Goal: Task Accomplishment & Management: Manage account settings

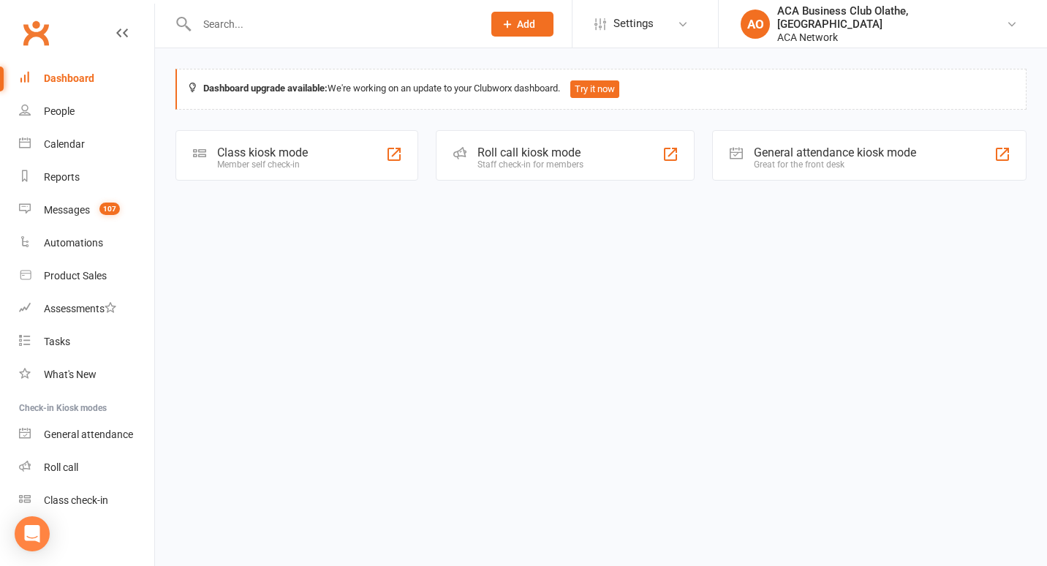
click at [65, 74] on div "Dashboard" at bounding box center [69, 78] width 50 height 12
click at [64, 176] on div "Reports" at bounding box center [62, 177] width 36 height 12
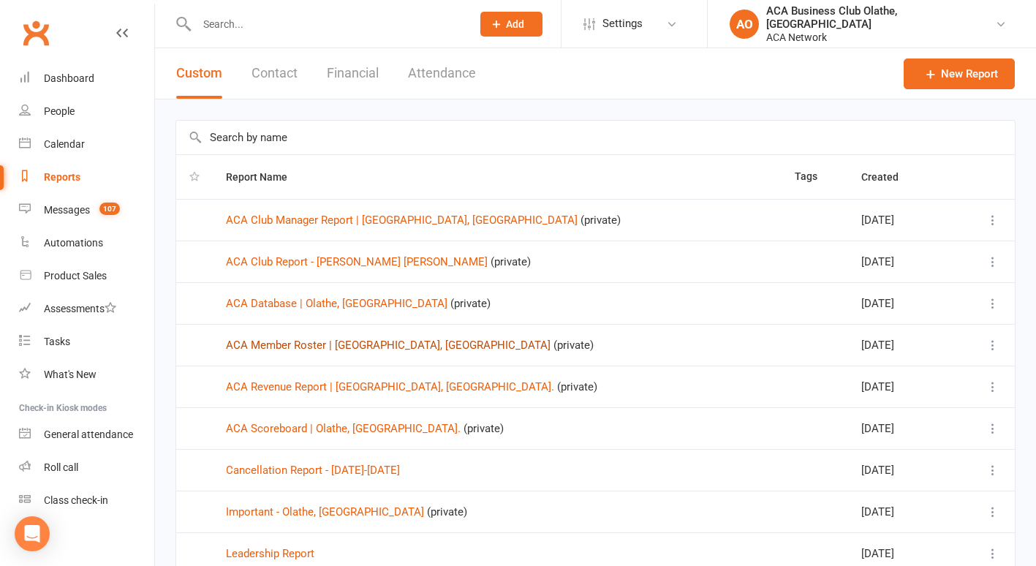
click at [255, 341] on link "ACA Member Roster | [GEOGRAPHIC_DATA], [GEOGRAPHIC_DATA]" at bounding box center [388, 345] width 325 height 13
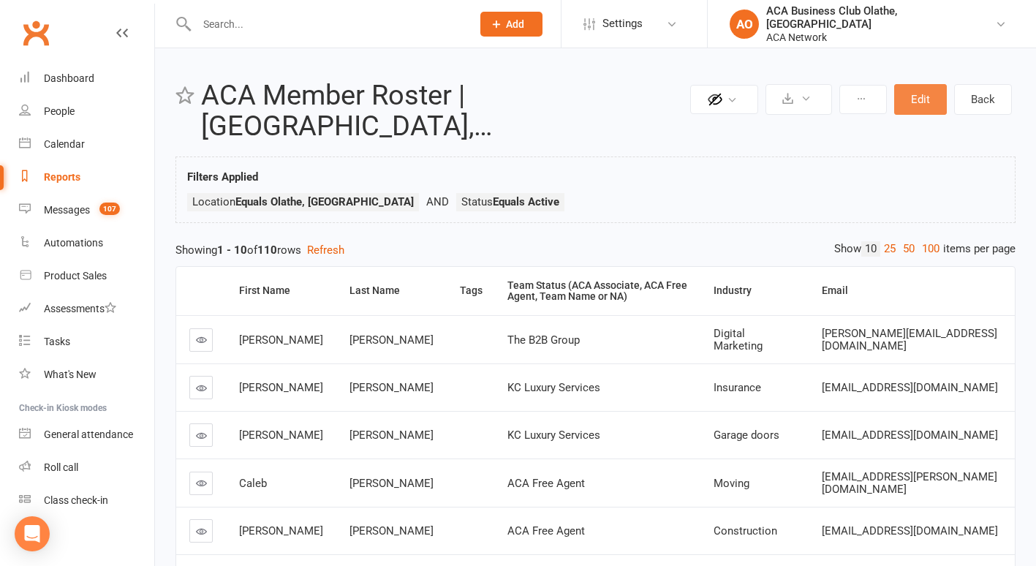
click at [927, 91] on button "Edit" at bounding box center [920, 99] width 53 height 31
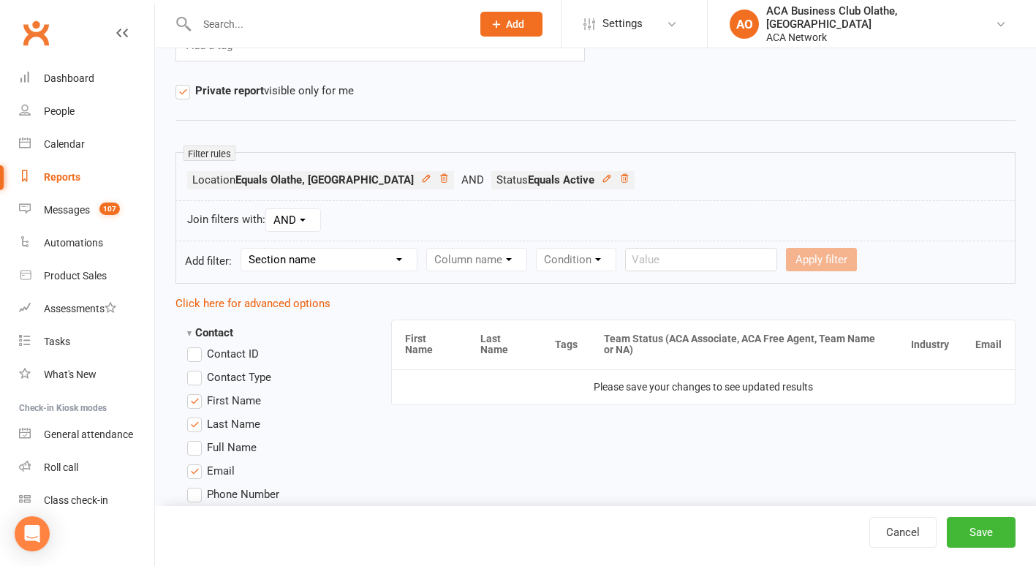
scroll to position [153, 0]
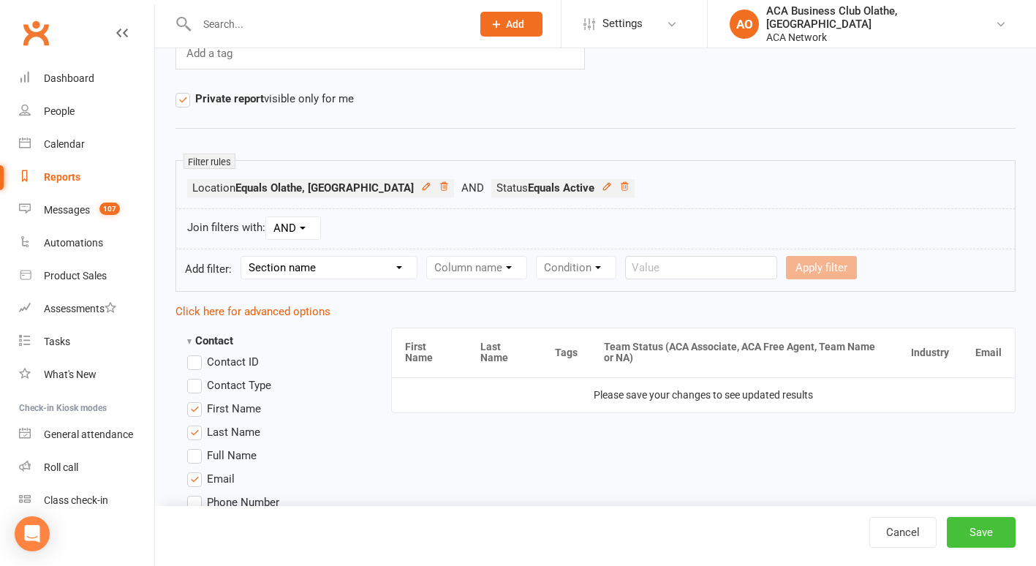
click at [972, 536] on button "Save" at bounding box center [981, 532] width 69 height 31
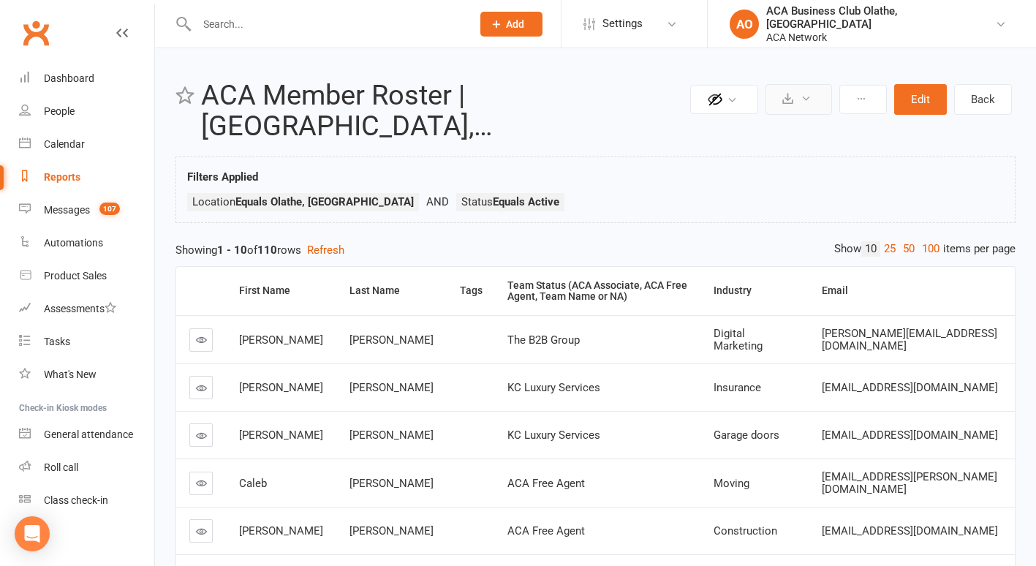
click at [804, 99] on icon at bounding box center [806, 98] width 11 height 11
click at [711, 132] on link "Export to CSV" at bounding box center [755, 134] width 154 height 29
click at [57, 169] on link "Reports" at bounding box center [86, 177] width 135 height 33
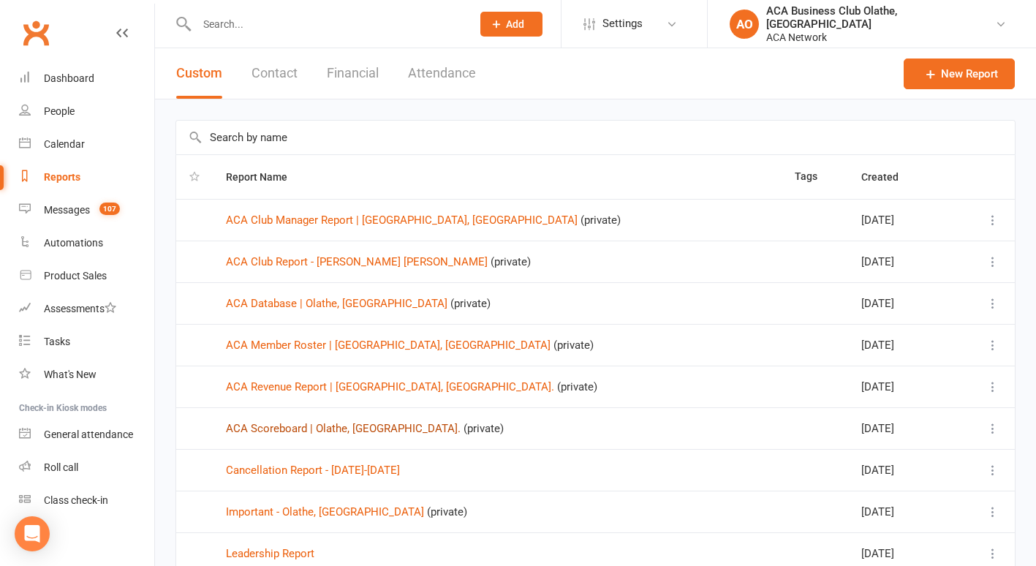
click at [260, 430] on link "ACA Scoreboard | Olathe, [GEOGRAPHIC_DATA]." at bounding box center [343, 428] width 235 height 13
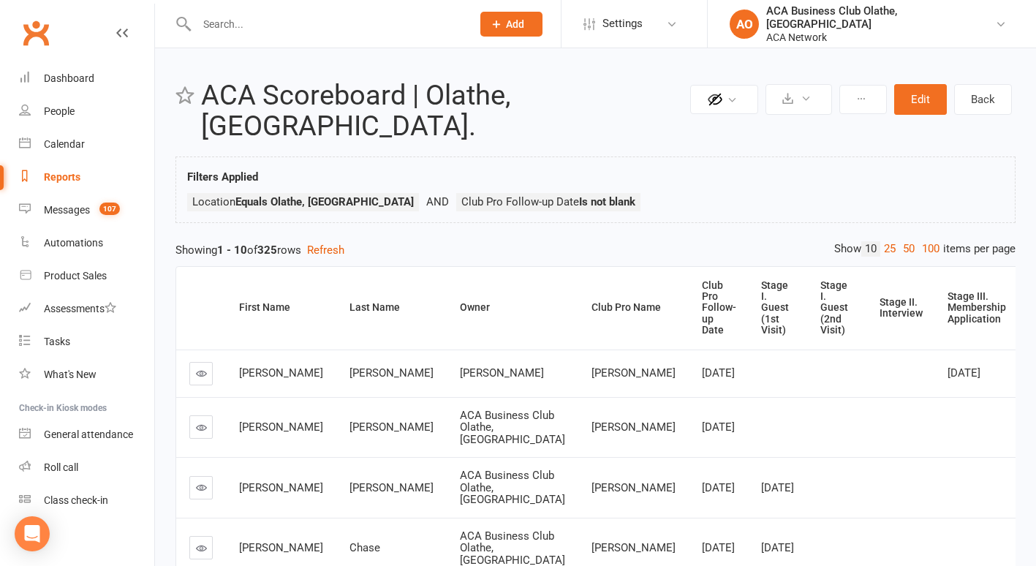
click at [61, 165] on link "Reports" at bounding box center [86, 177] width 135 height 33
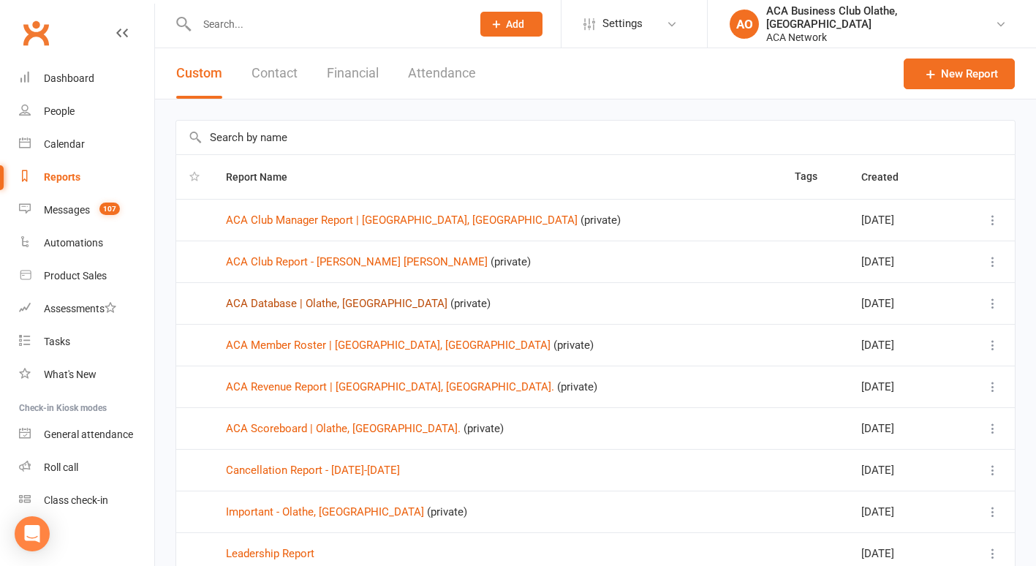
click at [275, 301] on link "ACA Database | Olathe, [GEOGRAPHIC_DATA]" at bounding box center [337, 303] width 222 height 13
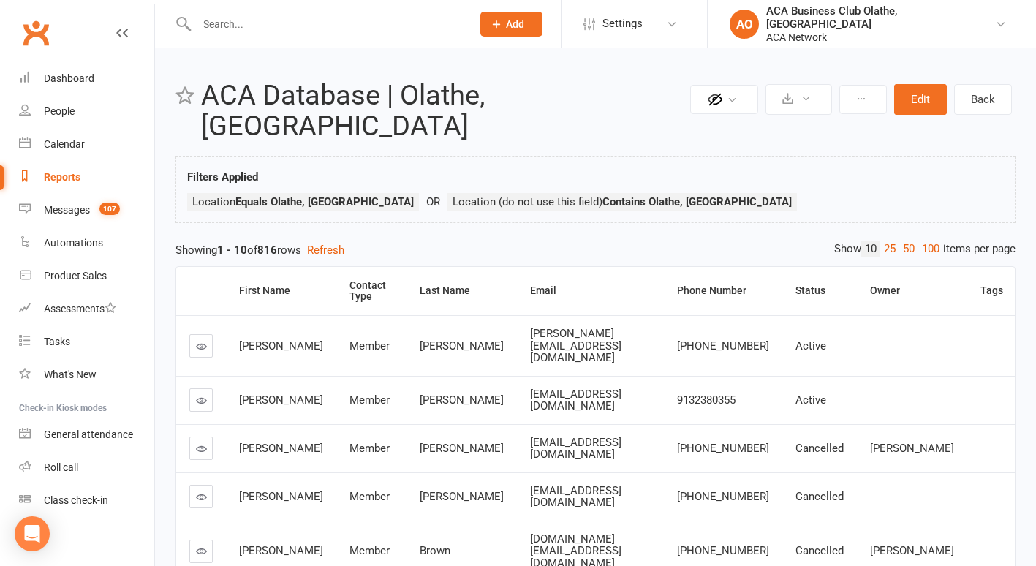
click at [64, 170] on link "Reports" at bounding box center [86, 177] width 135 height 33
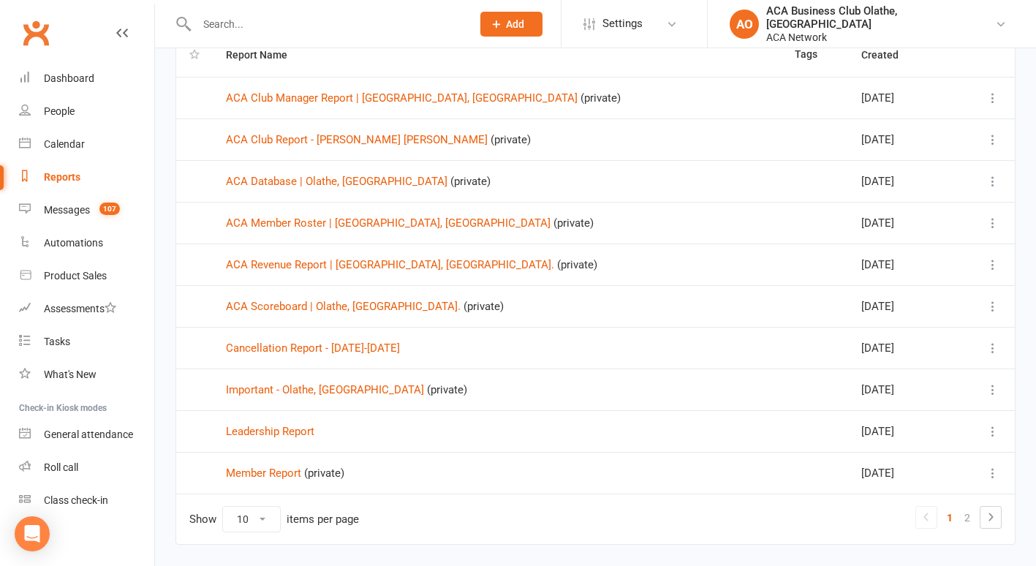
scroll to position [123, 0]
click at [253, 309] on link "ACA Scoreboard | Olathe, [GEOGRAPHIC_DATA]." at bounding box center [343, 305] width 235 height 13
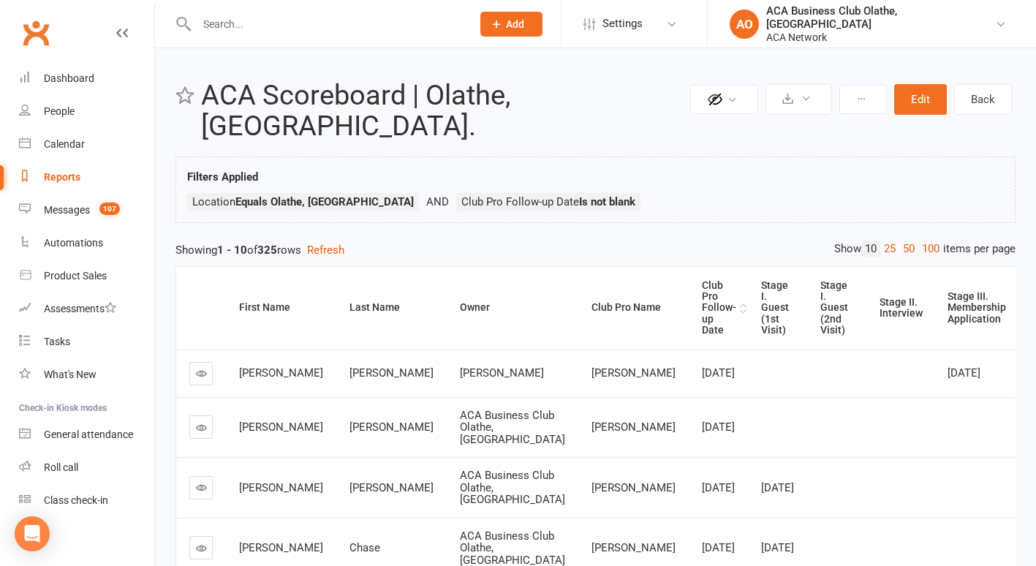
click at [702, 280] on div "Club Pro Follow-up Date" at bounding box center [719, 308] width 34 height 56
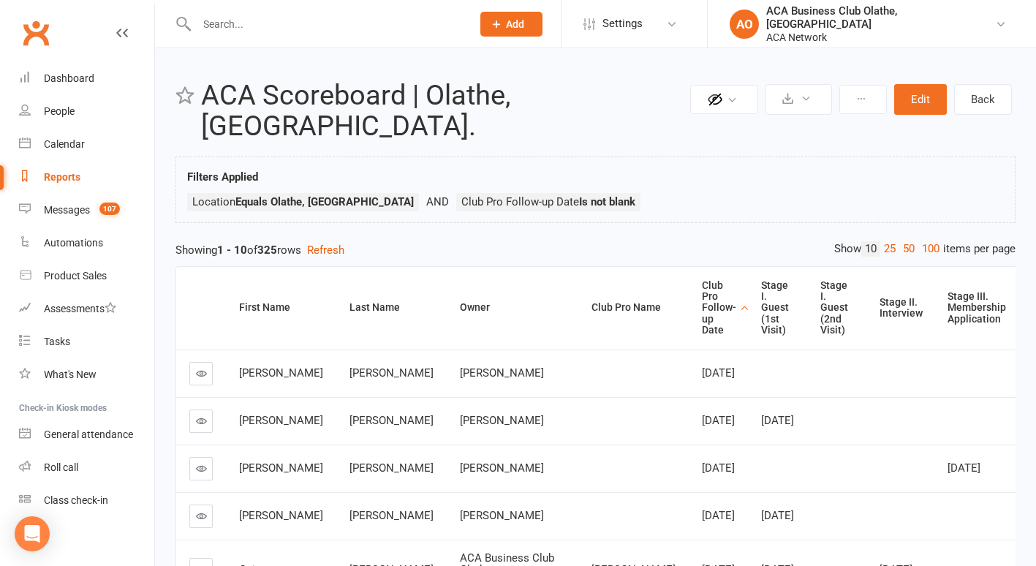
click at [203, 368] on icon at bounding box center [201, 373] width 11 height 11
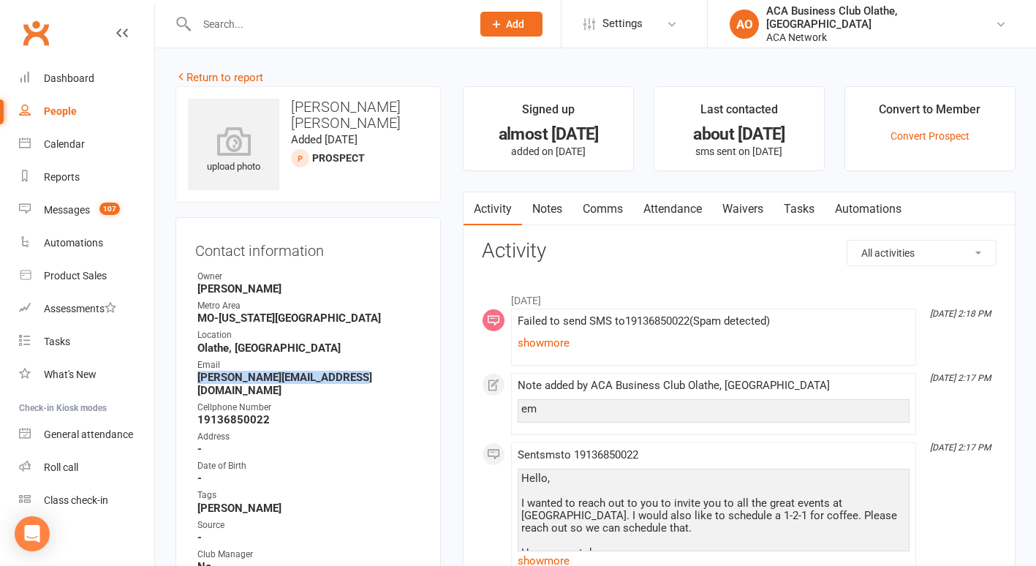
drag, startPoint x: 354, startPoint y: 378, endPoint x: 194, endPoint y: 376, distance: 159.4
click at [194, 376] on div "Contact information Owner [PERSON_NAME] [GEOGRAPHIC_DATA] [GEOGRAPHIC_DATA]-[US…" at bounding box center [307, 493] width 265 height 552
drag, startPoint x: 194, startPoint y: 376, endPoint x: 208, endPoint y: 377, distance: 14.0
copy strong "[PERSON_NAME][EMAIL_ADDRESS][DOMAIN_NAME]"
click at [545, 208] on link "Notes" at bounding box center [547, 209] width 50 height 34
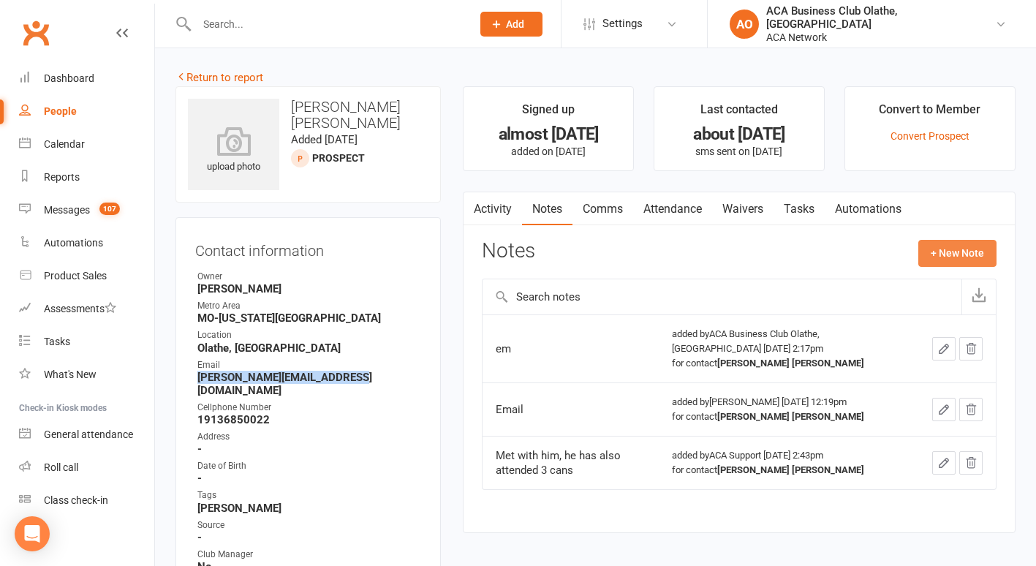
click at [942, 252] on button "+ New Note" at bounding box center [957, 253] width 78 height 26
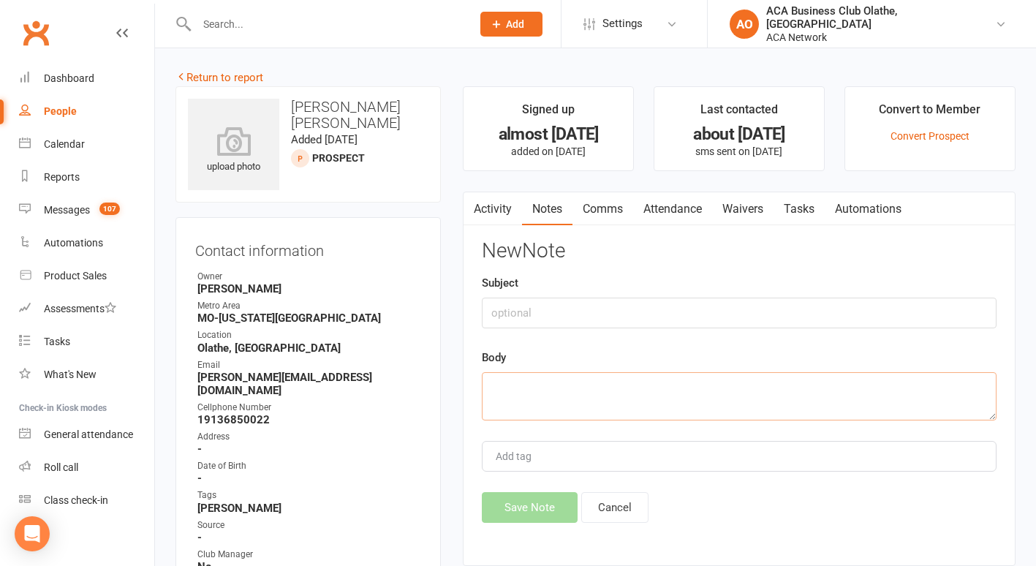
click at [515, 385] on textarea at bounding box center [739, 396] width 515 height 48
click at [516, 376] on textarea "s" at bounding box center [739, 396] width 515 height 48
type textarea "sent email"
click at [519, 513] on button "Save Note" at bounding box center [530, 507] width 96 height 31
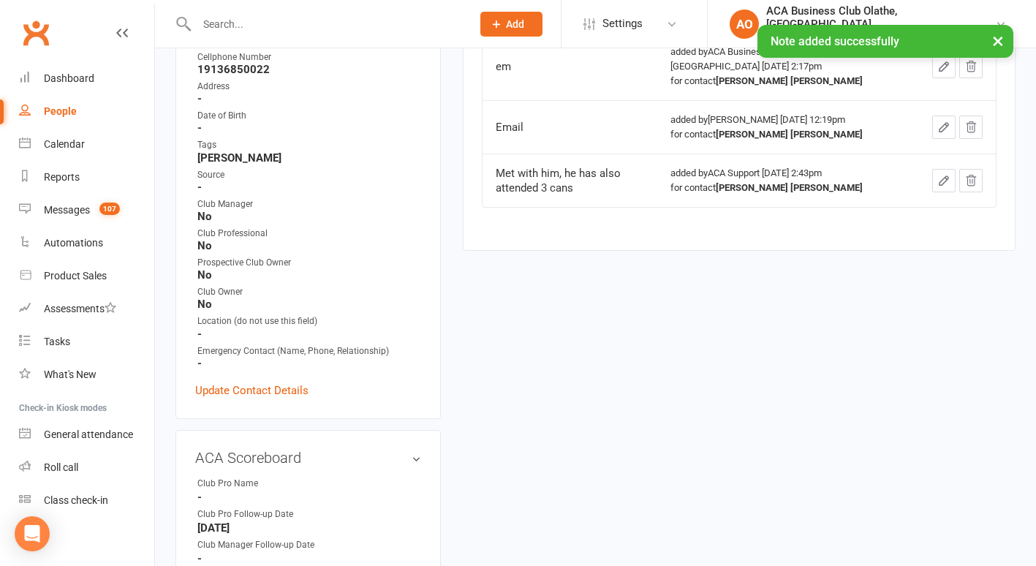
scroll to position [572, 0]
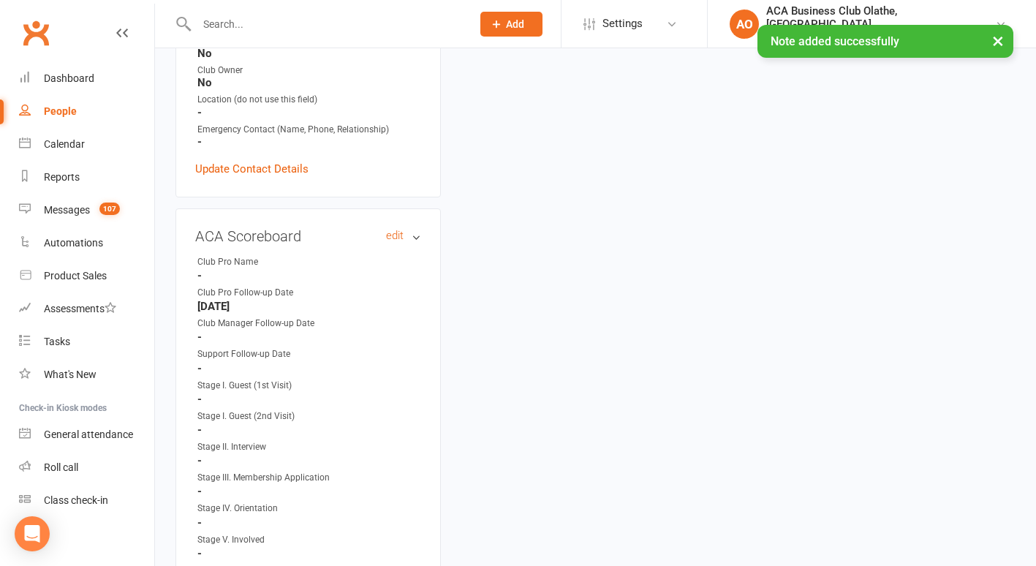
click at [385, 228] on h3 "ACA Scoreboard edit" at bounding box center [308, 236] width 226 height 16
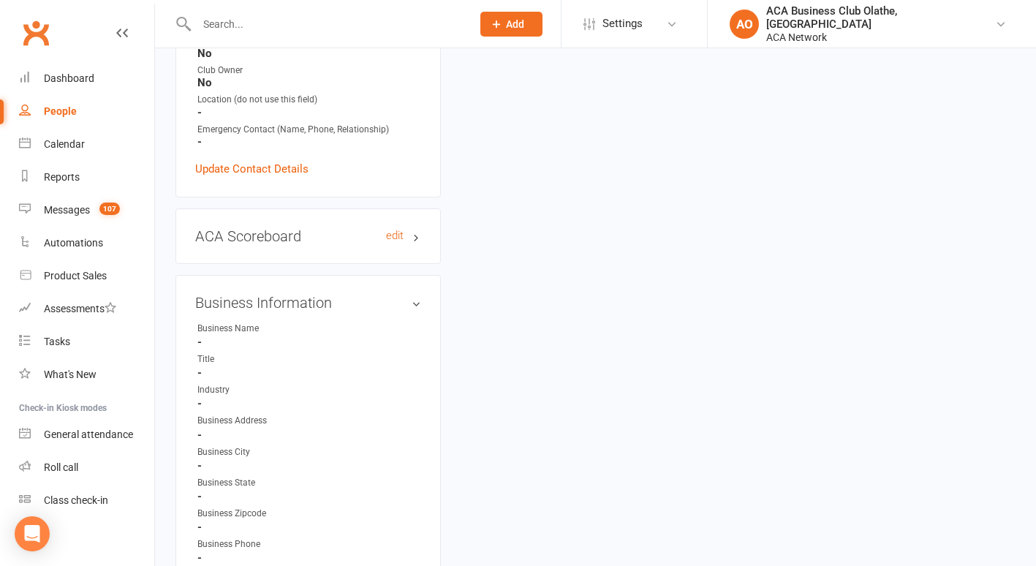
click at [383, 228] on h3 "ACA Scoreboard edit" at bounding box center [308, 236] width 226 height 16
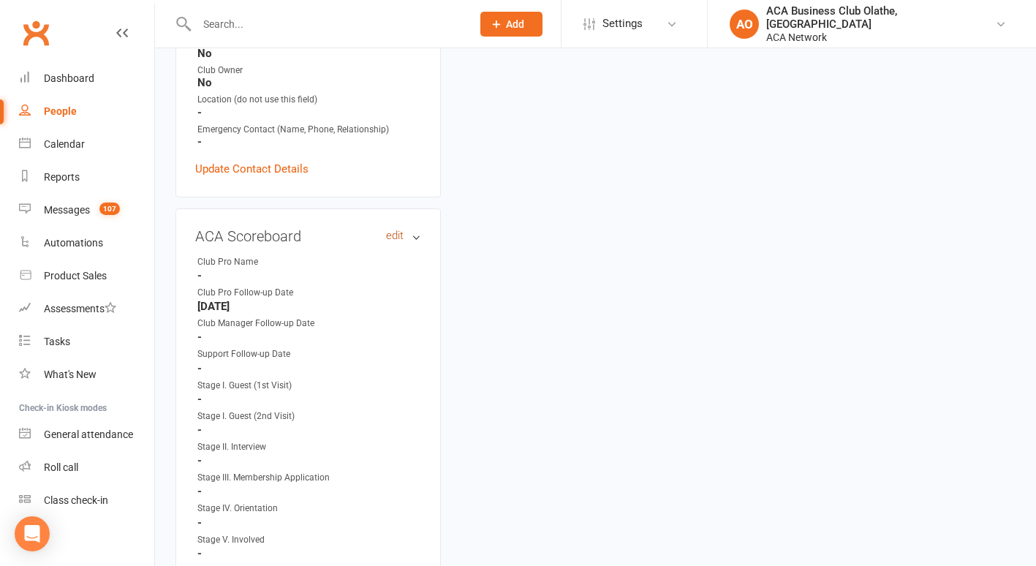
click at [398, 230] on link "edit" at bounding box center [395, 236] width 18 height 12
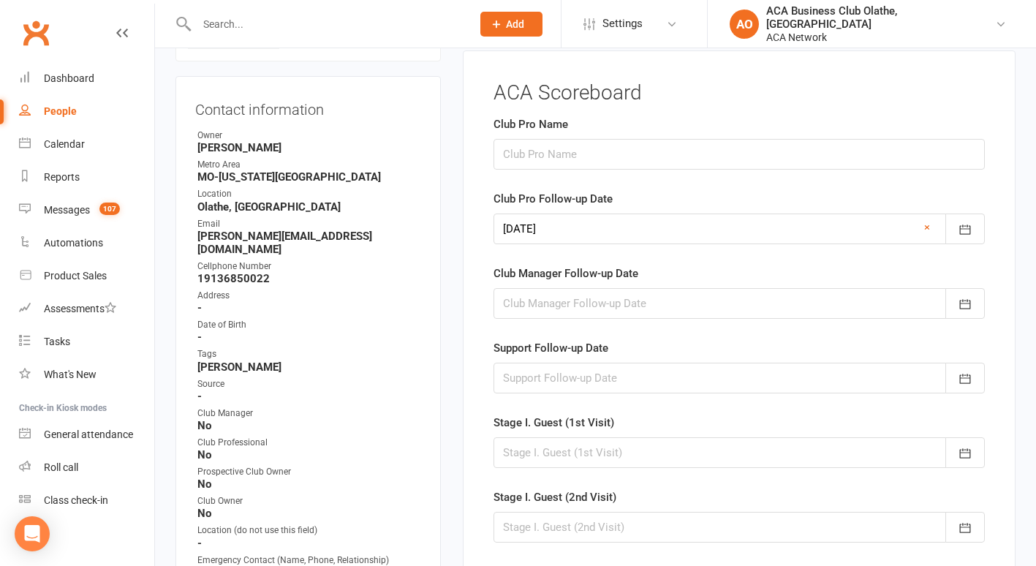
scroll to position [118, 0]
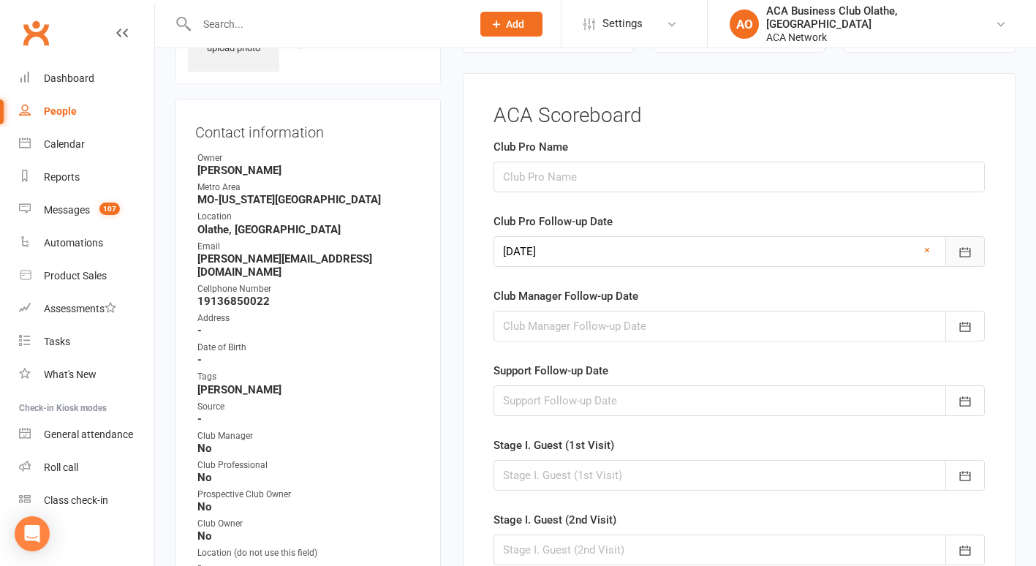
click at [974, 252] on button "button" at bounding box center [964, 251] width 39 height 31
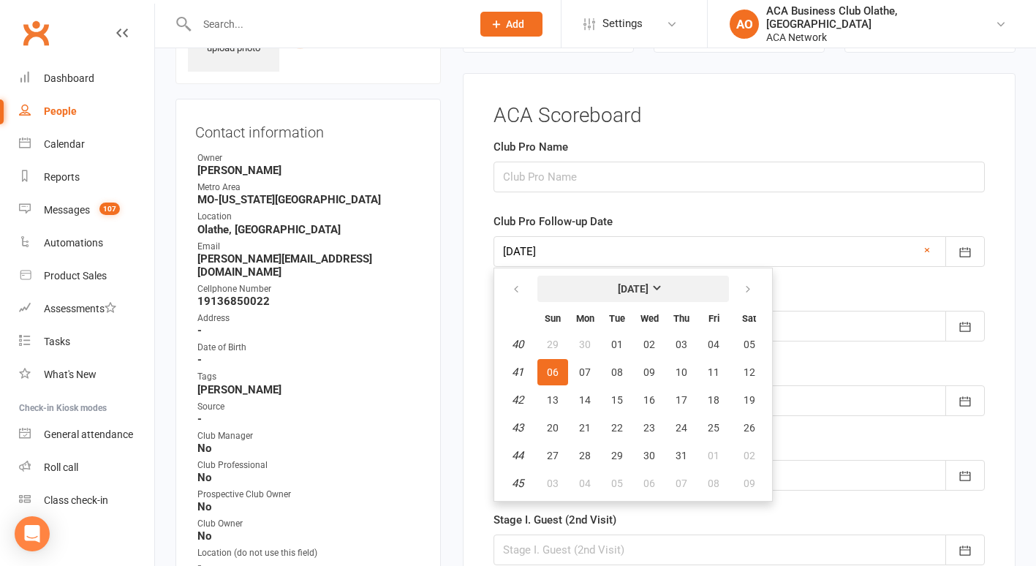
click at [649, 288] on strong "[DATE]" at bounding box center [633, 289] width 31 height 12
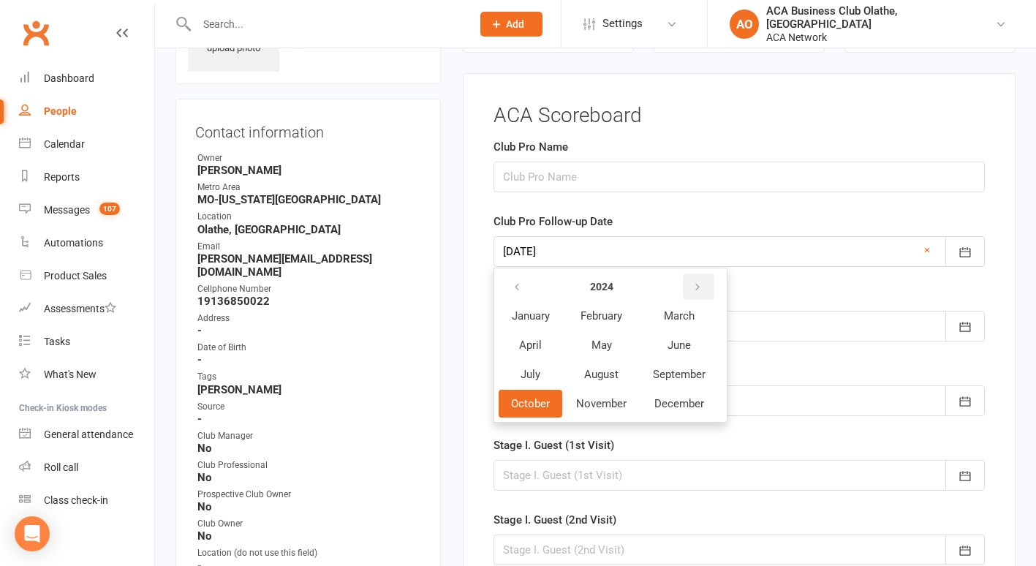
click at [697, 282] on icon "button" at bounding box center [697, 288] width 10 height 12
click at [531, 401] on span "October" at bounding box center [530, 403] width 39 height 13
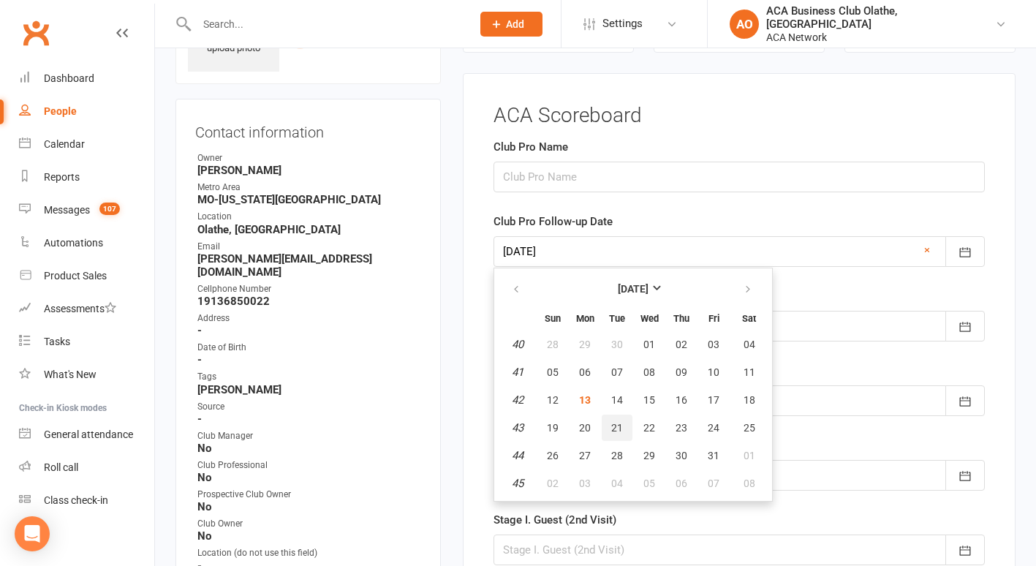
click at [613, 424] on span "21" at bounding box center [617, 428] width 12 height 12
type input "[DATE]"
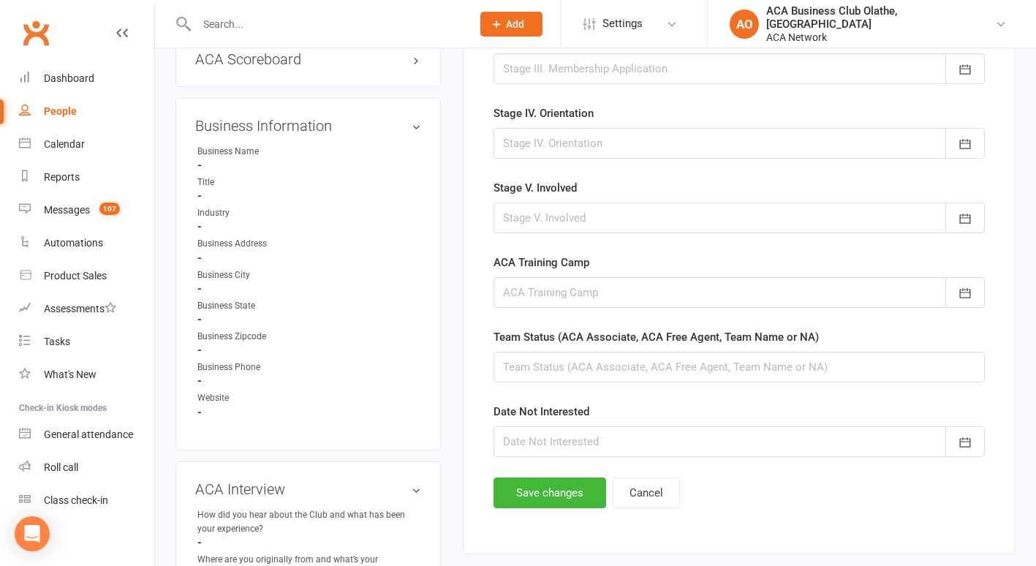
scroll to position [760, 0]
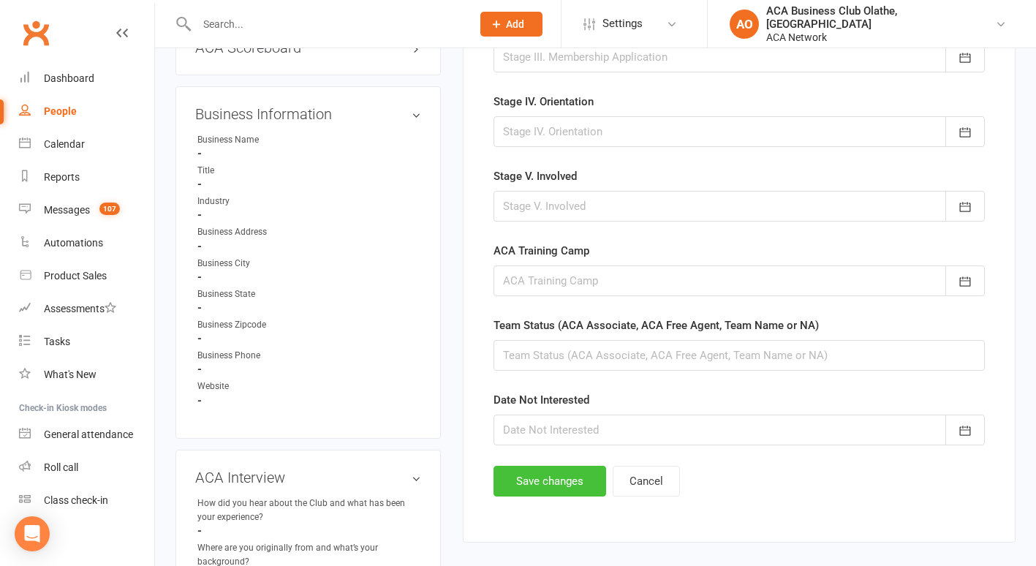
click at [525, 491] on button "Save changes" at bounding box center [550, 481] width 113 height 31
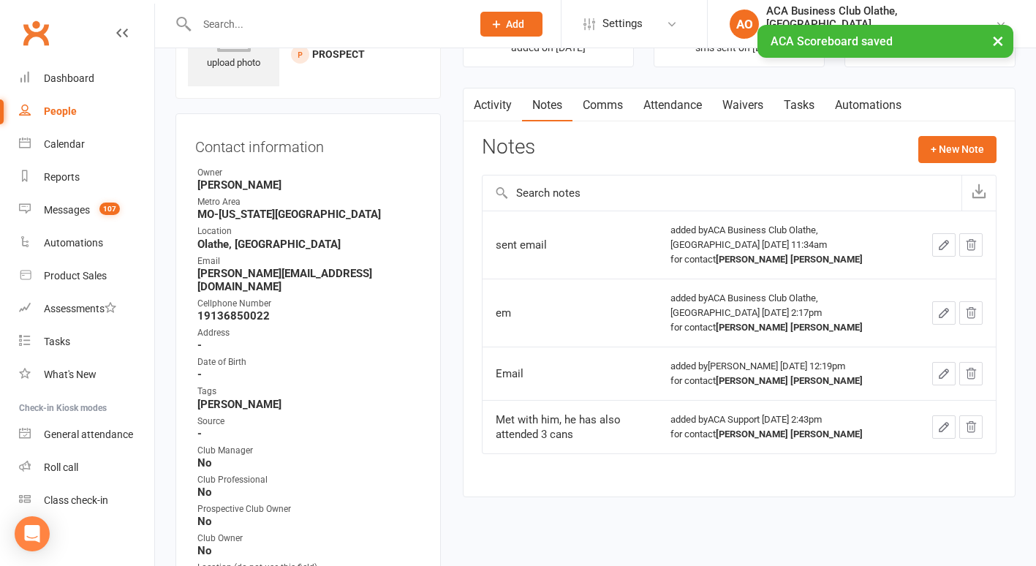
scroll to position [0, 0]
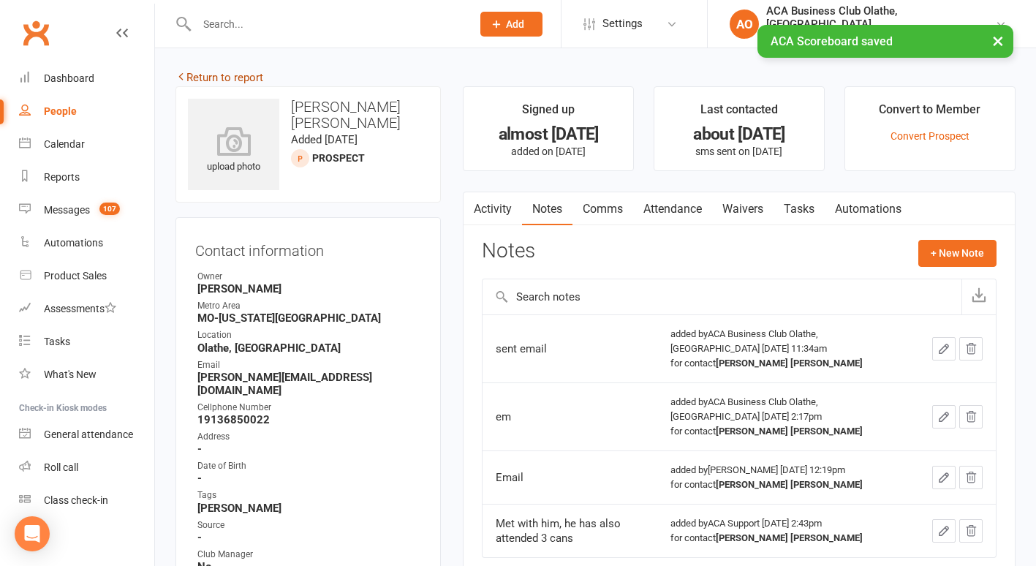
click at [198, 74] on link "Return to report" at bounding box center [219, 77] width 88 height 13
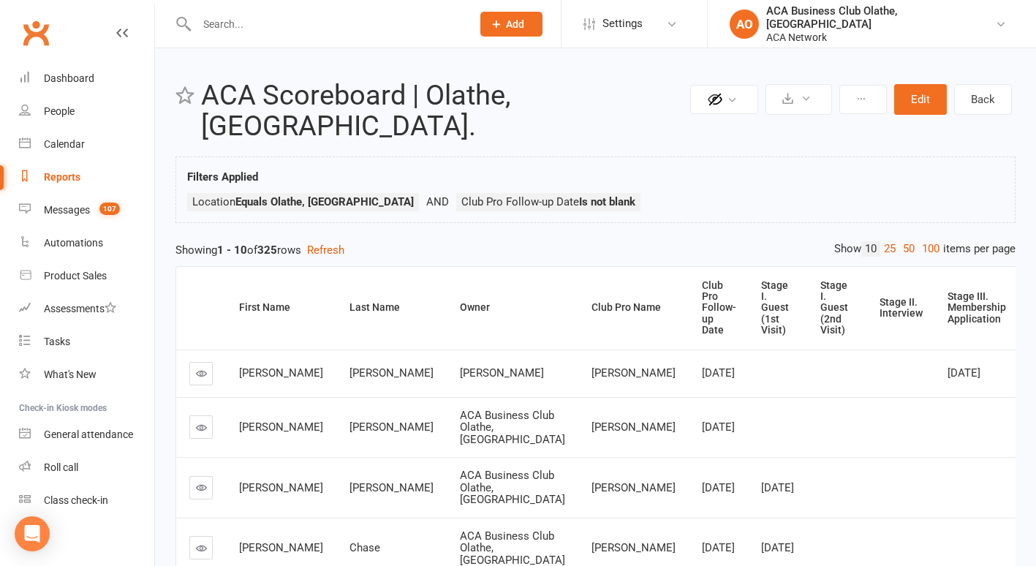
click at [196, 491] on icon at bounding box center [201, 487] width 11 height 11
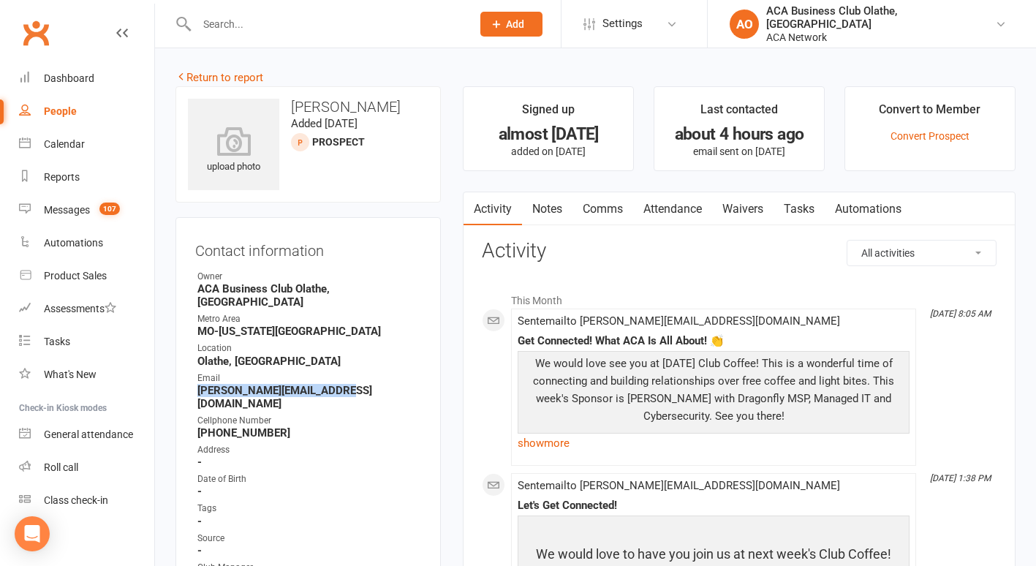
drag, startPoint x: 341, startPoint y: 373, endPoint x: 199, endPoint y: 375, distance: 141.9
click at [199, 384] on strong "[PERSON_NAME][EMAIL_ADDRESS][DOMAIN_NAME]" at bounding box center [309, 397] width 224 height 26
drag, startPoint x: 199, startPoint y: 375, endPoint x: 207, endPoint y: 384, distance: 11.9
drag, startPoint x: 207, startPoint y: 384, endPoint x: 328, endPoint y: 455, distance: 140.6
click at [328, 472] on div "Date of Birth" at bounding box center [309, 479] width 224 height 14
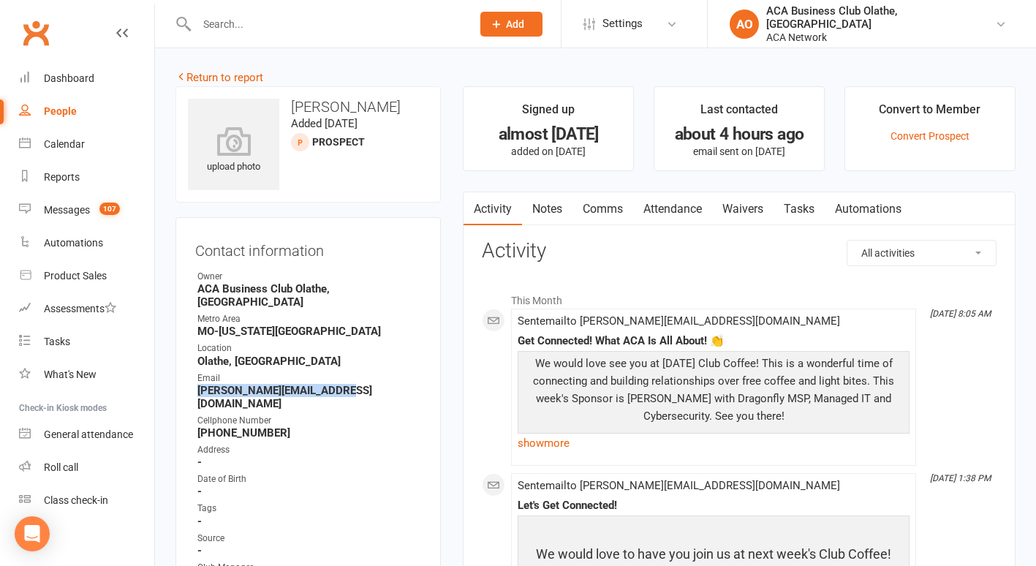
drag, startPoint x: 341, startPoint y: 377, endPoint x: 197, endPoint y: 374, distance: 144.1
click at [197, 374] on li "Email [PERSON_NAME][EMAIL_ADDRESS][DOMAIN_NAME]" at bounding box center [308, 390] width 226 height 39
drag, startPoint x: 197, startPoint y: 374, endPoint x: 214, endPoint y: 371, distance: 17.0
copy strong "[PERSON_NAME][EMAIL_ADDRESS][DOMAIN_NAME]"
click at [545, 208] on link "Notes" at bounding box center [547, 209] width 50 height 34
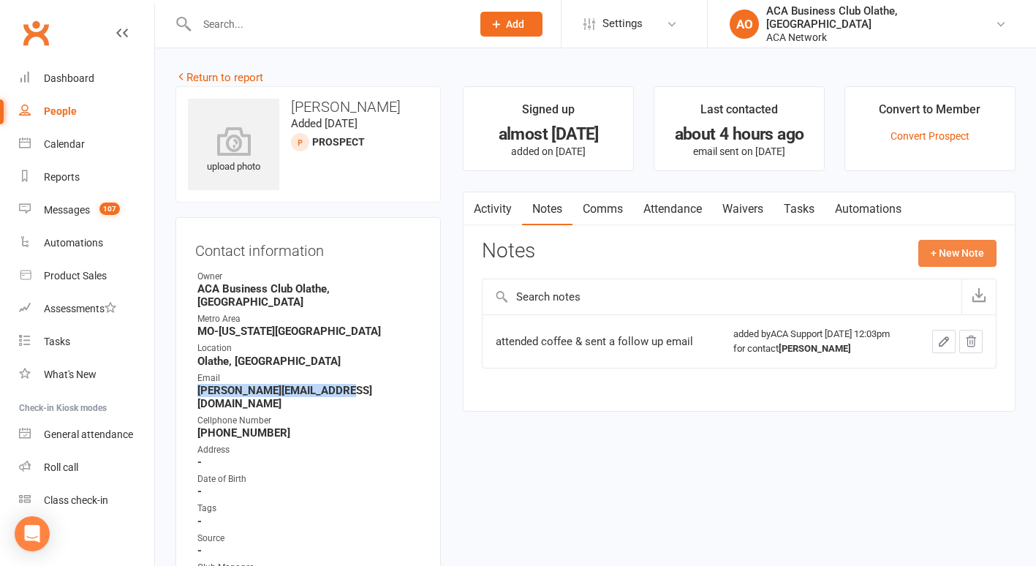
click at [943, 250] on button "+ New Note" at bounding box center [957, 253] width 78 height 26
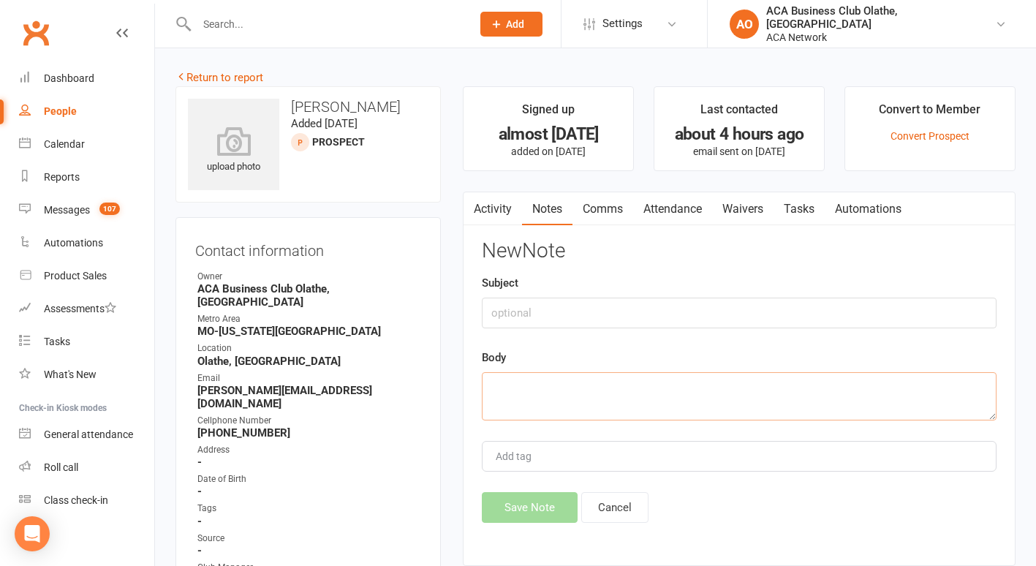
click at [581, 389] on textarea at bounding box center [739, 396] width 515 height 48
type textarea "sent email inviting back to a coffee"
click at [523, 508] on button "Save Note" at bounding box center [530, 507] width 96 height 31
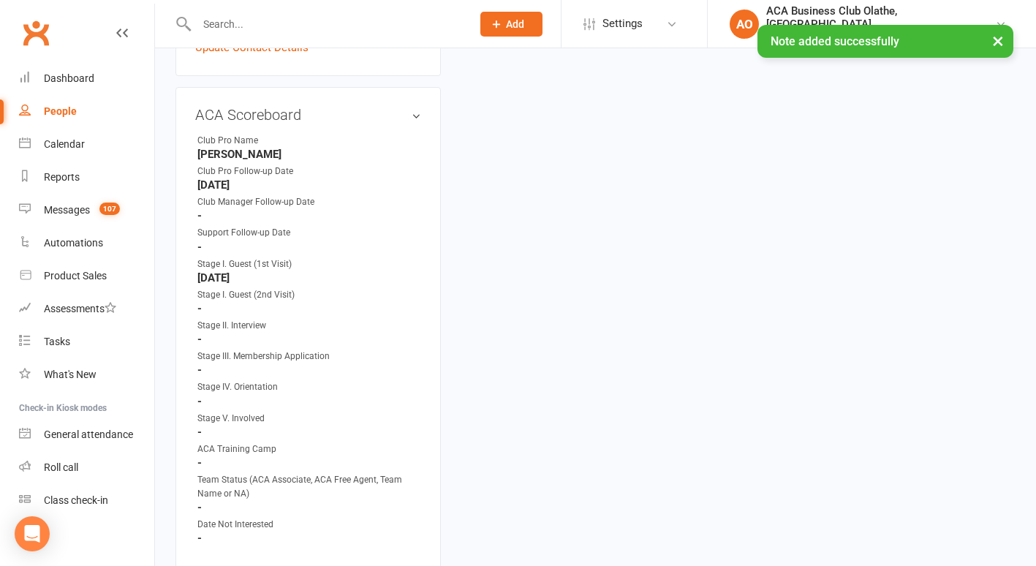
scroll to position [686, 0]
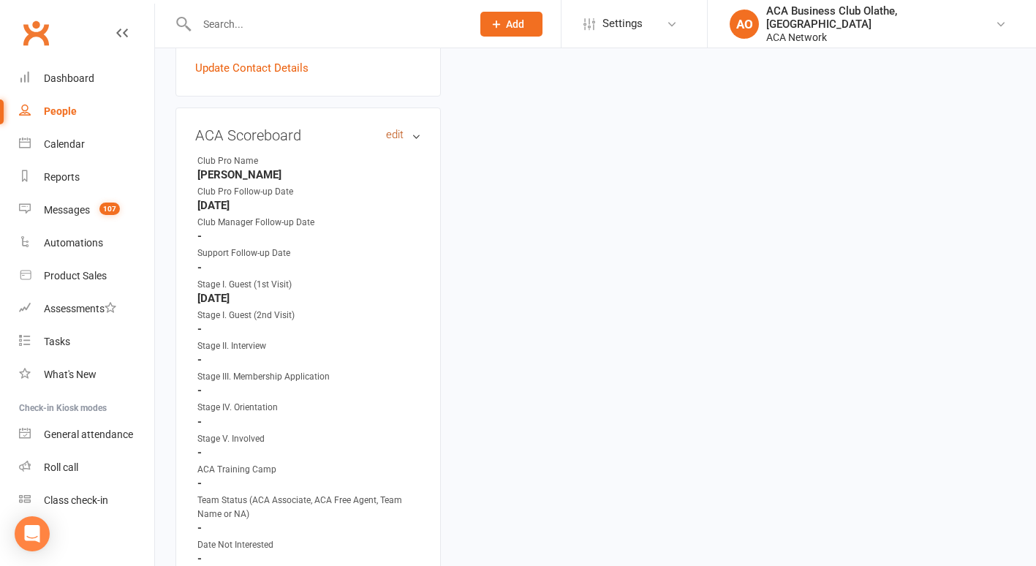
click at [393, 129] on link "edit" at bounding box center [395, 135] width 18 height 12
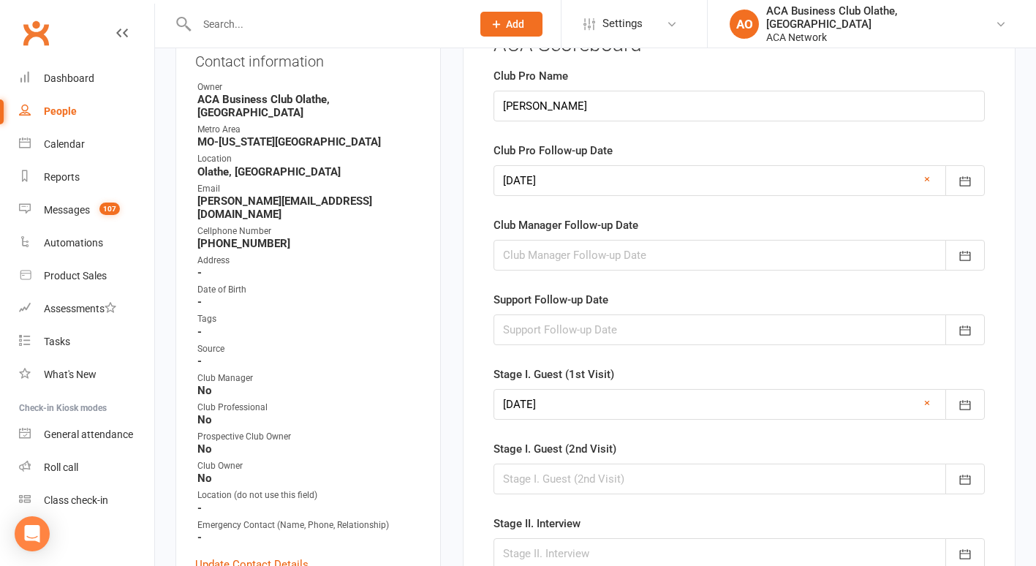
scroll to position [118, 0]
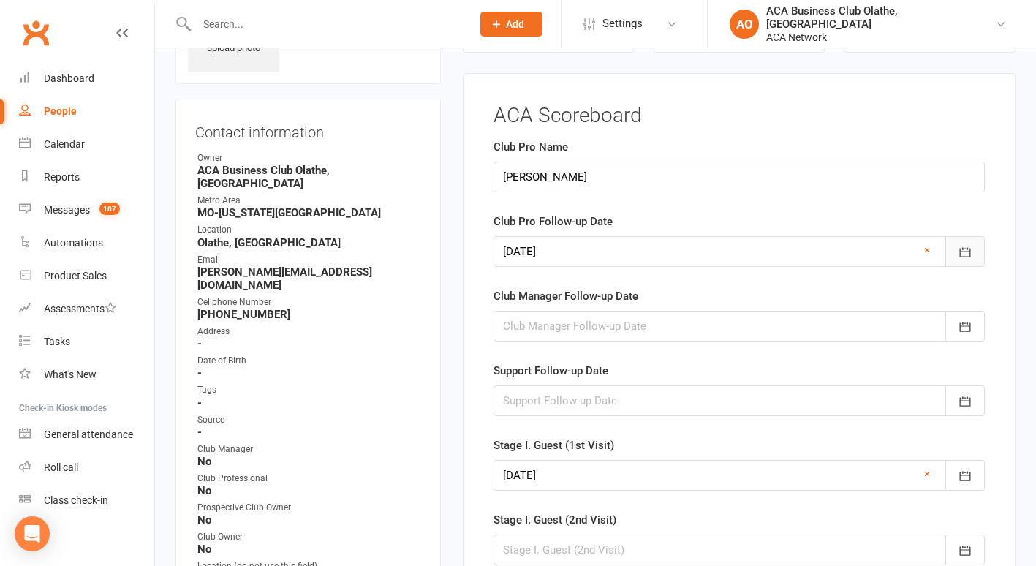
click at [970, 249] on icon "button" at bounding box center [965, 253] width 11 height 10
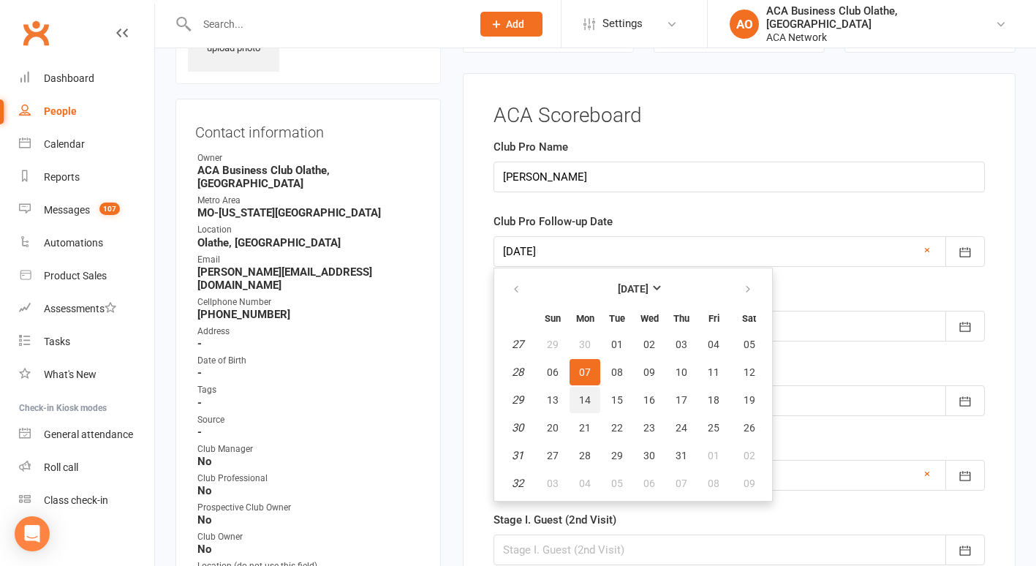
click at [586, 398] on span "14" at bounding box center [585, 400] width 12 height 12
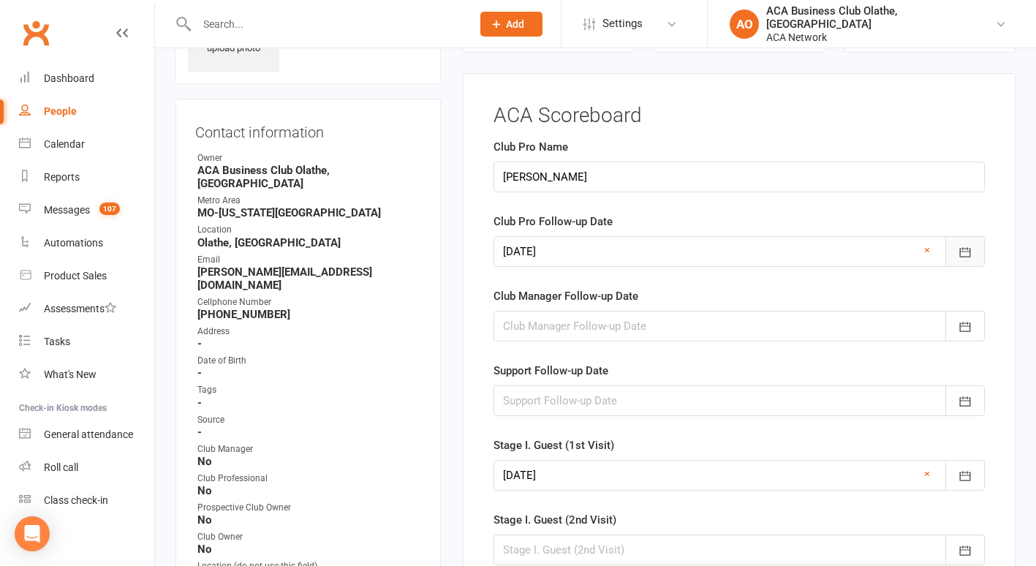
click at [962, 253] on icon "button" at bounding box center [965, 252] width 15 height 15
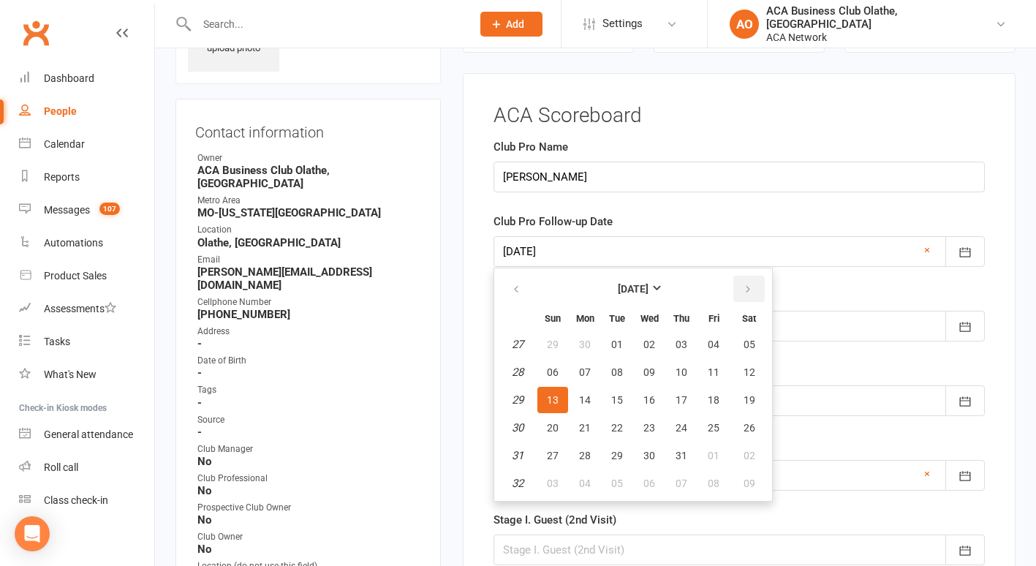
click at [741, 285] on button "button" at bounding box center [748, 289] width 31 height 26
click at [505, 292] on button "button" at bounding box center [517, 289] width 31 height 26
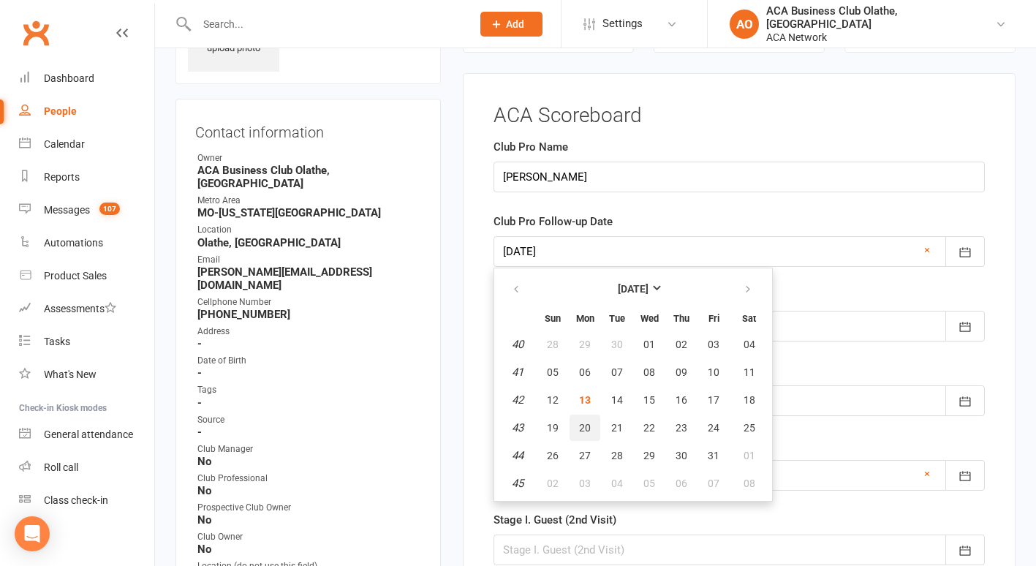
click at [589, 428] on span "20" at bounding box center [585, 428] width 12 height 12
type input "[DATE]"
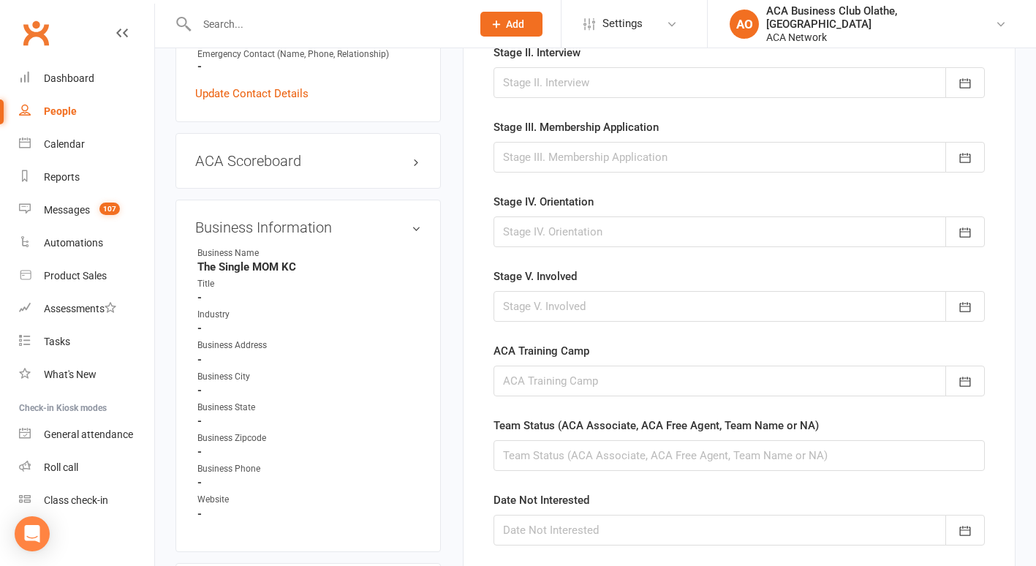
scroll to position [772, 0]
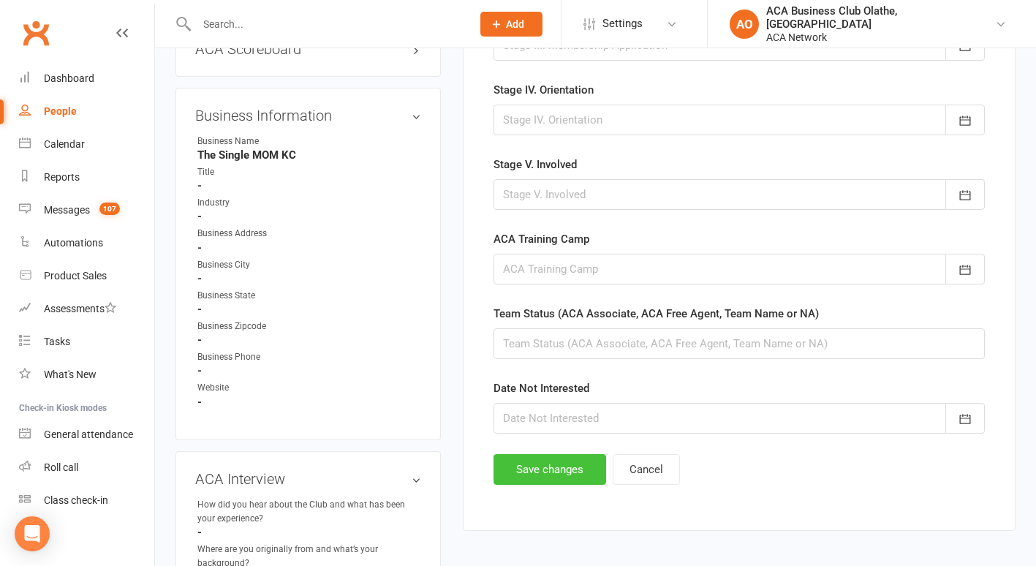
click at [535, 461] on button "Save changes" at bounding box center [550, 469] width 113 height 31
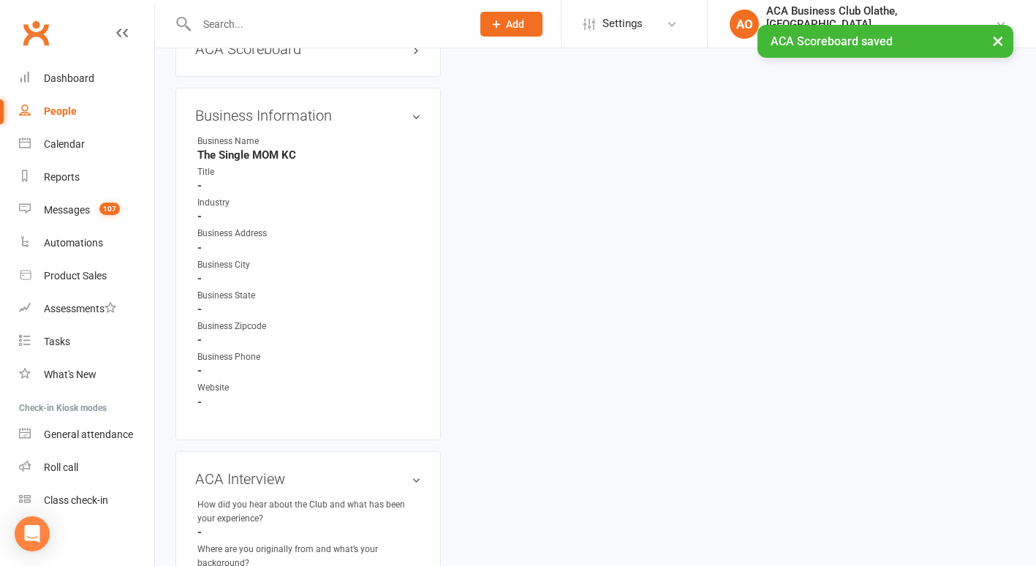
scroll to position [0, 0]
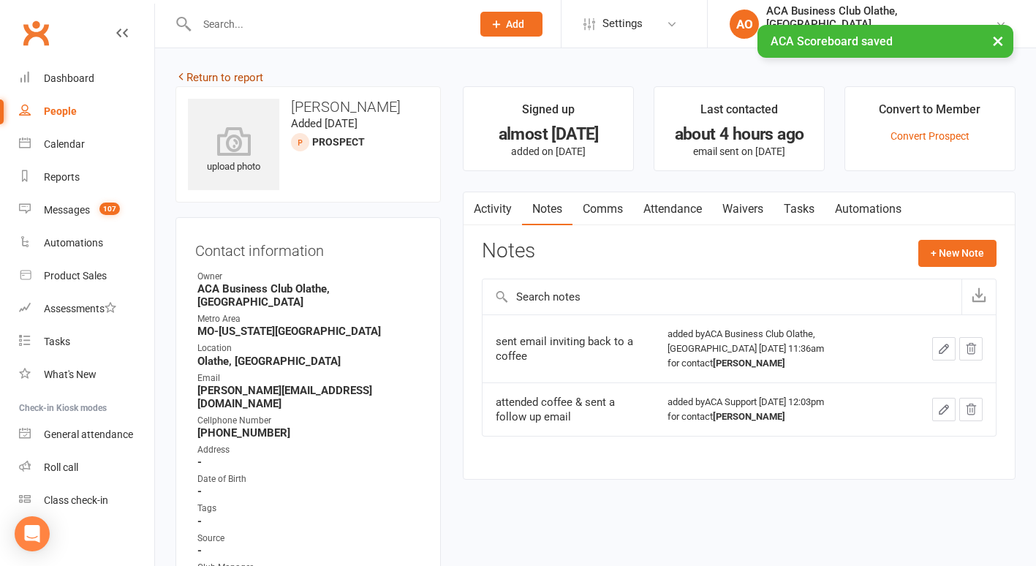
click at [197, 75] on link "Return to report" at bounding box center [219, 77] width 88 height 13
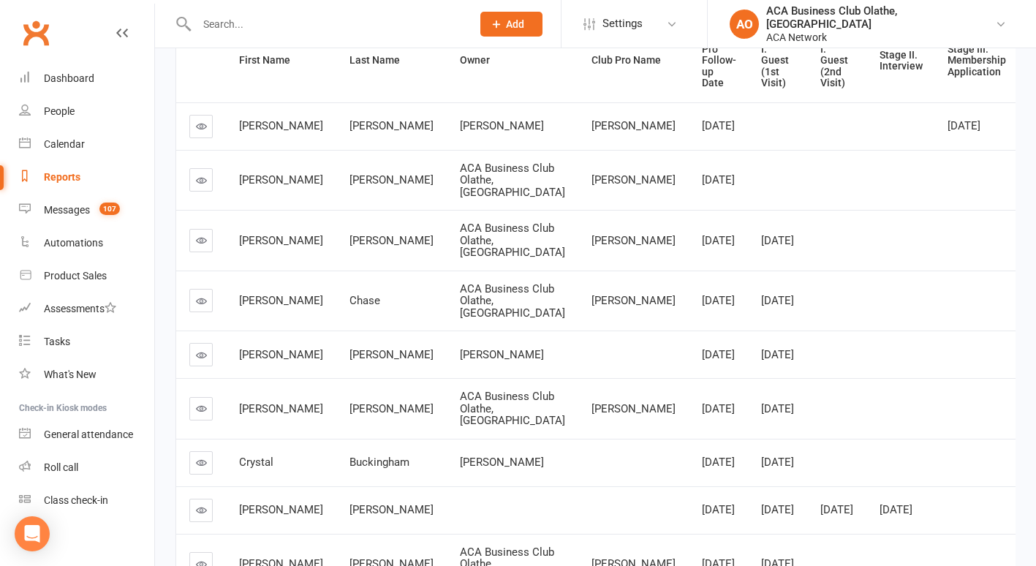
scroll to position [250, 0]
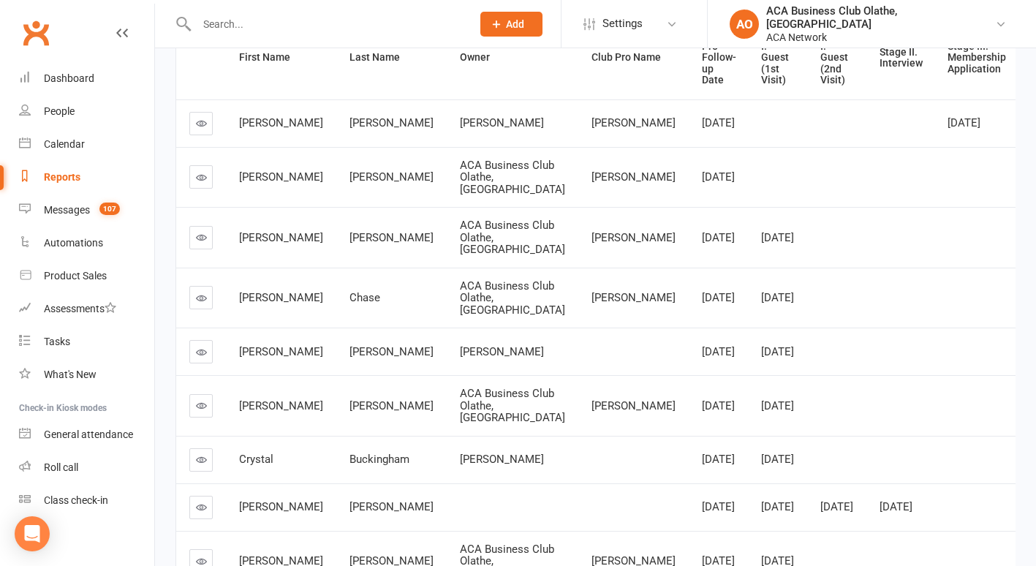
click at [200, 303] on icon at bounding box center [201, 297] width 11 height 11
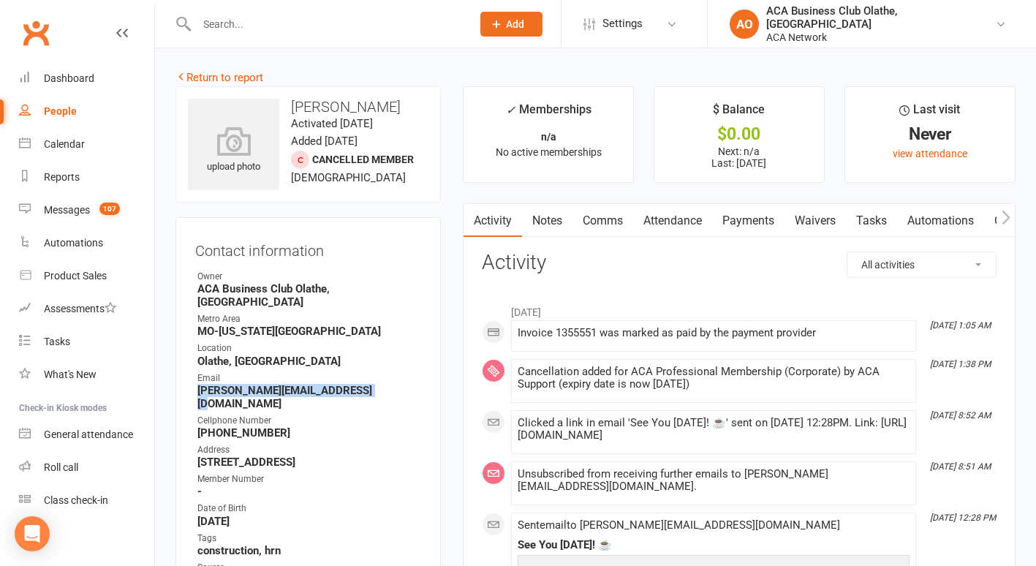
drag, startPoint x: 360, startPoint y: 376, endPoint x: 197, endPoint y: 376, distance: 163.1
click at [197, 384] on strong "[PERSON_NAME][EMAIL_ADDRESS][DOMAIN_NAME]" at bounding box center [309, 397] width 224 height 26
copy strong "[PERSON_NAME][EMAIL_ADDRESS][DOMAIN_NAME]"
click at [548, 221] on link "Notes" at bounding box center [547, 221] width 50 height 34
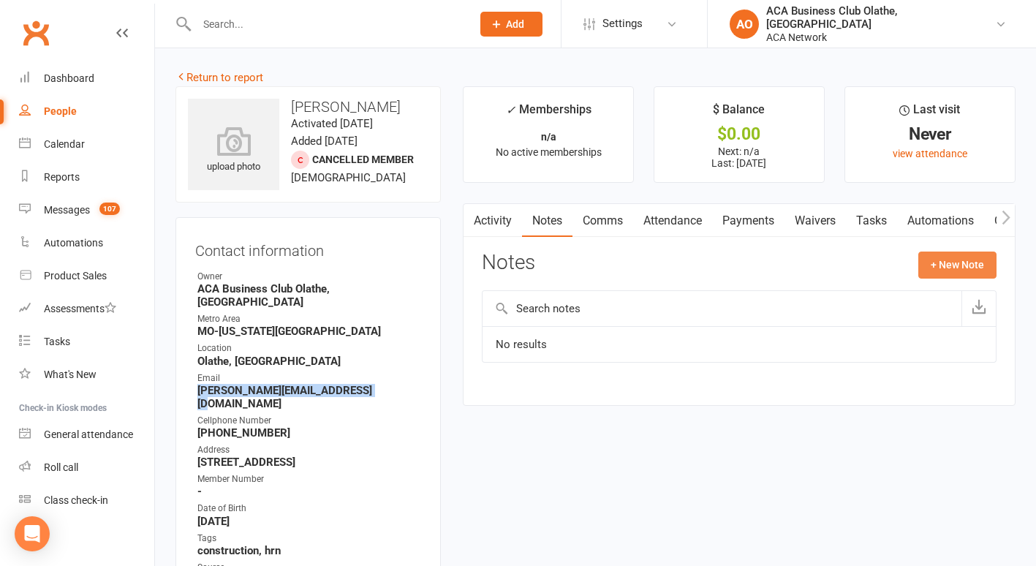
click at [953, 262] on button "+ New Note" at bounding box center [957, 265] width 78 height 26
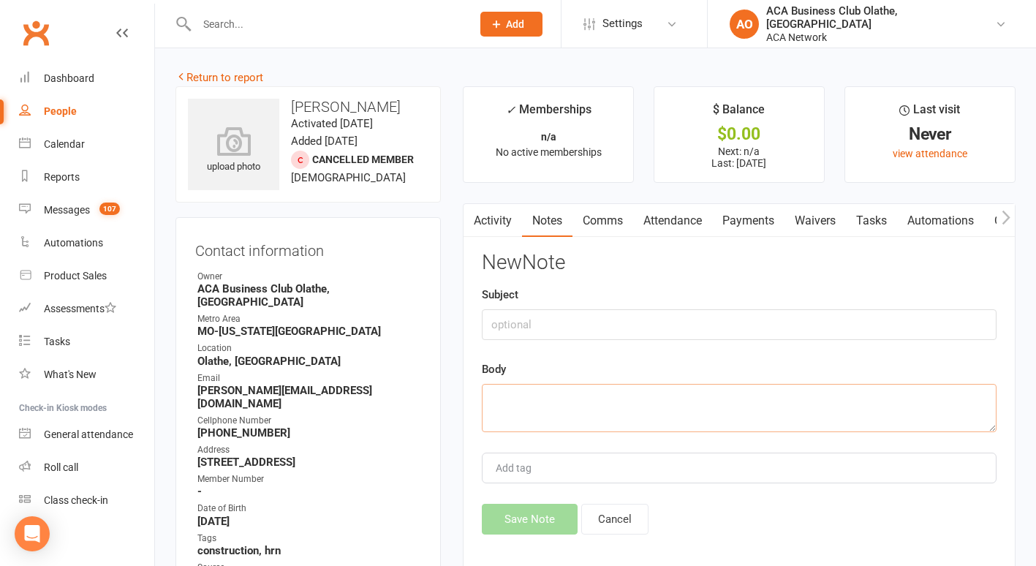
click at [511, 400] on textarea at bounding box center [739, 408] width 515 height 48
type textarea "Sent email"
click at [517, 515] on button "Save Note" at bounding box center [530, 519] width 96 height 31
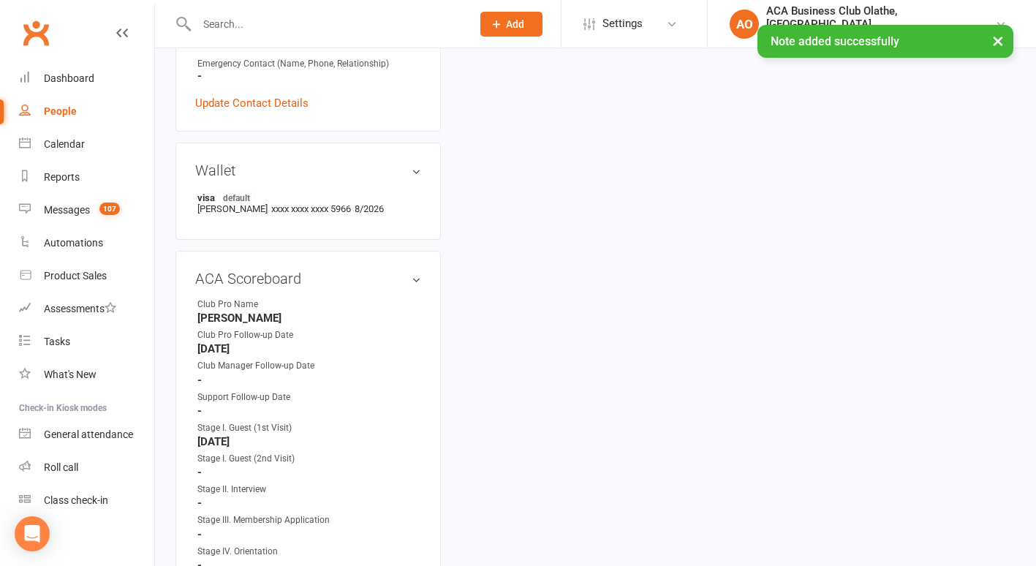
scroll to position [695, 0]
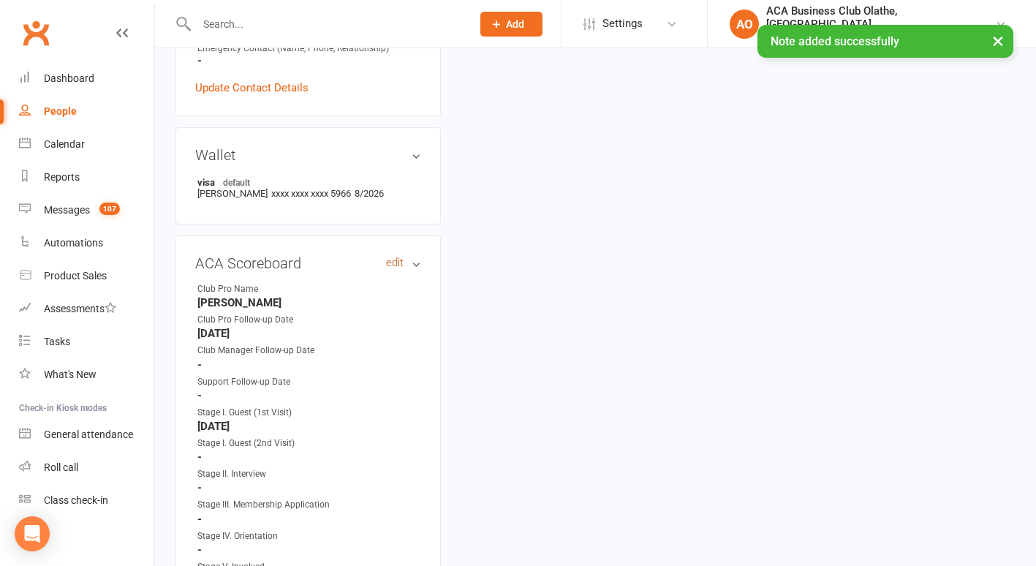
click at [395, 257] on link "edit" at bounding box center [395, 263] width 18 height 12
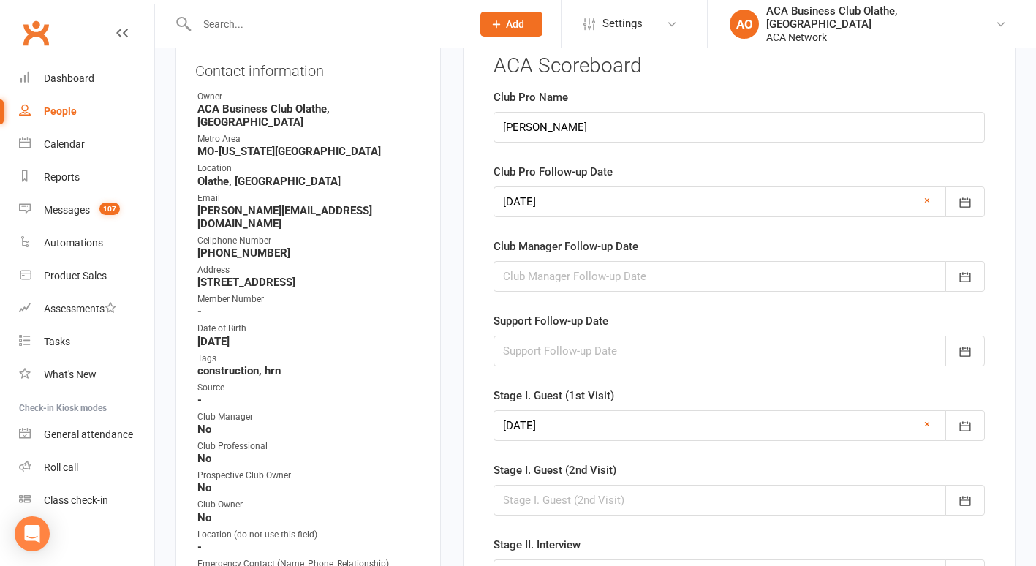
scroll to position [130, 0]
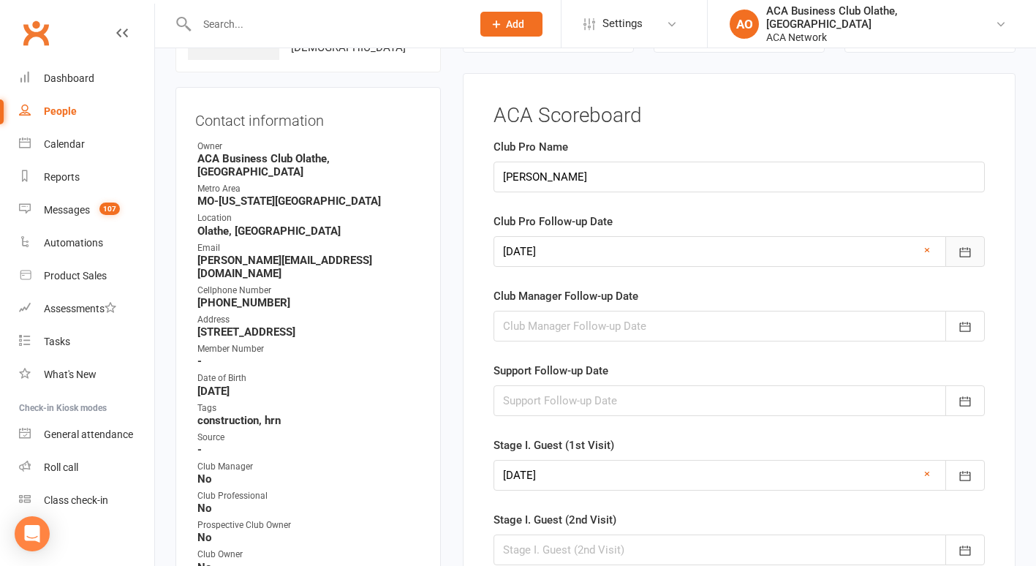
click at [966, 252] on icon "button" at bounding box center [965, 253] width 11 height 10
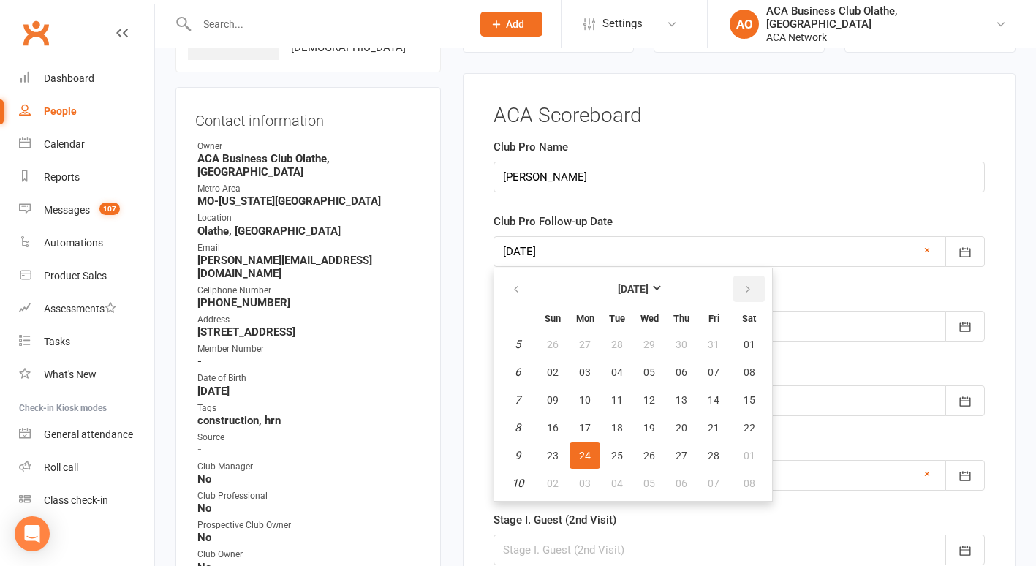
click at [748, 285] on icon "button" at bounding box center [748, 290] width 10 height 12
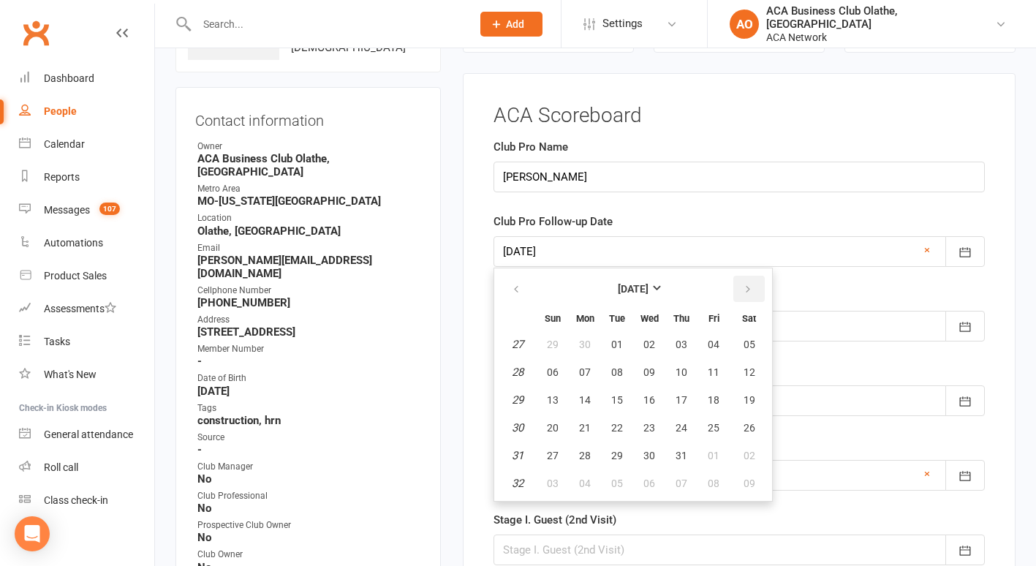
click at [748, 285] on icon "button" at bounding box center [748, 290] width 10 height 12
click at [646, 428] on span "22" at bounding box center [649, 428] width 12 height 12
type input "[DATE]"
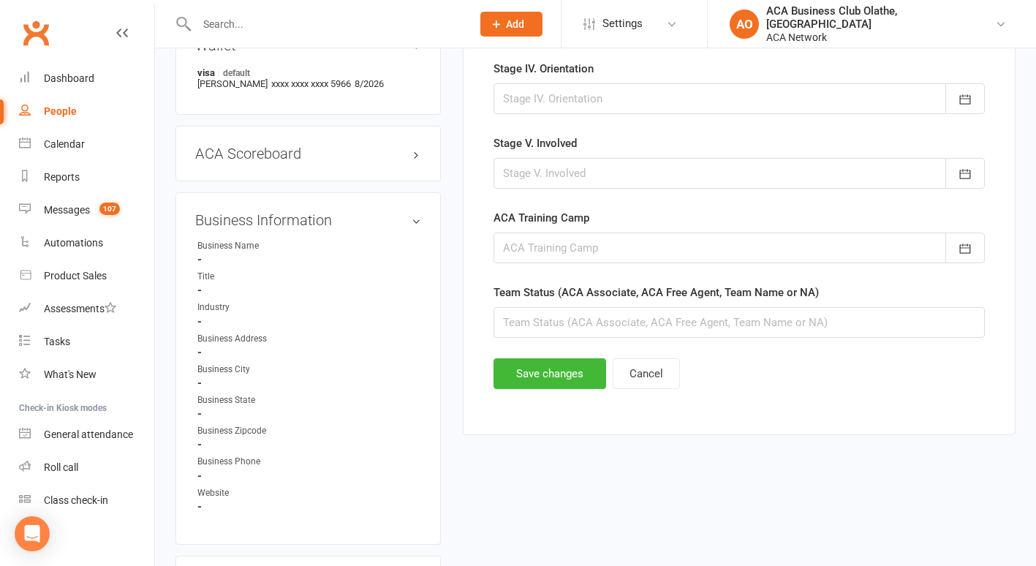
scroll to position [812, 0]
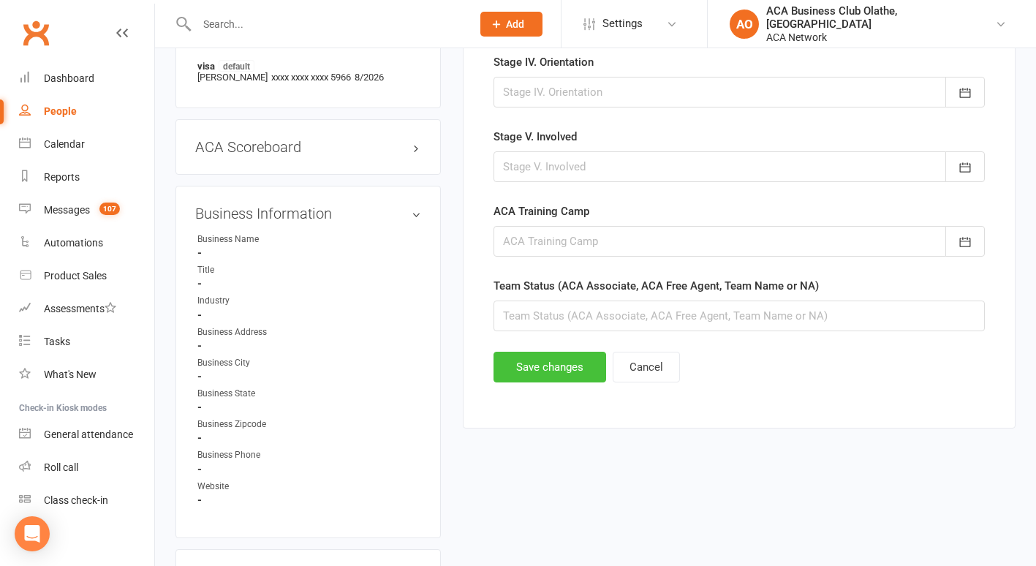
click at [545, 367] on button "Save changes" at bounding box center [550, 367] width 113 height 31
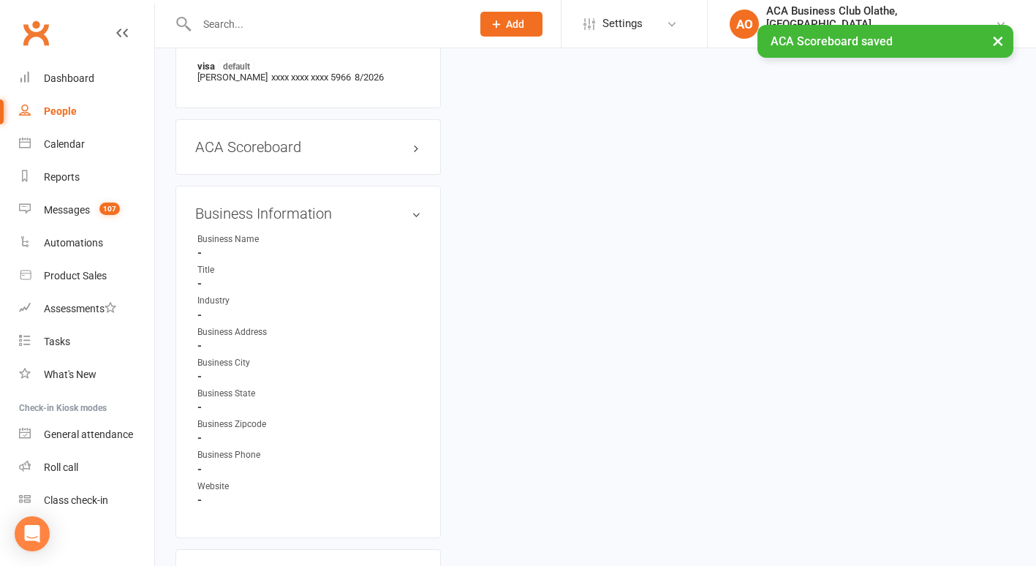
scroll to position [0, 0]
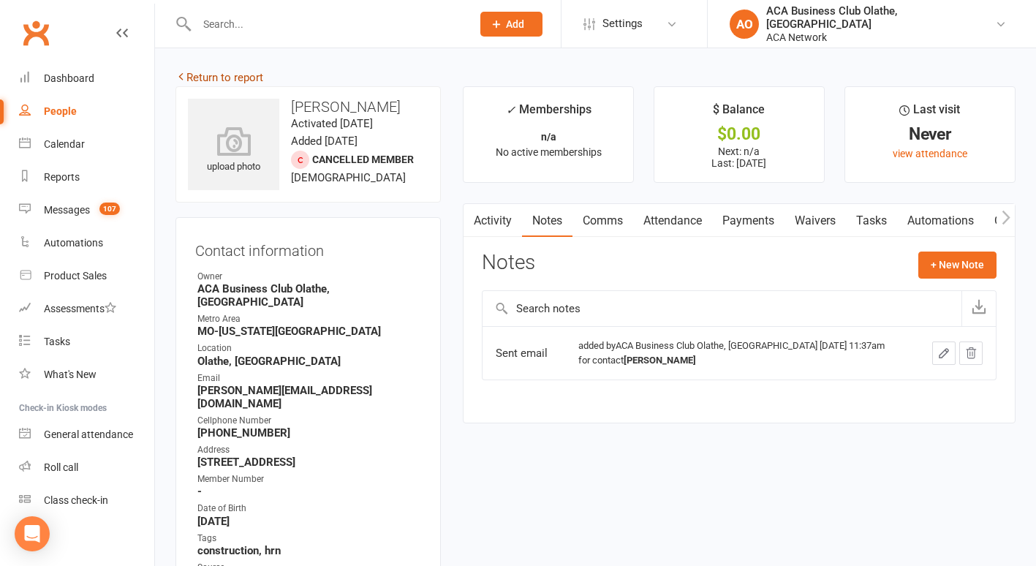
click at [199, 80] on link "Return to report" at bounding box center [219, 77] width 88 height 13
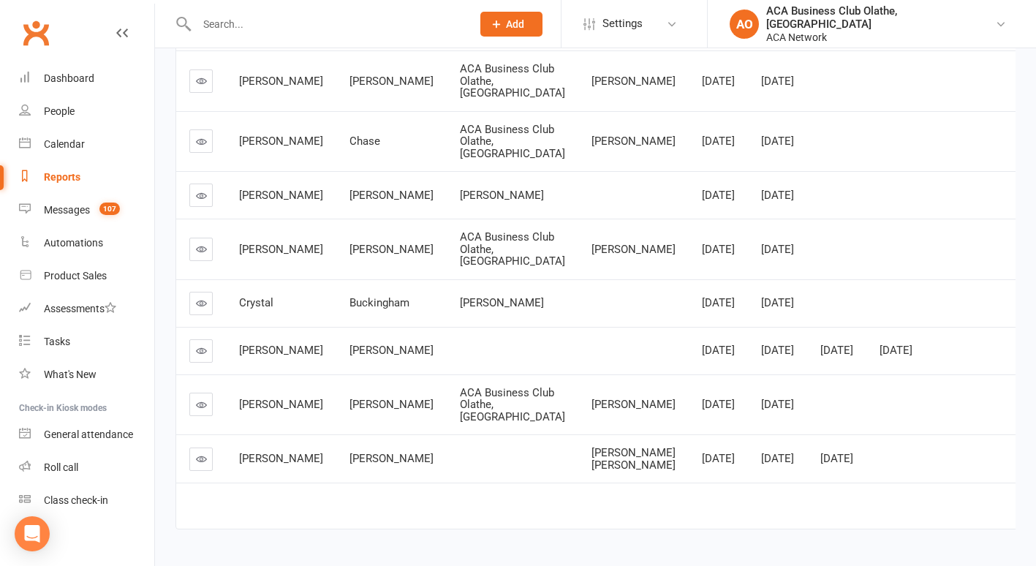
scroll to position [412, 0]
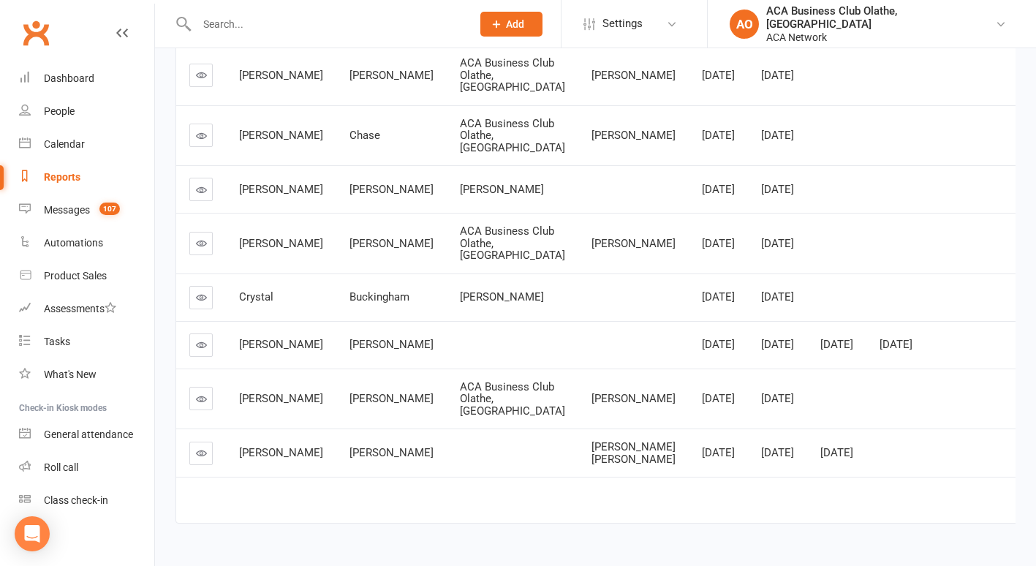
click at [203, 195] on icon at bounding box center [201, 189] width 11 height 11
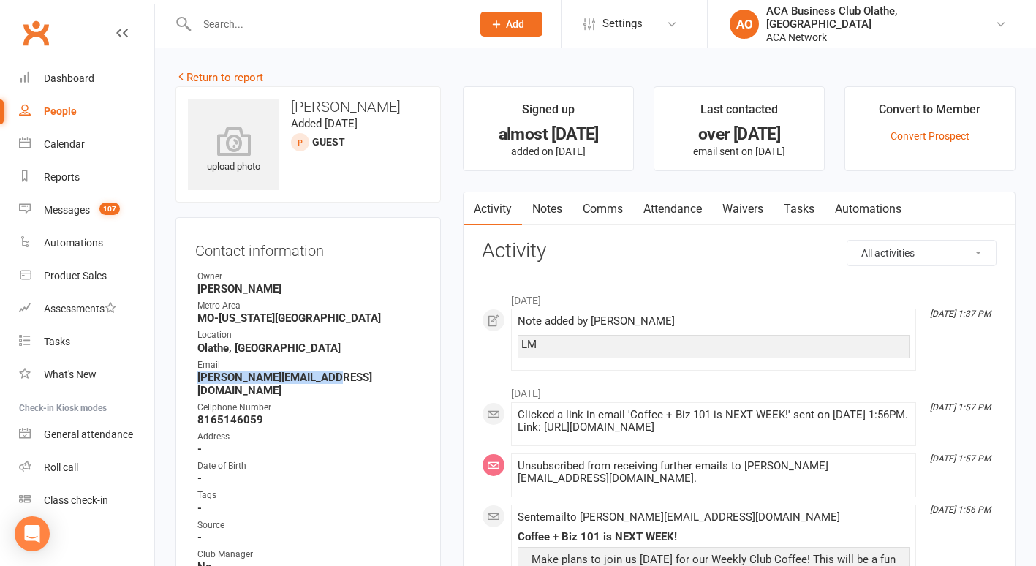
drag, startPoint x: 330, startPoint y: 381, endPoint x: 200, endPoint y: 376, distance: 131.0
click at [200, 376] on strong "[PERSON_NAME][EMAIL_ADDRESS][DOMAIN_NAME]" at bounding box center [309, 384] width 224 height 26
copy strong "[PERSON_NAME][EMAIL_ADDRESS][DOMAIN_NAME]"
click at [545, 205] on link "Notes" at bounding box center [547, 209] width 50 height 34
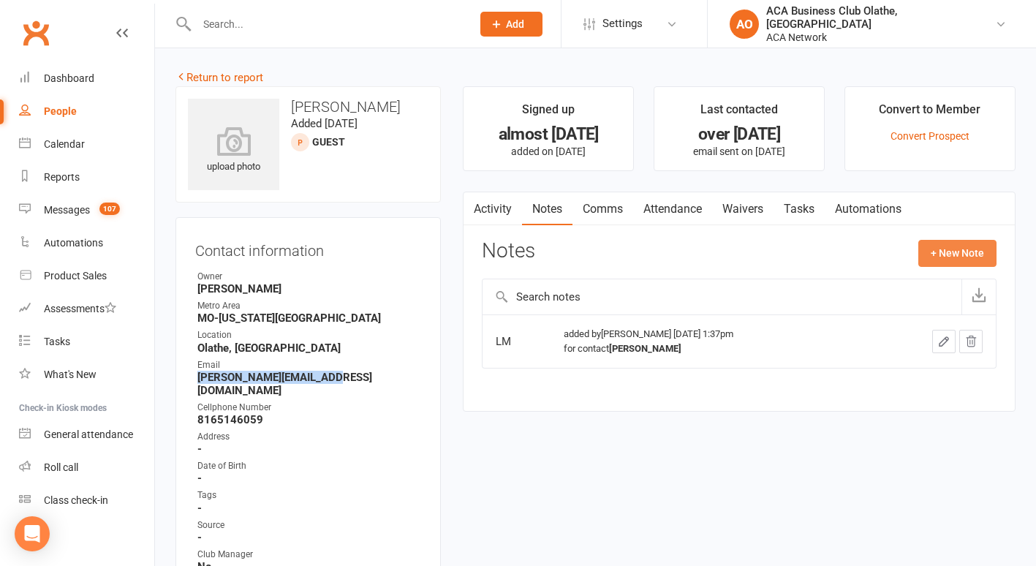
click at [964, 252] on button "+ New Note" at bounding box center [957, 253] width 78 height 26
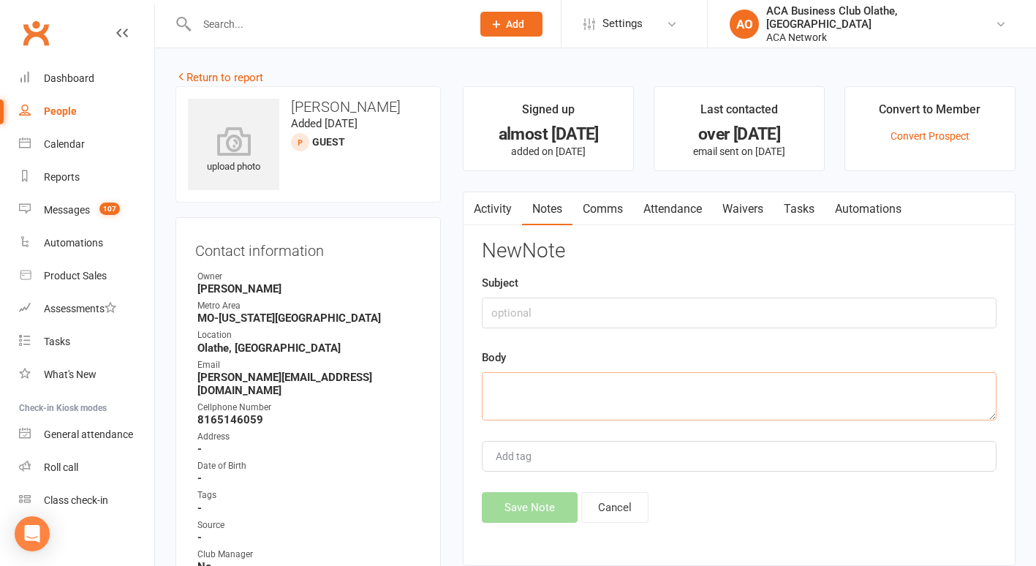
click at [529, 390] on textarea at bounding box center [739, 396] width 515 height 48
type textarea "sent email"
click at [517, 525] on div "Activity Notes Comms Attendance Waivers Tasks Automations Notes + New Note LM a…" at bounding box center [739, 379] width 553 height 375
click at [520, 506] on button "Save Note" at bounding box center [530, 507] width 96 height 31
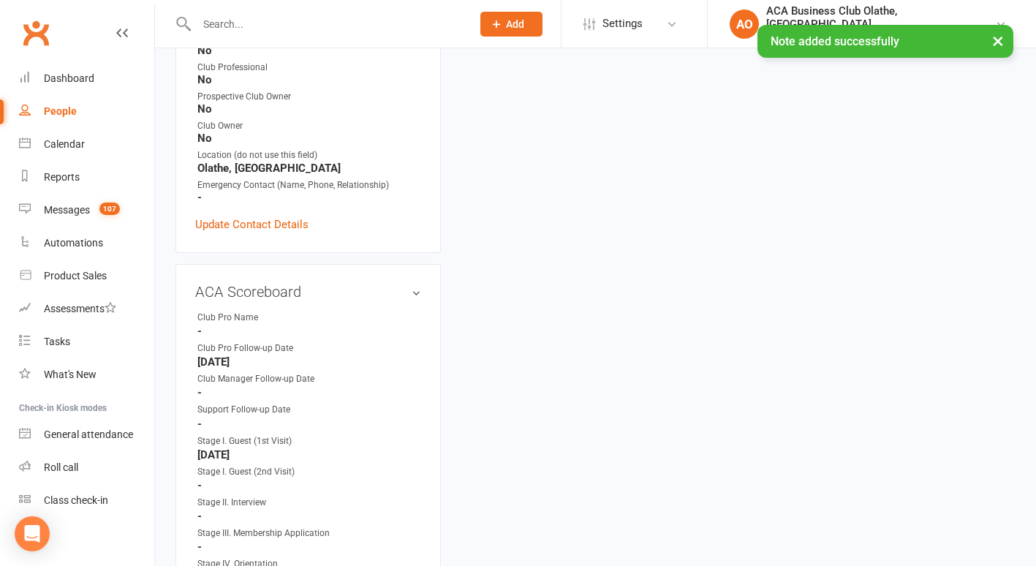
scroll to position [690, 0]
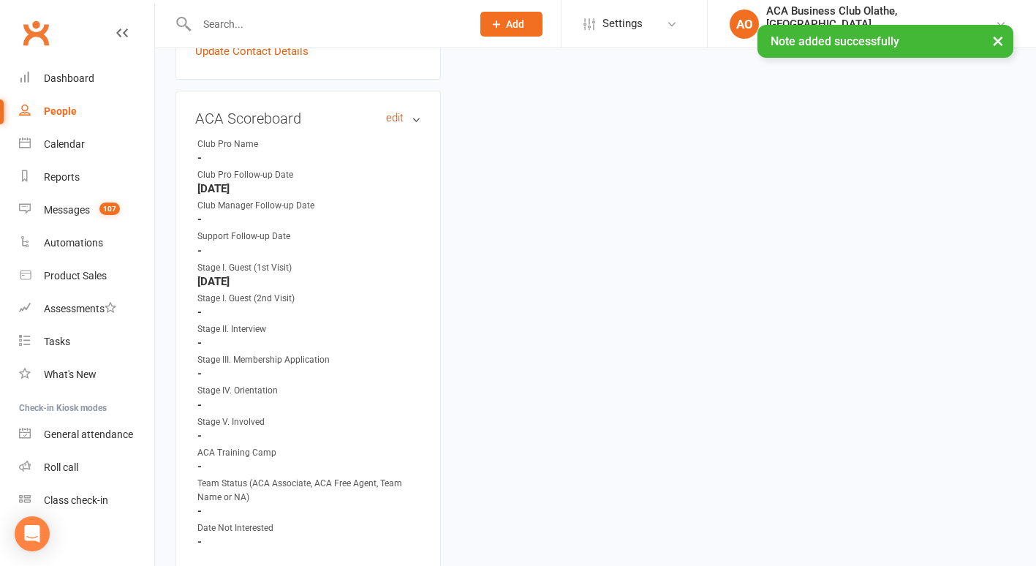
click at [390, 112] on link "edit" at bounding box center [395, 118] width 18 height 12
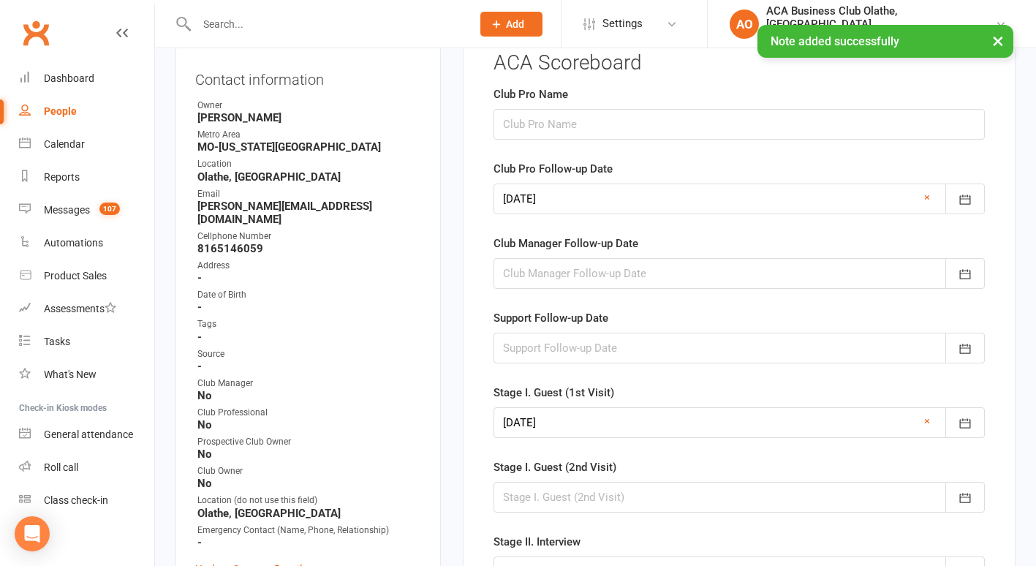
scroll to position [118, 0]
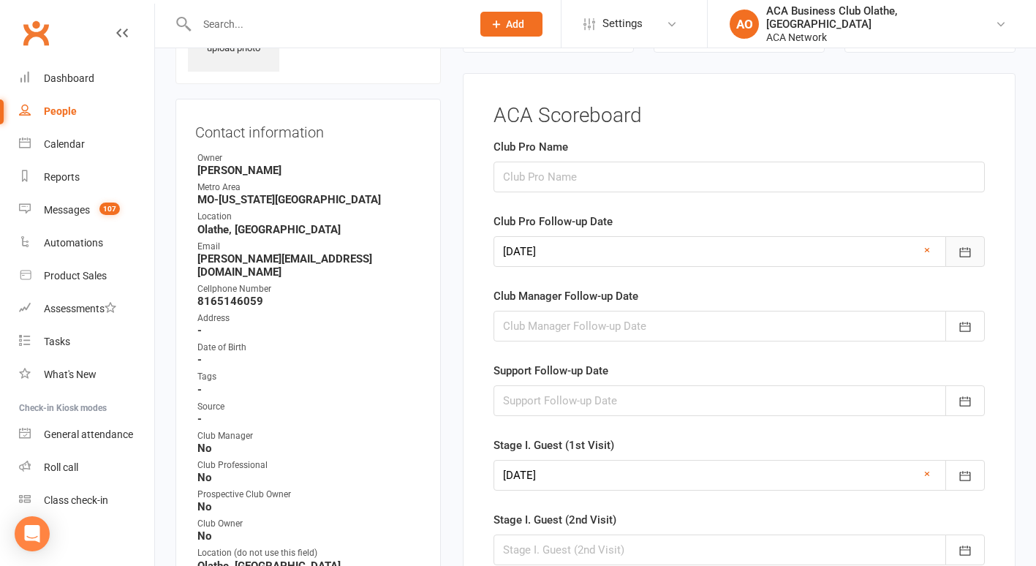
click at [963, 253] on icon "button" at bounding box center [965, 252] width 15 height 15
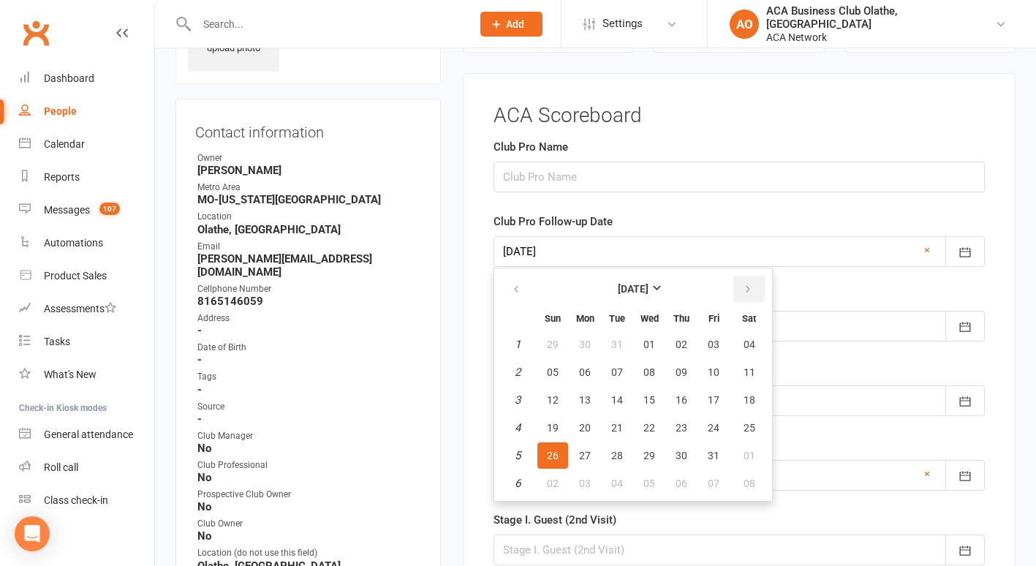
click at [745, 284] on icon "button" at bounding box center [748, 290] width 10 height 12
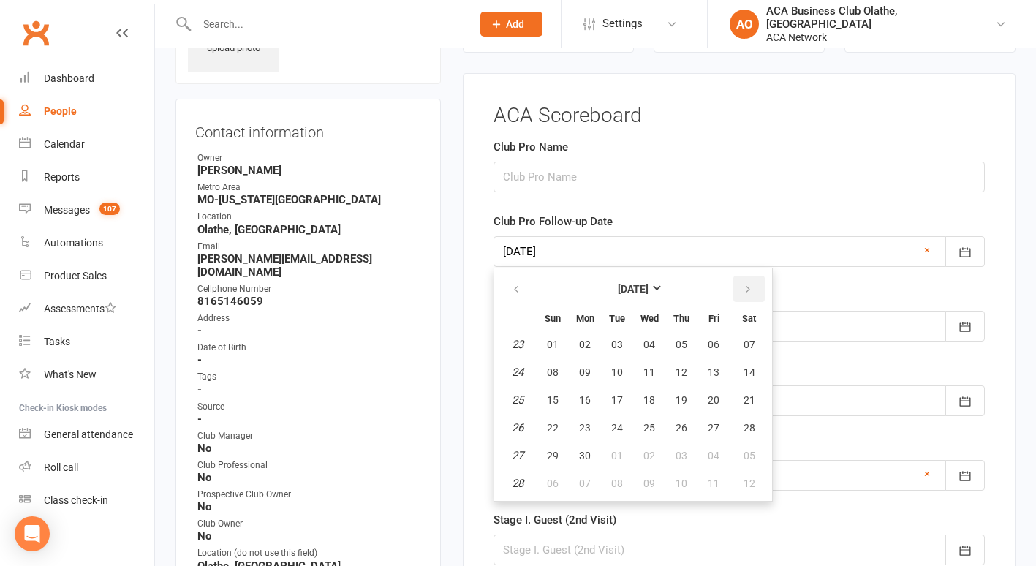
click at [745, 284] on icon "button" at bounding box center [748, 290] width 10 height 12
click at [683, 426] on span "23" at bounding box center [682, 428] width 12 height 12
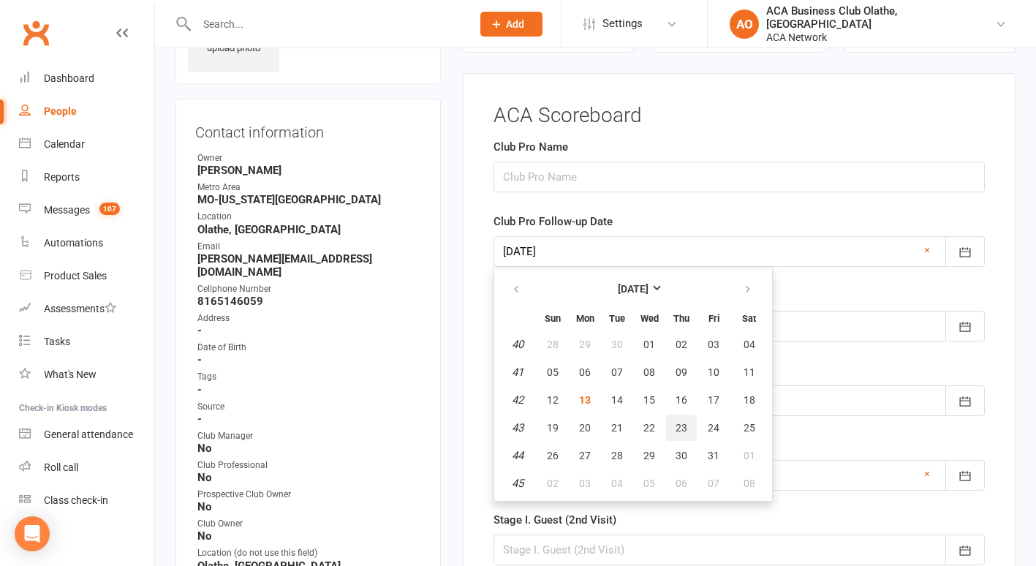
type input "[DATE]"
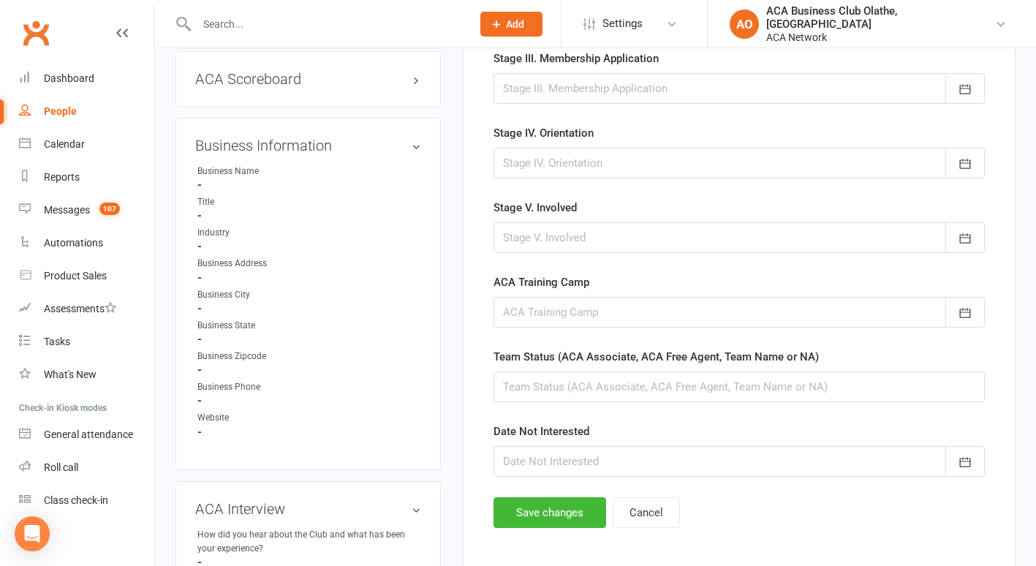
scroll to position [726, 0]
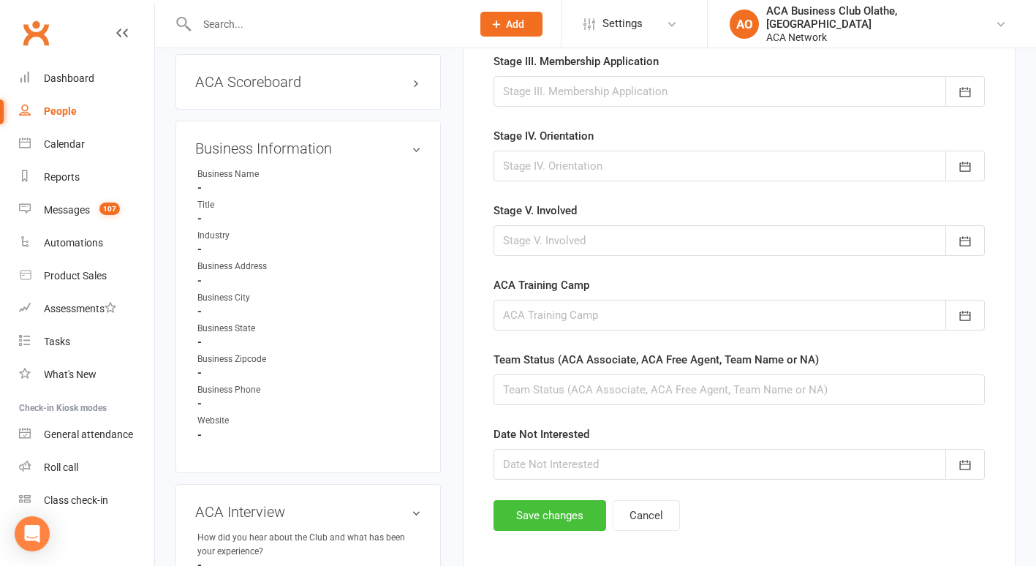
click at [556, 514] on button "Save changes" at bounding box center [550, 515] width 113 height 31
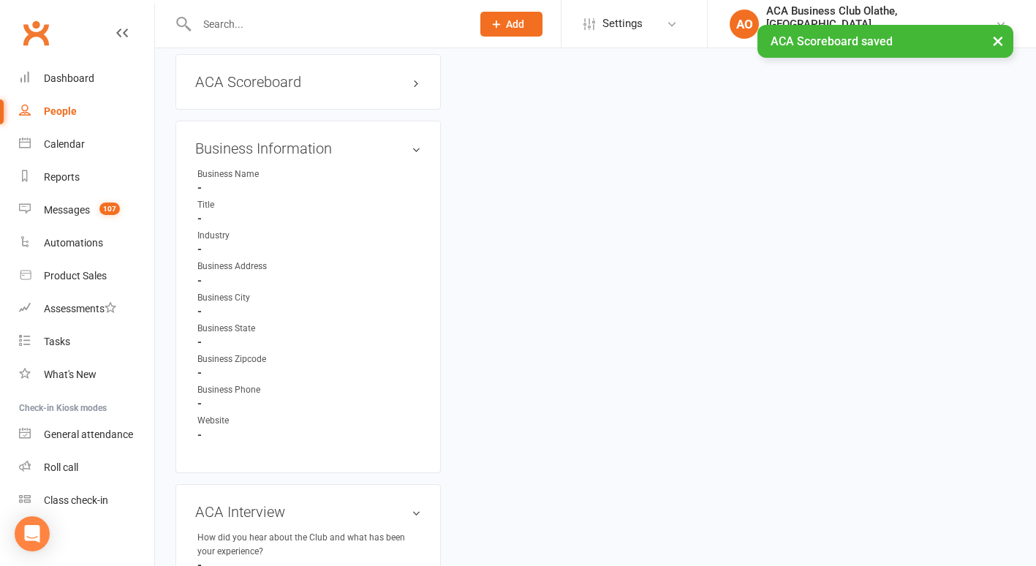
scroll to position [0, 0]
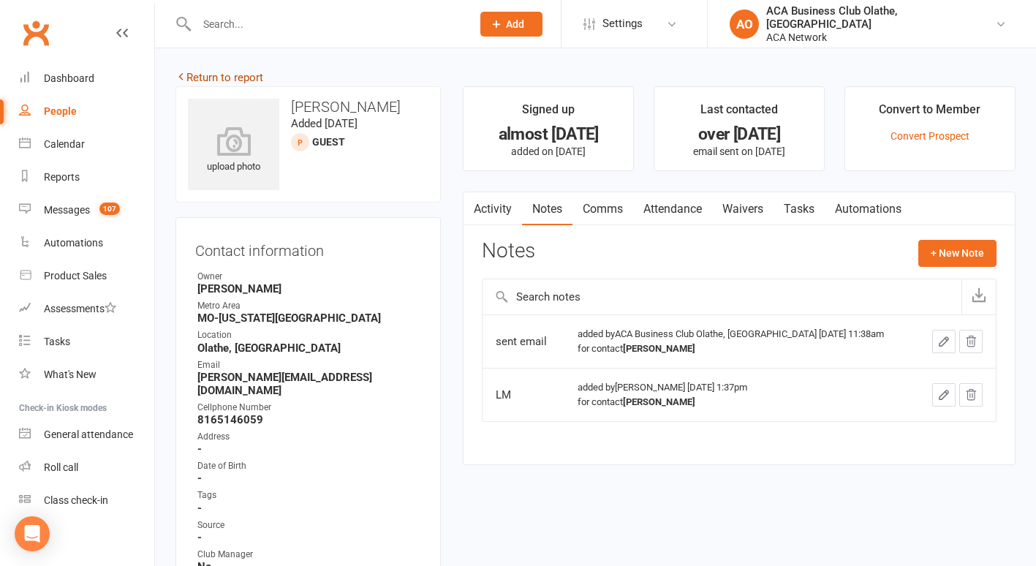
click at [202, 75] on link "Return to report" at bounding box center [219, 77] width 88 height 13
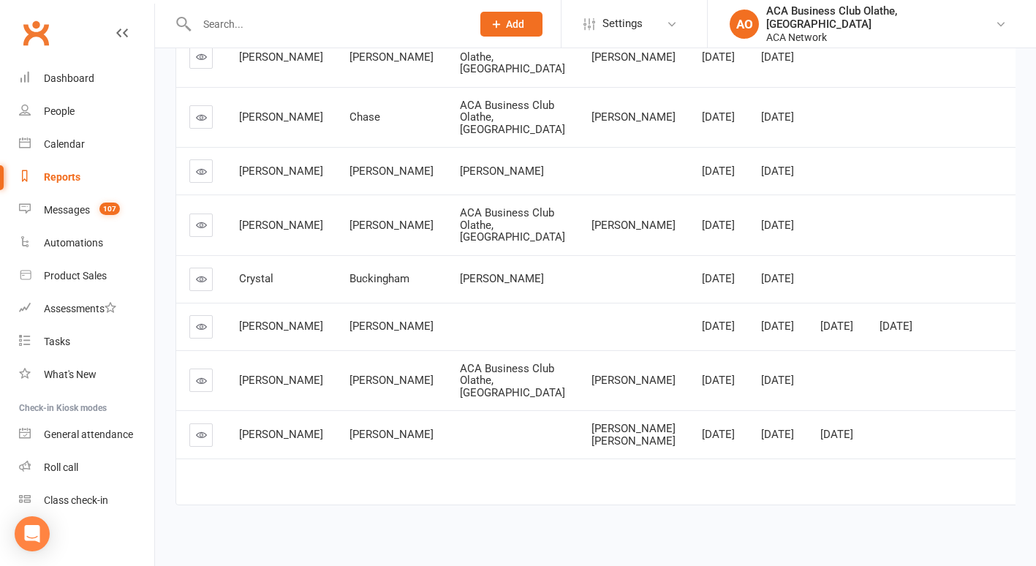
scroll to position [440, 0]
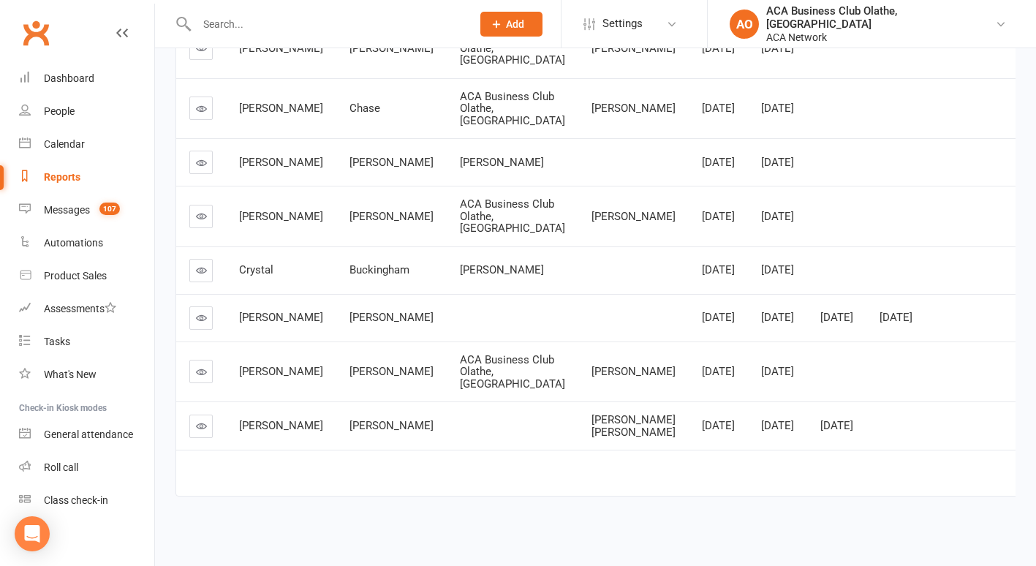
click at [194, 228] on link at bounding box center [200, 216] width 23 height 23
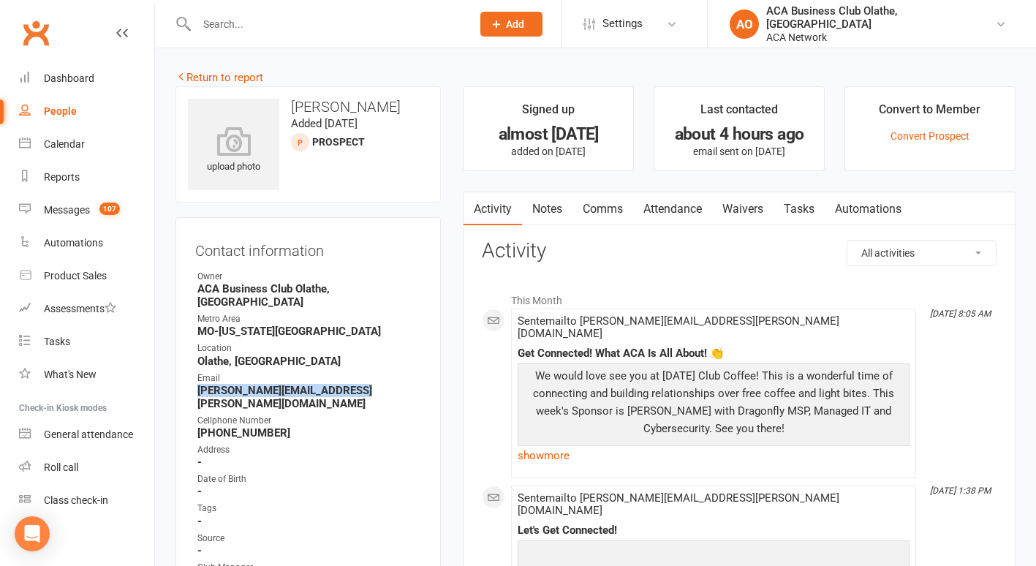
drag, startPoint x: 366, startPoint y: 375, endPoint x: 194, endPoint y: 374, distance: 171.1
click at [194, 374] on div "Contact information Owner ACA Business Club [GEOGRAPHIC_DATA], [GEOGRAPHIC_DATA…" at bounding box center [307, 499] width 265 height 565
drag, startPoint x: 194, startPoint y: 374, endPoint x: 207, endPoint y: 379, distance: 13.4
copy strong "[PERSON_NAME][EMAIL_ADDRESS][PERSON_NAME][DOMAIN_NAME]"
click at [539, 209] on link "Notes" at bounding box center [547, 209] width 50 height 34
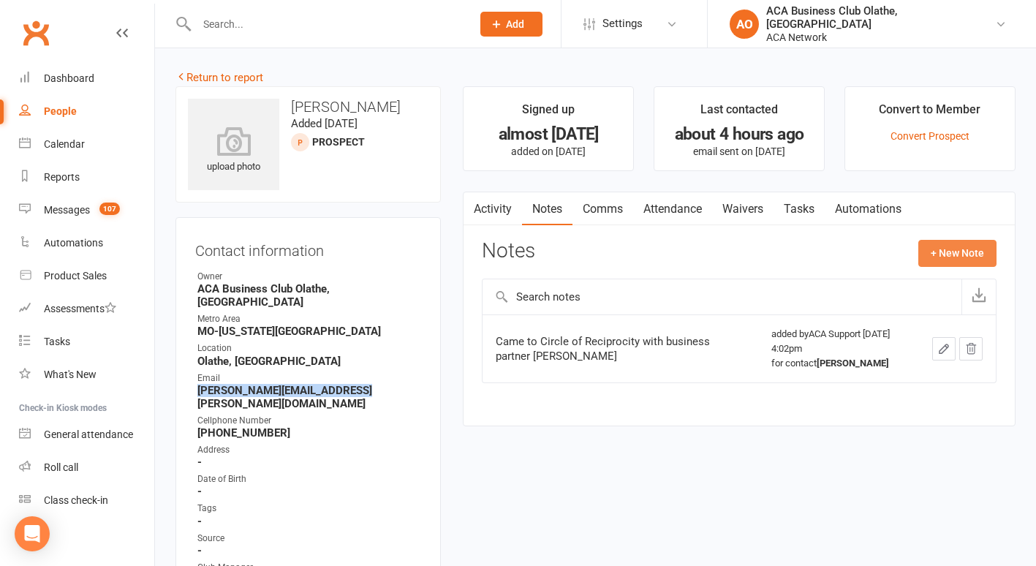
click at [945, 249] on button "+ New Note" at bounding box center [957, 253] width 78 height 26
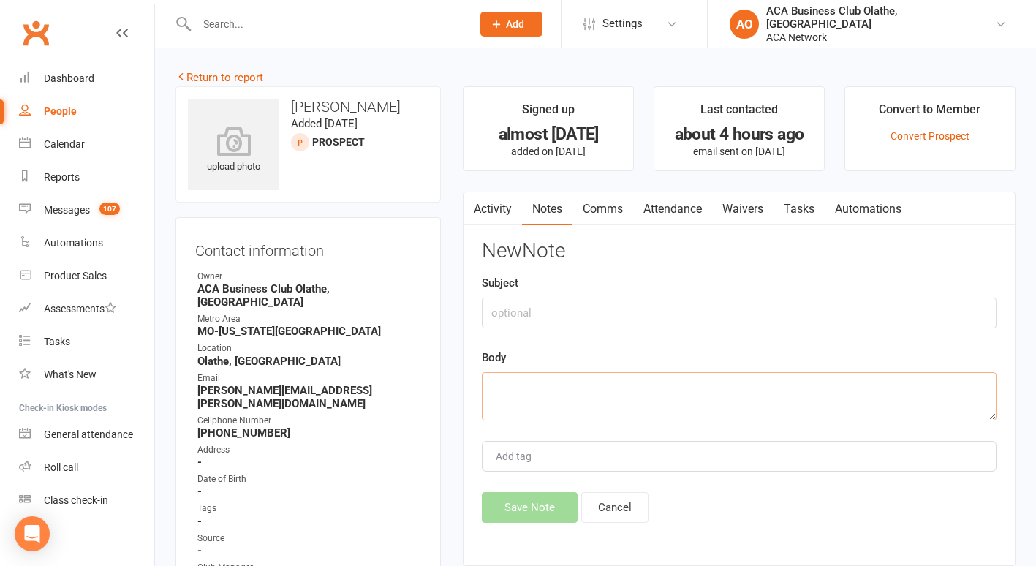
click at [516, 391] on textarea at bounding box center [739, 396] width 515 height 48
type textarea "n"
type textarea "sent email"
click at [507, 496] on button "Save Note" at bounding box center [530, 507] width 96 height 31
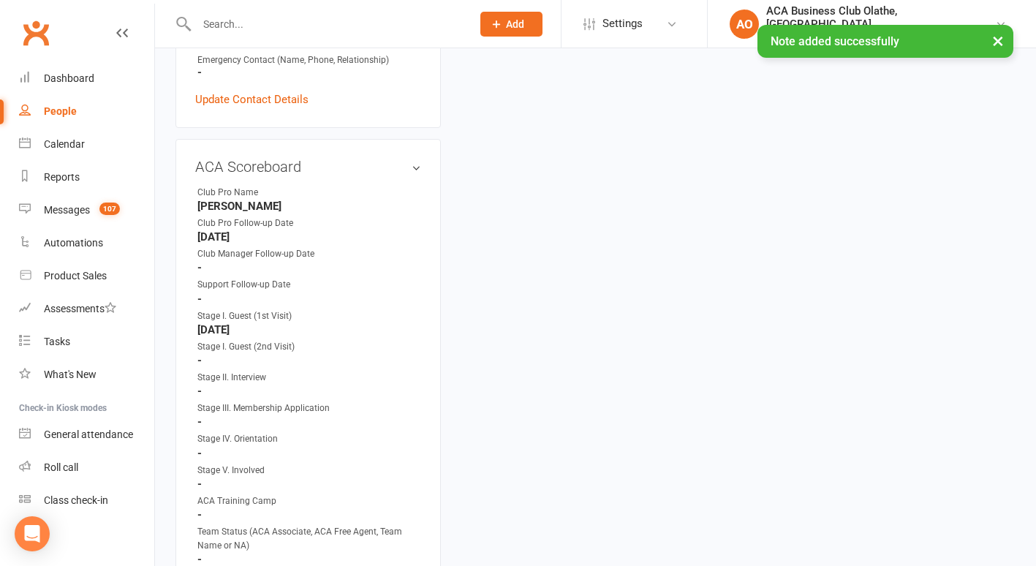
scroll to position [637, 0]
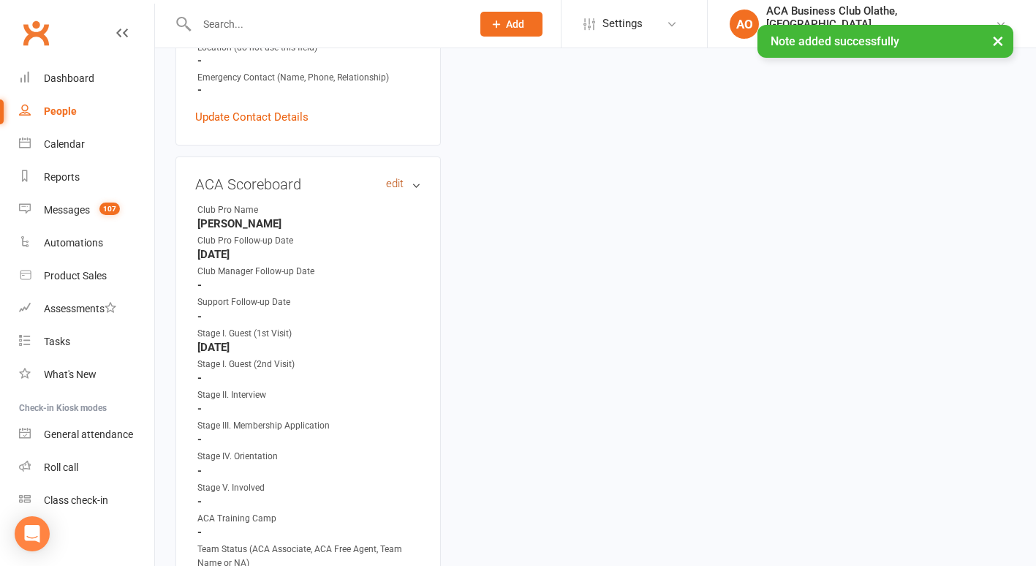
click at [387, 178] on link "edit" at bounding box center [395, 184] width 18 height 12
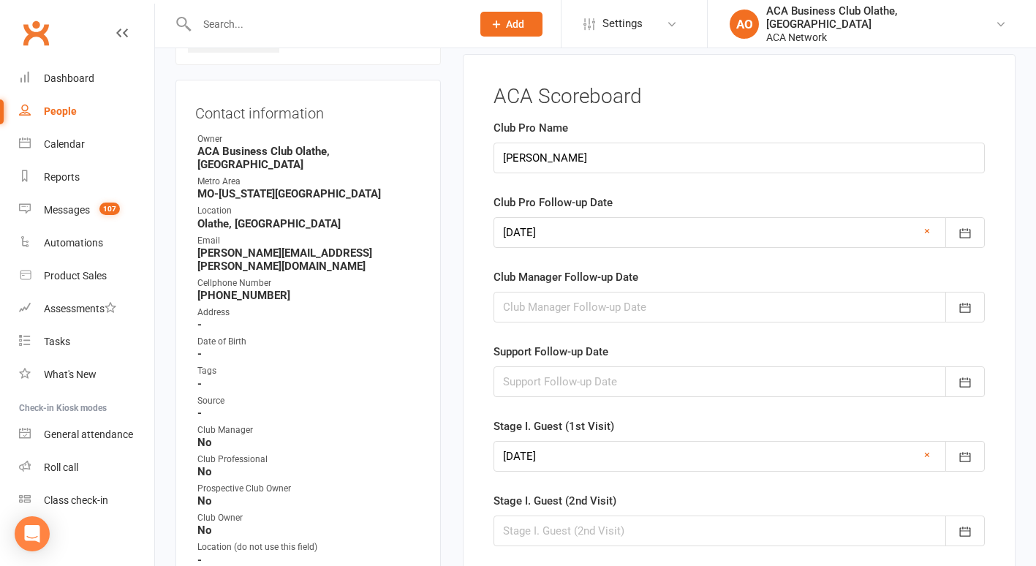
scroll to position [118, 0]
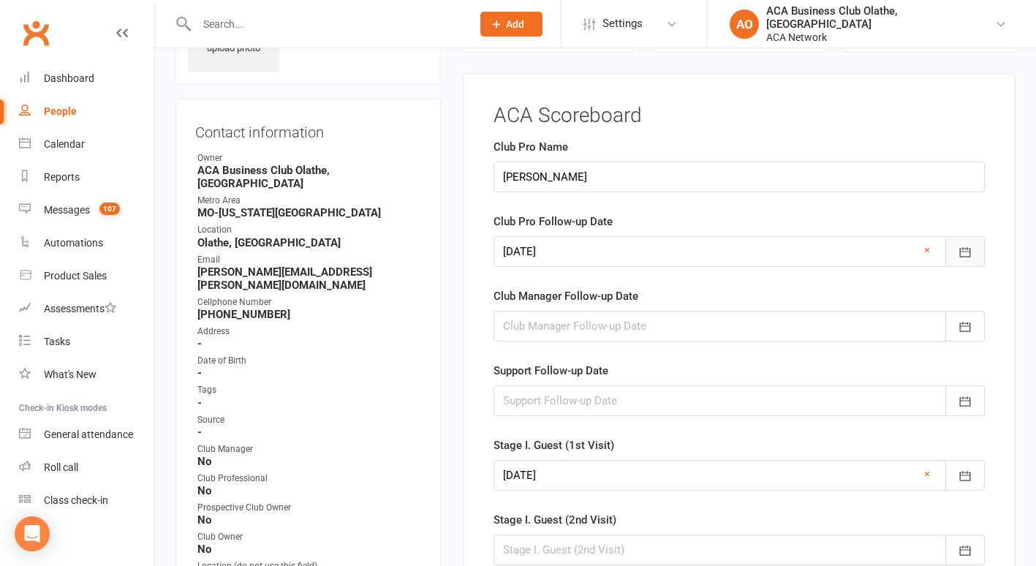
click at [962, 253] on icon "button" at bounding box center [965, 252] width 15 height 15
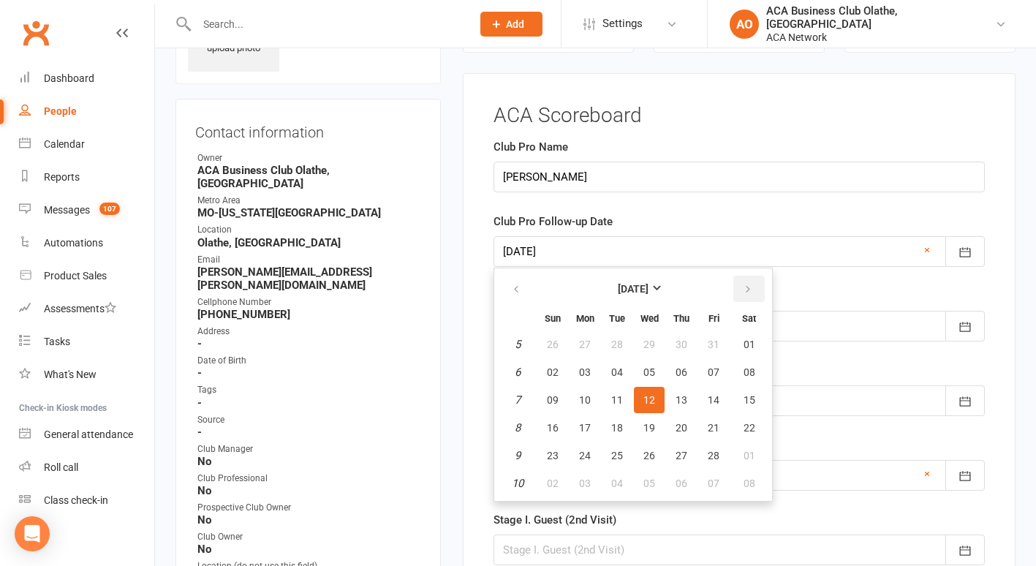
click at [747, 281] on button "button" at bounding box center [748, 289] width 31 height 26
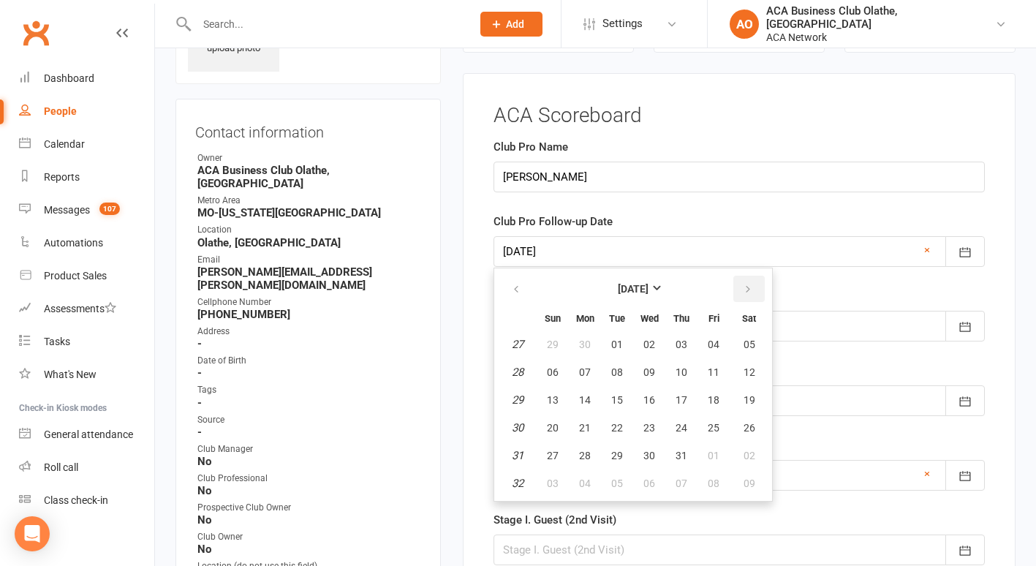
click at [747, 281] on button "button" at bounding box center [748, 289] width 31 height 26
click at [624, 426] on button "21" at bounding box center [617, 428] width 31 height 26
type input "[DATE]"
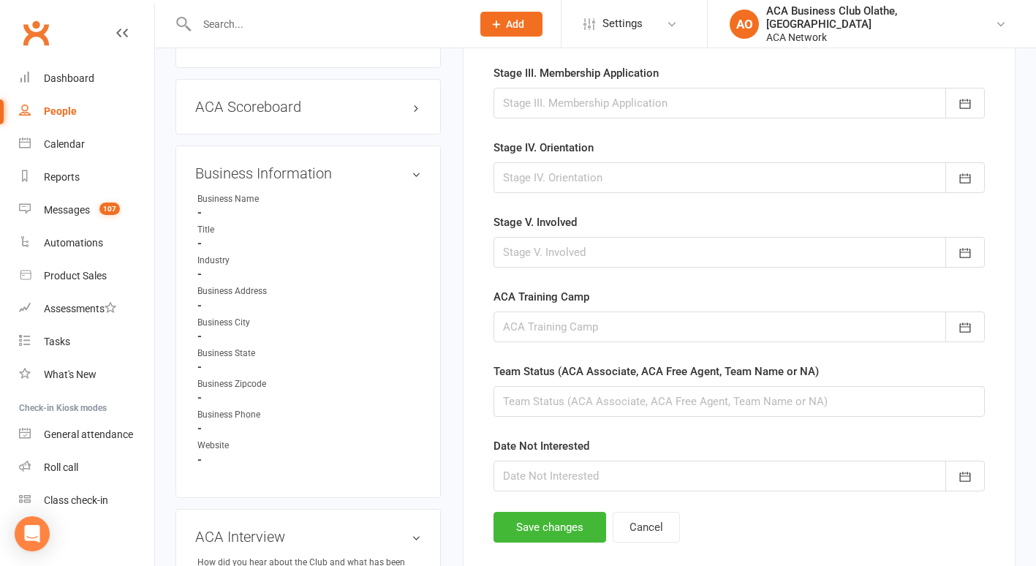
scroll to position [758, 0]
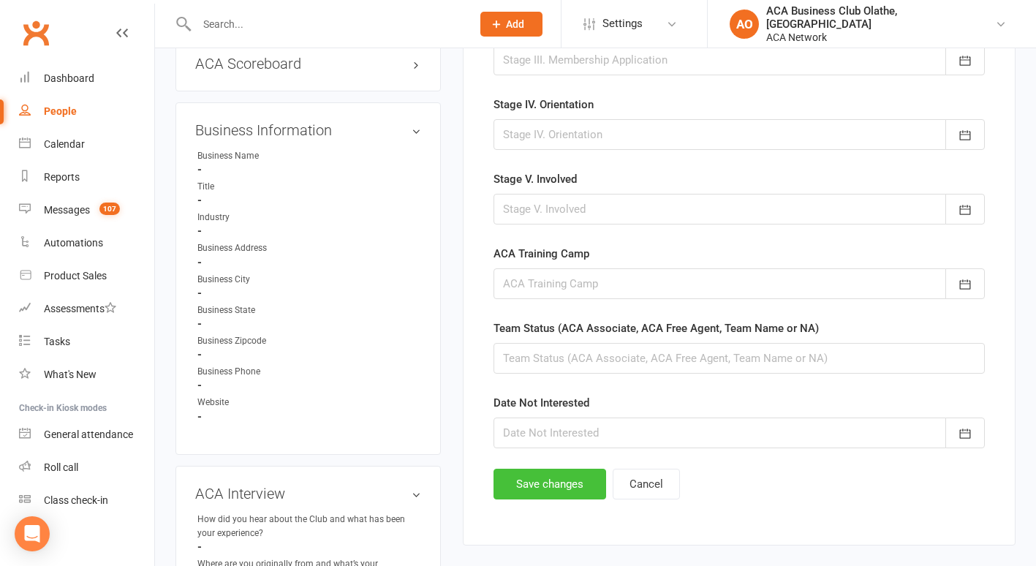
click at [548, 489] on button "Save changes" at bounding box center [550, 484] width 113 height 31
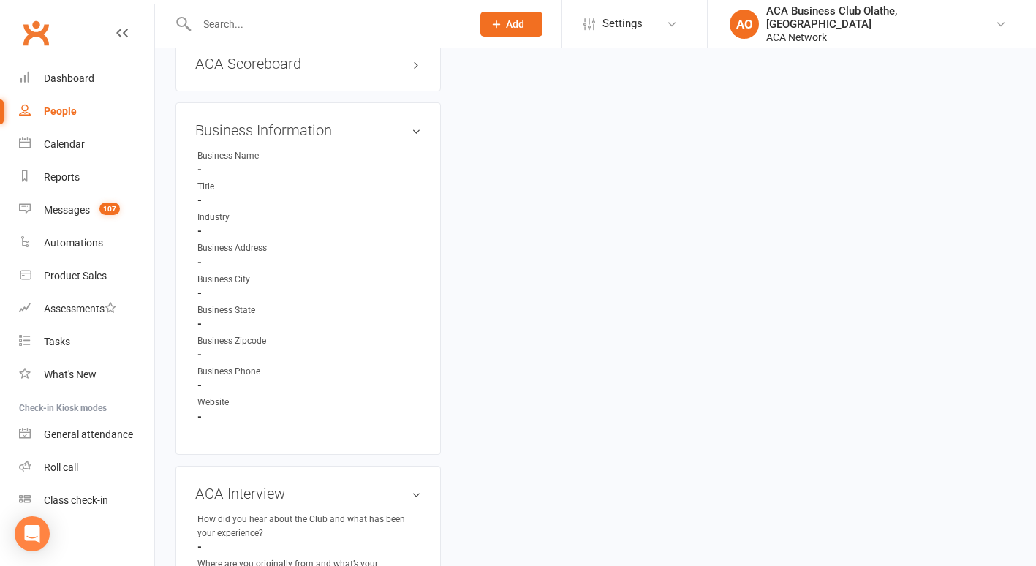
scroll to position [0, 0]
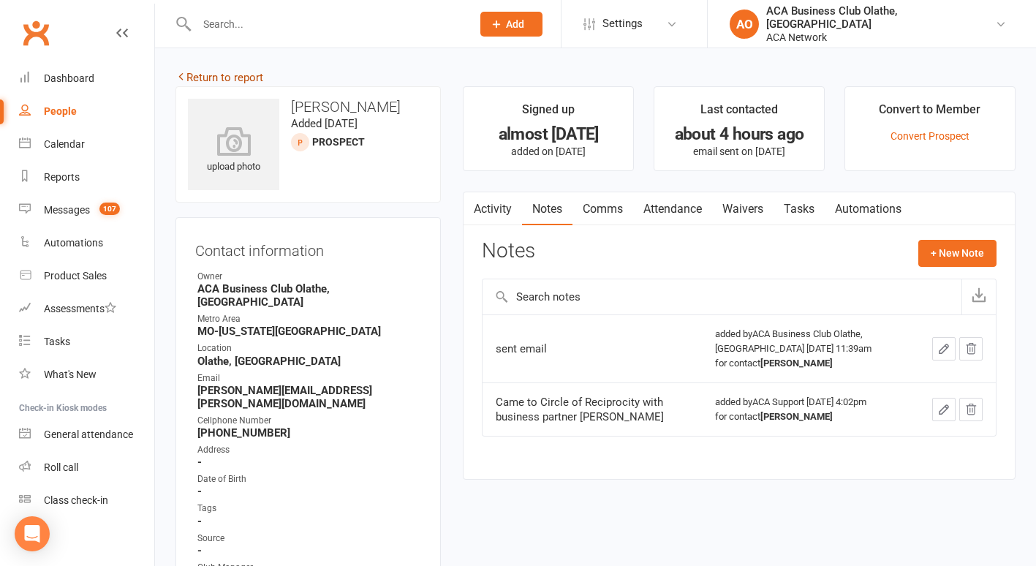
click at [193, 75] on link "Return to report" at bounding box center [219, 77] width 88 height 13
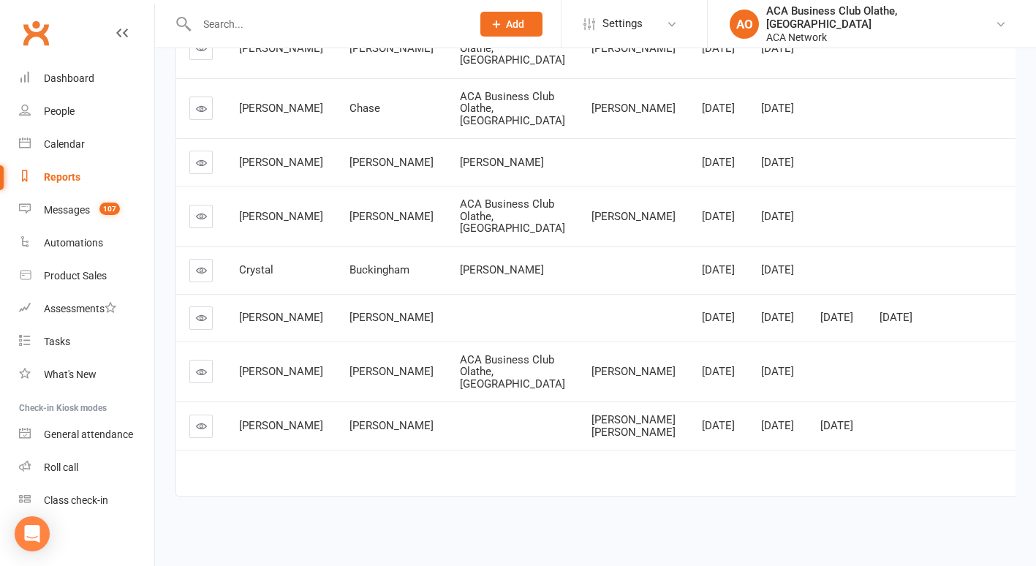
scroll to position [551, 0]
click at [206, 366] on icon at bounding box center [201, 371] width 11 height 11
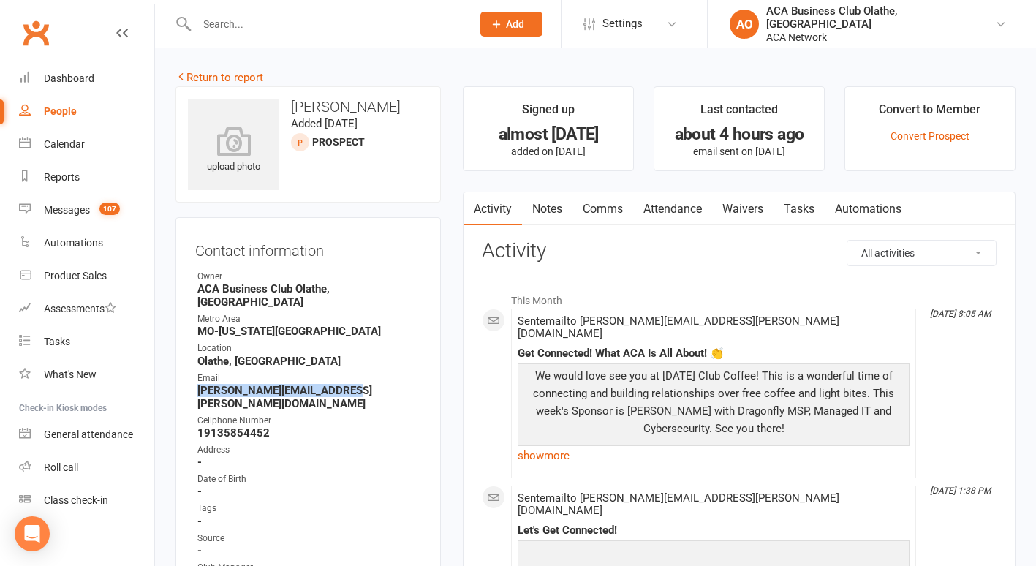
drag, startPoint x: 354, startPoint y: 374, endPoint x: 197, endPoint y: 381, distance: 156.6
click at [197, 384] on strong "[PERSON_NAME][EMAIL_ADDRESS][PERSON_NAME][DOMAIN_NAME]" at bounding box center [309, 397] width 224 height 26
copy strong "[PERSON_NAME][EMAIL_ADDRESS][PERSON_NAME][DOMAIN_NAME]"
click at [555, 203] on link "Notes" at bounding box center [547, 209] width 50 height 34
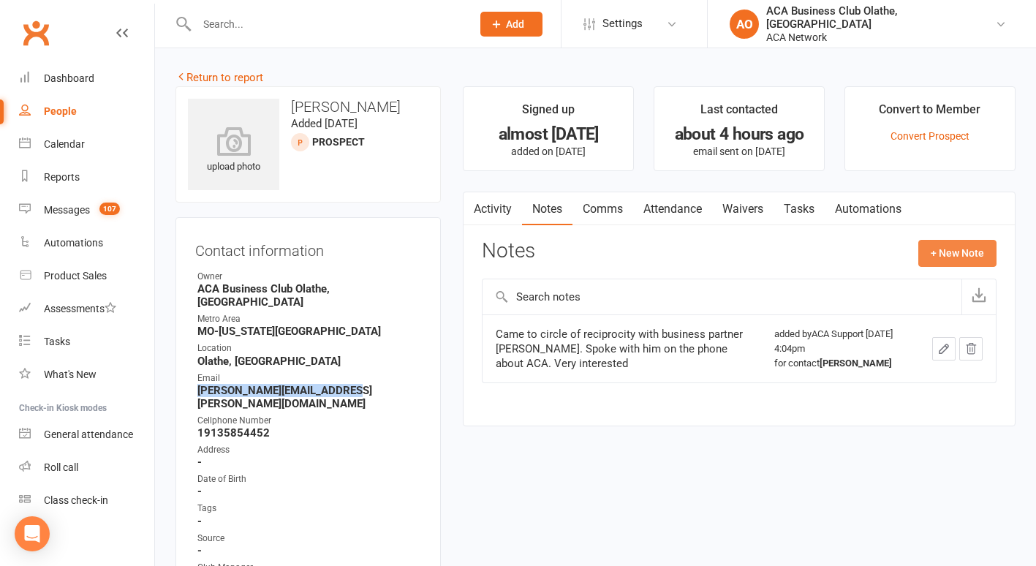
click at [962, 257] on button "+ New Note" at bounding box center [957, 253] width 78 height 26
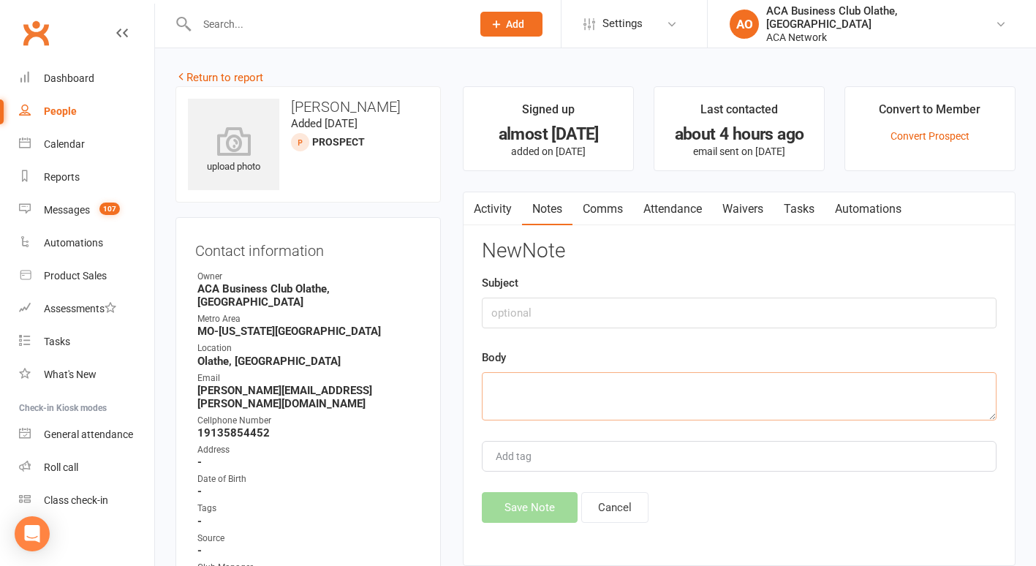
click at [515, 382] on textarea at bounding box center [739, 396] width 515 height 48
click at [521, 360] on div "Body" at bounding box center [739, 385] width 515 height 72
click at [501, 398] on textarea at bounding box center [739, 396] width 515 height 48
type textarea "sent email"
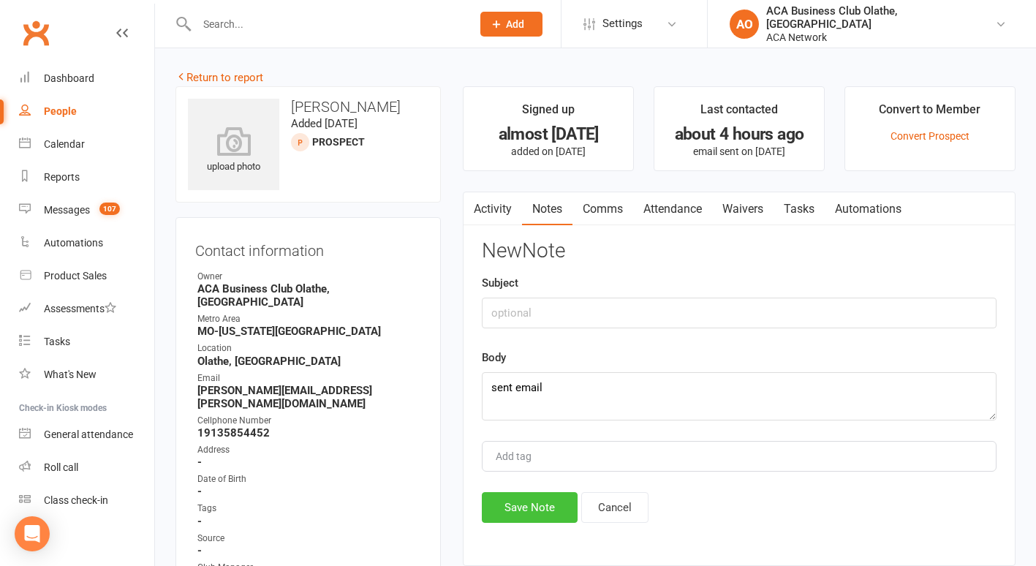
click at [519, 499] on button "Save Note" at bounding box center [530, 507] width 96 height 31
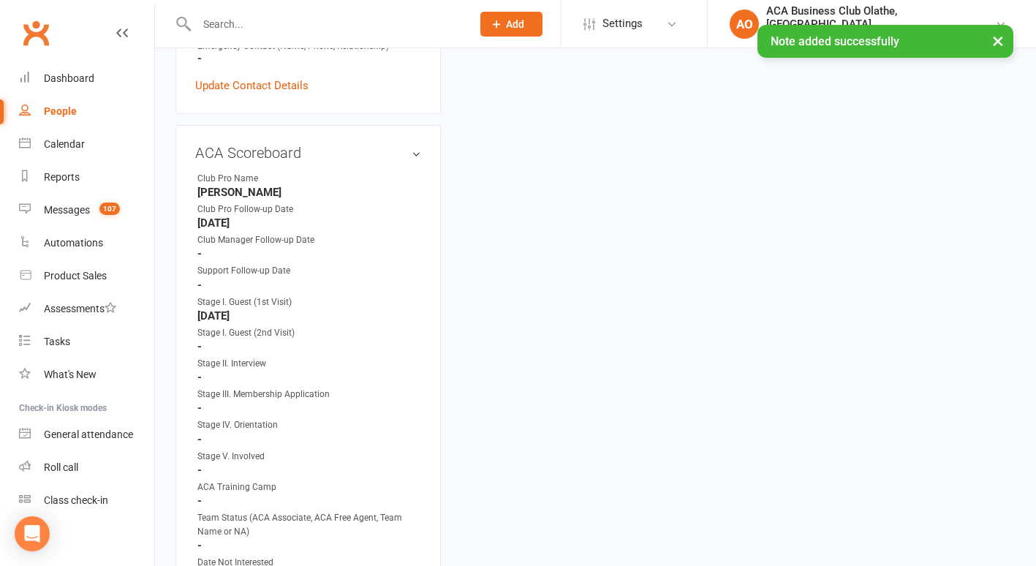
scroll to position [665, 0]
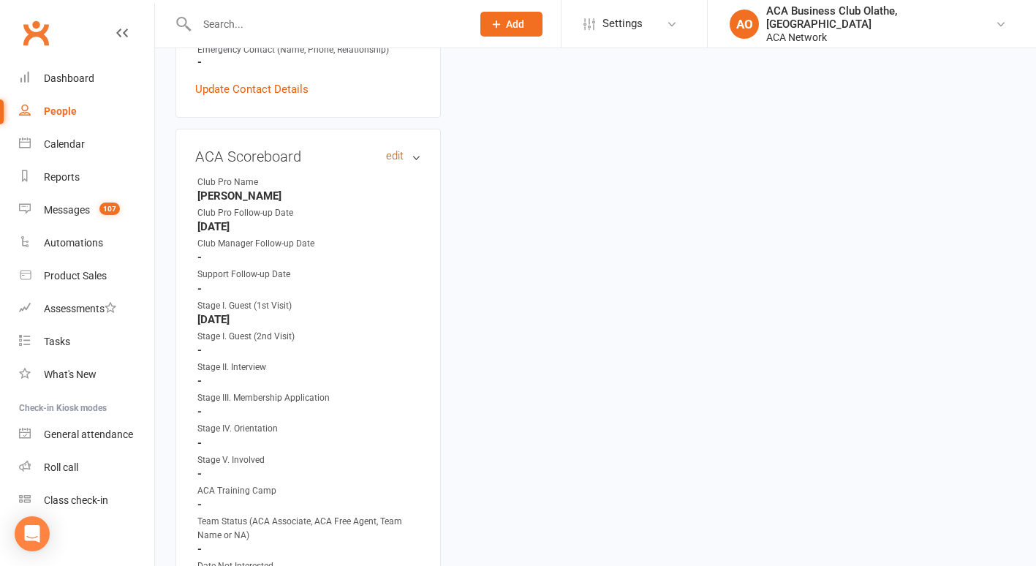
click at [392, 150] on link "edit" at bounding box center [395, 156] width 18 height 12
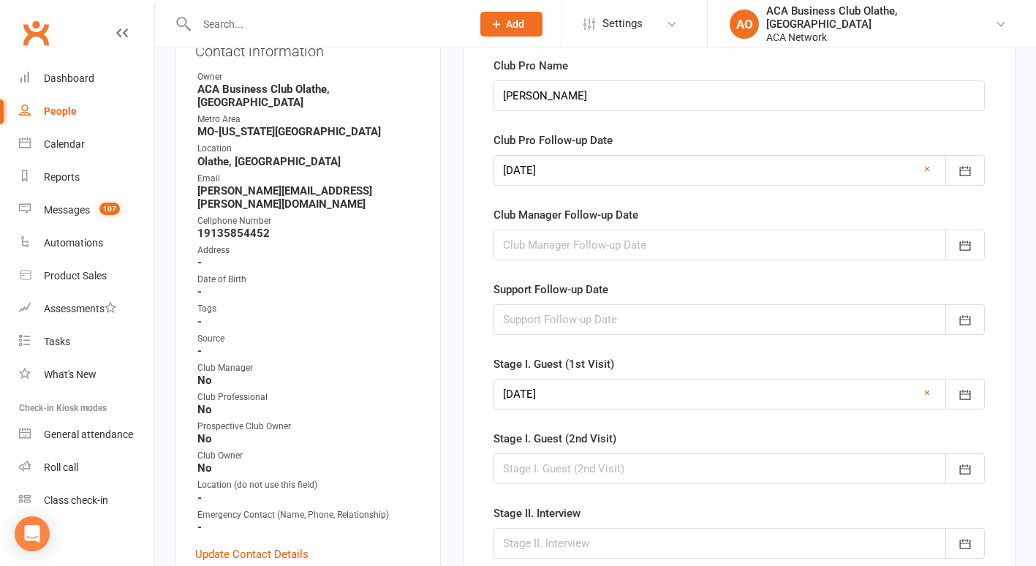
scroll to position [118, 0]
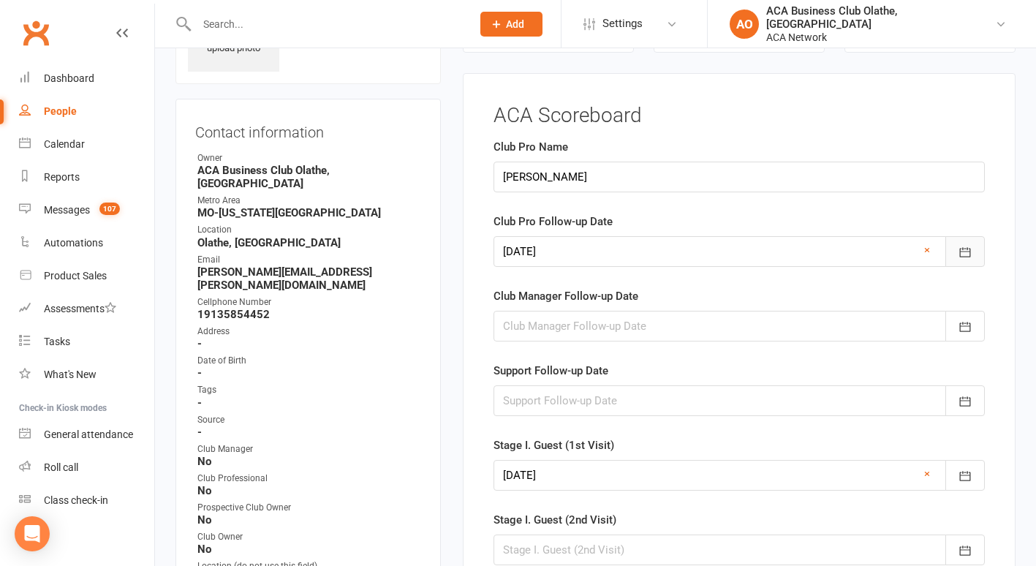
click at [962, 246] on icon "button" at bounding box center [965, 252] width 15 height 15
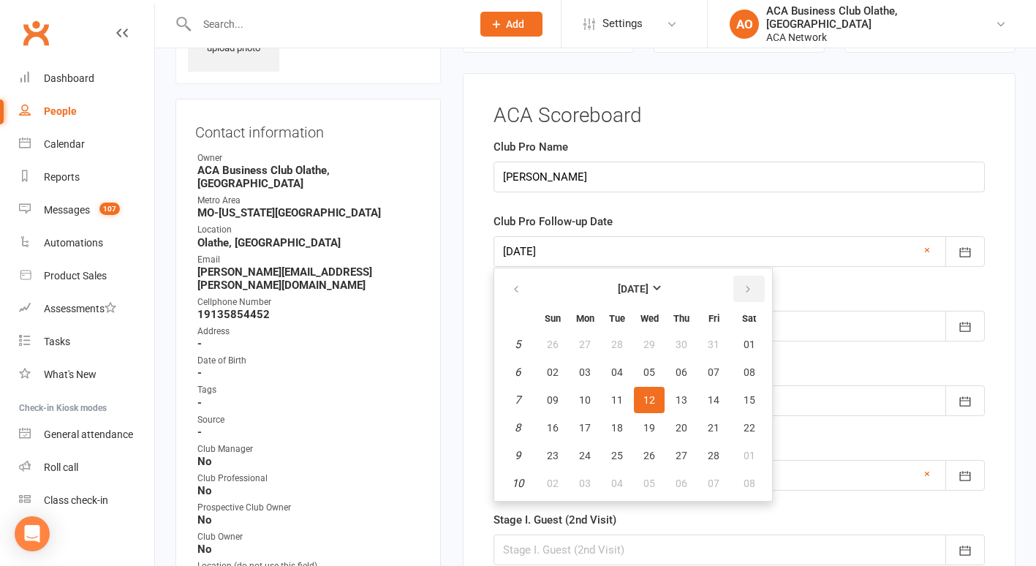
click at [749, 286] on icon "button" at bounding box center [748, 290] width 10 height 12
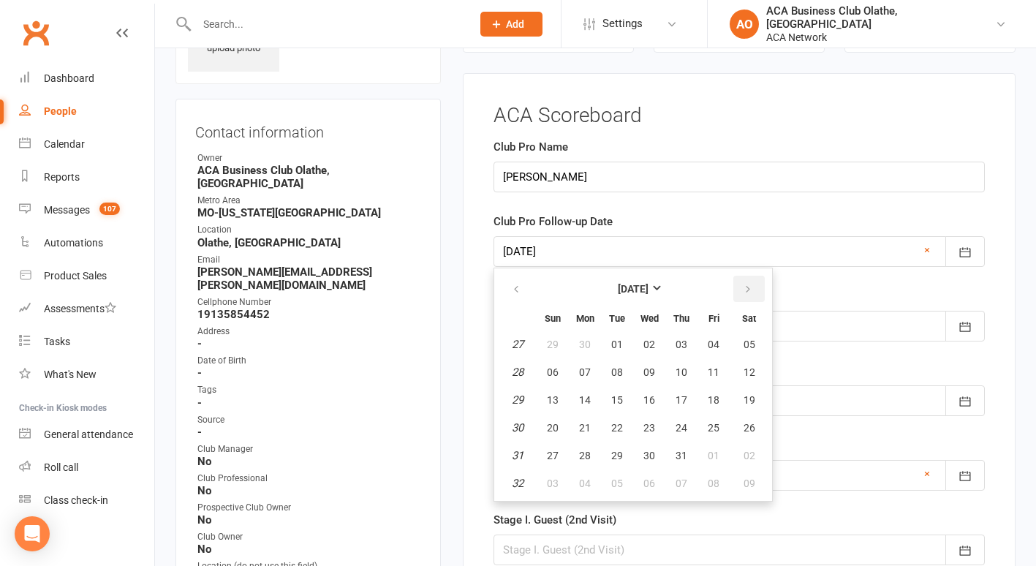
click at [749, 286] on icon "button" at bounding box center [748, 290] width 10 height 12
click at [684, 397] on span "16" at bounding box center [682, 400] width 12 height 12
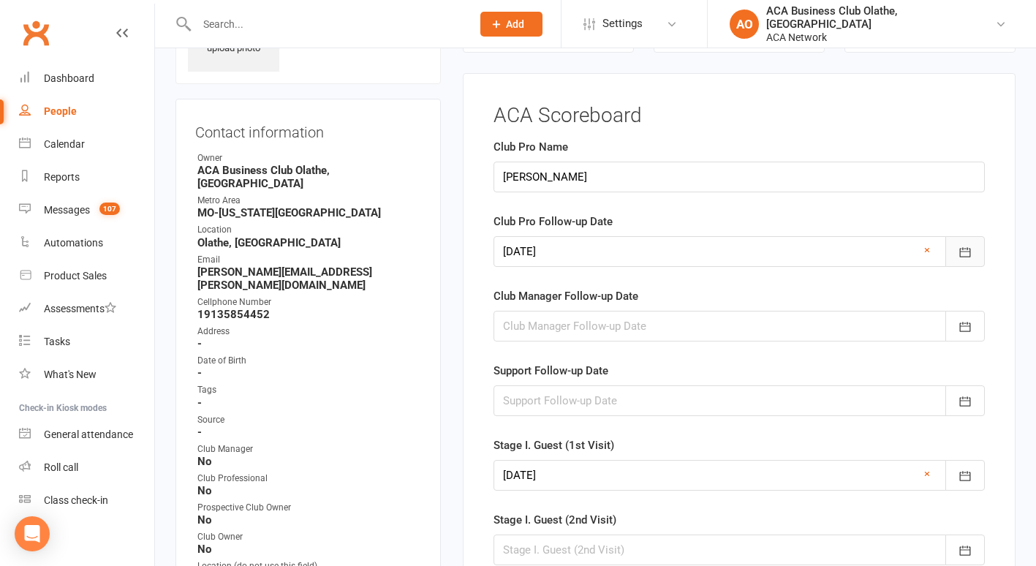
click at [972, 250] on icon "button" at bounding box center [965, 252] width 15 height 15
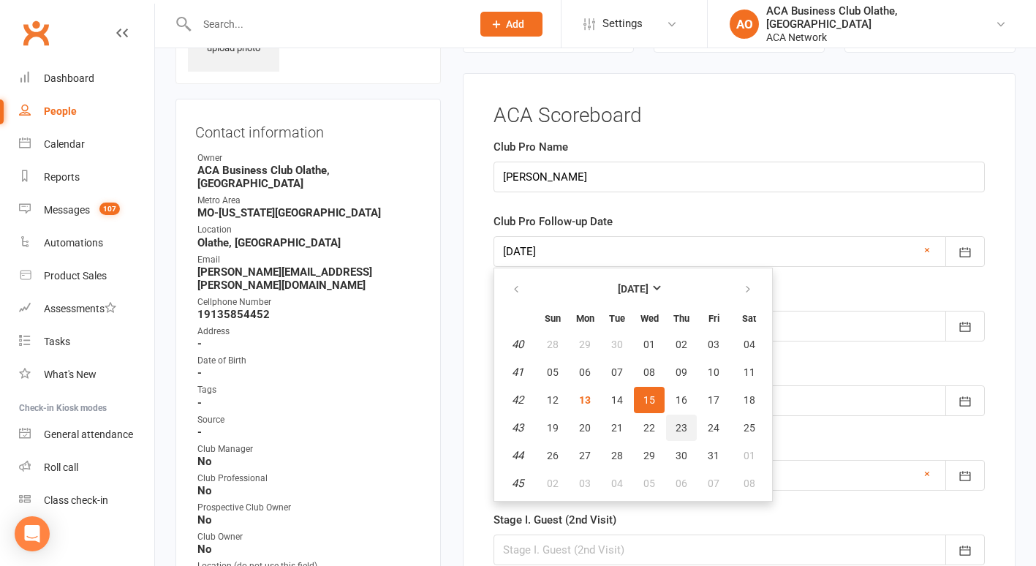
click at [680, 426] on span "23" at bounding box center [682, 428] width 12 height 12
type input "[DATE]"
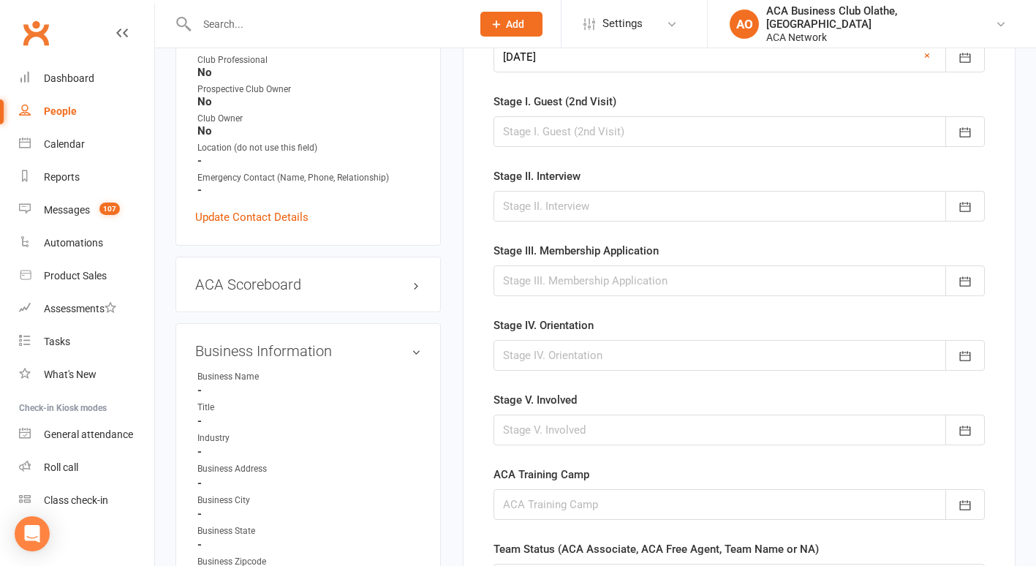
scroll to position [798, 0]
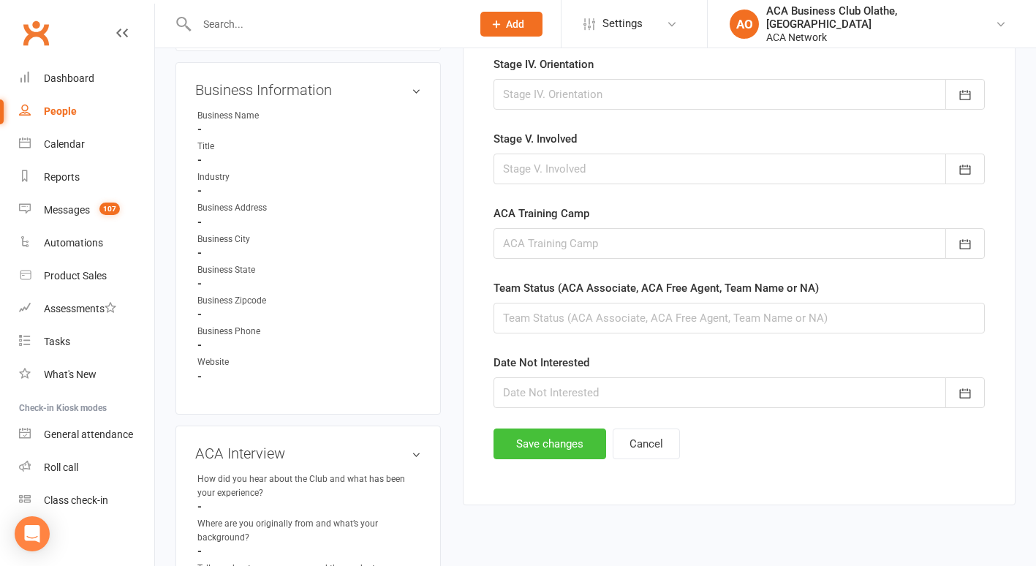
click at [537, 454] on button "Save changes" at bounding box center [550, 443] width 113 height 31
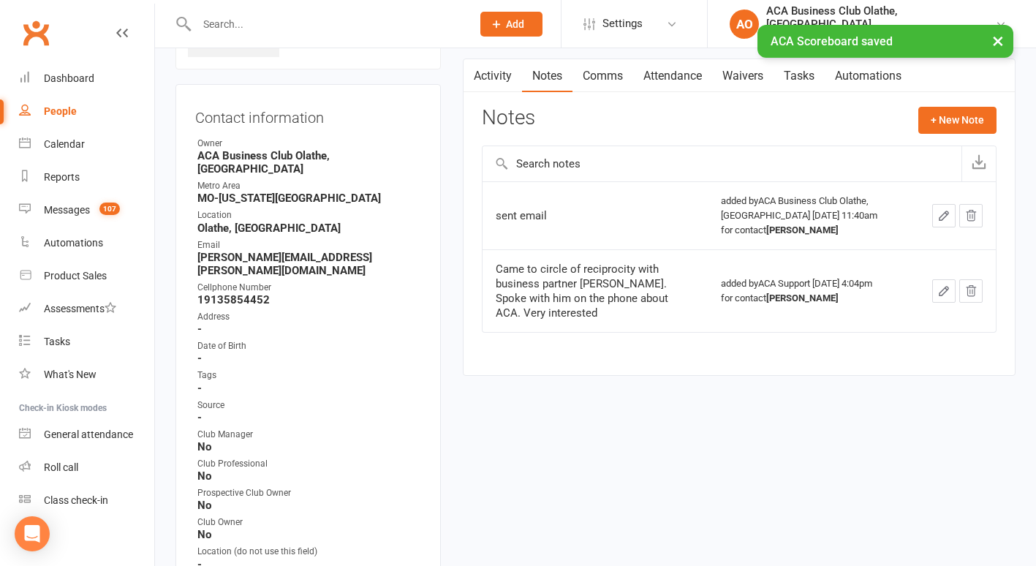
scroll to position [0, 0]
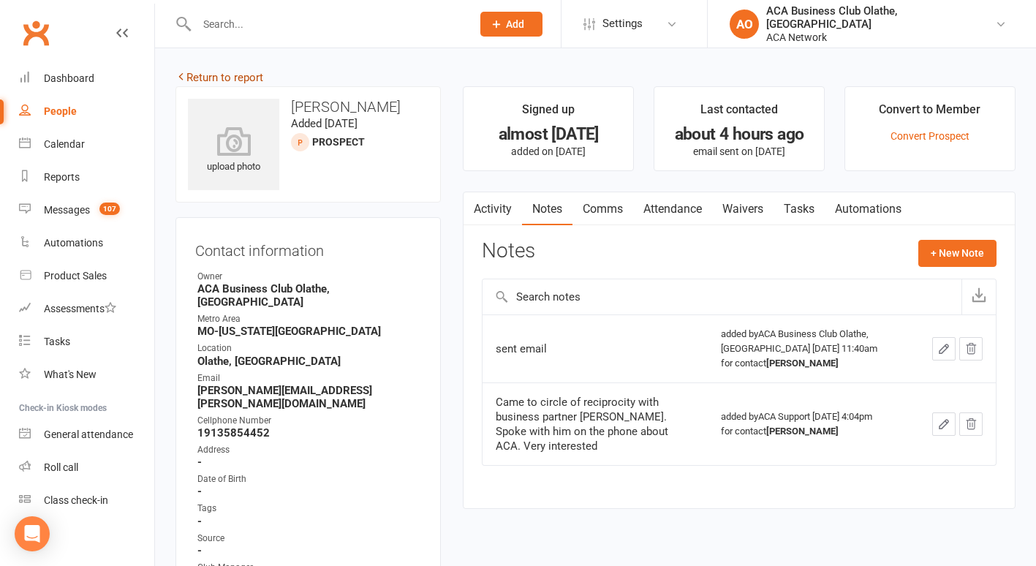
click at [201, 75] on link "Return to report" at bounding box center [219, 77] width 88 height 13
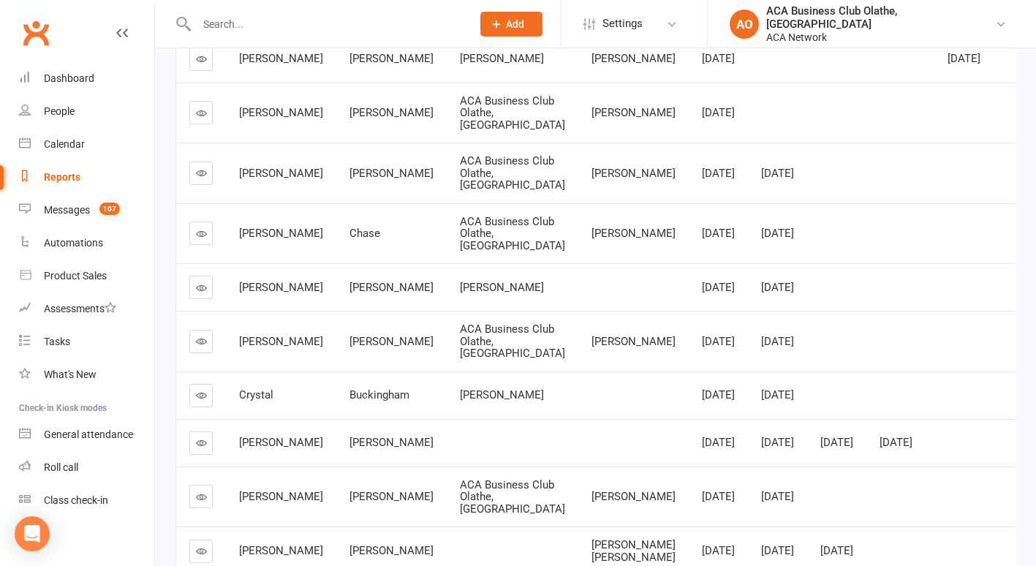
scroll to position [316, 0]
click at [199, 399] on icon at bounding box center [201, 393] width 11 height 11
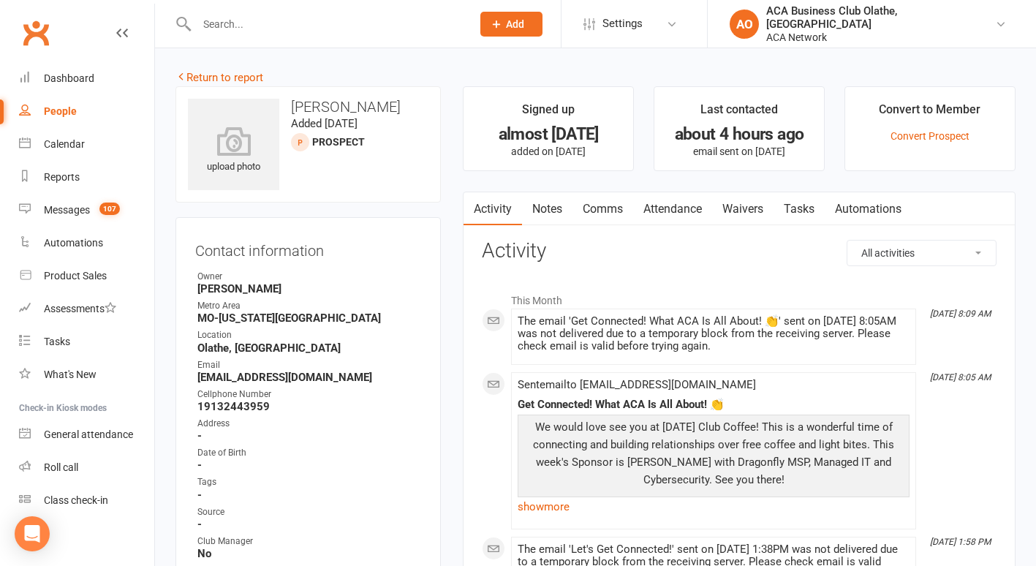
click at [557, 203] on link "Notes" at bounding box center [547, 209] width 50 height 34
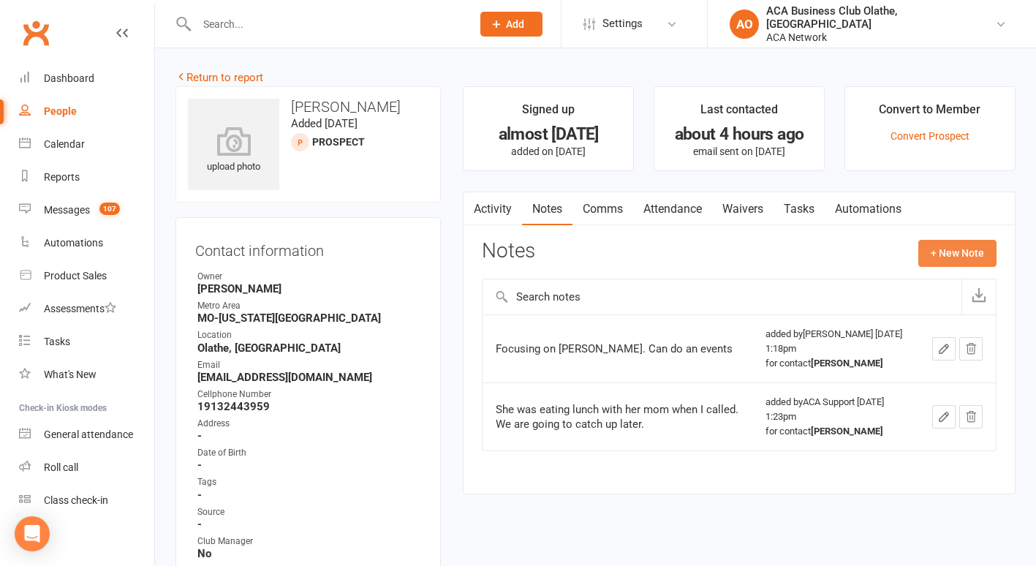
click at [964, 247] on button "+ New Note" at bounding box center [957, 253] width 78 height 26
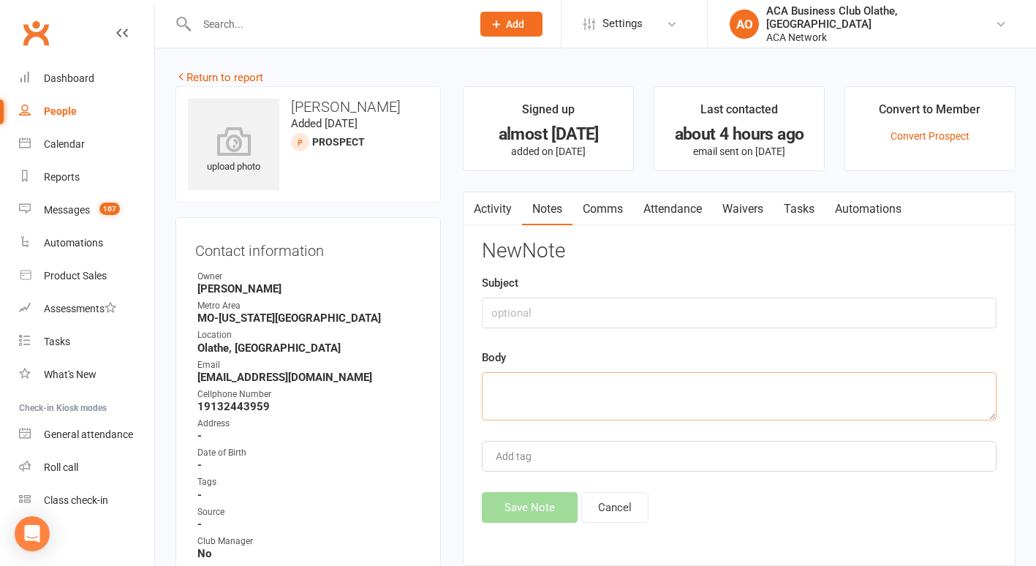
click at [513, 394] on textarea at bounding box center [739, 396] width 515 height 48
type textarea "closed her business"
click at [515, 506] on button "Save Note" at bounding box center [530, 507] width 96 height 31
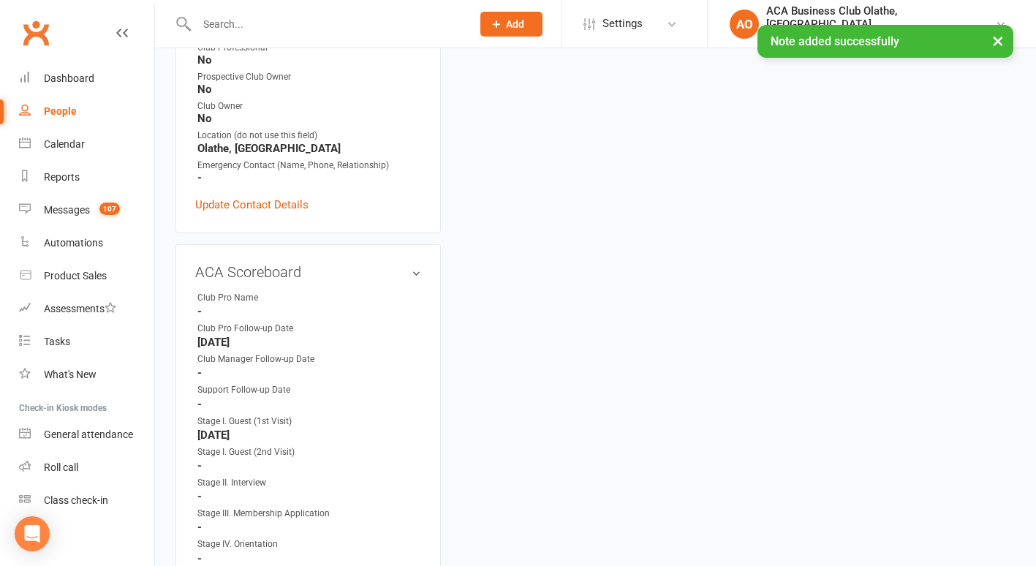
scroll to position [502, 0]
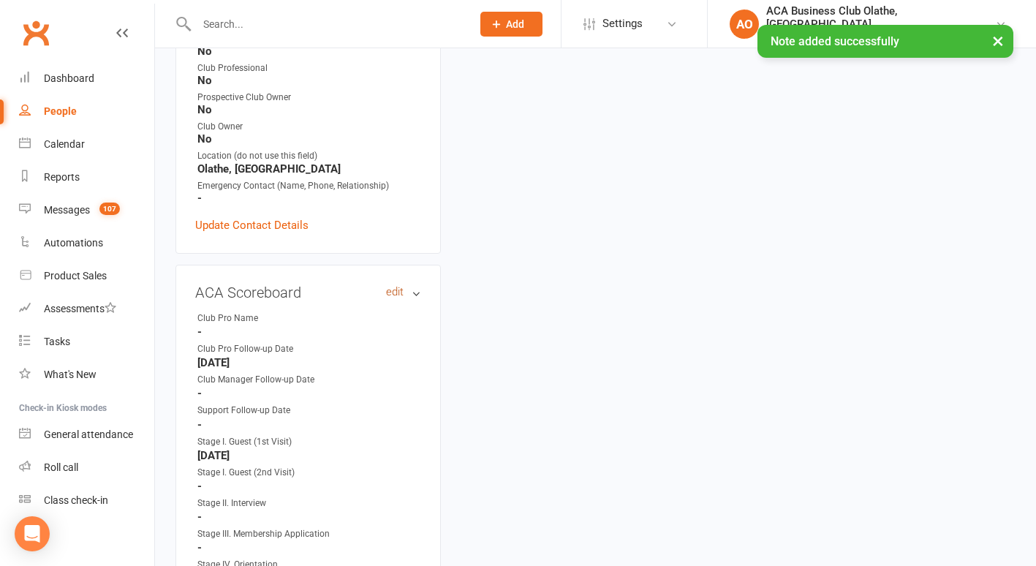
click at [396, 290] on link "edit" at bounding box center [395, 292] width 18 height 12
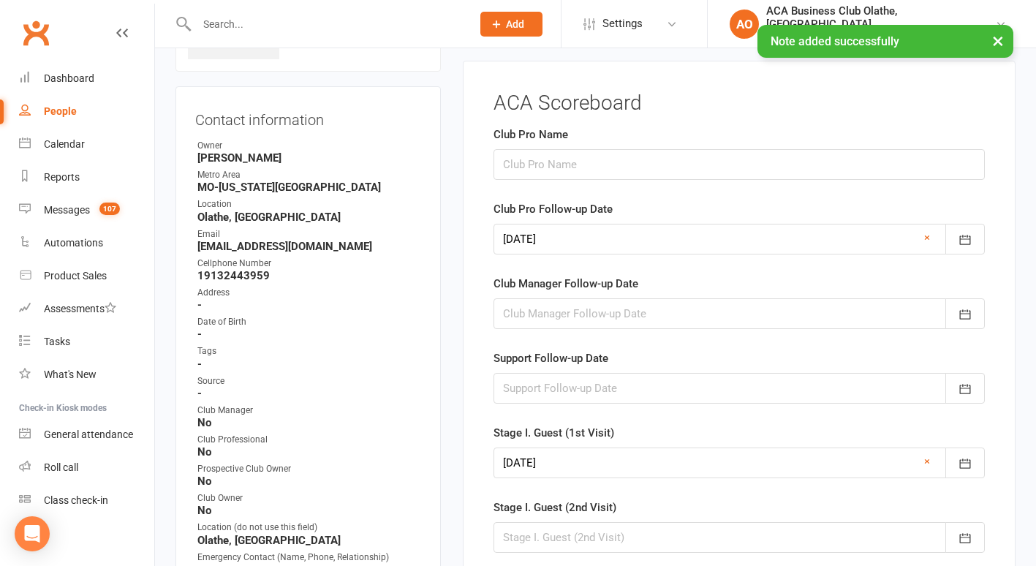
scroll to position [118, 0]
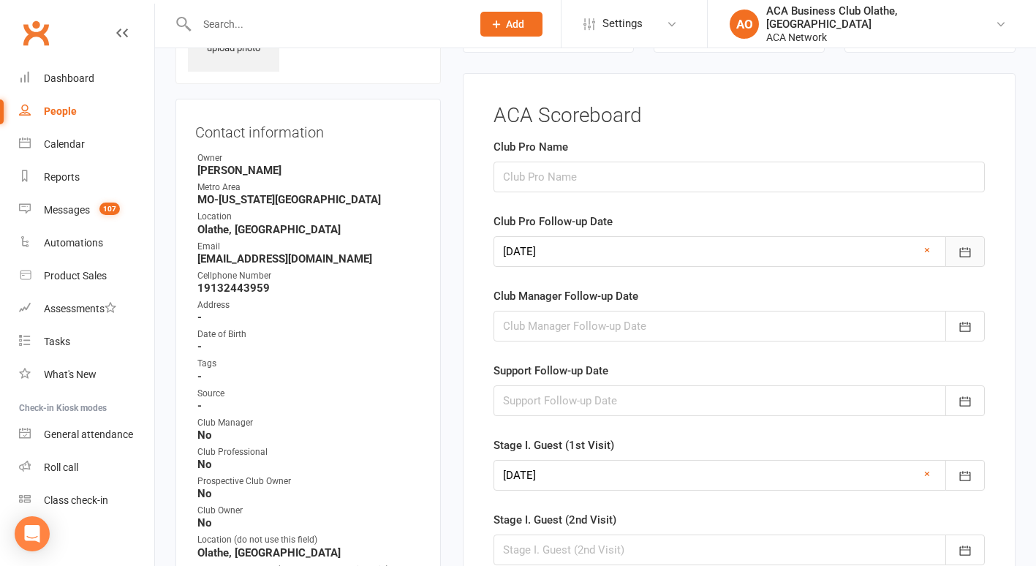
click at [960, 257] on icon "button" at bounding box center [965, 253] width 11 height 10
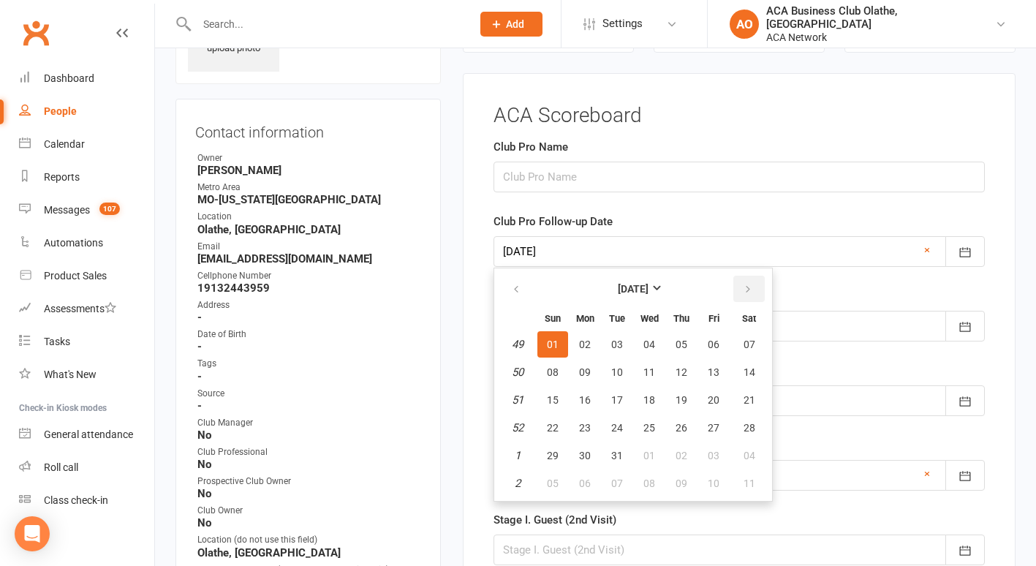
click at [741, 284] on button "button" at bounding box center [748, 289] width 31 height 26
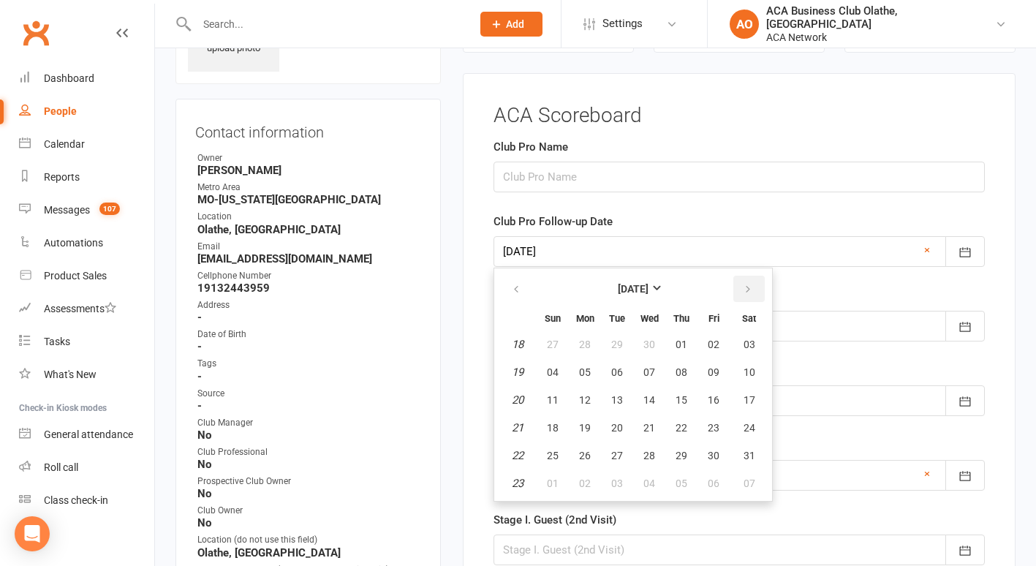
click at [741, 284] on button "button" at bounding box center [748, 289] width 31 height 26
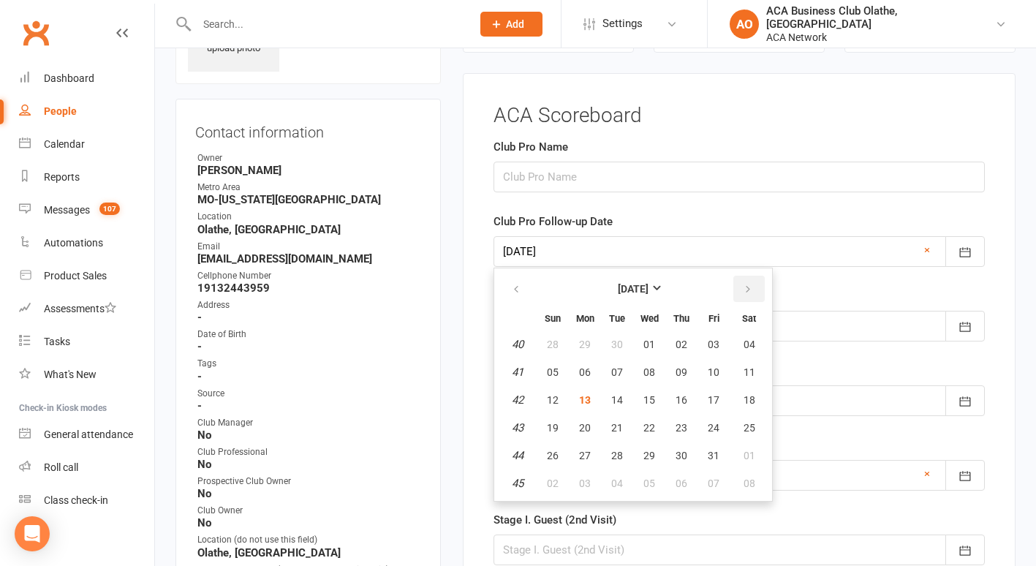
click at [741, 284] on button "button" at bounding box center [748, 289] width 31 height 26
click at [582, 426] on span "17" at bounding box center [585, 428] width 12 height 12
type input "[DATE]"
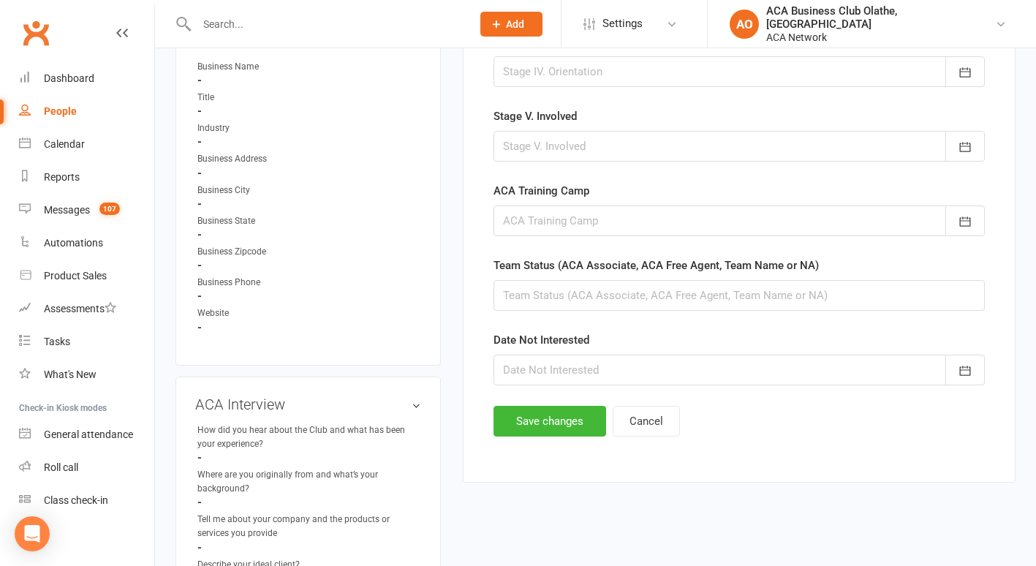
scroll to position [826, 0]
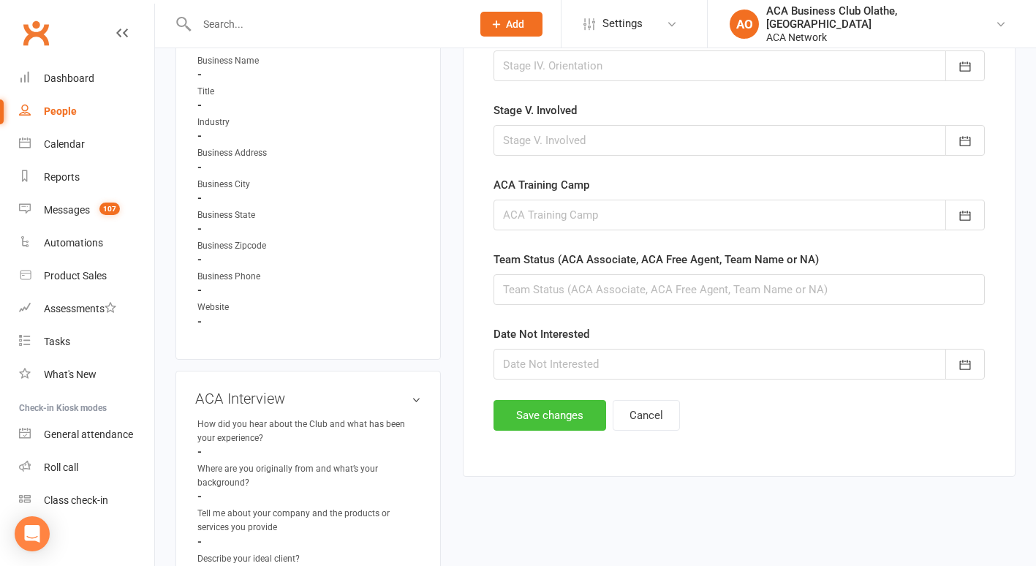
click at [546, 403] on button "Save changes" at bounding box center [550, 415] width 113 height 31
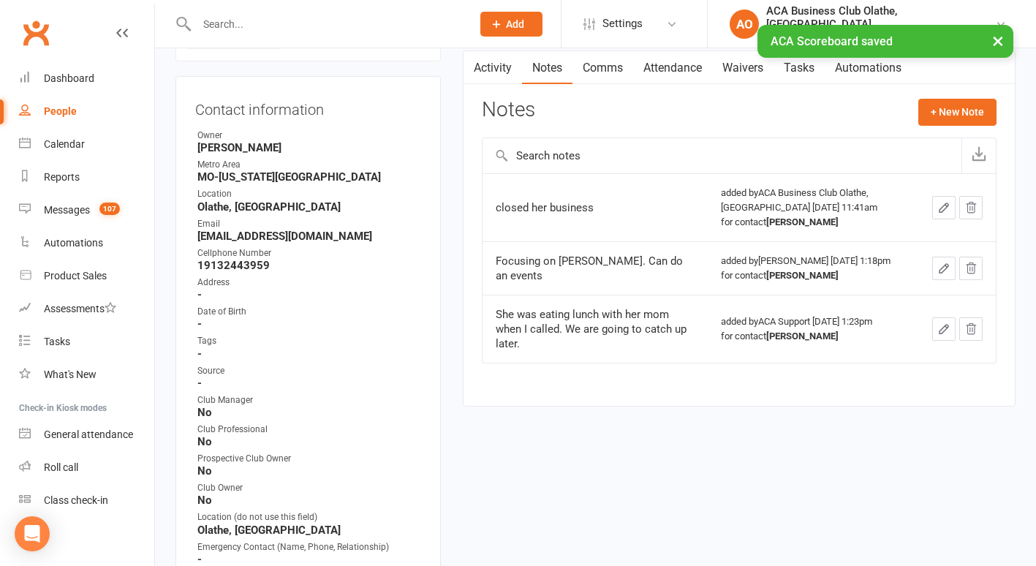
scroll to position [0, 0]
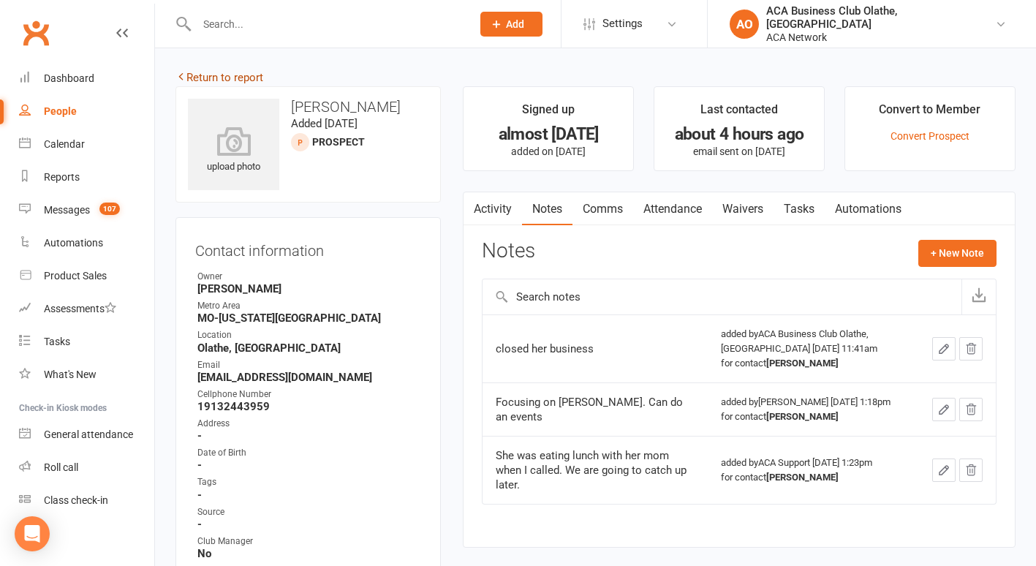
click at [199, 76] on link "Return to report" at bounding box center [219, 77] width 88 height 13
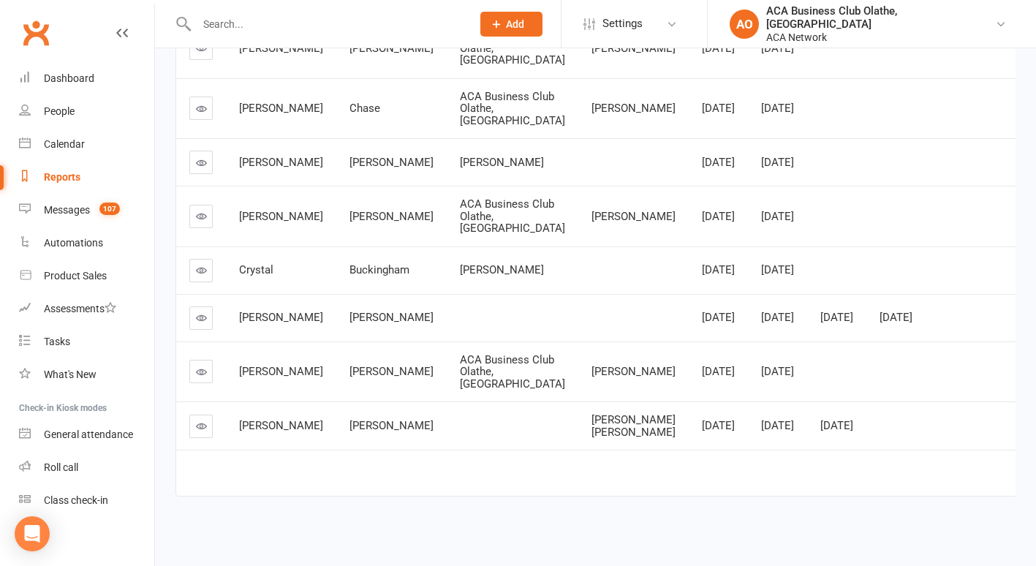
scroll to position [551, 0]
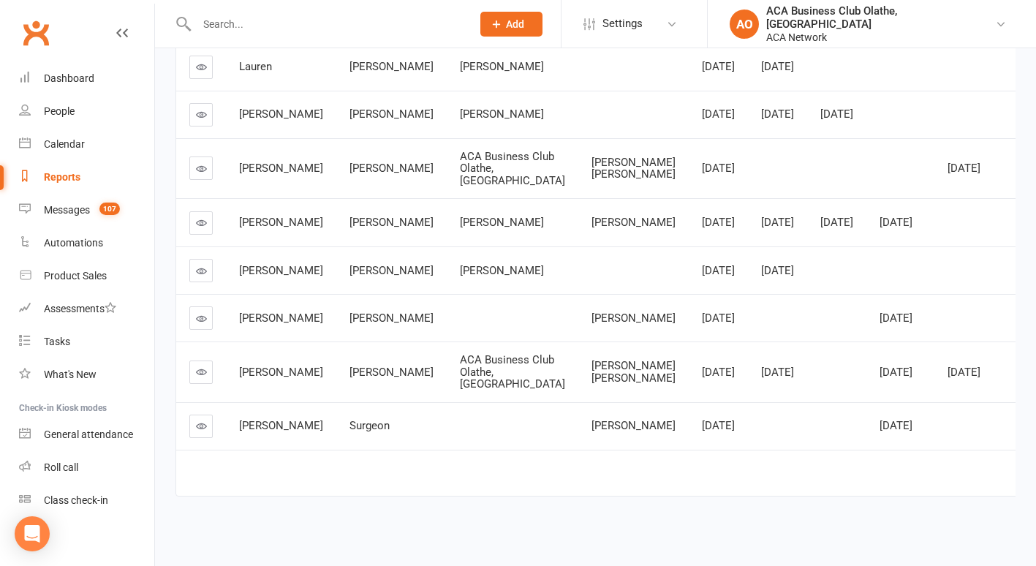
scroll to position [491, 0]
click at [197, 313] on icon at bounding box center [201, 318] width 11 height 11
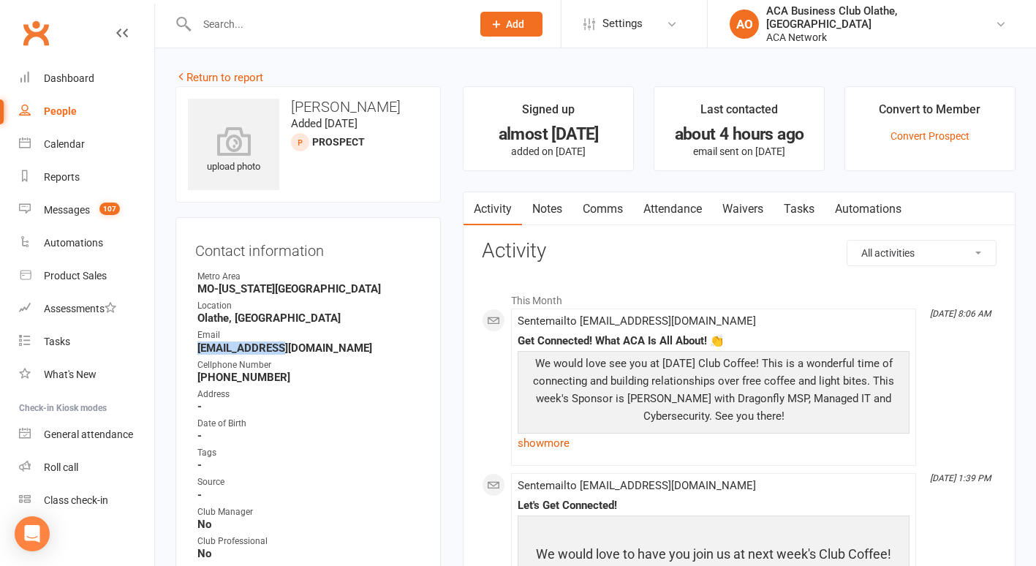
drag, startPoint x: 287, startPoint y: 347, endPoint x: 197, endPoint y: 347, distance: 89.9
click at [197, 347] on li "Email [EMAIL_ADDRESS][DOMAIN_NAME]" at bounding box center [308, 341] width 226 height 26
copy strong "[EMAIL_ADDRESS][DOMAIN_NAME]"
click at [547, 205] on link "Notes" at bounding box center [547, 209] width 50 height 34
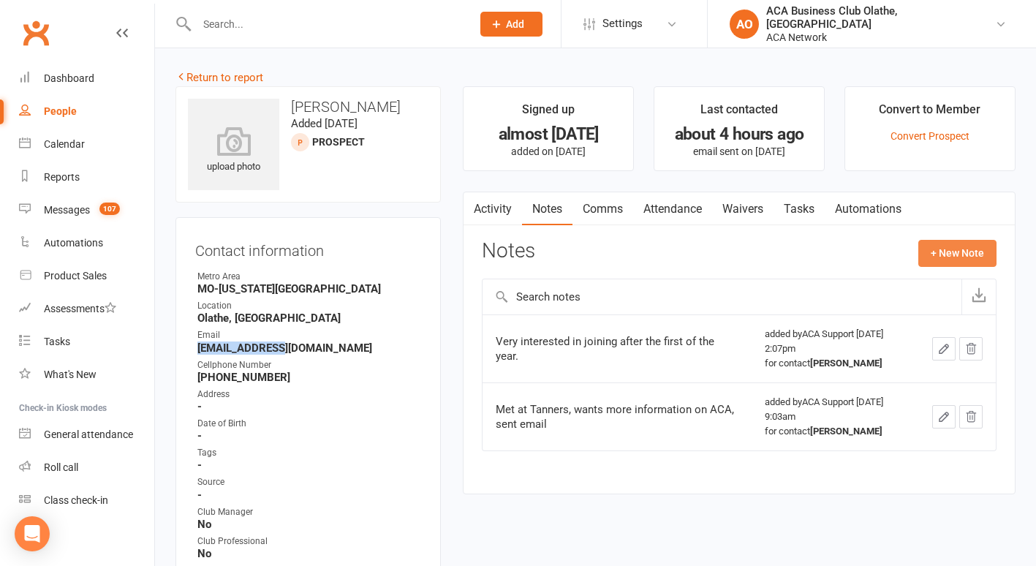
click at [951, 254] on button "+ New Note" at bounding box center [957, 253] width 78 height 26
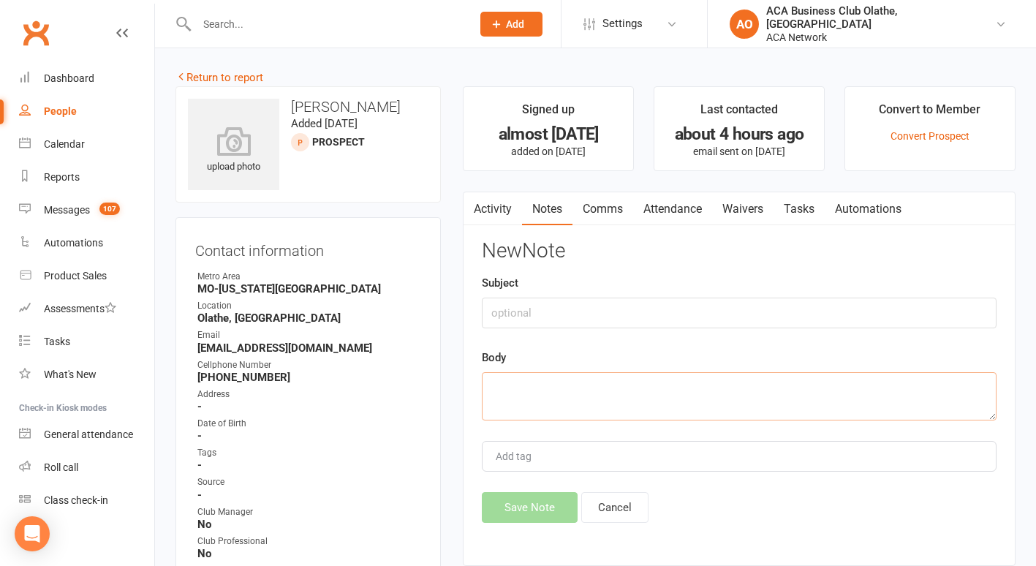
click at [528, 377] on textarea at bounding box center [739, 396] width 515 height 48
click at [528, 377] on textarea "s" at bounding box center [739, 396] width 515 height 48
type textarea "sent email"
click at [521, 510] on button "Save Note" at bounding box center [530, 507] width 96 height 31
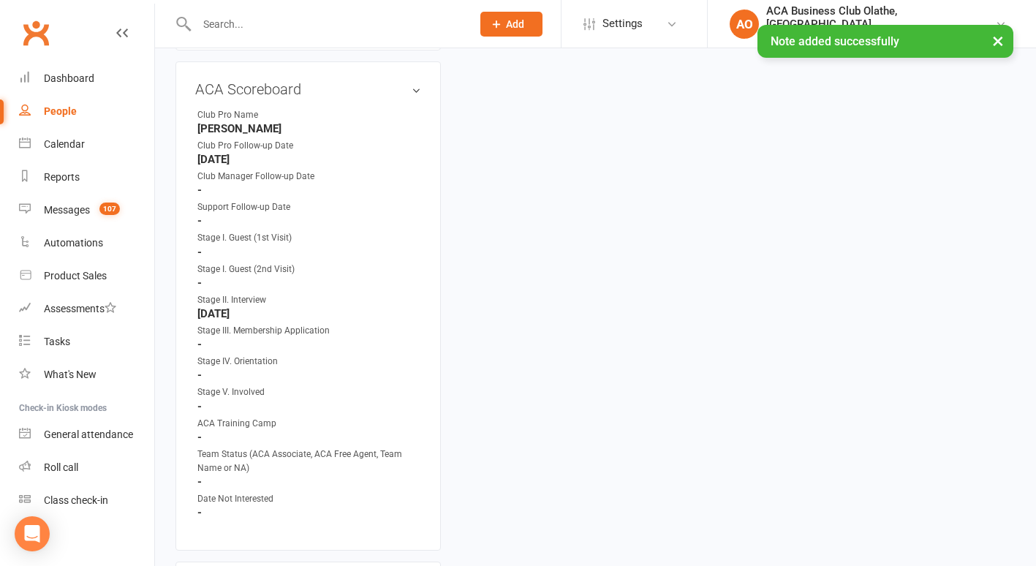
scroll to position [680, 0]
click at [393, 86] on link "edit" at bounding box center [395, 85] width 18 height 12
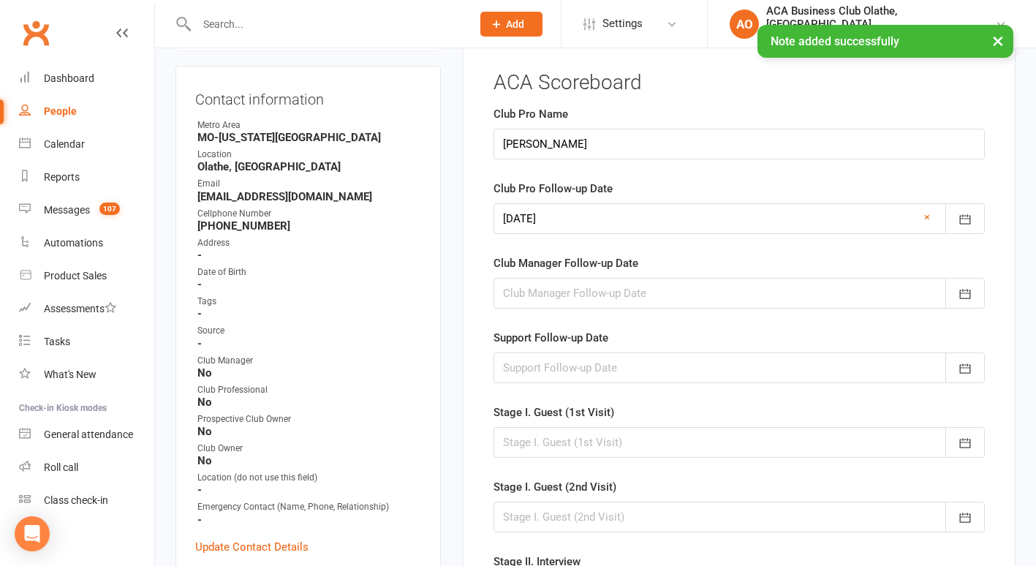
scroll to position [118, 0]
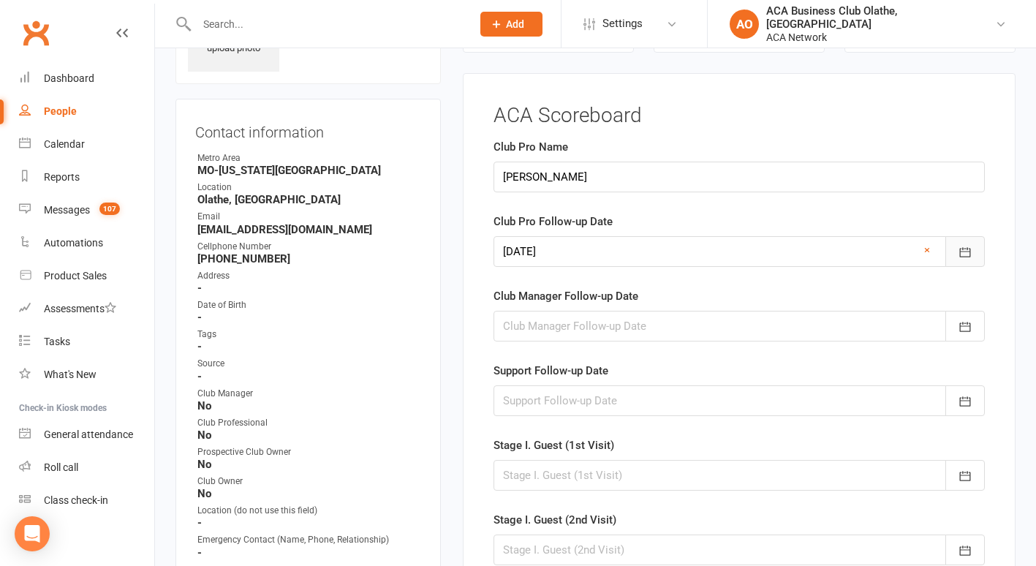
click at [964, 250] on icon "button" at bounding box center [965, 252] width 15 height 15
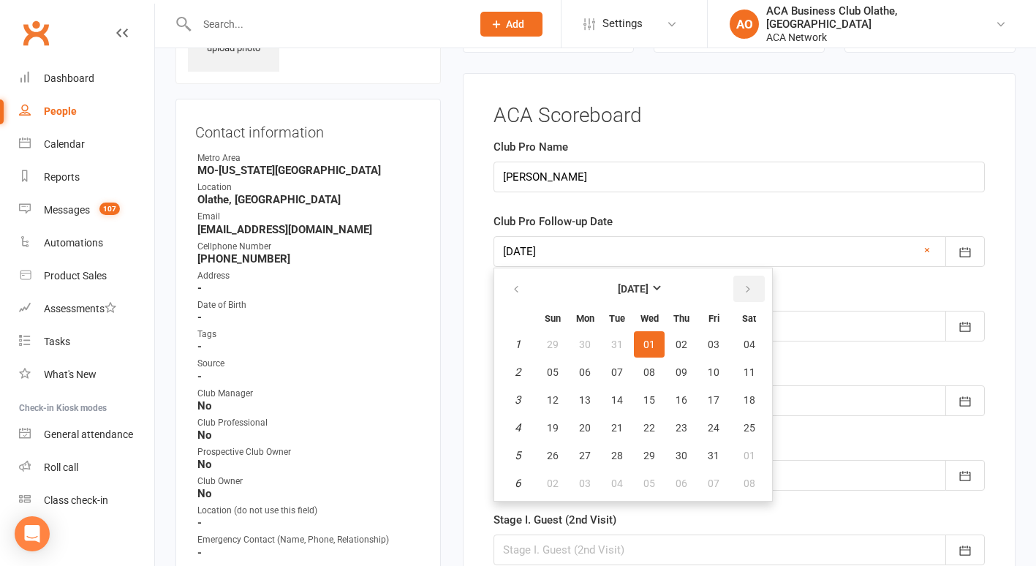
click at [747, 284] on icon "button" at bounding box center [748, 290] width 10 height 12
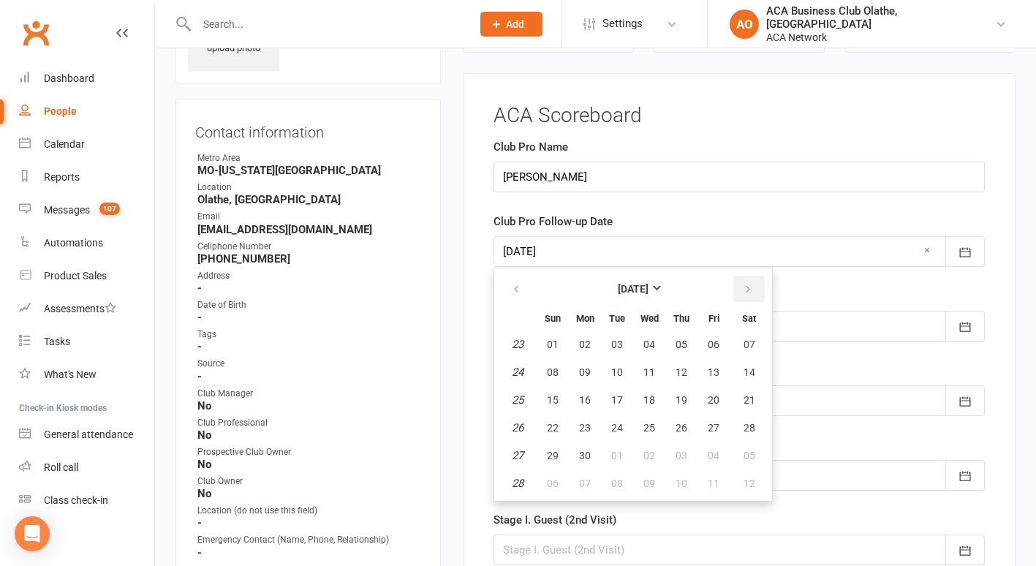
click at [747, 284] on icon "button" at bounding box center [748, 290] width 10 height 12
click at [684, 426] on span "23" at bounding box center [682, 428] width 12 height 12
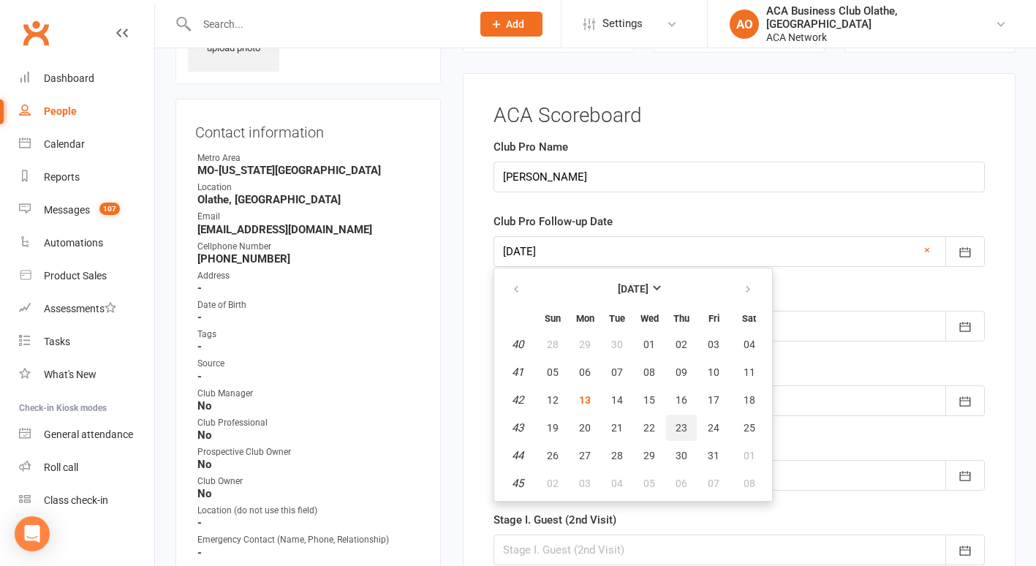
type input "[DATE]"
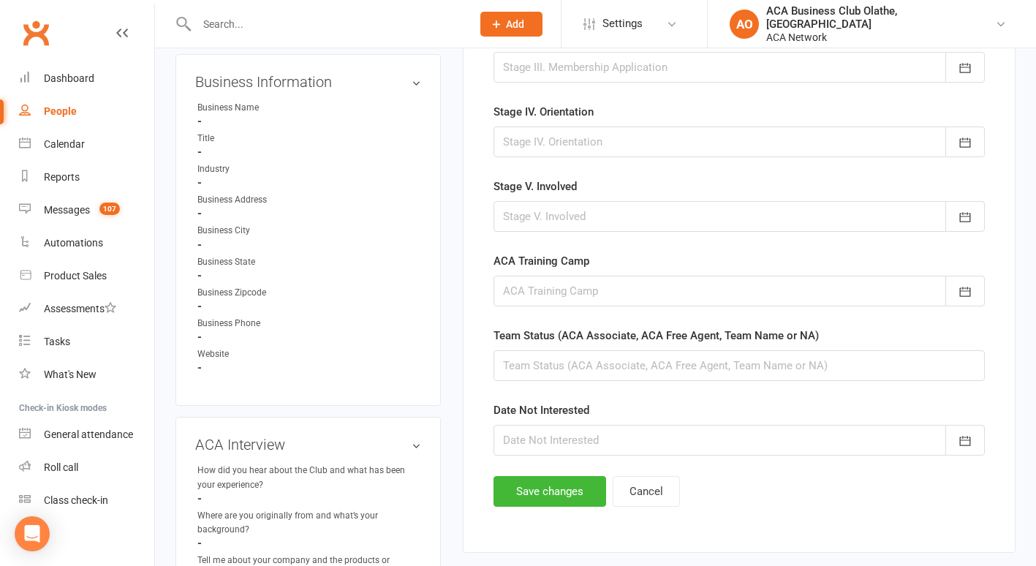
scroll to position [756, 0]
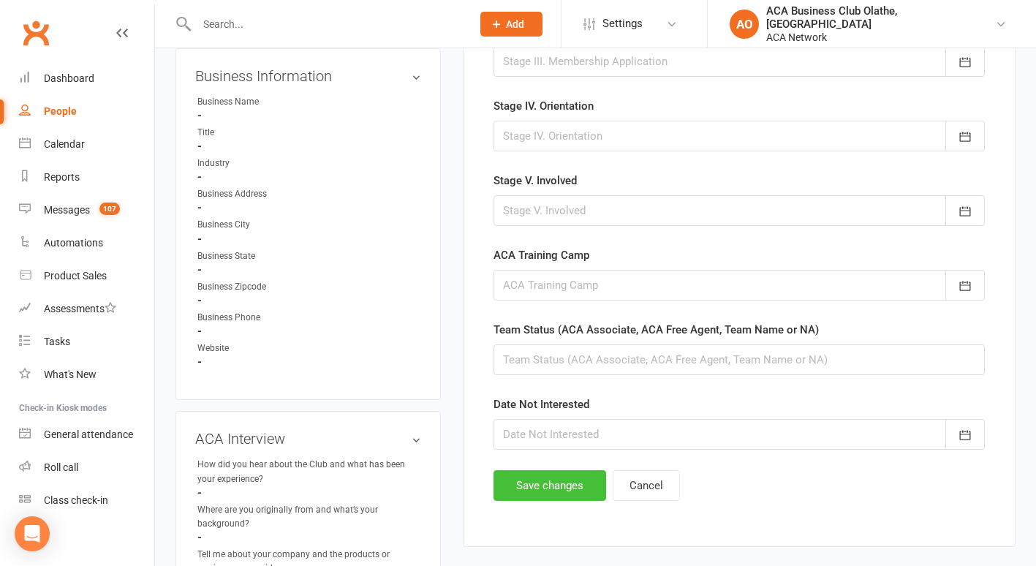
click at [547, 483] on button "Save changes" at bounding box center [550, 485] width 113 height 31
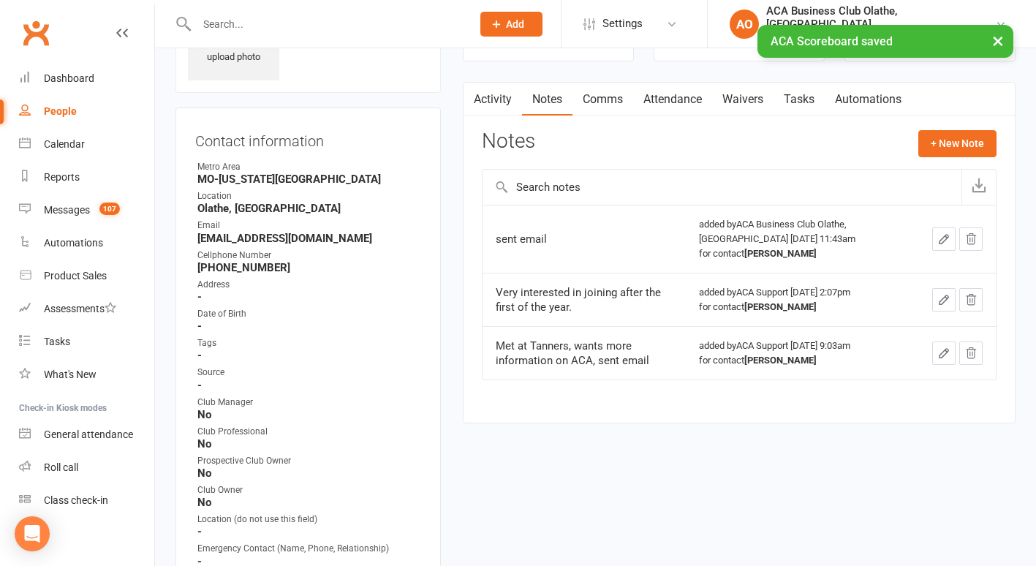
scroll to position [0, 0]
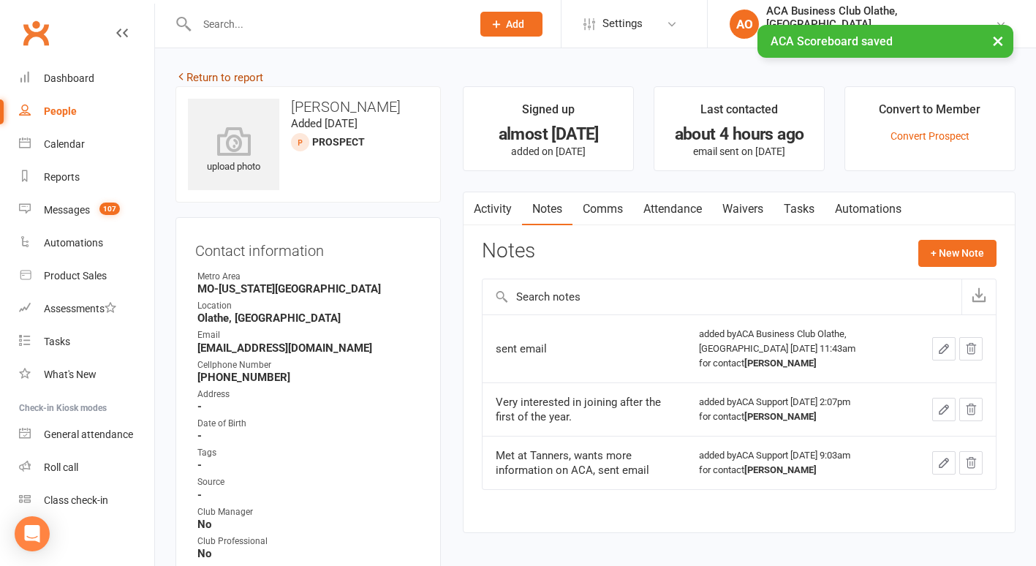
click at [200, 72] on link "Return to report" at bounding box center [219, 77] width 88 height 13
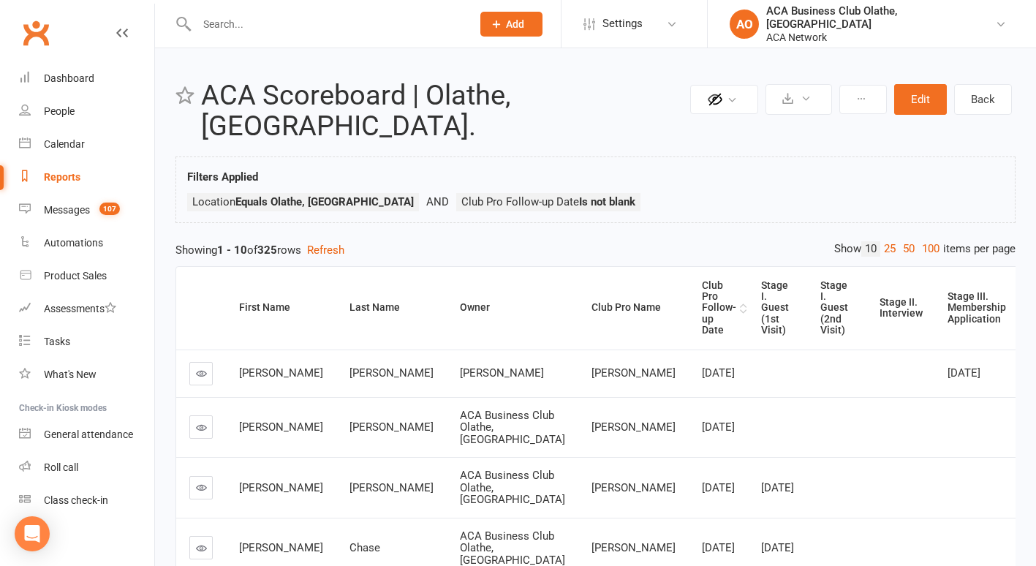
click at [702, 280] on div "Club Pro Follow-up Date" at bounding box center [719, 308] width 34 height 56
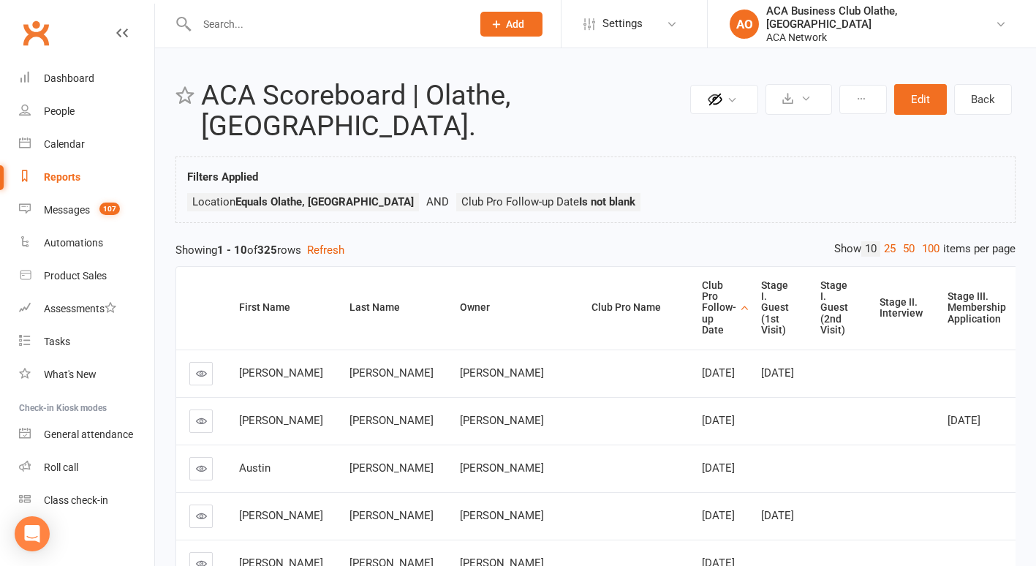
click at [202, 368] on icon at bounding box center [201, 373] width 11 height 11
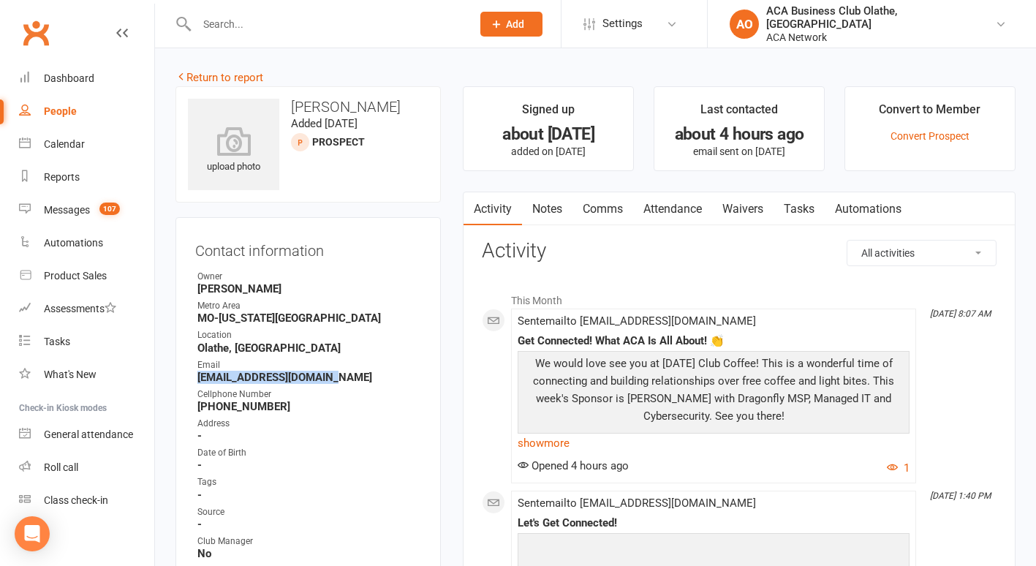
drag, startPoint x: 331, startPoint y: 377, endPoint x: 200, endPoint y: 376, distance: 131.6
click at [200, 376] on strong "[EMAIL_ADDRESS][DOMAIN_NAME]" at bounding box center [309, 377] width 224 height 13
copy strong "[EMAIL_ADDRESS][DOMAIN_NAME]"
click at [538, 208] on link "Notes" at bounding box center [547, 209] width 50 height 34
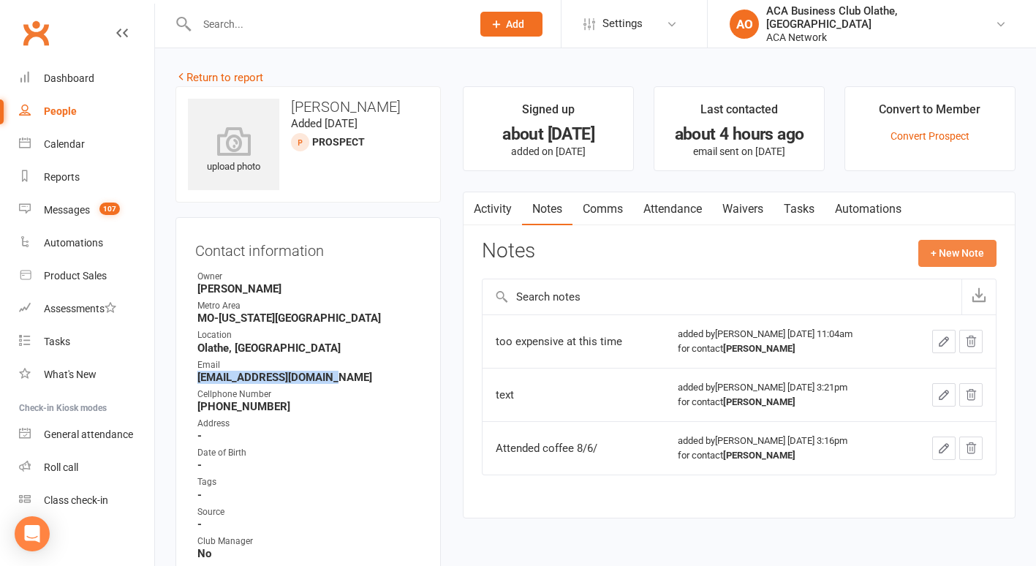
click at [947, 248] on button "+ New Note" at bounding box center [957, 253] width 78 height 26
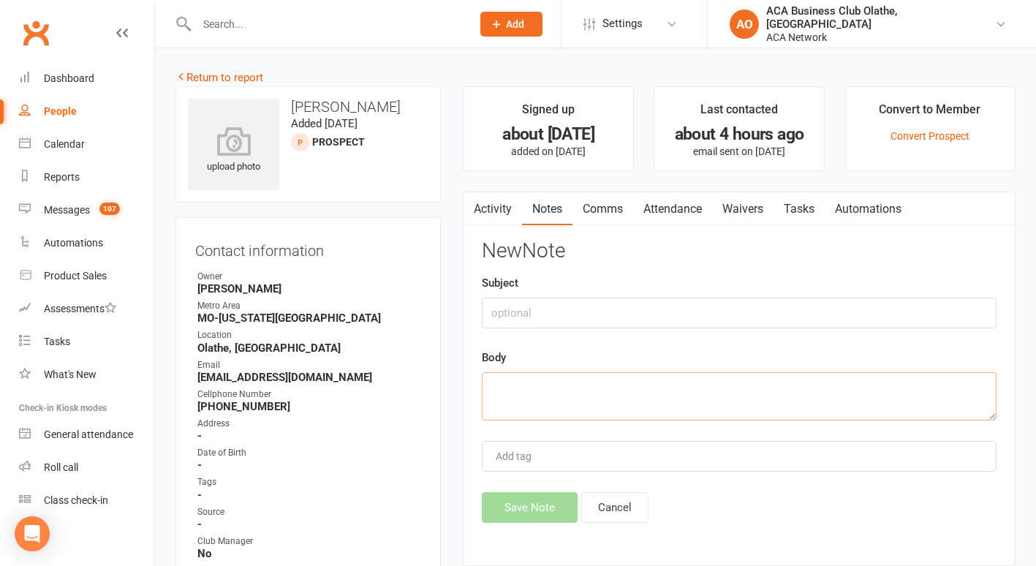
click at [558, 388] on textarea at bounding box center [739, 396] width 515 height 48
type textarea "sent email"
click at [510, 512] on button "Save Note" at bounding box center [530, 507] width 96 height 31
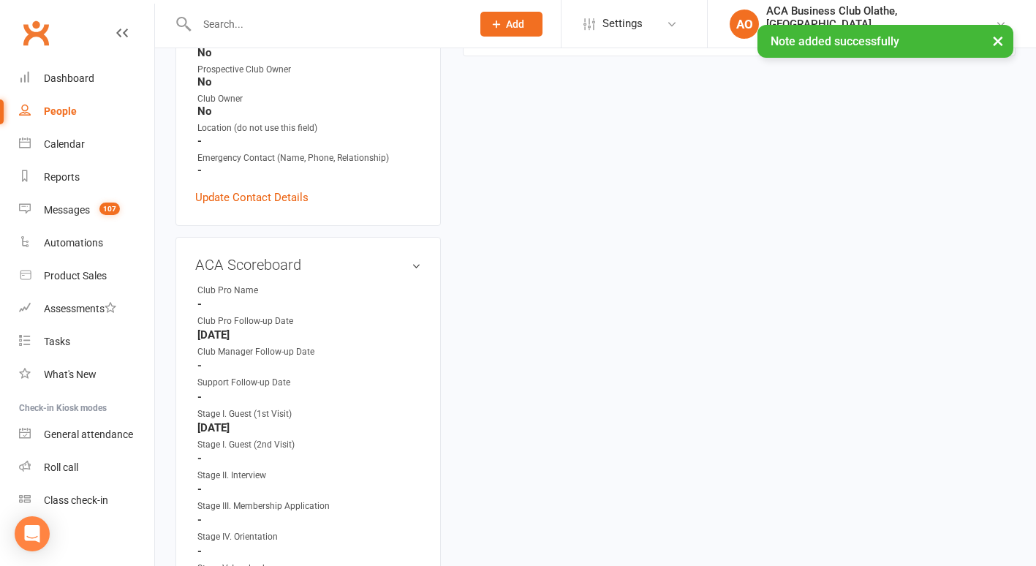
scroll to position [537, 0]
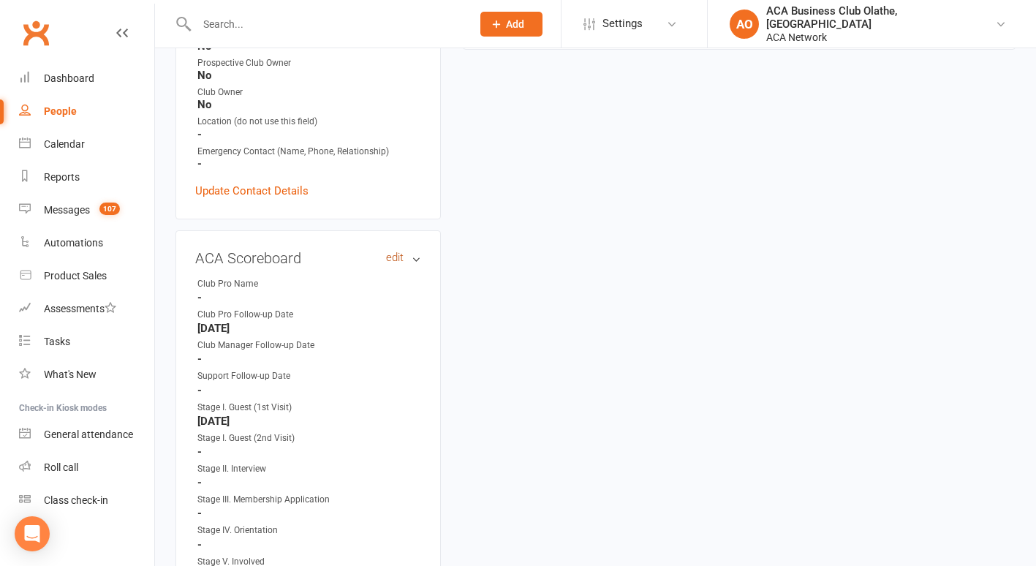
click at [396, 254] on link "edit" at bounding box center [395, 258] width 18 height 12
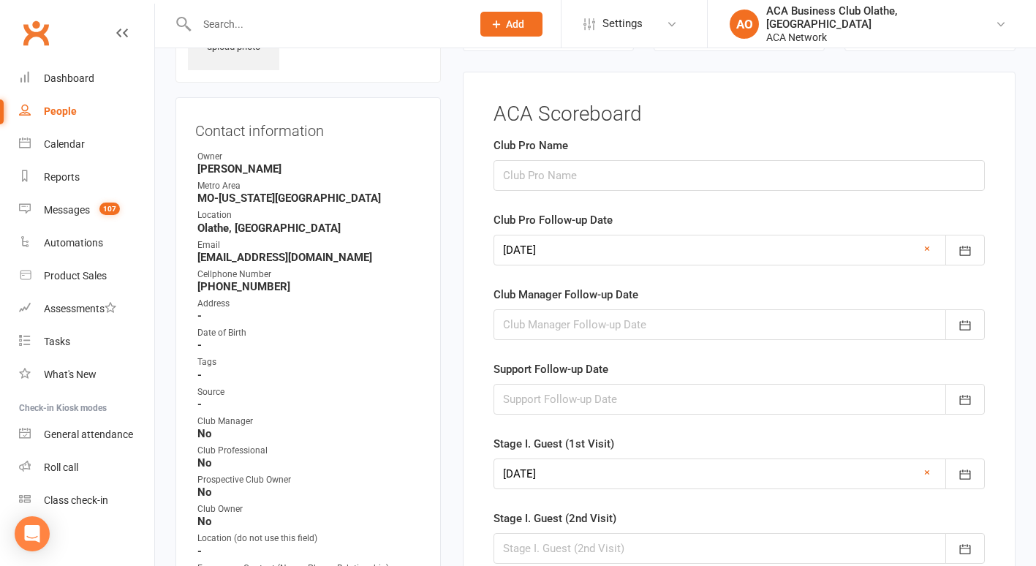
scroll to position [118, 0]
click at [965, 247] on icon "button" at bounding box center [965, 252] width 15 height 15
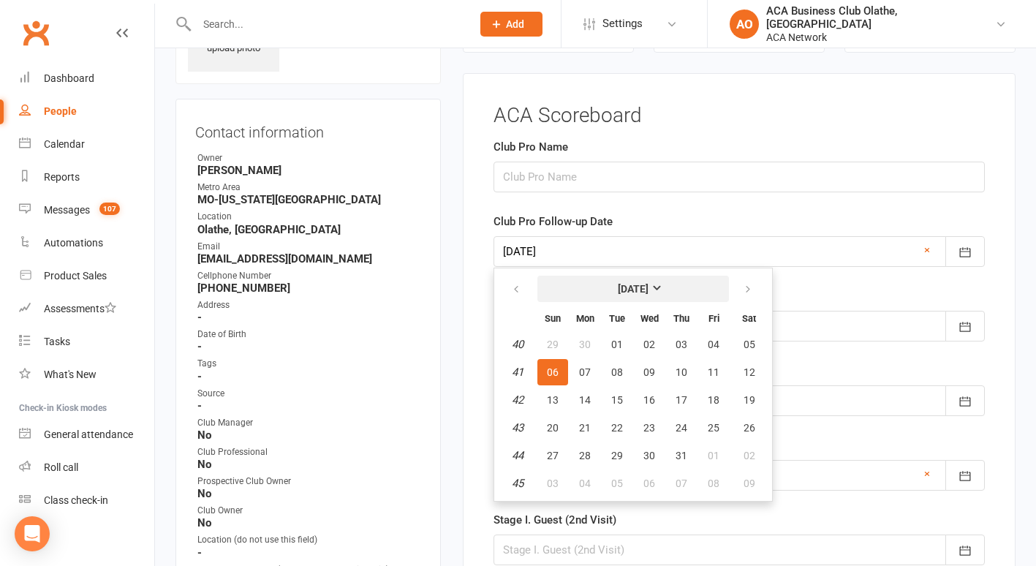
click at [649, 284] on strong "[DATE]" at bounding box center [633, 289] width 31 height 12
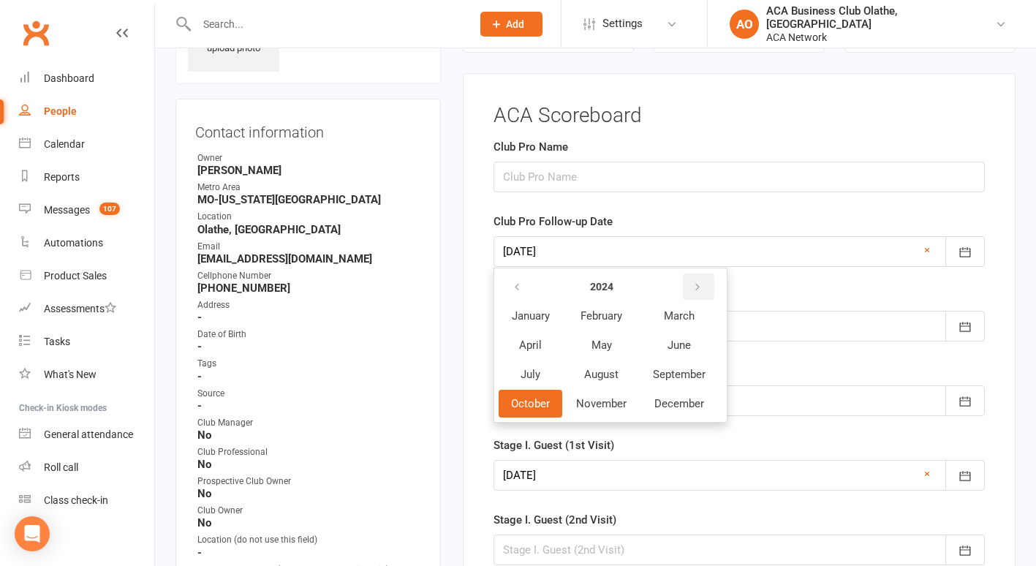
click at [695, 282] on icon "button" at bounding box center [697, 288] width 10 height 12
click at [528, 400] on span "October" at bounding box center [530, 403] width 39 height 13
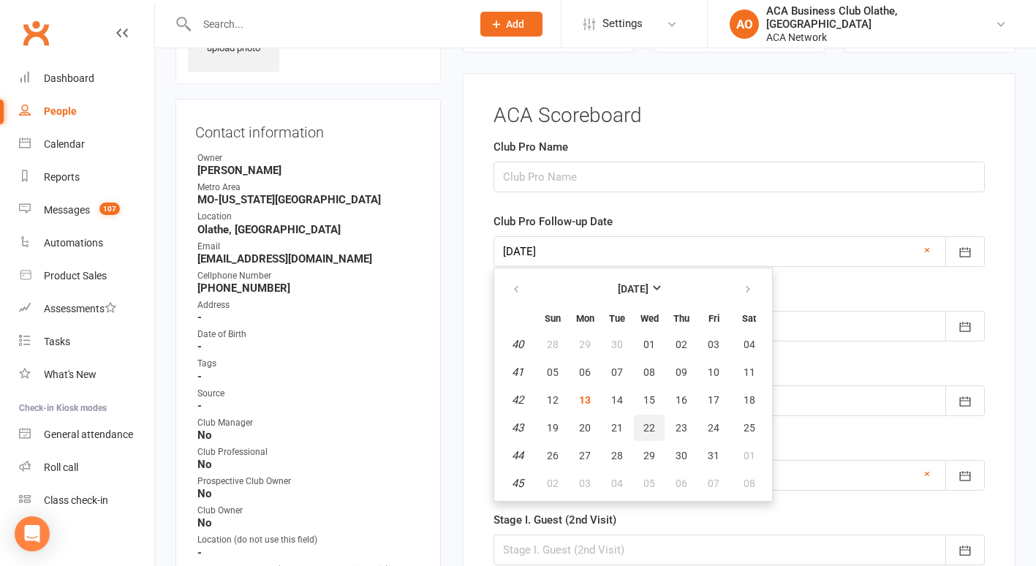
click at [654, 418] on button "22" at bounding box center [649, 428] width 31 height 26
type input "[DATE]"
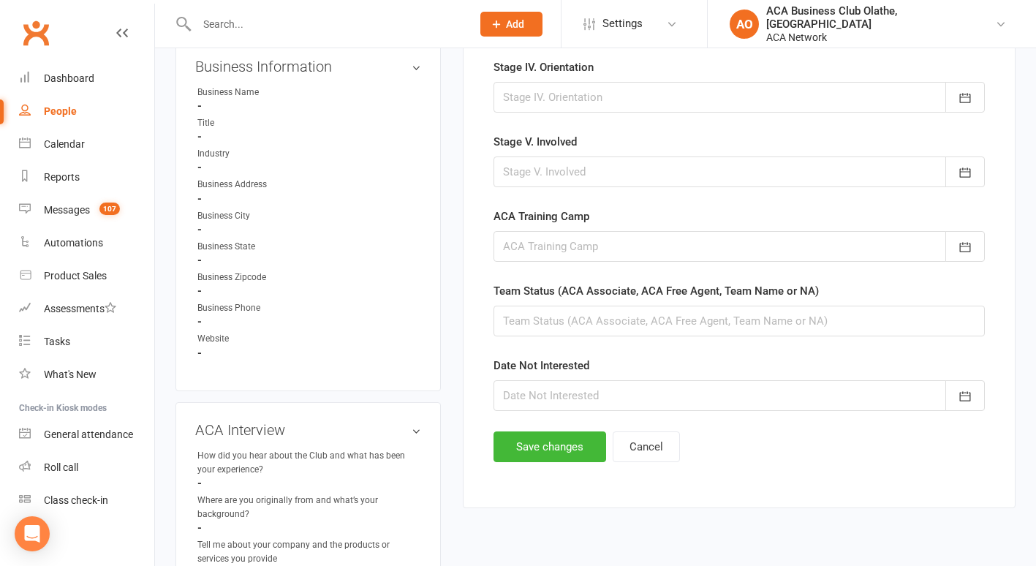
scroll to position [817, 0]
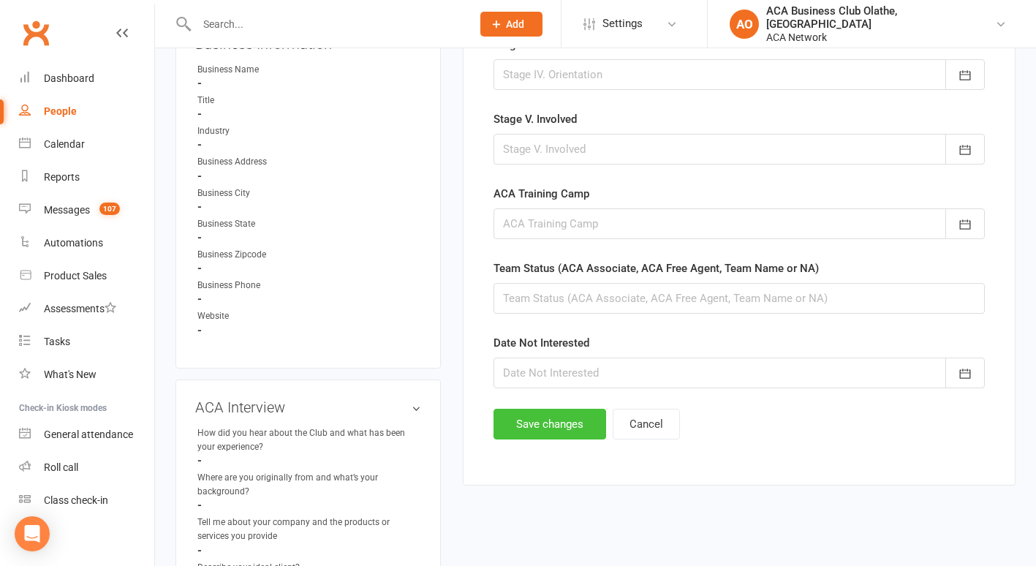
click at [511, 418] on button "Save changes" at bounding box center [550, 424] width 113 height 31
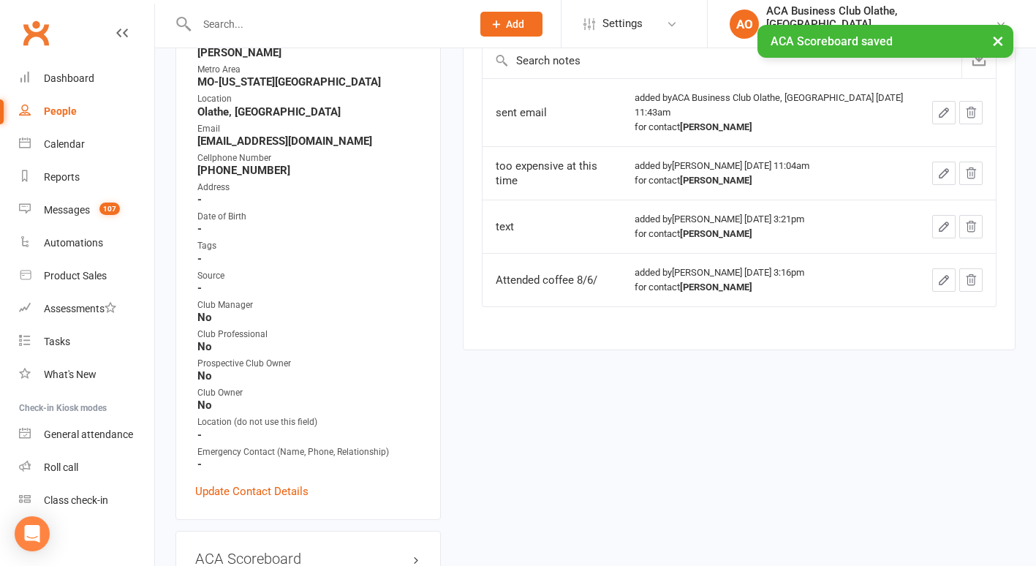
scroll to position [0, 0]
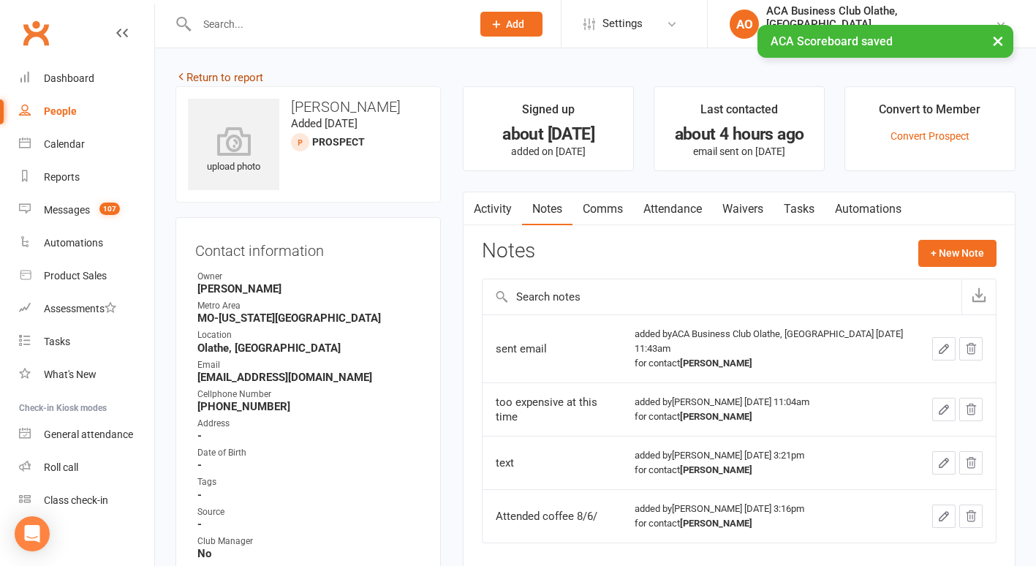
click at [211, 71] on link "Return to report" at bounding box center [219, 77] width 88 height 13
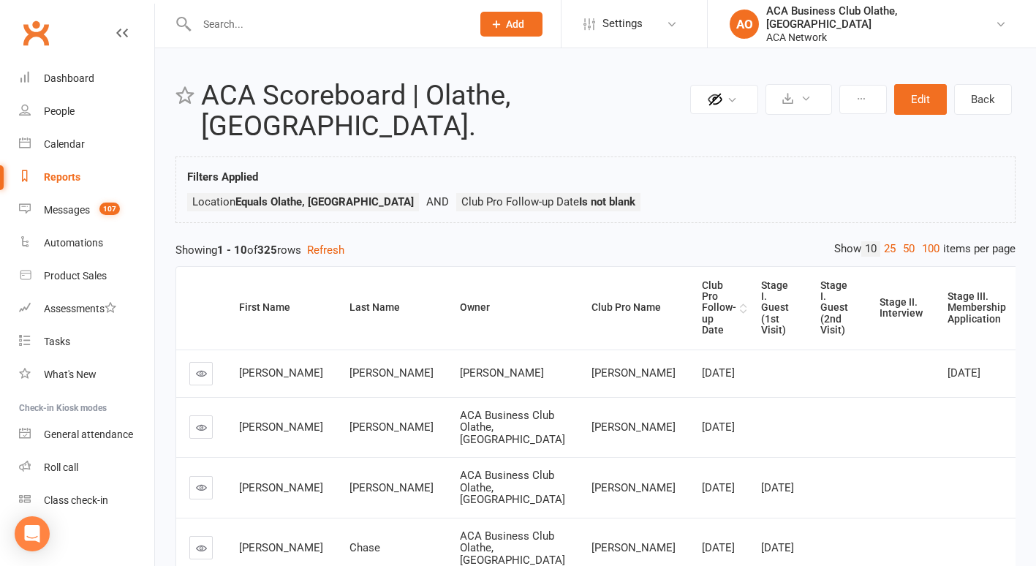
click at [702, 288] on div "Club Pro Follow-up Date" at bounding box center [719, 308] width 34 height 56
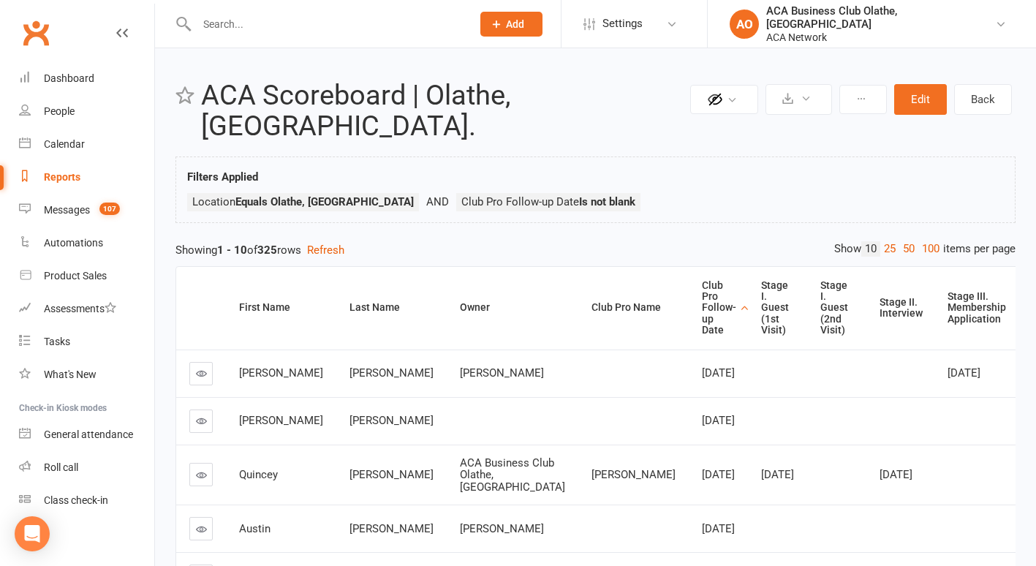
click at [197, 368] on icon at bounding box center [201, 373] width 11 height 11
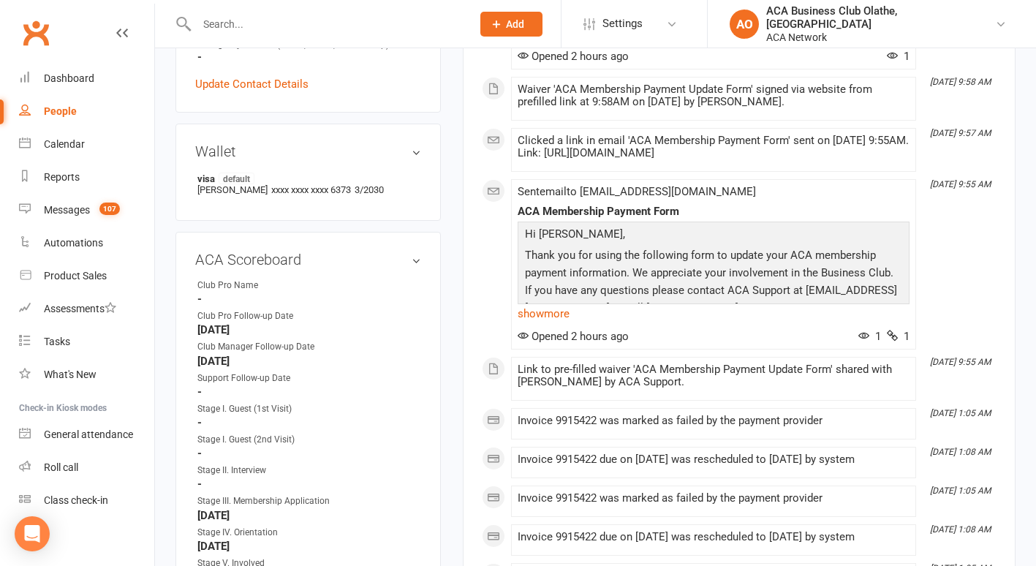
scroll to position [725, 0]
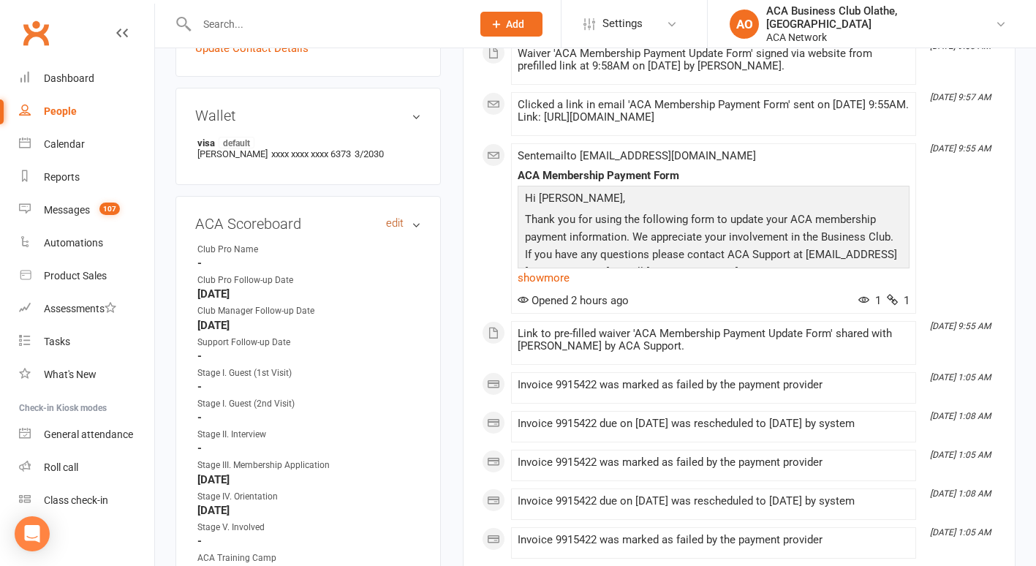
click at [394, 219] on link "edit" at bounding box center [395, 223] width 18 height 12
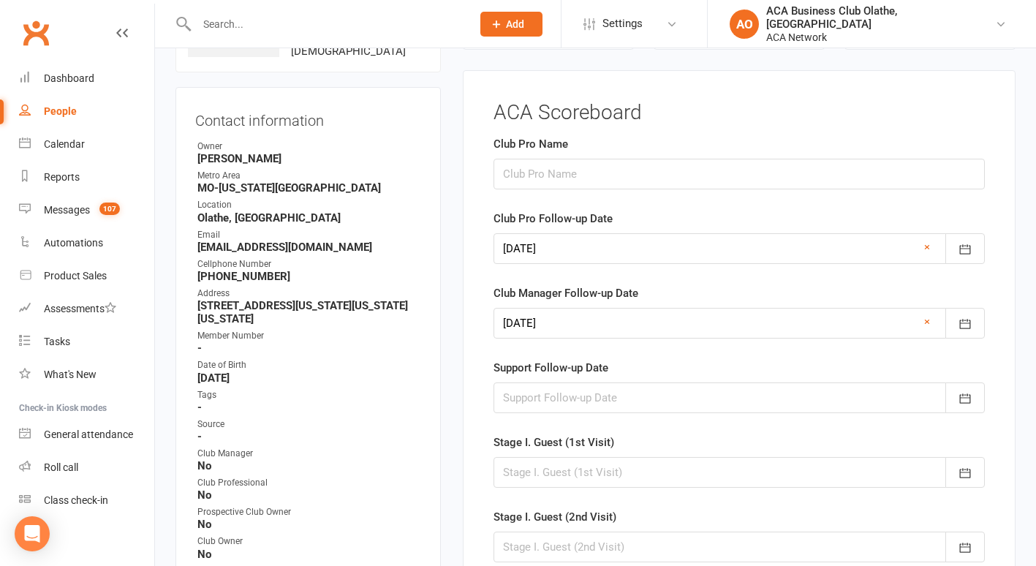
scroll to position [130, 0]
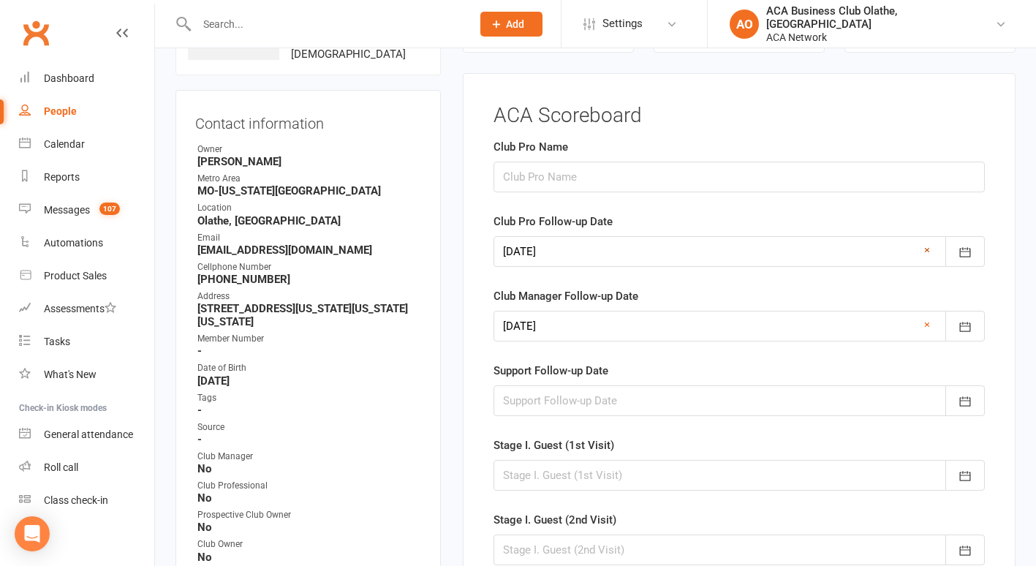
click at [926, 249] on link "×" at bounding box center [927, 250] width 6 height 18
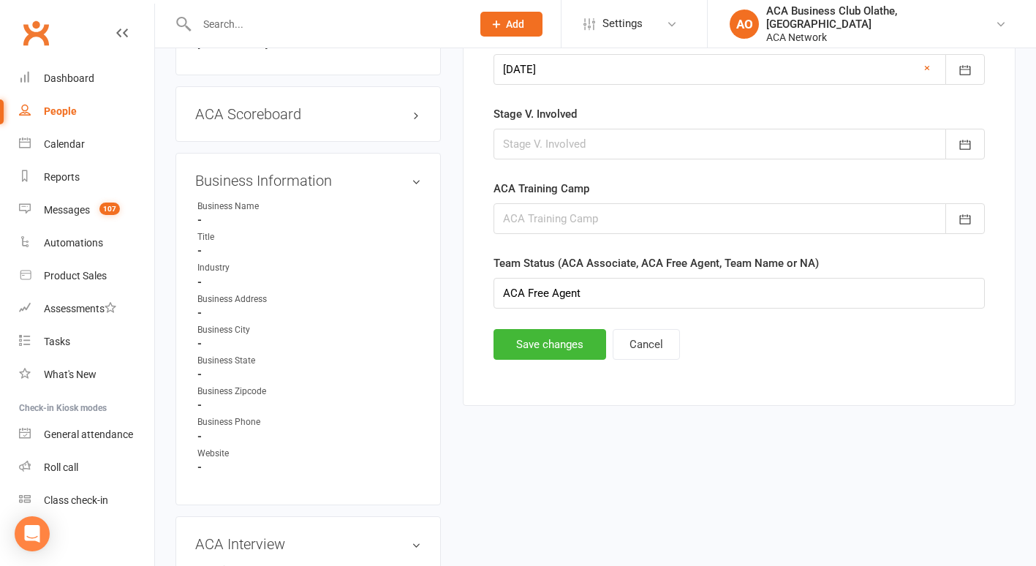
scroll to position [855, 0]
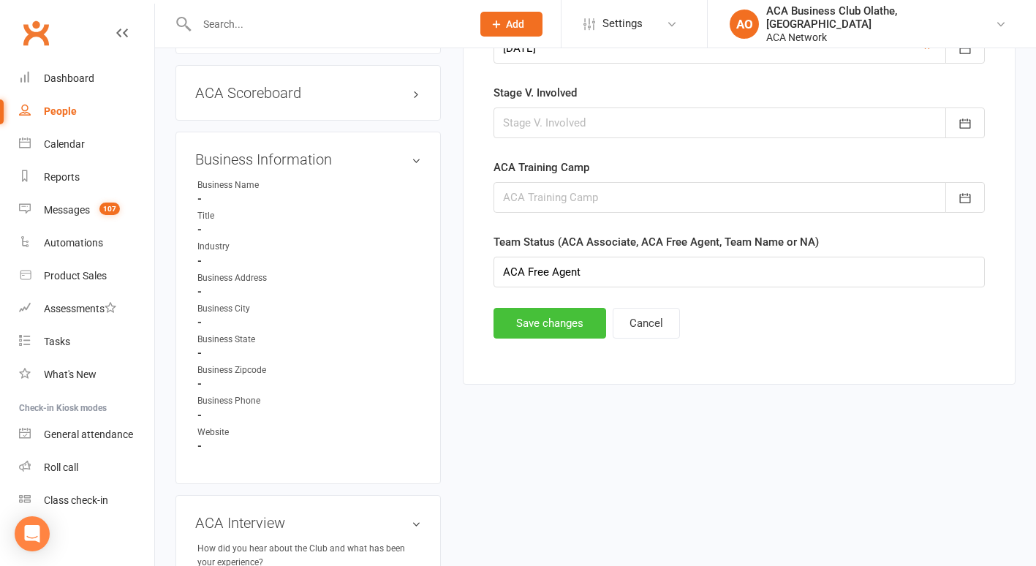
click at [525, 324] on button "Save changes" at bounding box center [550, 323] width 113 height 31
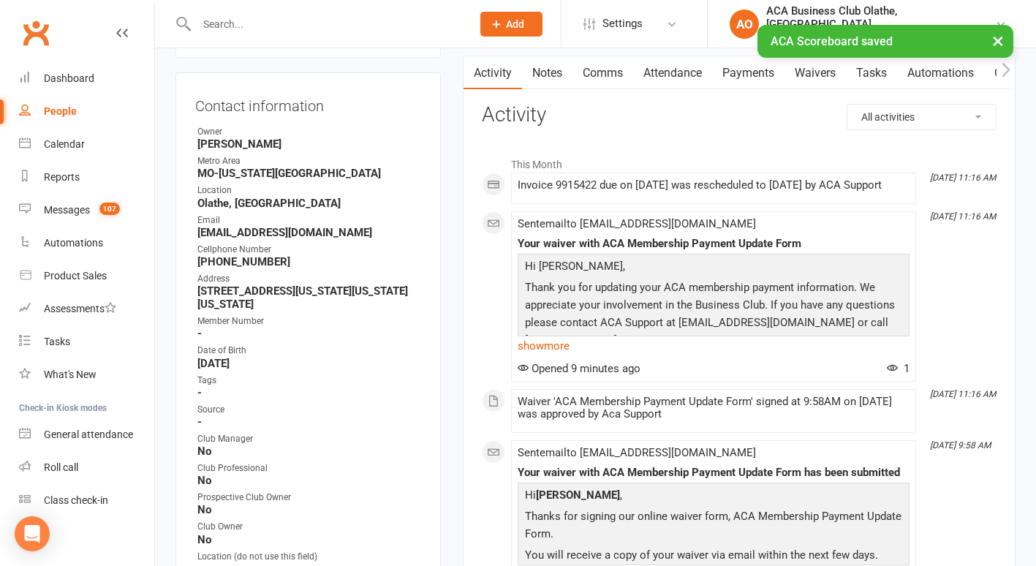
scroll to position [0, 0]
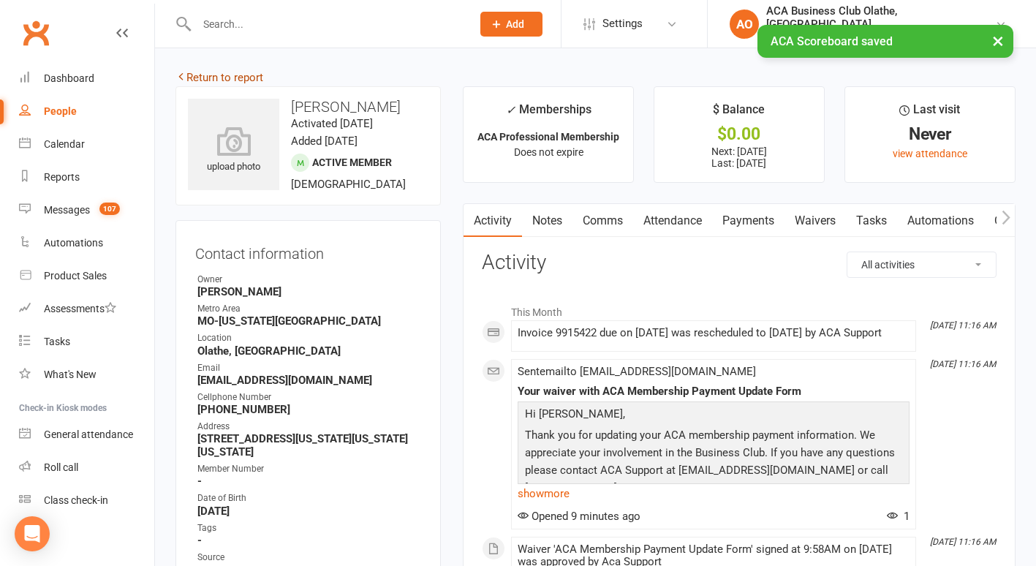
click at [205, 72] on link "Return to report" at bounding box center [219, 77] width 88 height 13
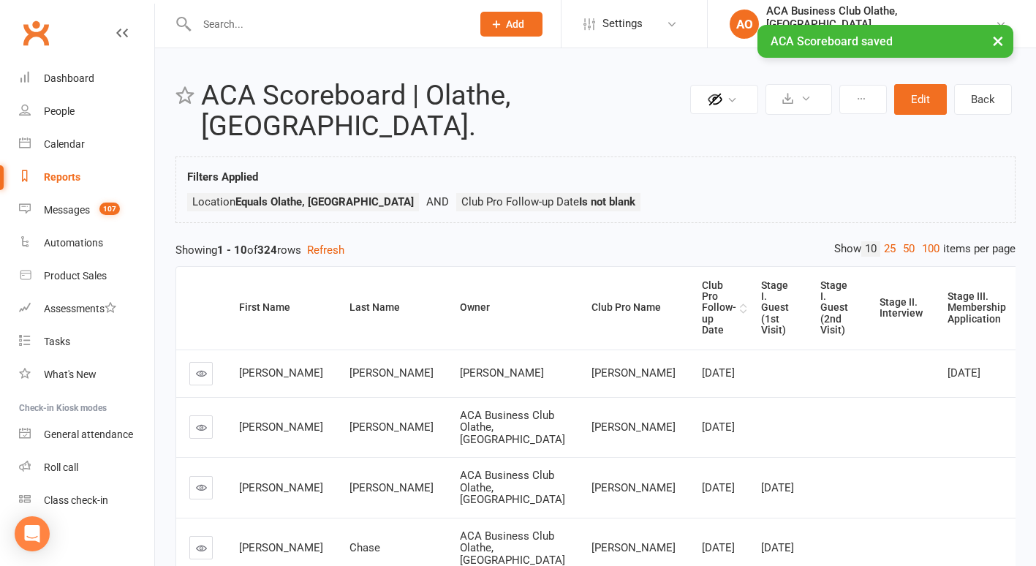
click at [702, 287] on div "Club Pro Follow-up Date" at bounding box center [719, 308] width 34 height 56
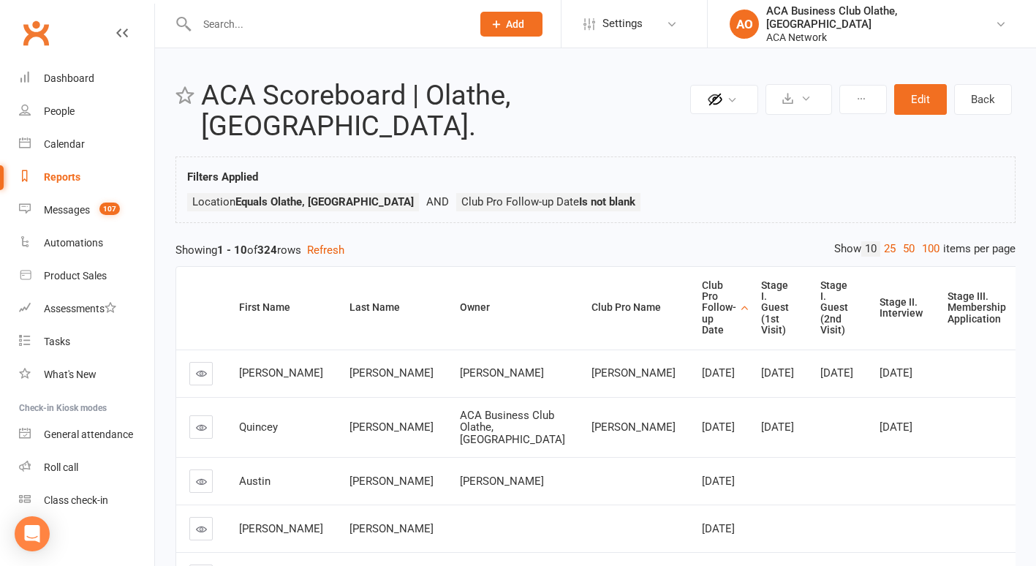
click at [200, 368] on icon at bounding box center [201, 373] width 11 height 11
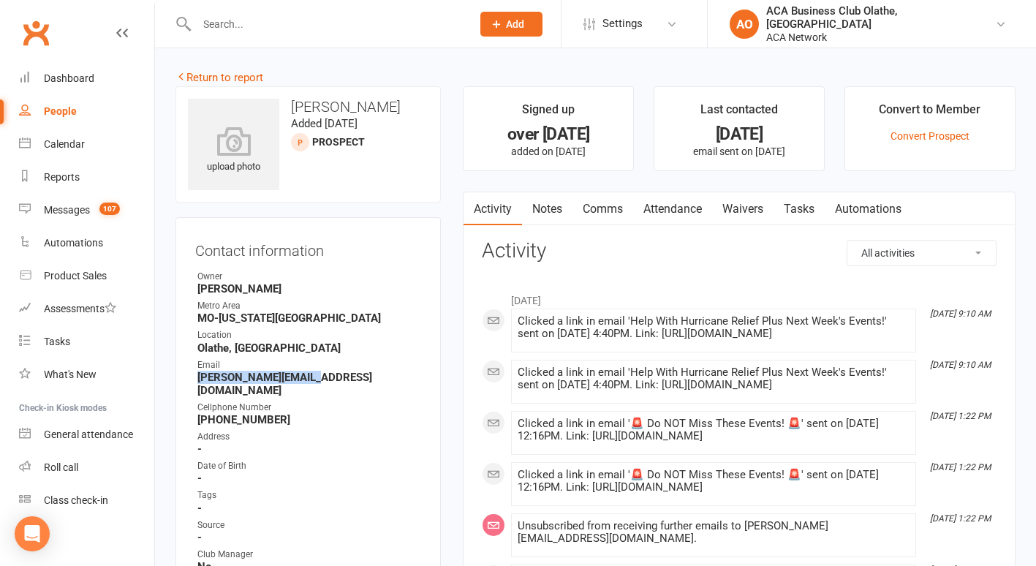
drag, startPoint x: 325, startPoint y: 377, endPoint x: 197, endPoint y: 371, distance: 128.1
click at [197, 371] on strong "[PERSON_NAME][EMAIL_ADDRESS][DOMAIN_NAME]" at bounding box center [309, 384] width 224 height 26
copy strong "[PERSON_NAME][EMAIL_ADDRESS][DOMAIN_NAME]"
click at [545, 200] on link "Notes" at bounding box center [547, 209] width 50 height 34
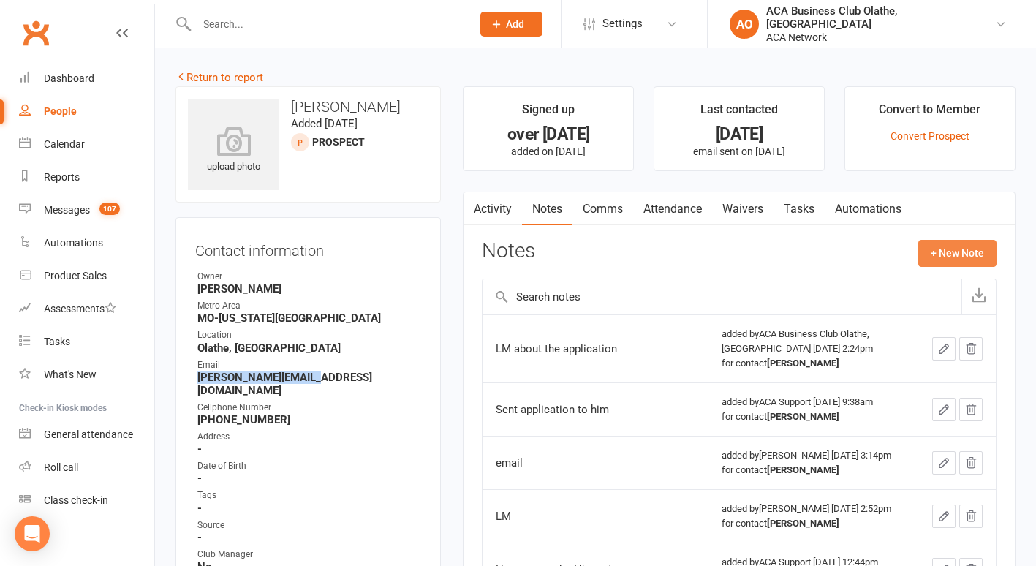
click at [929, 254] on button "+ New Note" at bounding box center [957, 253] width 78 height 26
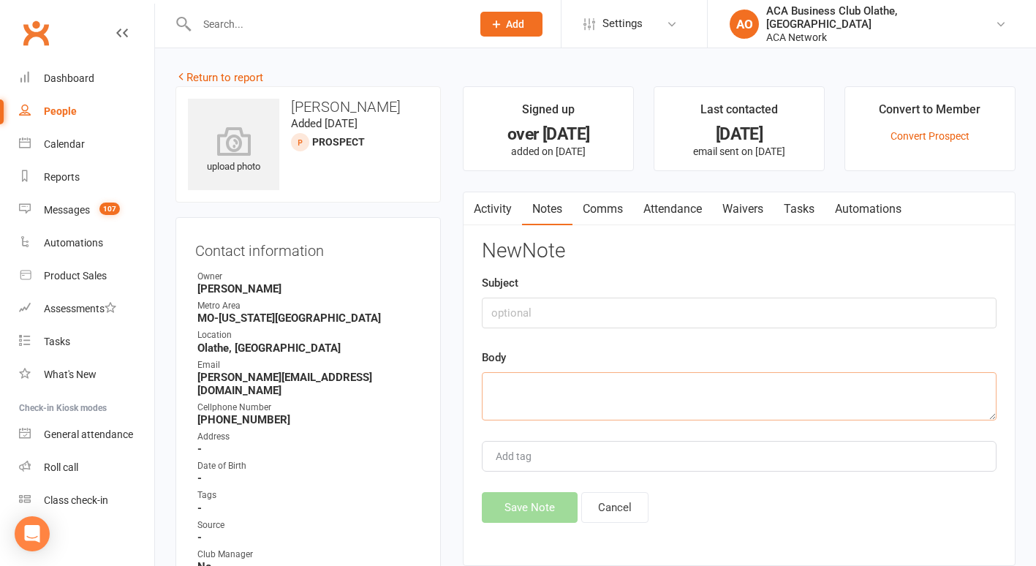
click at [515, 382] on textarea at bounding box center [739, 396] width 515 height 48
type textarea "sent email"
click at [512, 509] on button "Save Note" at bounding box center [530, 507] width 96 height 31
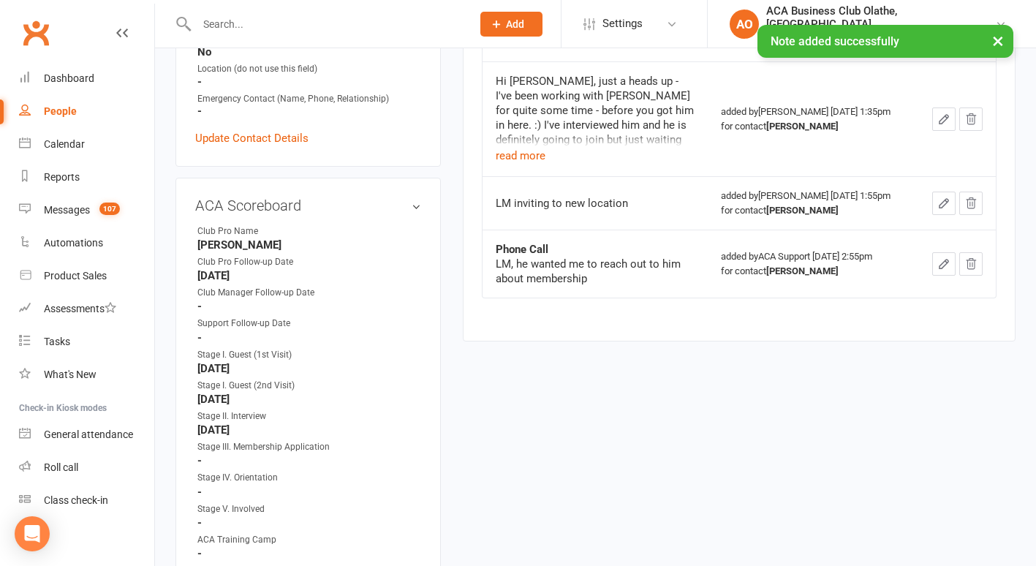
scroll to position [630, 0]
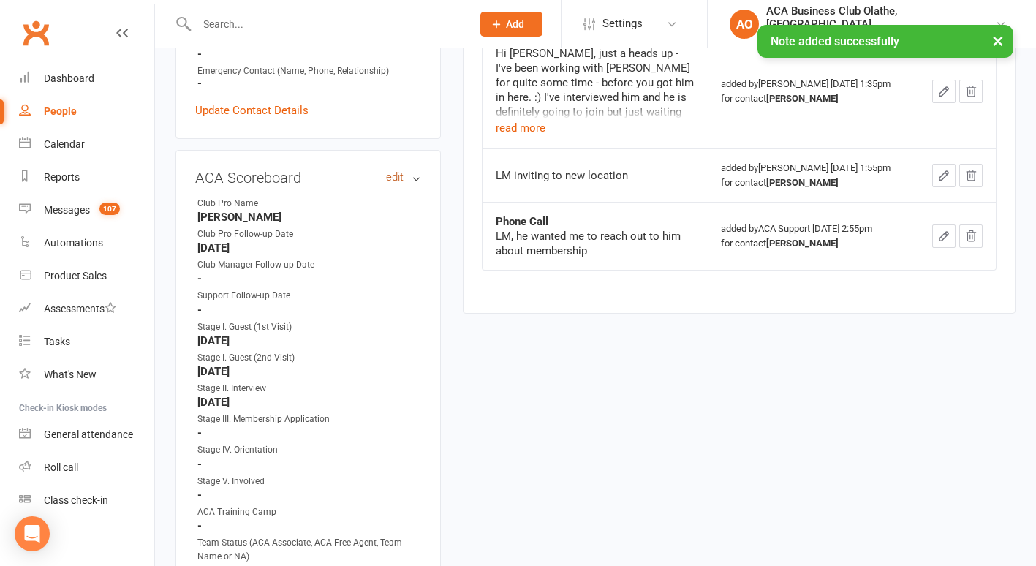
click at [392, 171] on link "edit" at bounding box center [395, 177] width 18 height 12
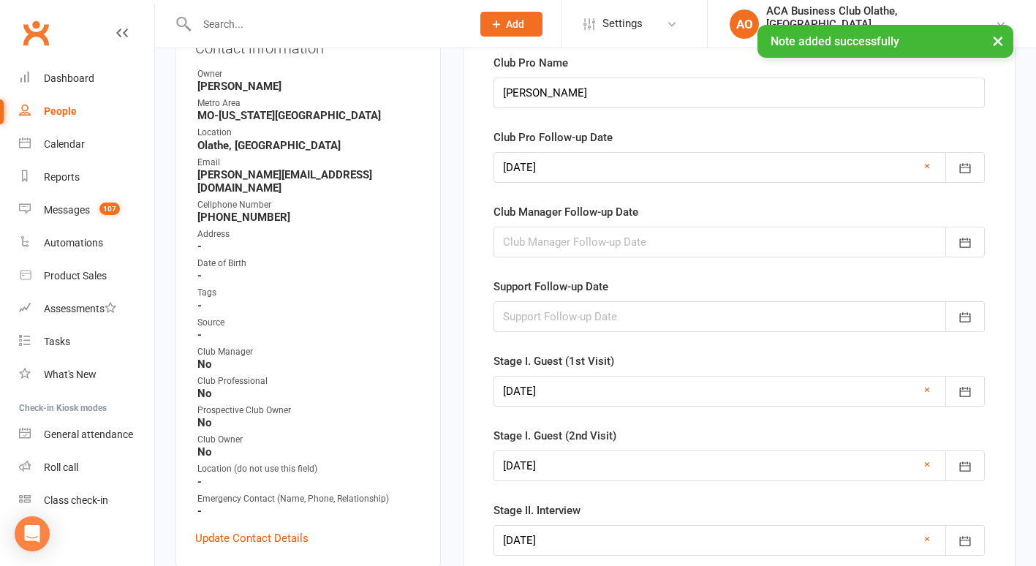
scroll to position [118, 0]
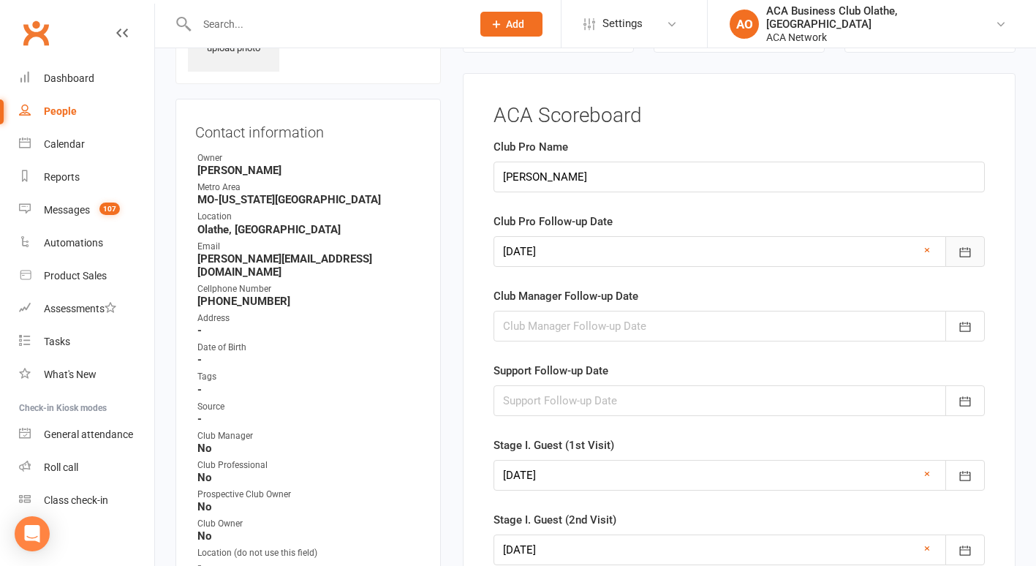
click at [967, 250] on icon "button" at bounding box center [965, 252] width 15 height 15
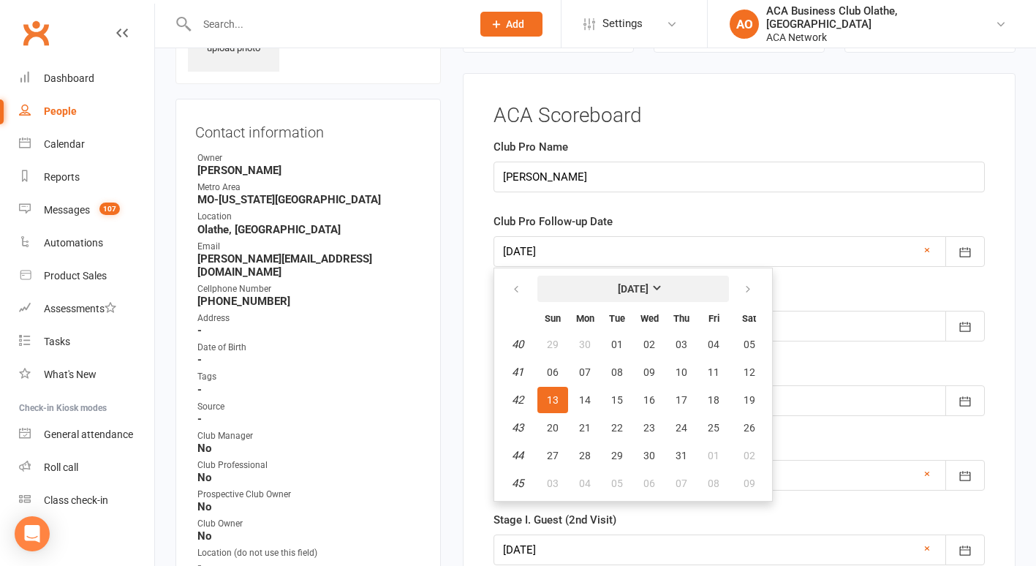
click at [649, 285] on strong "[DATE]" at bounding box center [633, 289] width 31 height 12
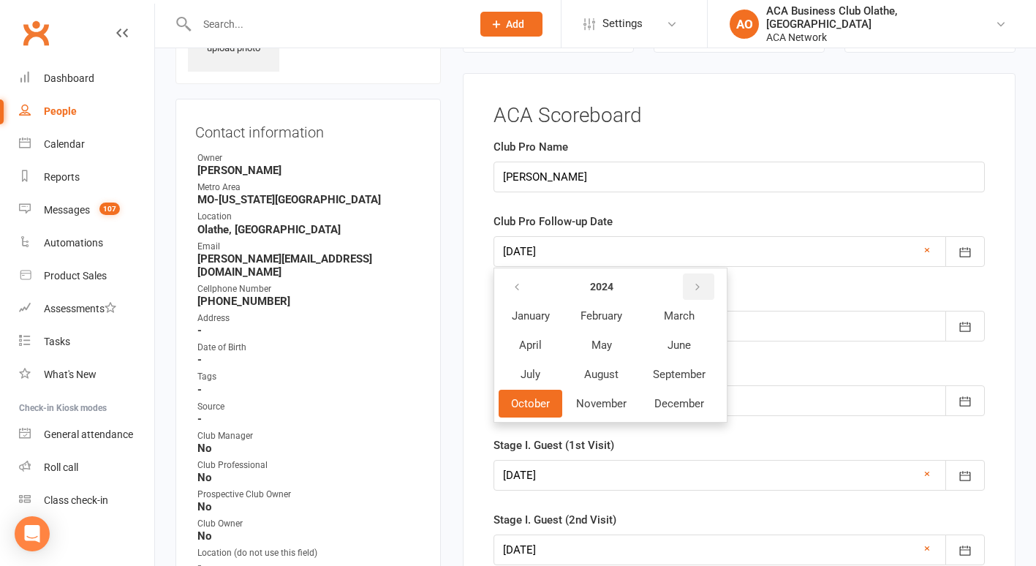
click at [697, 284] on icon "button" at bounding box center [697, 288] width 10 height 12
click at [534, 407] on span "October" at bounding box center [530, 403] width 39 height 13
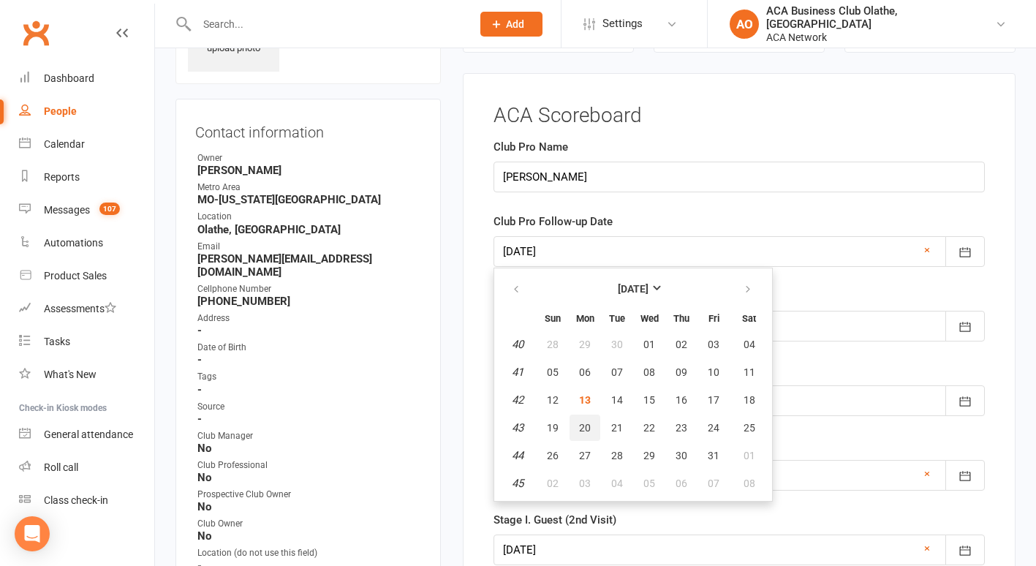
click at [584, 431] on span "20" at bounding box center [585, 428] width 12 height 12
type input "[DATE]"
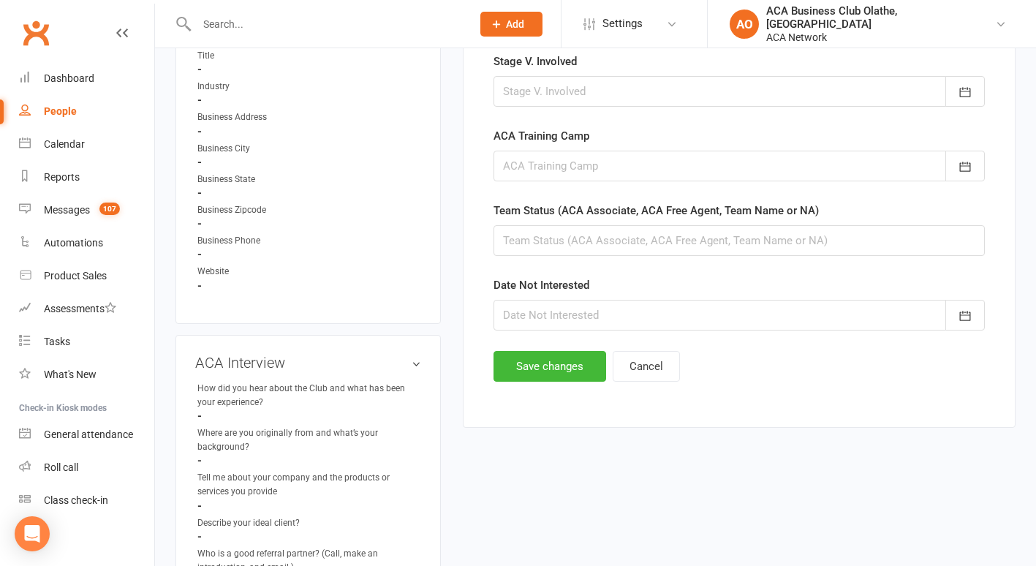
scroll to position [878, 0]
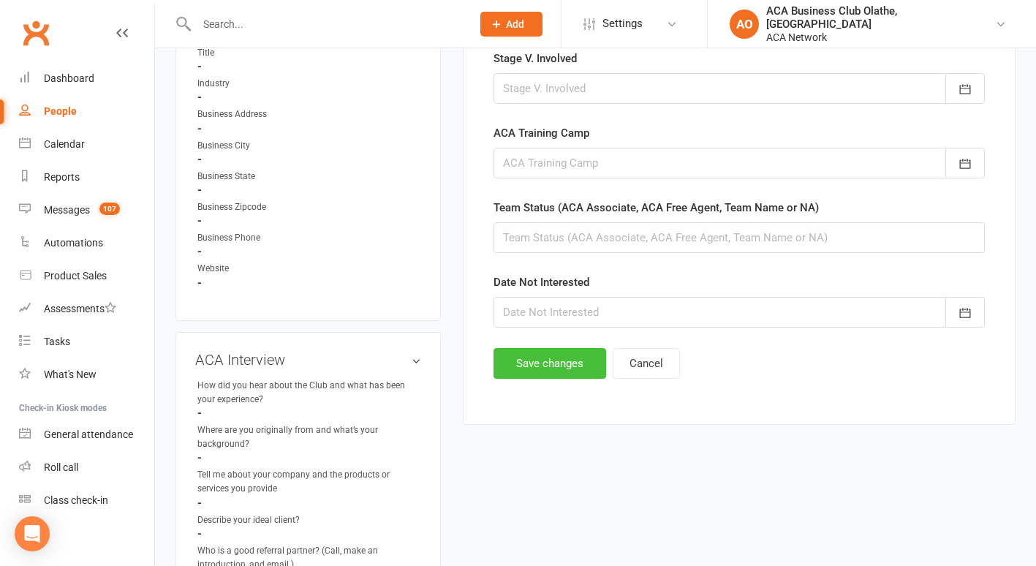
click at [547, 364] on button "Save changes" at bounding box center [550, 363] width 113 height 31
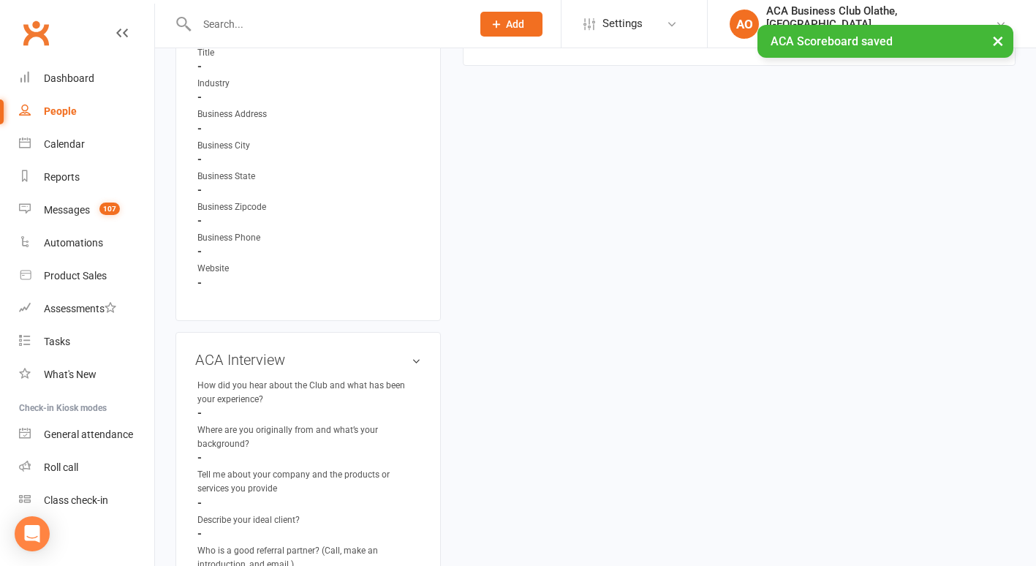
drag, startPoint x: 1035, startPoint y: 277, endPoint x: 1032, endPoint y: -6, distance: 283.0
click at [1032, 0] on html "Prospect Member Non-attending contact Class / event Appointment Bulk message Ad…" at bounding box center [518, 170] width 1036 height 2097
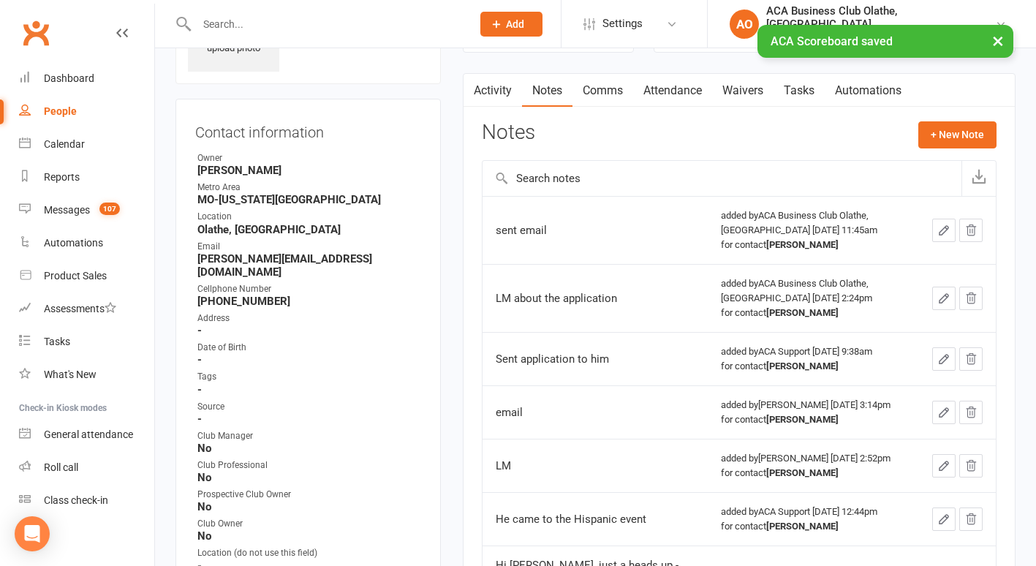
scroll to position [0, 0]
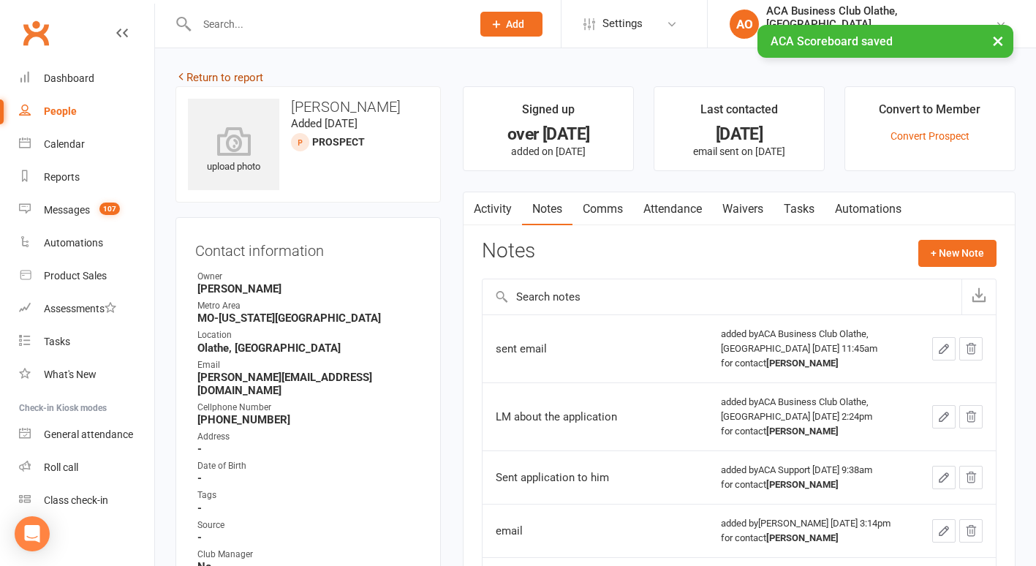
click at [212, 78] on link "Return to report" at bounding box center [219, 77] width 88 height 13
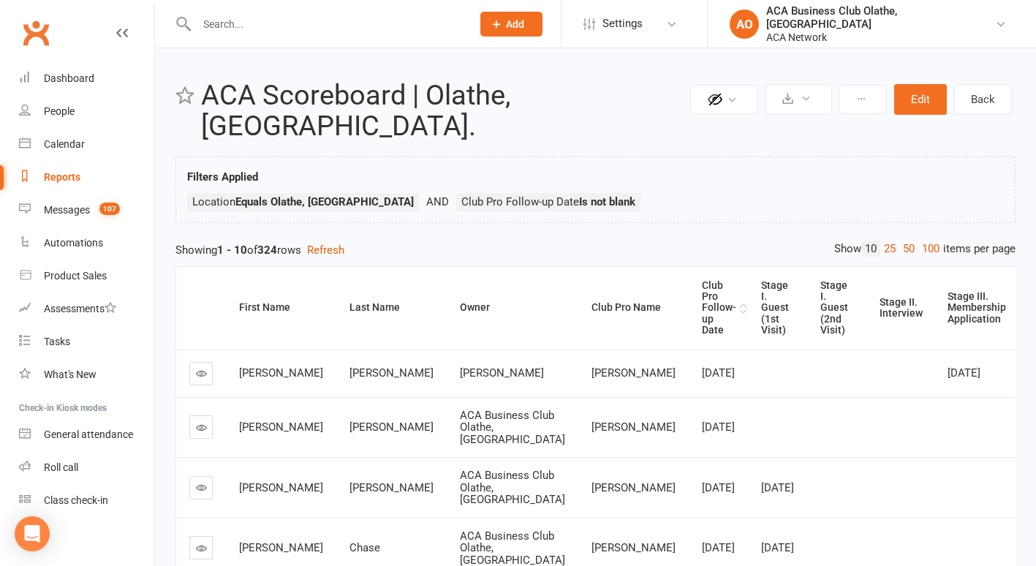
click at [702, 280] on div "Club Pro Follow-up Date" at bounding box center [719, 308] width 34 height 56
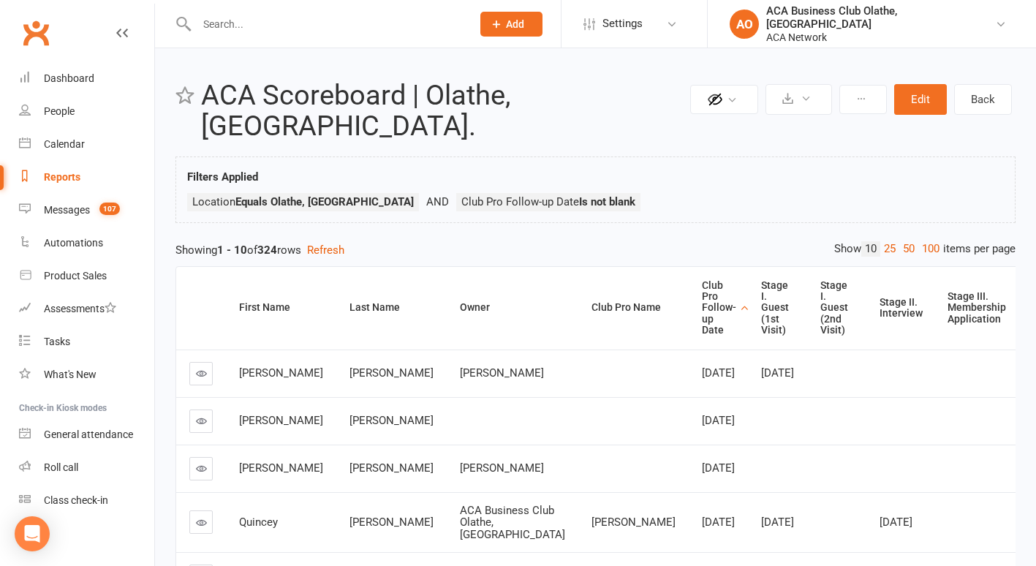
click at [197, 362] on link at bounding box center [200, 373] width 23 height 23
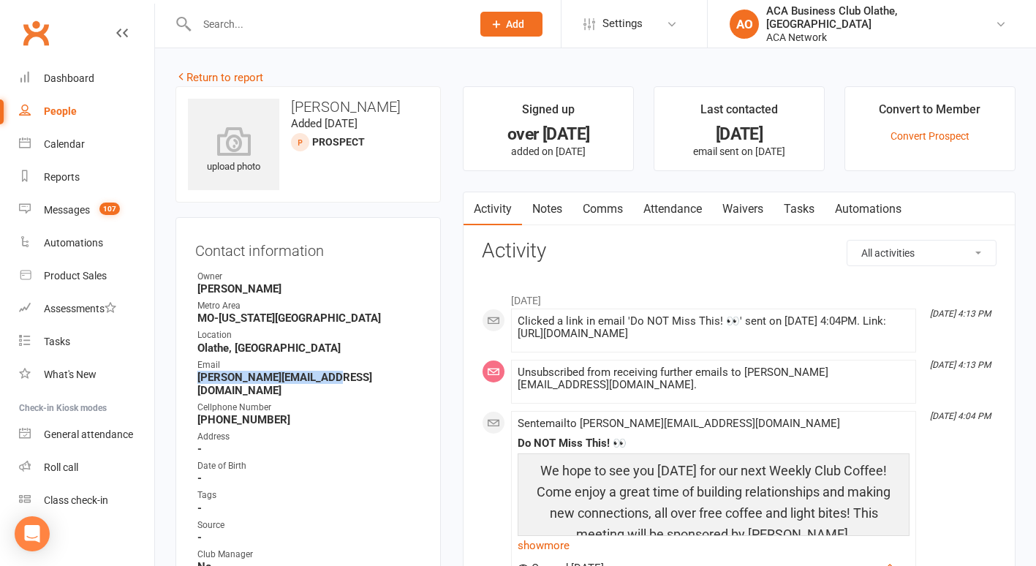
drag, startPoint x: 330, startPoint y: 379, endPoint x: 197, endPoint y: 375, distance: 132.4
click at [197, 375] on strong "[PERSON_NAME][EMAIL_ADDRESS][DOMAIN_NAME]" at bounding box center [309, 384] width 224 height 26
copy strong "[PERSON_NAME][EMAIL_ADDRESS][DOMAIN_NAME]"
click at [548, 208] on link "Notes" at bounding box center [547, 209] width 50 height 34
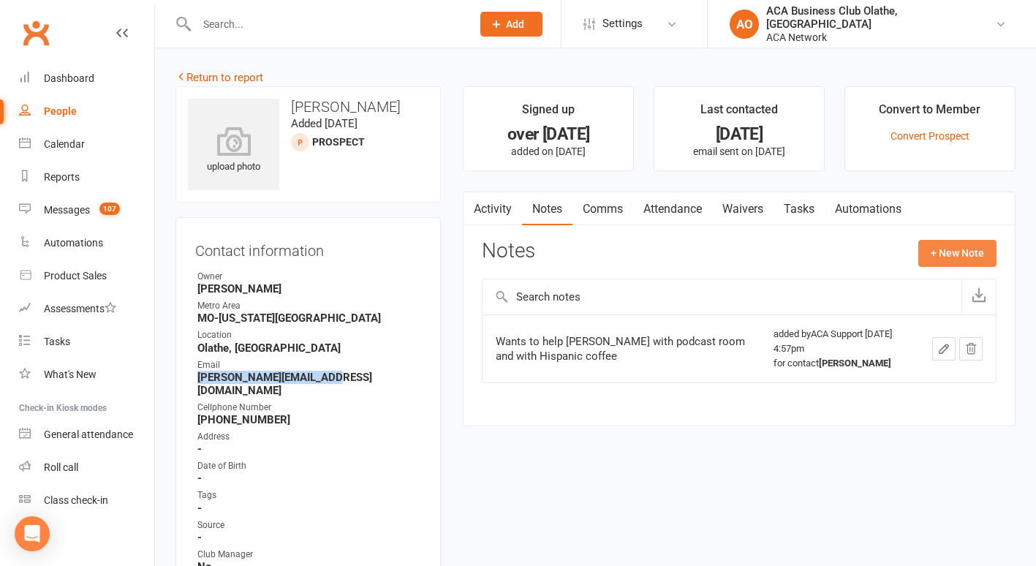
click at [945, 252] on button "+ New Note" at bounding box center [957, 253] width 78 height 26
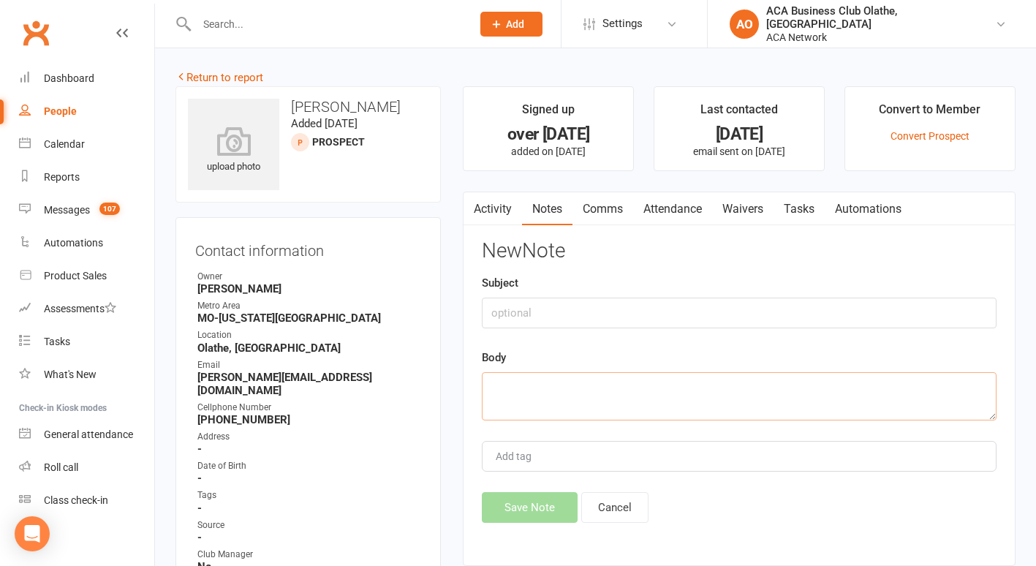
click at [566, 391] on textarea at bounding box center [739, 396] width 515 height 48
type textarea "sent email"
click at [512, 505] on button "Save Note" at bounding box center [530, 507] width 96 height 31
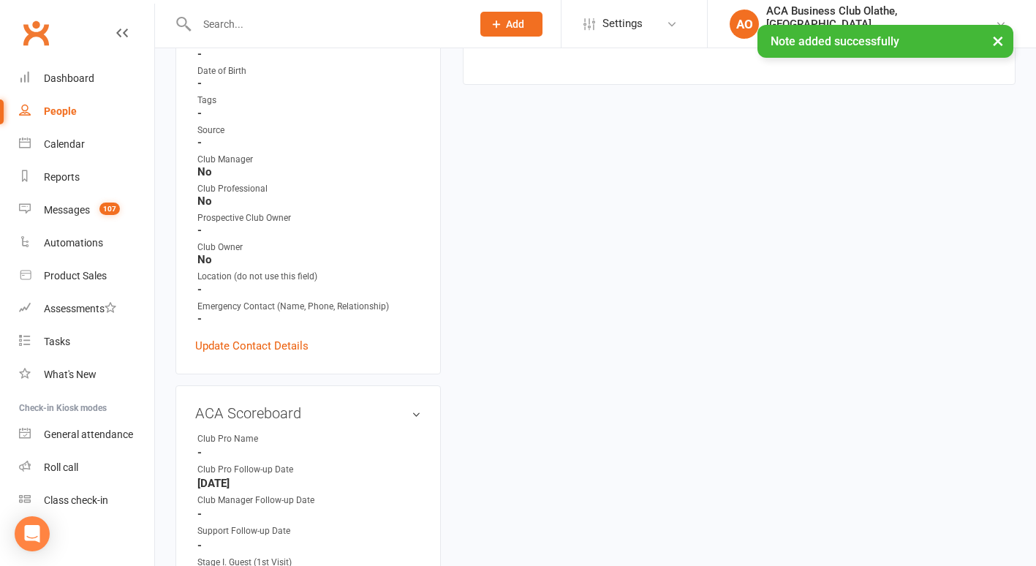
scroll to position [419, 0]
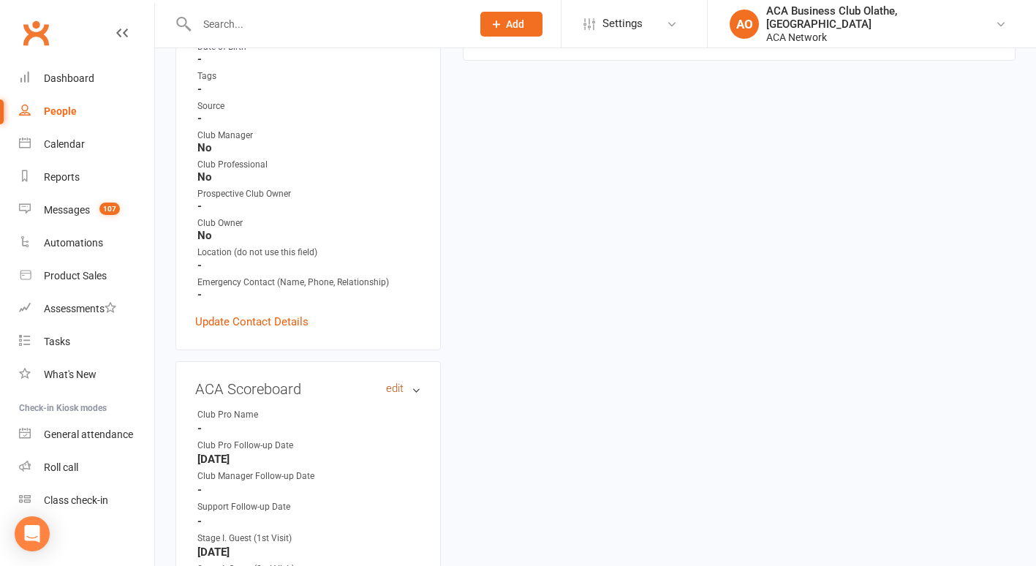
click at [390, 382] on link "edit" at bounding box center [395, 388] width 18 height 12
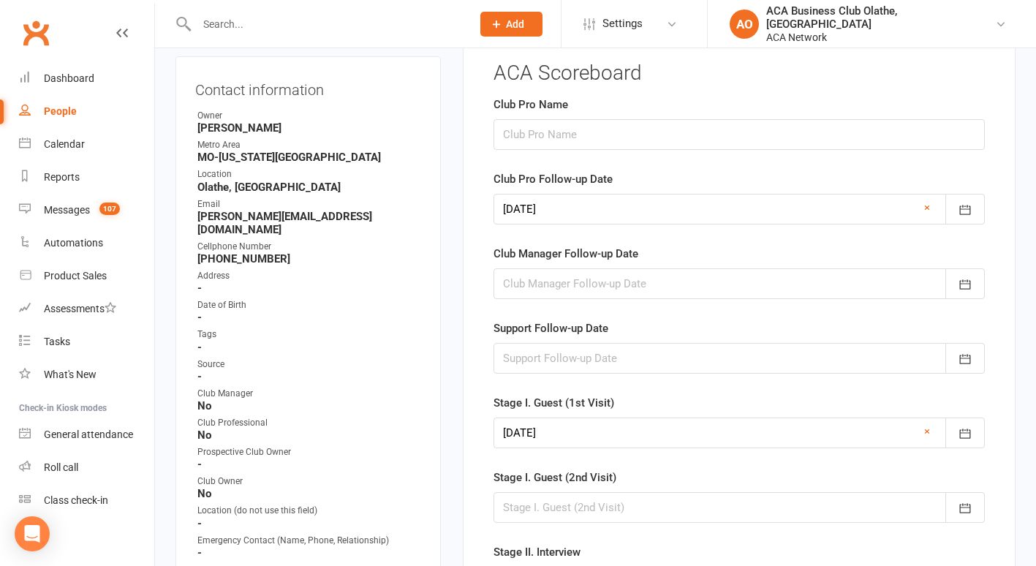
scroll to position [118, 0]
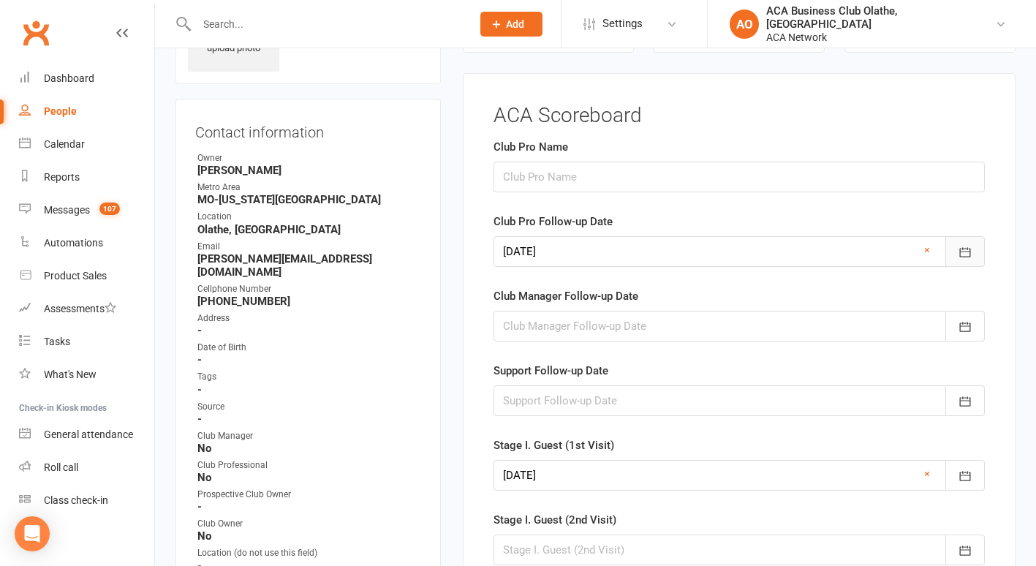
click at [967, 243] on button "button" at bounding box center [964, 251] width 39 height 31
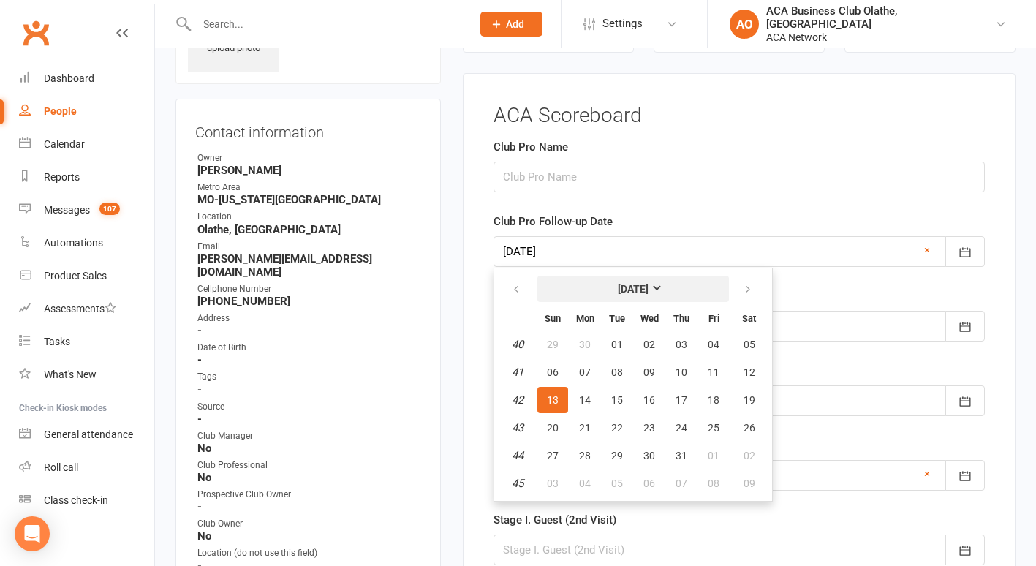
click at [649, 284] on strong "[DATE]" at bounding box center [633, 289] width 31 height 12
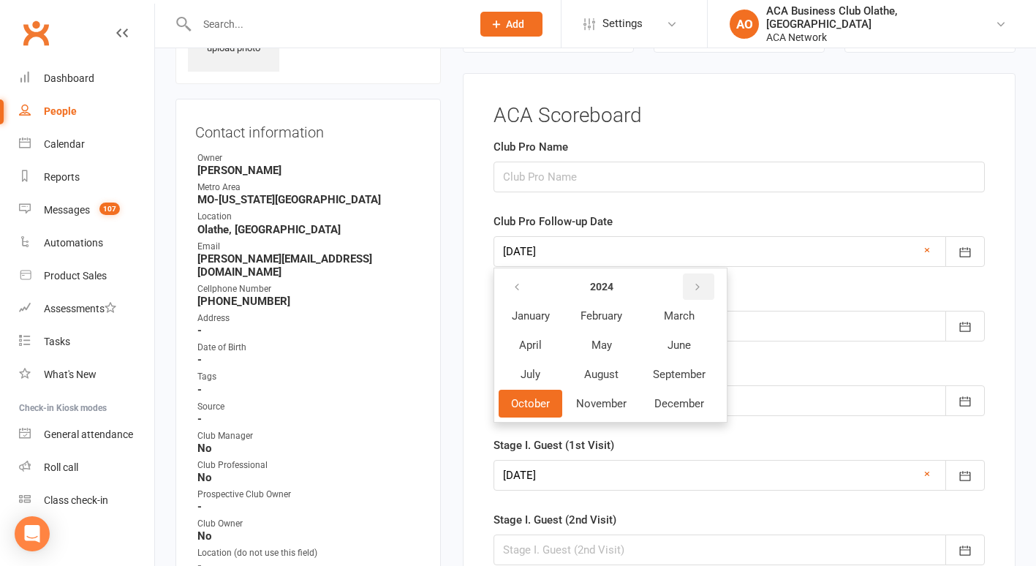
click at [694, 284] on icon "button" at bounding box center [697, 288] width 10 height 12
click at [516, 398] on span "October" at bounding box center [530, 403] width 39 height 13
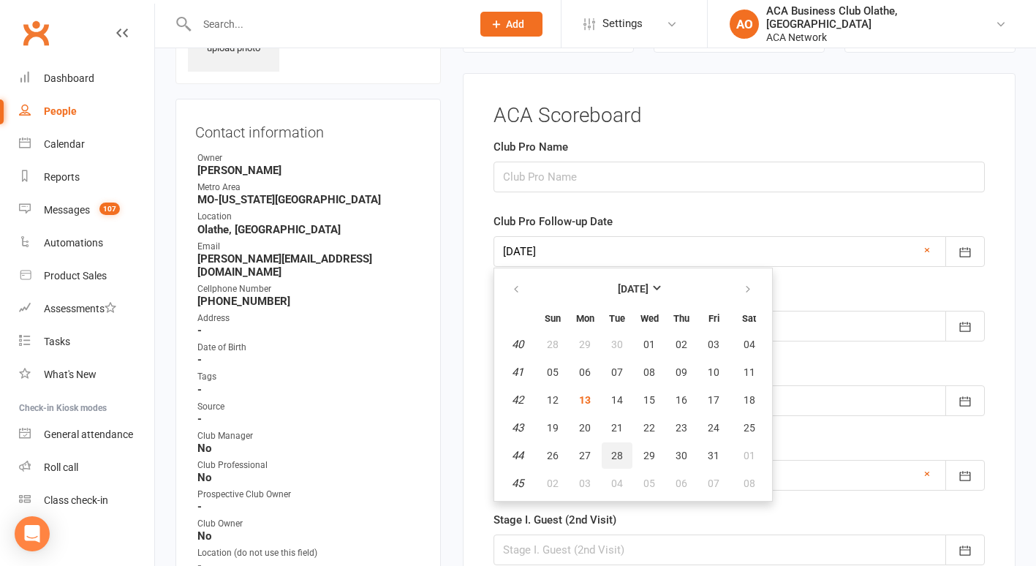
click at [617, 456] on span "28" at bounding box center [617, 456] width 12 height 12
type input "[DATE]"
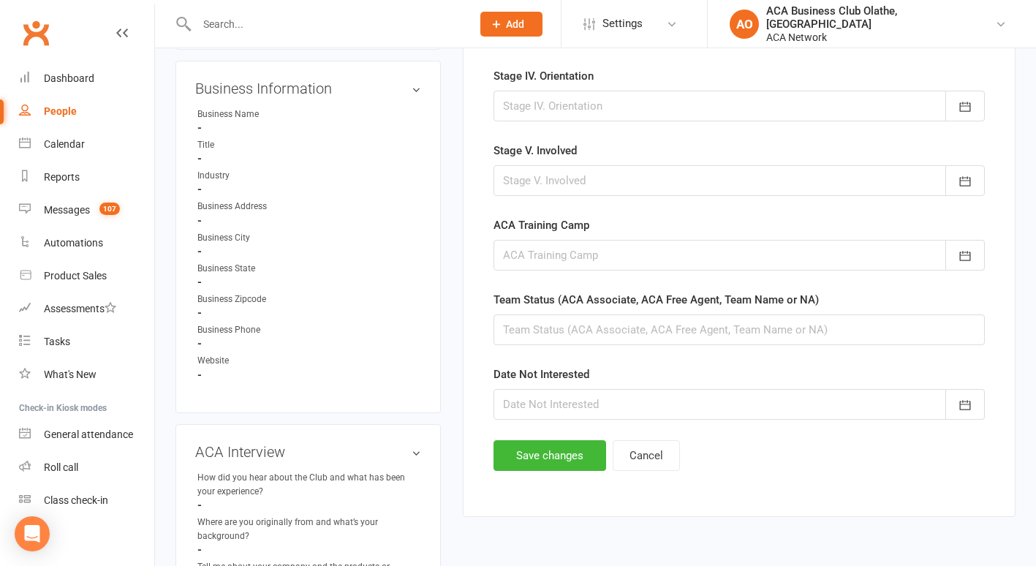
scroll to position [947, 0]
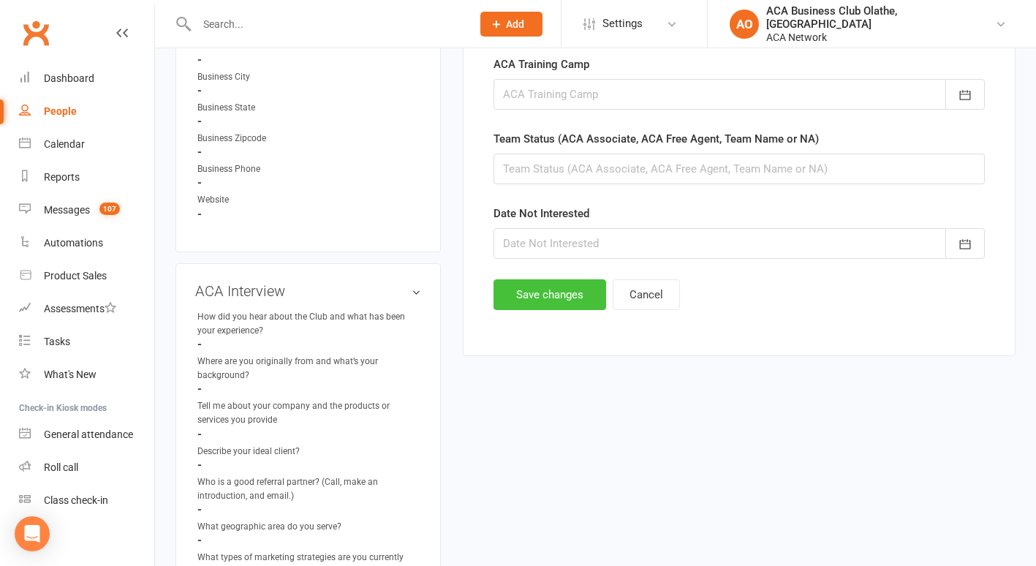
click at [540, 292] on button "Save changes" at bounding box center [550, 294] width 113 height 31
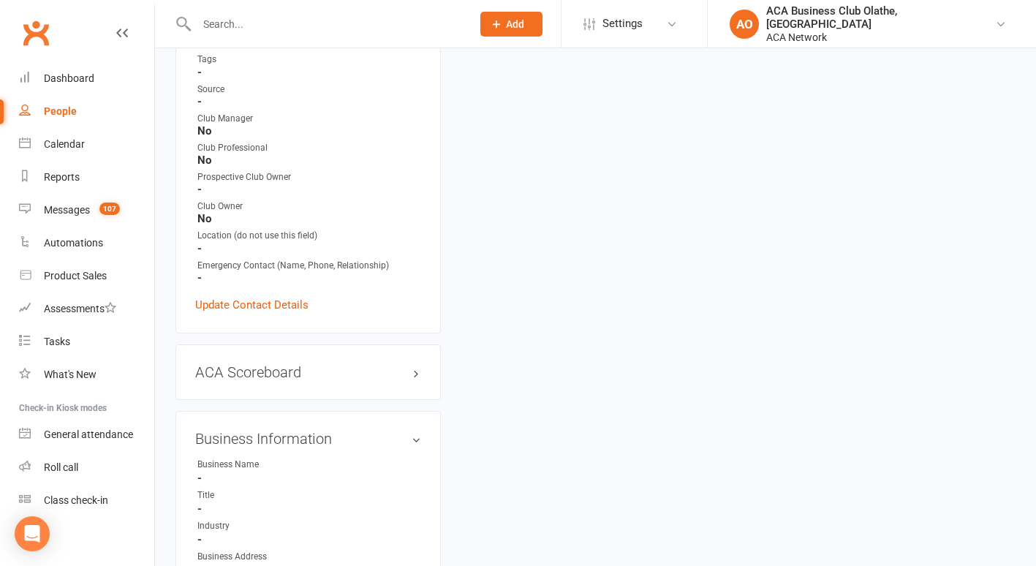
scroll to position [473, 0]
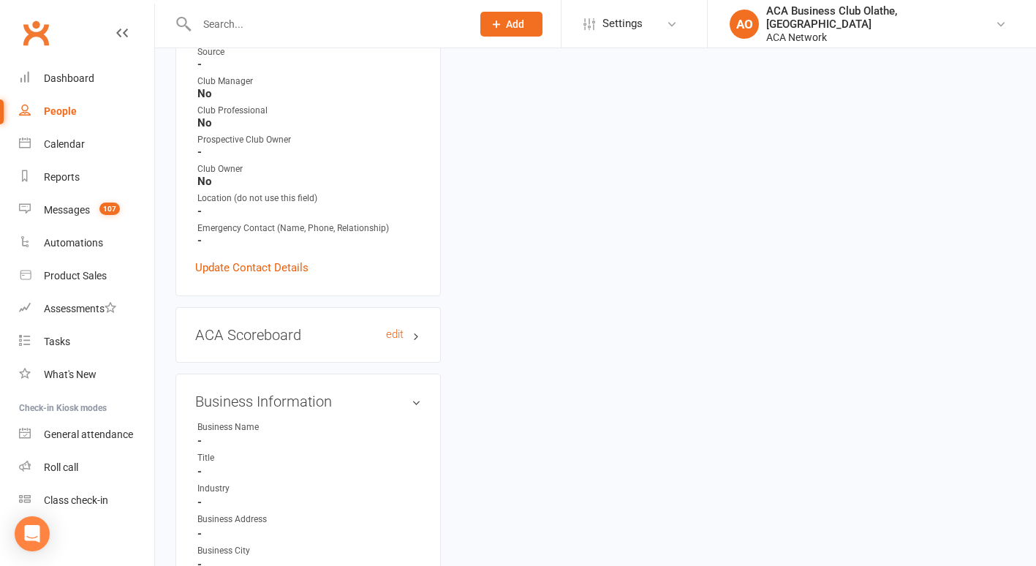
click at [369, 327] on h3 "ACA Scoreboard edit" at bounding box center [308, 335] width 226 height 16
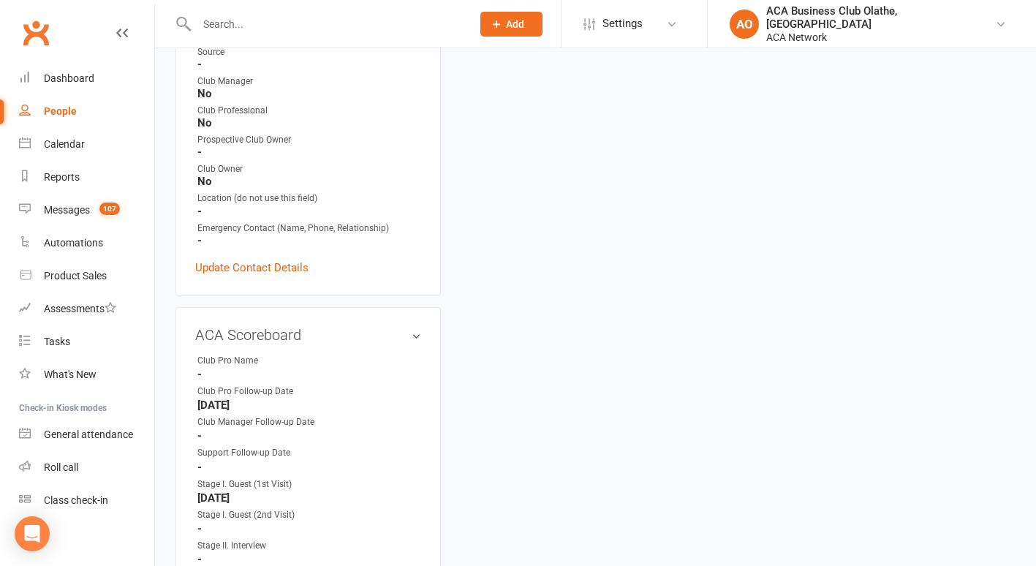
scroll to position [0, 0]
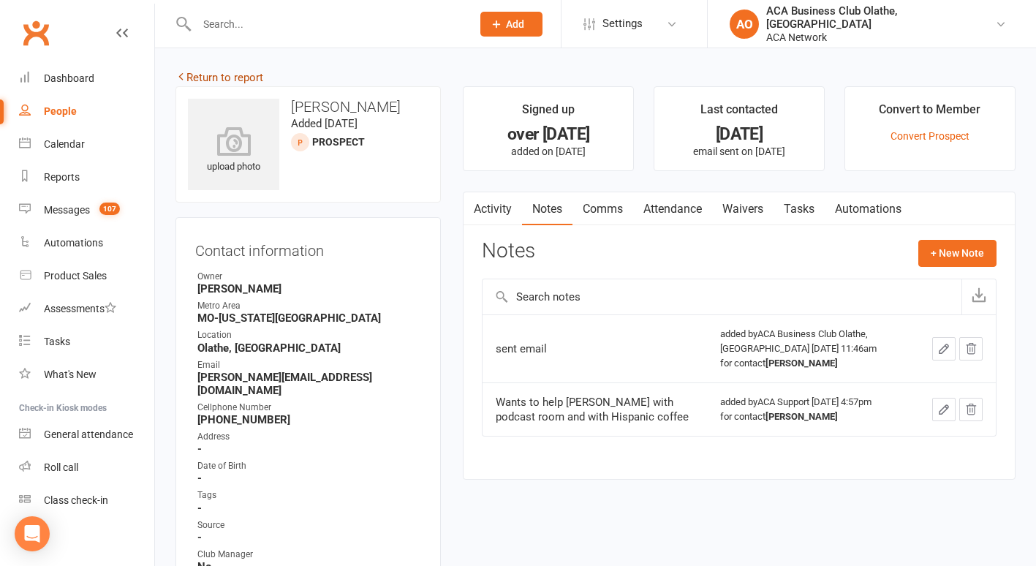
click at [200, 74] on link "Return to report" at bounding box center [219, 77] width 88 height 13
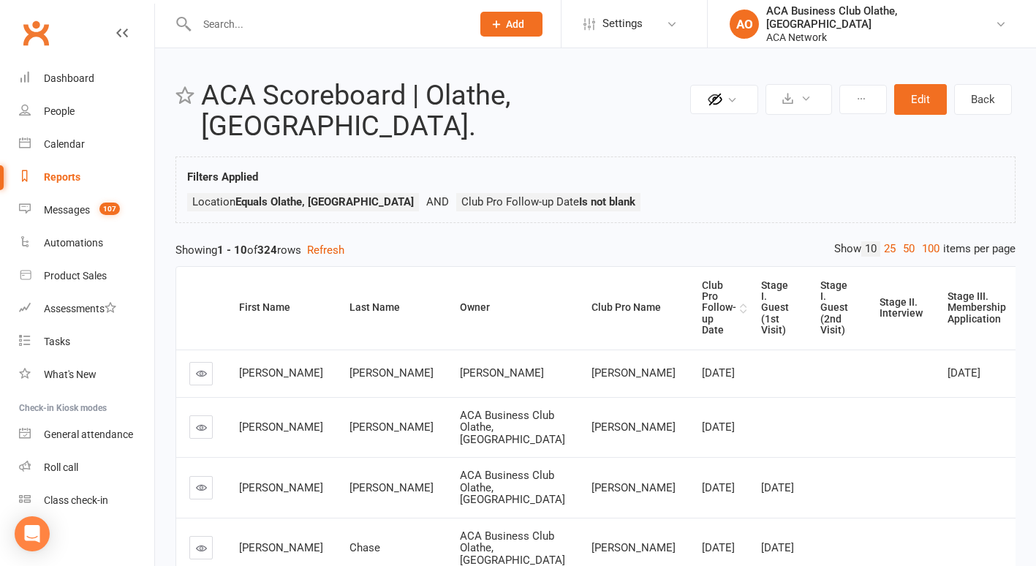
click at [702, 280] on div "Club Pro Follow-up Date" at bounding box center [719, 308] width 34 height 56
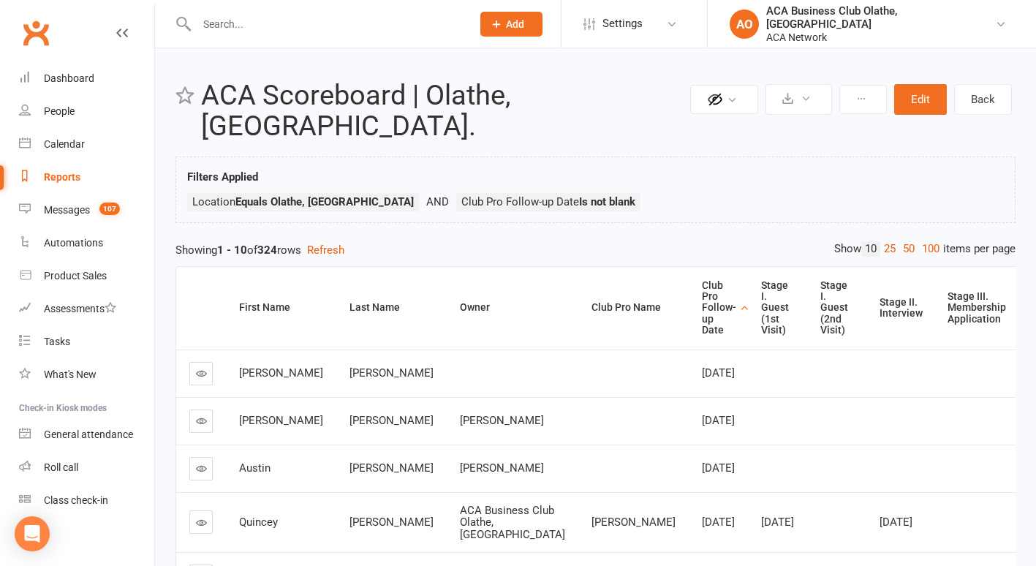
click at [202, 472] on icon at bounding box center [201, 468] width 11 height 11
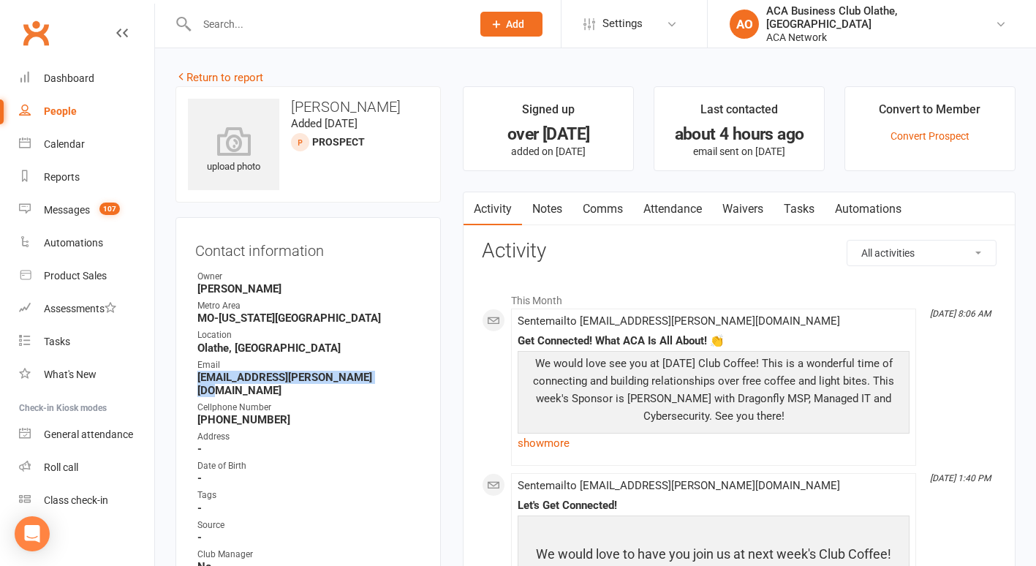
drag, startPoint x: 369, startPoint y: 374, endPoint x: 189, endPoint y: 380, distance: 179.2
click at [189, 380] on div "Contact information Owner [PERSON_NAME][GEOGRAPHIC_DATA] [GEOGRAPHIC_DATA]-[US_…" at bounding box center [307, 493] width 265 height 552
drag, startPoint x: 189, startPoint y: 380, endPoint x: 219, endPoint y: 376, distance: 30.3
click at [548, 203] on link "Notes" at bounding box center [547, 209] width 50 height 34
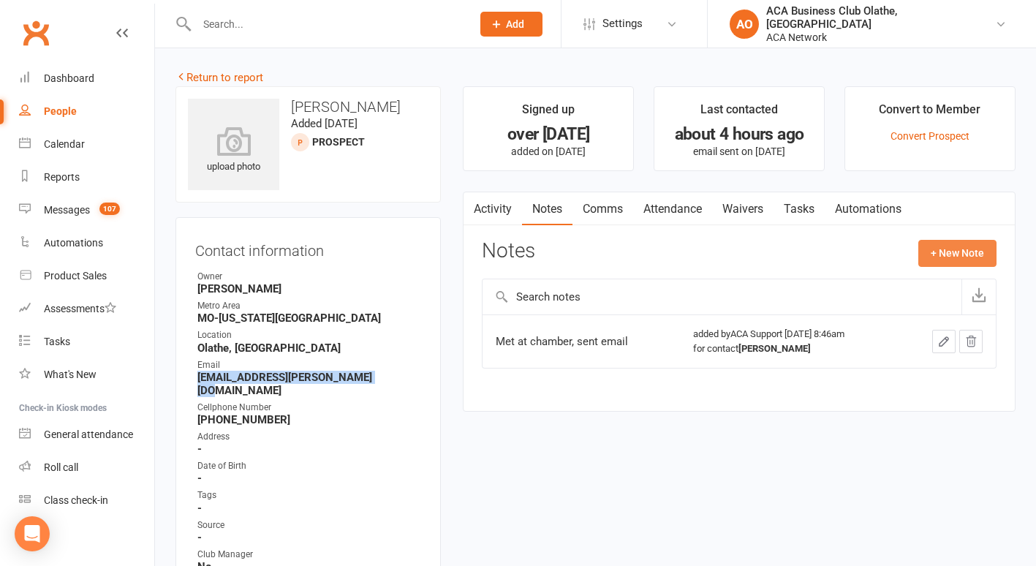
click at [945, 254] on button "+ New Note" at bounding box center [957, 253] width 78 height 26
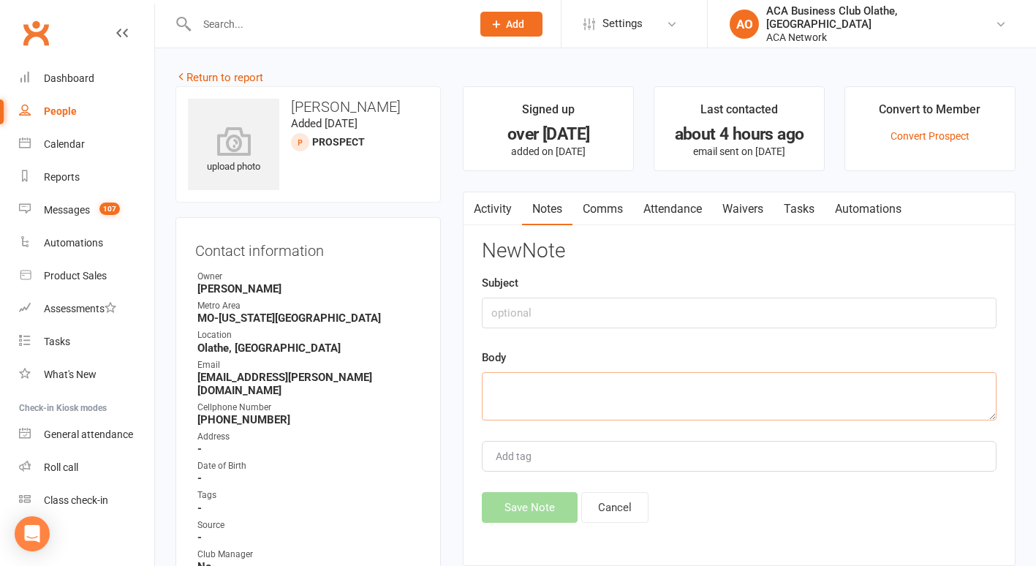
click at [533, 402] on textarea at bounding box center [739, 396] width 515 height 48
type textarea "sent email"
click at [516, 505] on button "Save Note" at bounding box center [530, 507] width 96 height 31
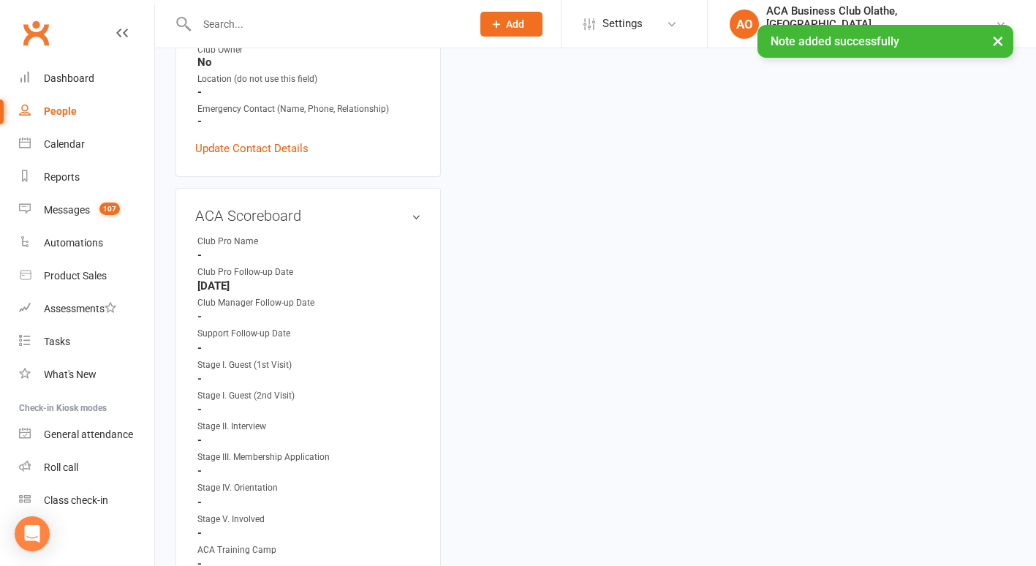
scroll to position [606, 0]
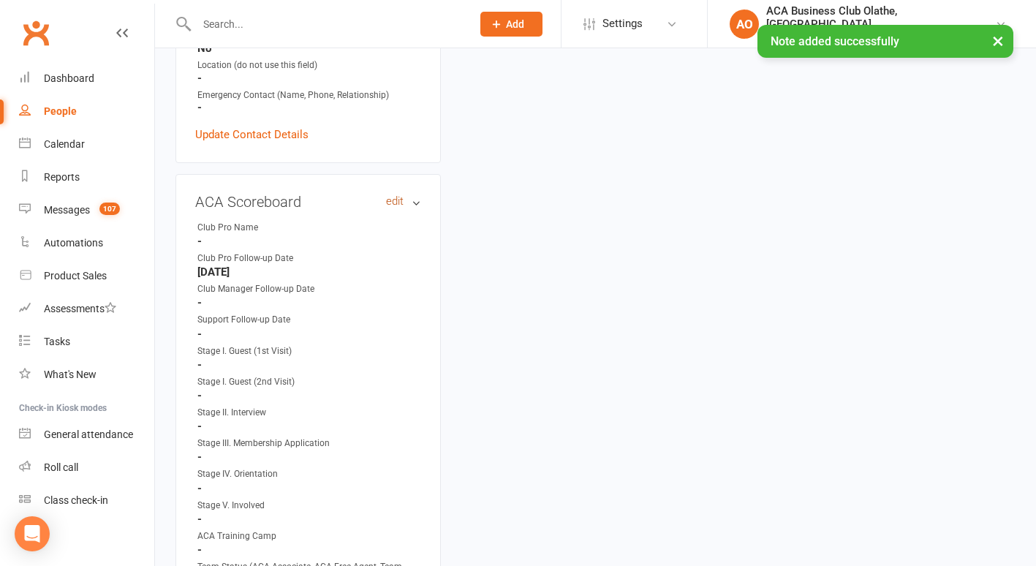
click at [393, 195] on link "edit" at bounding box center [395, 201] width 18 height 12
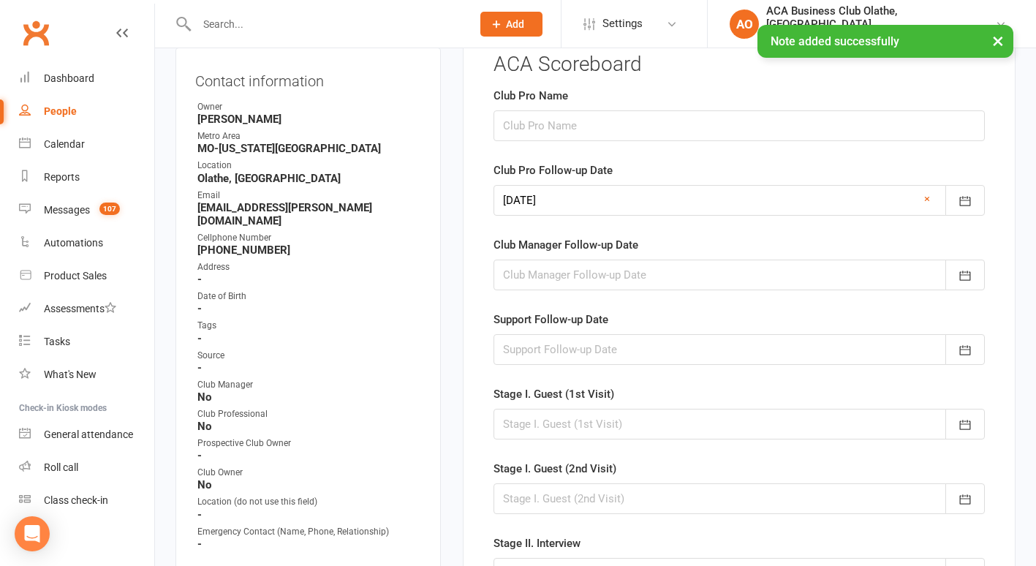
scroll to position [118, 0]
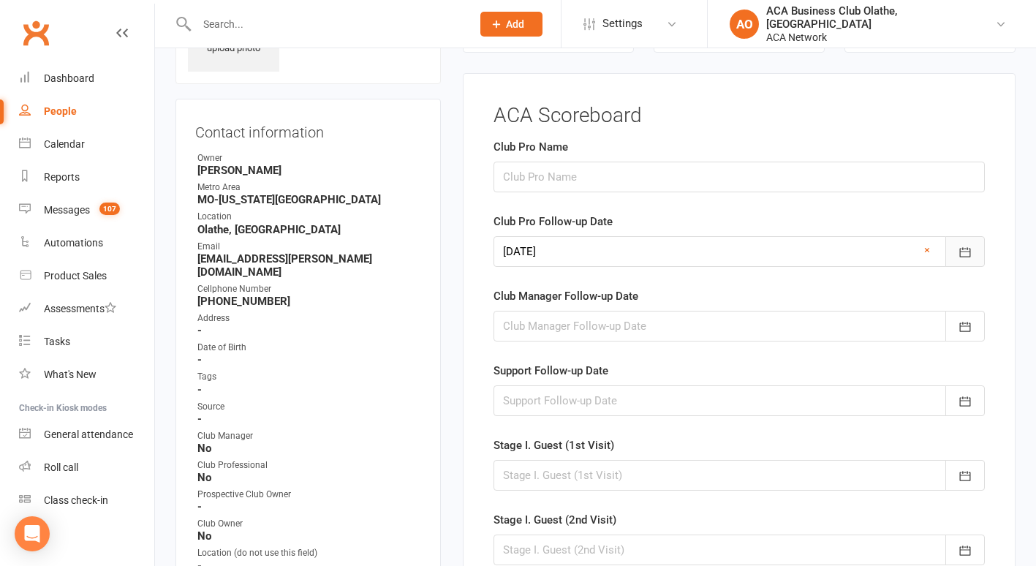
click at [968, 250] on icon "button" at bounding box center [965, 252] width 15 height 15
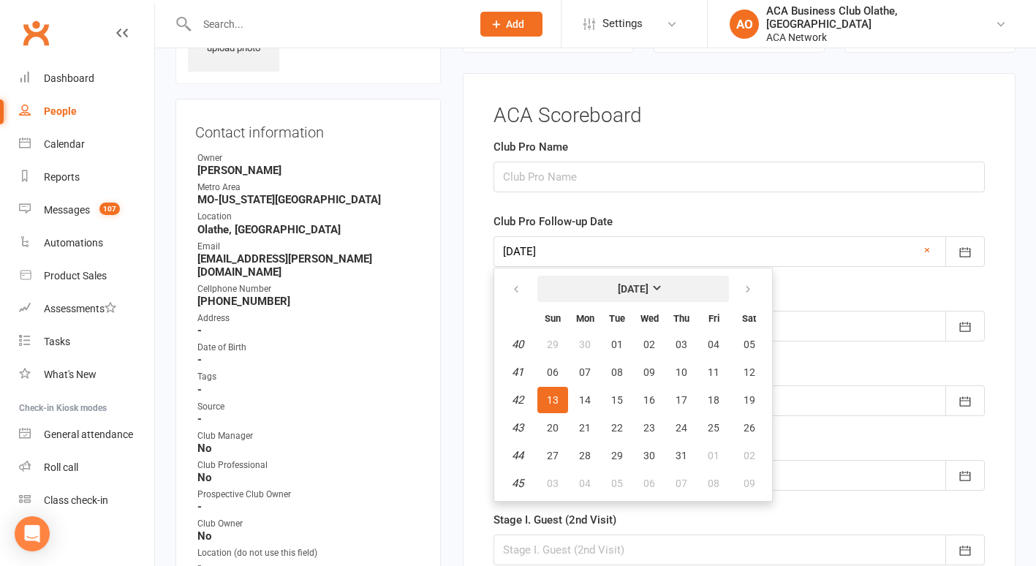
click at [649, 288] on strong "[DATE]" at bounding box center [633, 289] width 31 height 12
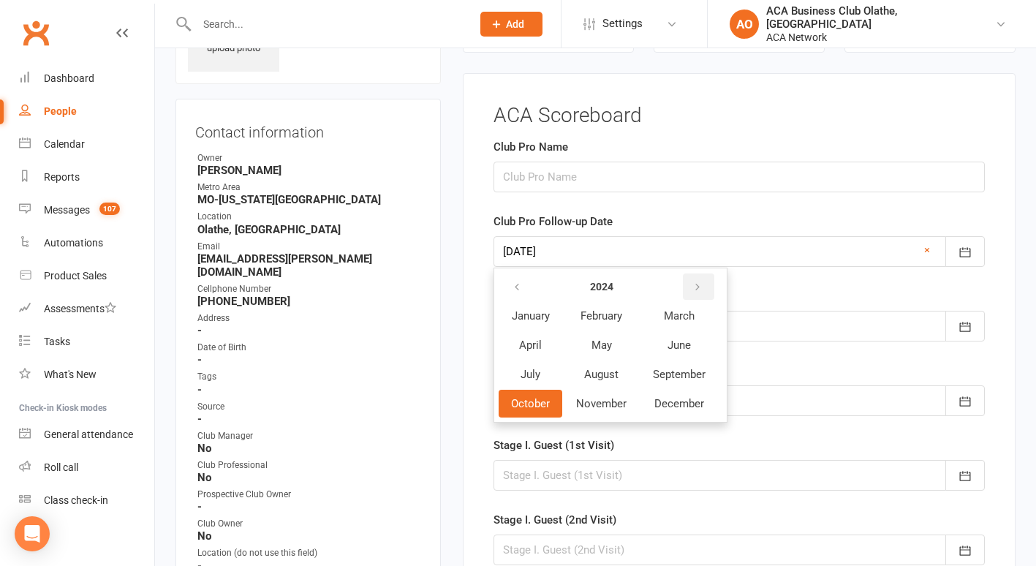
click at [694, 283] on icon "button" at bounding box center [697, 288] width 10 height 12
click at [529, 401] on span "October" at bounding box center [530, 403] width 39 height 13
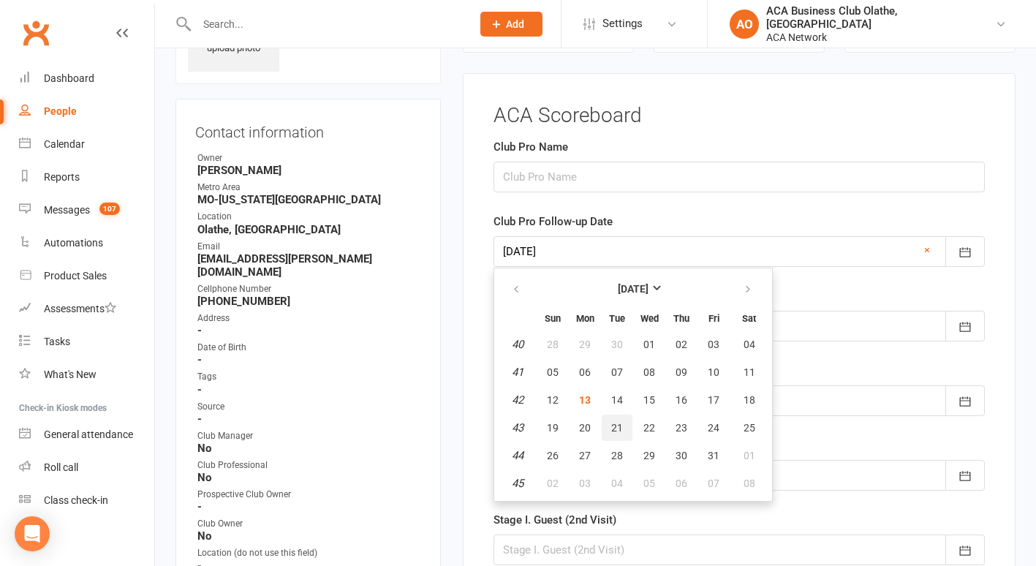
click at [617, 423] on span "21" at bounding box center [617, 428] width 12 height 12
type input "[DATE]"
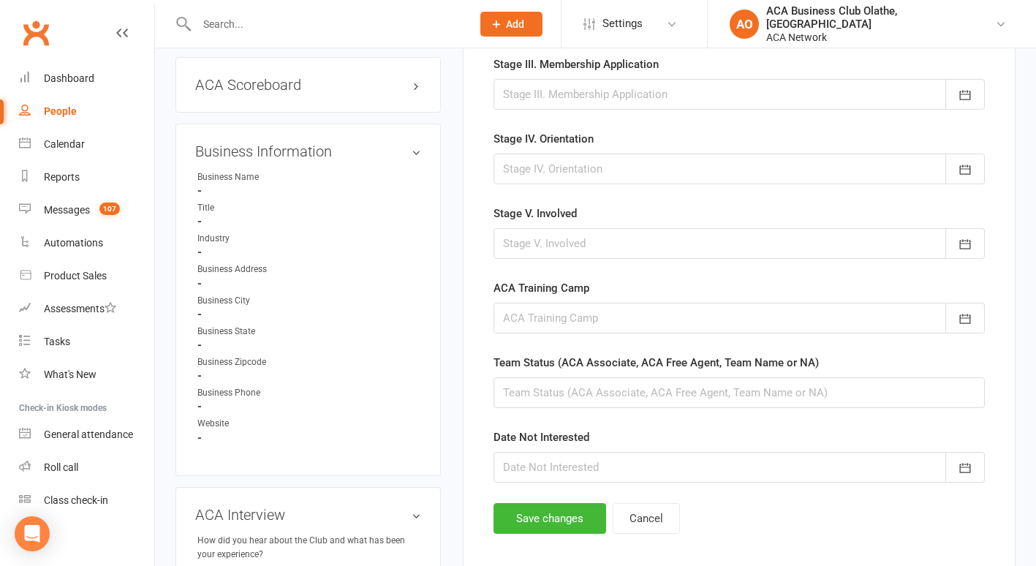
scroll to position [766, 0]
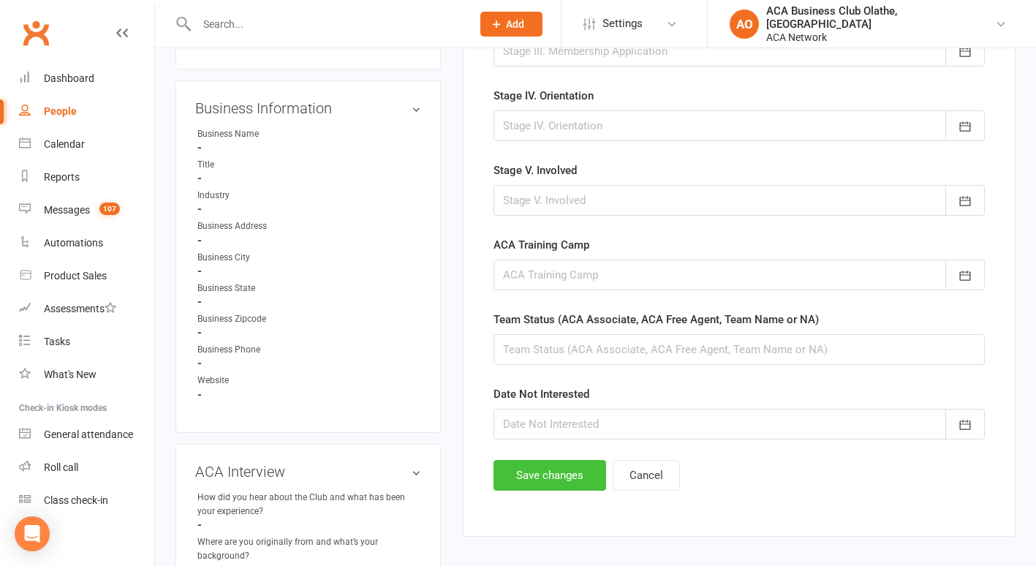
click at [529, 479] on button "Save changes" at bounding box center [550, 475] width 113 height 31
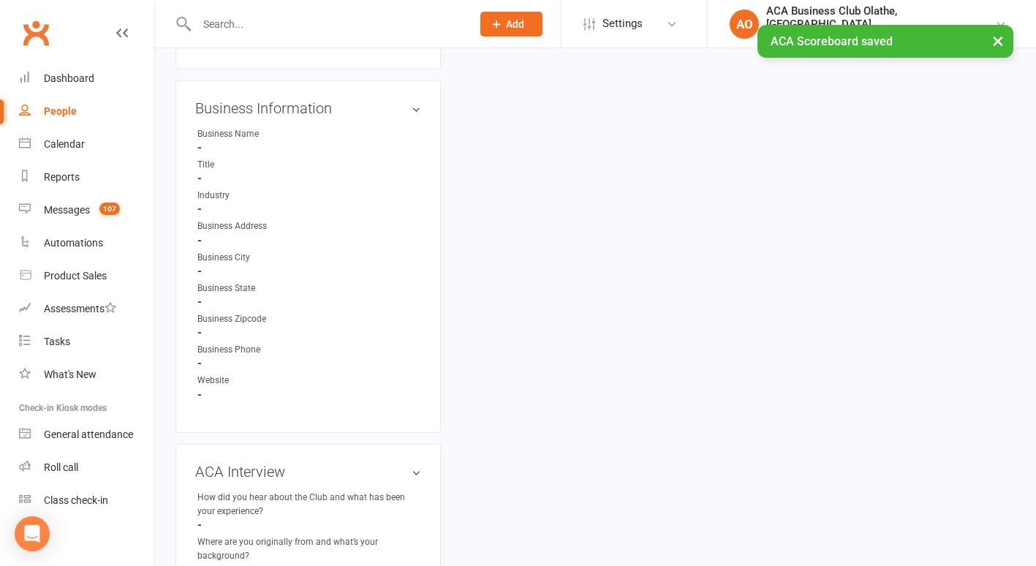
scroll to position [0, 0]
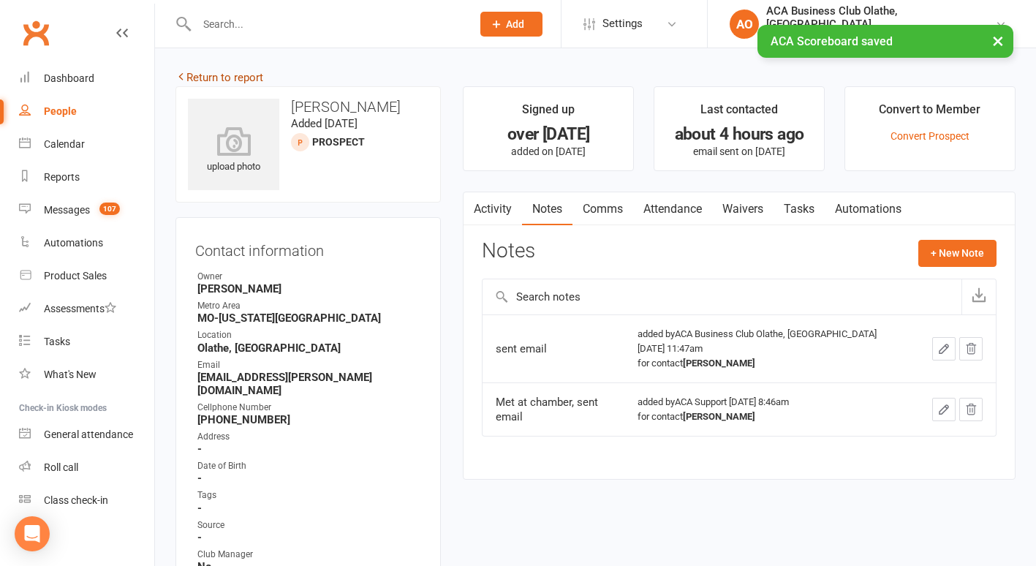
click at [204, 74] on link "Return to report" at bounding box center [219, 77] width 88 height 13
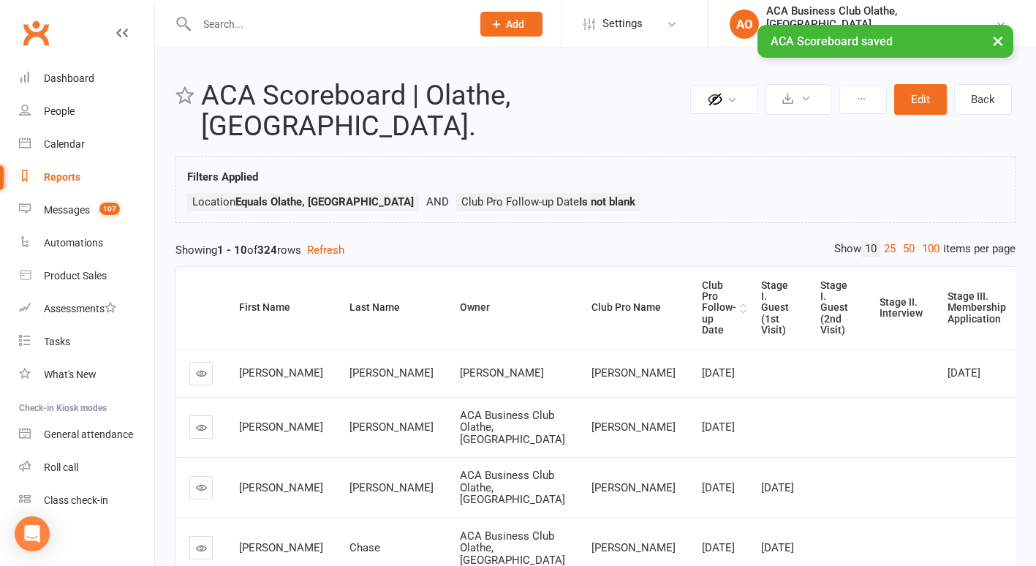
click at [702, 280] on div "Club Pro Follow-up Date" at bounding box center [719, 308] width 34 height 56
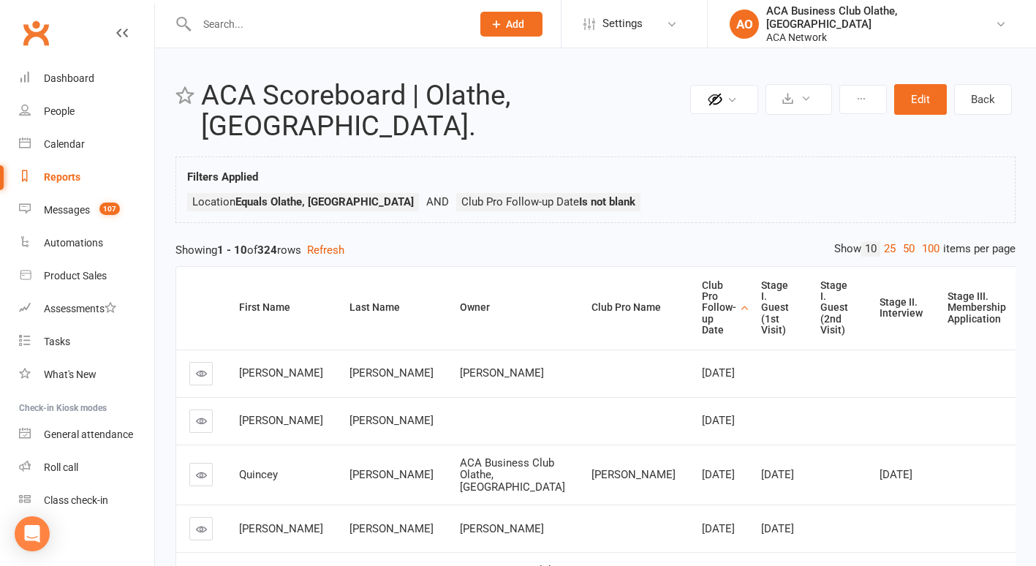
click at [199, 368] on icon at bounding box center [201, 373] width 11 height 11
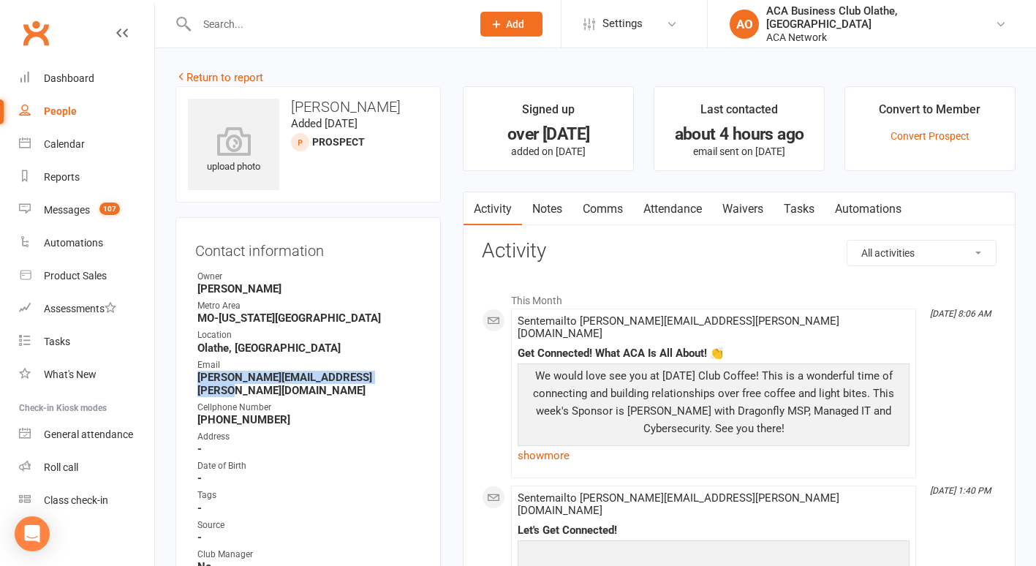
drag, startPoint x: 386, startPoint y: 379, endPoint x: 200, endPoint y: 374, distance: 186.5
click at [200, 374] on strong "[PERSON_NAME][EMAIL_ADDRESS][PERSON_NAME][DOMAIN_NAME]" at bounding box center [309, 384] width 224 height 26
click at [545, 205] on link "Notes" at bounding box center [547, 209] width 50 height 34
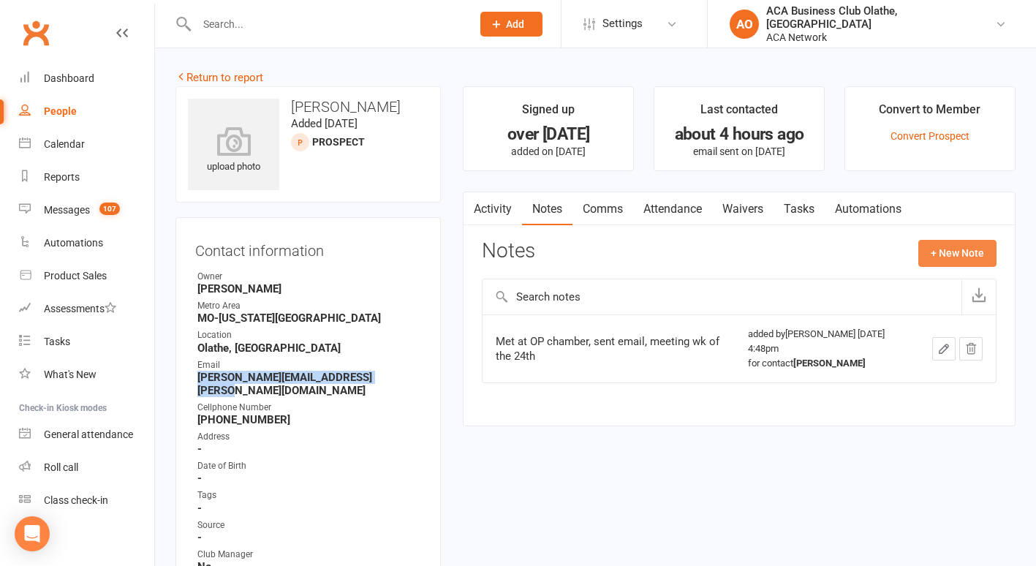
click at [934, 240] on button "+ New Note" at bounding box center [957, 253] width 78 height 26
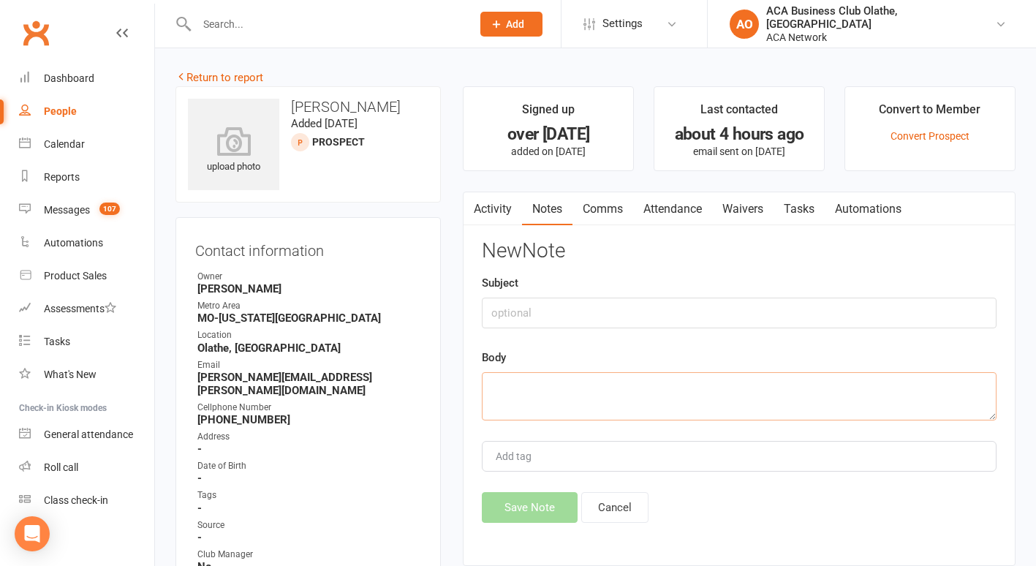
click at [593, 377] on textarea at bounding box center [739, 396] width 515 height 48
type textarea "sent email"
click at [519, 496] on button "Save Note" at bounding box center [530, 507] width 96 height 31
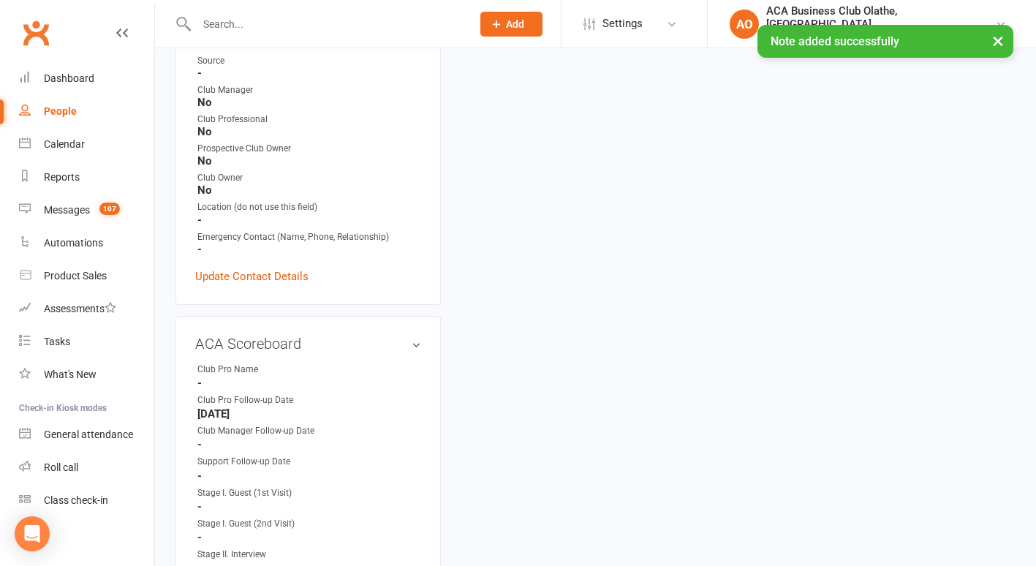
scroll to position [467, 0]
click at [386, 334] on link "edit" at bounding box center [395, 340] width 18 height 12
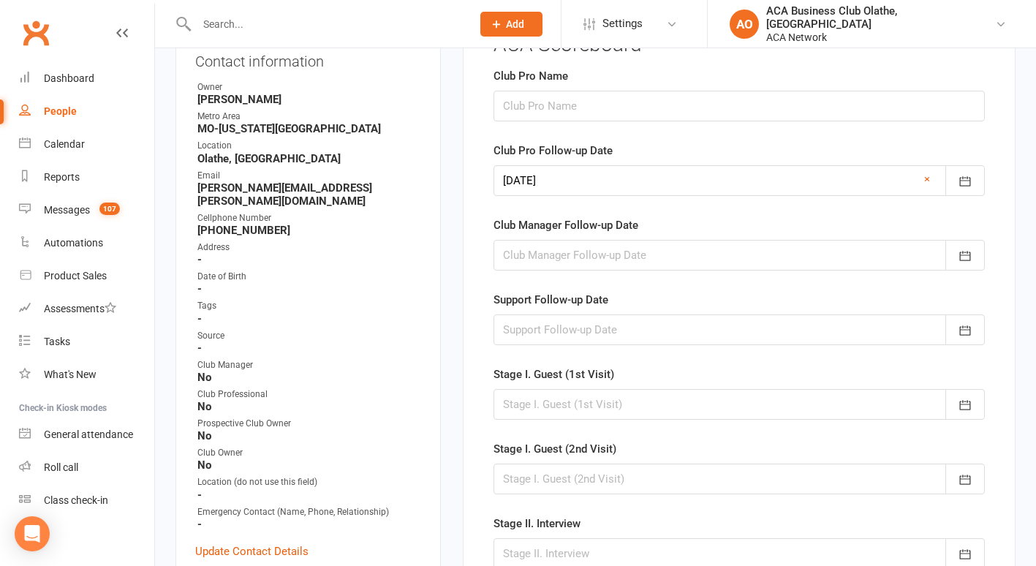
scroll to position [118, 0]
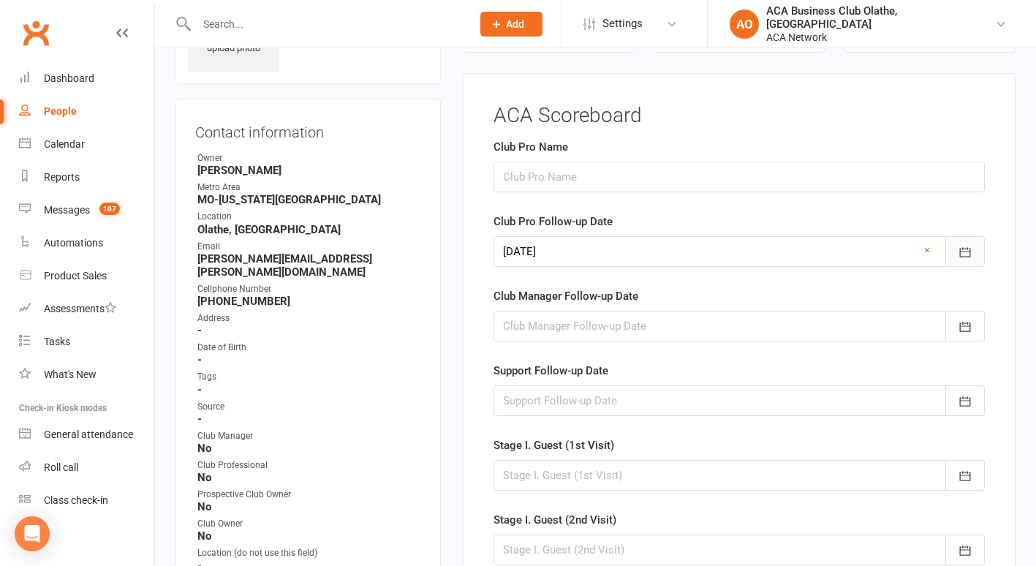
click at [962, 246] on icon "button" at bounding box center [965, 252] width 15 height 15
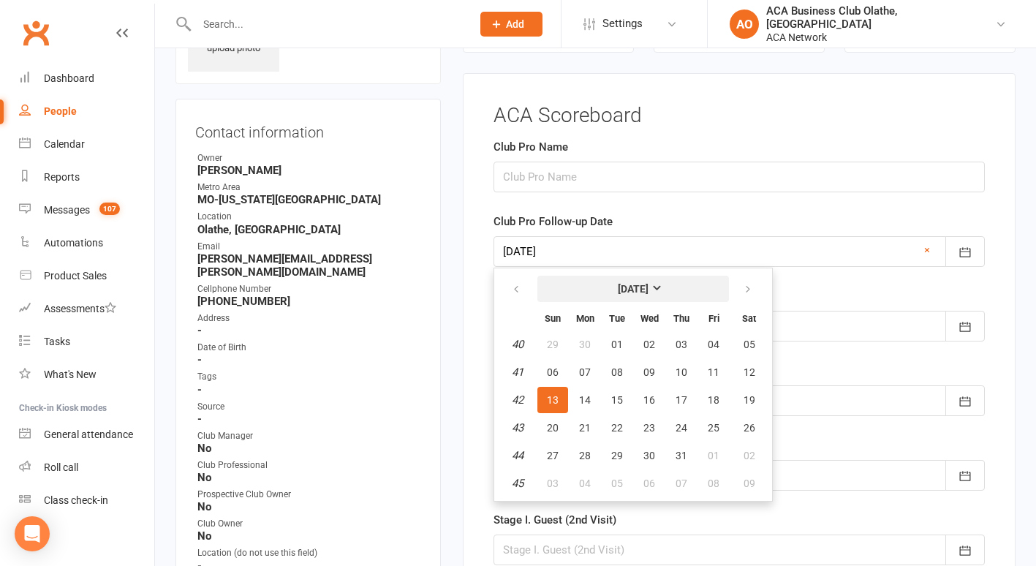
click at [649, 287] on strong "[DATE]" at bounding box center [633, 289] width 31 height 12
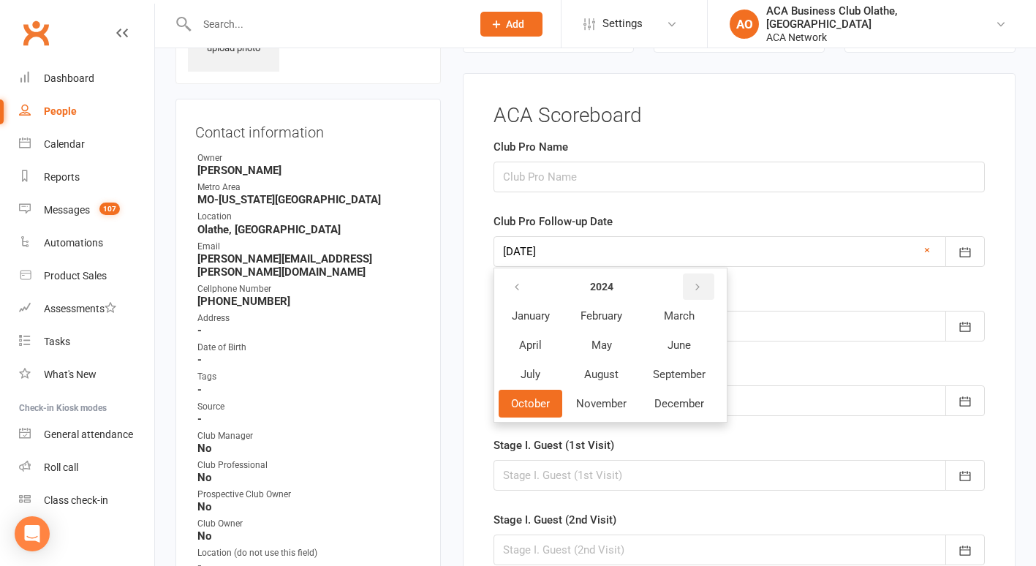
click at [693, 284] on icon "button" at bounding box center [697, 288] width 10 height 12
click at [531, 404] on span "October" at bounding box center [530, 403] width 39 height 13
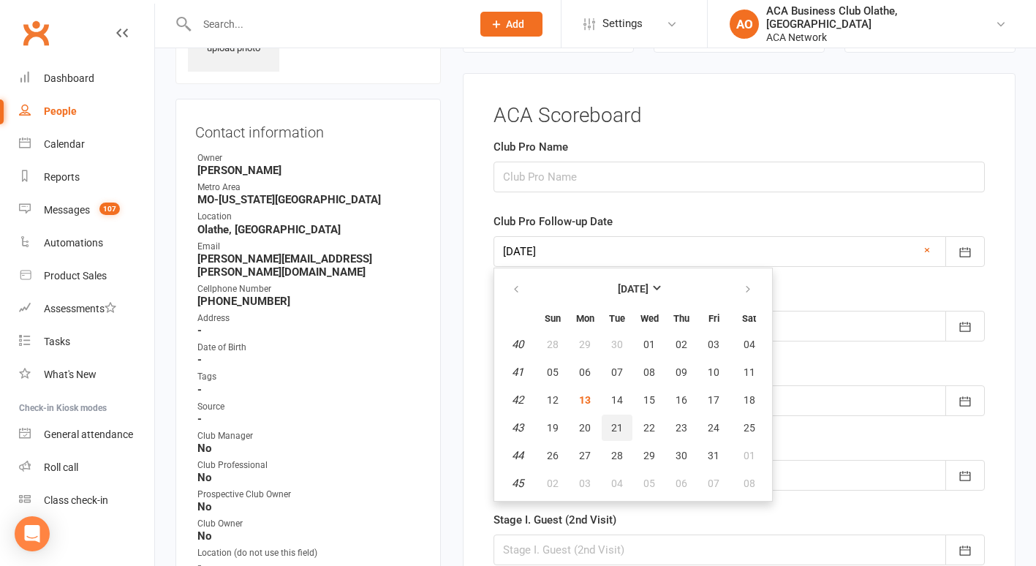
click at [624, 425] on button "21" at bounding box center [617, 428] width 31 height 26
type input "[DATE]"
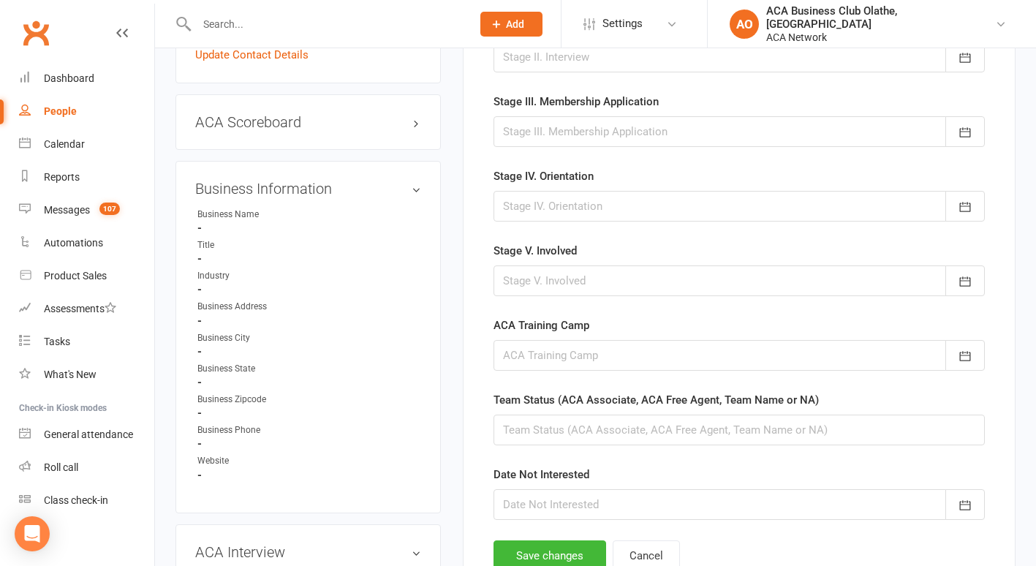
scroll to position [786, 0]
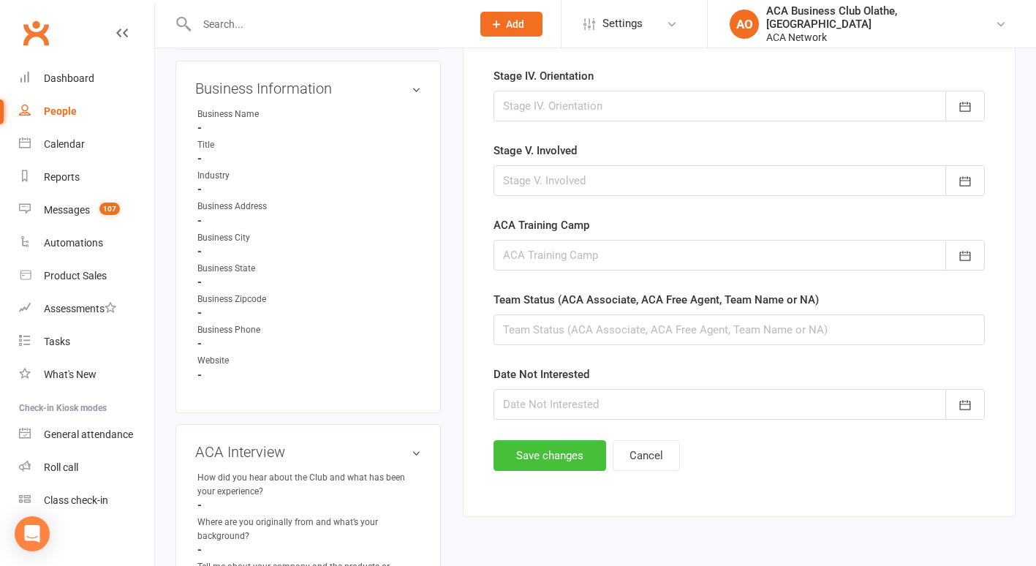
click at [532, 454] on button "Save changes" at bounding box center [550, 455] width 113 height 31
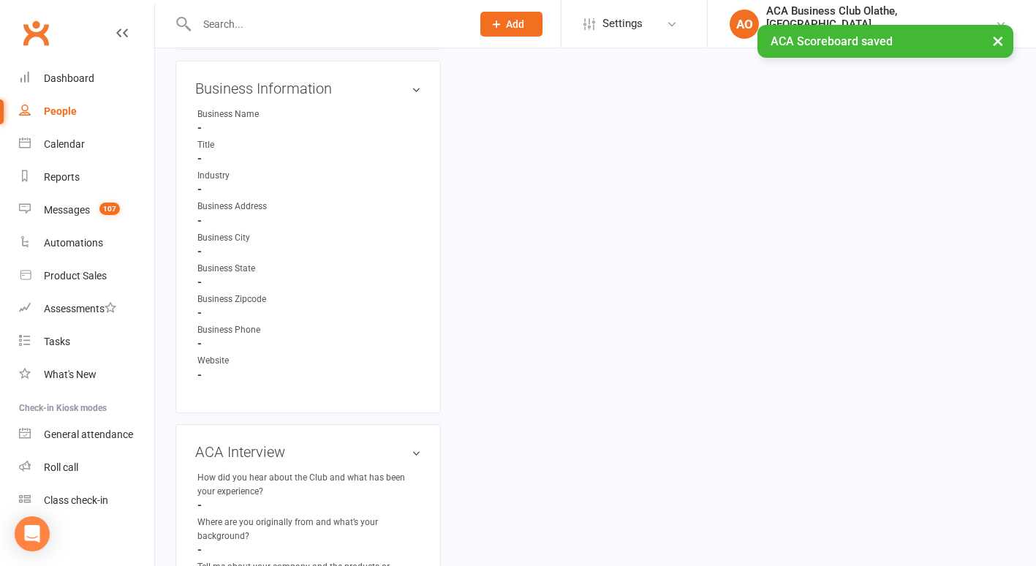
scroll to position [0, 0]
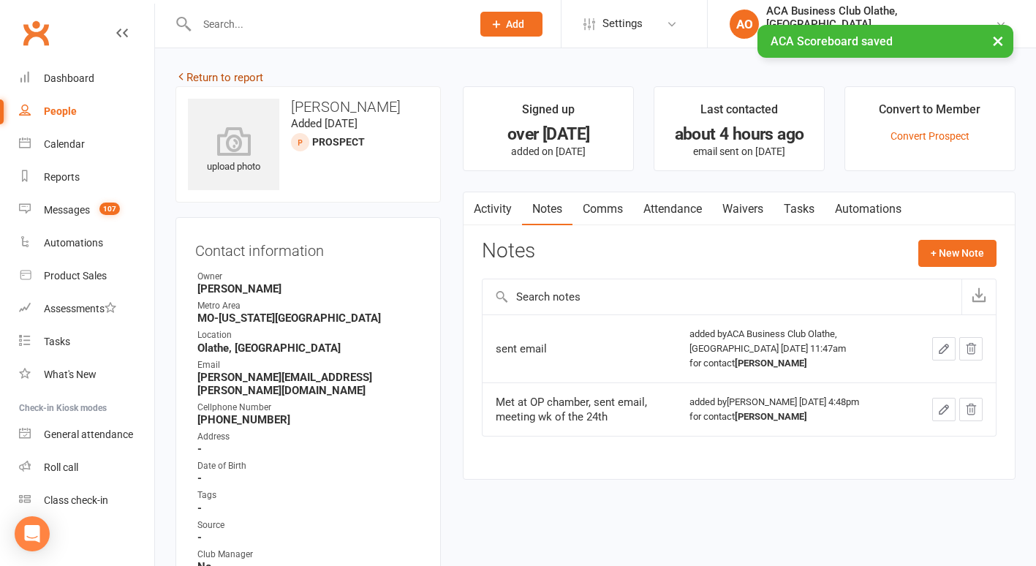
click at [205, 72] on link "Return to report" at bounding box center [219, 77] width 88 height 13
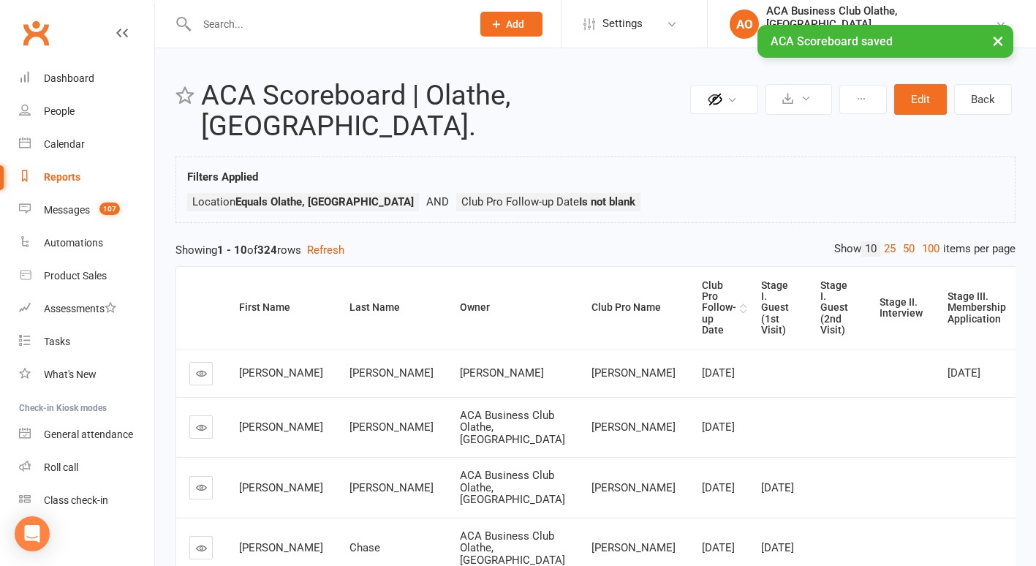
click at [702, 281] on div "Club Pro Follow-up Date" at bounding box center [719, 308] width 34 height 56
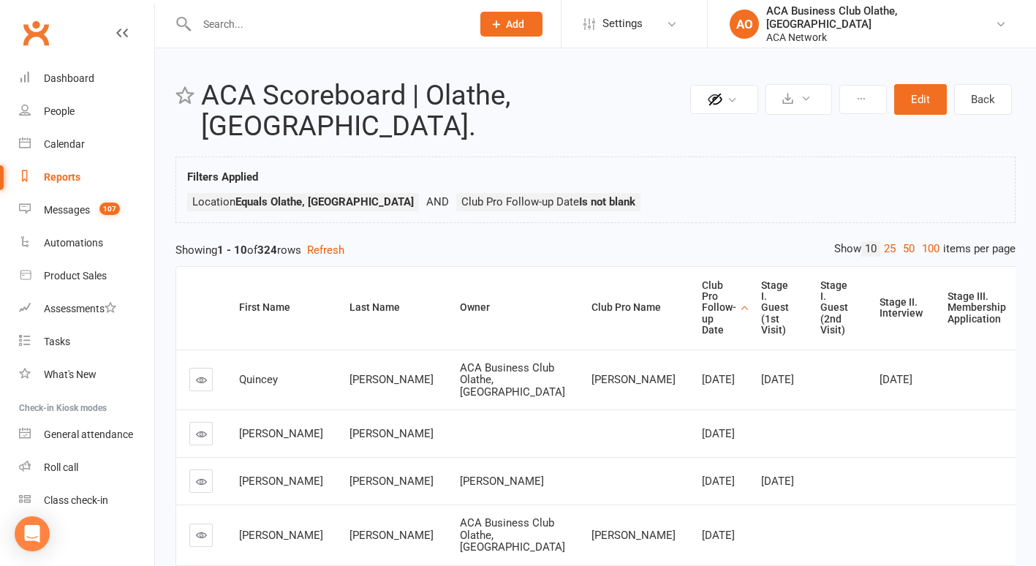
click at [193, 368] on link at bounding box center [200, 379] width 23 height 23
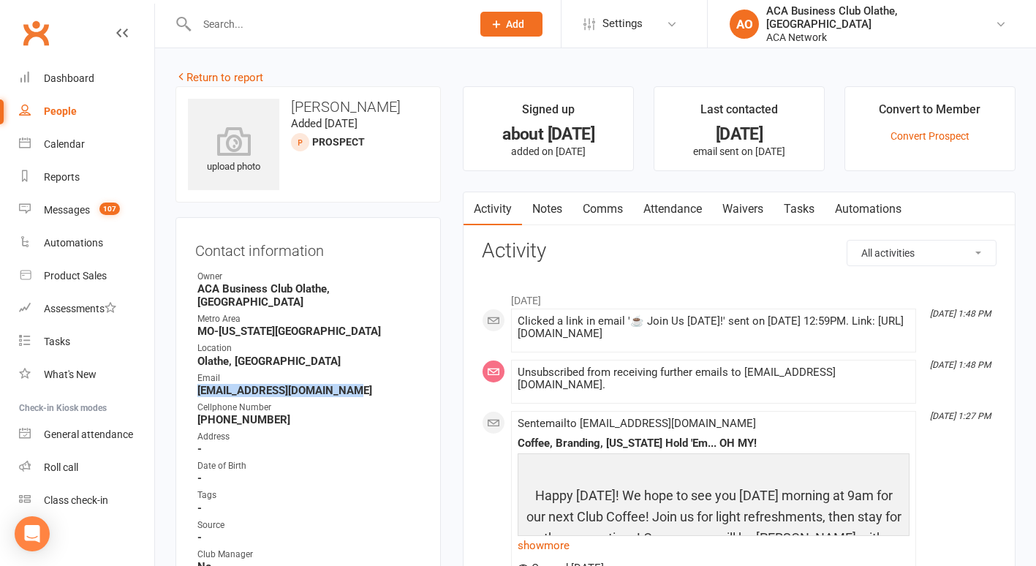
drag, startPoint x: 359, startPoint y: 377, endPoint x: 200, endPoint y: 375, distance: 159.4
click at [200, 384] on strong "[EMAIL_ADDRESS][DOMAIN_NAME]" at bounding box center [309, 390] width 224 height 13
click at [552, 205] on link "Notes" at bounding box center [547, 209] width 50 height 34
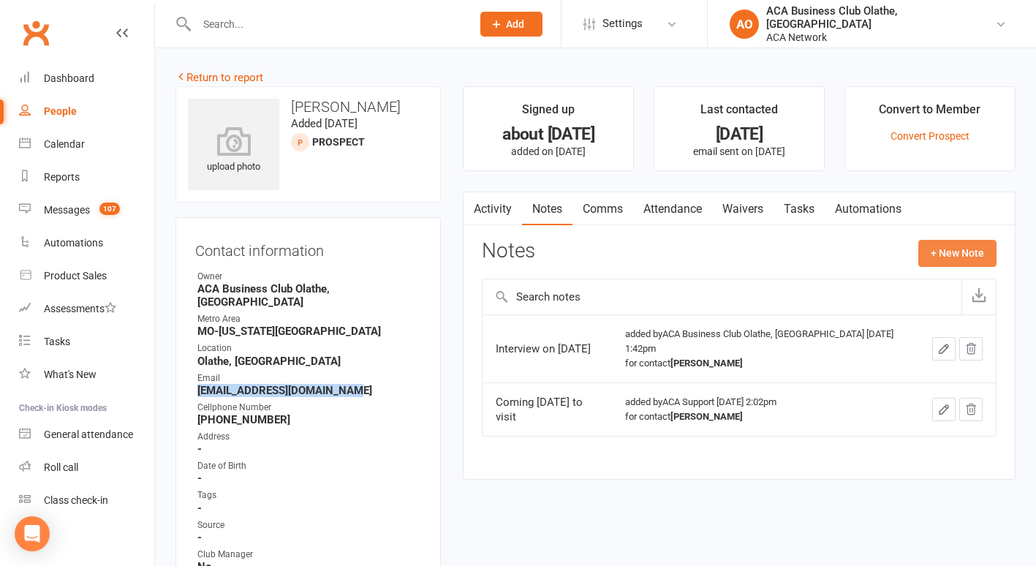
click at [948, 256] on button "+ New Note" at bounding box center [957, 253] width 78 height 26
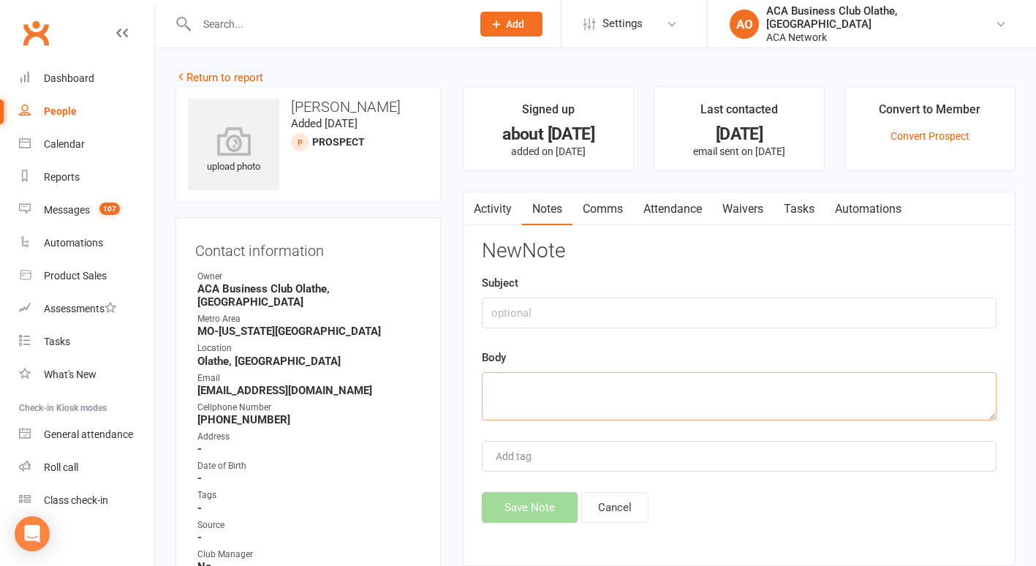
click at [562, 393] on textarea at bounding box center [739, 396] width 515 height 48
type textarea "sent email"
click at [520, 506] on button "Save Note" at bounding box center [530, 507] width 96 height 31
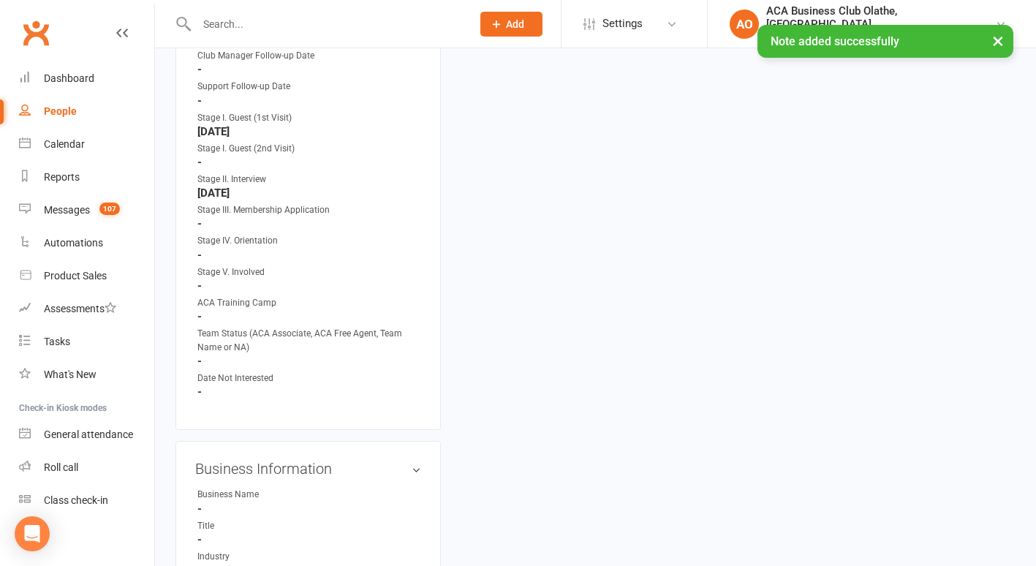
scroll to position [535, 0]
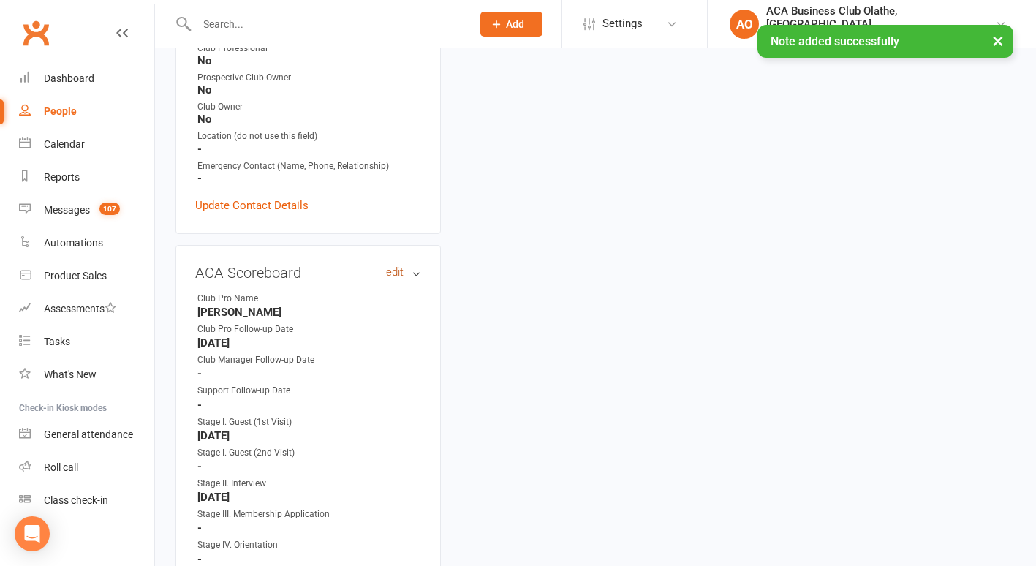
click at [393, 266] on link "edit" at bounding box center [395, 272] width 18 height 12
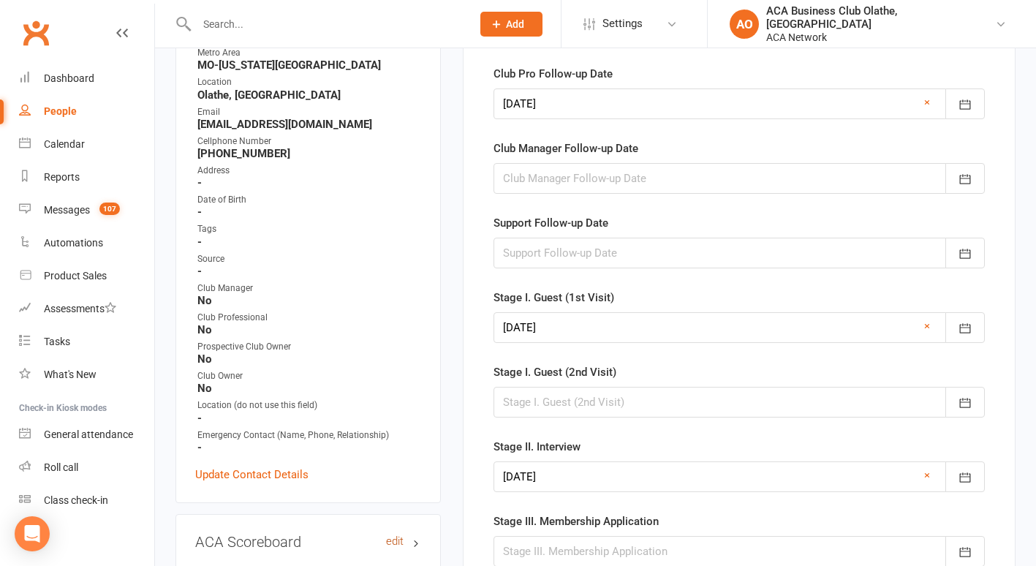
scroll to position [118, 0]
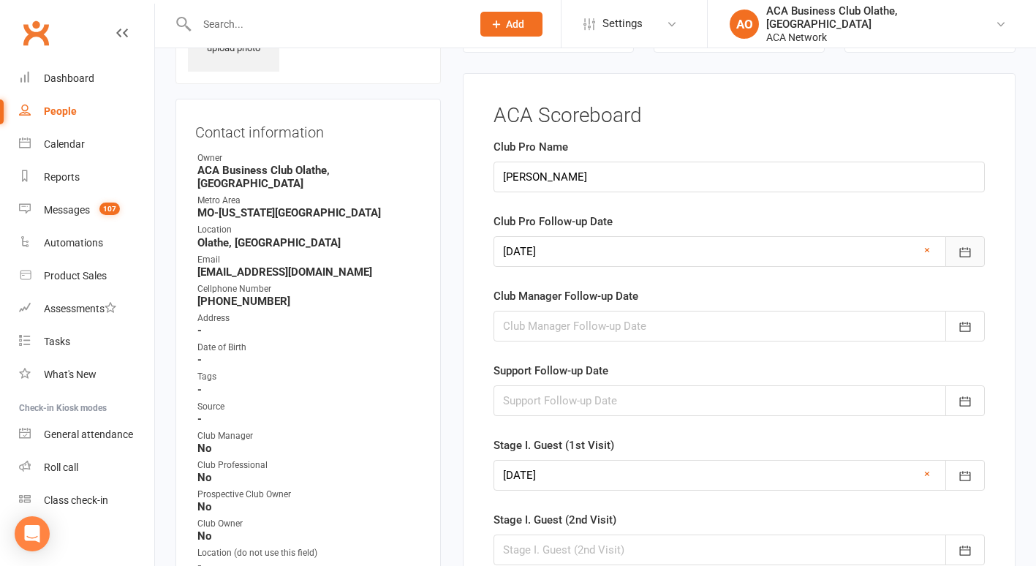
click at [960, 252] on icon "button" at bounding box center [965, 253] width 11 height 10
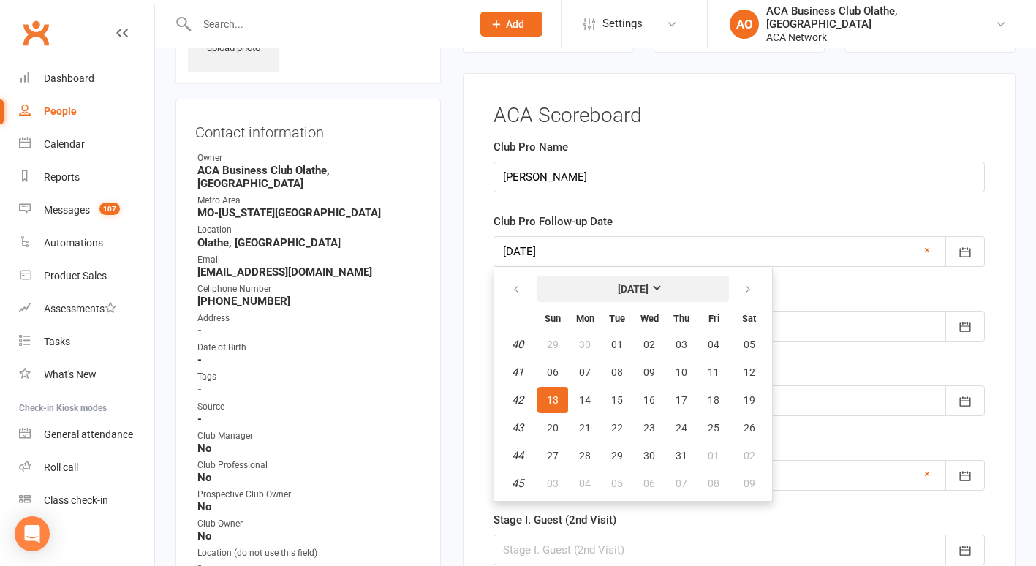
click at [649, 285] on strong "[DATE]" at bounding box center [633, 289] width 31 height 12
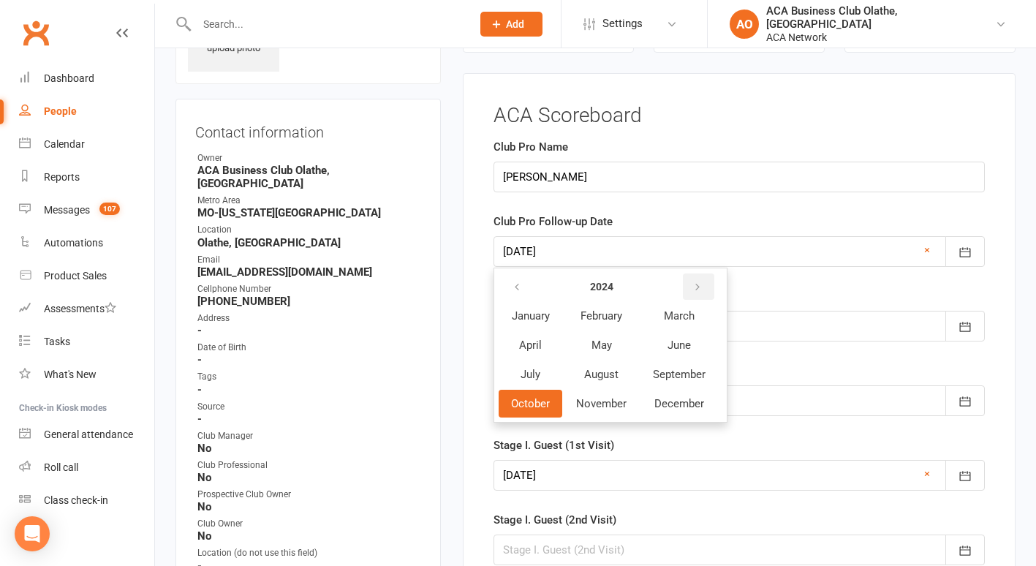
click at [700, 283] on icon "button" at bounding box center [697, 288] width 10 height 12
click at [540, 398] on span "October" at bounding box center [530, 403] width 39 height 13
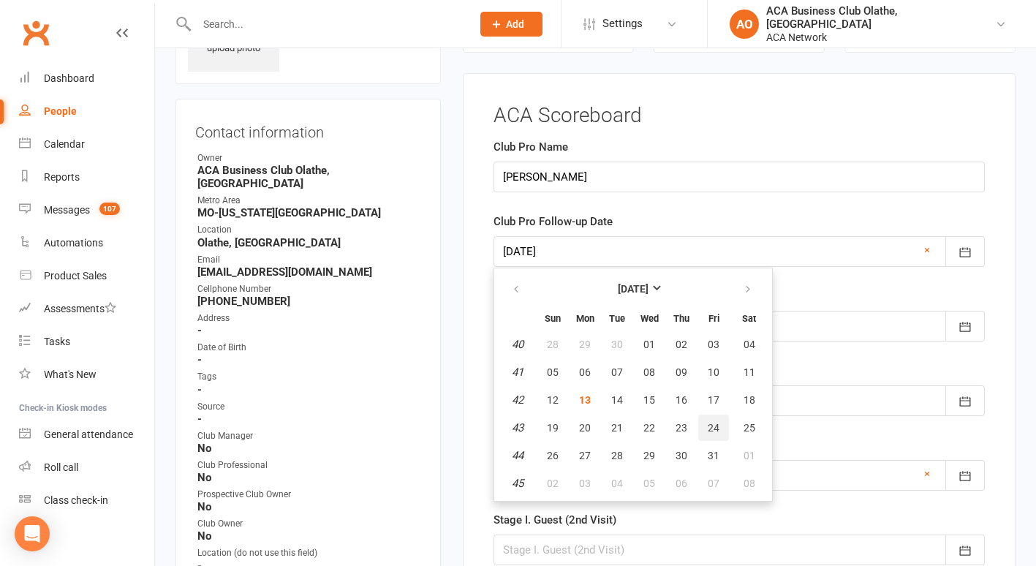
click at [712, 425] on span "24" at bounding box center [714, 428] width 12 height 12
type input "[DATE]"
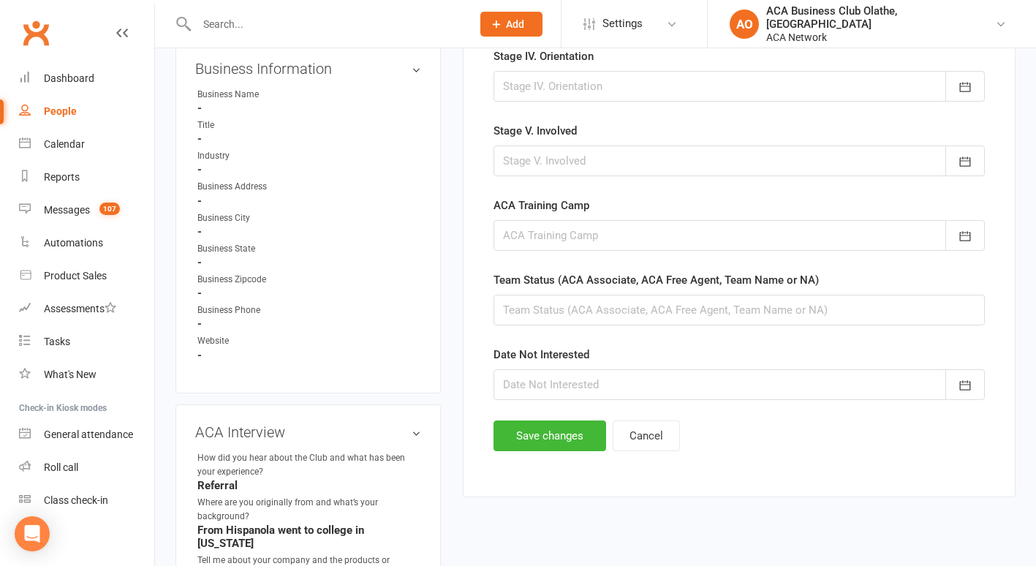
scroll to position [834, 0]
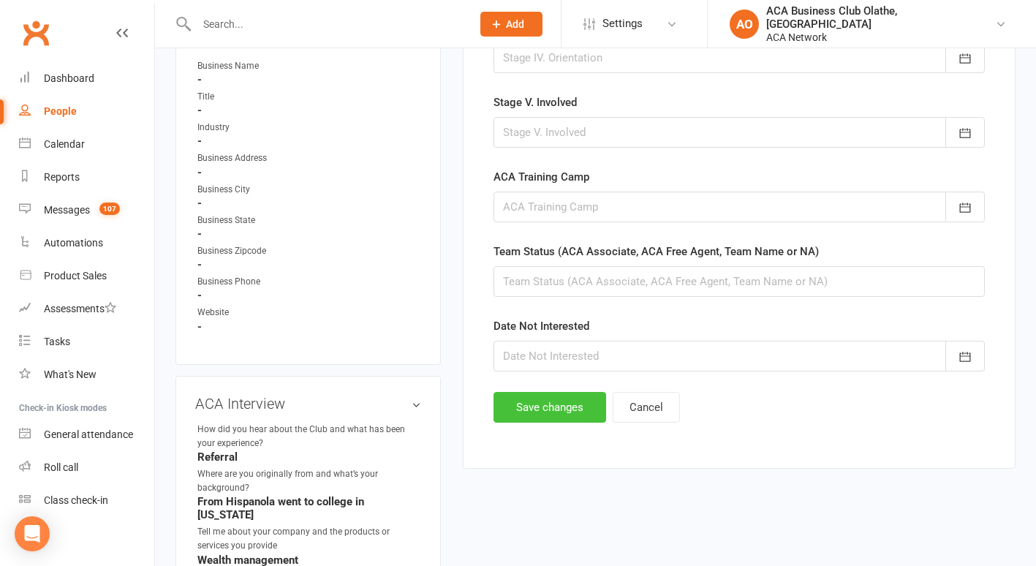
click at [534, 407] on button "Save changes" at bounding box center [550, 407] width 113 height 31
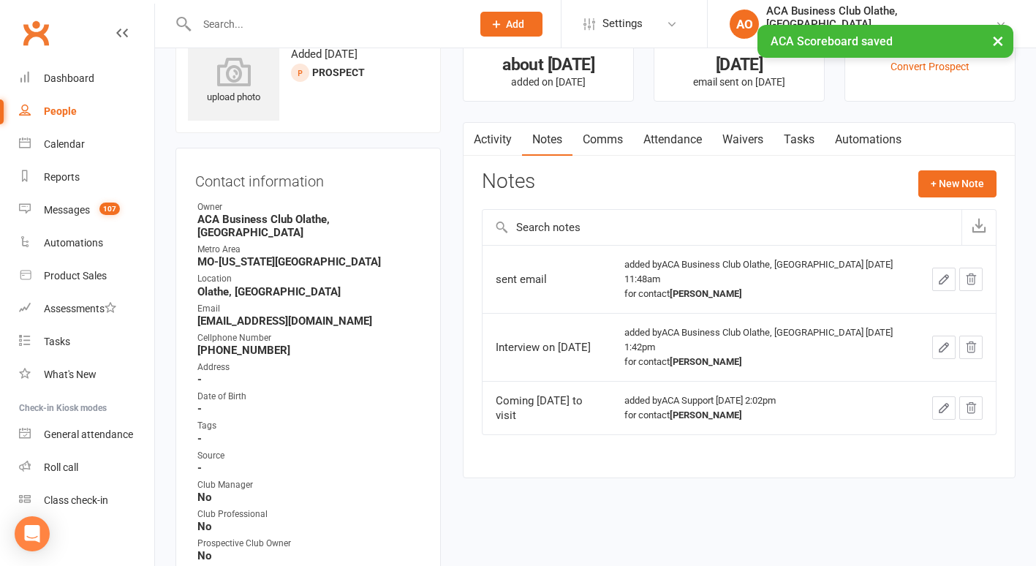
scroll to position [0, 0]
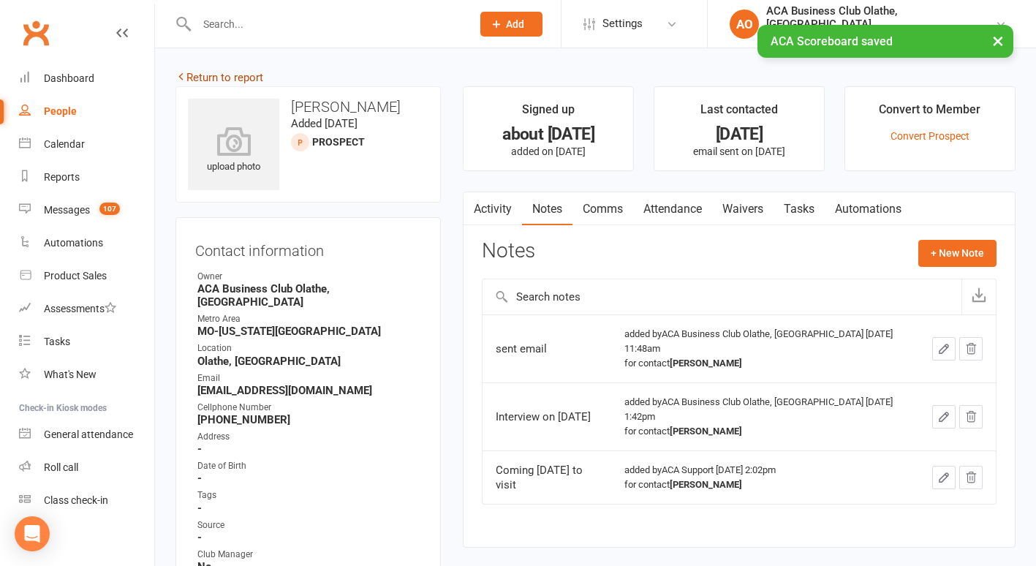
click at [200, 76] on link "Return to report" at bounding box center [219, 77] width 88 height 13
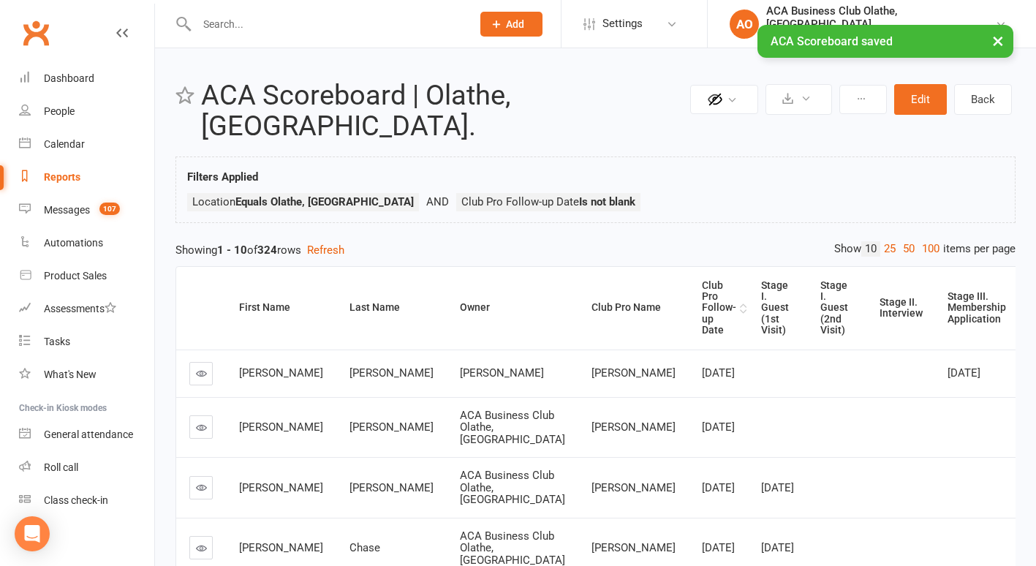
click at [702, 280] on div "Club Pro Follow-up Date" at bounding box center [719, 308] width 34 height 56
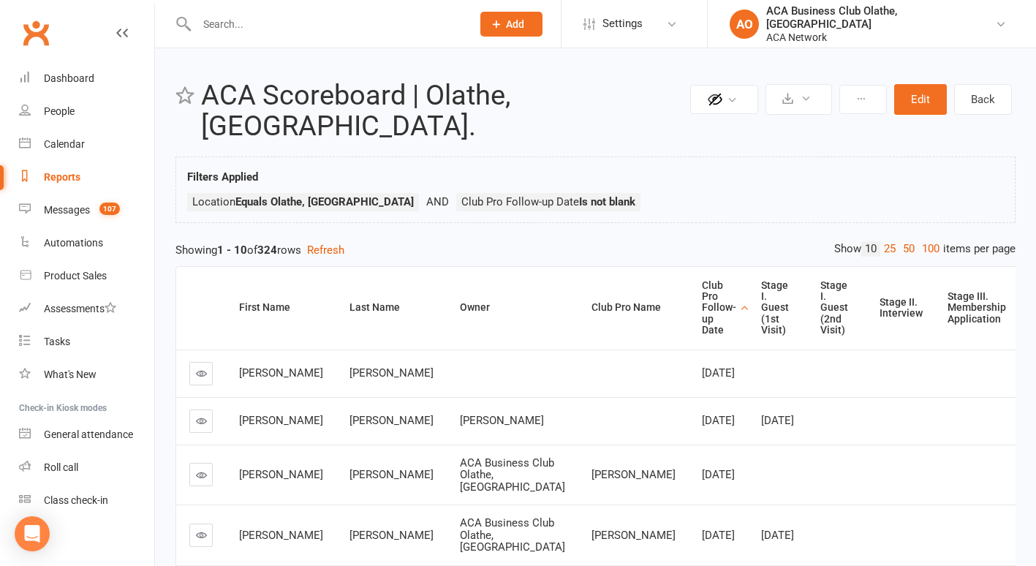
click at [197, 418] on icon at bounding box center [201, 420] width 11 height 11
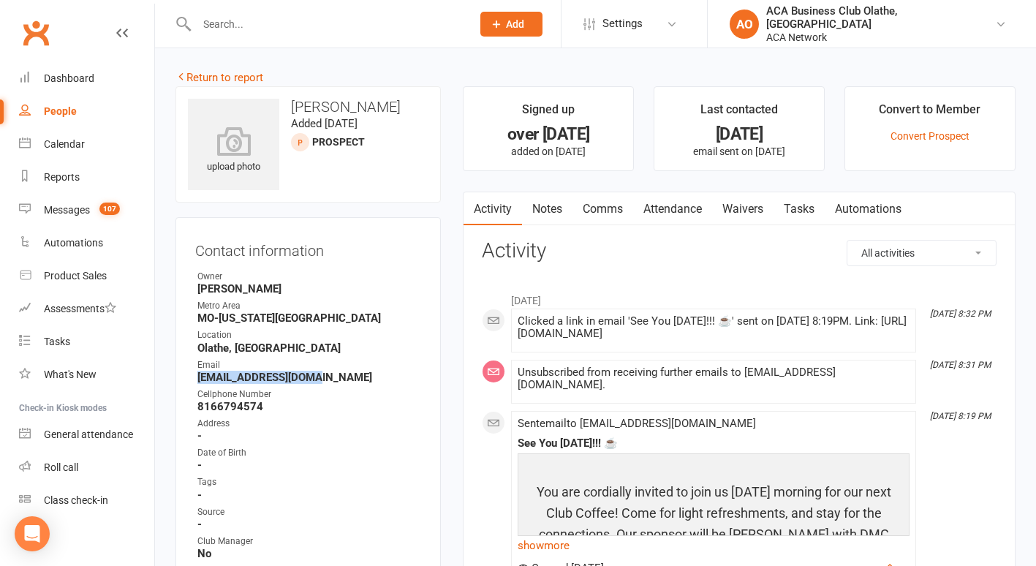
drag, startPoint x: 323, startPoint y: 377, endPoint x: 193, endPoint y: 375, distance: 130.2
click at [193, 375] on div "Contact information Owner [PERSON_NAME] [GEOGRAPHIC_DATA] [GEOGRAPHIC_DATA]-[US…" at bounding box center [307, 486] width 265 height 539
drag, startPoint x: 193, startPoint y: 375, endPoint x: 205, endPoint y: 379, distance: 12.3
click at [545, 208] on link "Notes" at bounding box center [547, 209] width 50 height 34
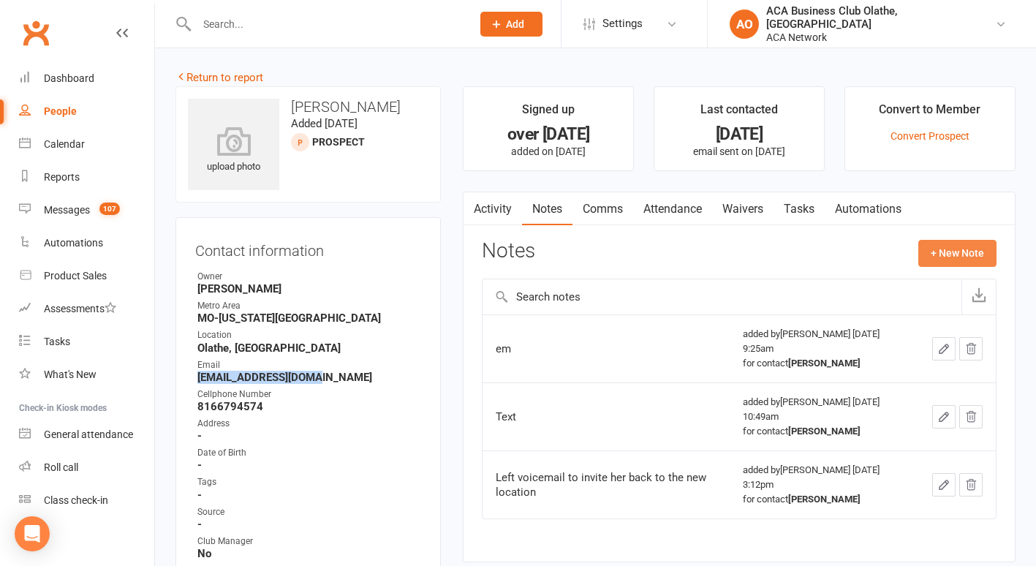
click at [966, 252] on button "+ New Note" at bounding box center [957, 253] width 78 height 26
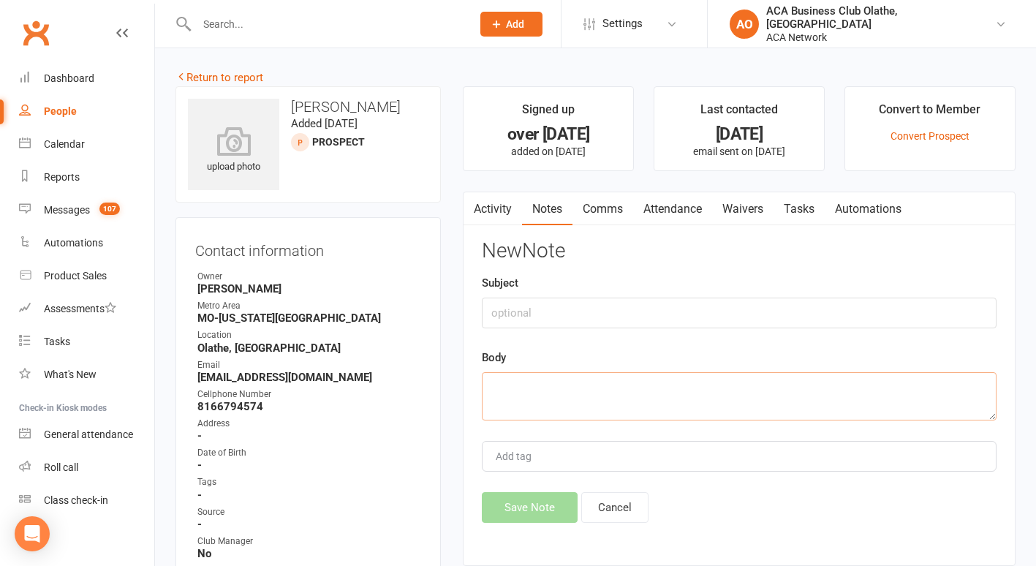
click at [553, 388] on textarea at bounding box center [739, 396] width 515 height 48
type textarea "sent email"
click at [511, 508] on button "Save Note" at bounding box center [530, 507] width 96 height 31
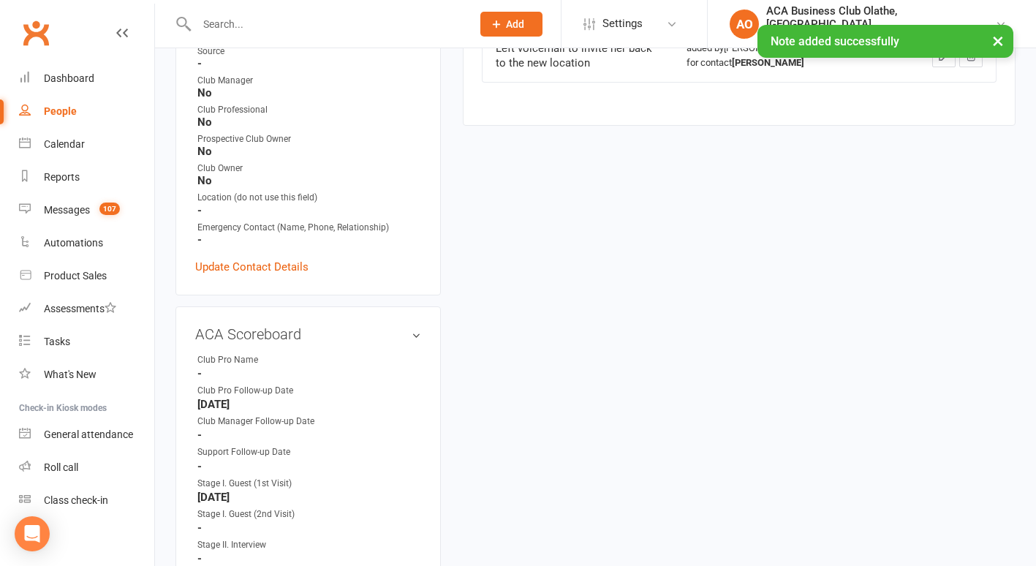
scroll to position [516, 0]
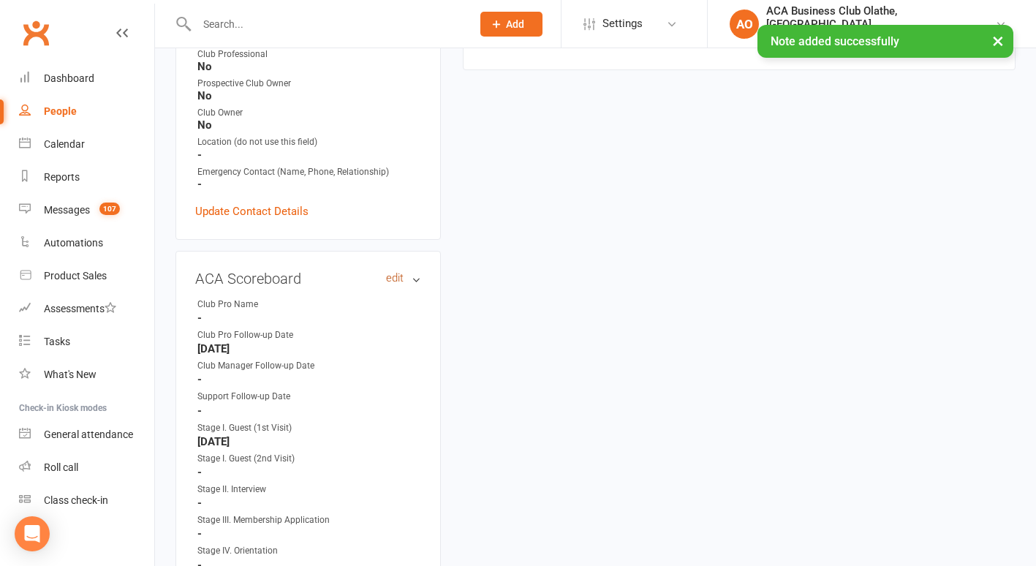
click at [393, 280] on link "edit" at bounding box center [395, 278] width 18 height 12
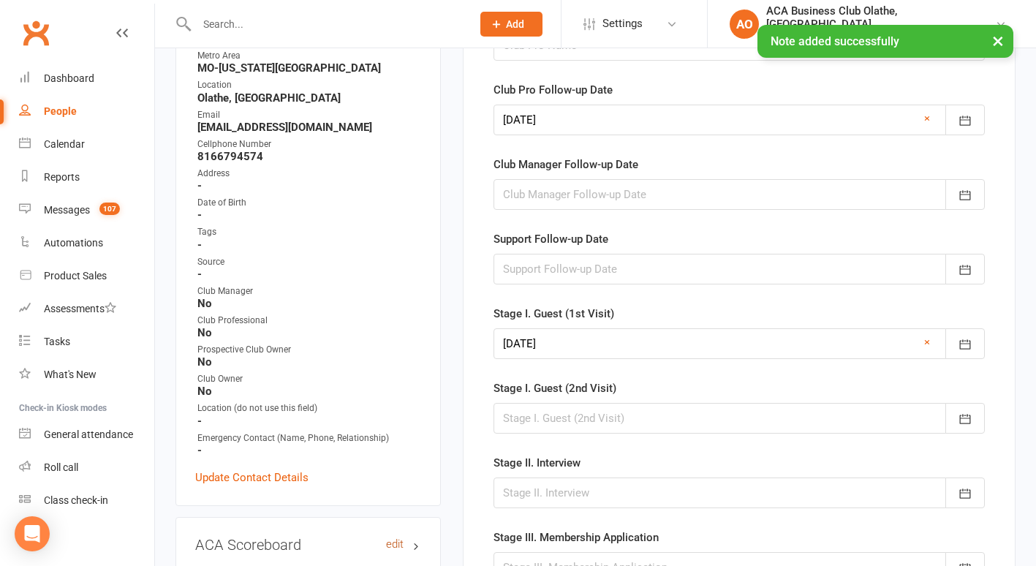
scroll to position [118, 0]
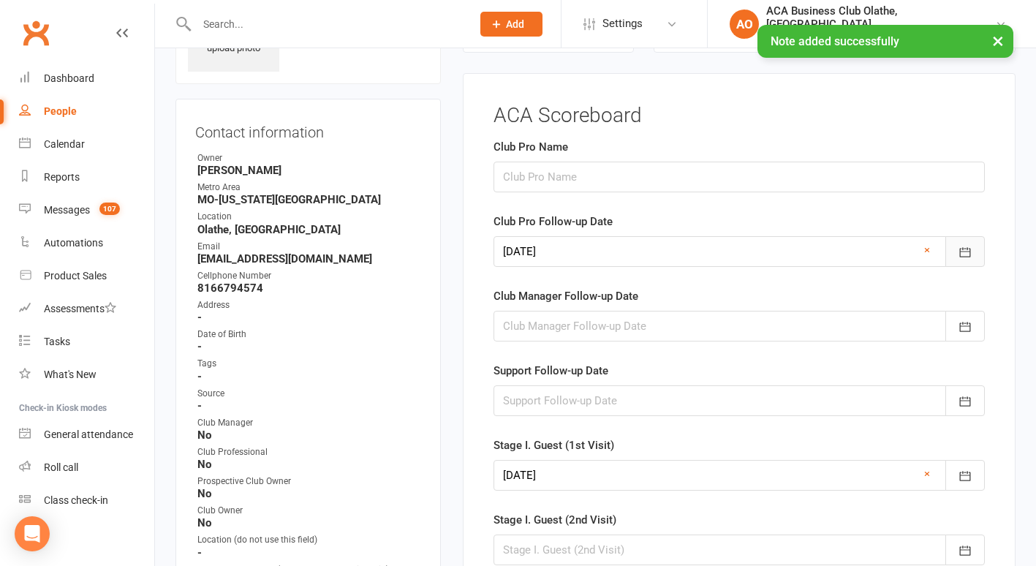
click at [966, 254] on icon "button" at bounding box center [965, 252] width 15 height 15
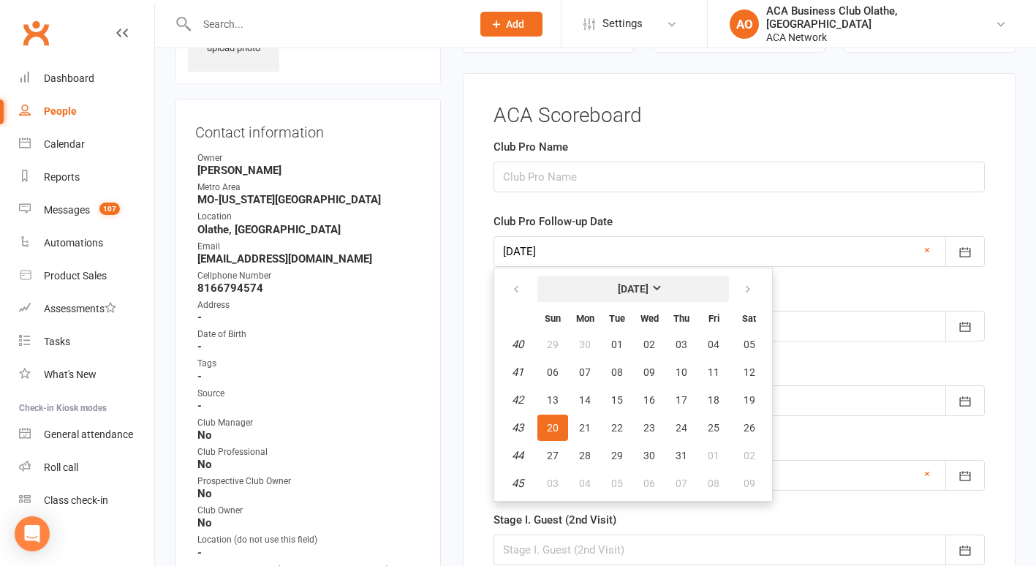
click at [649, 283] on strong "[DATE]" at bounding box center [633, 289] width 31 height 12
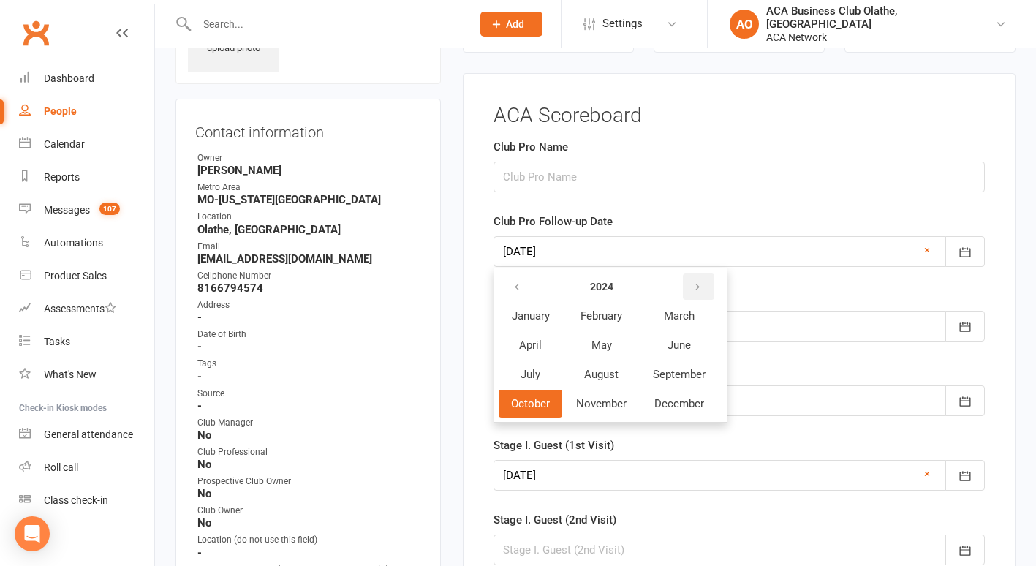
click at [698, 282] on icon "button" at bounding box center [697, 288] width 10 height 12
click at [529, 398] on span "October" at bounding box center [530, 403] width 39 height 13
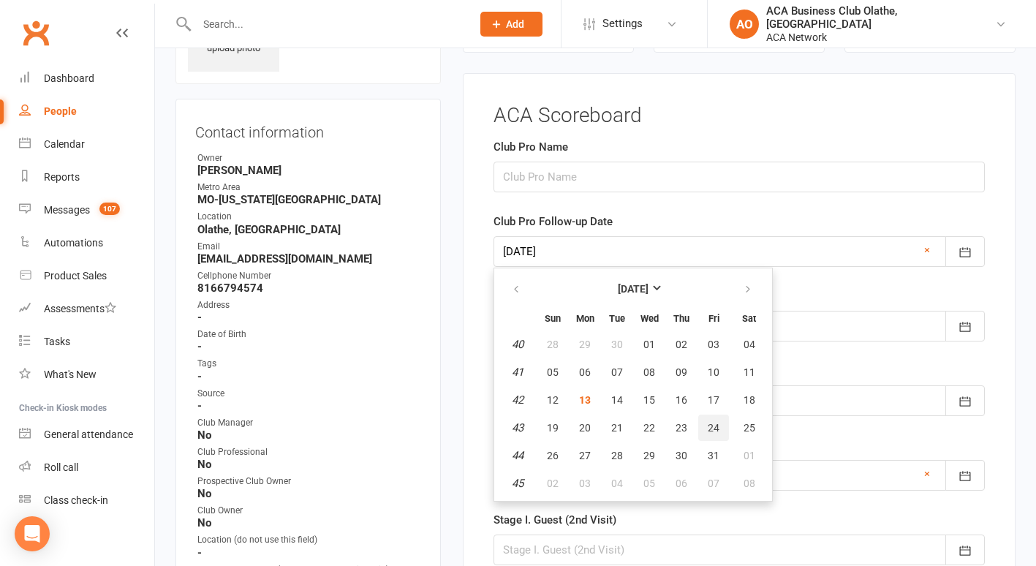
click at [713, 428] on span "24" at bounding box center [714, 428] width 12 height 12
type input "[DATE]"
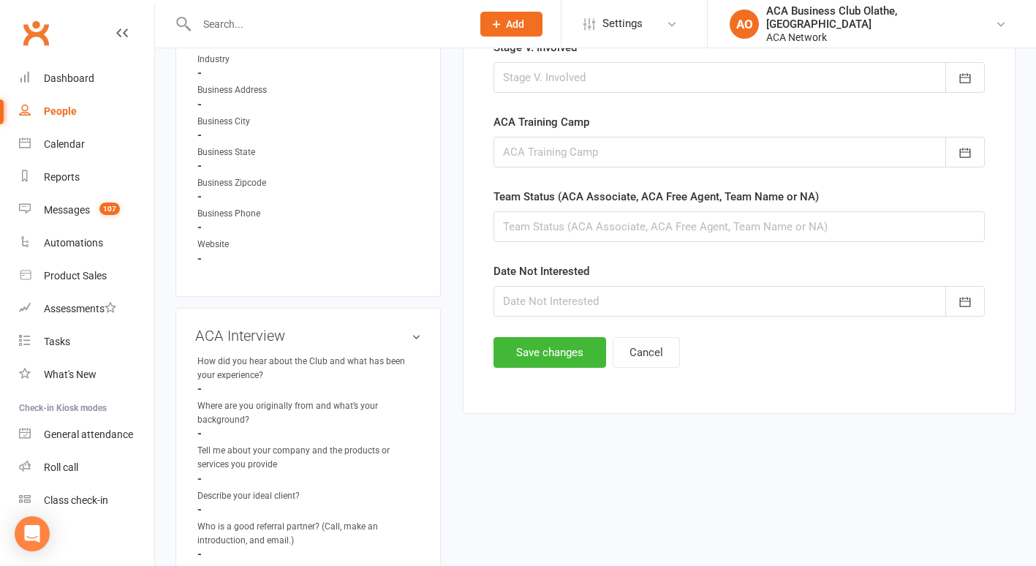
scroll to position [892, 0]
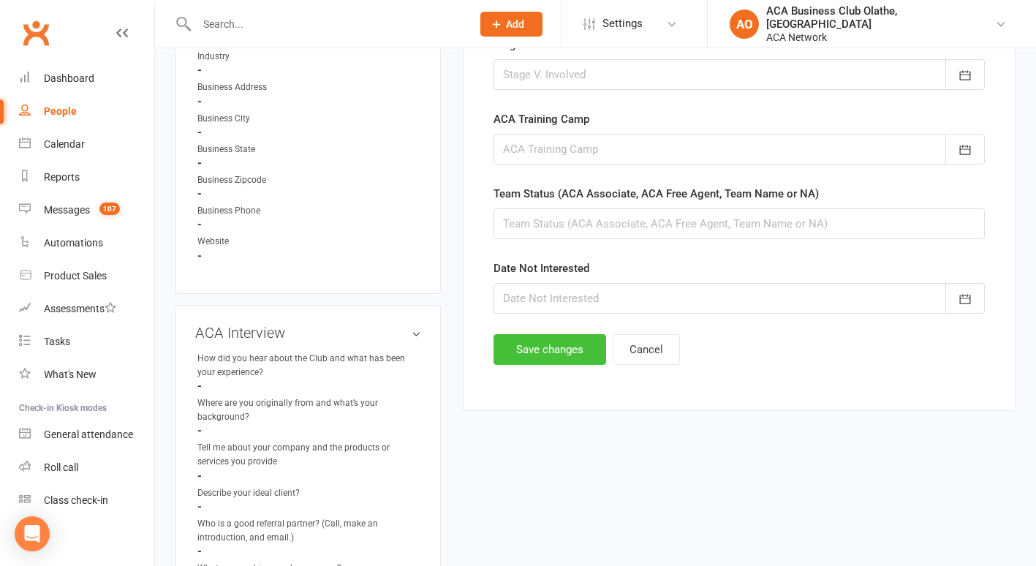
click at [543, 347] on button "Save changes" at bounding box center [550, 349] width 113 height 31
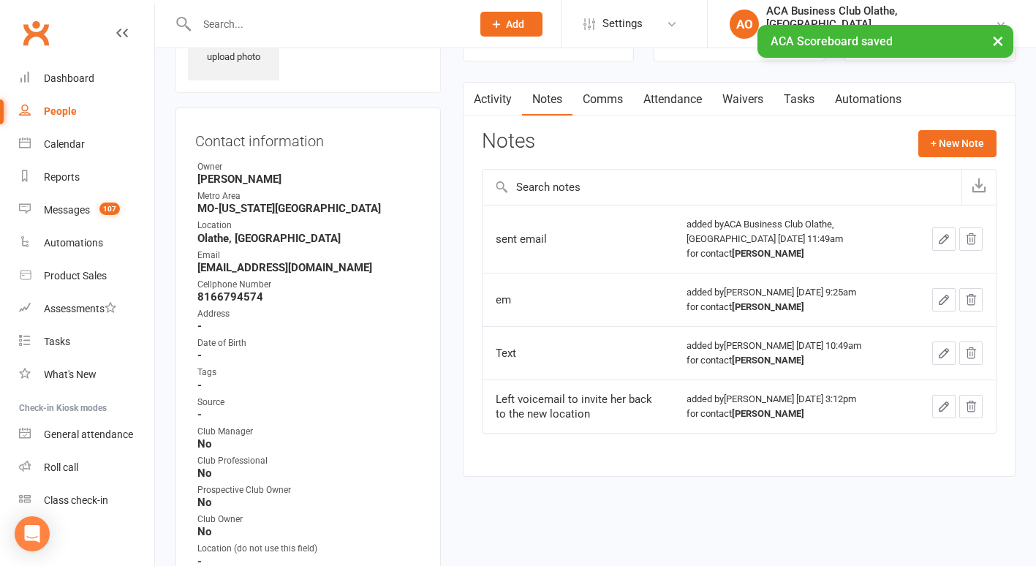
scroll to position [0, 0]
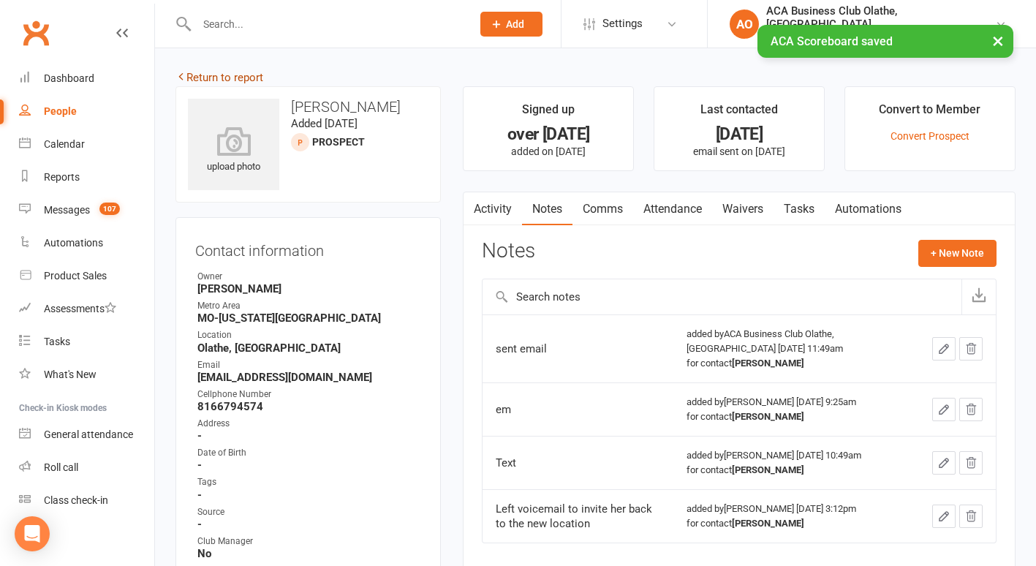
click at [191, 75] on link "Return to report" at bounding box center [219, 77] width 88 height 13
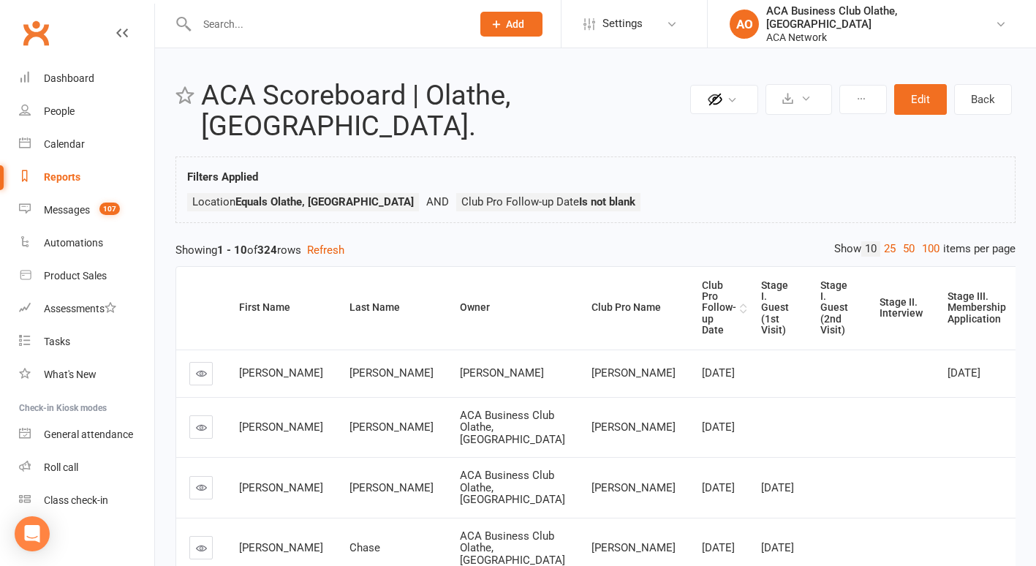
click at [702, 280] on div "Club Pro Follow-up Date" at bounding box center [719, 308] width 34 height 56
click at [203, 422] on icon at bounding box center [201, 427] width 11 height 11
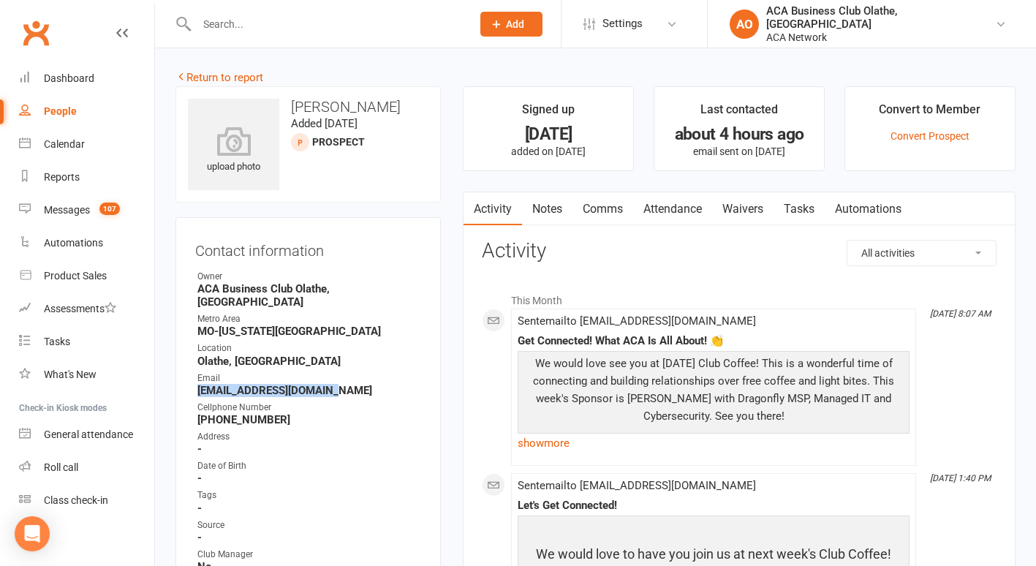
drag, startPoint x: 342, startPoint y: 378, endPoint x: 197, endPoint y: 374, distance: 145.6
click at [197, 374] on li "Email [EMAIL_ADDRESS][DOMAIN_NAME]" at bounding box center [308, 384] width 226 height 26
click at [546, 198] on link "Notes" at bounding box center [547, 209] width 50 height 34
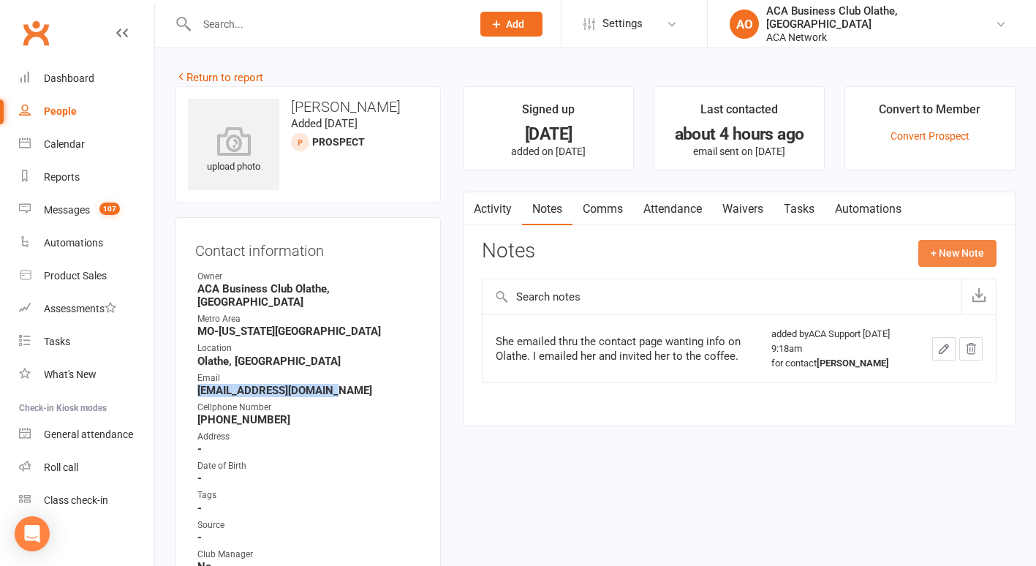
click at [970, 248] on button "+ New Note" at bounding box center [957, 253] width 78 height 26
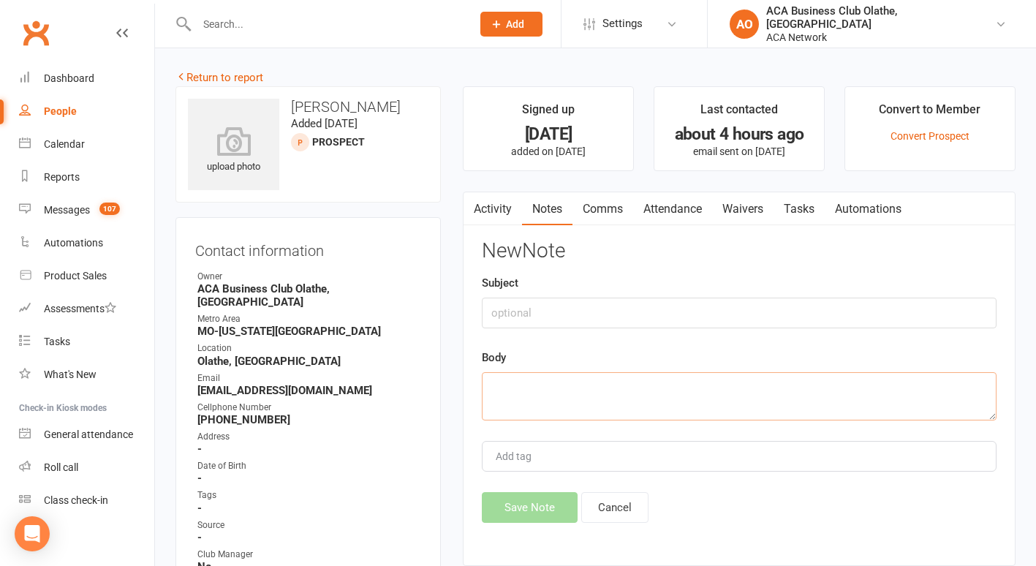
click at [503, 381] on textarea at bounding box center [739, 396] width 515 height 48
type textarea "sent email"
click at [518, 499] on button "Save Note" at bounding box center [530, 507] width 96 height 31
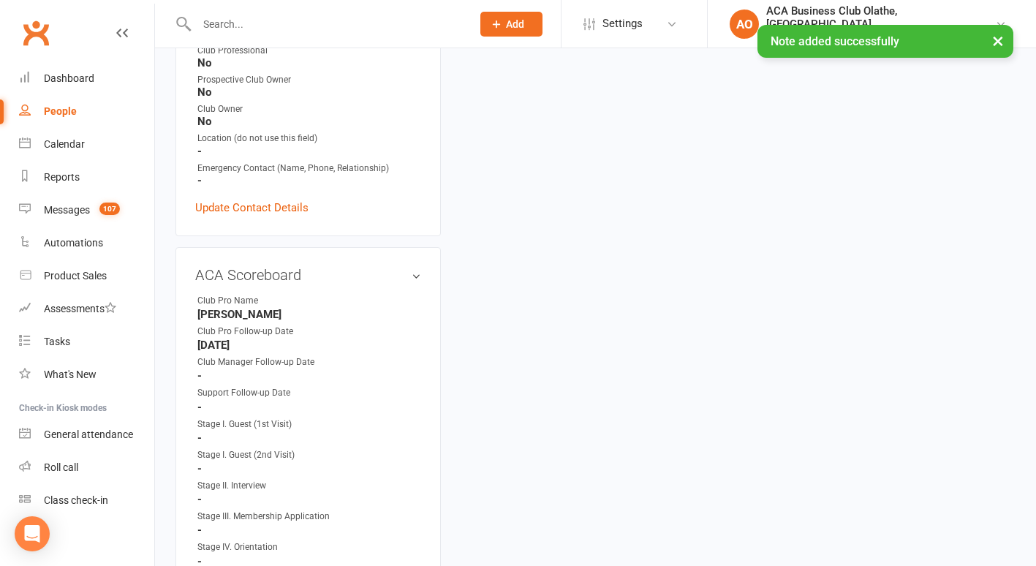
scroll to position [575, 0]
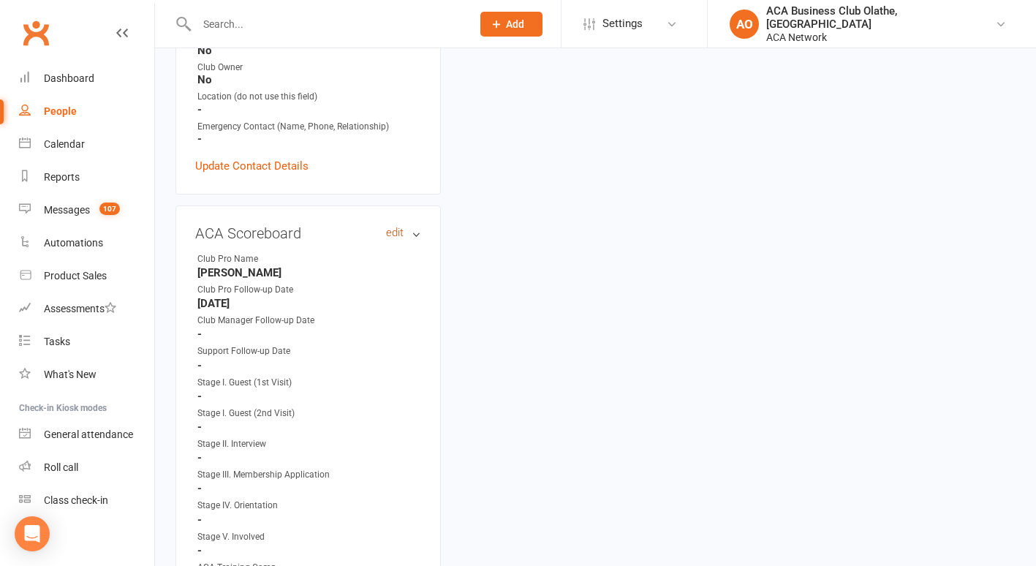
click at [389, 227] on link "edit" at bounding box center [395, 233] width 18 height 12
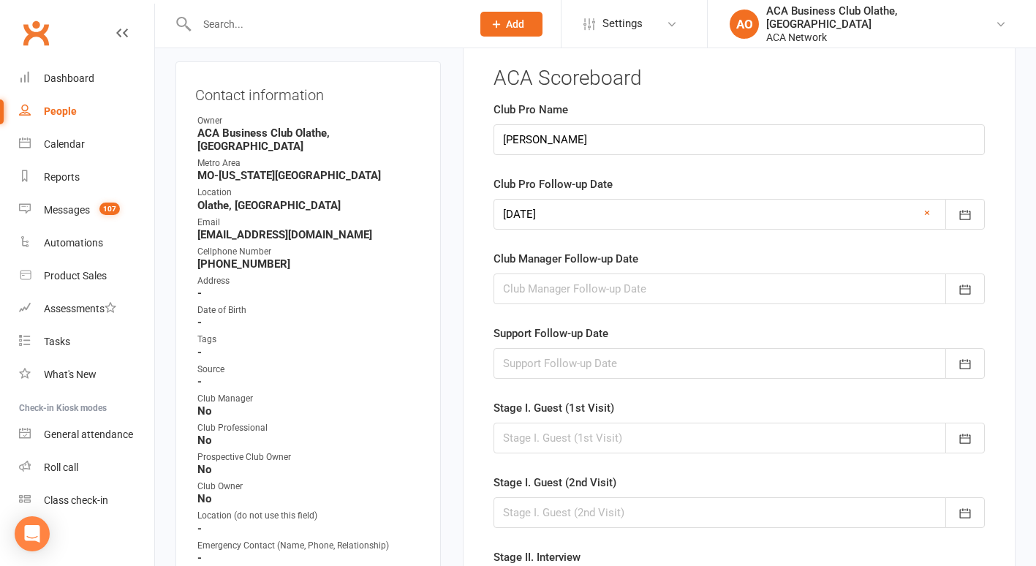
scroll to position [118, 0]
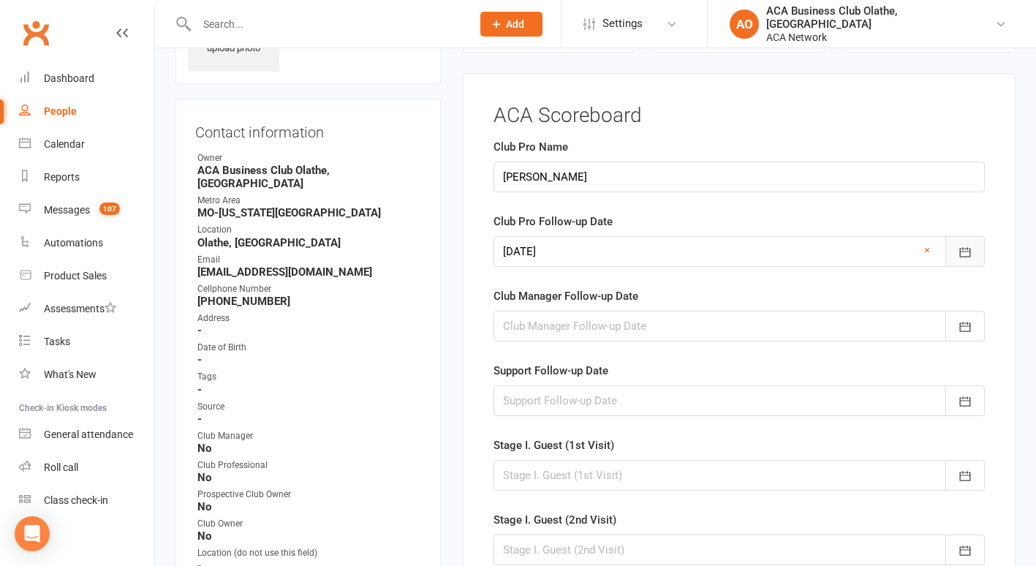
click at [967, 252] on icon "button" at bounding box center [965, 253] width 11 height 10
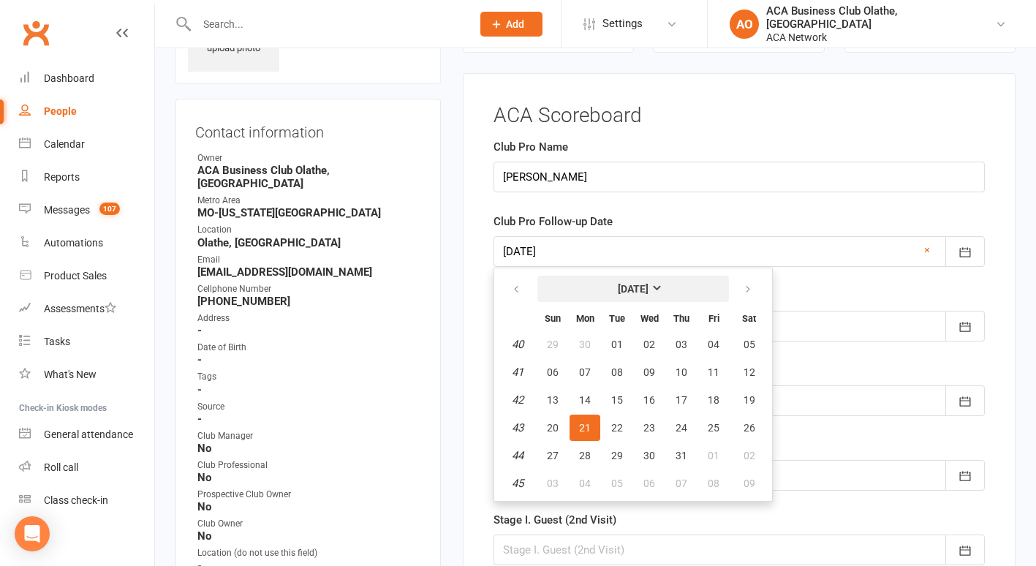
click at [649, 287] on strong "[DATE]" at bounding box center [633, 289] width 31 height 12
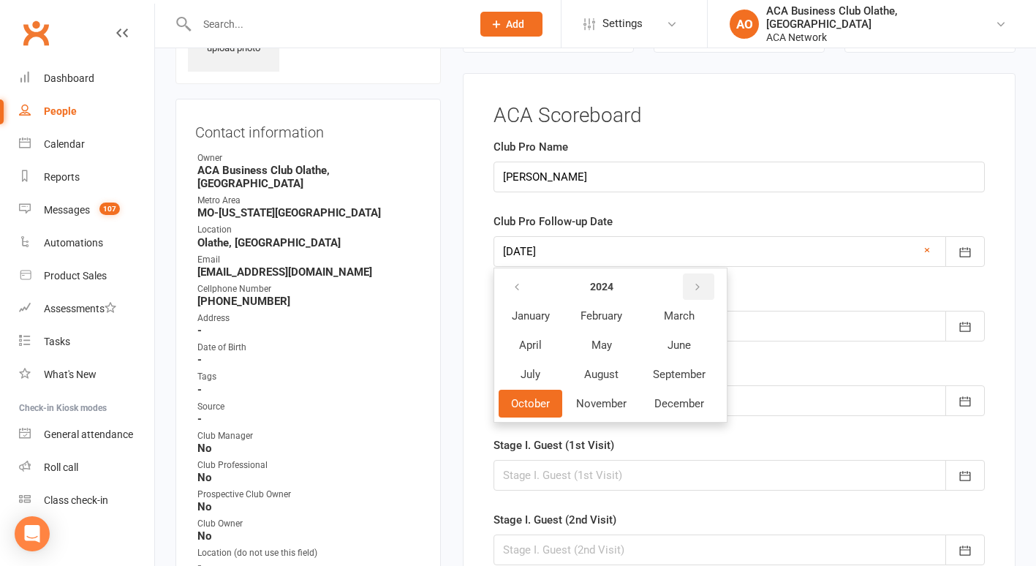
click at [698, 284] on icon "button" at bounding box center [697, 288] width 10 height 12
click at [534, 395] on button "October" at bounding box center [531, 404] width 64 height 28
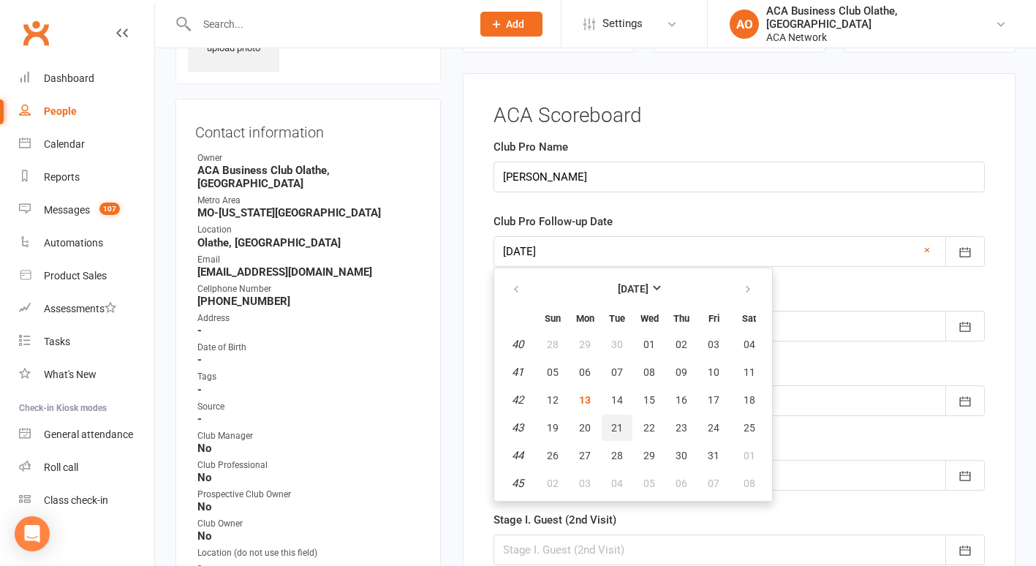
click at [611, 423] on span "21" at bounding box center [617, 428] width 12 height 12
type input "[DATE]"
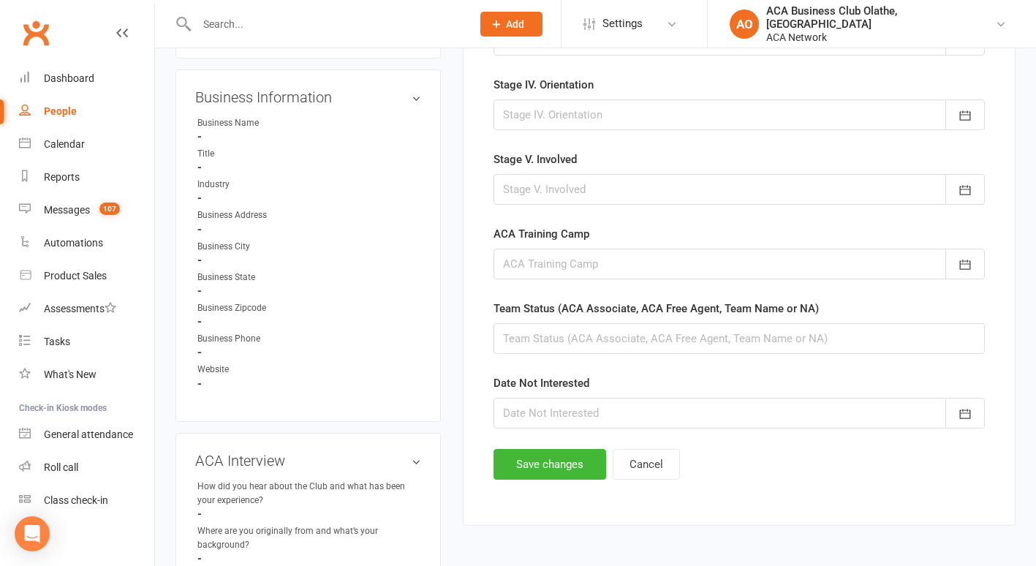
scroll to position [780, 0]
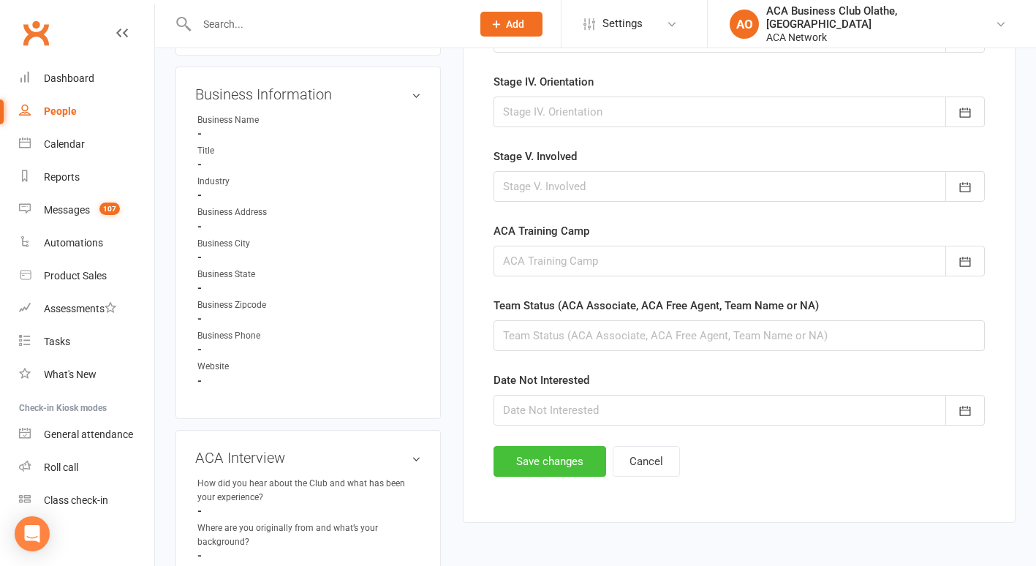
click at [525, 460] on button "Save changes" at bounding box center [550, 461] width 113 height 31
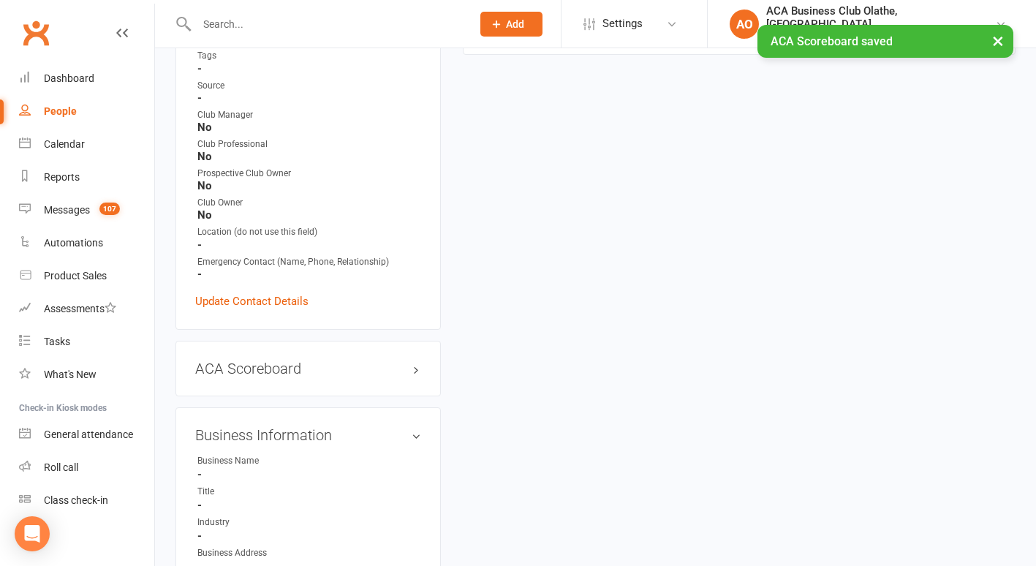
scroll to position [0, 0]
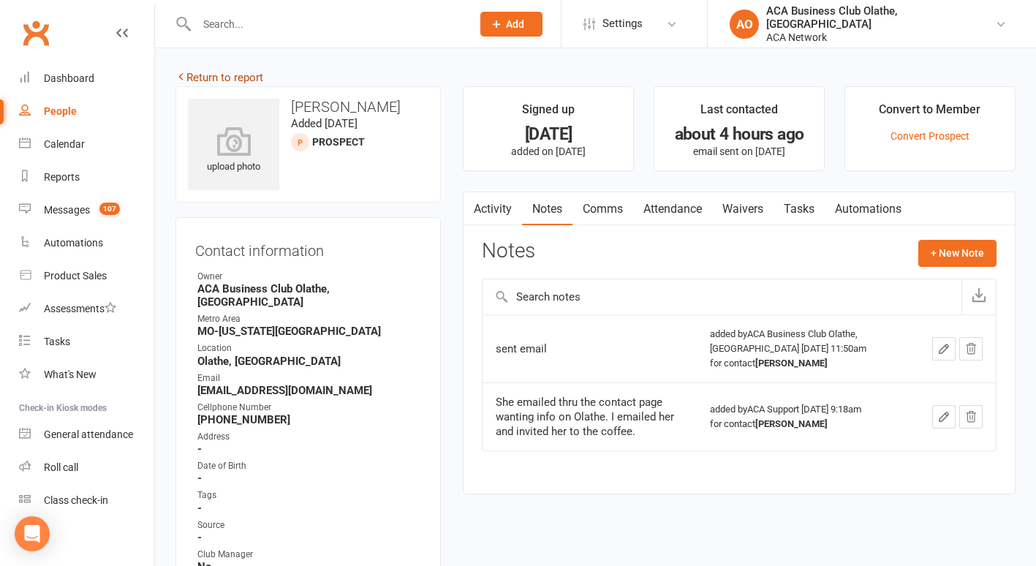
click at [206, 77] on link "Return to report" at bounding box center [219, 77] width 88 height 13
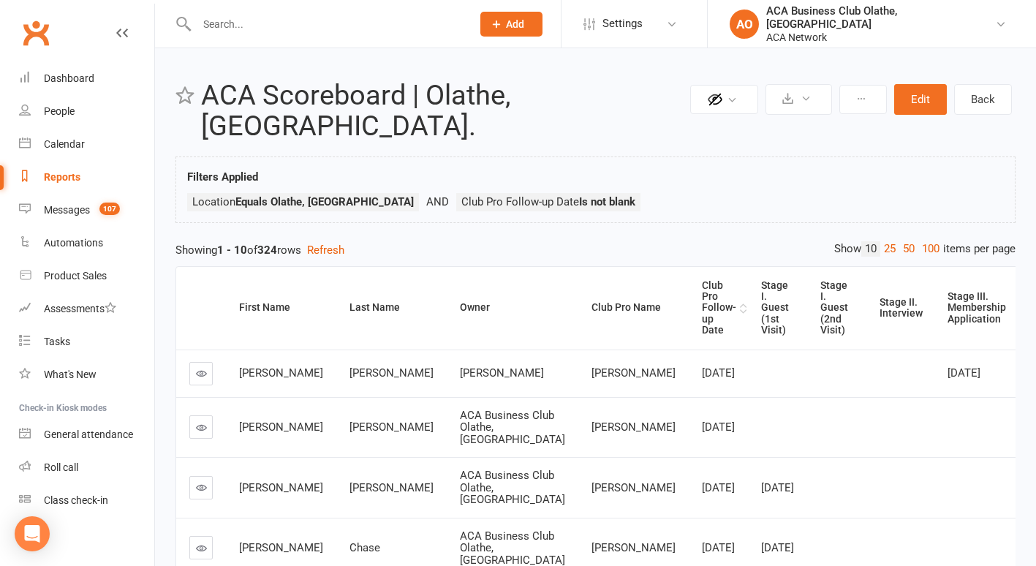
click at [702, 280] on div "Club Pro Follow-up Date" at bounding box center [719, 308] width 34 height 56
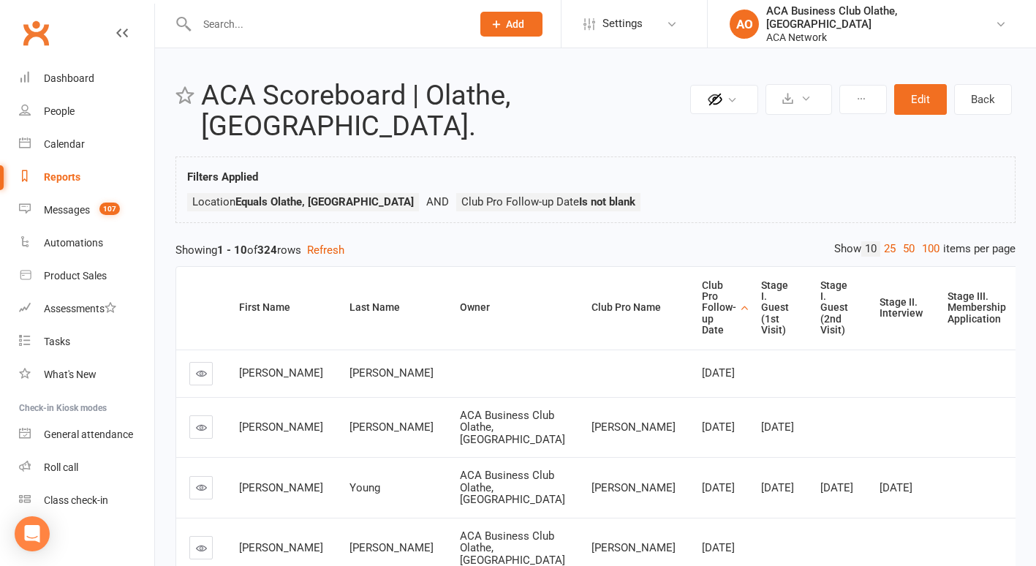
click at [200, 422] on icon at bounding box center [201, 427] width 11 height 11
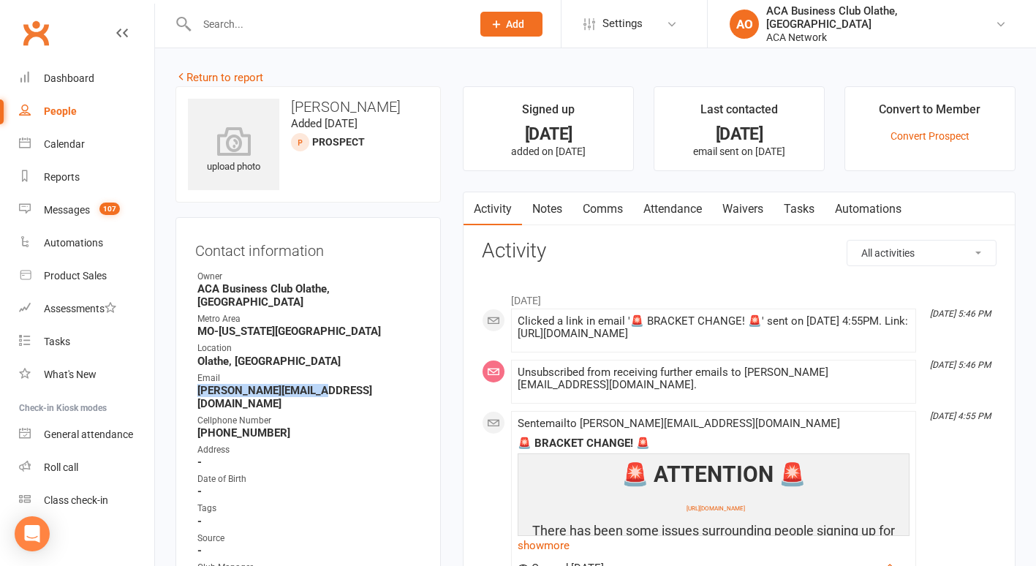
drag, startPoint x: 314, startPoint y: 375, endPoint x: 197, endPoint y: 374, distance: 117.0
click at [197, 374] on li "Email [PERSON_NAME][EMAIL_ADDRESS][DOMAIN_NAME]" at bounding box center [308, 390] width 226 height 39
drag, startPoint x: 197, startPoint y: 374, endPoint x: 199, endPoint y: 382, distance: 7.6
click at [557, 209] on link "Notes" at bounding box center [547, 209] width 50 height 34
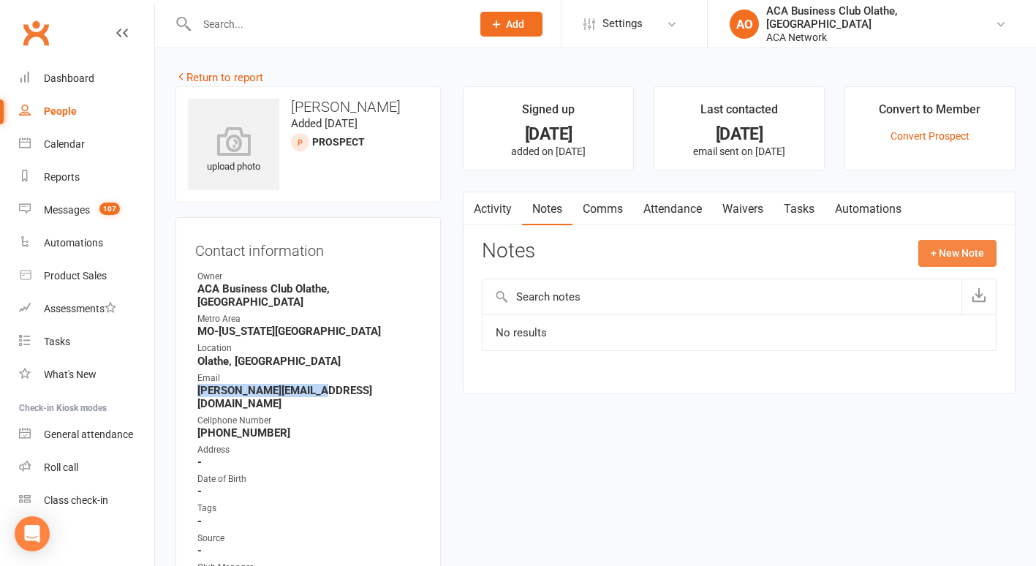
click at [968, 248] on button "+ New Note" at bounding box center [957, 253] width 78 height 26
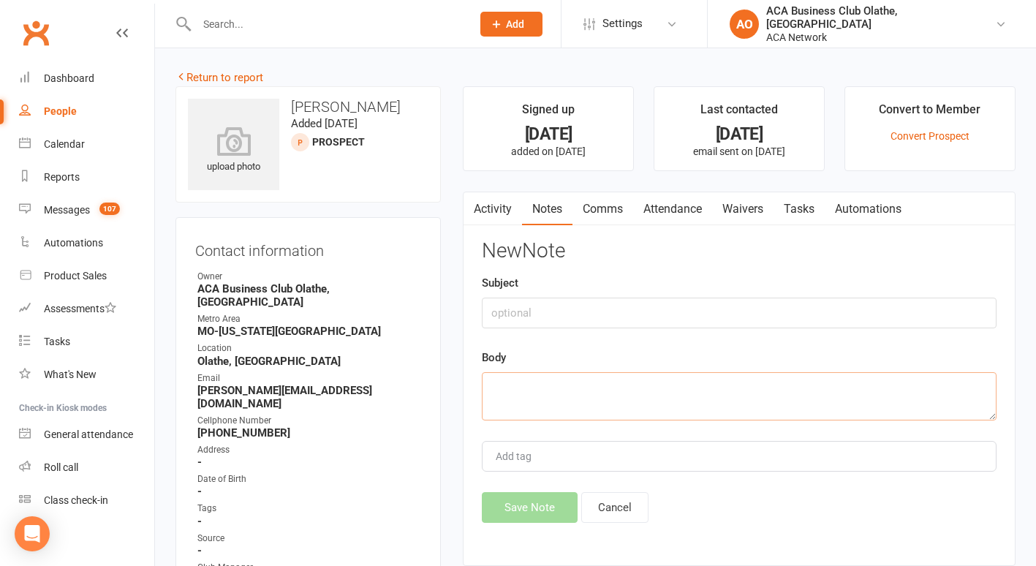
click at [570, 390] on textarea at bounding box center [739, 396] width 515 height 48
type textarea "sent email"
click at [516, 507] on button "Save Note" at bounding box center [530, 507] width 96 height 31
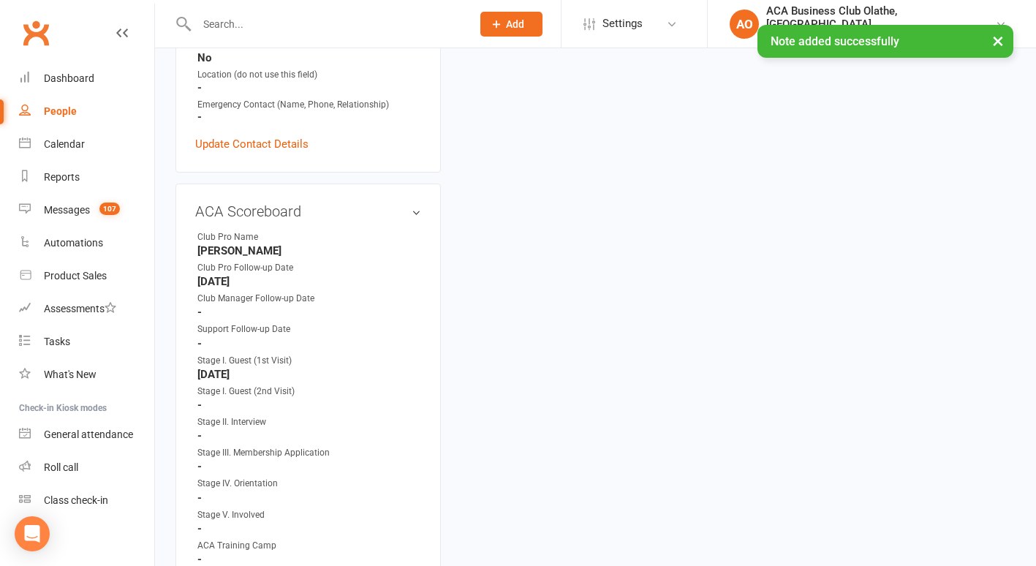
scroll to position [620, 0]
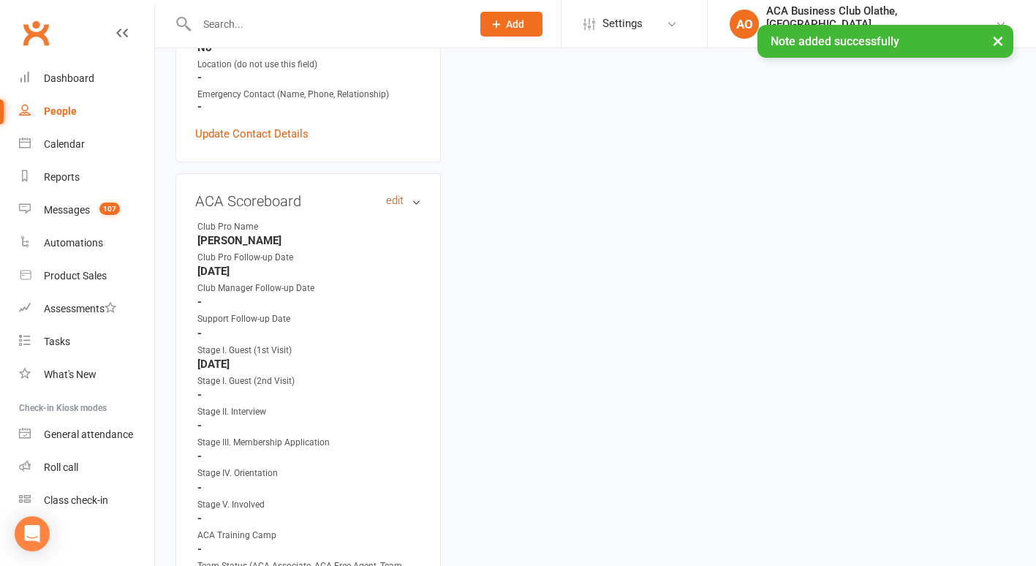
click at [391, 194] on link "edit" at bounding box center [395, 200] width 18 height 12
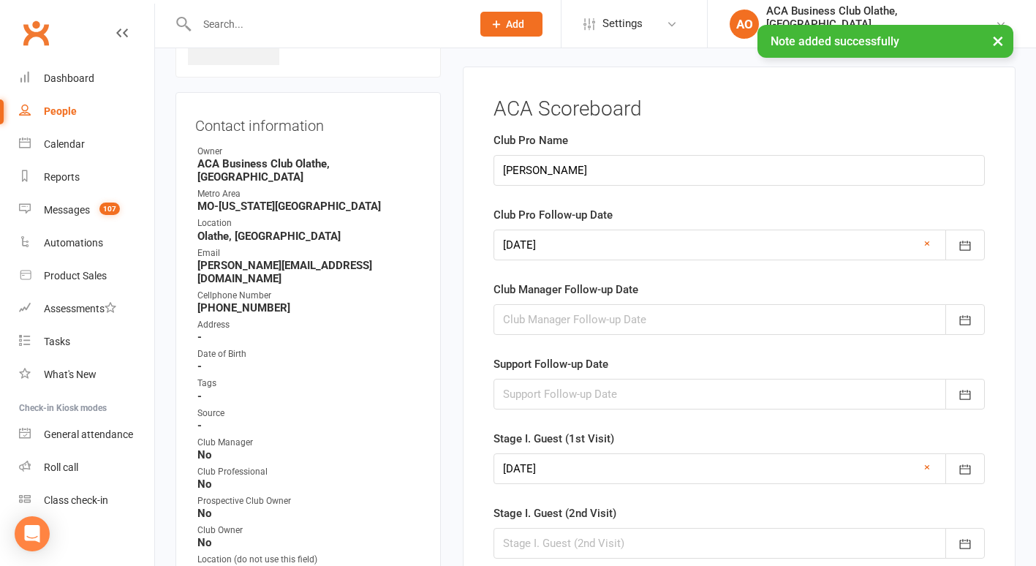
scroll to position [118, 0]
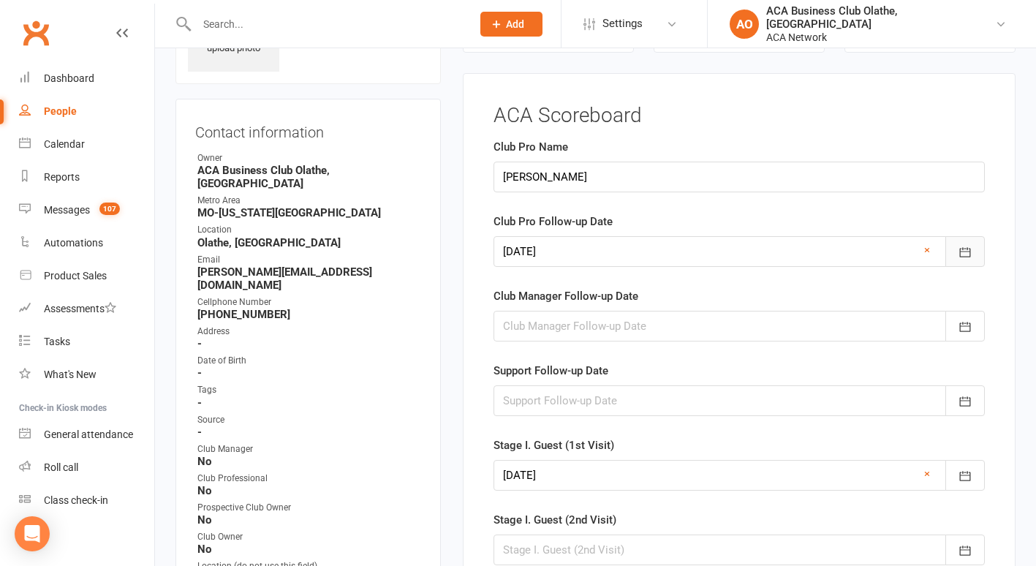
click at [961, 251] on icon "button" at bounding box center [965, 252] width 15 height 15
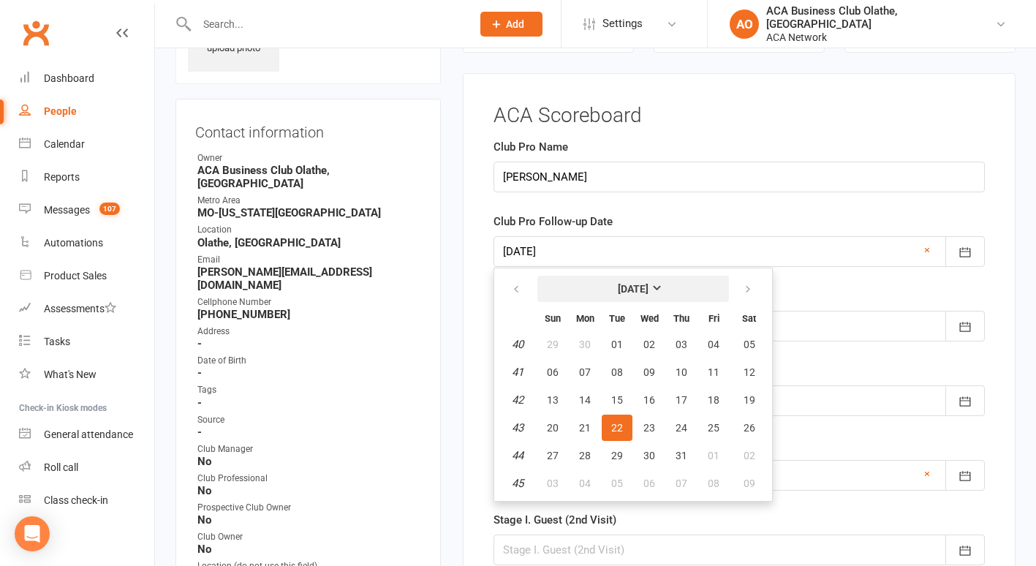
click at [649, 286] on strong "[DATE]" at bounding box center [633, 289] width 31 height 12
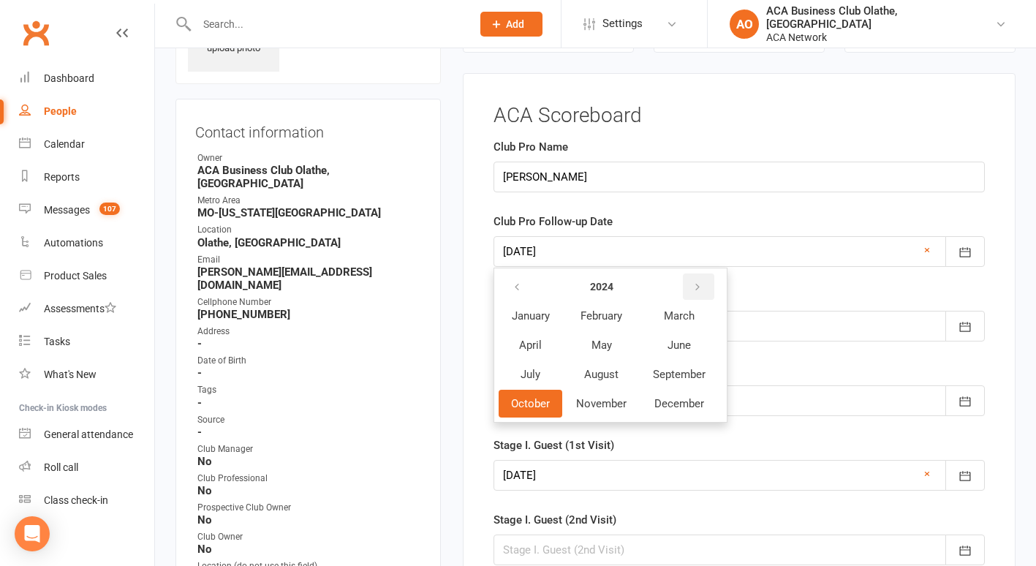
click at [700, 285] on icon "button" at bounding box center [697, 288] width 10 height 12
click at [515, 409] on span "October" at bounding box center [530, 403] width 39 height 13
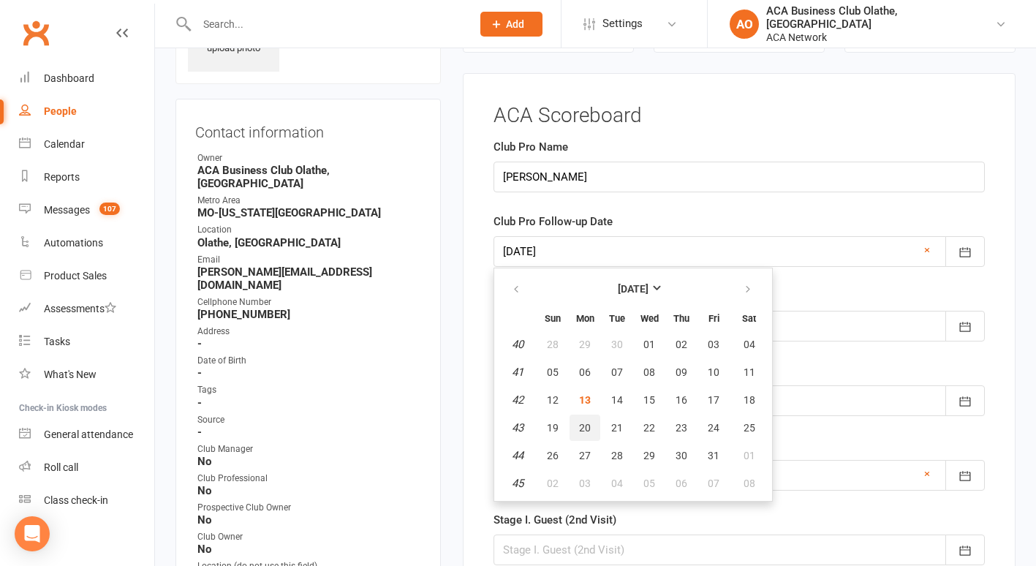
click at [581, 428] on span "20" at bounding box center [585, 428] width 12 height 12
type input "[DATE]"
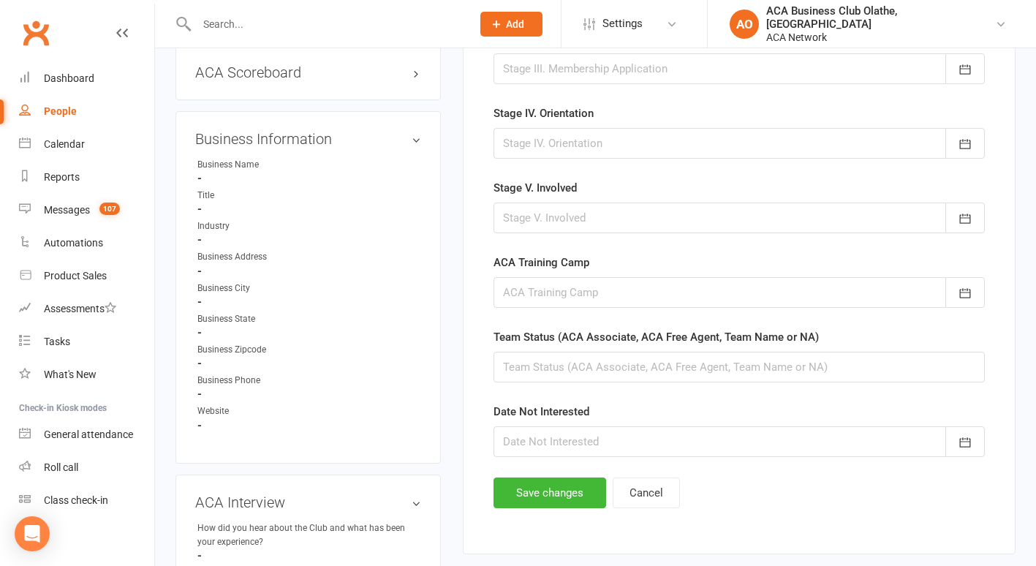
scroll to position [755, 0]
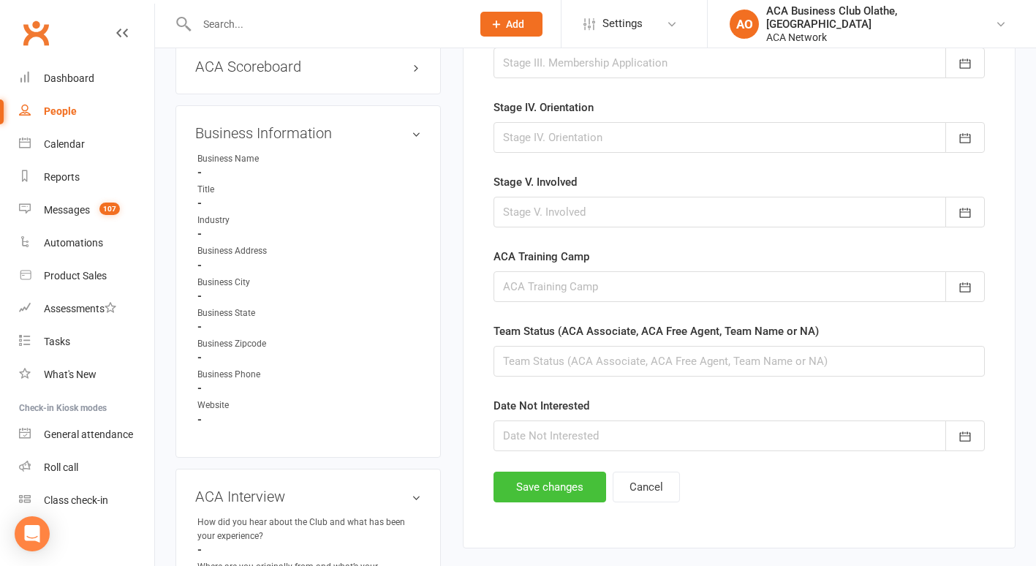
click at [552, 482] on button "Save changes" at bounding box center [550, 487] width 113 height 31
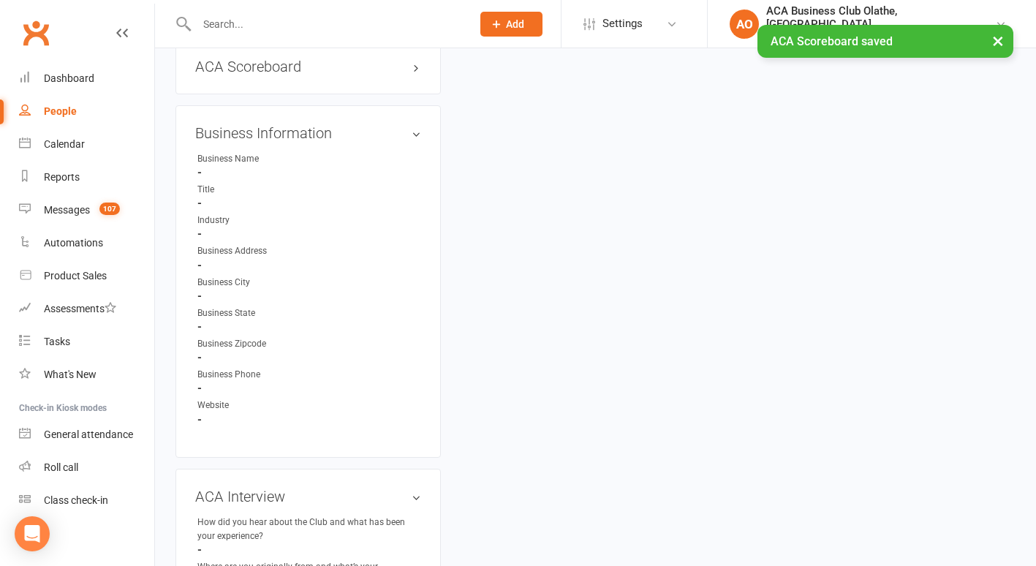
scroll to position [0, 0]
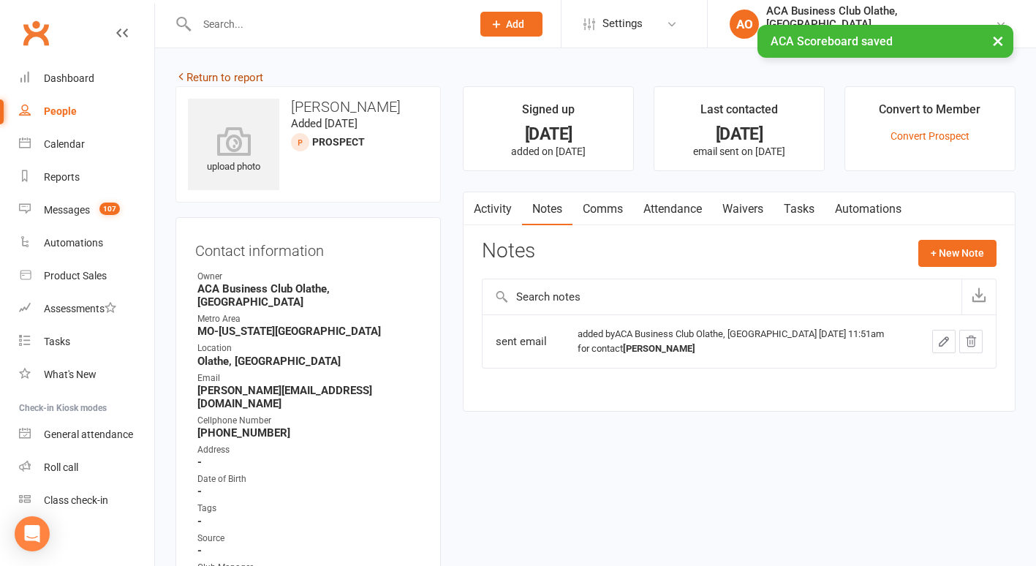
click at [203, 75] on link "Return to report" at bounding box center [219, 77] width 88 height 13
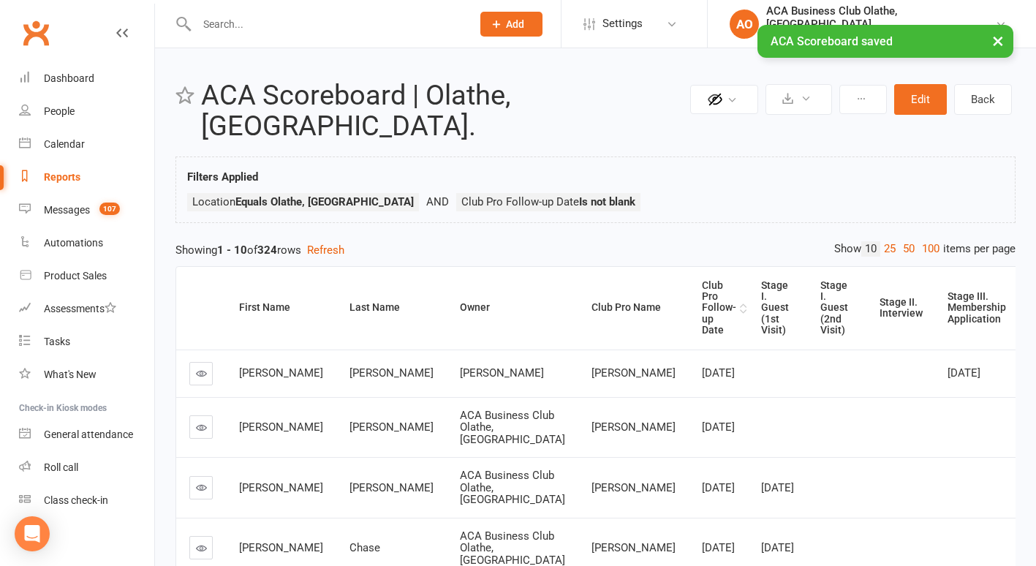
click at [702, 280] on div "Club Pro Follow-up Date" at bounding box center [719, 308] width 34 height 56
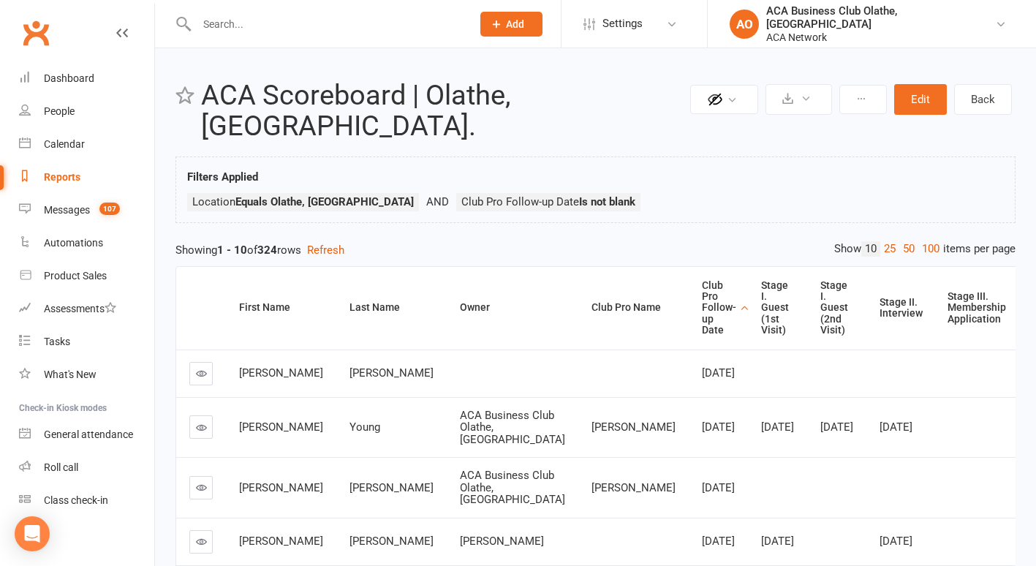
click at [197, 423] on icon at bounding box center [201, 427] width 11 height 11
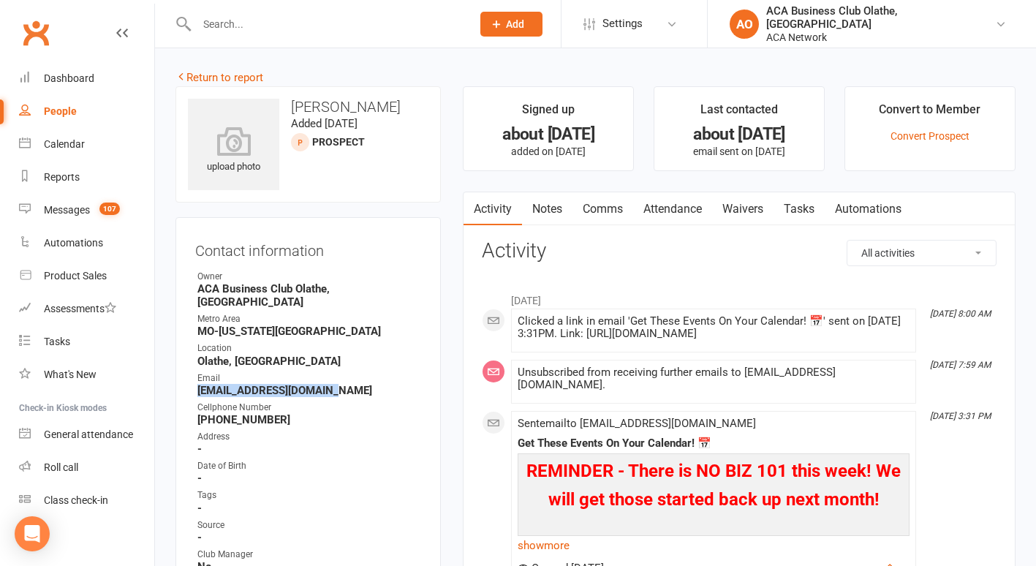
drag, startPoint x: 337, startPoint y: 375, endPoint x: 197, endPoint y: 374, distance: 139.7
click at [197, 384] on strong "[EMAIL_ADDRESS][DOMAIN_NAME]" at bounding box center [309, 390] width 224 height 13
click at [545, 201] on link "Notes" at bounding box center [547, 209] width 50 height 34
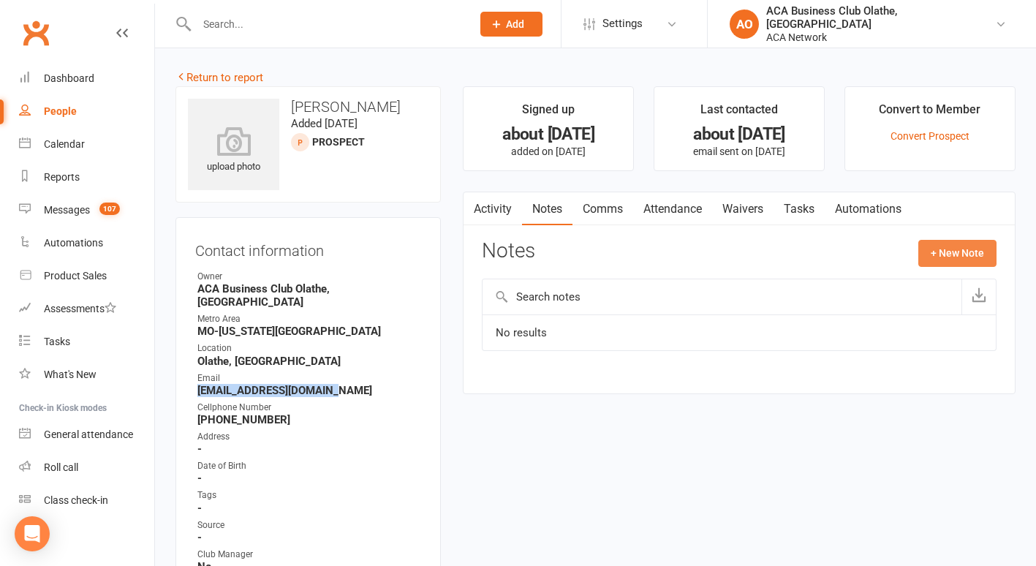
click at [967, 252] on button "+ New Note" at bounding box center [957, 253] width 78 height 26
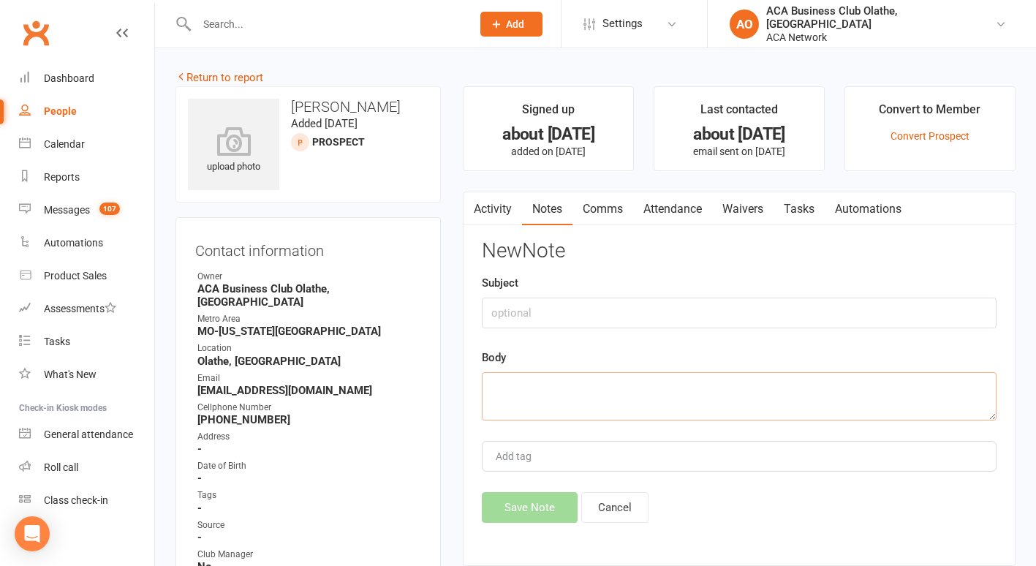
click at [578, 402] on textarea at bounding box center [739, 396] width 515 height 48
type textarea "sent email"
click at [528, 503] on button "Save Note" at bounding box center [530, 507] width 96 height 31
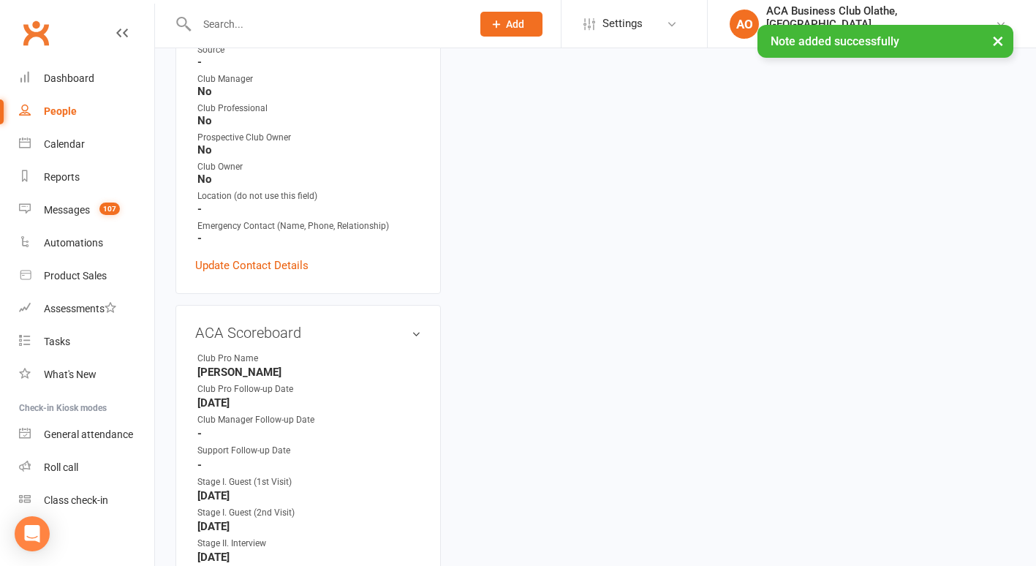
scroll to position [594, 0]
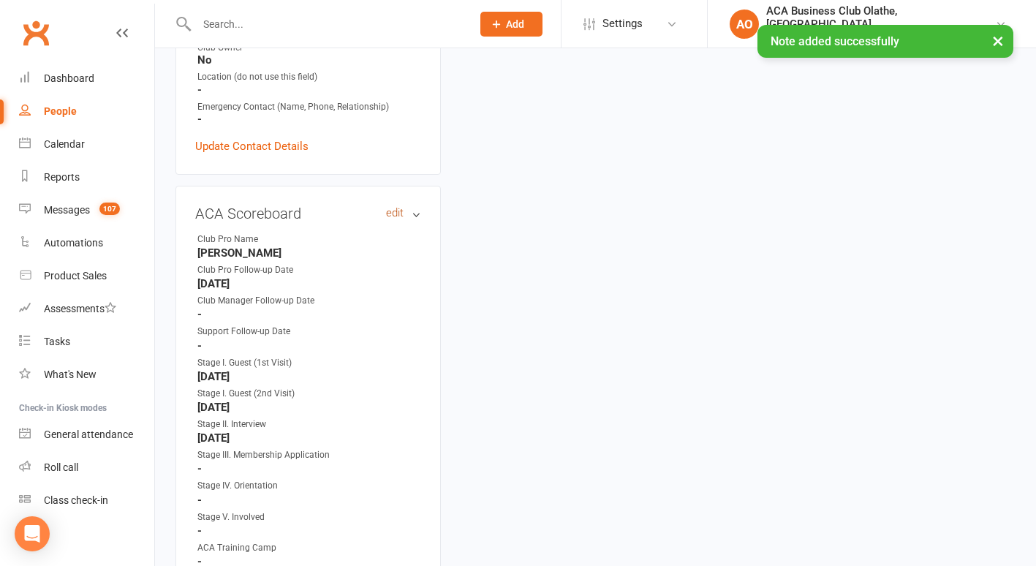
click at [393, 207] on link "edit" at bounding box center [395, 213] width 18 height 12
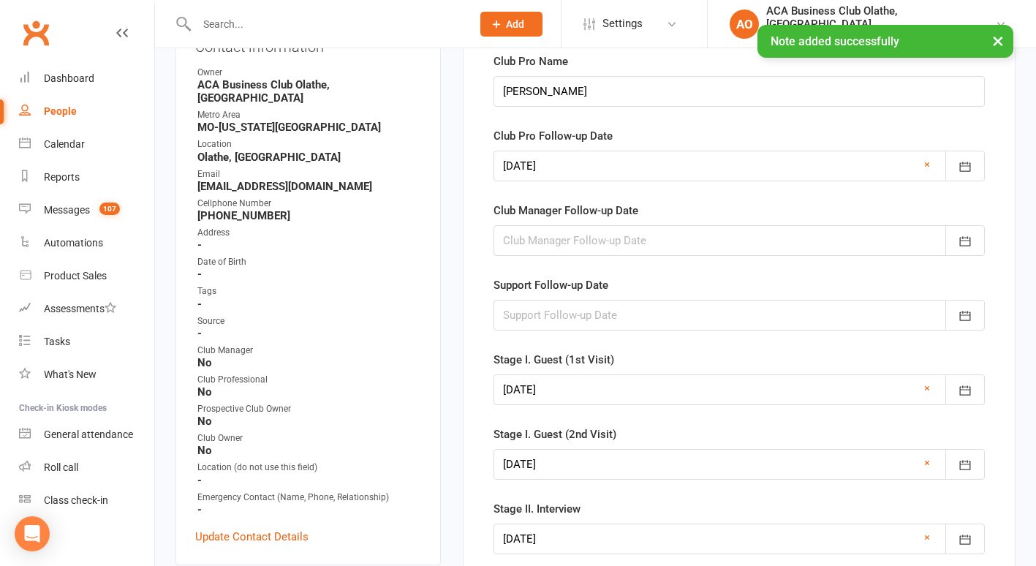
scroll to position [118, 0]
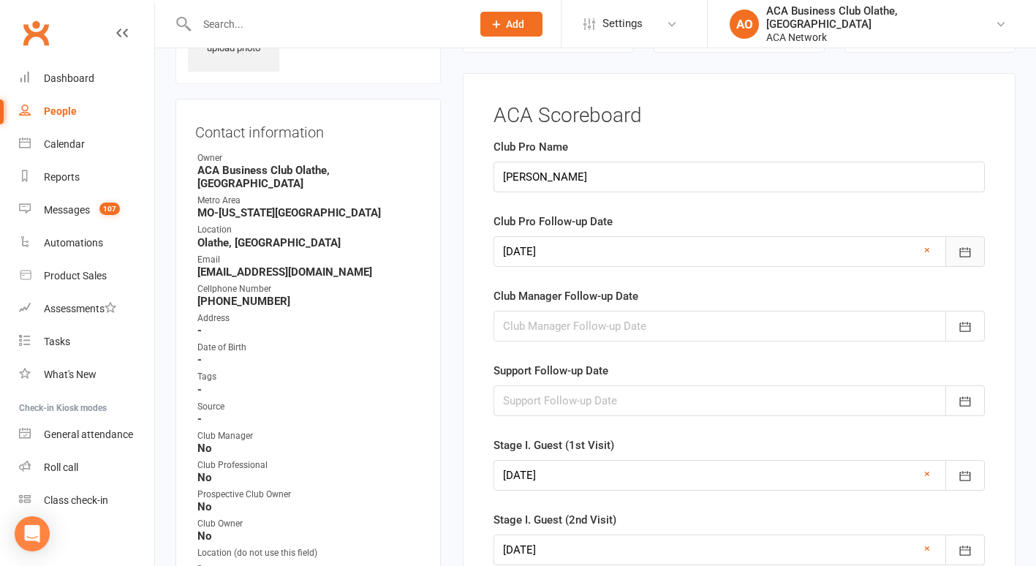
click at [965, 248] on icon "button" at bounding box center [965, 252] width 15 height 15
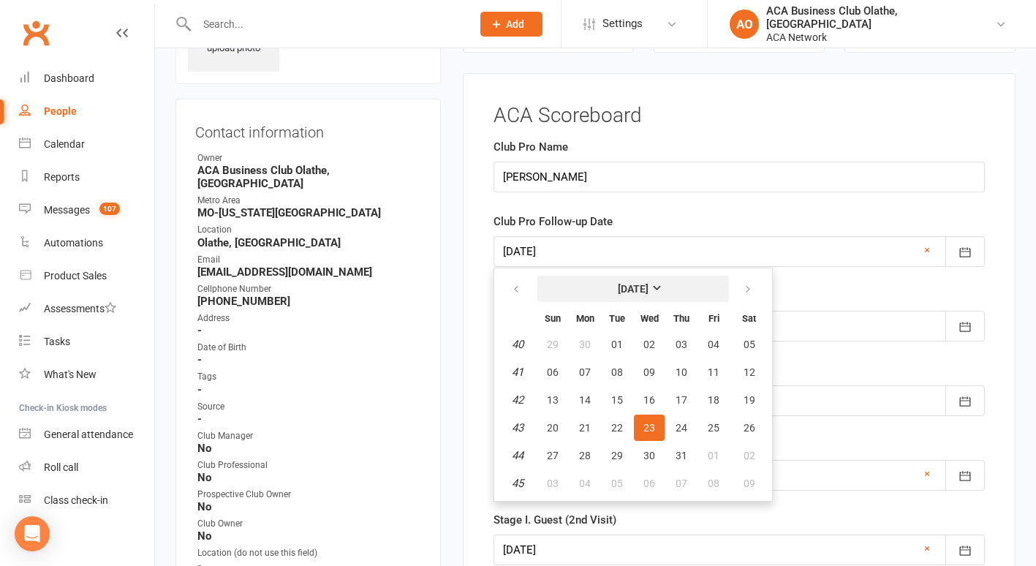
click at [649, 285] on strong "[DATE]" at bounding box center [633, 289] width 31 height 12
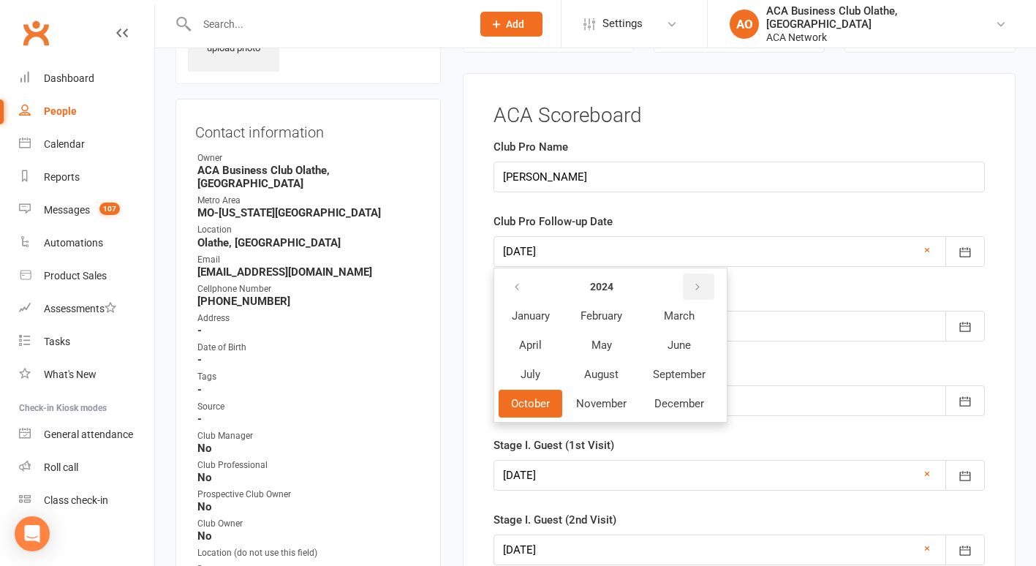
click at [698, 286] on icon "button" at bounding box center [697, 288] width 10 height 12
click at [515, 400] on span "October" at bounding box center [530, 403] width 39 height 13
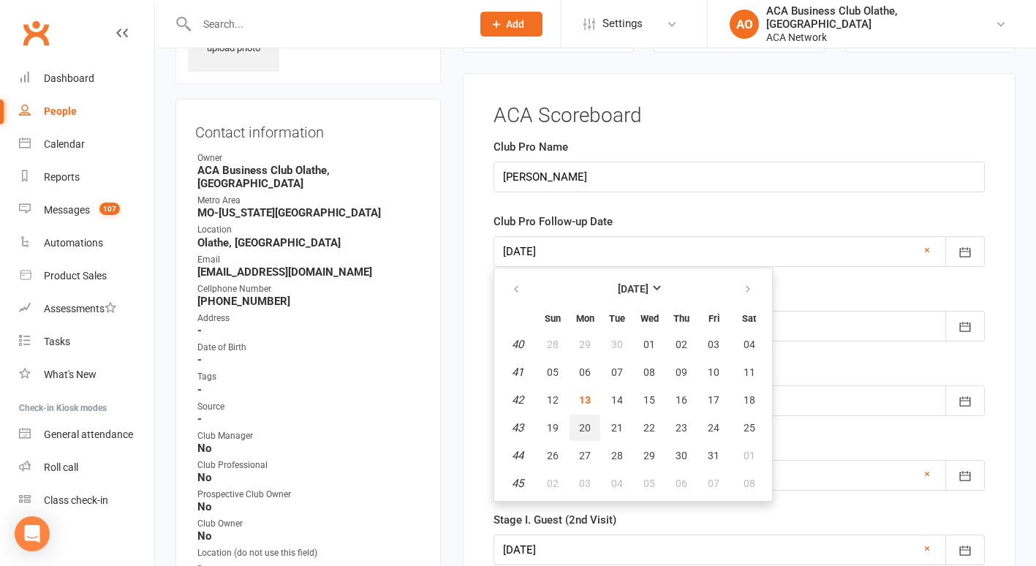
click at [586, 424] on span "20" at bounding box center [585, 428] width 12 height 12
type input "[DATE]"
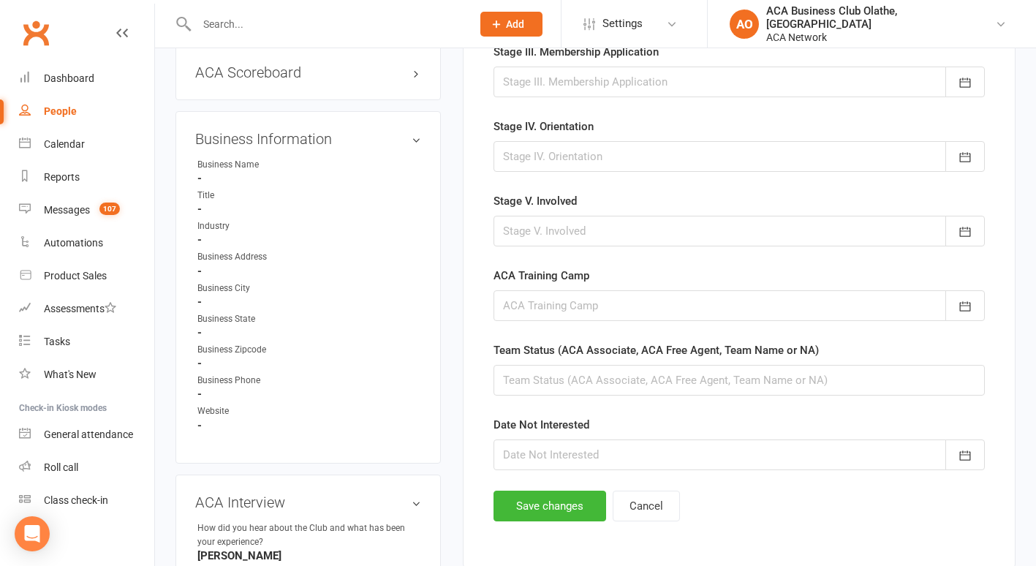
scroll to position [782, 0]
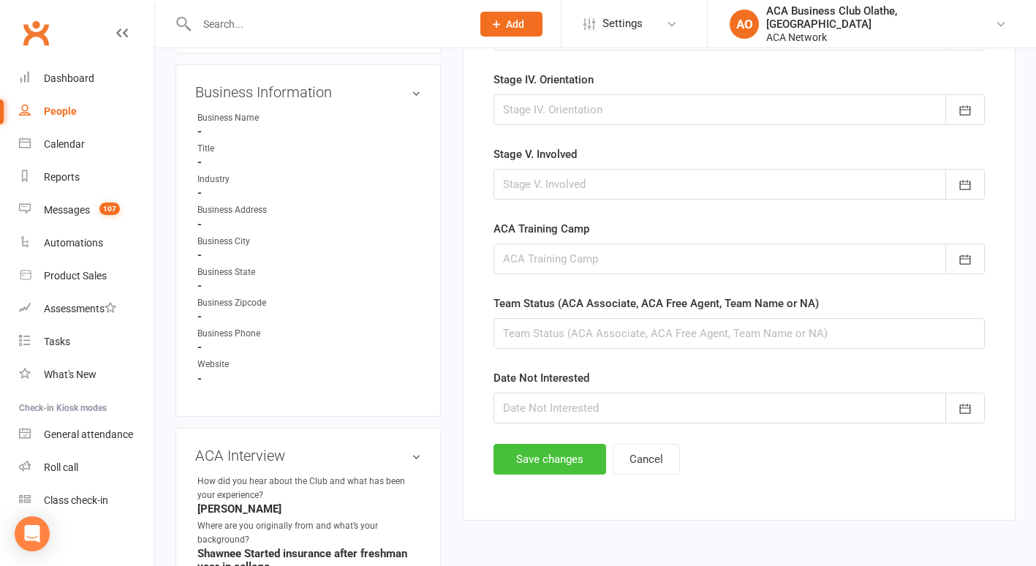
click at [537, 456] on button "Save changes" at bounding box center [550, 459] width 113 height 31
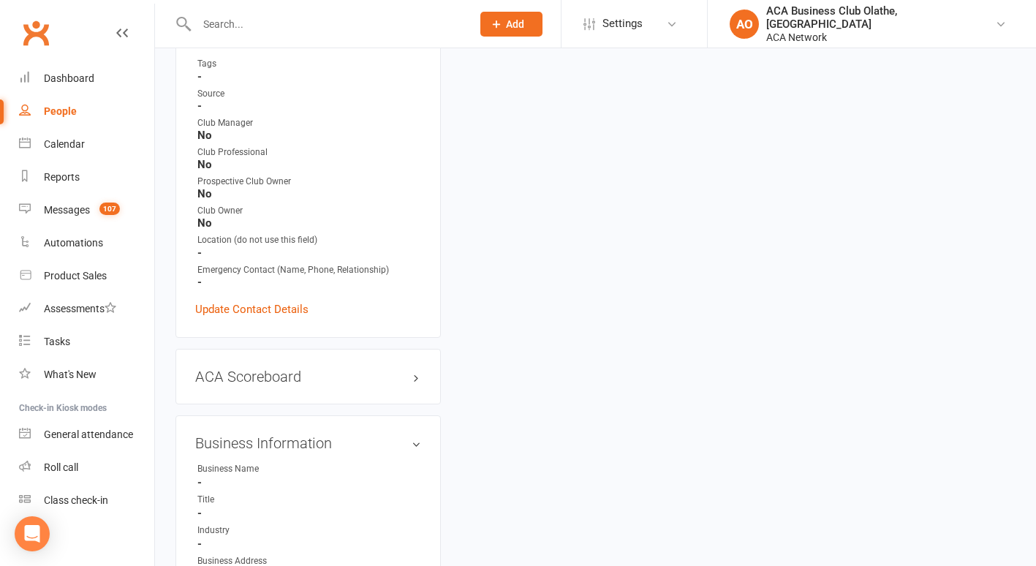
scroll to position [0, 0]
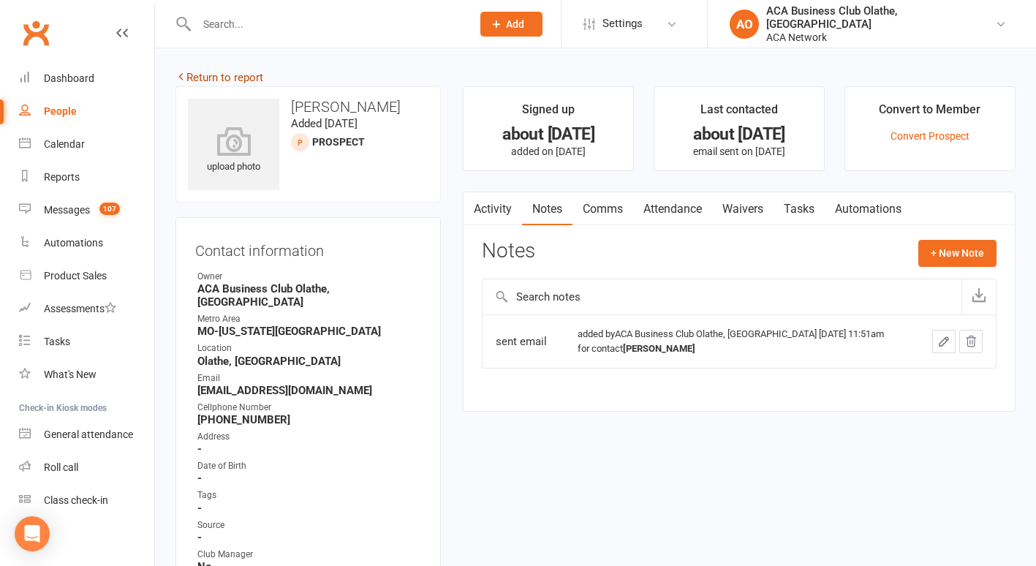
click at [198, 78] on link "Return to report" at bounding box center [219, 77] width 88 height 13
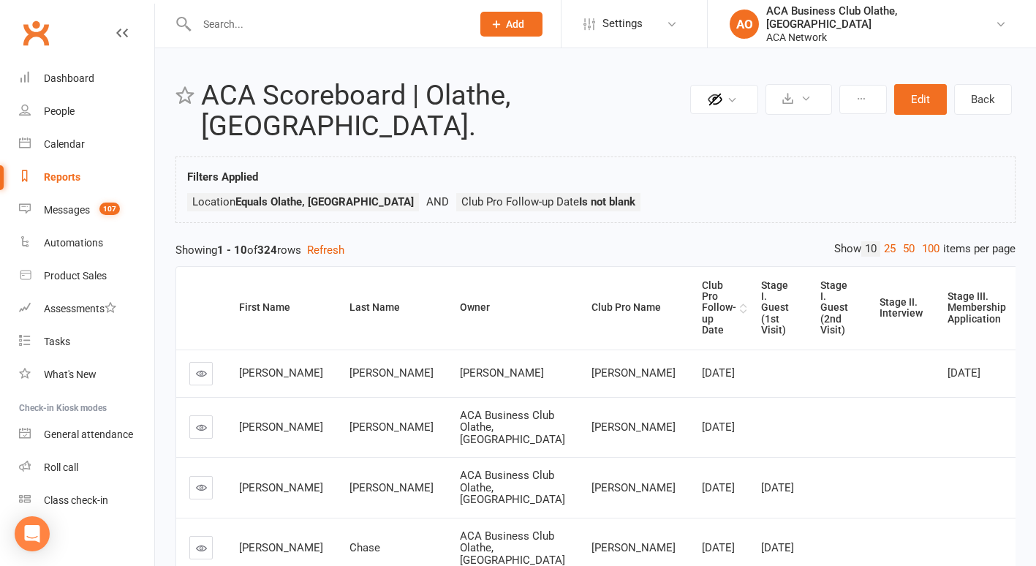
click at [702, 280] on div "Club Pro Follow-up Date" at bounding box center [719, 308] width 34 height 56
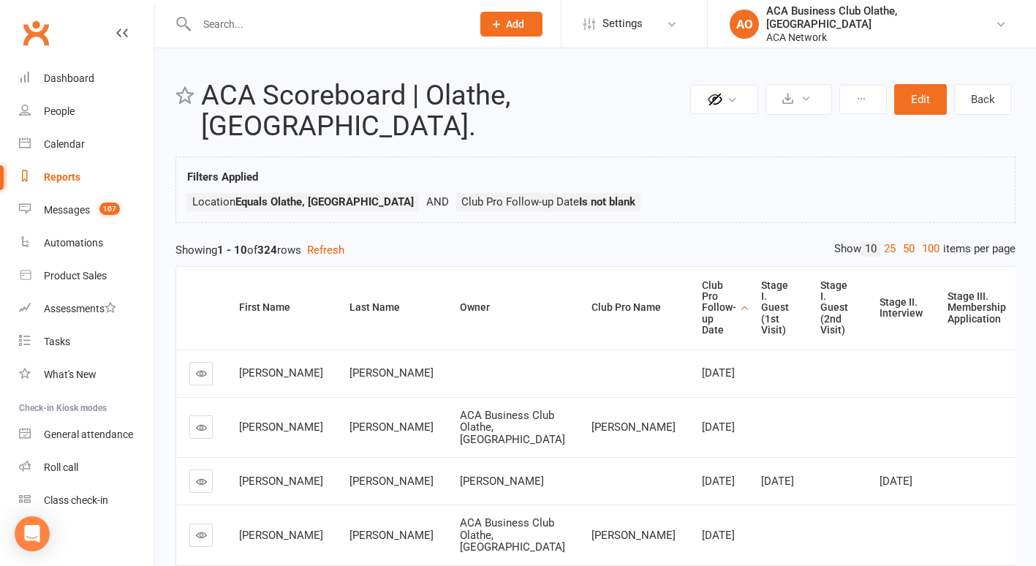
click at [191, 418] on link at bounding box center [200, 426] width 23 height 23
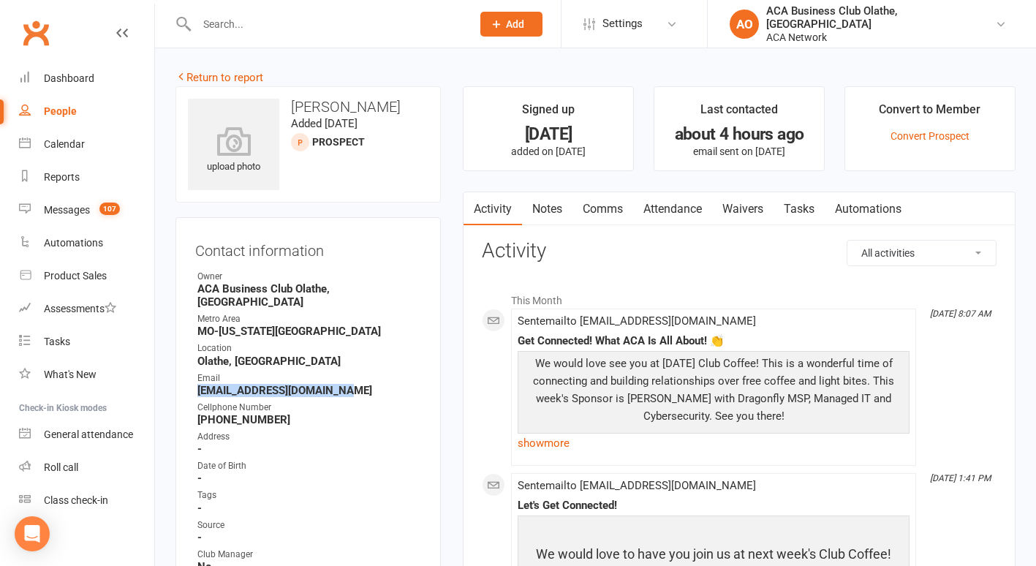
drag, startPoint x: 347, startPoint y: 379, endPoint x: 195, endPoint y: 383, distance: 152.1
click at [195, 383] on li "Email [EMAIL_ADDRESS][DOMAIN_NAME]" at bounding box center [308, 384] width 226 height 26
drag, startPoint x: 195, startPoint y: 383, endPoint x: 208, endPoint y: 379, distance: 13.0
click at [547, 210] on link "Notes" at bounding box center [547, 209] width 50 height 34
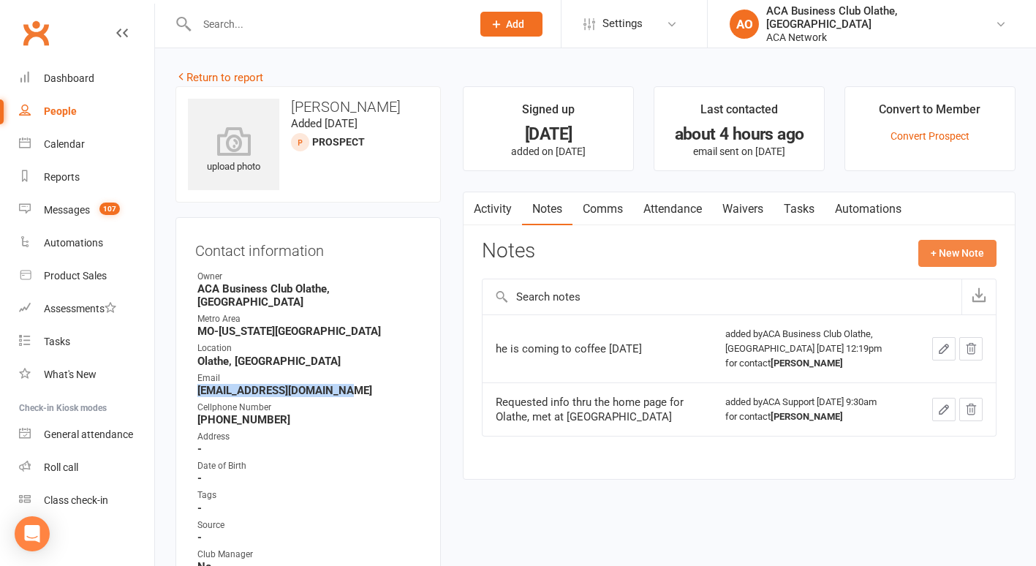
click at [959, 249] on button "+ New Note" at bounding box center [957, 253] width 78 height 26
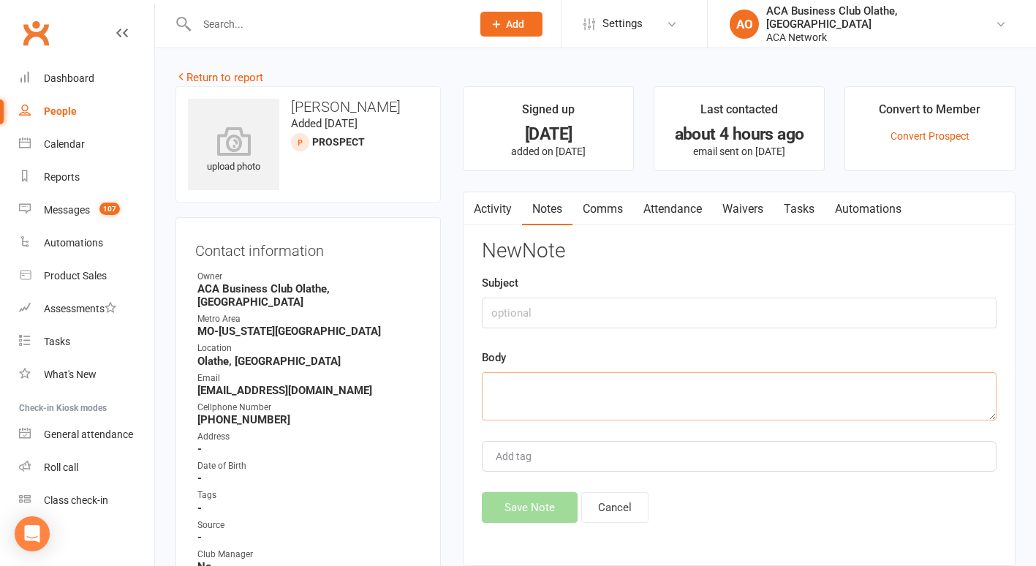
click at [520, 373] on textarea at bounding box center [739, 396] width 515 height 48
type textarea "sent email"
click at [515, 504] on button "Save Note" at bounding box center [530, 507] width 96 height 31
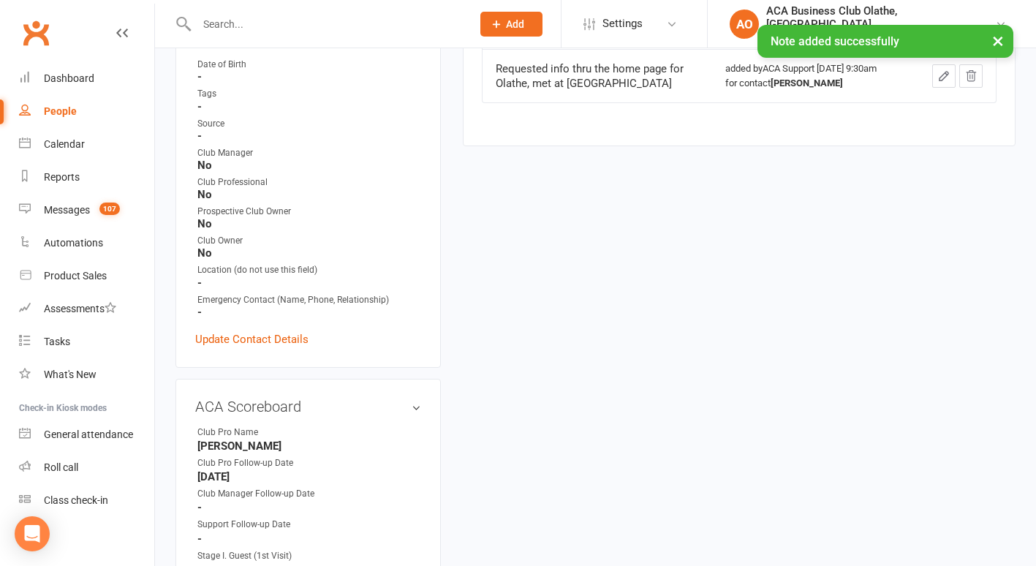
scroll to position [516, 0]
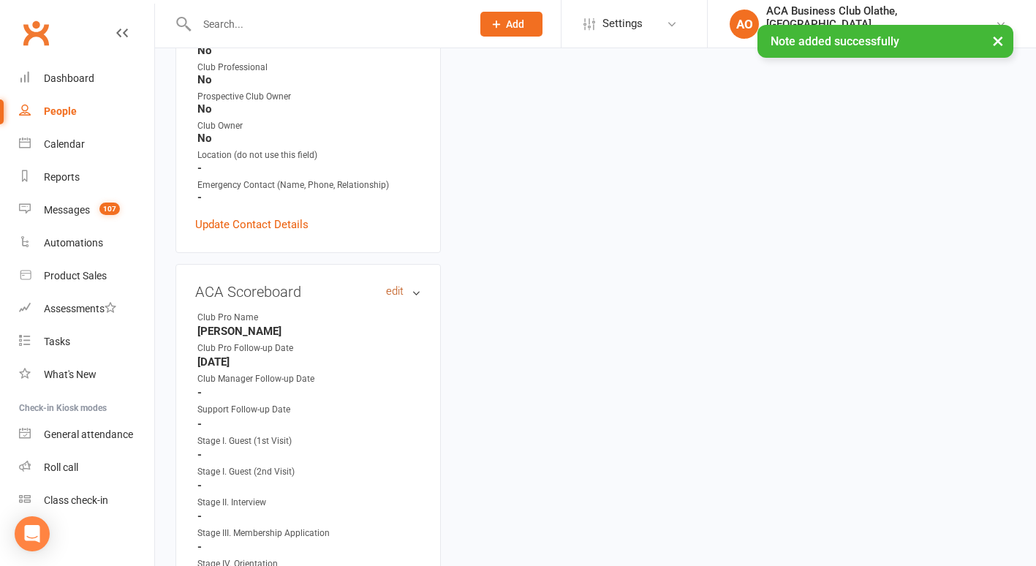
click at [395, 285] on link "edit" at bounding box center [395, 291] width 18 height 12
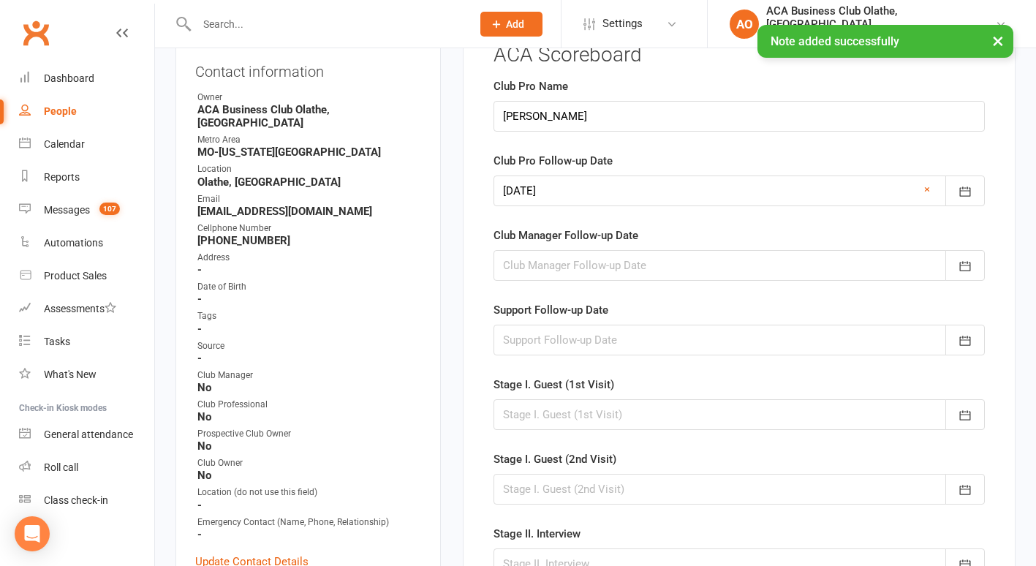
scroll to position [118, 0]
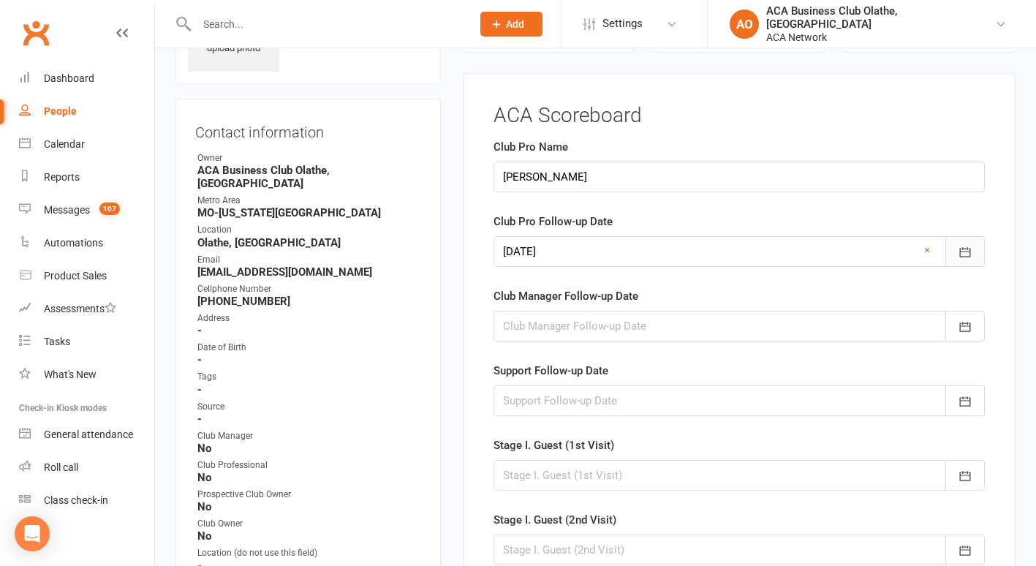
click at [965, 246] on icon "button" at bounding box center [965, 252] width 15 height 15
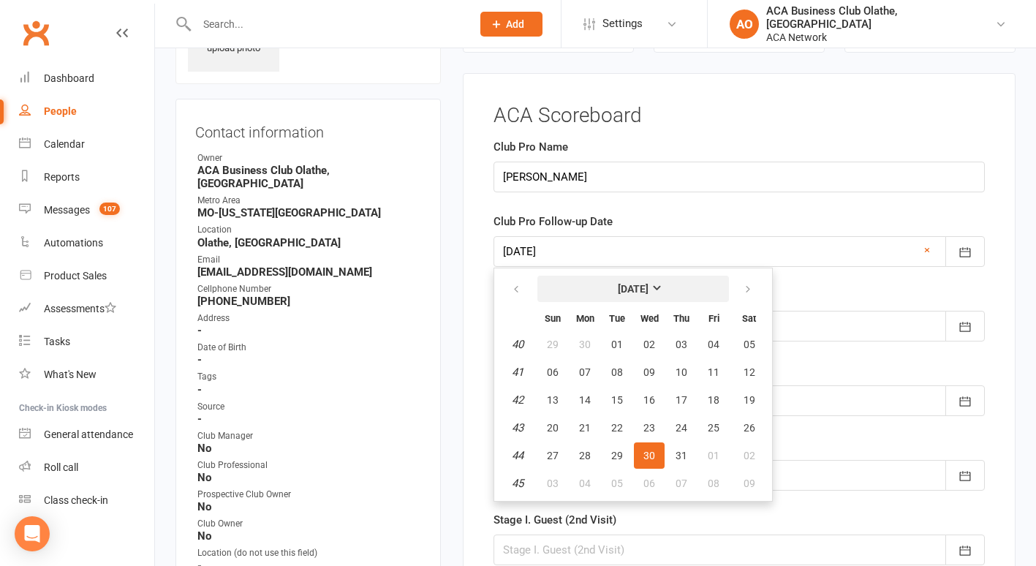
click at [649, 288] on strong "[DATE]" at bounding box center [633, 289] width 31 height 12
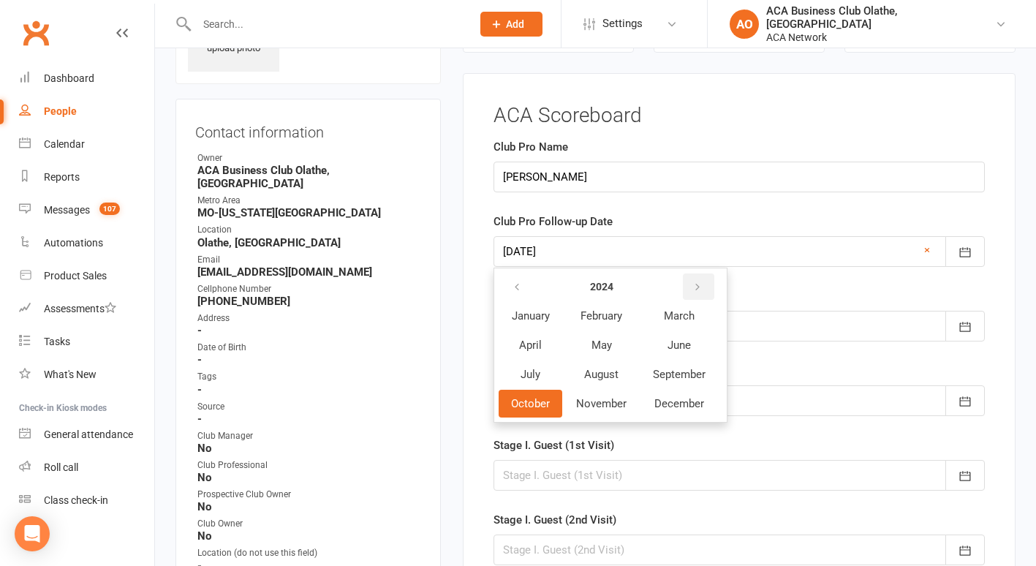
click at [699, 285] on icon "button" at bounding box center [697, 288] width 10 height 12
click at [526, 400] on span "October" at bounding box center [530, 403] width 39 height 13
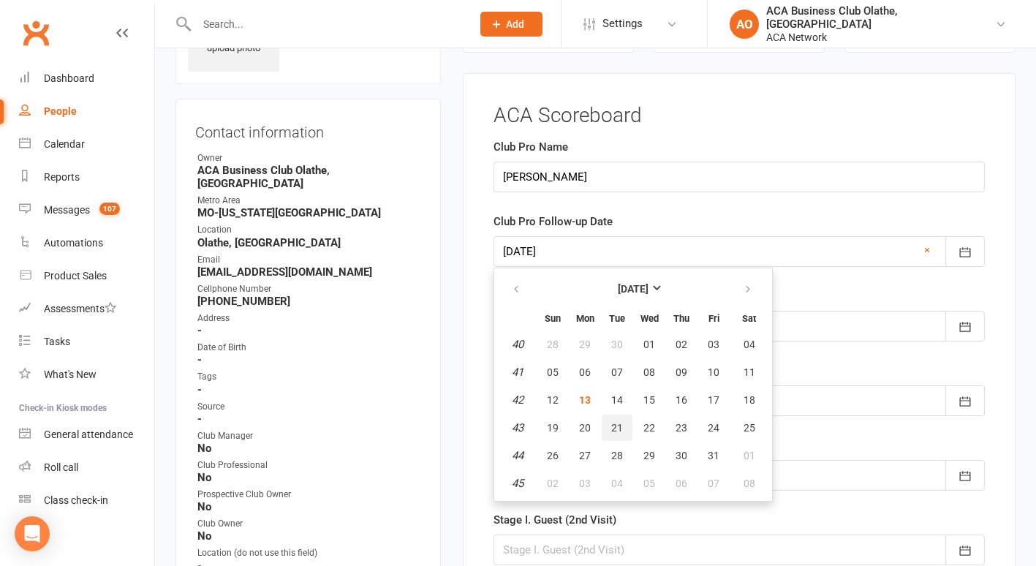
click at [612, 426] on span "21" at bounding box center [617, 428] width 12 height 12
type input "[DATE]"
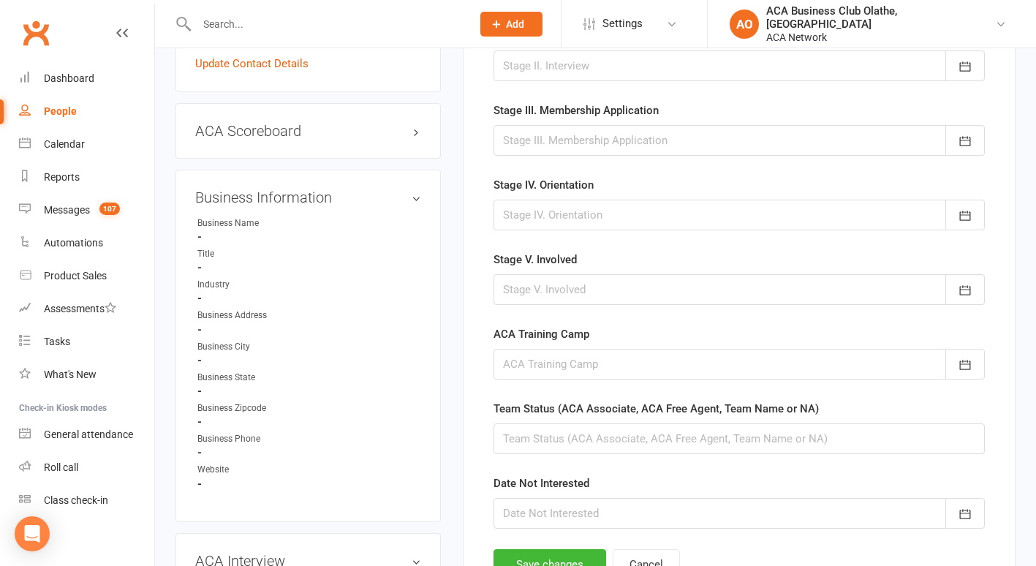
scroll to position [772, 0]
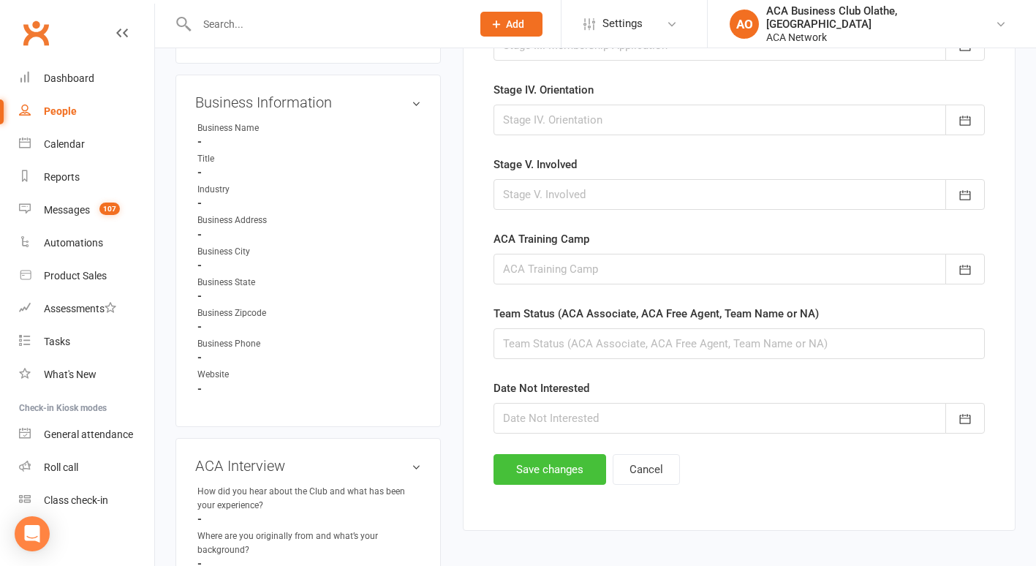
click at [543, 469] on button "Save changes" at bounding box center [550, 469] width 113 height 31
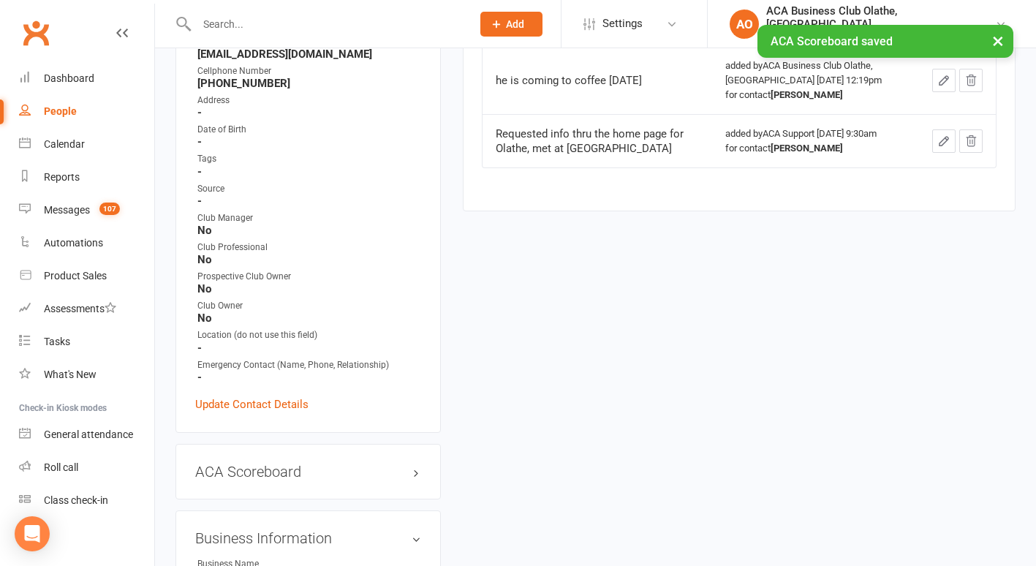
scroll to position [0, 0]
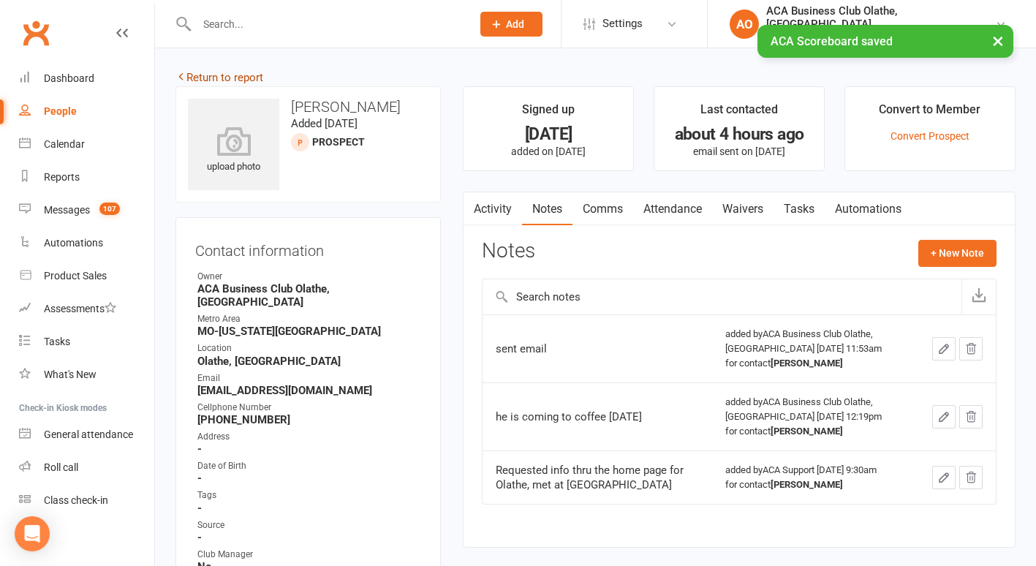
click at [200, 74] on link "Return to report" at bounding box center [219, 77] width 88 height 13
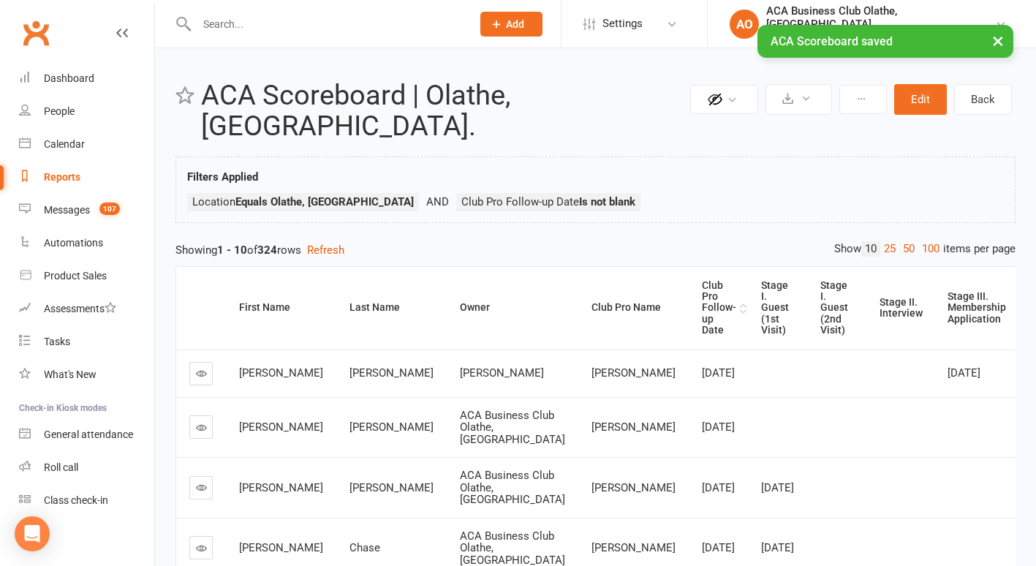
click at [702, 280] on div "Club Pro Follow-up Date" at bounding box center [719, 308] width 34 height 56
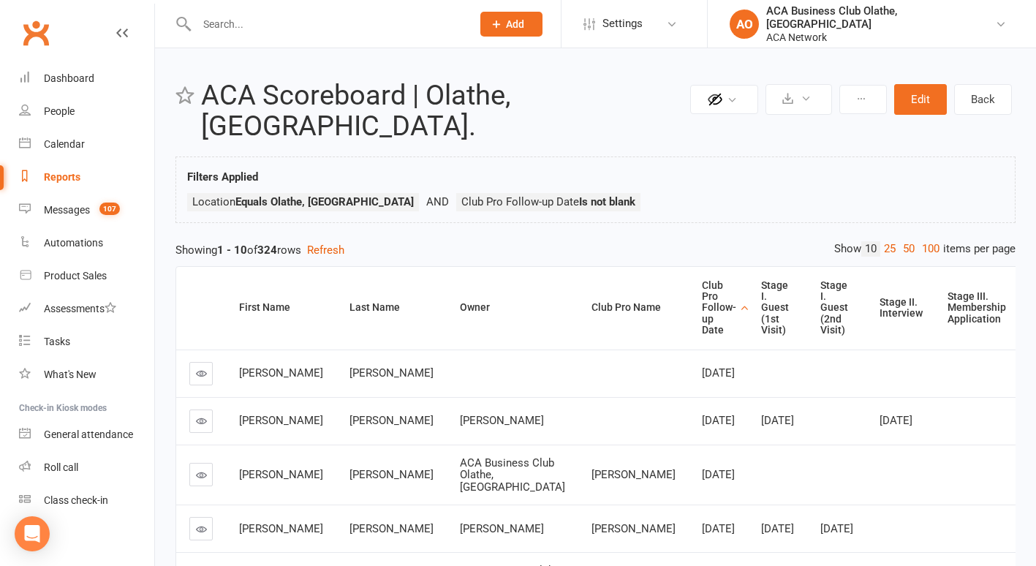
click at [201, 415] on icon at bounding box center [201, 420] width 11 height 11
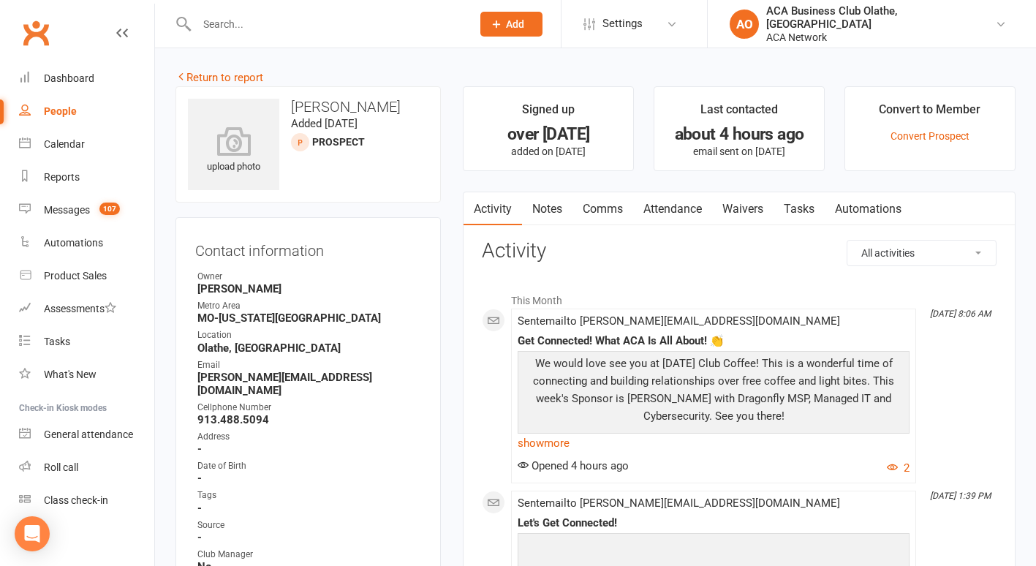
click at [408, 330] on div "Location" at bounding box center [309, 335] width 224 height 14
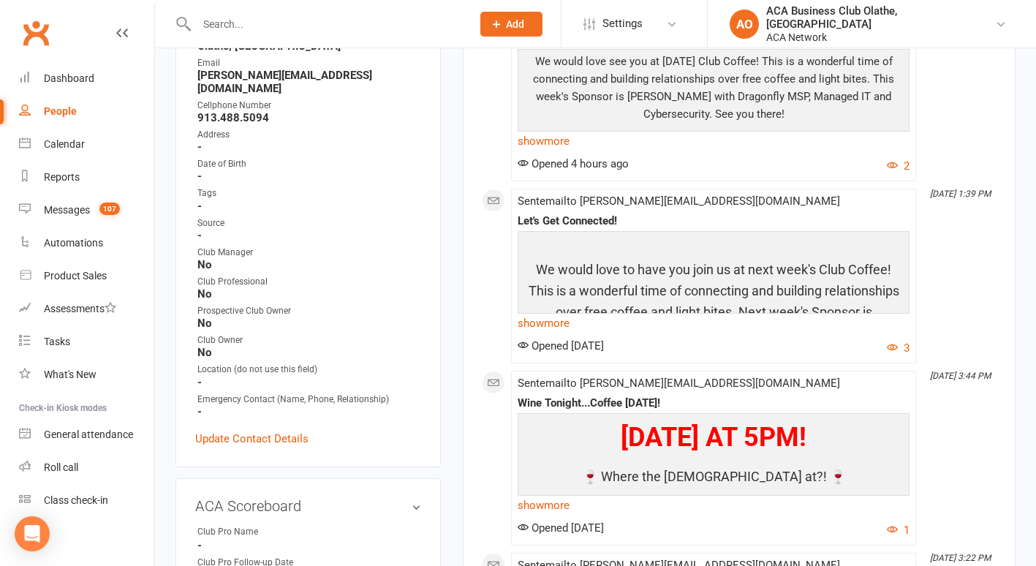
scroll to position [351, 0]
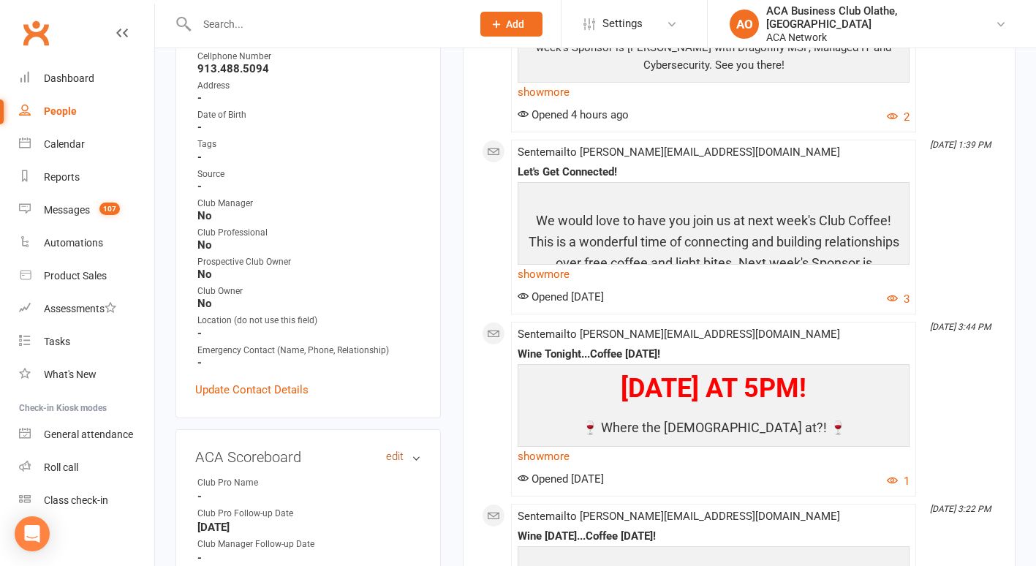
click at [396, 450] on link "edit" at bounding box center [395, 456] width 18 height 12
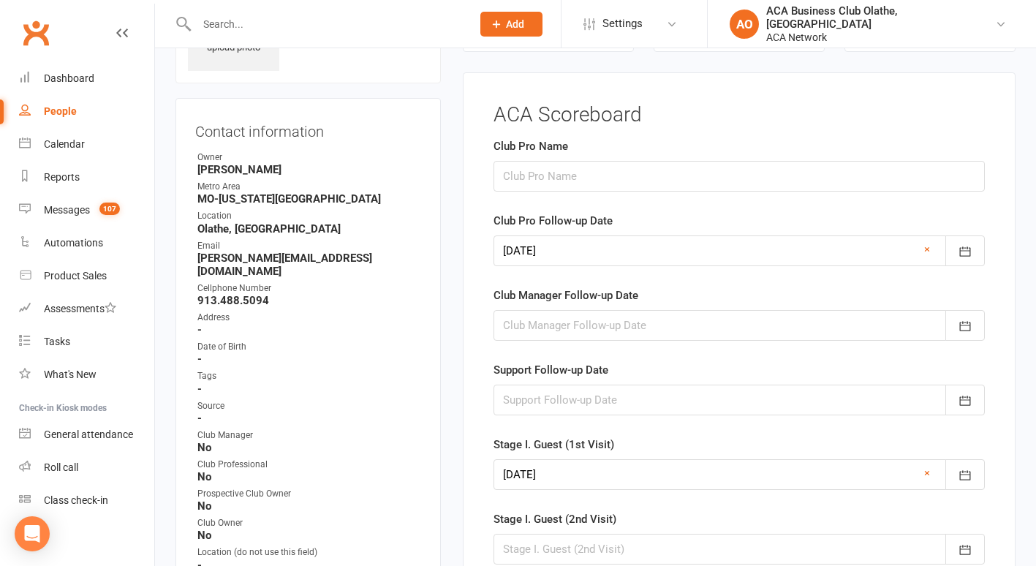
scroll to position [118, 0]
click at [927, 251] on link "×" at bounding box center [927, 250] width 6 height 18
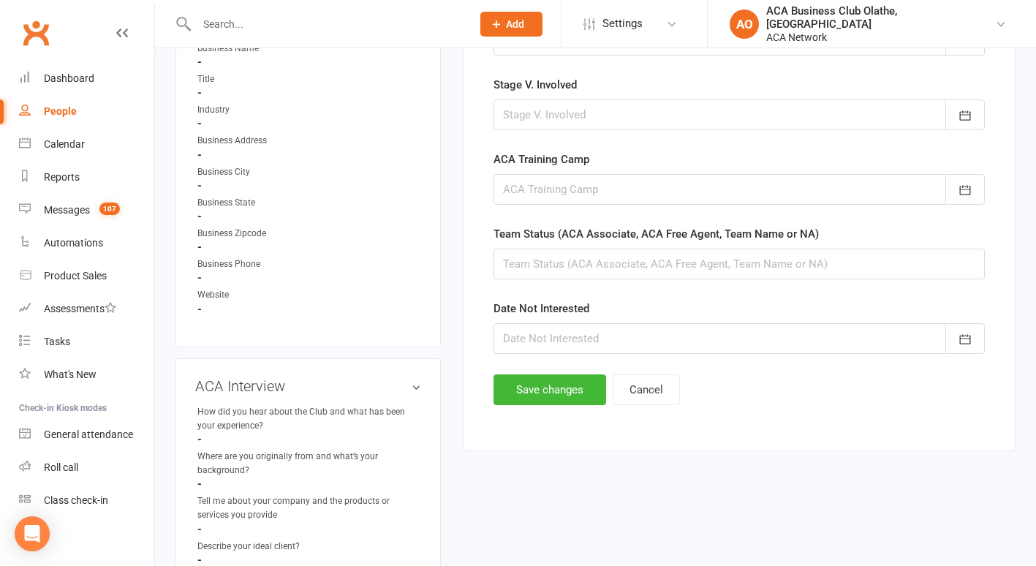
scroll to position [878, 0]
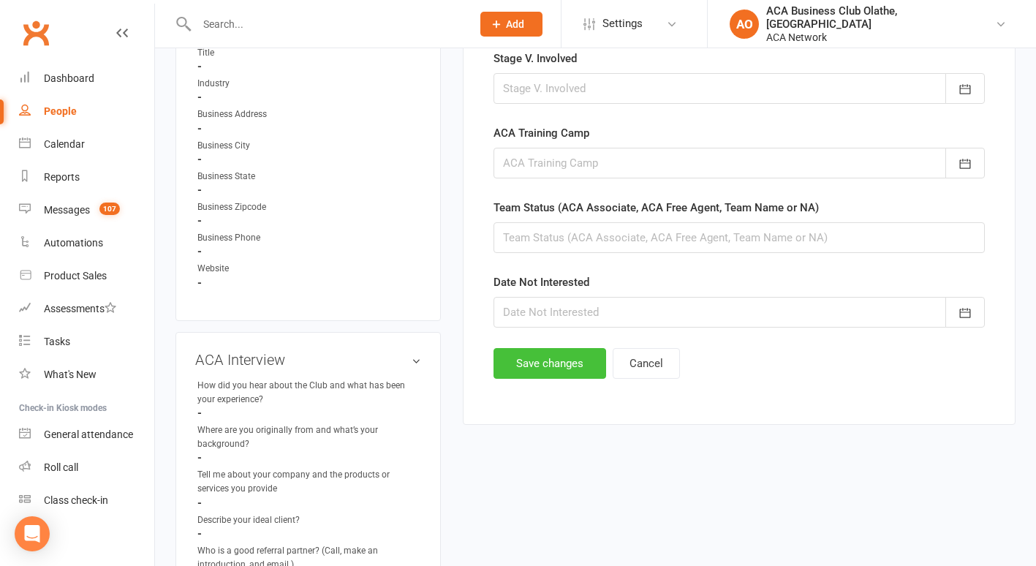
click at [542, 363] on button "Save changes" at bounding box center [550, 363] width 113 height 31
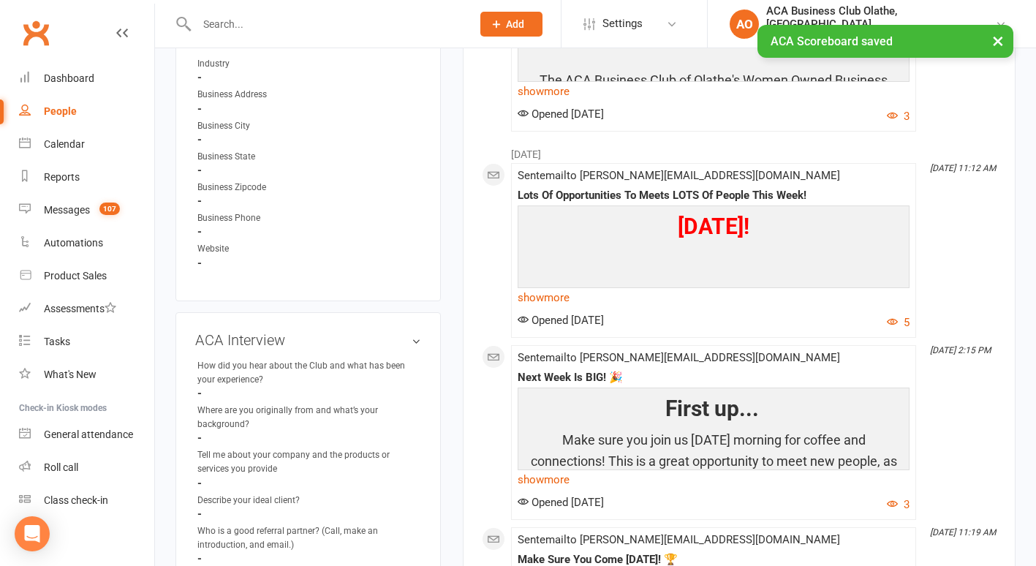
scroll to position [0, 0]
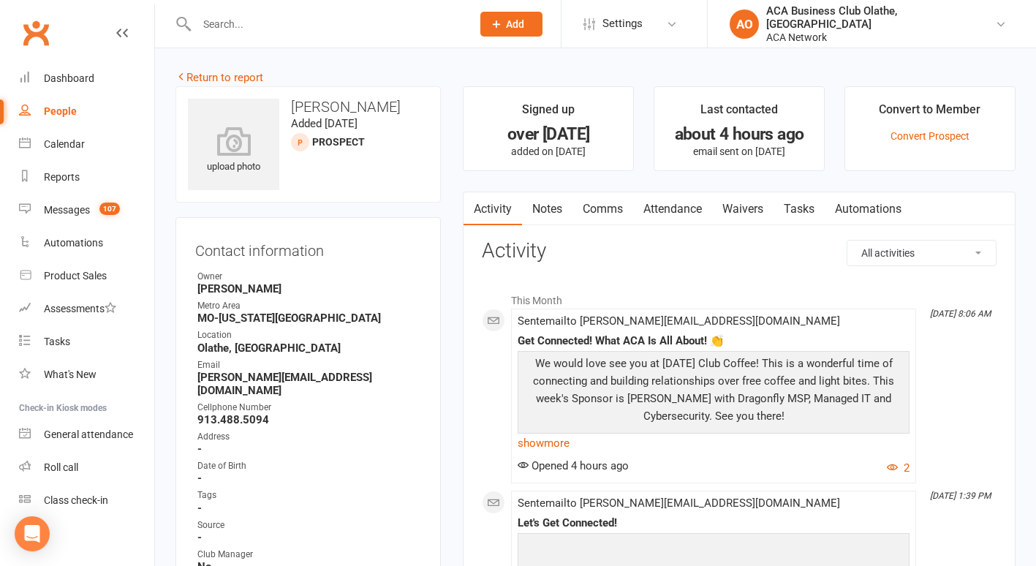
click at [541, 211] on link "Notes" at bounding box center [547, 209] width 50 height 34
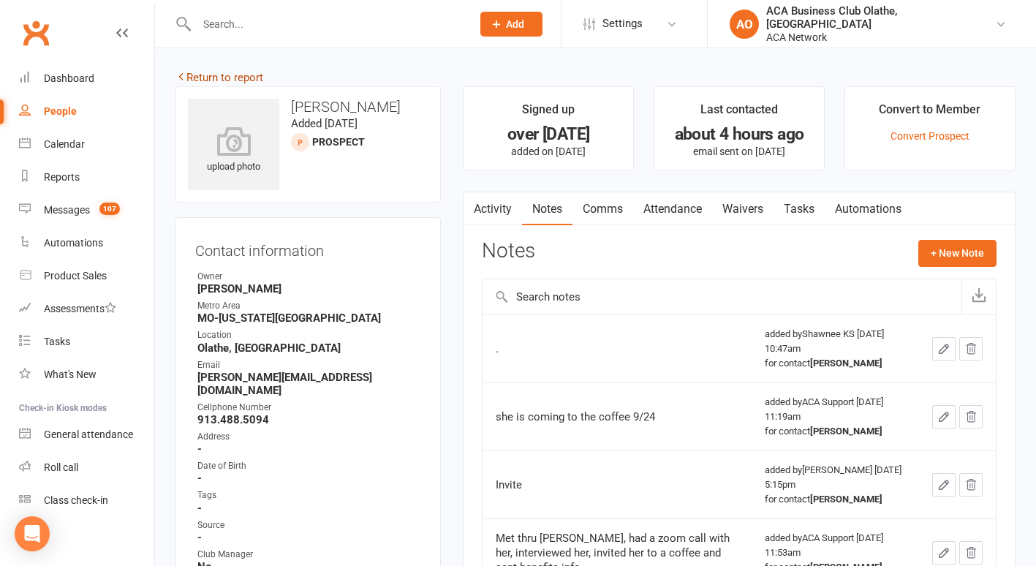
click at [199, 72] on link "Return to report" at bounding box center [219, 77] width 88 height 13
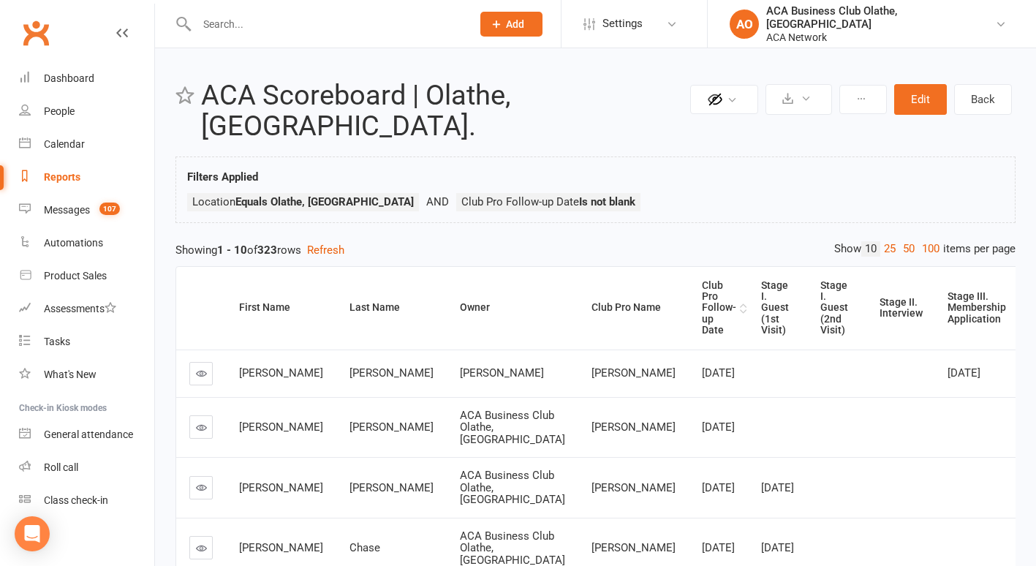
click at [702, 280] on div "Club Pro Follow-up Date" at bounding box center [719, 308] width 34 height 56
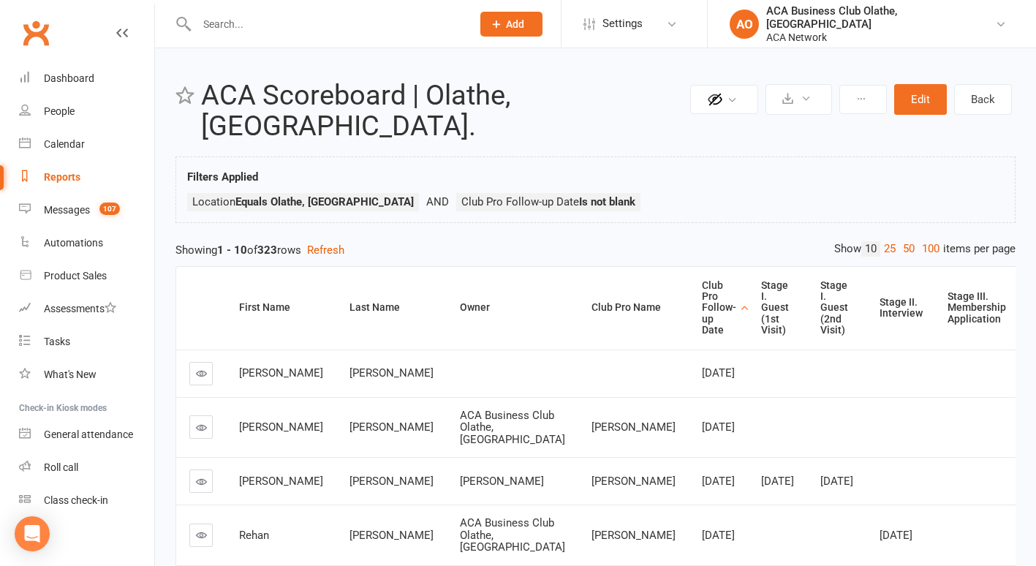
click at [196, 423] on icon at bounding box center [201, 427] width 11 height 11
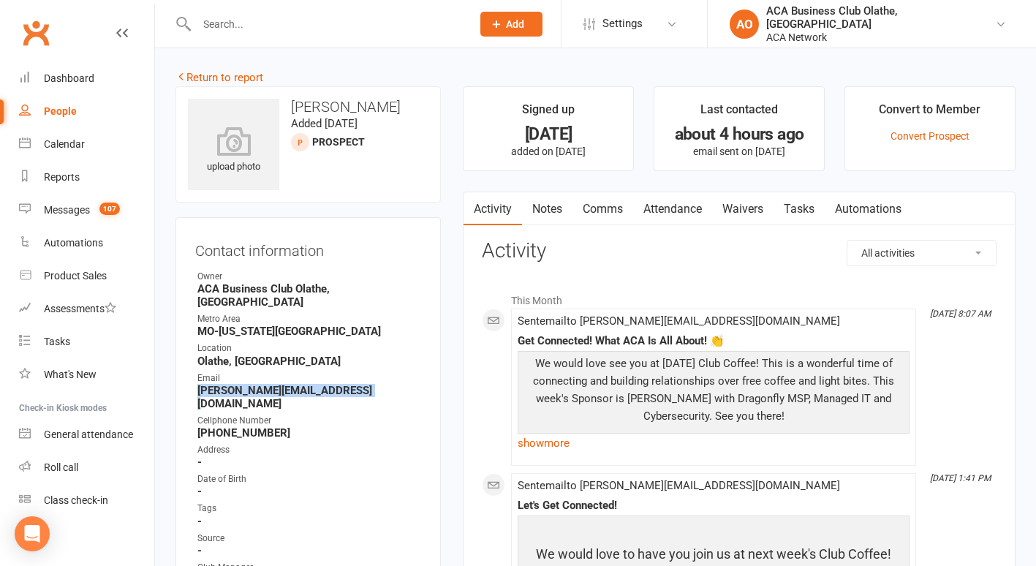
drag, startPoint x: 361, startPoint y: 377, endPoint x: 193, endPoint y: 378, distance: 168.2
click at [193, 378] on div "Contact information Owner ACA Business Club [GEOGRAPHIC_DATA], [GEOGRAPHIC_DATA…" at bounding box center [307, 499] width 265 height 565
drag, startPoint x: 193, startPoint y: 378, endPoint x: 203, endPoint y: 377, distance: 9.5
click at [551, 206] on link "Notes" at bounding box center [547, 209] width 50 height 34
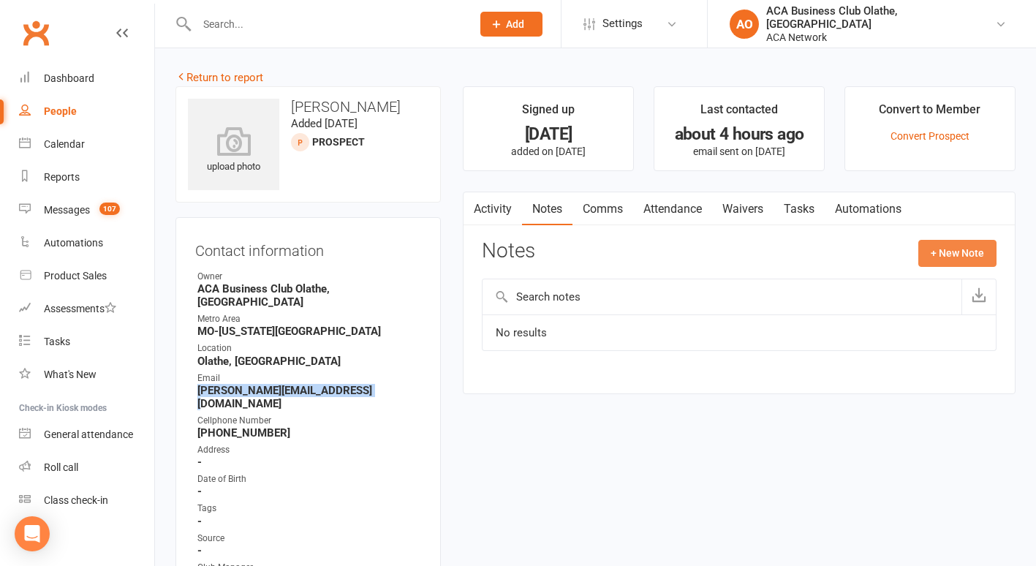
click at [958, 243] on button "+ New Note" at bounding box center [957, 253] width 78 height 26
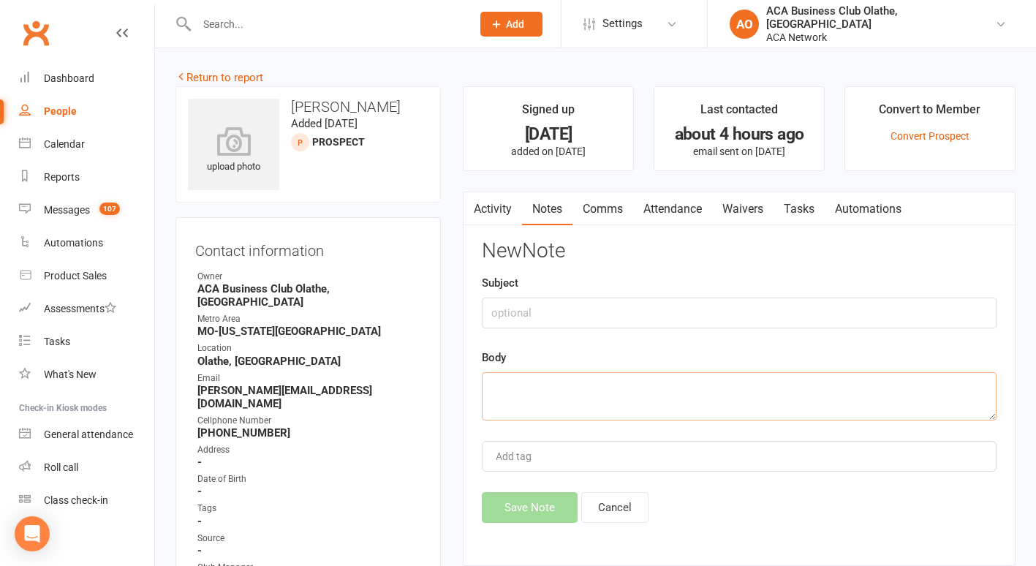
click at [588, 382] on textarea at bounding box center [739, 396] width 515 height 48
type textarea "sent email"
click at [519, 507] on button "Save Note" at bounding box center [530, 507] width 96 height 31
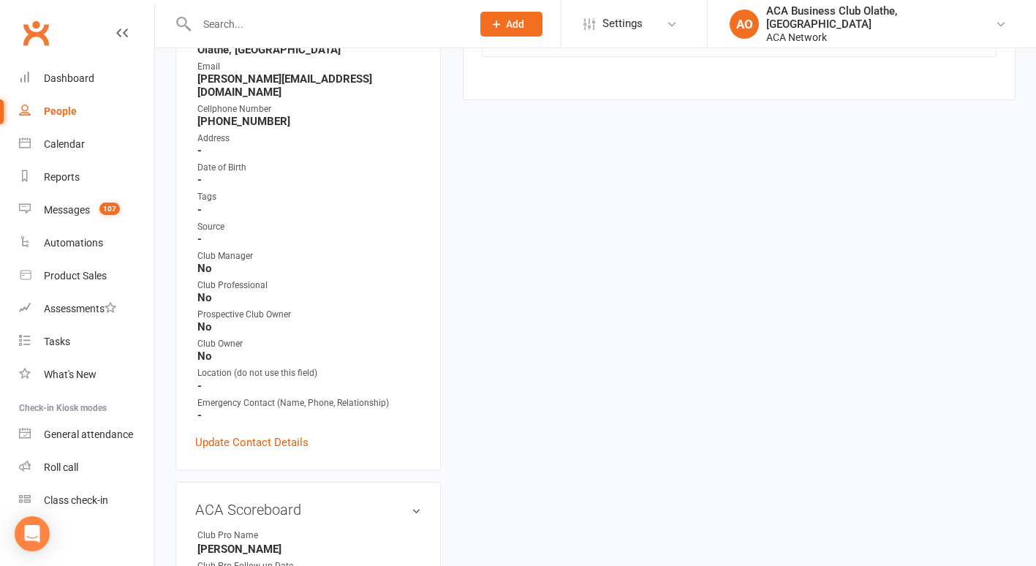
scroll to position [599, 0]
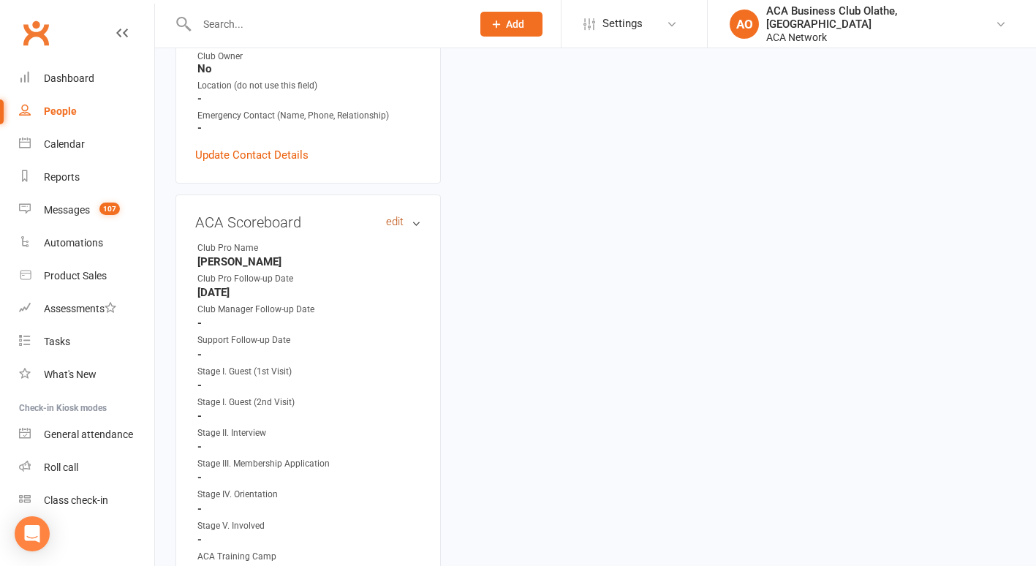
click at [396, 216] on link "edit" at bounding box center [395, 222] width 18 height 12
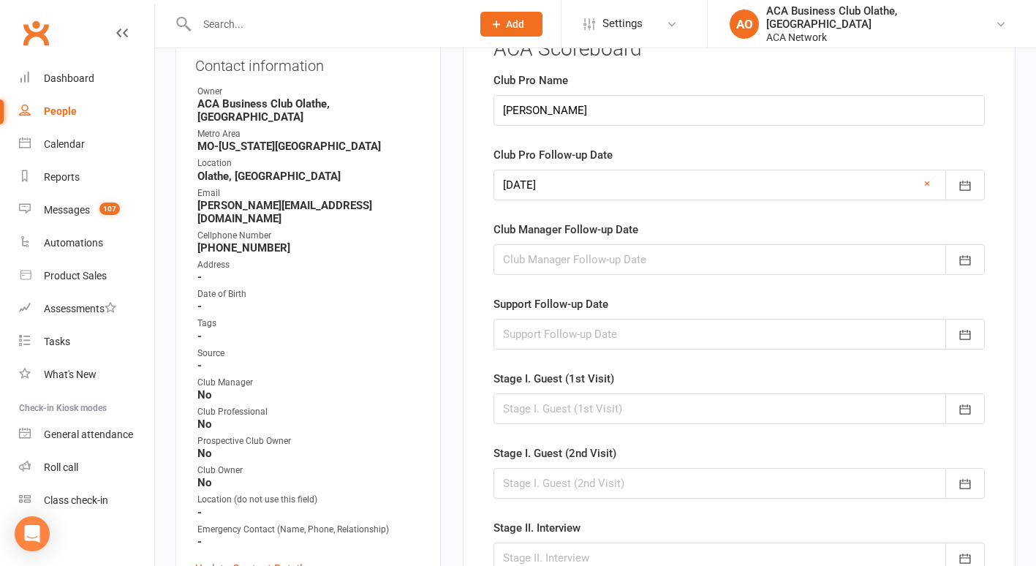
scroll to position [118, 0]
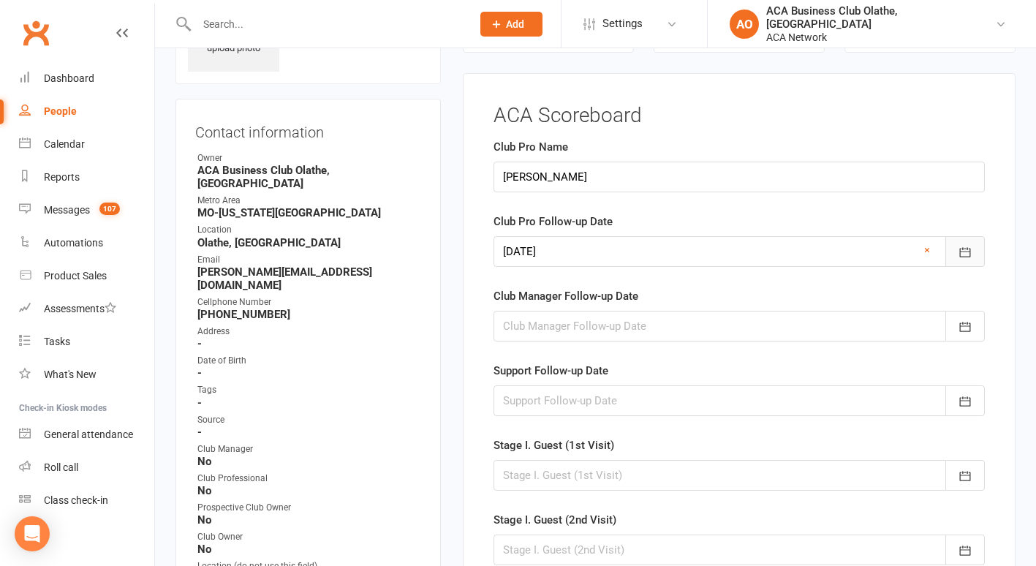
click at [967, 251] on icon "button" at bounding box center [965, 252] width 15 height 15
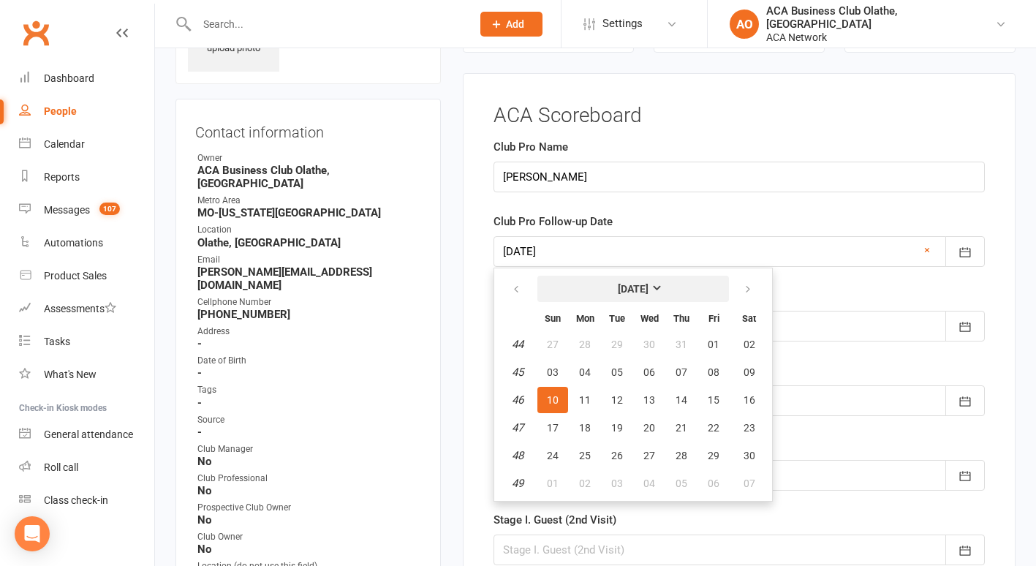
click at [649, 284] on strong "[DATE]" at bounding box center [633, 289] width 31 height 12
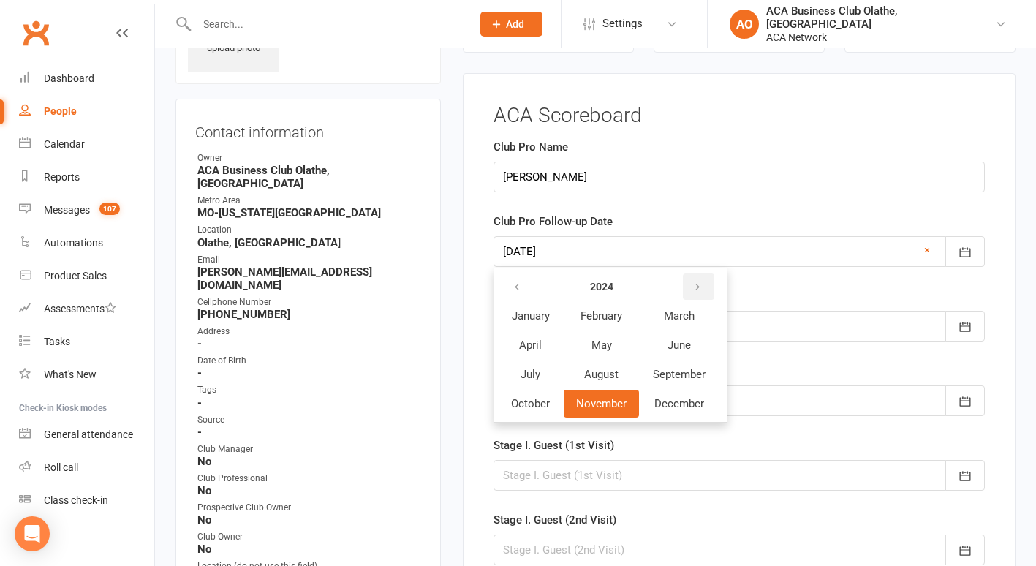
click at [698, 284] on icon "button" at bounding box center [697, 288] width 10 height 12
click at [523, 407] on span "October" at bounding box center [530, 403] width 39 height 13
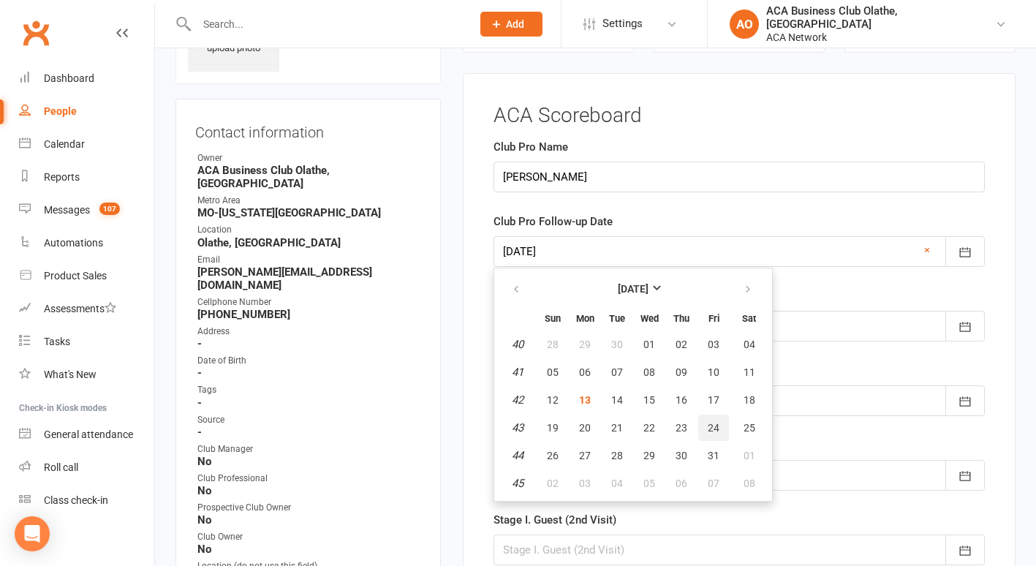
click at [706, 423] on button "24" at bounding box center [713, 428] width 31 height 26
type input "[DATE]"
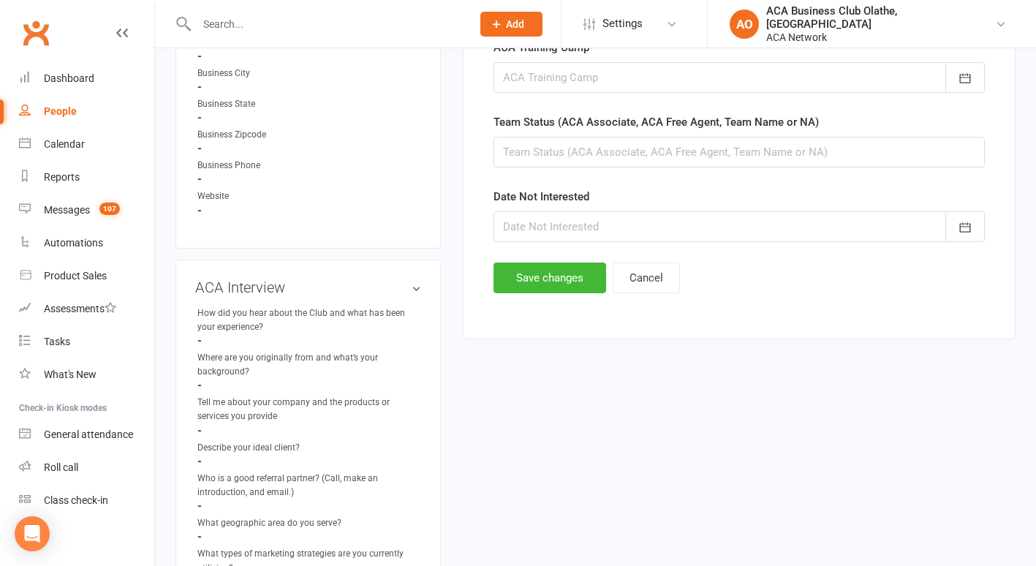
scroll to position [975, 0]
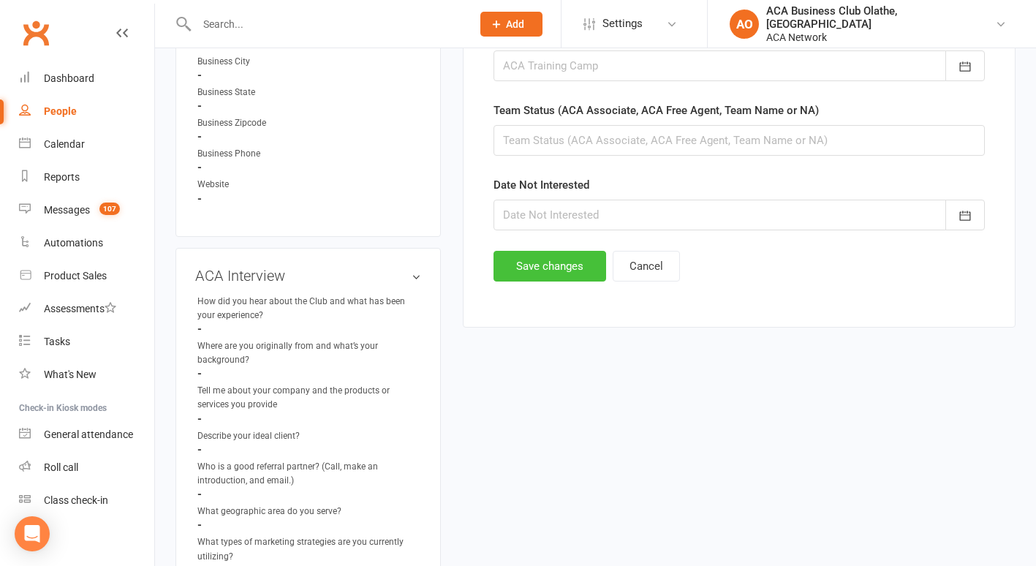
click at [549, 269] on button "Save changes" at bounding box center [550, 266] width 113 height 31
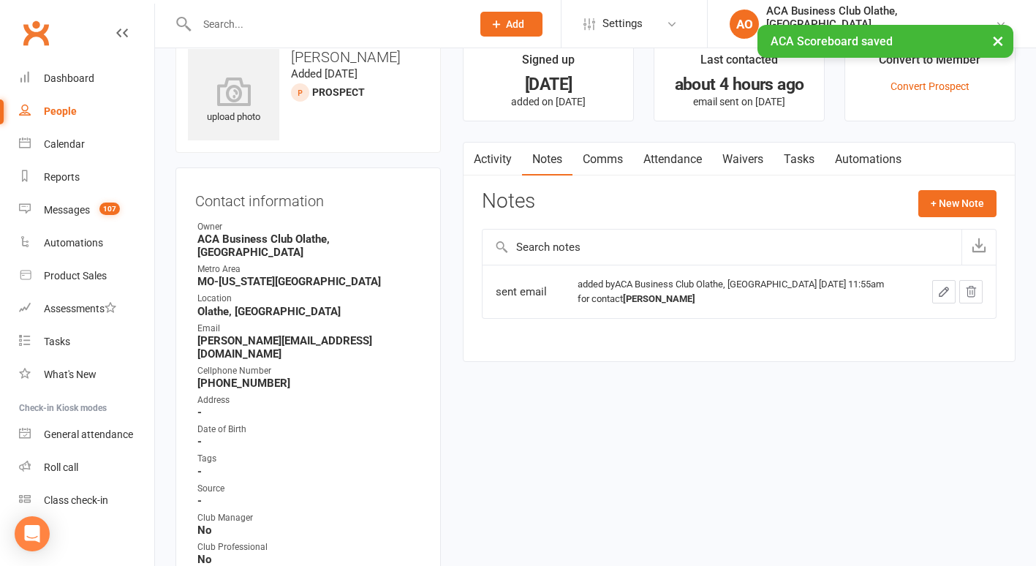
scroll to position [0, 0]
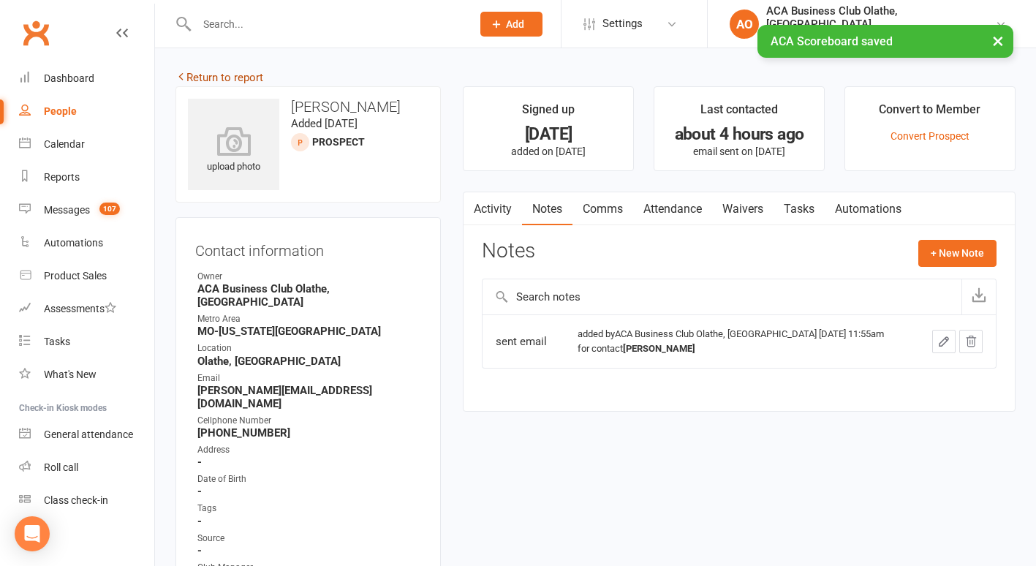
click at [196, 77] on link "Return to report" at bounding box center [219, 77] width 88 height 13
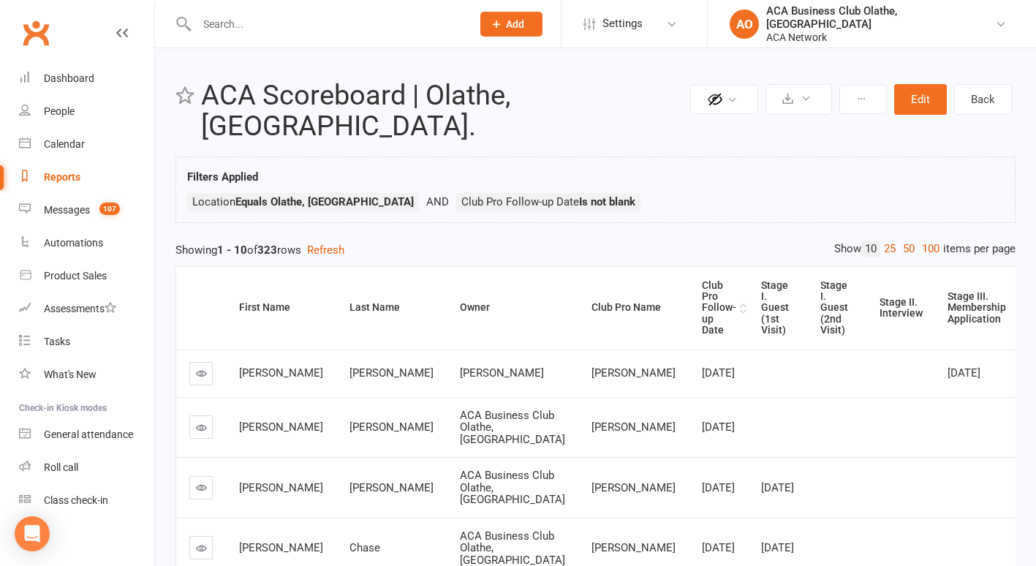
click at [702, 280] on div "Club Pro Follow-up Date" at bounding box center [719, 308] width 34 height 56
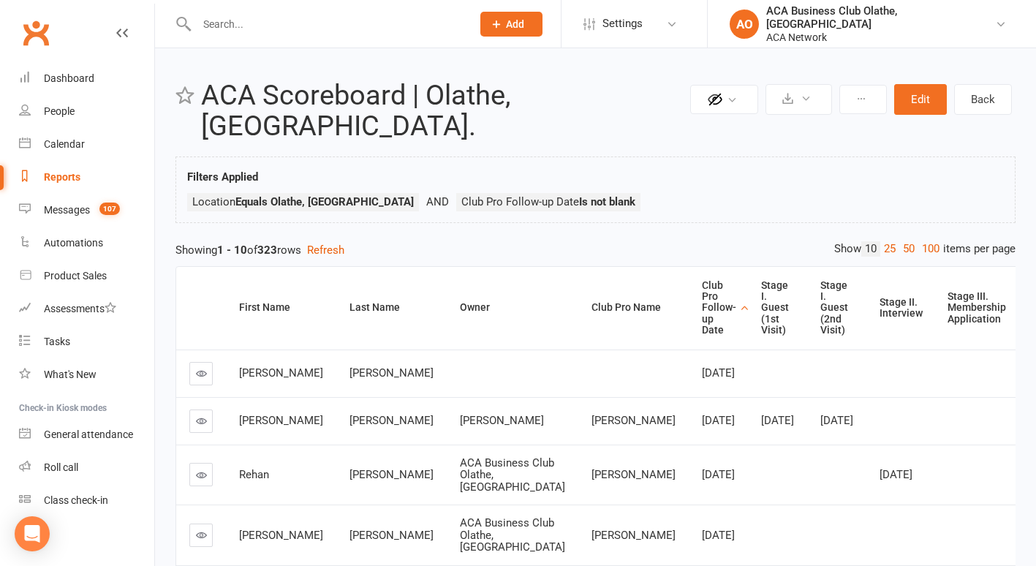
click at [201, 477] on link at bounding box center [200, 474] width 23 height 23
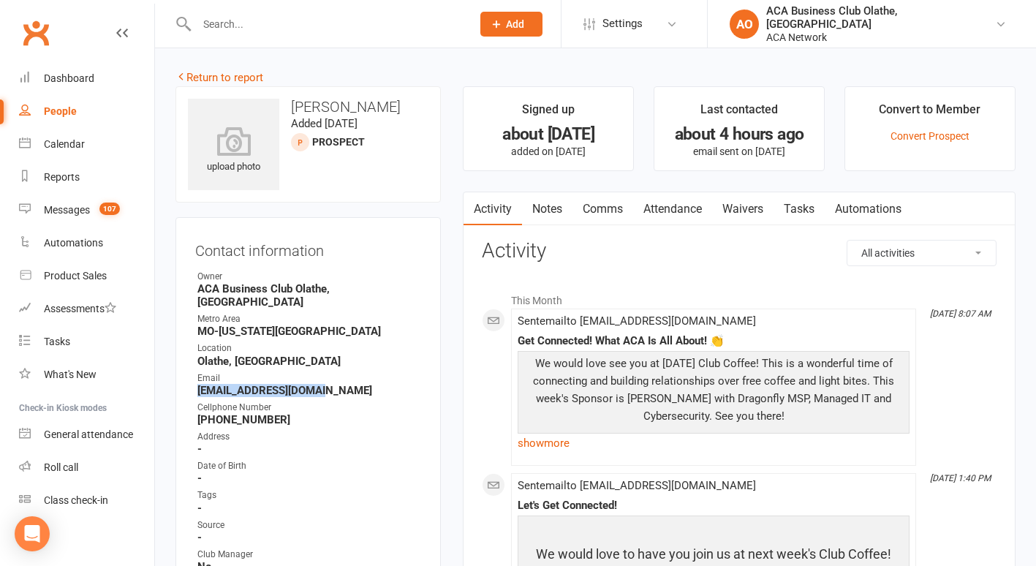
drag, startPoint x: 320, startPoint y: 380, endPoint x: 196, endPoint y: 375, distance: 124.4
click at [196, 375] on li "Email [EMAIL_ADDRESS][DOMAIN_NAME]" at bounding box center [308, 384] width 226 height 26
drag, startPoint x: 196, startPoint y: 375, endPoint x: 205, endPoint y: 375, distance: 8.8
click at [547, 204] on link "Notes" at bounding box center [547, 209] width 50 height 34
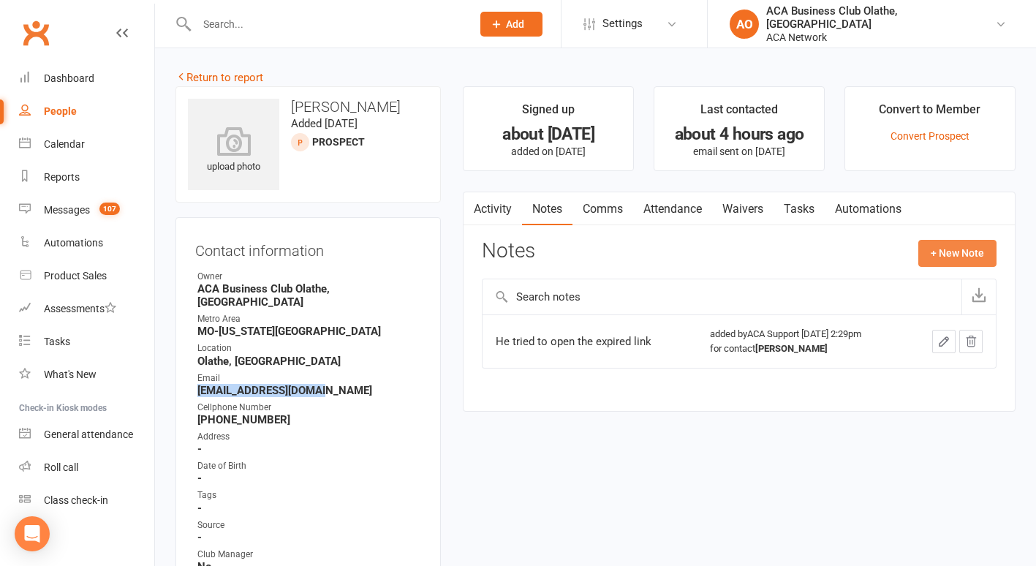
click at [936, 243] on button "+ New Note" at bounding box center [957, 253] width 78 height 26
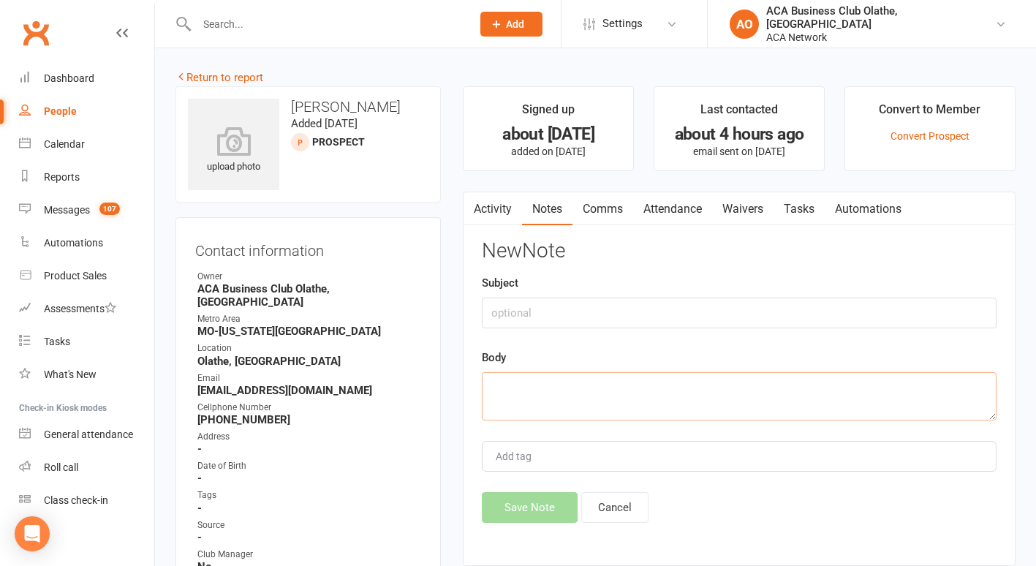
click at [560, 387] on textarea at bounding box center [739, 396] width 515 height 48
click at [556, 418] on textarea at bounding box center [739, 396] width 515 height 48
type textarea "Sent email"
click at [526, 510] on button "Save Note" at bounding box center [530, 507] width 96 height 31
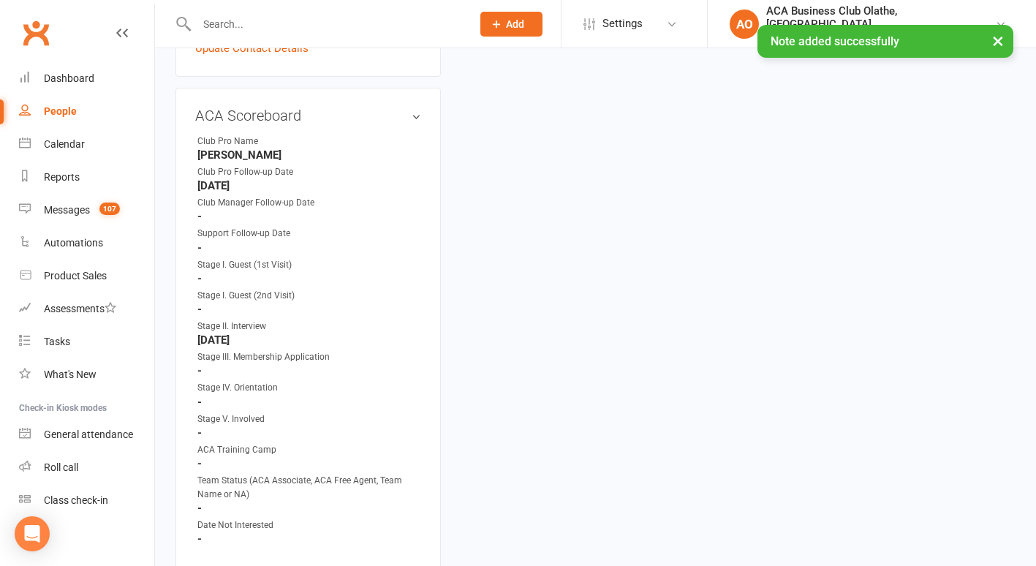
scroll to position [675, 0]
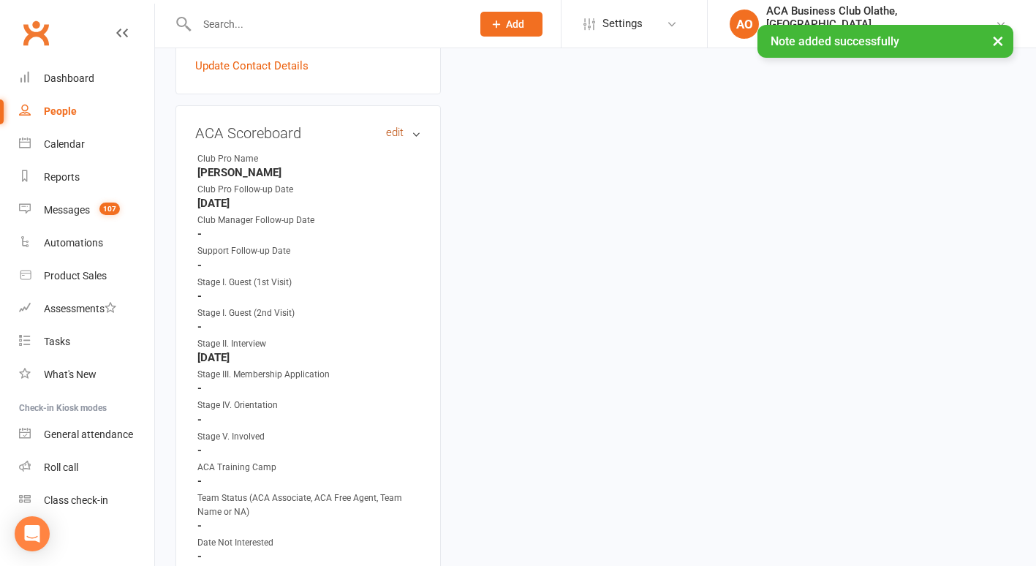
click at [396, 126] on link "edit" at bounding box center [395, 132] width 18 height 12
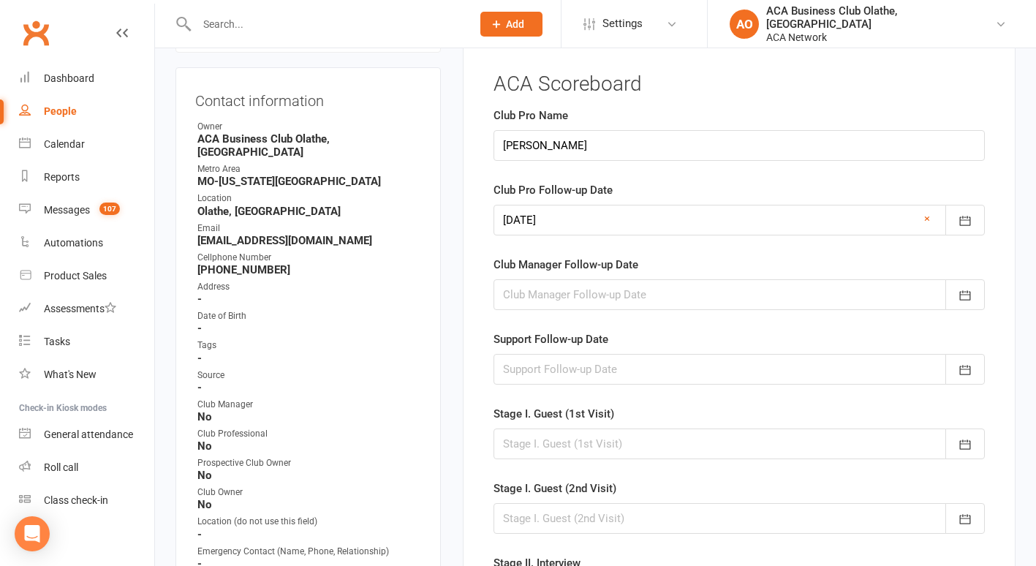
scroll to position [118, 0]
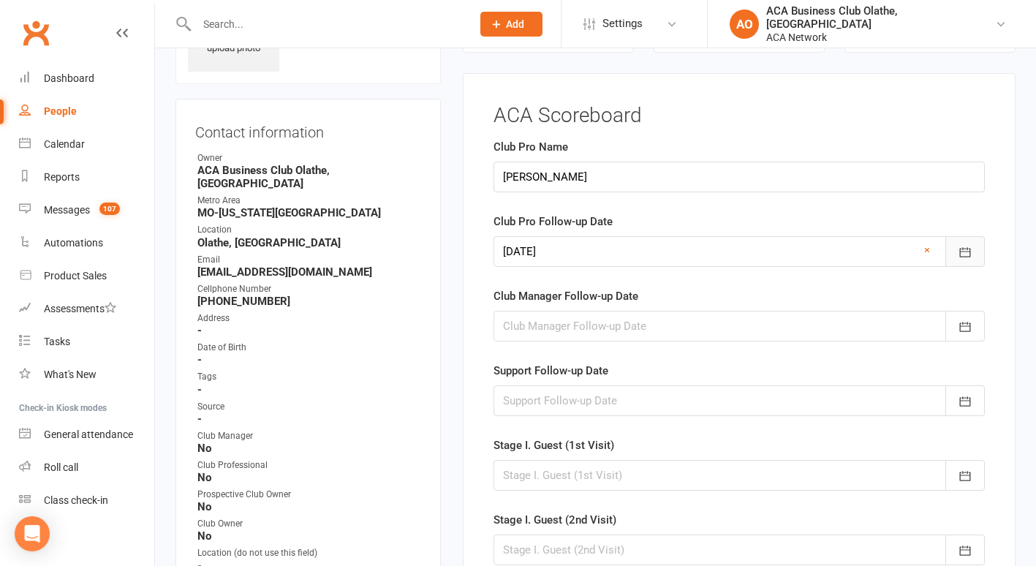
click at [964, 250] on icon "button" at bounding box center [965, 252] width 15 height 15
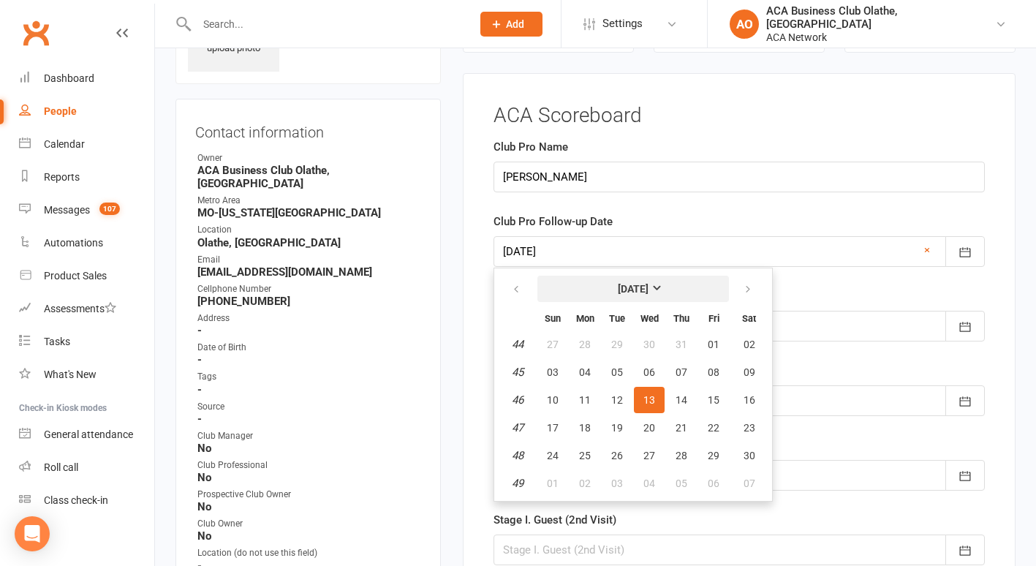
click at [649, 284] on strong "[DATE]" at bounding box center [633, 289] width 31 height 12
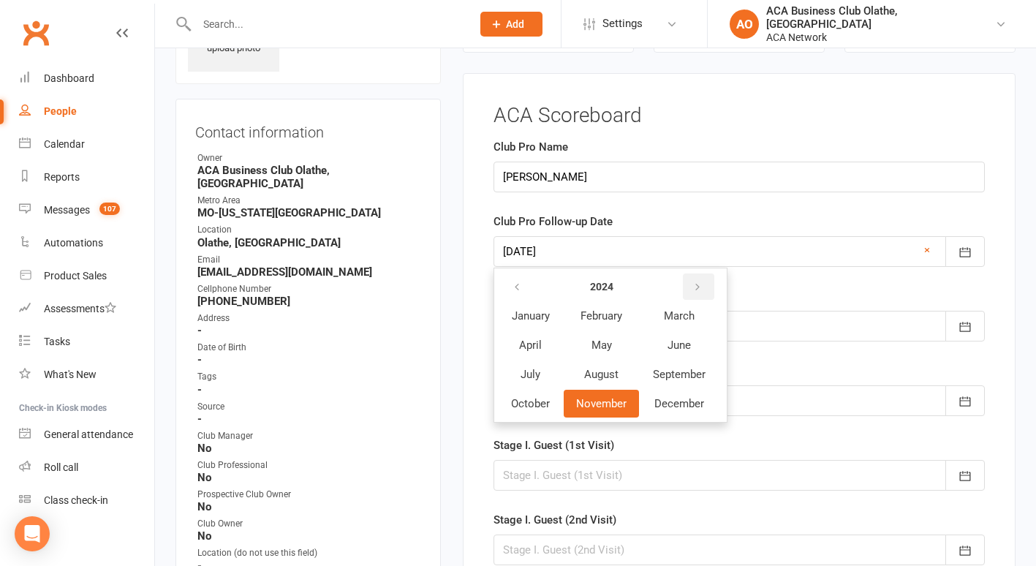
click at [698, 282] on icon "button" at bounding box center [697, 288] width 10 height 12
click at [529, 403] on span "October" at bounding box center [530, 403] width 39 height 13
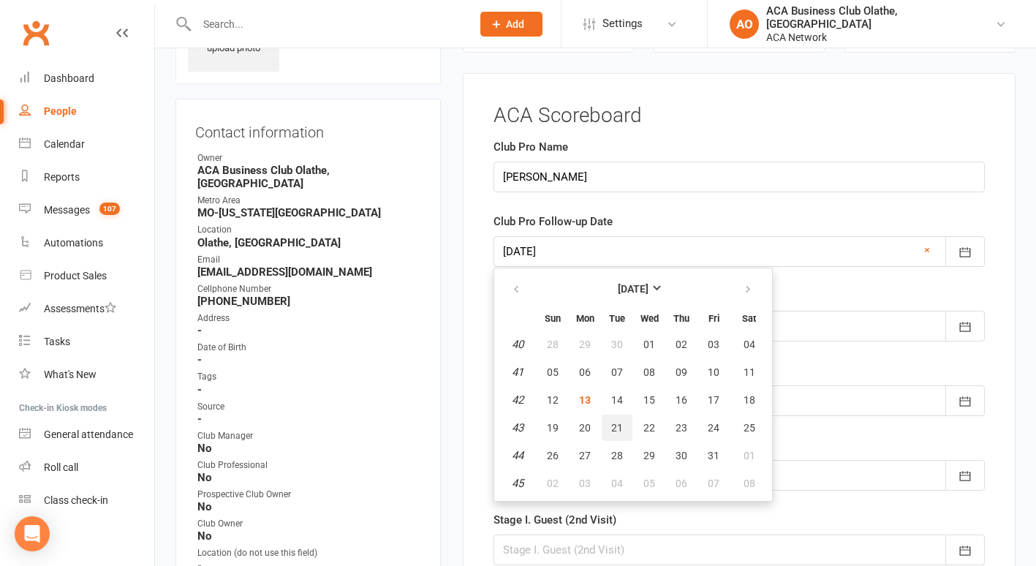
click at [617, 426] on span "21" at bounding box center [617, 428] width 12 height 12
type input "[DATE]"
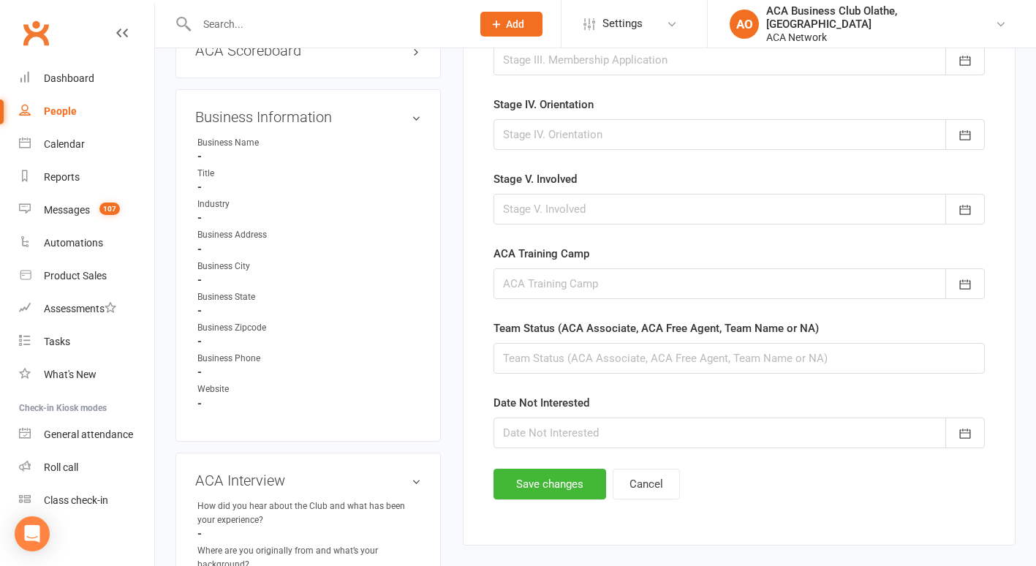
scroll to position [763, 0]
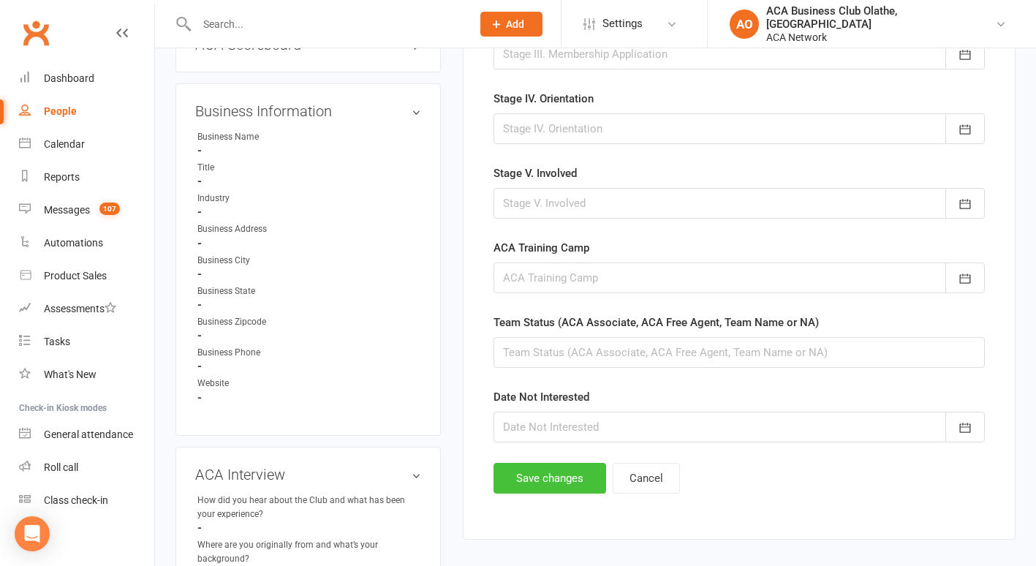
click at [534, 480] on button "Save changes" at bounding box center [550, 478] width 113 height 31
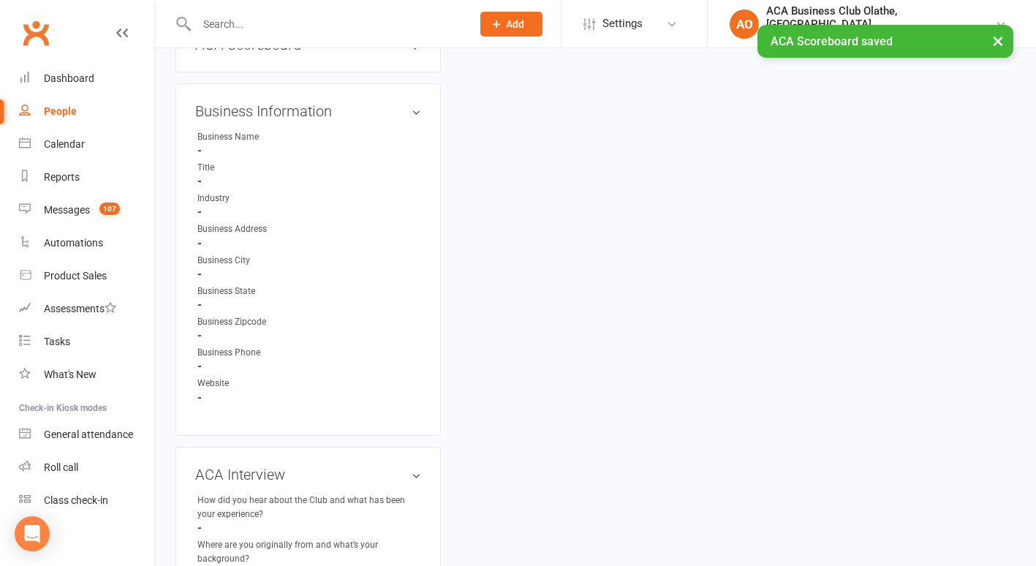
scroll to position [0, 0]
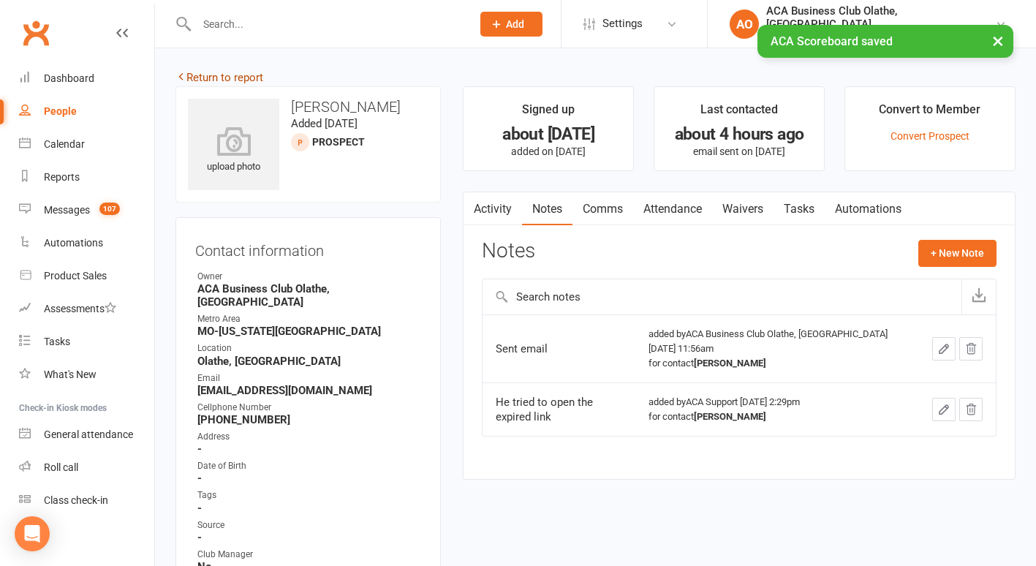
click at [186, 75] on link "Return to report" at bounding box center [219, 77] width 88 height 13
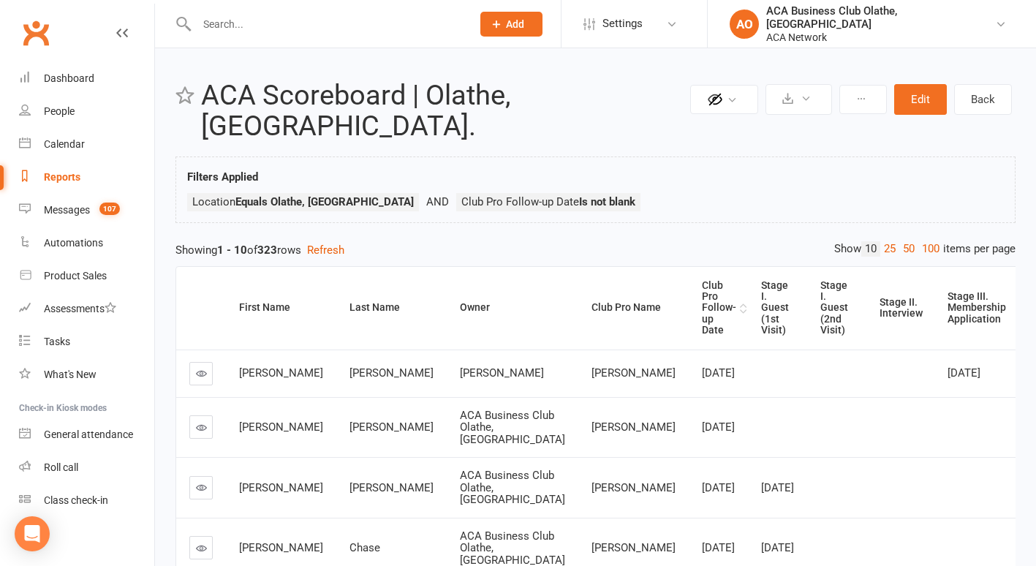
click at [702, 280] on div "Club Pro Follow-up Date" at bounding box center [719, 308] width 34 height 56
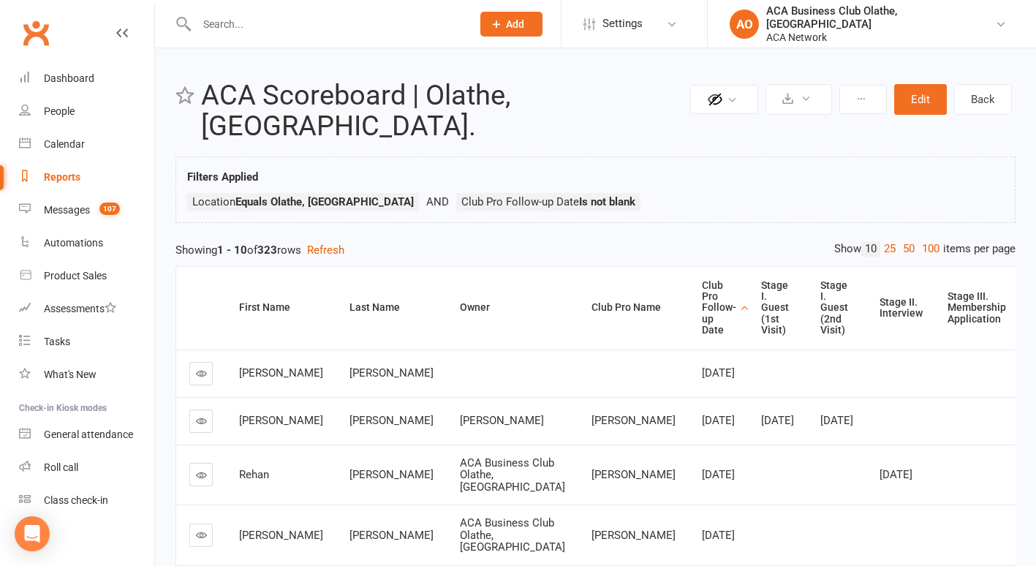
click at [201, 368] on icon at bounding box center [201, 373] width 11 height 11
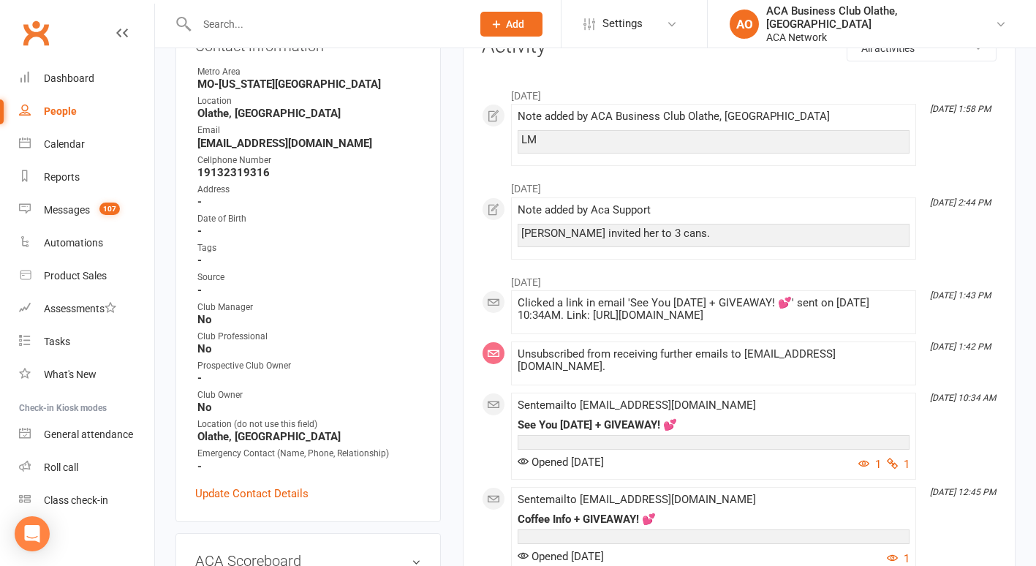
scroll to position [212, 0]
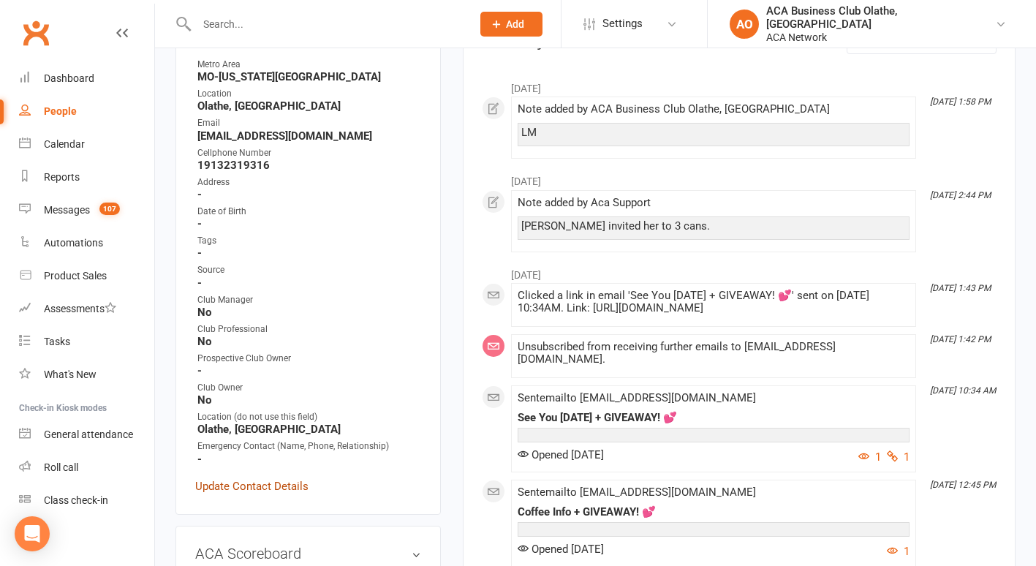
click at [233, 480] on link "Update Contact Details" at bounding box center [251, 486] width 113 height 18
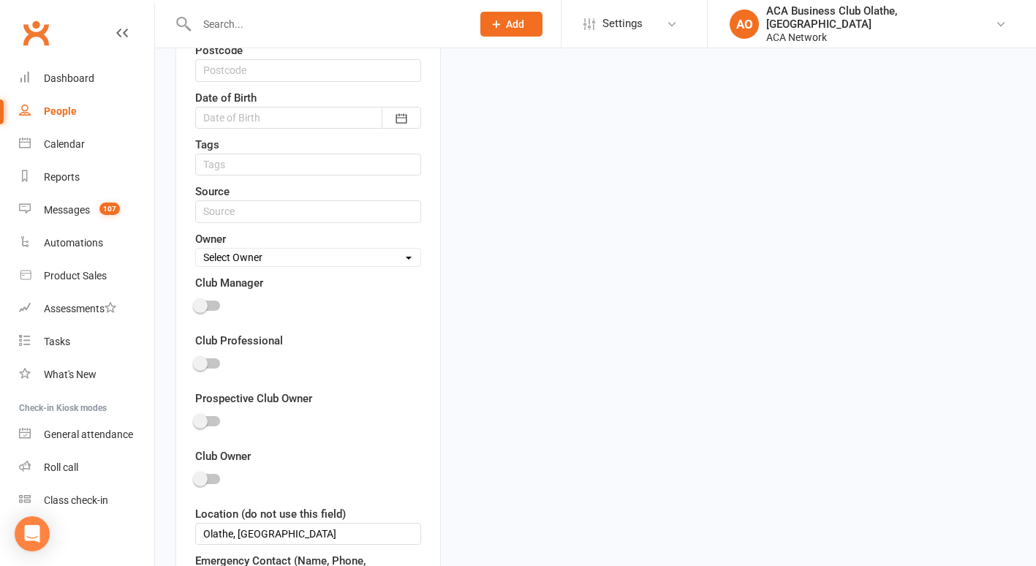
scroll to position [743, 0]
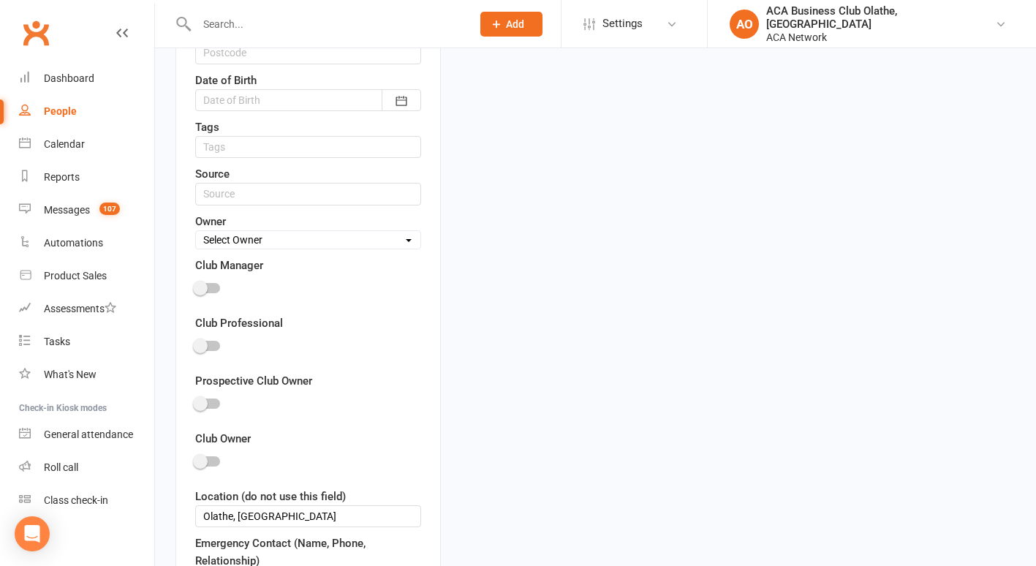
click at [344, 239] on select "Select Owner [PERSON_NAME] [PERSON_NAME] ACA Accounting ACA Global ACA Marketin…" at bounding box center [308, 240] width 224 height 16
select select "16"
click at [196, 233] on select "Select Owner [PERSON_NAME] [PERSON_NAME] ACA Accounting ACA Global ACA Marketin…" at bounding box center [308, 240] width 224 height 16
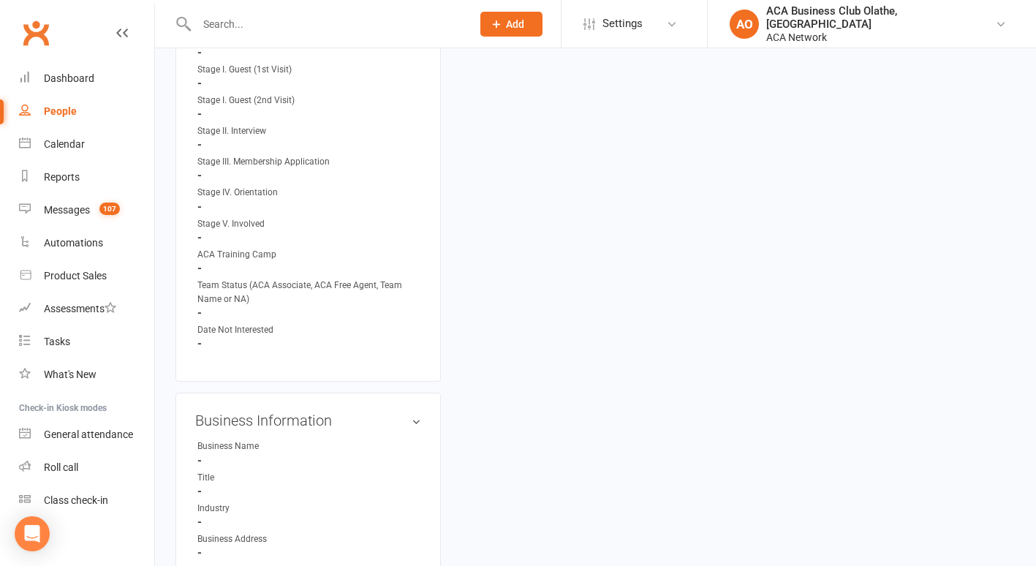
scroll to position [1135, 0]
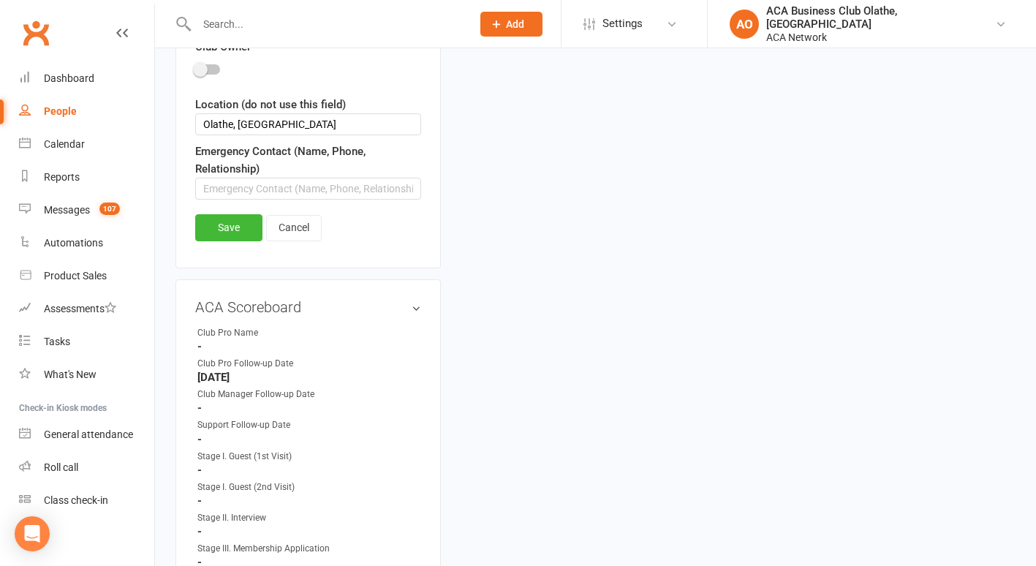
click at [1034, 263] on div "Return to report upload photo [PERSON_NAME] Added [DATE] prospect Contact infor…" at bounding box center [595, 443] width 881 height 3060
click at [239, 225] on link "Save" at bounding box center [228, 227] width 67 height 26
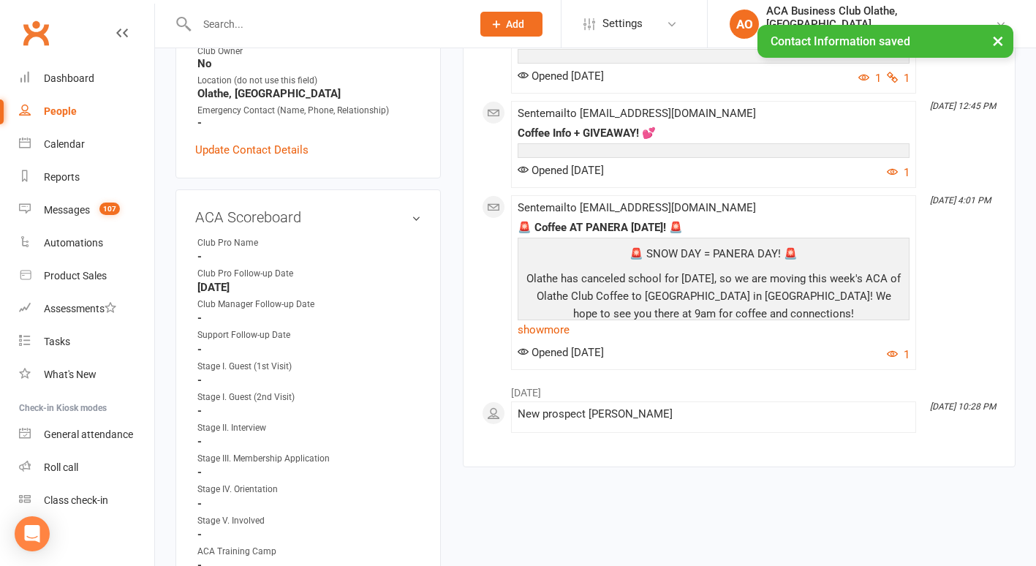
scroll to position [584, 0]
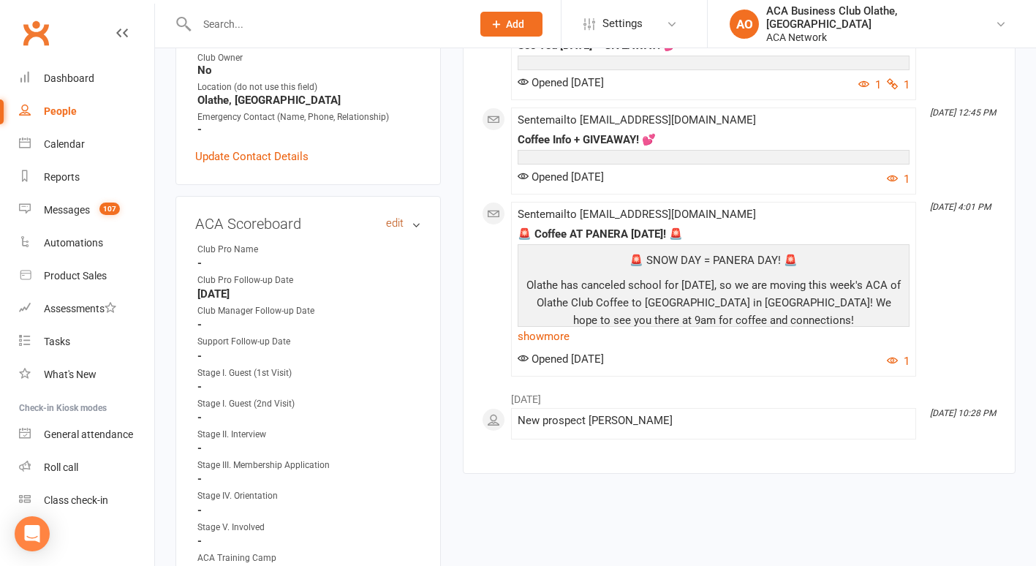
click at [392, 217] on link "edit" at bounding box center [395, 223] width 18 height 12
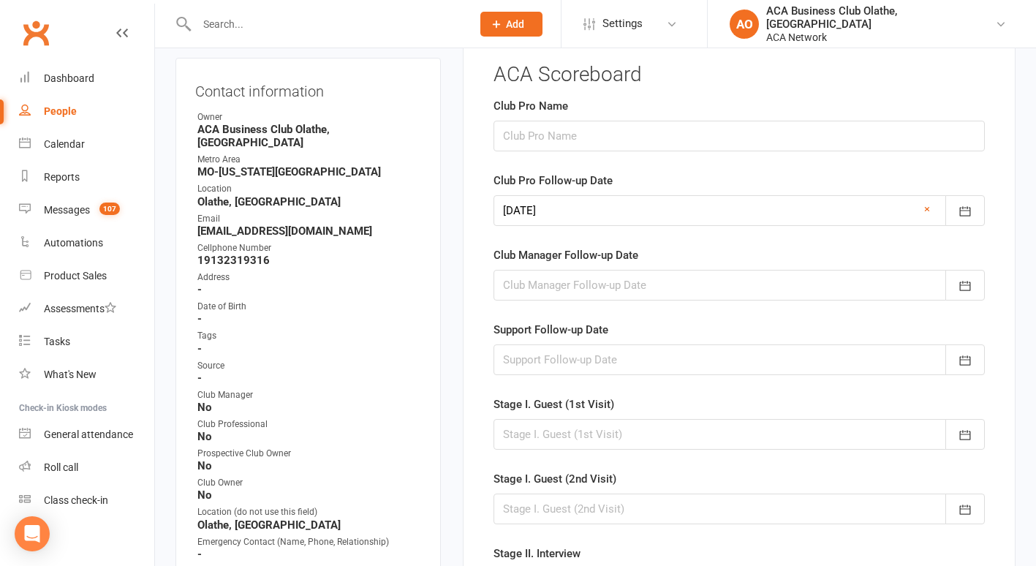
scroll to position [118, 0]
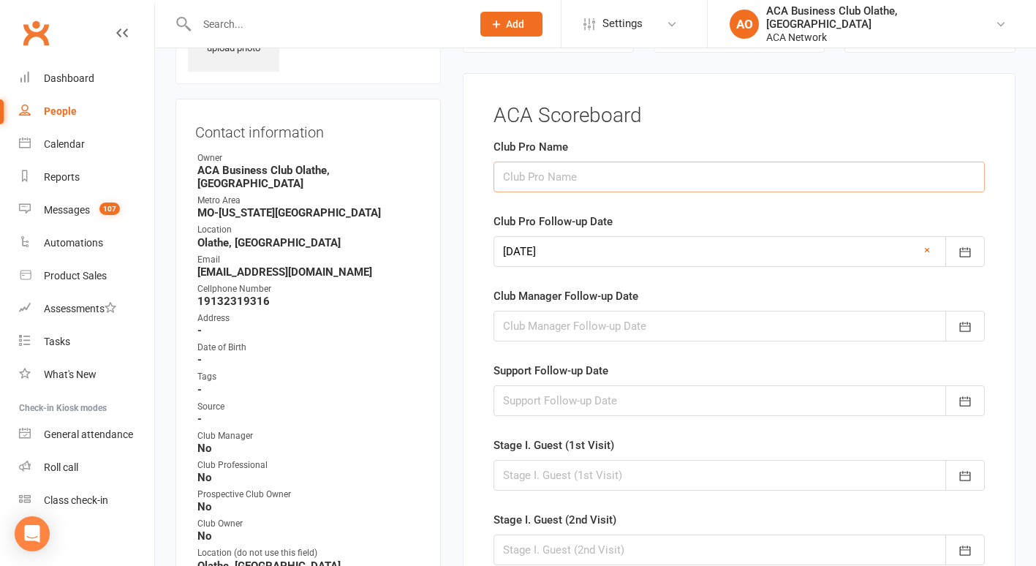
click at [566, 176] on input "text" at bounding box center [739, 177] width 491 height 31
type input "[PERSON_NAME]"
click at [961, 252] on icon "button" at bounding box center [965, 253] width 11 height 10
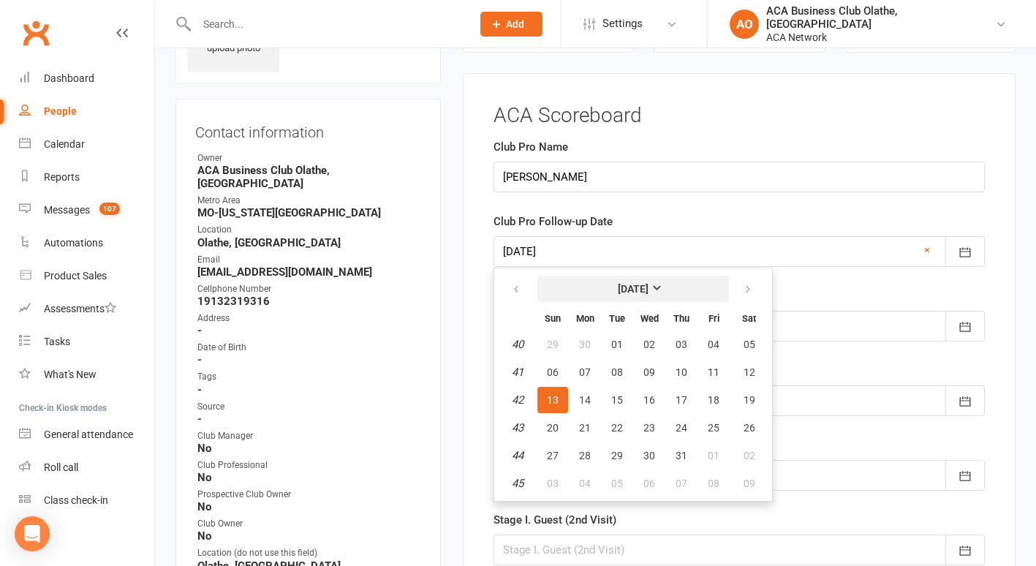
click at [649, 286] on strong "[DATE]" at bounding box center [633, 289] width 31 height 12
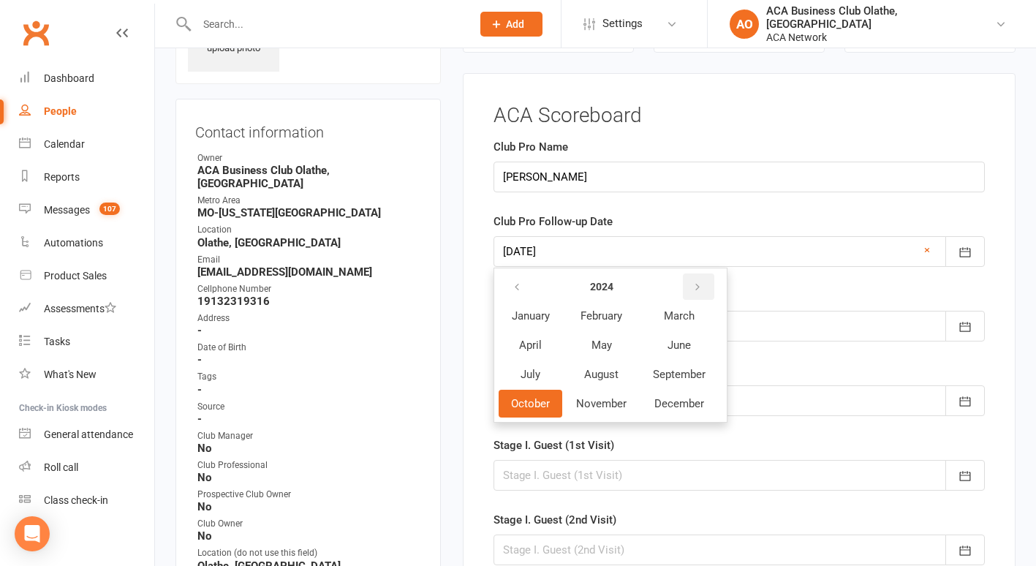
click at [699, 285] on icon "button" at bounding box center [697, 288] width 10 height 12
click at [543, 399] on span "October" at bounding box center [530, 403] width 39 height 13
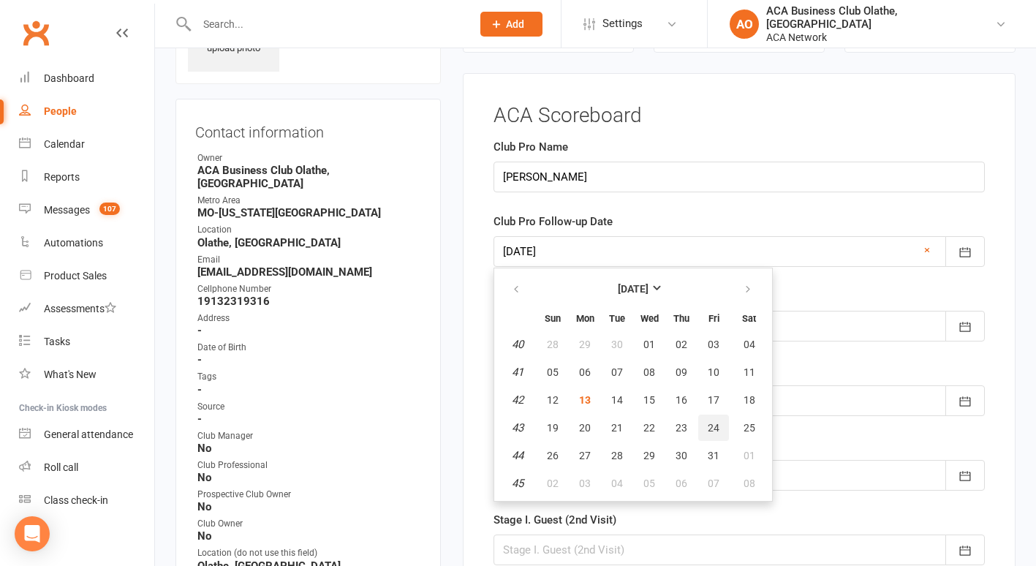
click at [708, 428] on span "24" at bounding box center [714, 428] width 12 height 12
type input "[DATE]"
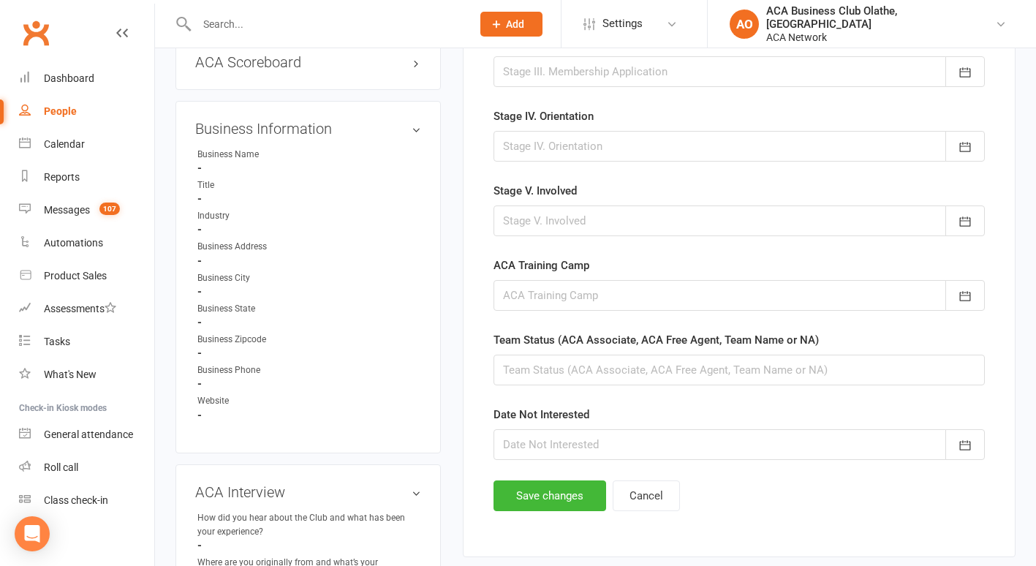
scroll to position [752, 0]
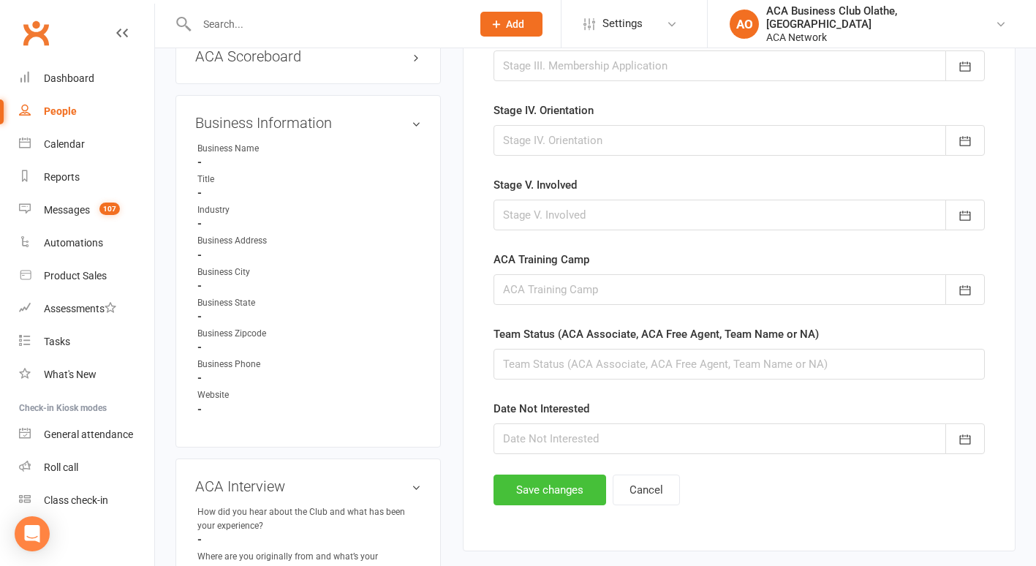
click at [562, 481] on button "Save changes" at bounding box center [550, 490] width 113 height 31
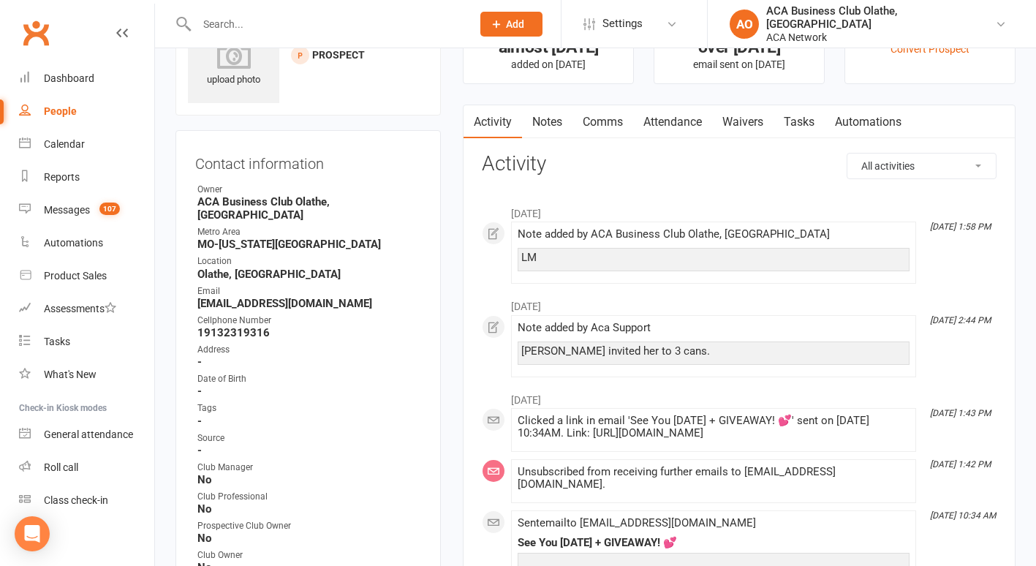
scroll to position [0, 0]
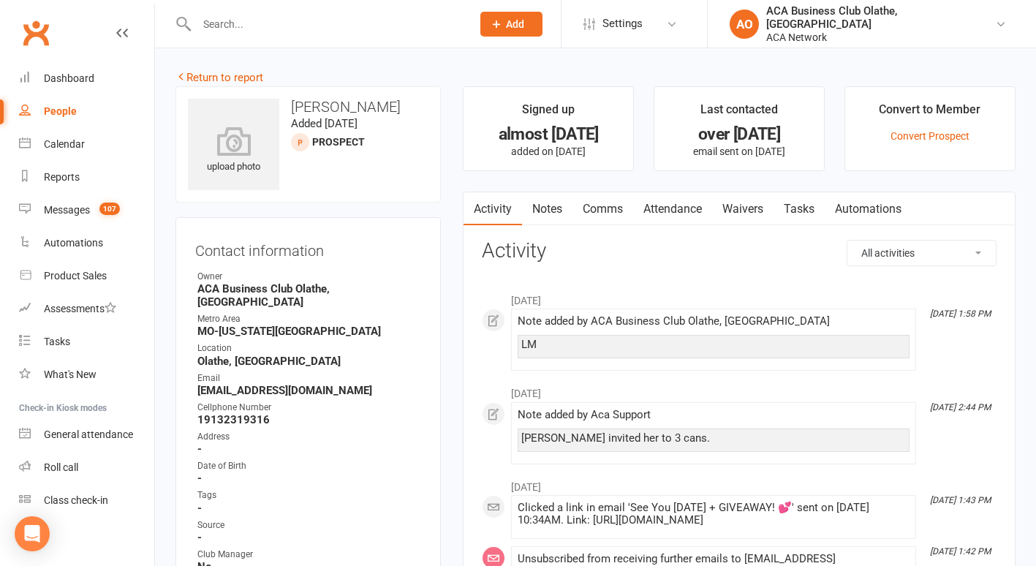
click at [554, 206] on link "Notes" at bounding box center [547, 209] width 50 height 34
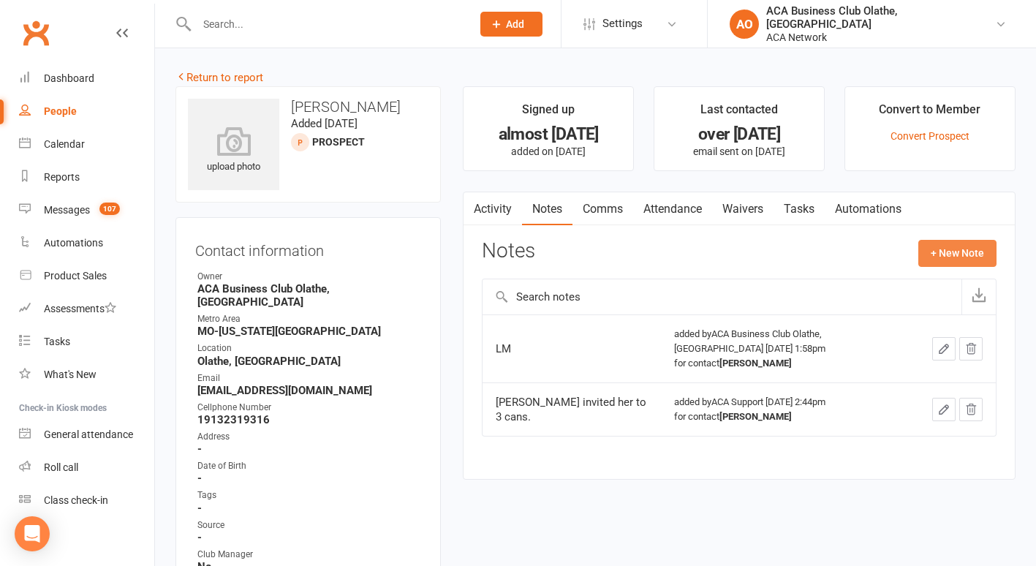
click at [959, 243] on button "+ New Note" at bounding box center [957, 253] width 78 height 26
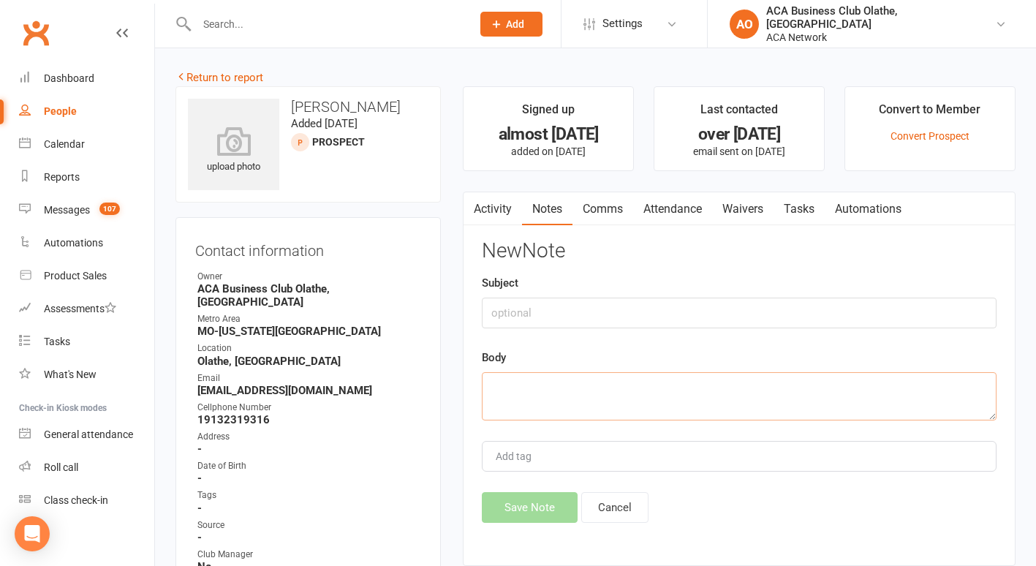
click at [584, 389] on textarea at bounding box center [739, 396] width 515 height 48
type textarea "sent email"
click at [522, 509] on button "Save Note" at bounding box center [530, 507] width 96 height 31
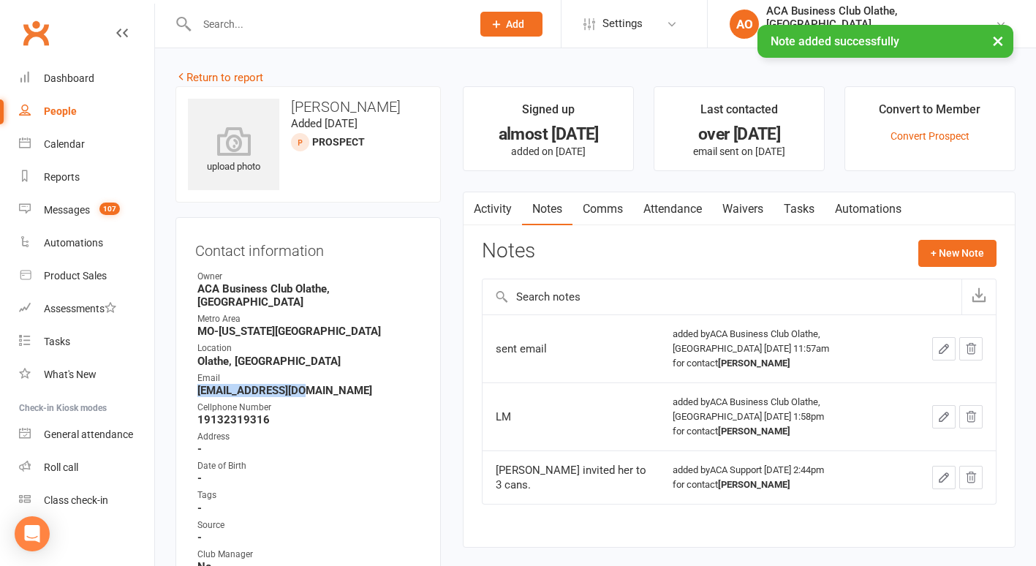
drag, startPoint x: 305, startPoint y: 377, endPoint x: 197, endPoint y: 379, distance: 107.5
click at [197, 384] on strong "[EMAIL_ADDRESS][DOMAIN_NAME]" at bounding box center [309, 390] width 224 height 13
click at [197, 381] on li "Email [EMAIL_ADDRESS][DOMAIN_NAME]" at bounding box center [308, 384] width 226 height 26
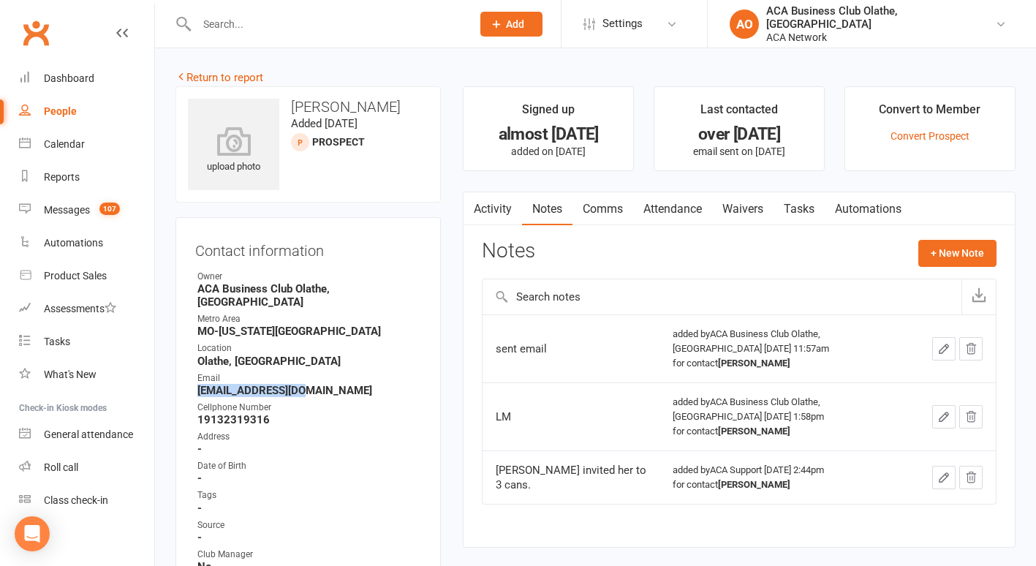
drag, startPoint x: 309, startPoint y: 375, endPoint x: 198, endPoint y: 377, distance: 110.4
click at [198, 384] on strong "[EMAIL_ADDRESS][DOMAIN_NAME]" at bounding box center [309, 390] width 224 height 13
click at [206, 76] on link "Return to report" at bounding box center [219, 77] width 88 height 13
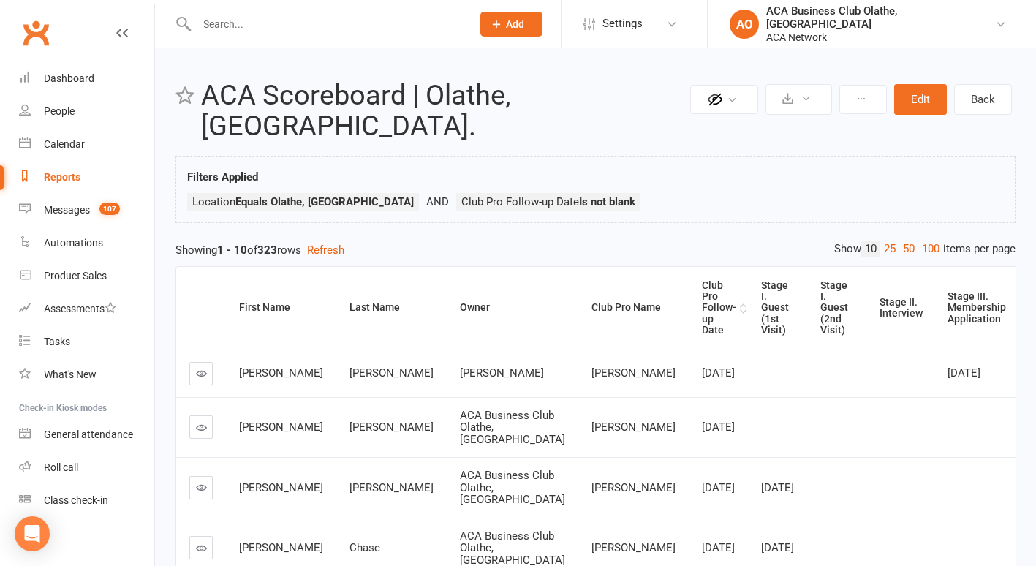
click at [702, 280] on div "Club Pro Follow-up Date" at bounding box center [719, 308] width 34 height 56
click at [197, 368] on icon at bounding box center [201, 373] width 11 height 11
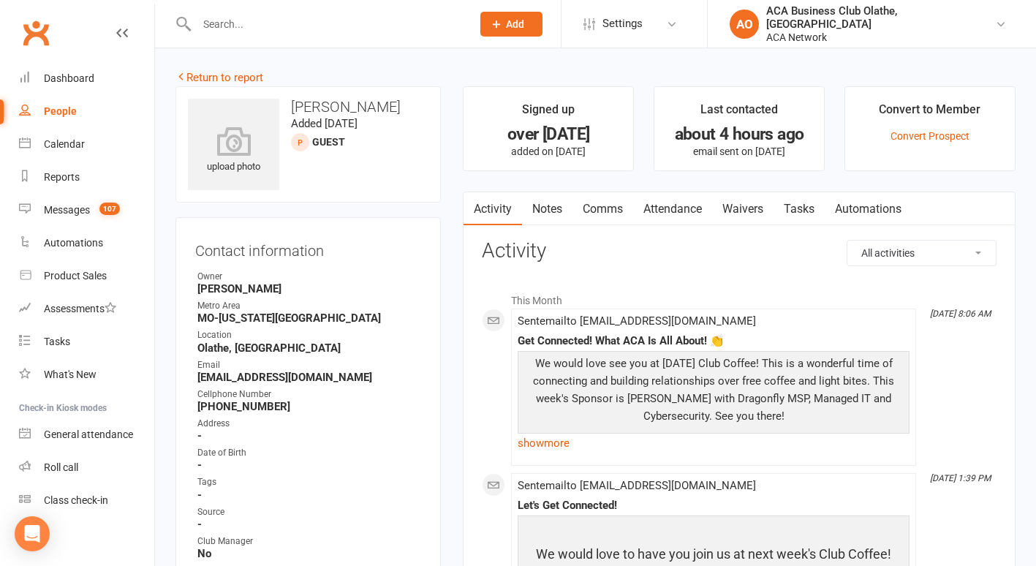
drag, startPoint x: 388, startPoint y: 378, endPoint x: 202, endPoint y: 375, distance: 185.7
click at [202, 375] on strong "[EMAIL_ADDRESS][DOMAIN_NAME]" at bounding box center [309, 377] width 224 height 13
click at [548, 205] on link "Notes" at bounding box center [547, 209] width 50 height 34
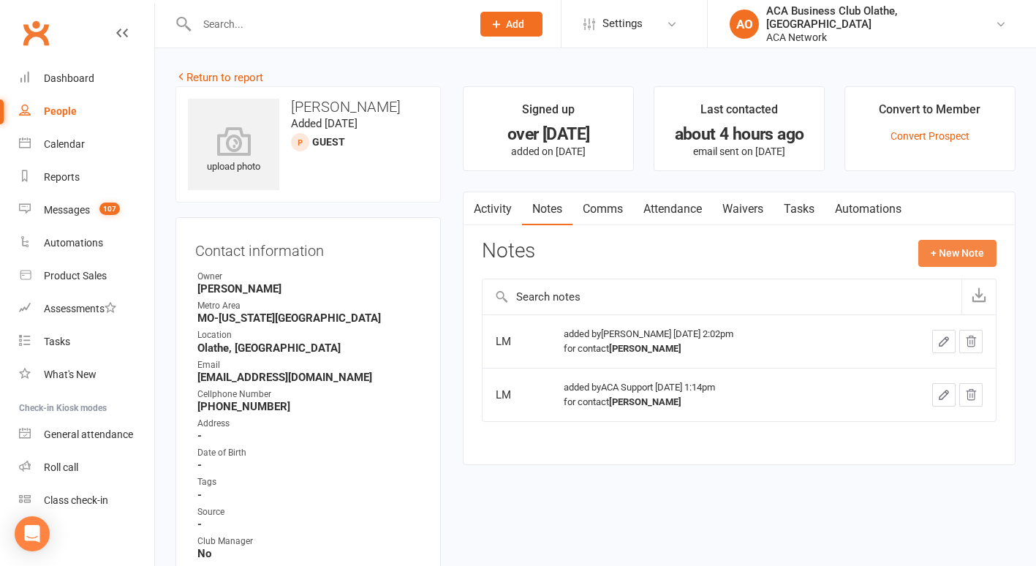
click at [961, 255] on button "+ New Note" at bounding box center [957, 253] width 78 height 26
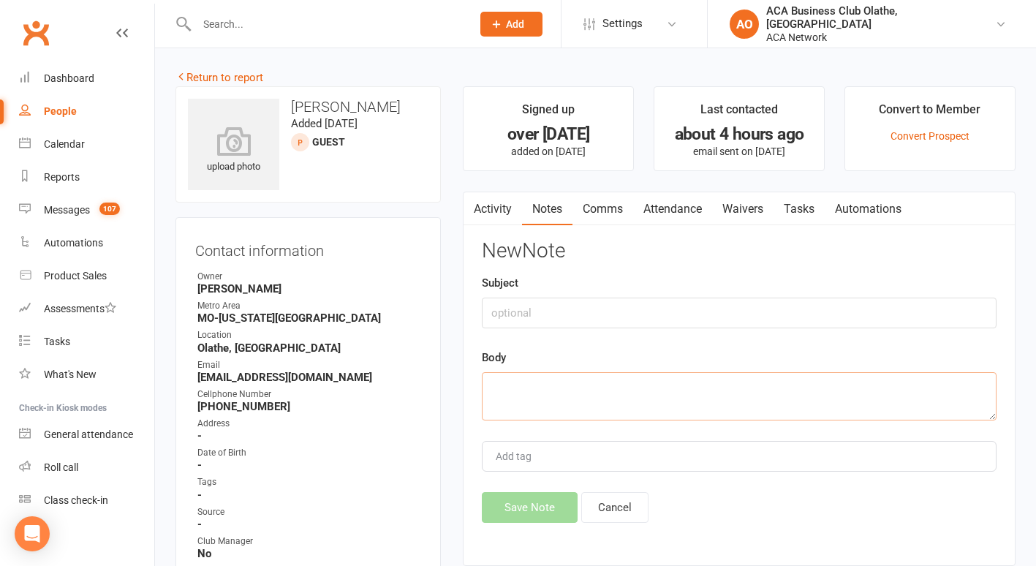
click at [544, 396] on textarea at bounding box center [739, 396] width 515 height 48
type textarea "sent email"
click at [521, 502] on button "Save Note" at bounding box center [530, 507] width 96 height 31
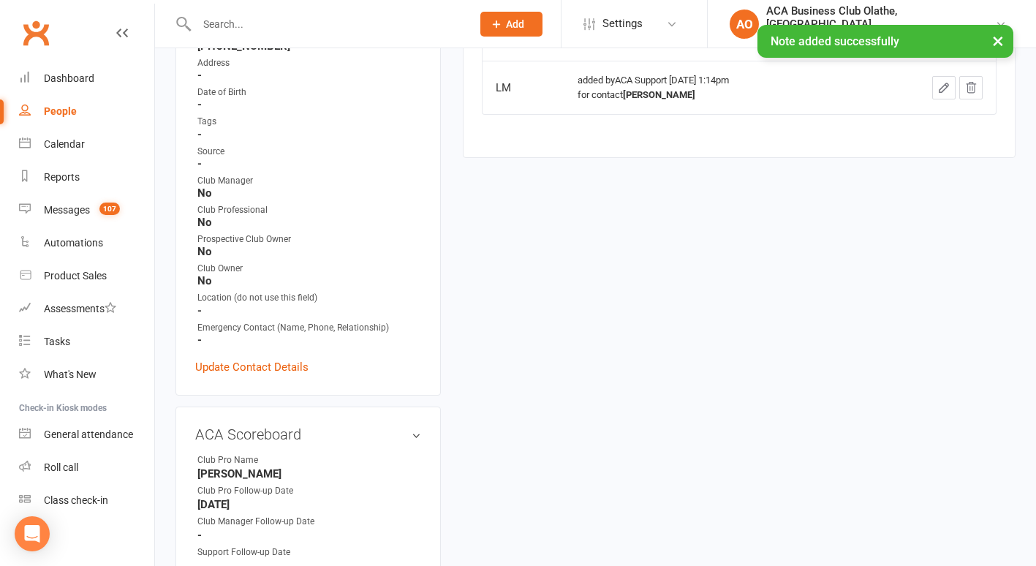
scroll to position [530, 0]
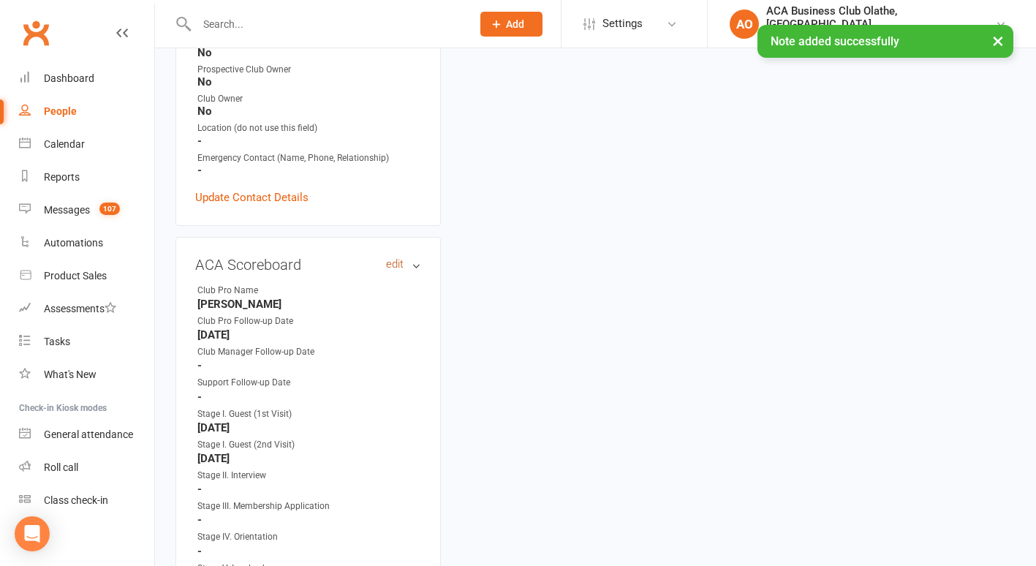
click at [396, 260] on link "edit" at bounding box center [395, 264] width 18 height 12
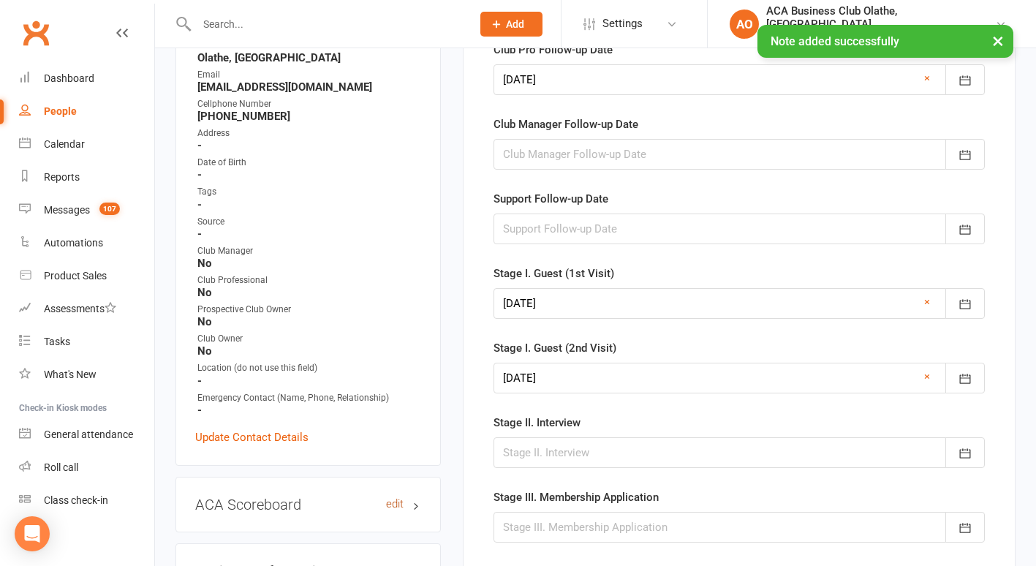
scroll to position [118, 0]
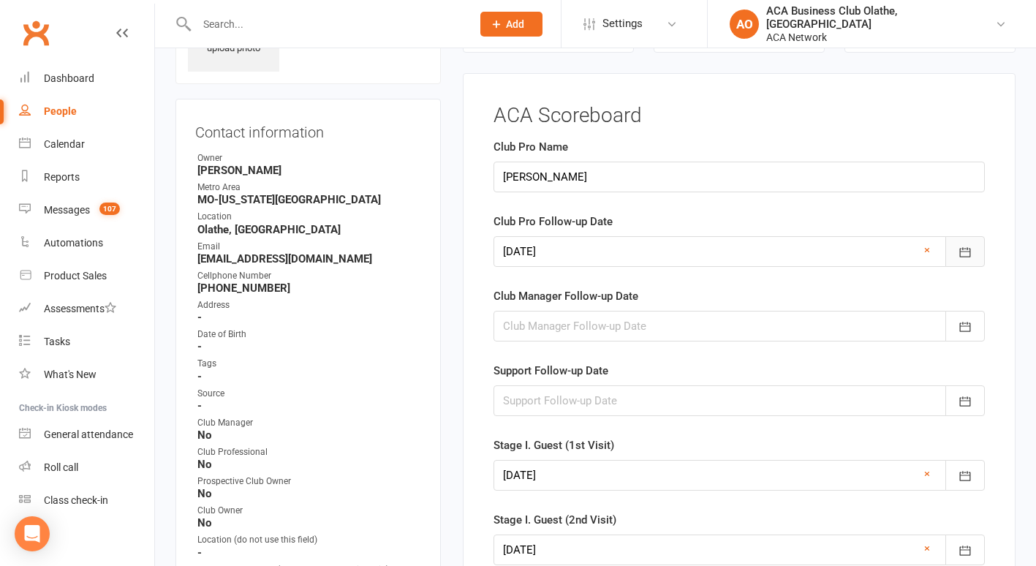
click at [963, 254] on icon "button" at bounding box center [965, 252] width 15 height 15
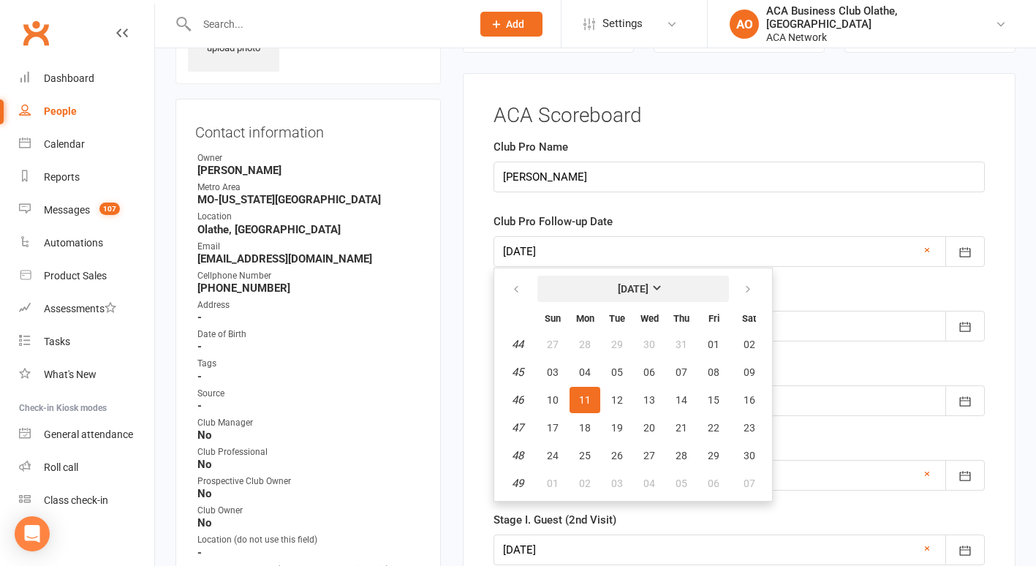
click at [649, 288] on strong "[DATE]" at bounding box center [633, 289] width 31 height 12
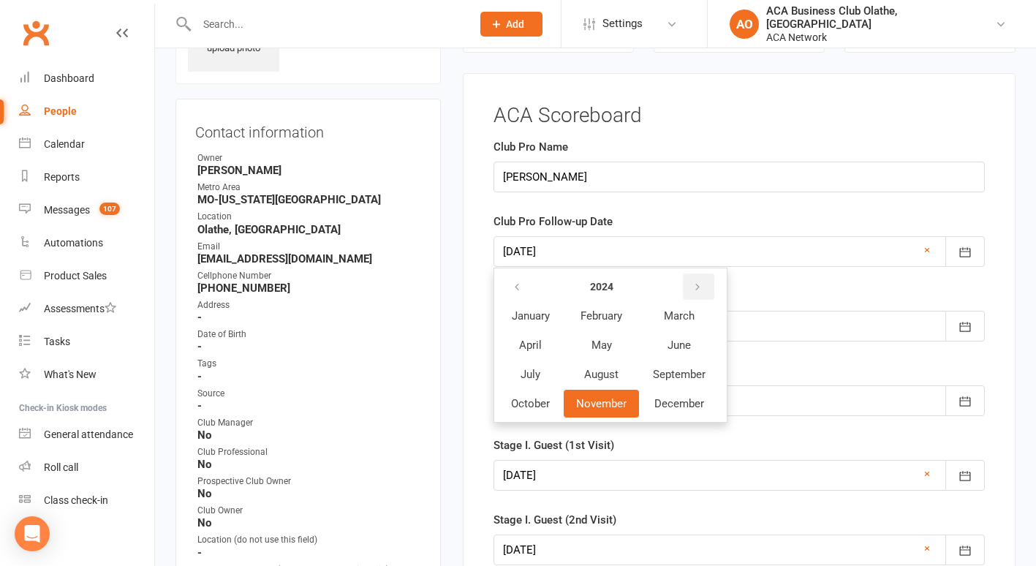
click at [696, 287] on icon "button" at bounding box center [697, 288] width 10 height 12
click at [517, 404] on span "October" at bounding box center [530, 403] width 39 height 13
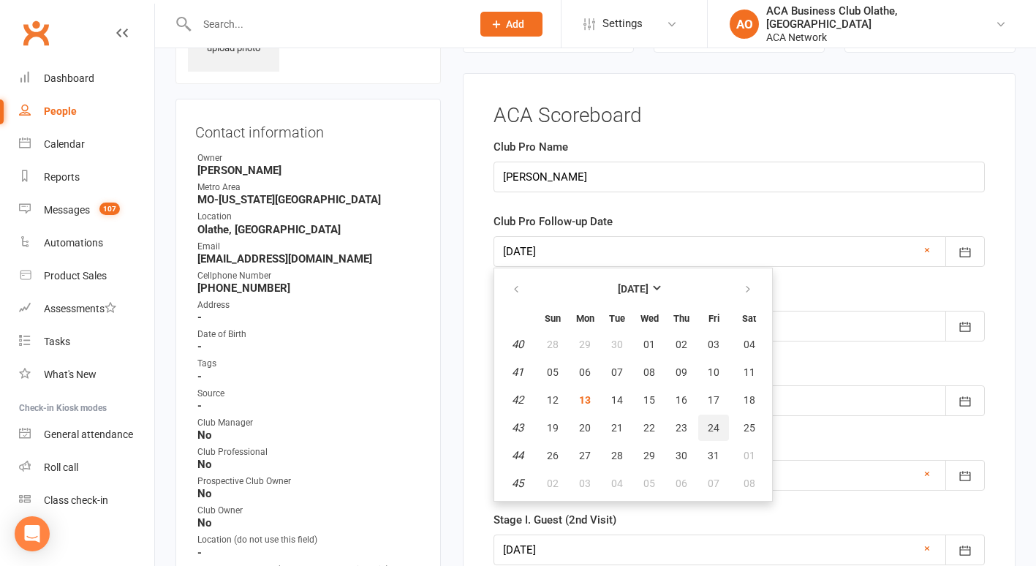
click at [722, 428] on button "24" at bounding box center [713, 428] width 31 height 26
type input "[DATE]"
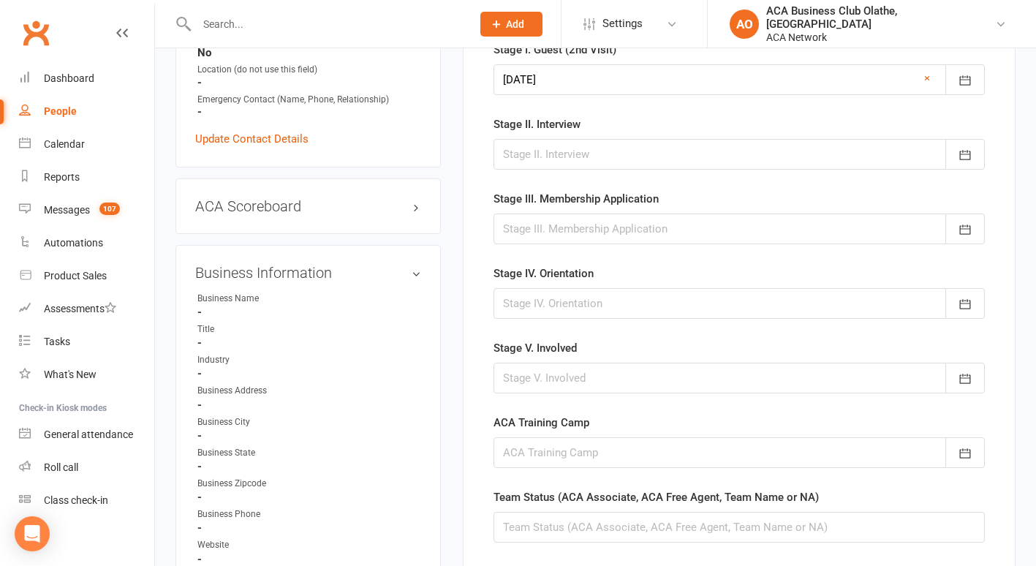
scroll to position [709, 0]
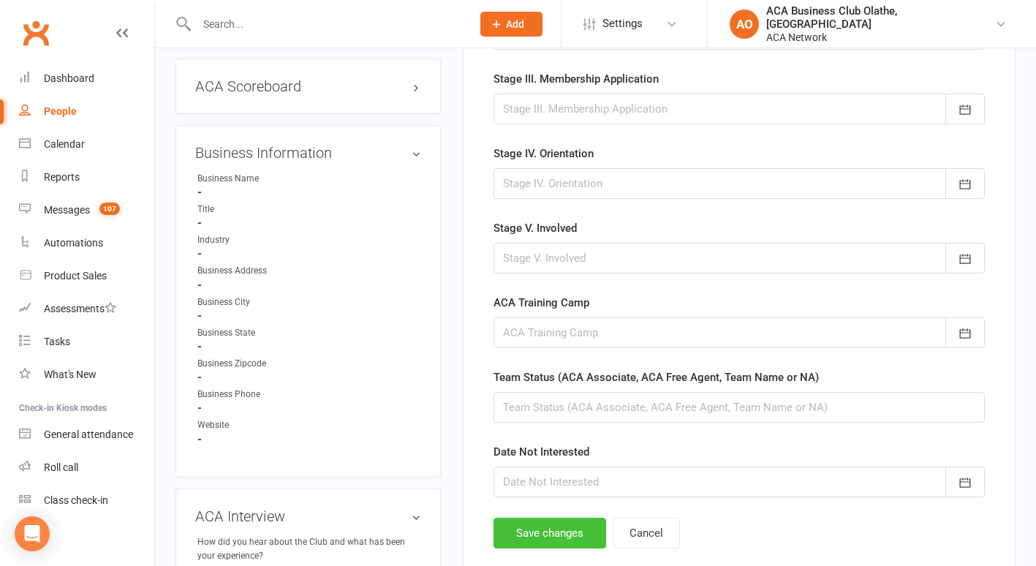
click at [551, 531] on button "Save changes" at bounding box center [550, 533] width 113 height 31
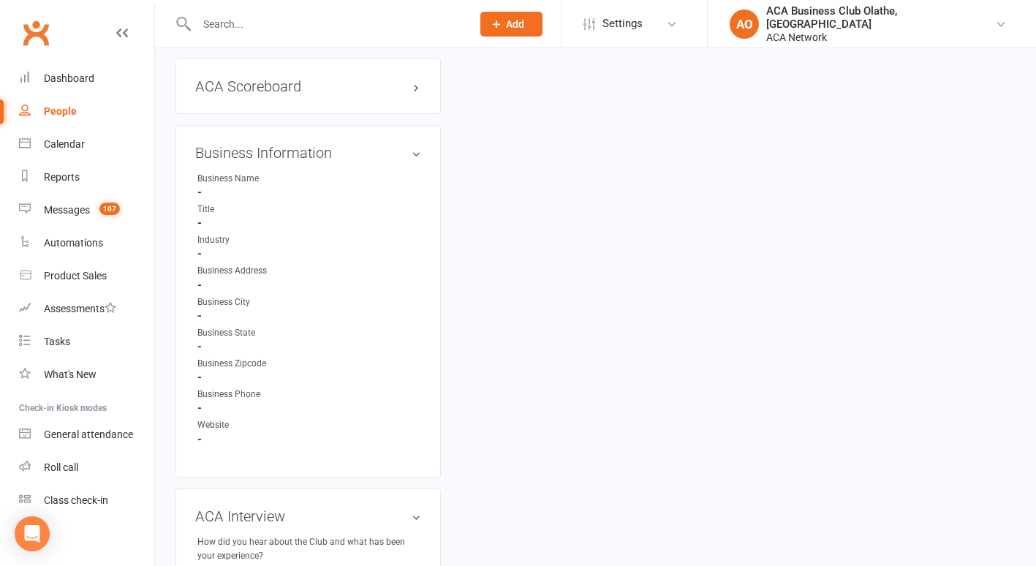
scroll to position [0, 0]
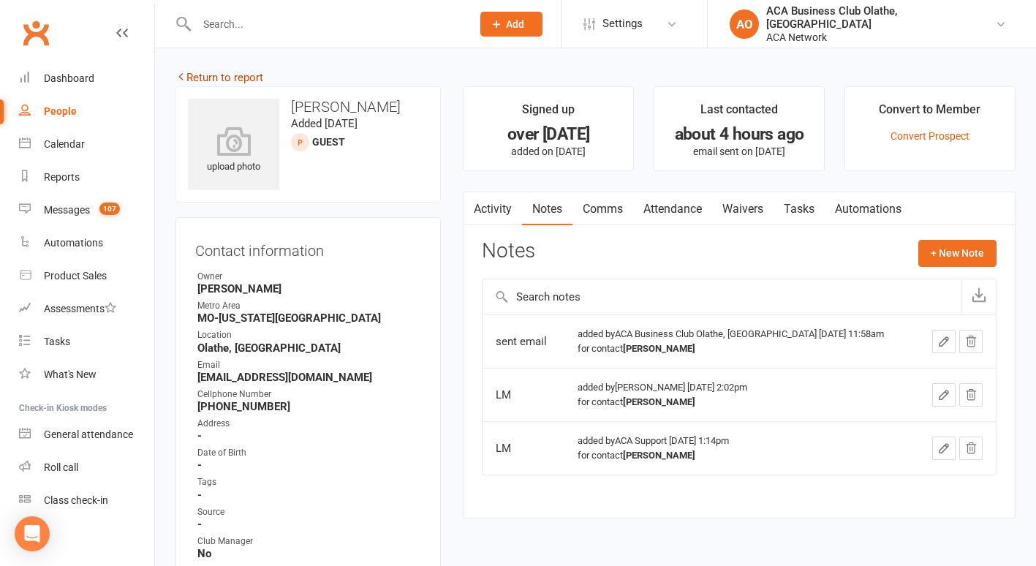
click at [197, 74] on link "Return to report" at bounding box center [219, 77] width 88 height 13
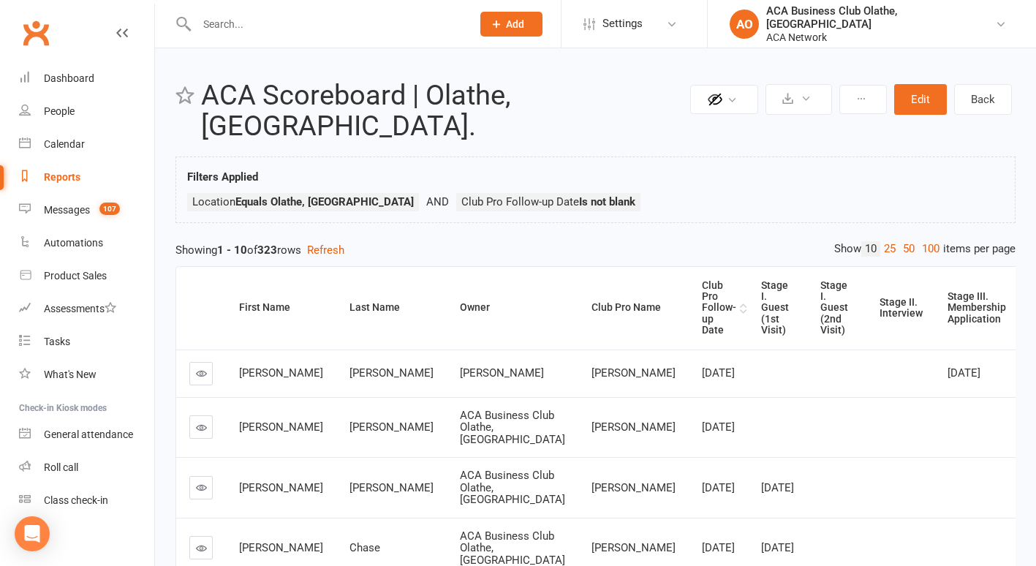
click at [702, 280] on div "Club Pro Follow-up Date" at bounding box center [719, 308] width 34 height 56
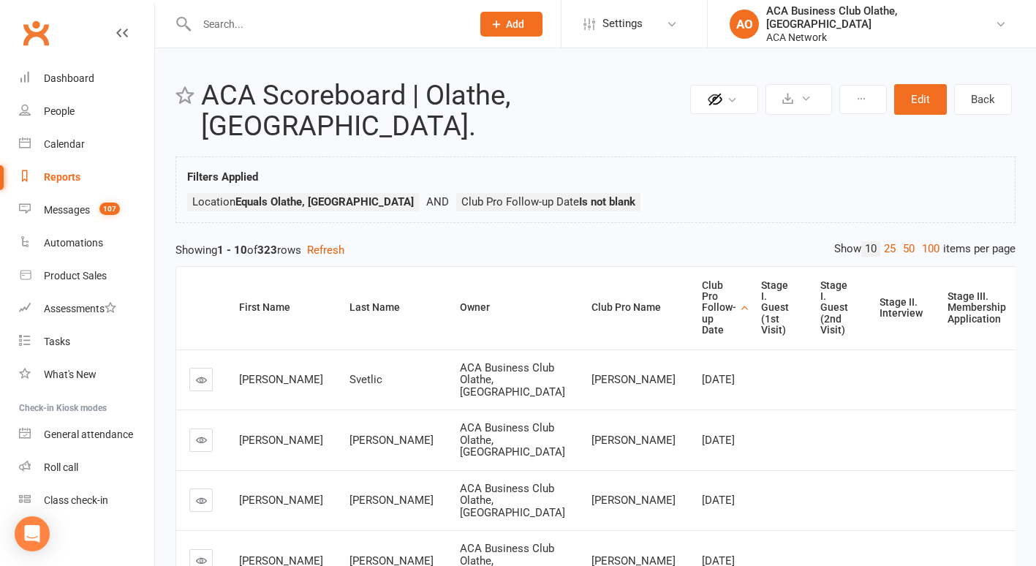
click at [197, 374] on icon at bounding box center [201, 379] width 11 height 11
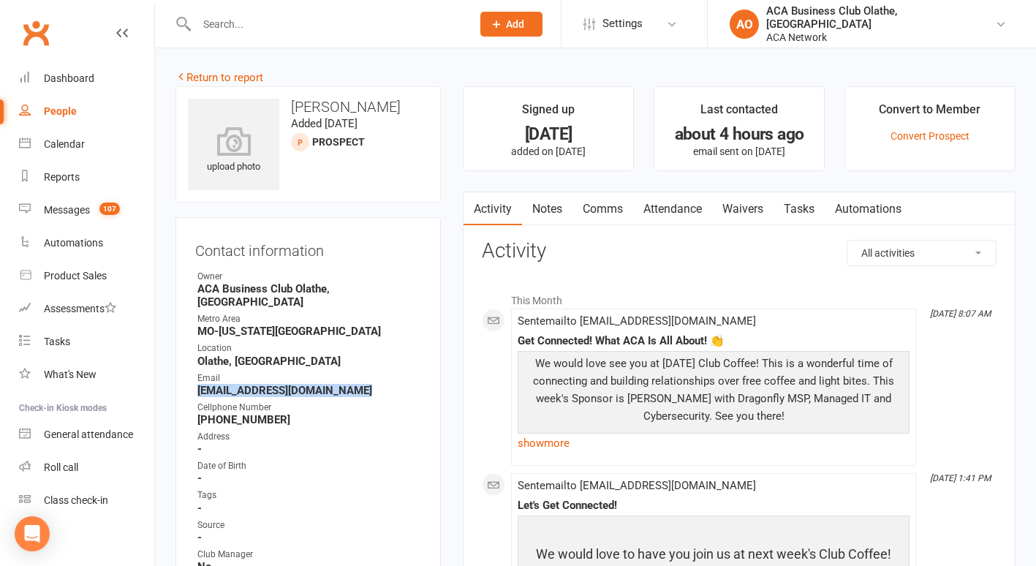
drag, startPoint x: 366, startPoint y: 379, endPoint x: 195, endPoint y: 376, distance: 171.1
click at [195, 376] on li "Email [EMAIL_ADDRESS][DOMAIN_NAME]" at bounding box center [308, 384] width 226 height 26
click at [551, 201] on link "Notes" at bounding box center [547, 209] width 50 height 34
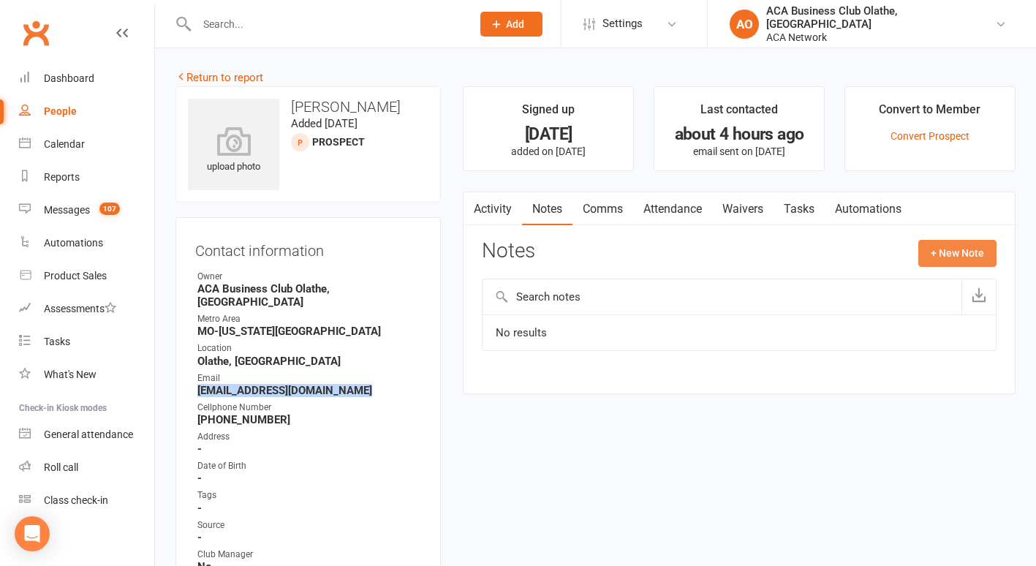
click at [953, 247] on button "+ New Note" at bounding box center [957, 253] width 78 height 26
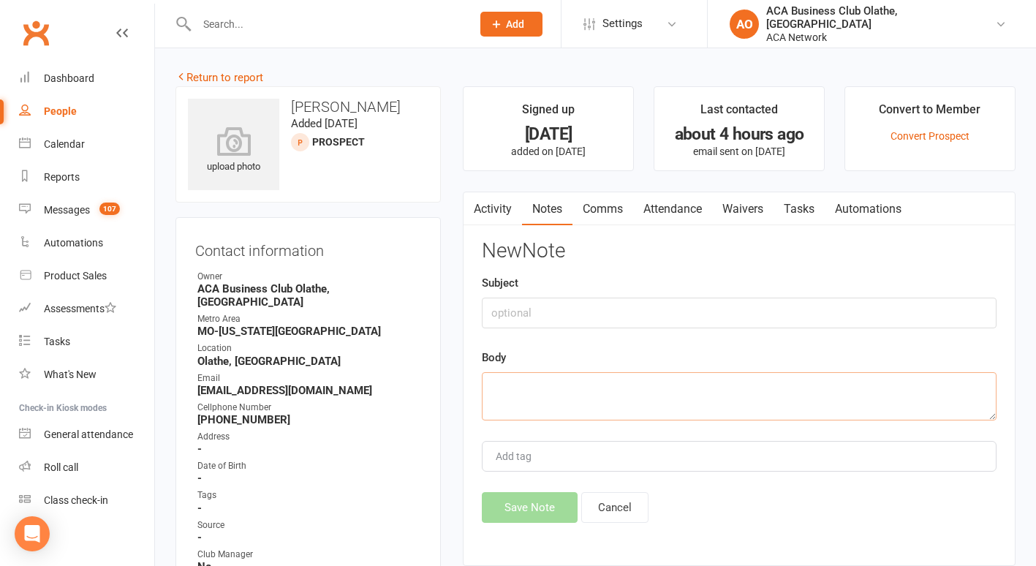
click at [543, 385] on textarea at bounding box center [739, 396] width 515 height 48
type textarea "sent email"
click at [507, 523] on button "Save Note" at bounding box center [530, 507] width 96 height 31
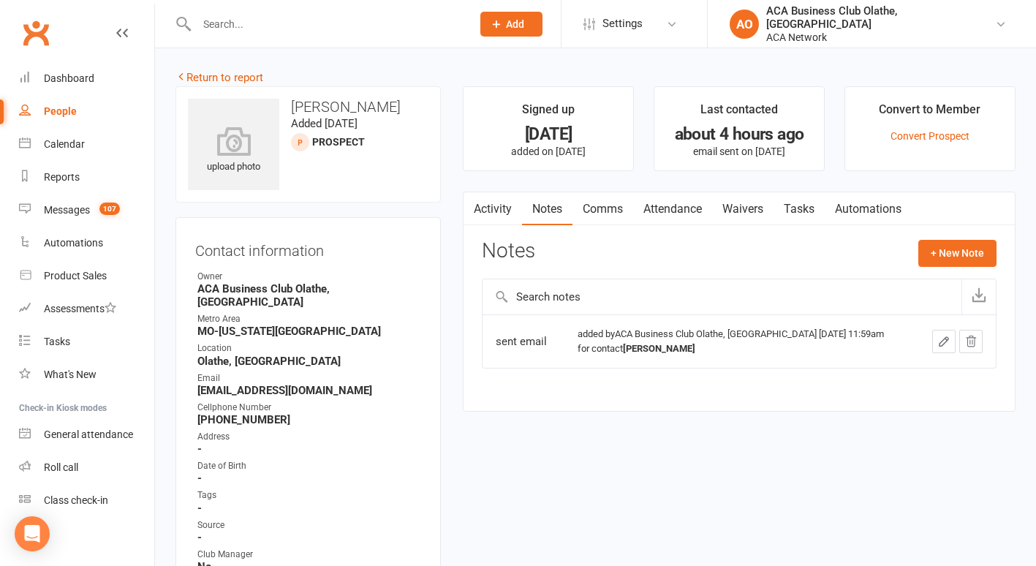
click at [959, 238] on div "Activity Notes Comms Attendance Waivers Tasks Automations Notes + New Note sent…" at bounding box center [739, 302] width 553 height 220
click at [954, 250] on button "+ New Note" at bounding box center [957, 253] width 78 height 26
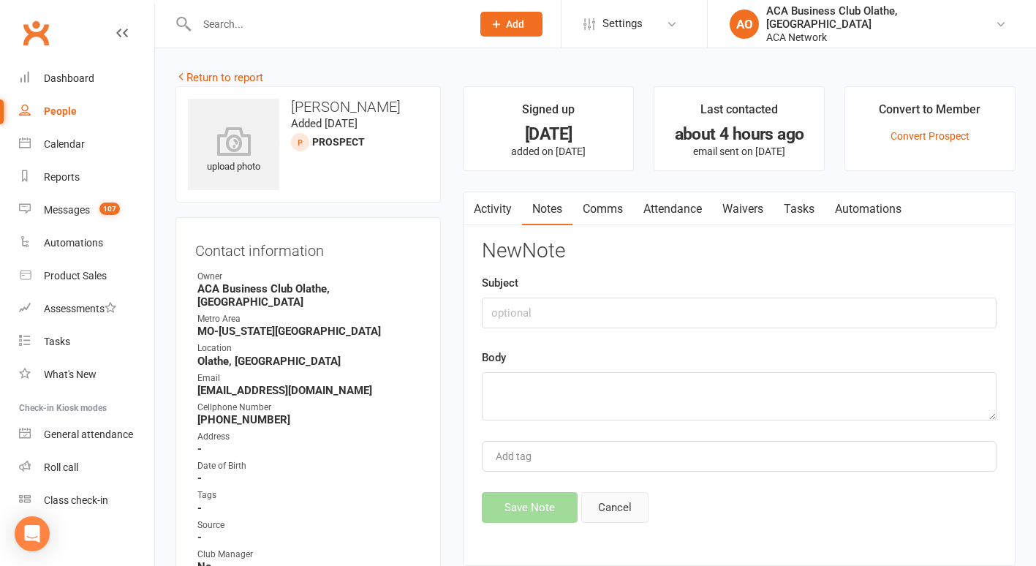
click at [613, 500] on button "Cancel" at bounding box center [614, 507] width 67 height 31
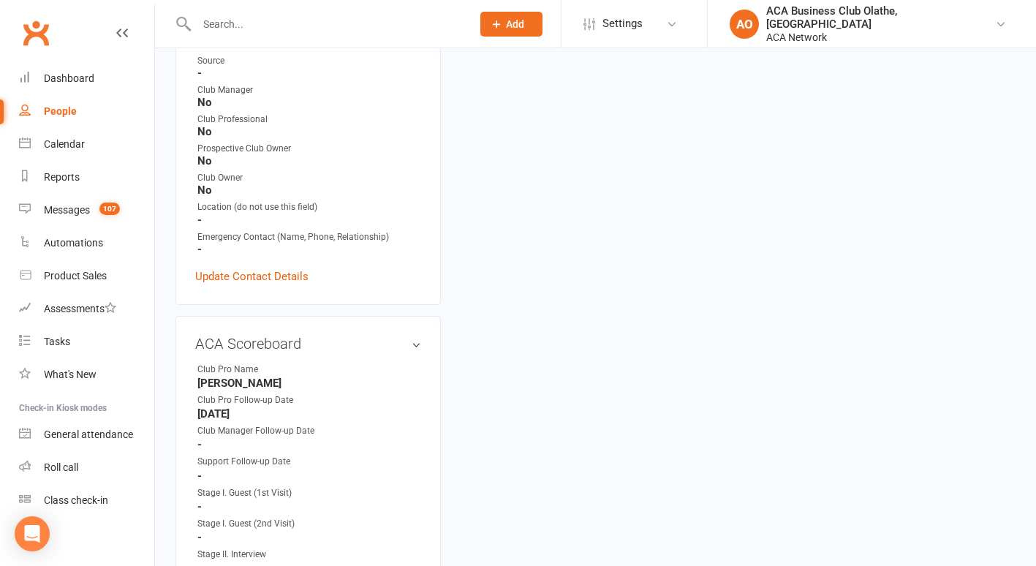
scroll to position [471, 0]
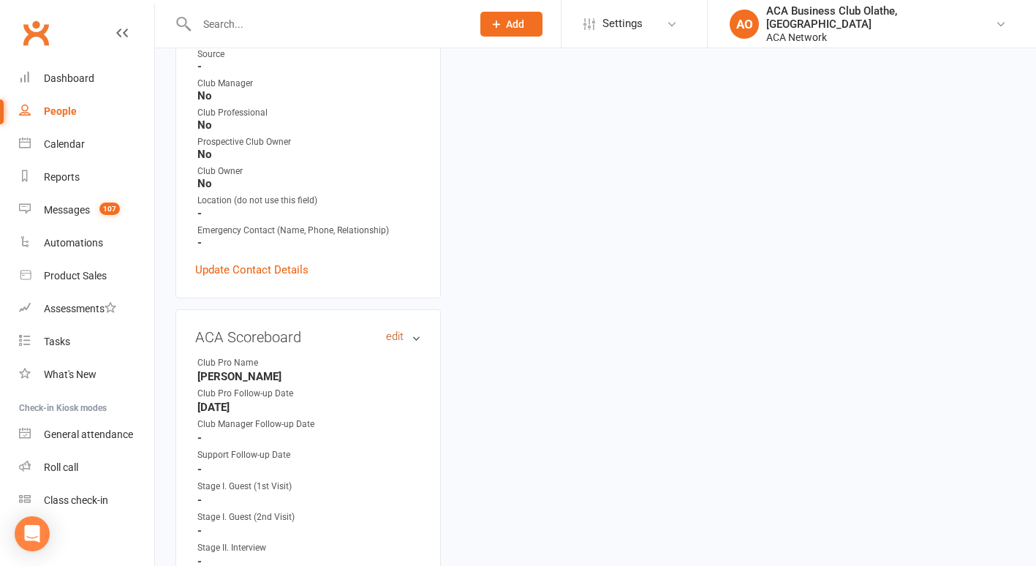
click at [391, 330] on link "edit" at bounding box center [395, 336] width 18 height 12
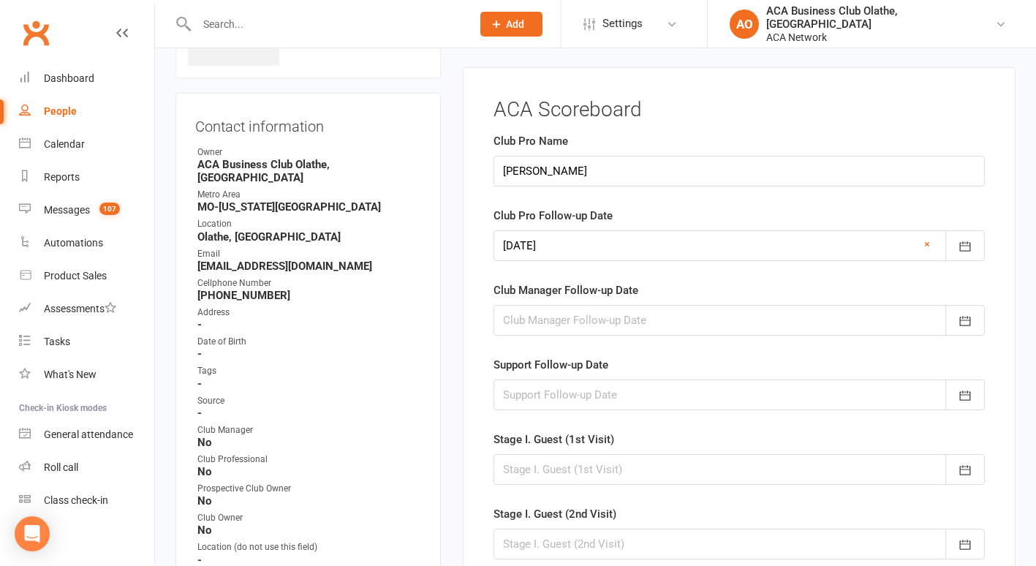
scroll to position [118, 0]
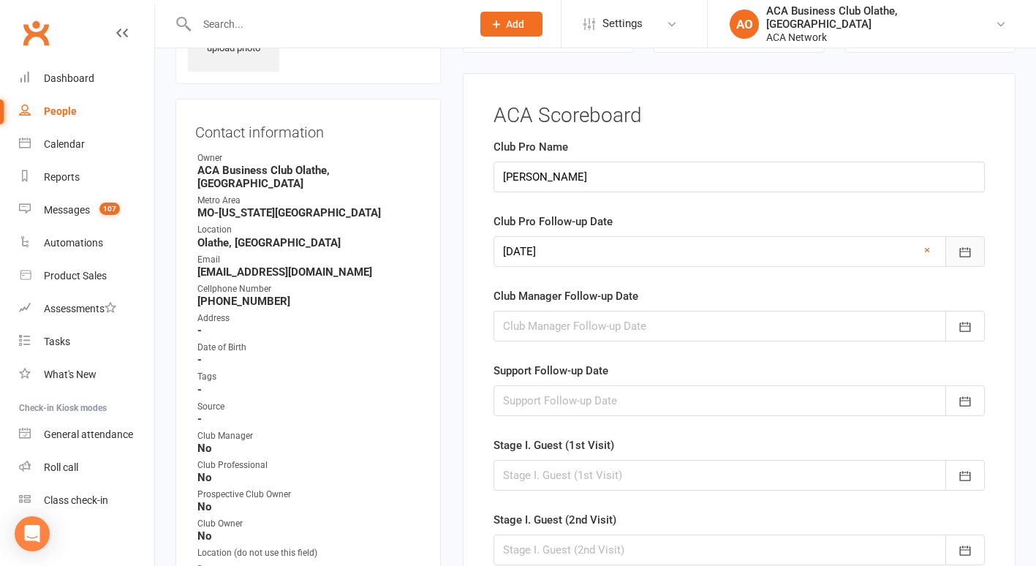
click at [964, 251] on icon "button" at bounding box center [965, 252] width 15 height 15
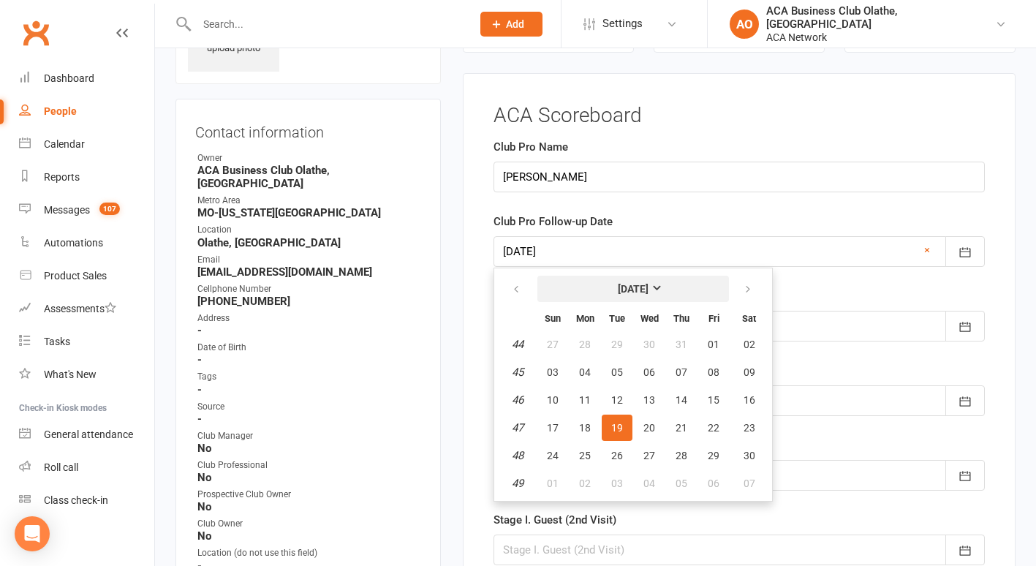
click at [649, 286] on strong "[DATE]" at bounding box center [633, 289] width 31 height 12
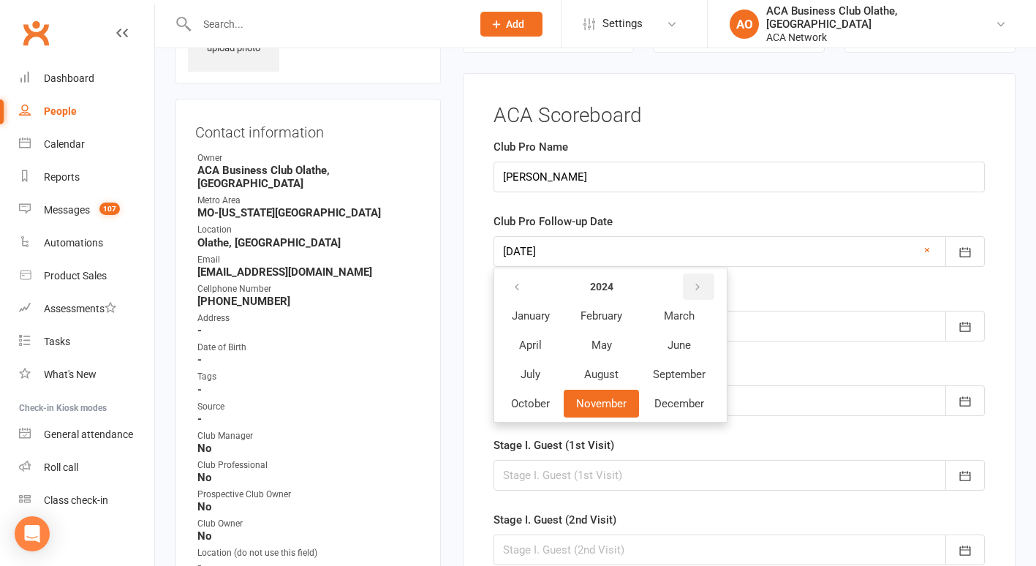
click at [700, 280] on button "button" at bounding box center [698, 286] width 31 height 26
click at [531, 401] on span "October" at bounding box center [530, 403] width 39 height 13
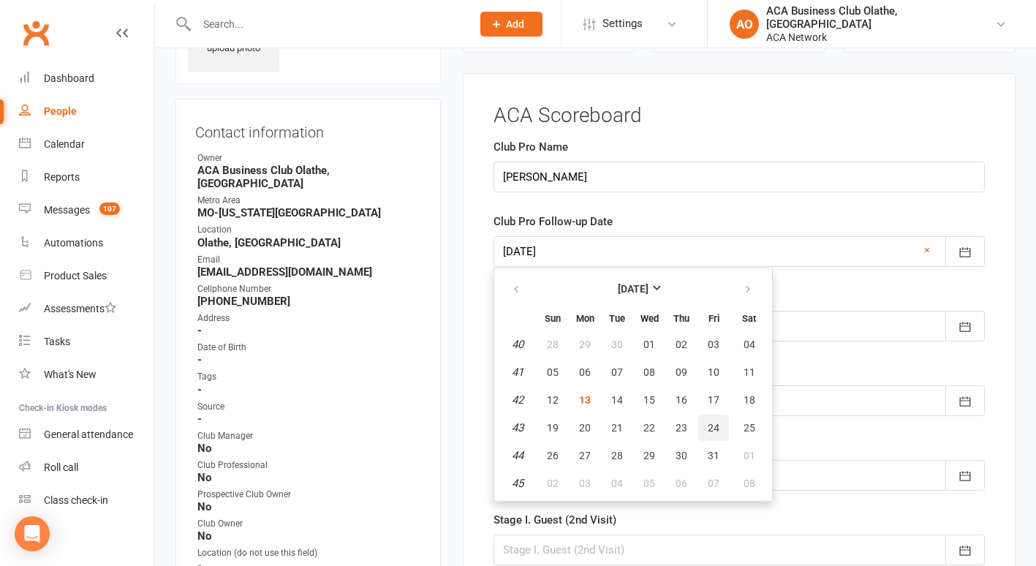
click at [709, 428] on span "24" at bounding box center [714, 428] width 12 height 12
type input "[DATE]"
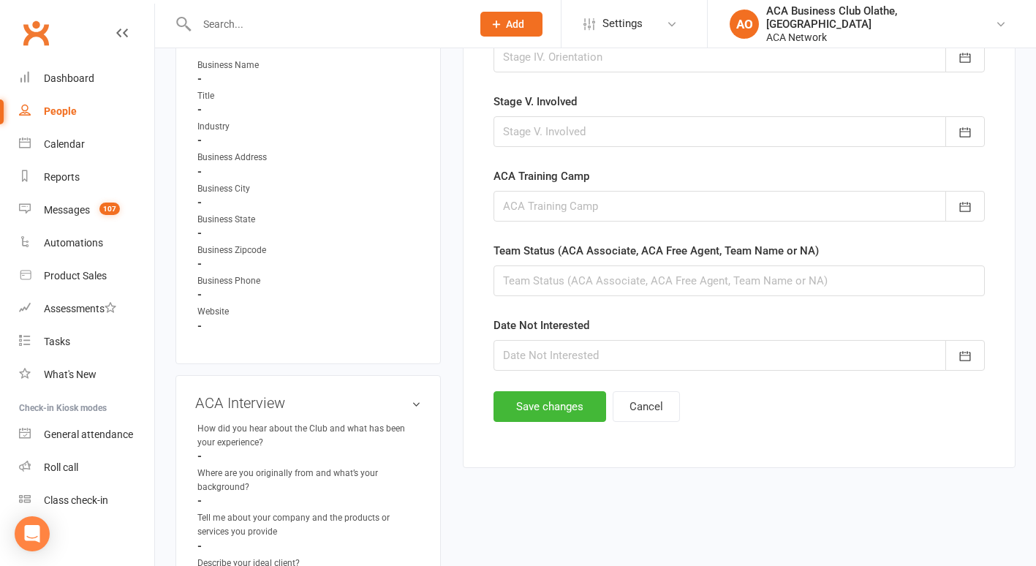
scroll to position [861, 0]
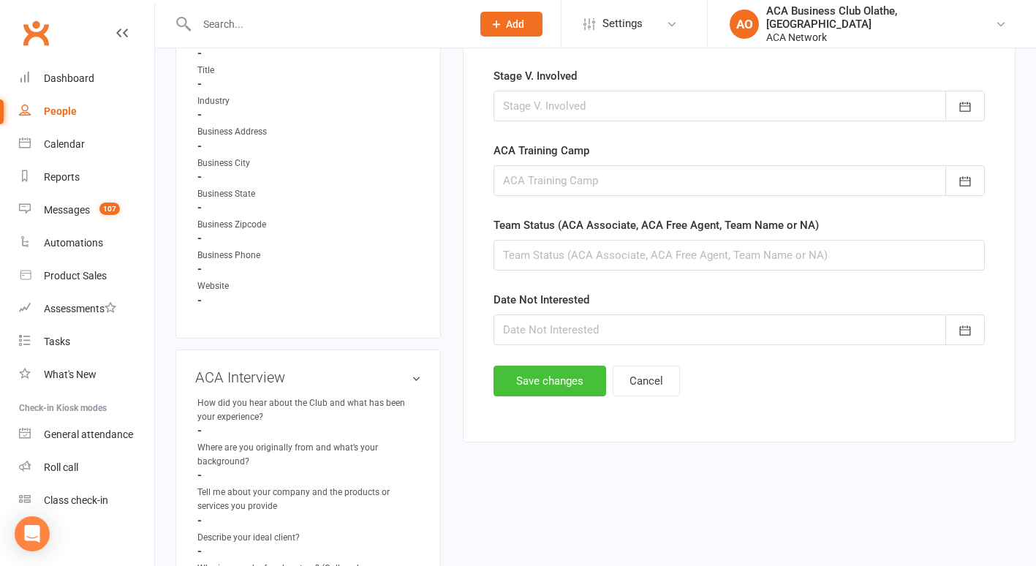
click at [543, 382] on button "Save changes" at bounding box center [550, 381] width 113 height 31
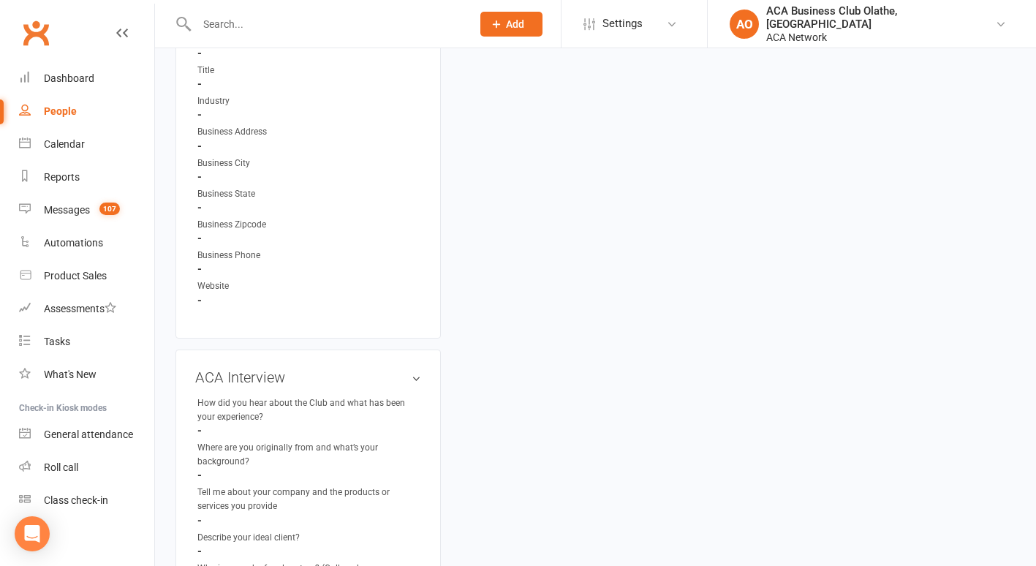
scroll to position [0, 0]
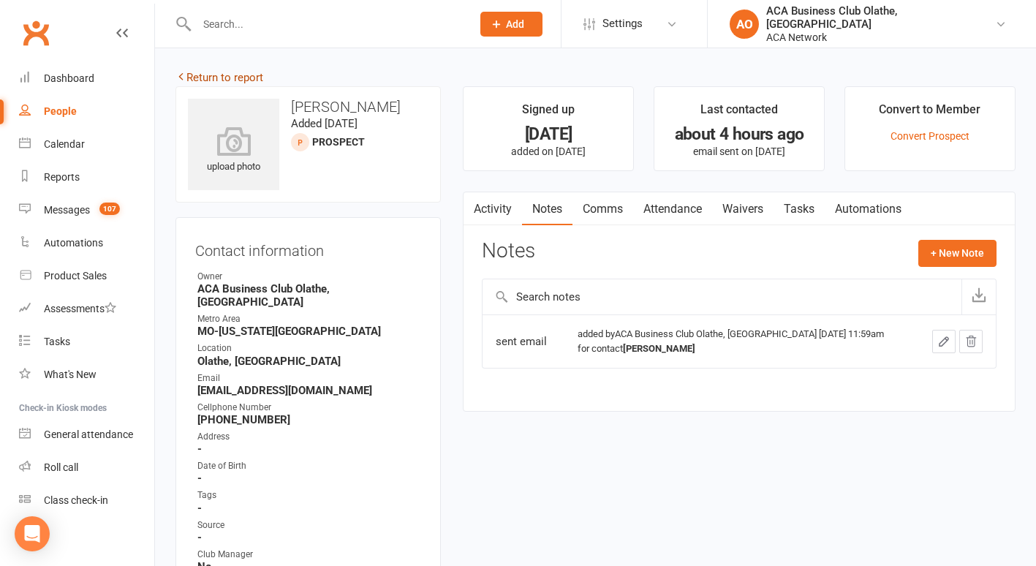
click at [205, 78] on link "Return to report" at bounding box center [219, 77] width 88 height 13
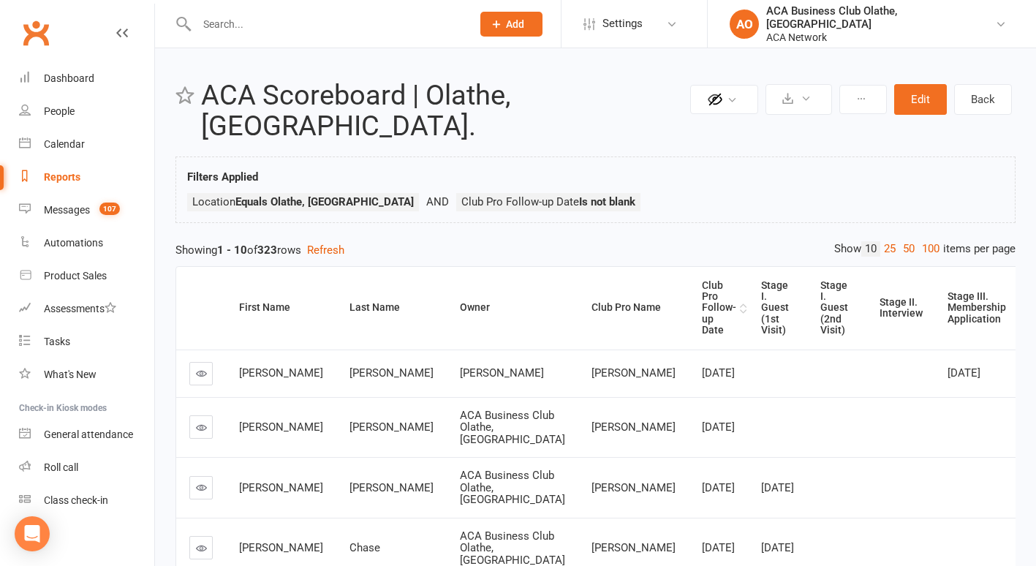
click at [702, 285] on div "Club Pro Follow-up Date" at bounding box center [719, 308] width 34 height 56
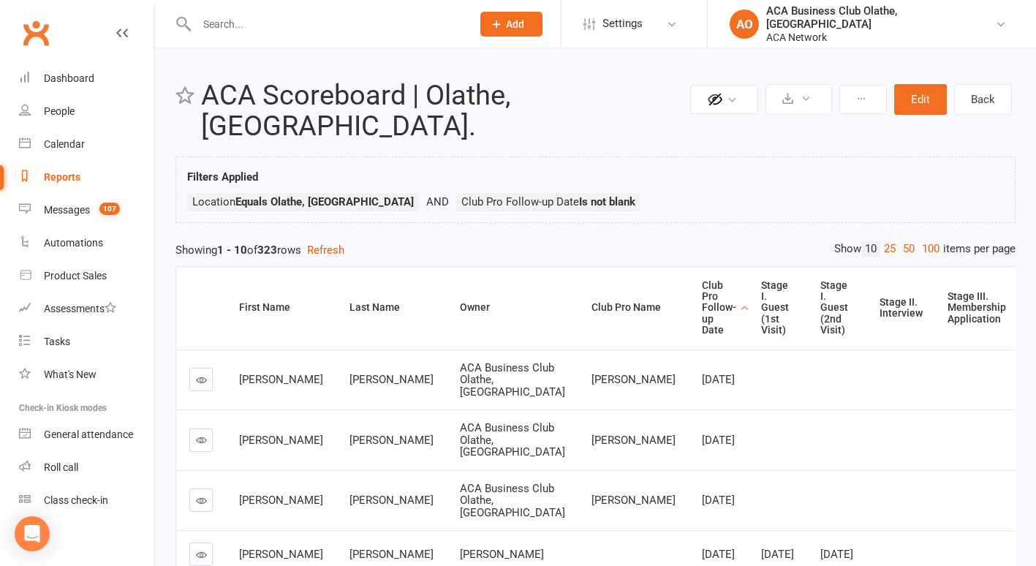
click at [197, 374] on icon at bounding box center [201, 379] width 11 height 11
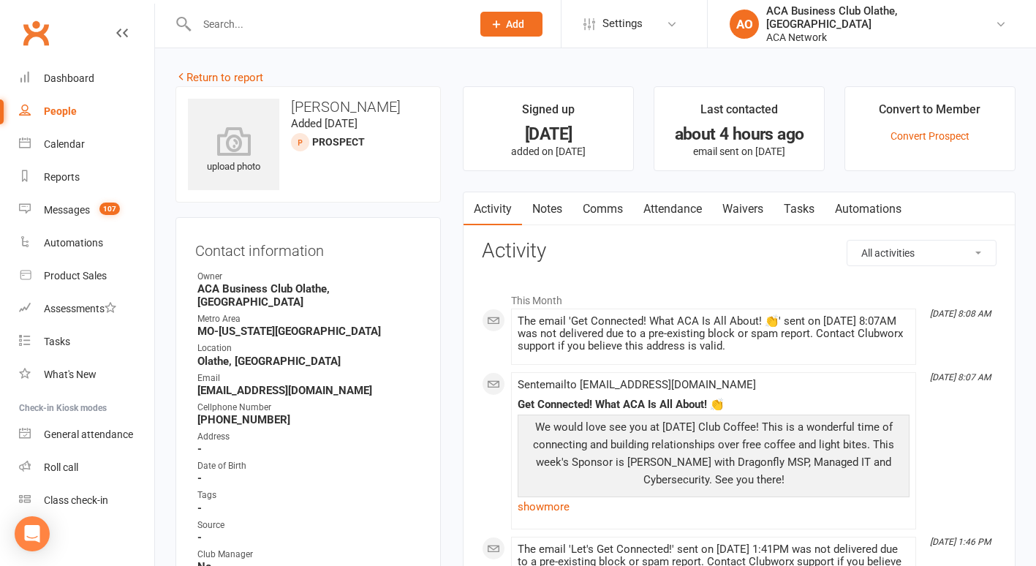
click at [197, 380] on li "Email heather@facialsurgerygroup.com" at bounding box center [308, 384] width 226 height 26
drag, startPoint x: 197, startPoint y: 380, endPoint x: 211, endPoint y: 378, distance: 14.1
click at [546, 214] on link "Notes" at bounding box center [547, 209] width 50 height 34
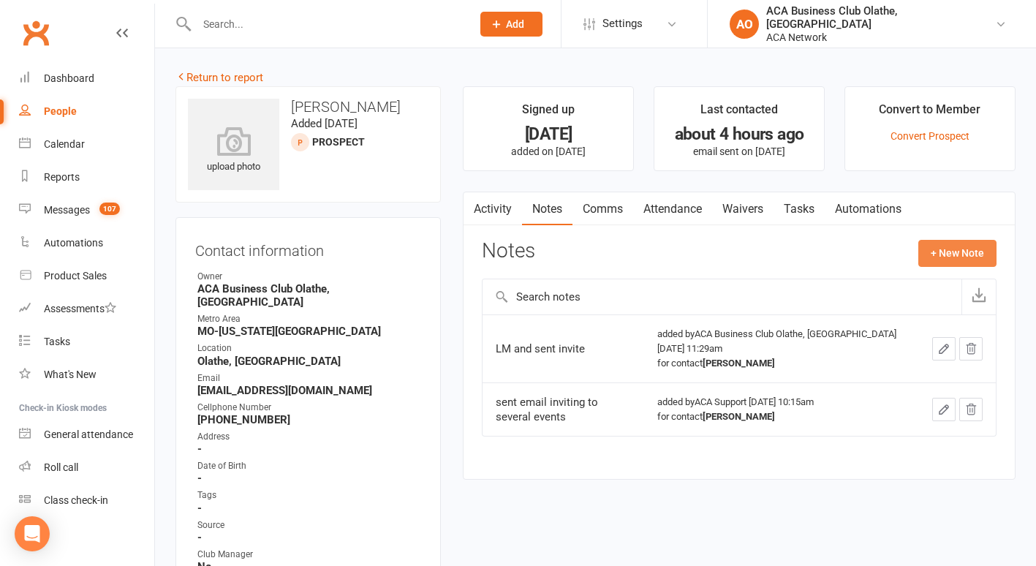
click at [931, 258] on button "+ New Note" at bounding box center [957, 253] width 78 height 26
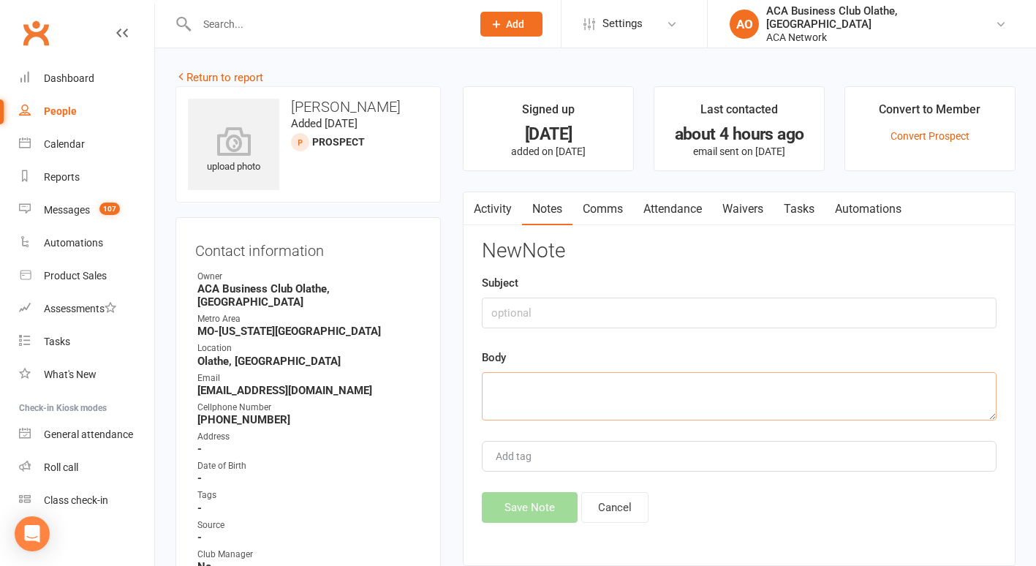
click at [524, 412] on textarea at bounding box center [739, 396] width 515 height 48
type textarea "sent email"
click at [520, 506] on button "Save Note" at bounding box center [530, 507] width 96 height 31
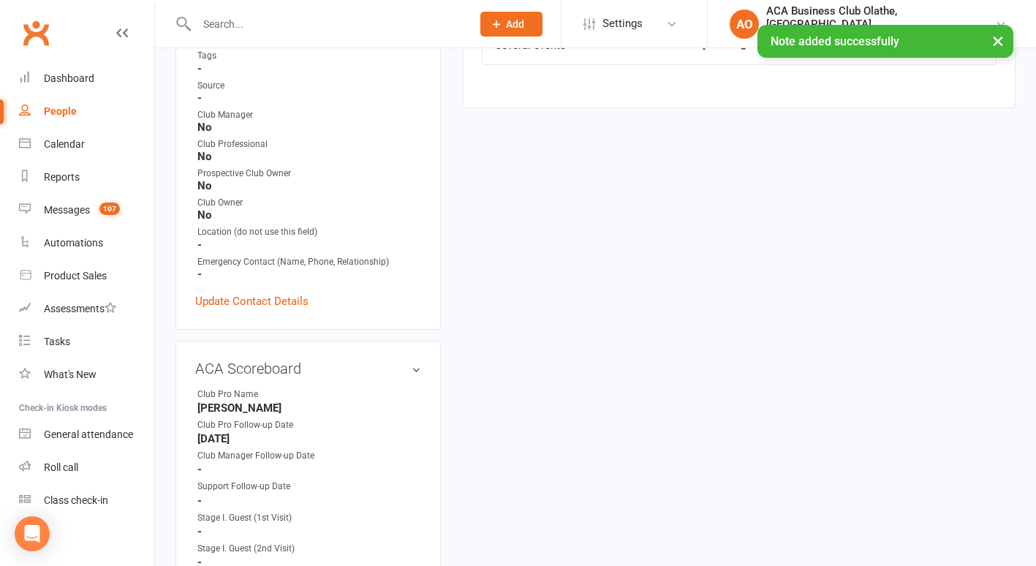
scroll to position [461, 0]
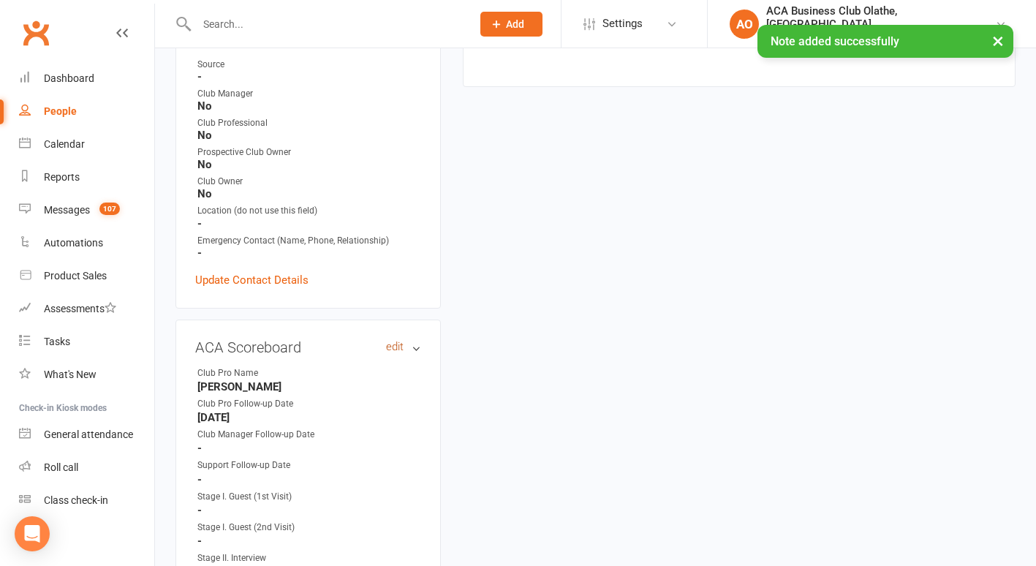
click at [392, 341] on link "edit" at bounding box center [395, 347] width 18 height 12
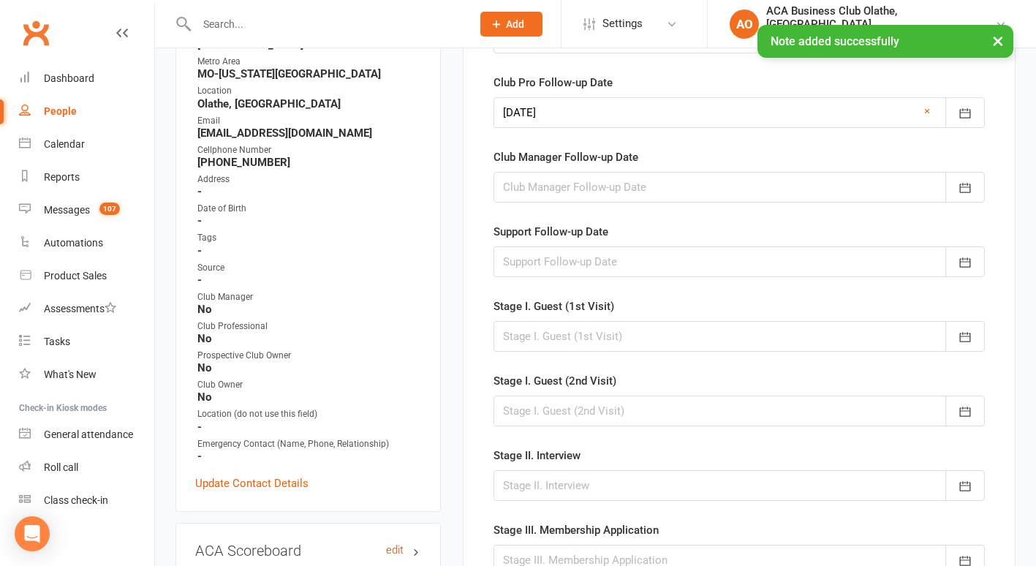
scroll to position [118, 0]
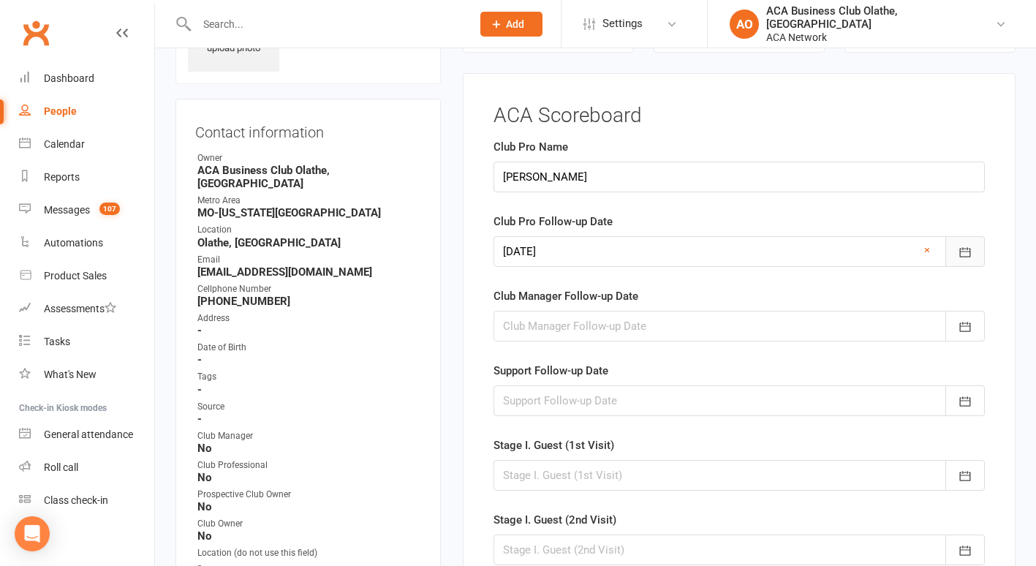
click at [968, 253] on icon "button" at bounding box center [965, 252] width 15 height 15
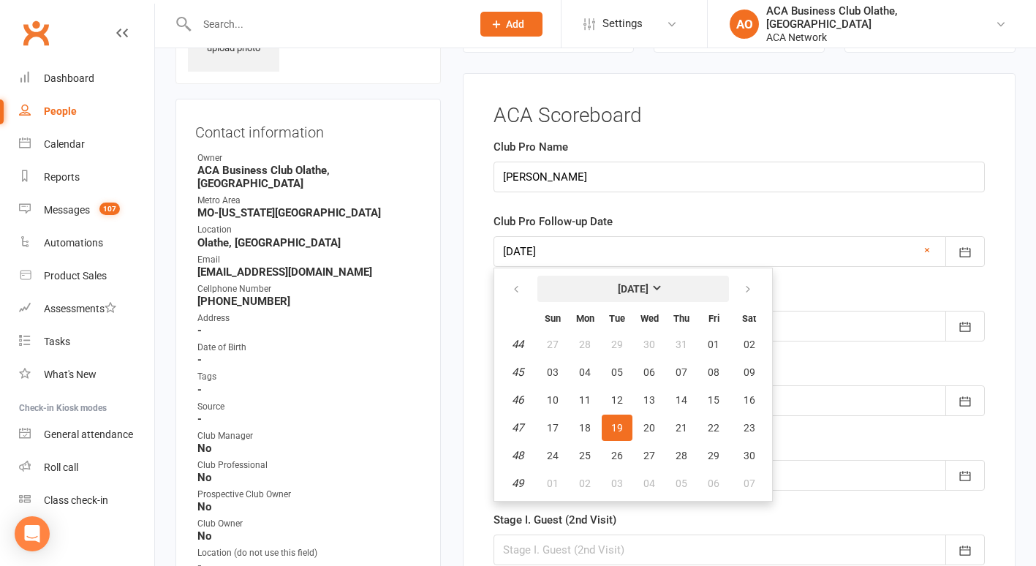
click at [649, 283] on strong "[DATE]" at bounding box center [633, 289] width 31 height 12
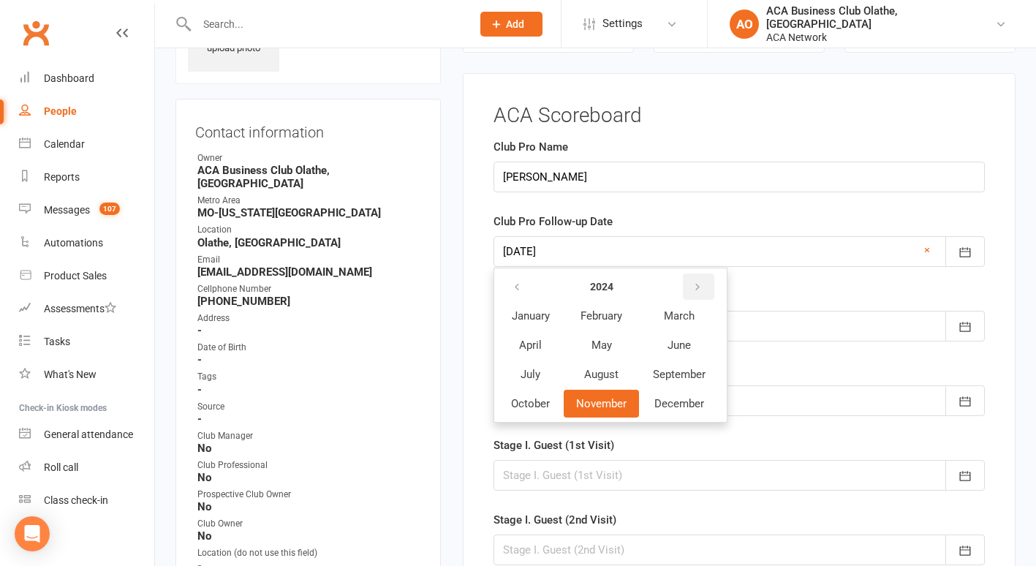
click at [694, 284] on icon "button" at bounding box center [697, 288] width 10 height 12
click at [536, 403] on span "October" at bounding box center [530, 403] width 39 height 13
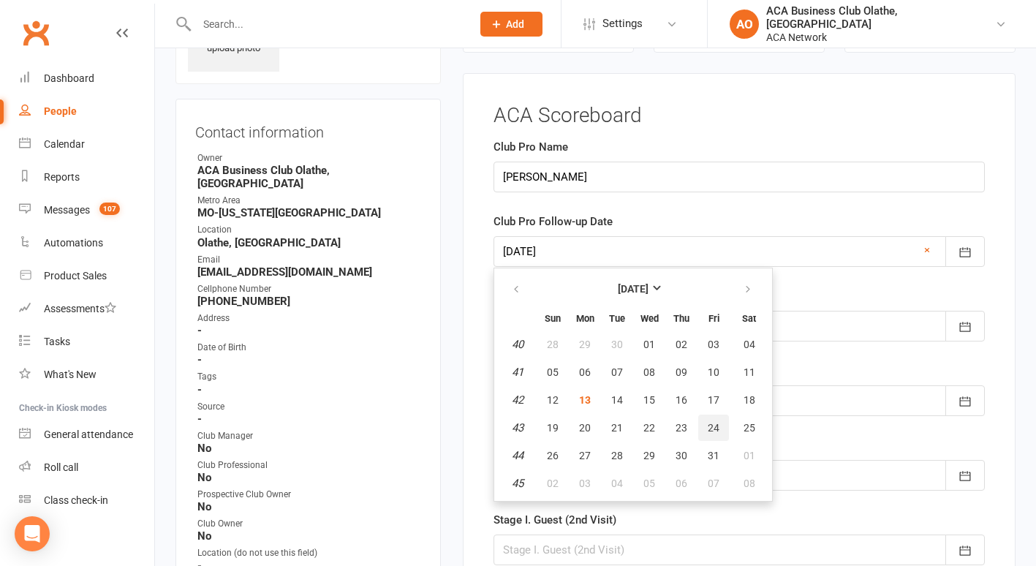
click at [717, 423] on span "24" at bounding box center [714, 428] width 12 height 12
type input "[DATE]"
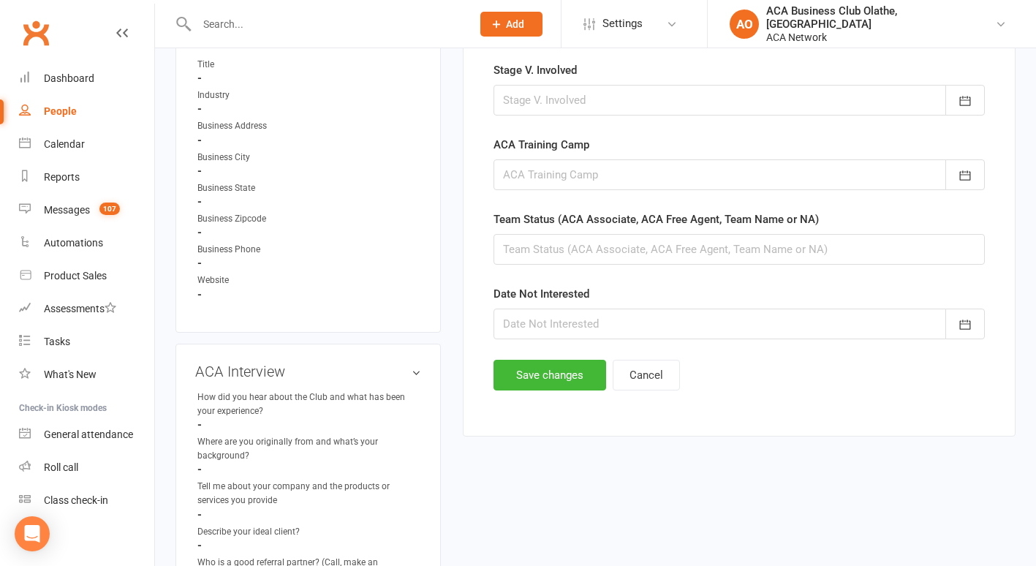
scroll to position [872, 0]
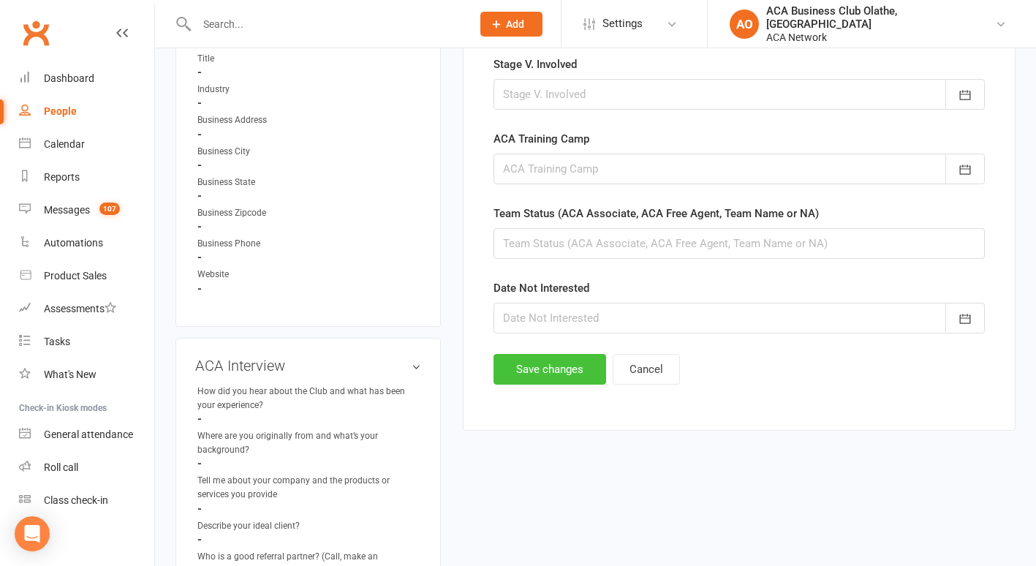
click at [531, 361] on button "Save changes" at bounding box center [550, 369] width 113 height 31
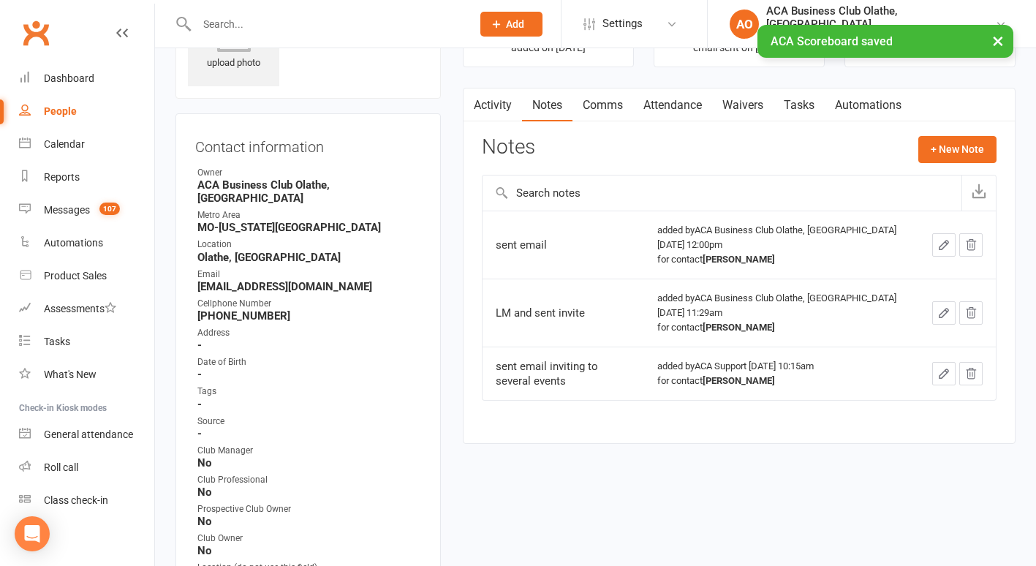
scroll to position [0, 0]
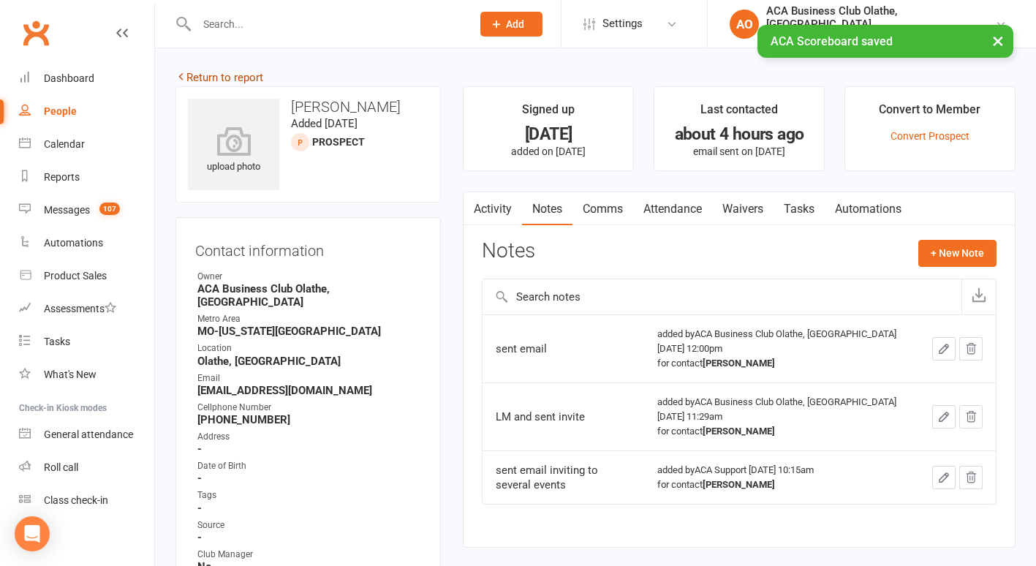
click at [203, 75] on link "Return to report" at bounding box center [219, 77] width 88 height 13
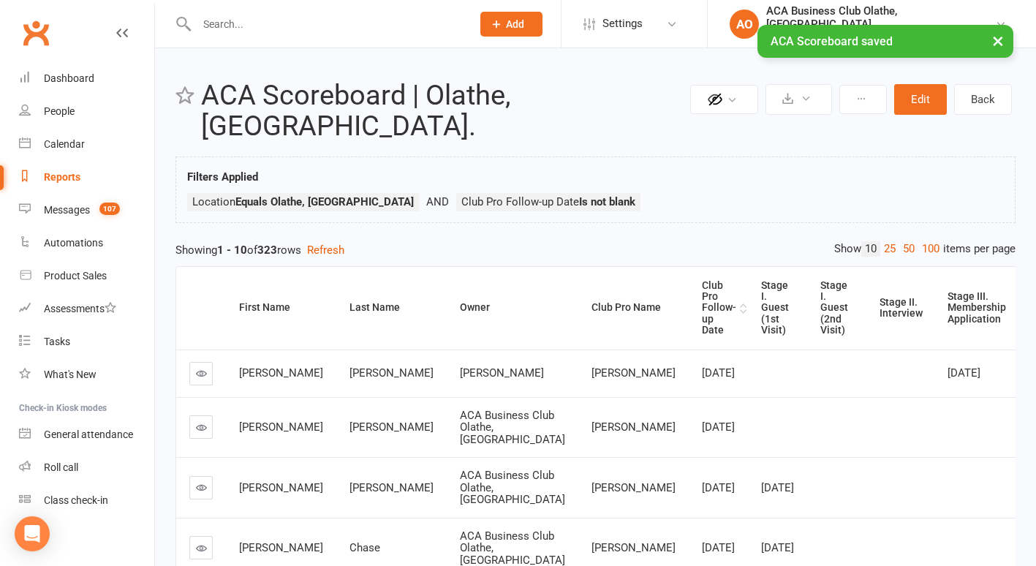
click at [702, 283] on div "Club Pro Follow-up Date" at bounding box center [719, 308] width 34 height 56
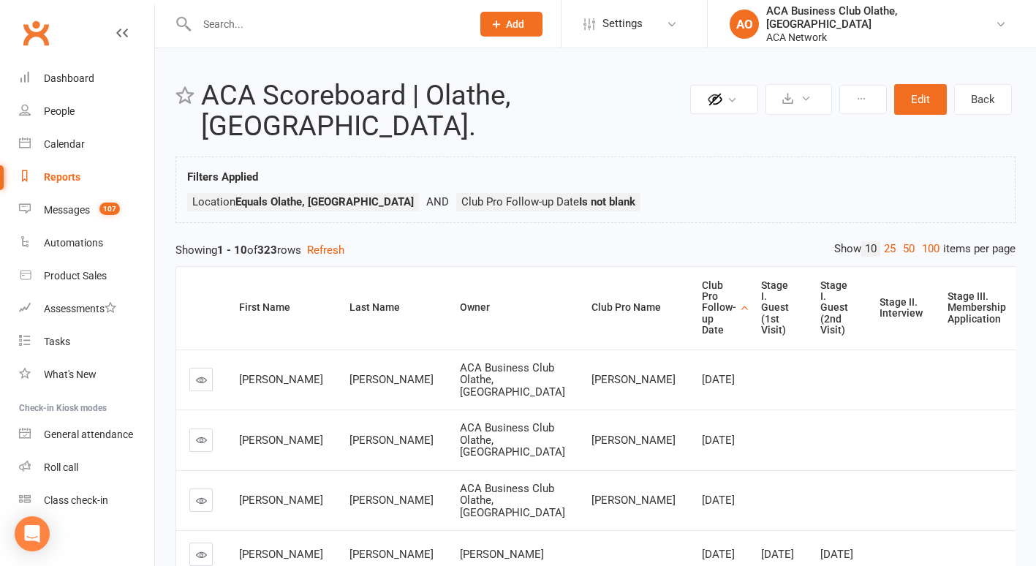
click at [199, 434] on icon at bounding box center [201, 439] width 11 height 11
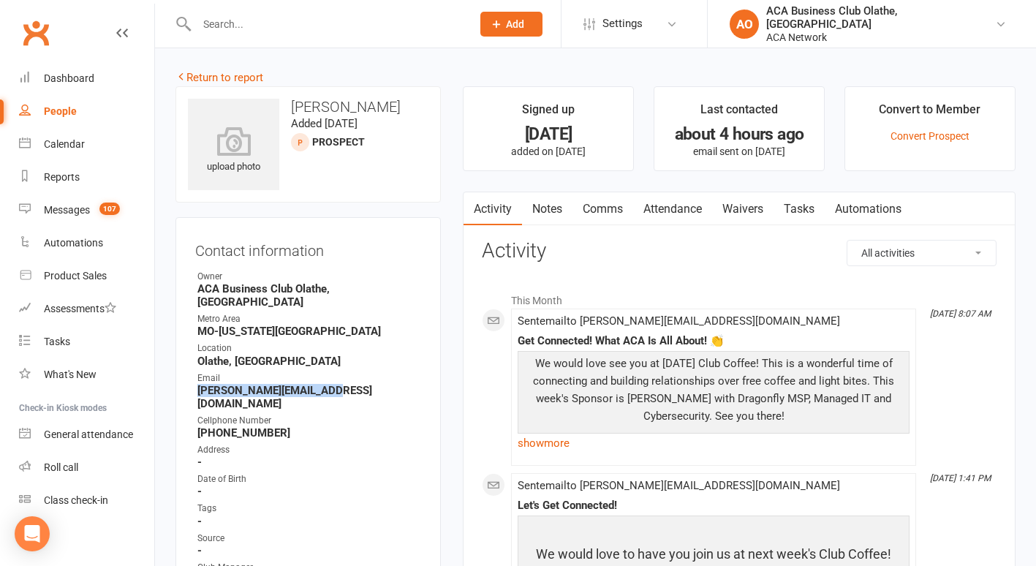
drag, startPoint x: 334, startPoint y: 379, endPoint x: 196, endPoint y: 379, distance: 138.2
click at [196, 379] on li "Email karen@dmcserviceinc.com" at bounding box center [308, 390] width 226 height 39
drag, startPoint x: 196, startPoint y: 379, endPoint x: 227, endPoint y: 377, distance: 31.5
copy strong "karen@dmcserviceinc.com"
click at [543, 206] on link "Notes" at bounding box center [547, 209] width 50 height 34
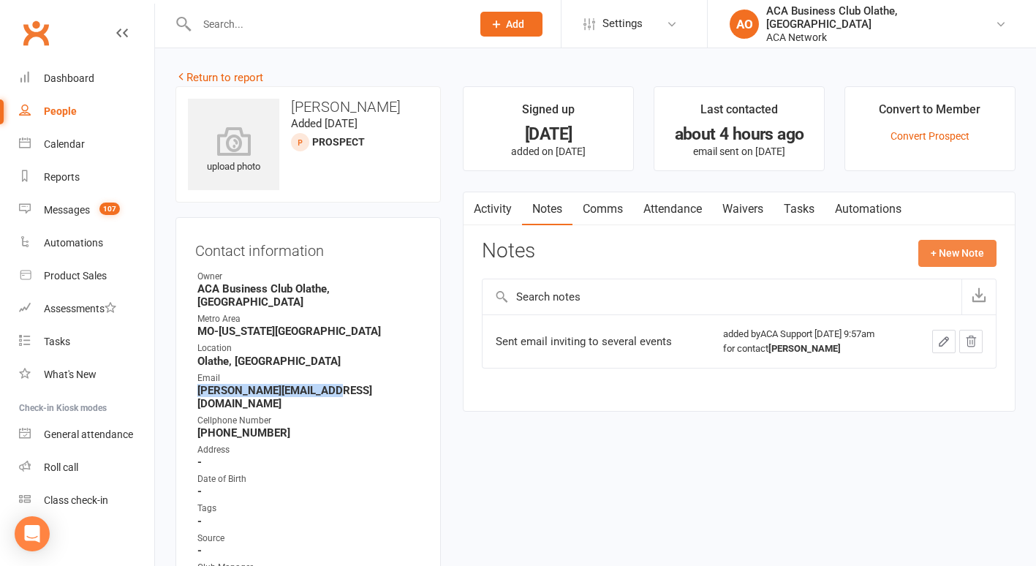
click at [935, 251] on button "+ New Note" at bounding box center [957, 253] width 78 height 26
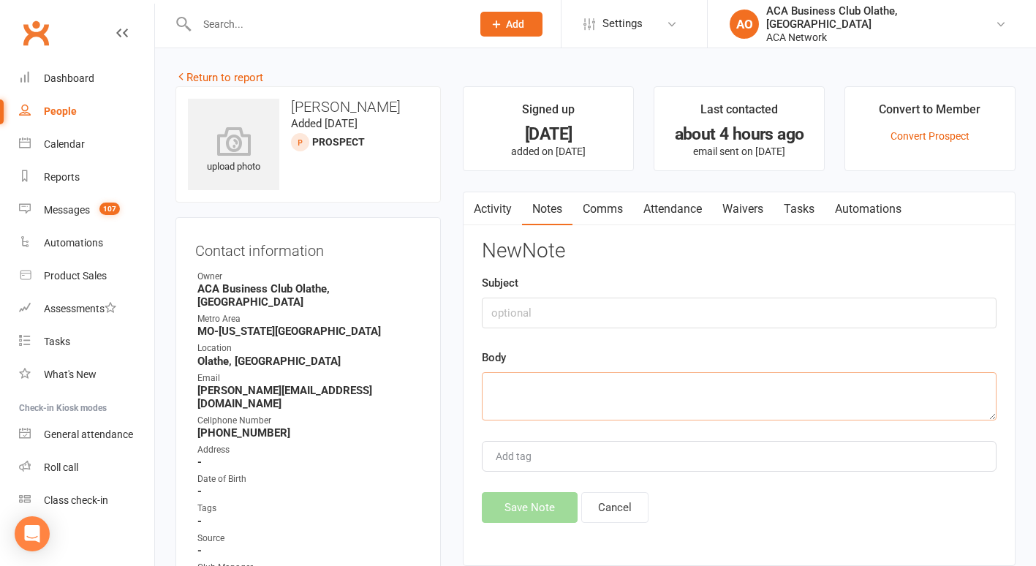
click at [505, 391] on textarea at bounding box center [739, 396] width 515 height 48
click at [536, 352] on div "Body" at bounding box center [739, 385] width 515 height 72
click at [510, 401] on textarea at bounding box center [739, 396] width 515 height 48
click at [516, 423] on div "New Note Subject Body sent emal Add tag Save Note Cancel" at bounding box center [739, 381] width 515 height 283
click at [556, 388] on textarea "sent emal" at bounding box center [739, 396] width 515 height 48
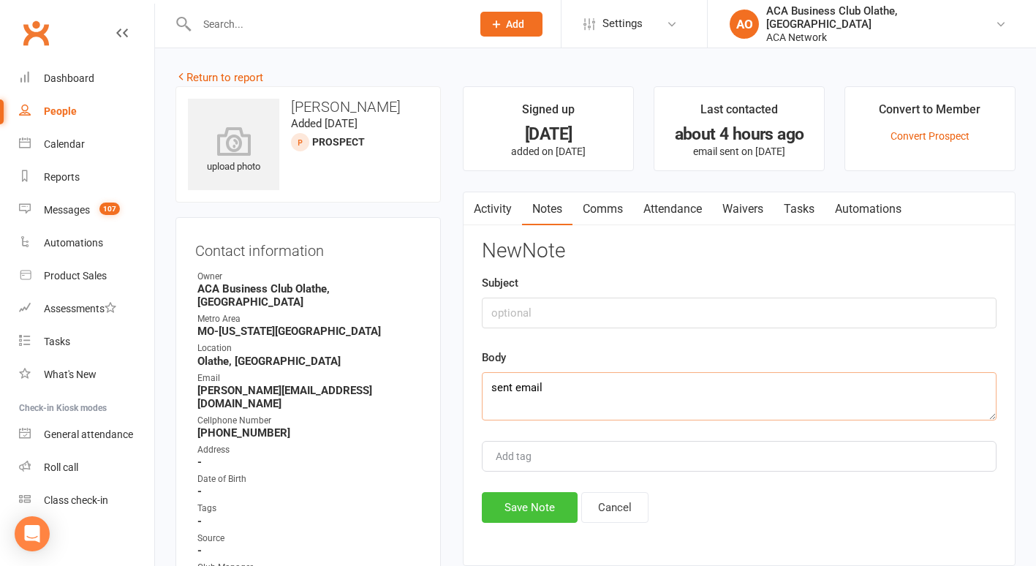
type textarea "sent email"
click at [520, 502] on button "Save Note" at bounding box center [530, 507] width 96 height 31
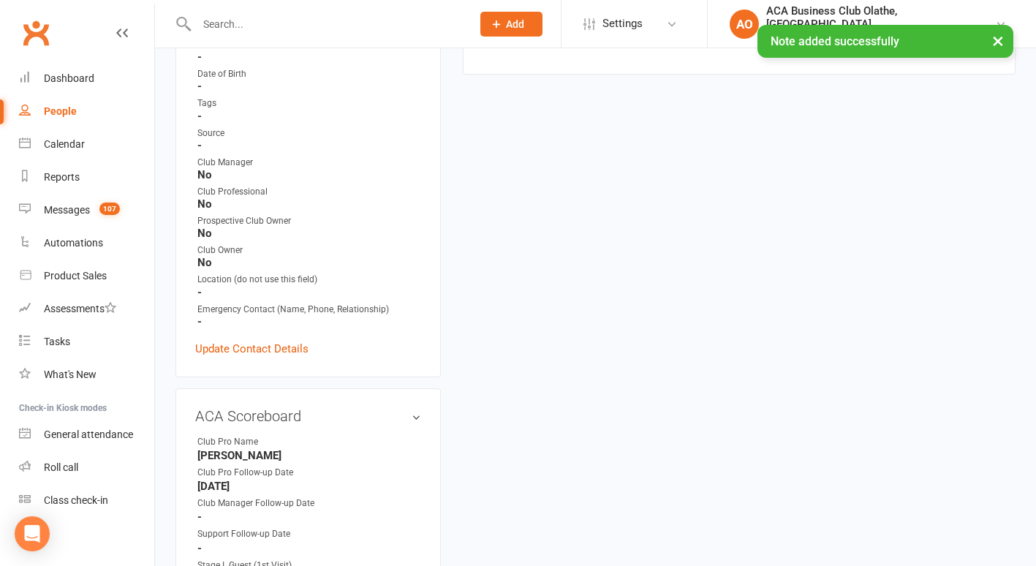
scroll to position [409, 0]
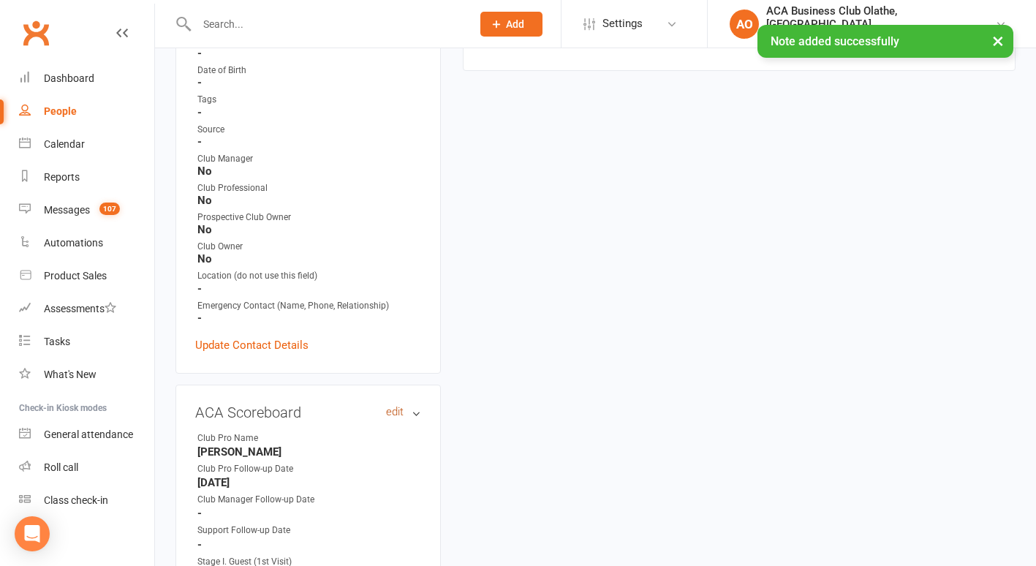
click at [396, 406] on link "edit" at bounding box center [395, 412] width 18 height 12
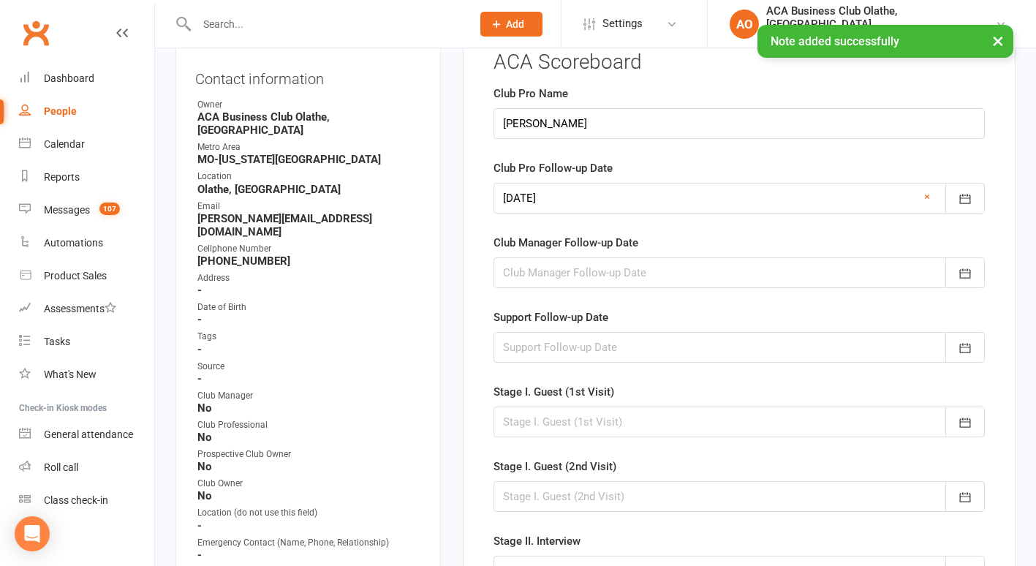
scroll to position [118, 0]
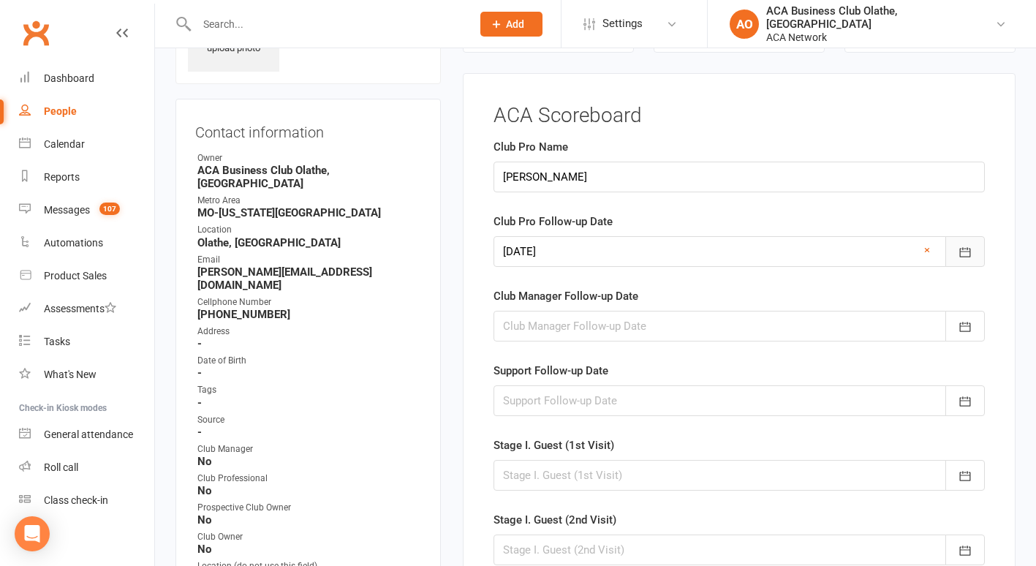
click at [969, 251] on icon "button" at bounding box center [965, 252] width 15 height 15
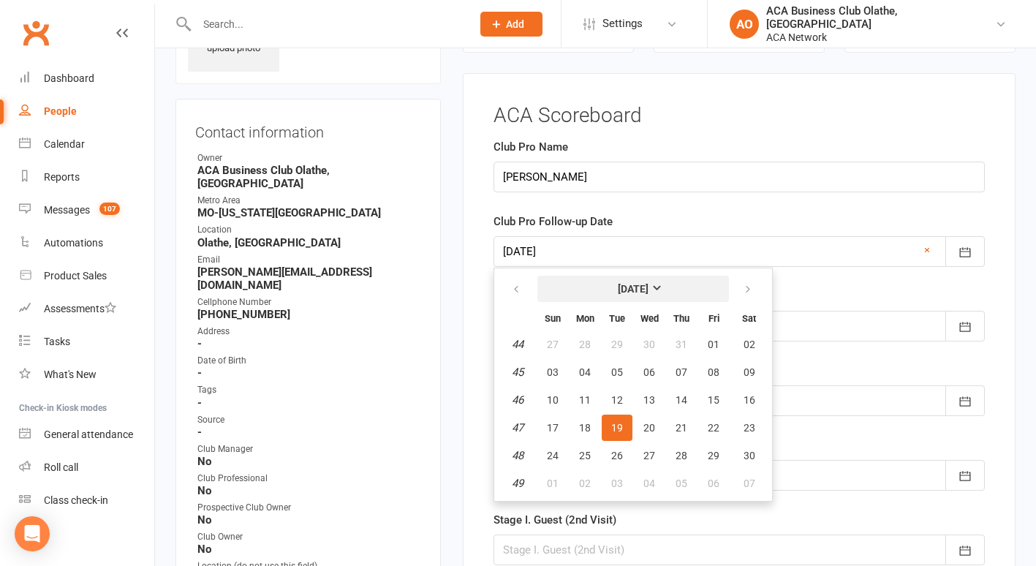
click at [671, 286] on button "[DATE]" at bounding box center [633, 289] width 192 height 26
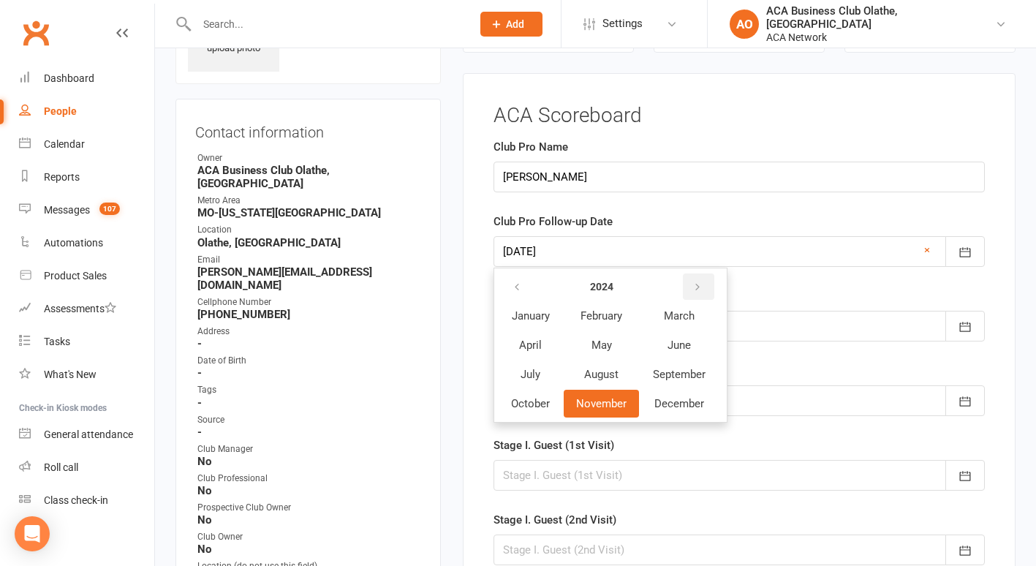
click at [703, 283] on icon "button" at bounding box center [697, 288] width 10 height 12
click at [535, 403] on span "October" at bounding box center [530, 403] width 39 height 13
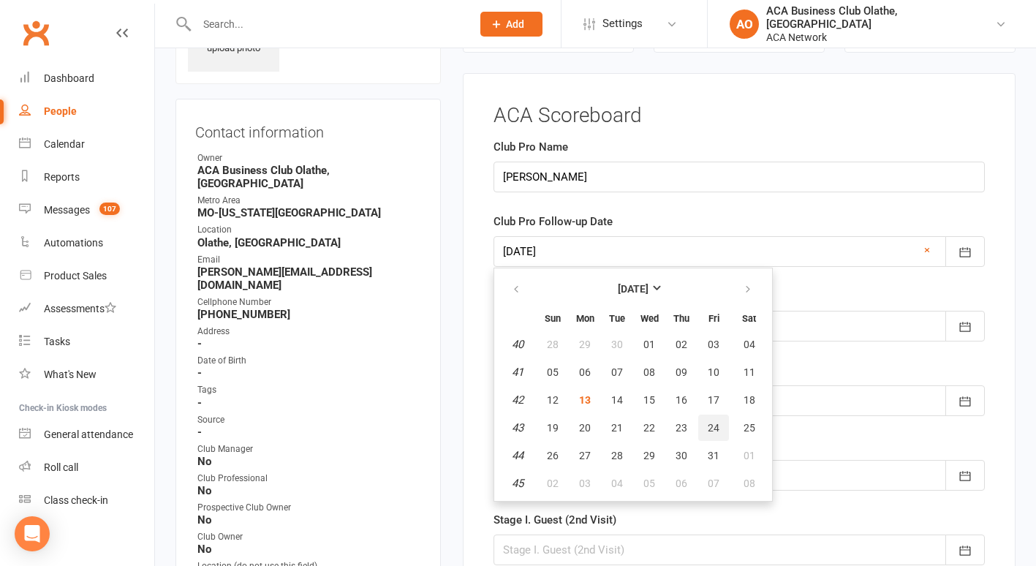
click at [709, 423] on span "24" at bounding box center [714, 428] width 12 height 12
type input "[DATE]"
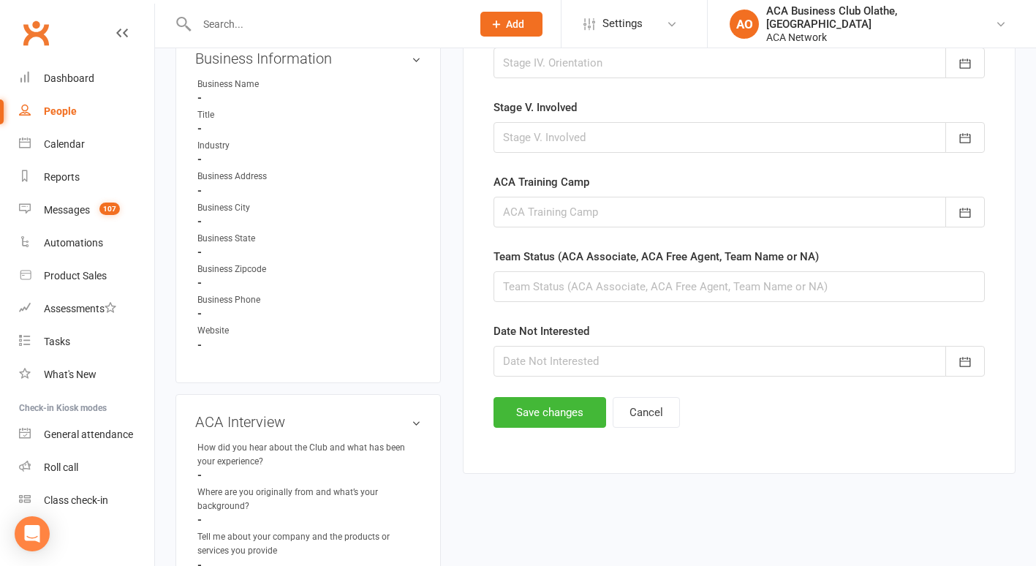
scroll to position [832, 0]
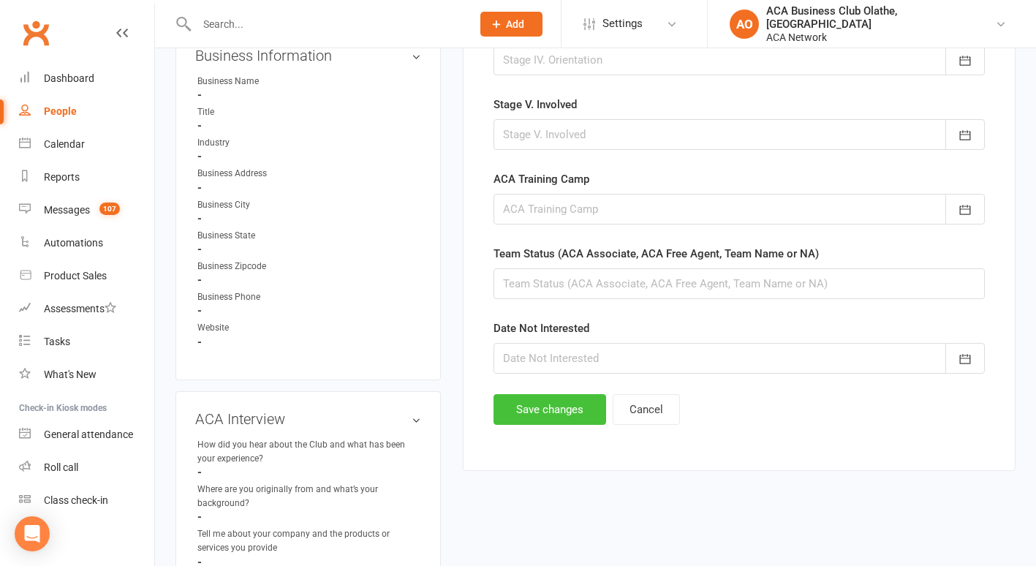
click at [556, 407] on button "Save changes" at bounding box center [550, 409] width 113 height 31
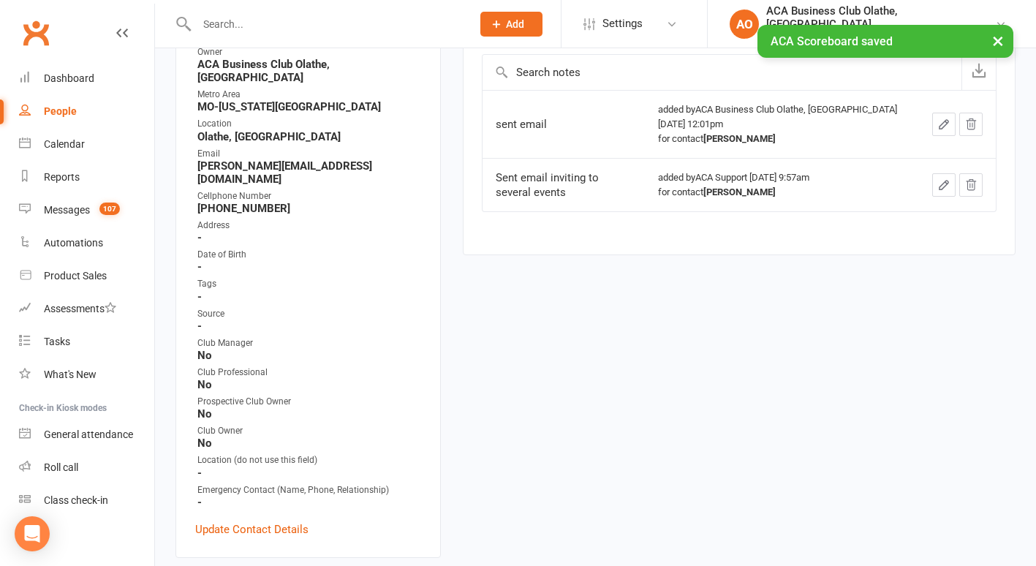
scroll to position [0, 0]
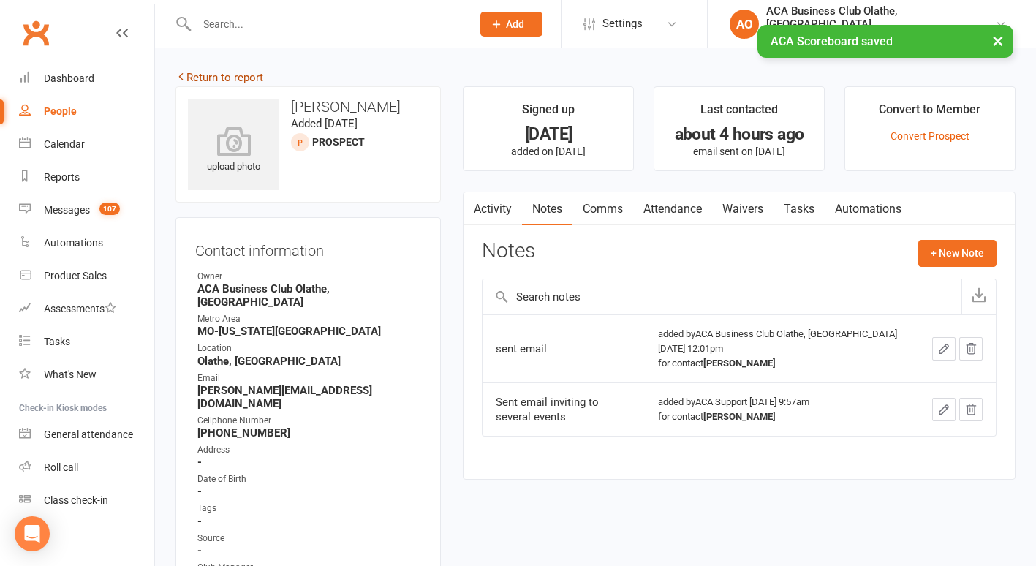
click at [206, 75] on link "Return to report" at bounding box center [219, 77] width 88 height 13
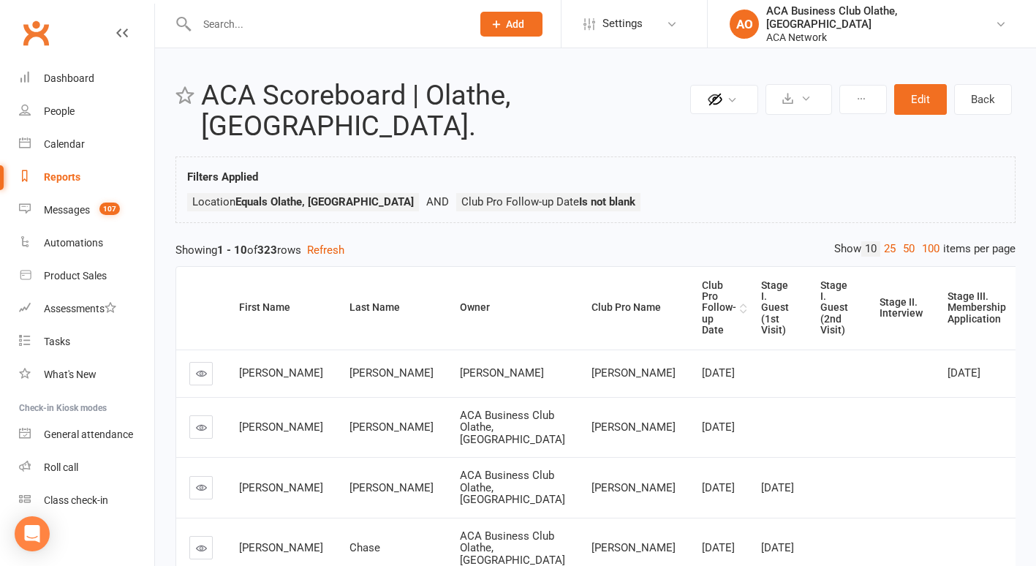
click at [702, 282] on div "Club Pro Follow-up Date" at bounding box center [719, 308] width 34 height 56
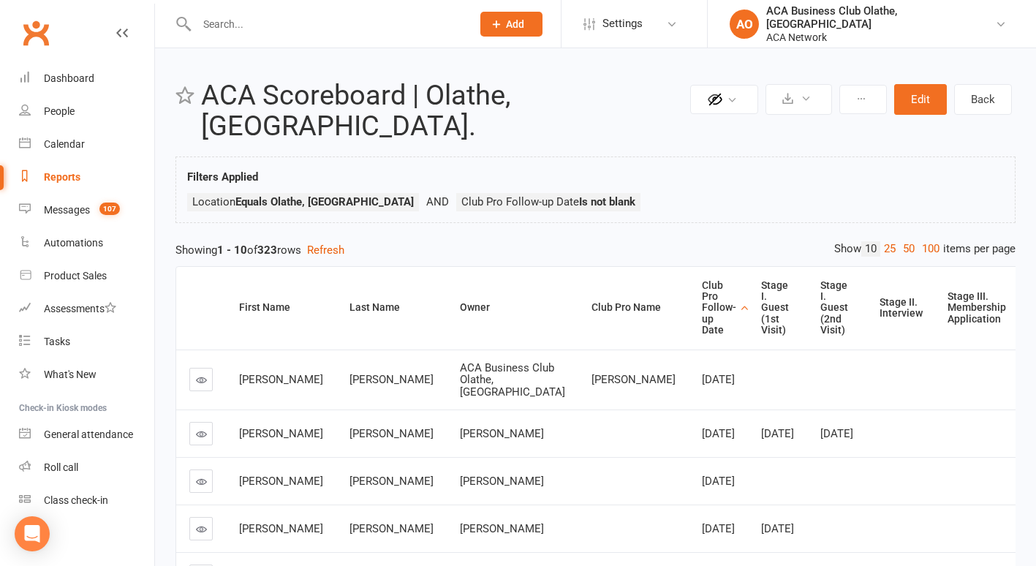
click at [197, 374] on icon at bounding box center [201, 379] width 11 height 11
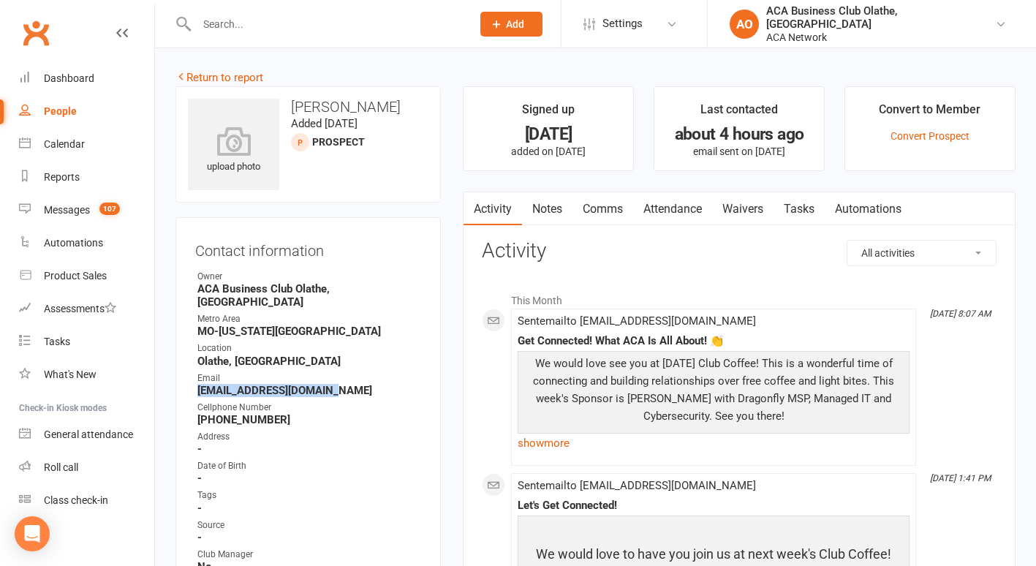
drag, startPoint x: 336, startPoint y: 377, endPoint x: 198, endPoint y: 374, distance: 138.2
click at [198, 384] on strong "abimateo1987@icloud.com" at bounding box center [309, 390] width 224 height 13
copy strong "abimateo1987@icloud.com"
click at [549, 205] on link "Notes" at bounding box center [547, 209] width 50 height 34
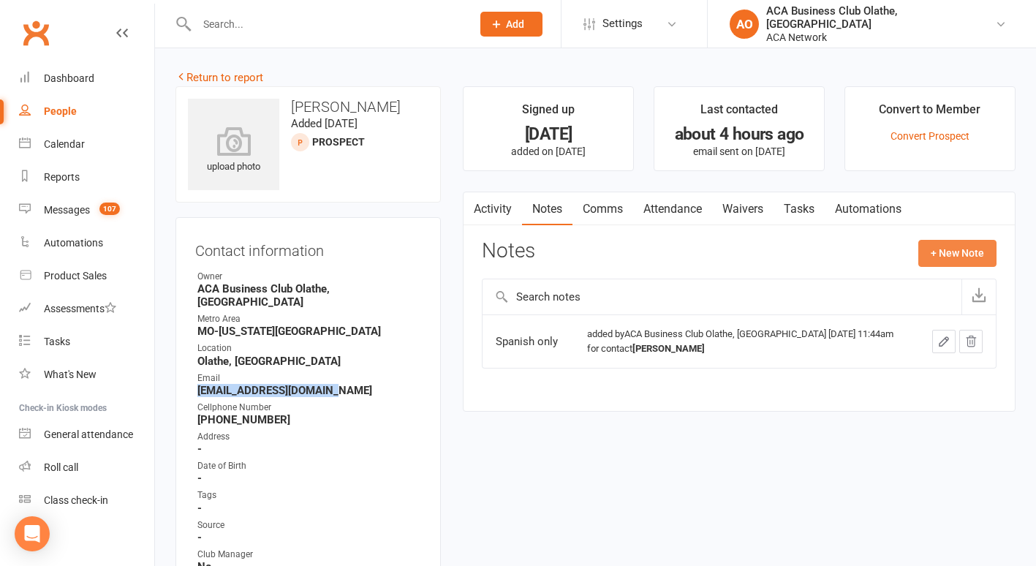
click at [941, 249] on button "+ New Note" at bounding box center [957, 253] width 78 height 26
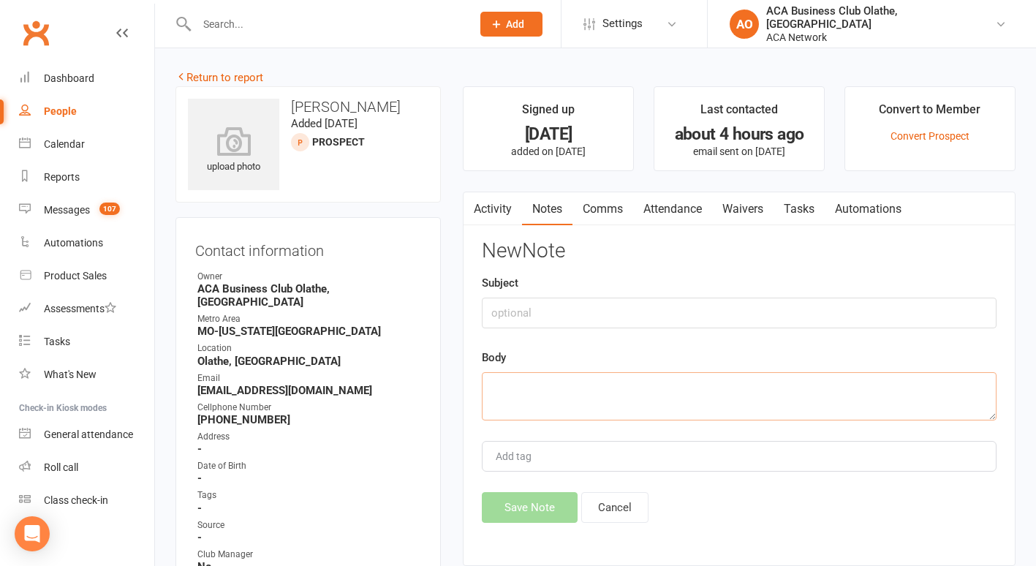
click at [568, 393] on textarea at bounding box center [739, 396] width 515 height 48
type textarea "sent email"
click at [524, 502] on button "Save Note" at bounding box center [530, 507] width 96 height 31
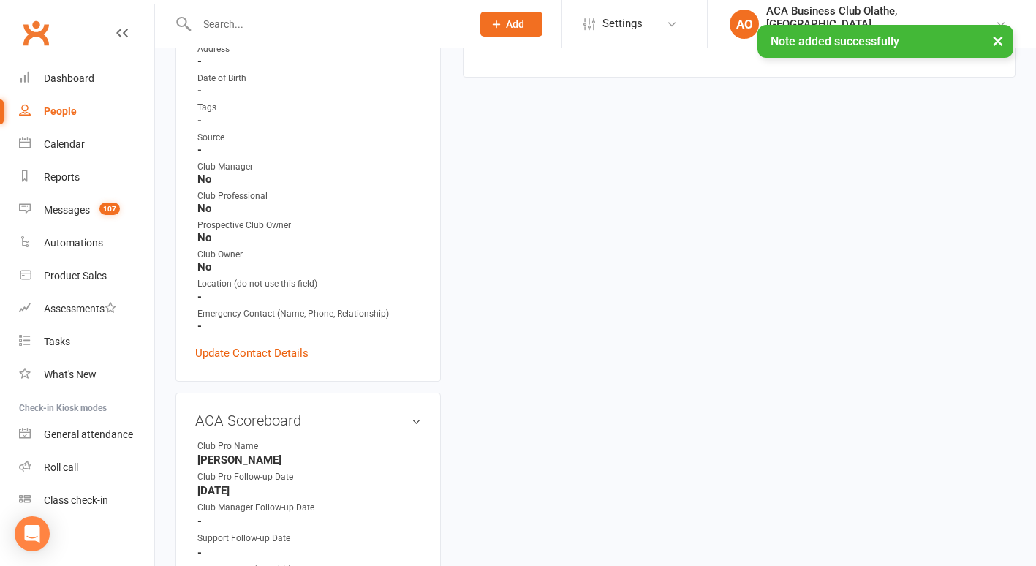
scroll to position [426, 0]
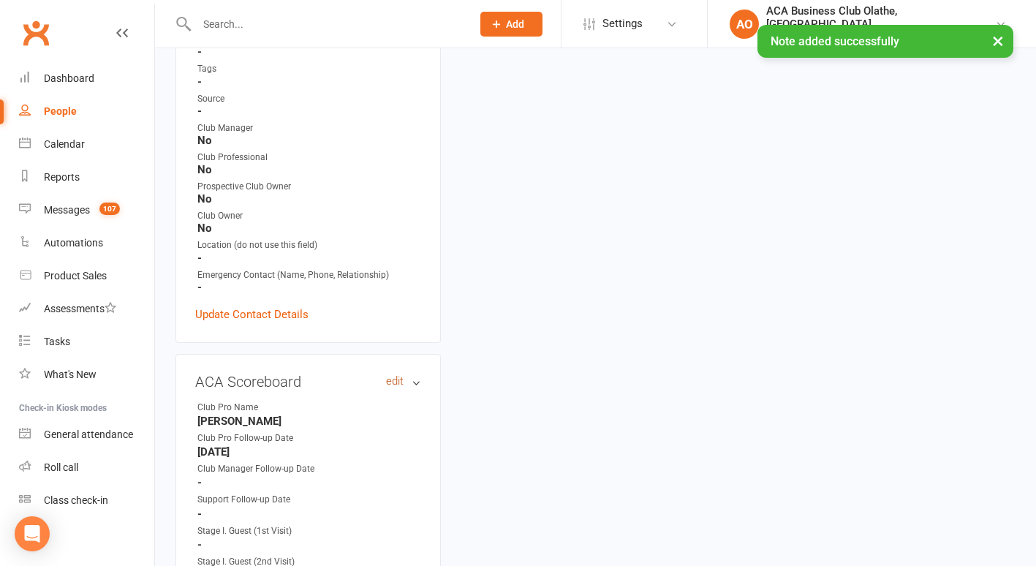
click at [399, 375] on link "edit" at bounding box center [395, 381] width 18 height 12
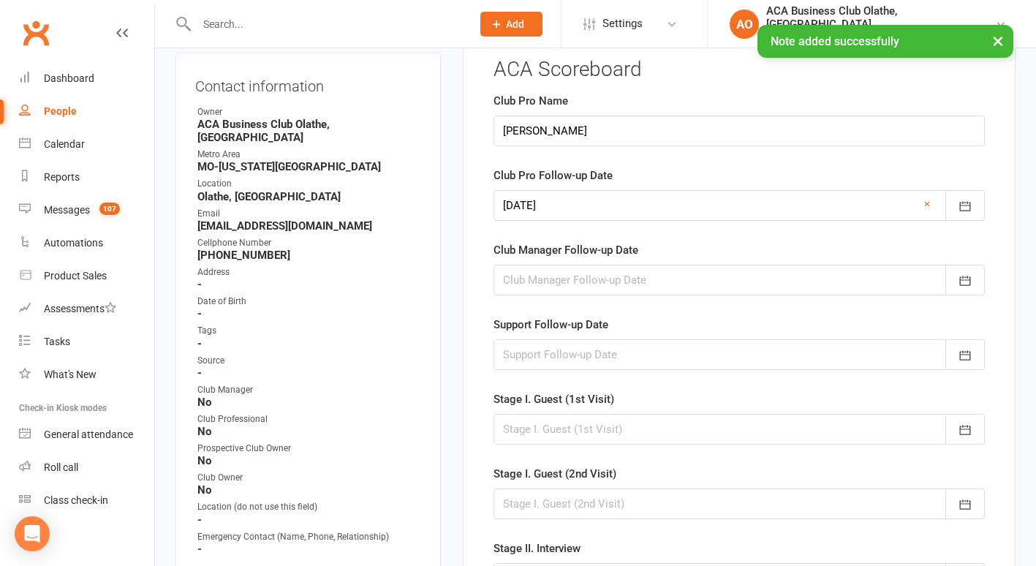
scroll to position [118, 0]
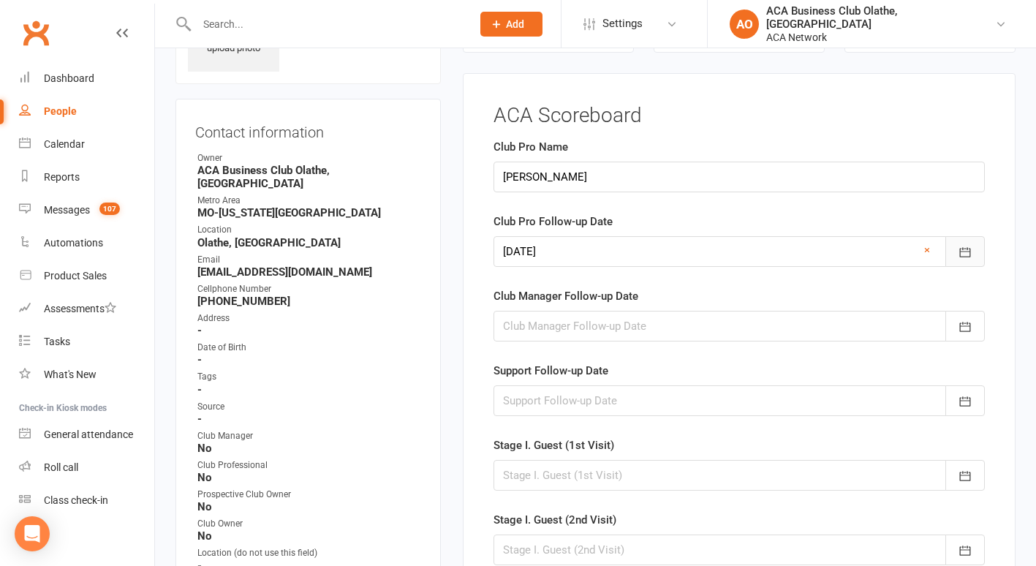
drag, startPoint x: 969, startPoint y: 257, endPoint x: 964, endPoint y: 243, distance: 15.3
click at [964, 243] on button "button" at bounding box center [964, 251] width 39 height 31
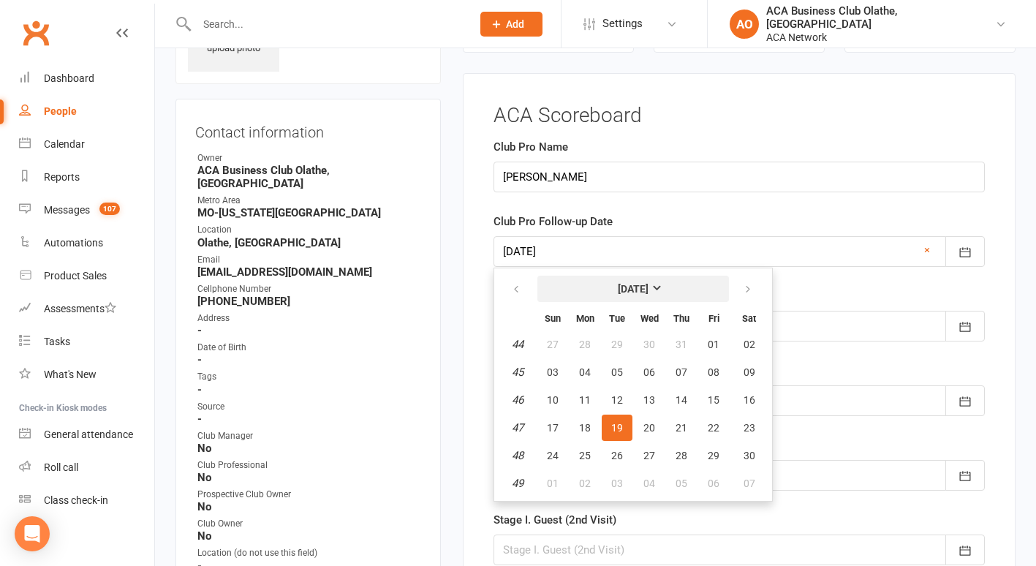
click at [649, 288] on strong "[DATE]" at bounding box center [633, 289] width 31 height 12
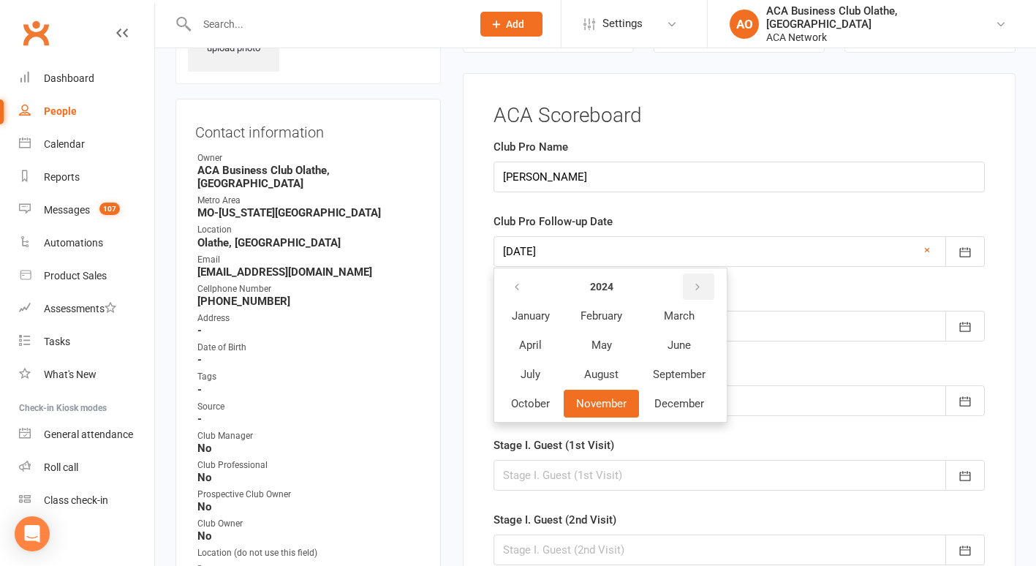
click at [699, 284] on icon "button" at bounding box center [697, 288] width 10 height 12
click at [524, 400] on span "October" at bounding box center [530, 403] width 39 height 13
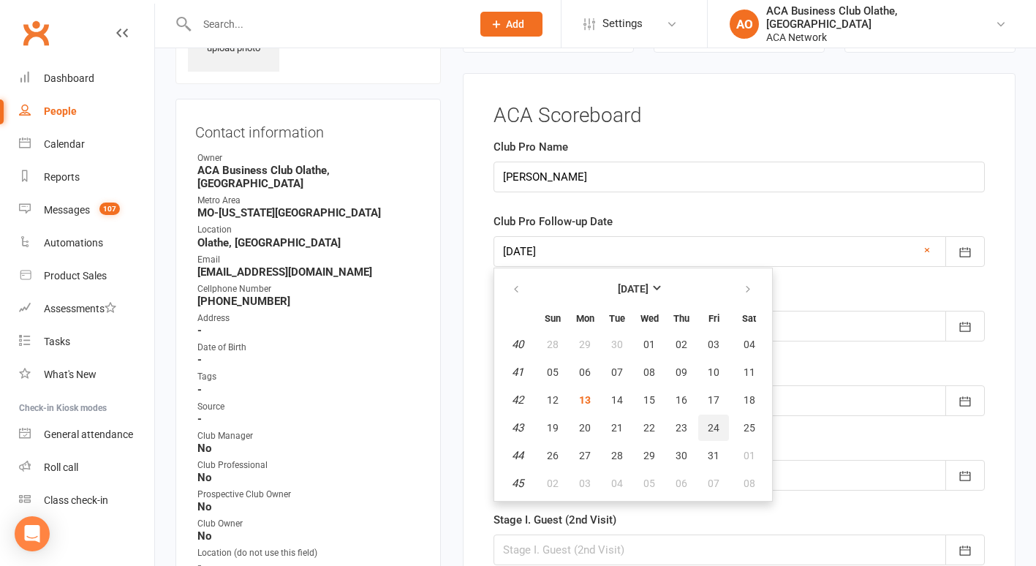
click at [711, 422] on span "24" at bounding box center [714, 428] width 12 height 12
type input "[DATE]"
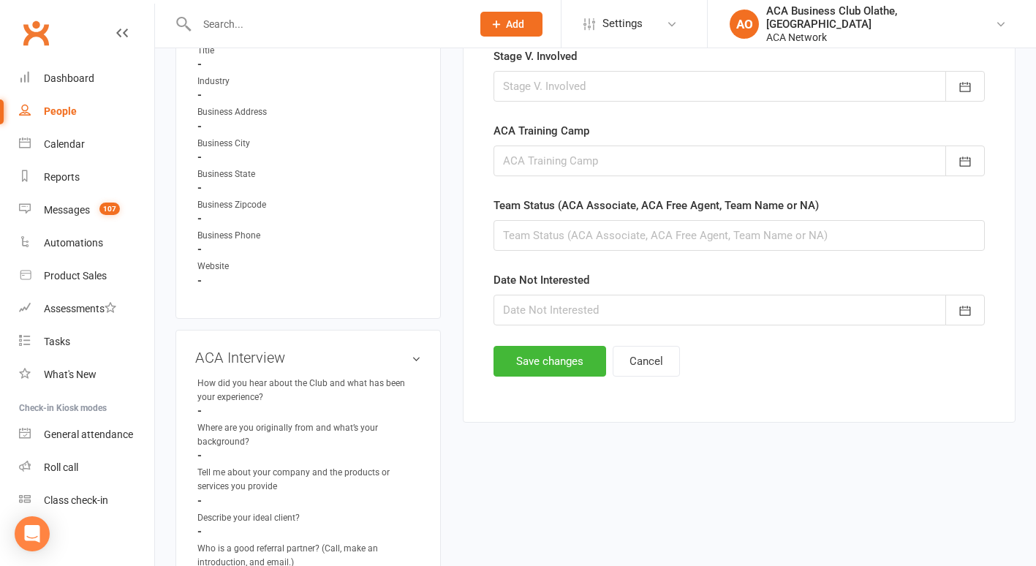
scroll to position [889, 0]
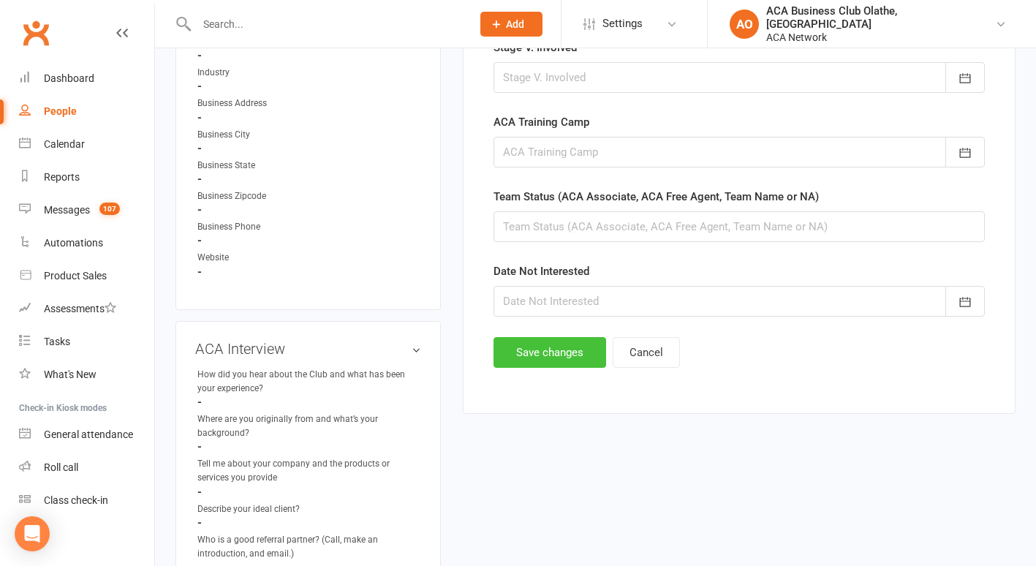
click at [565, 354] on button "Save changes" at bounding box center [550, 352] width 113 height 31
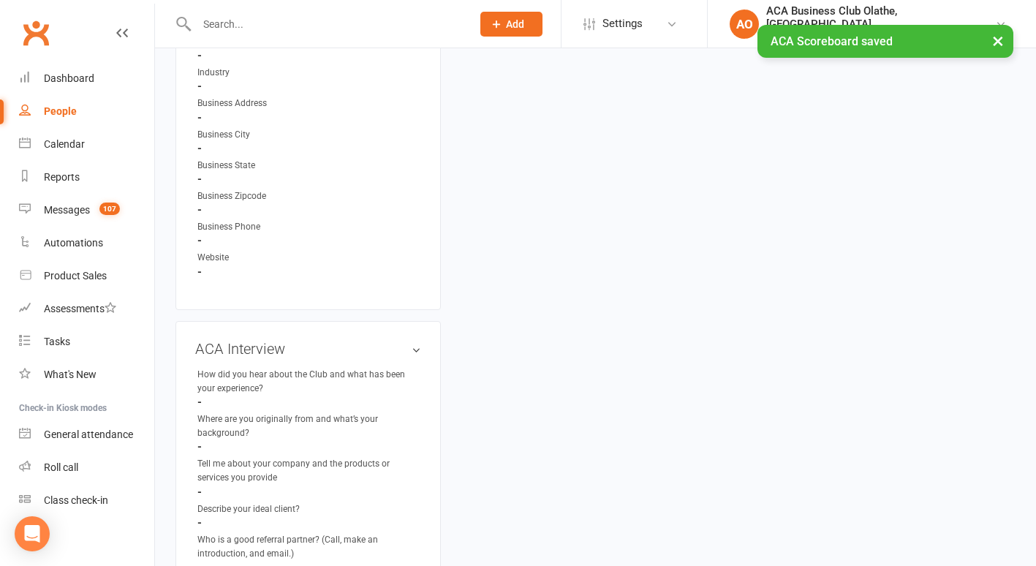
scroll to position [0, 0]
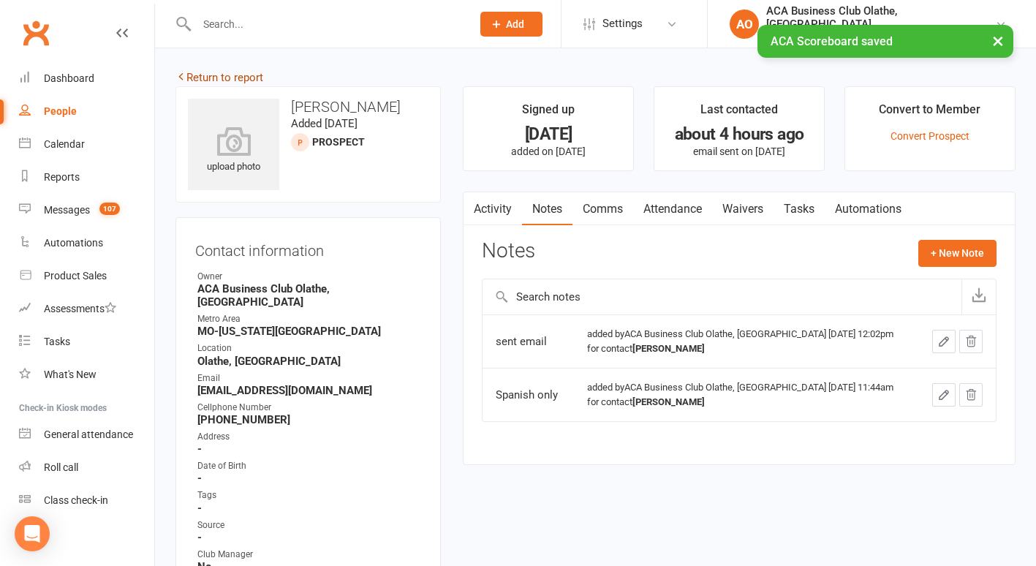
click at [200, 74] on link "Return to report" at bounding box center [219, 77] width 88 height 13
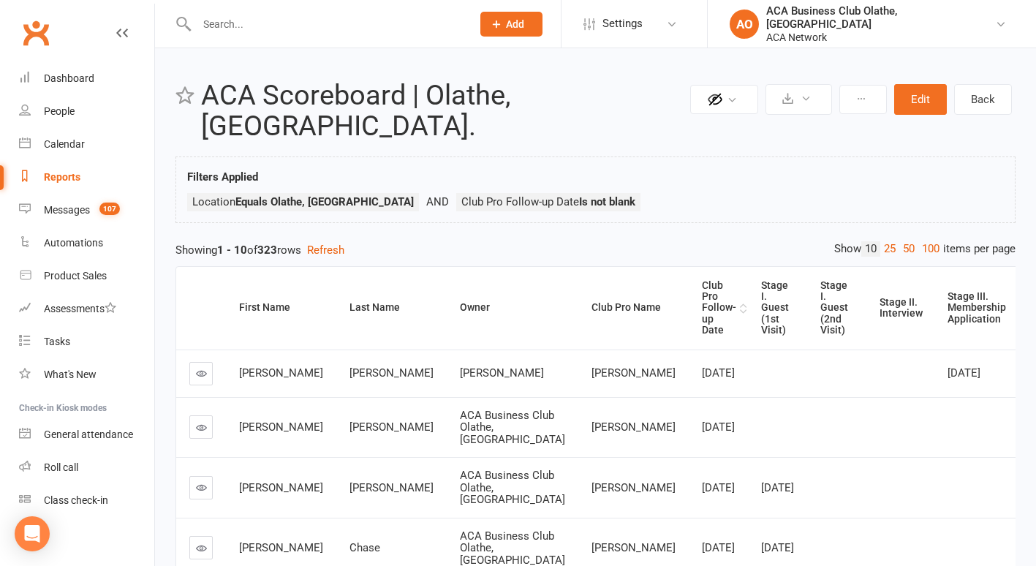
click at [702, 280] on div "Club Pro Follow-up Date" at bounding box center [719, 308] width 34 height 56
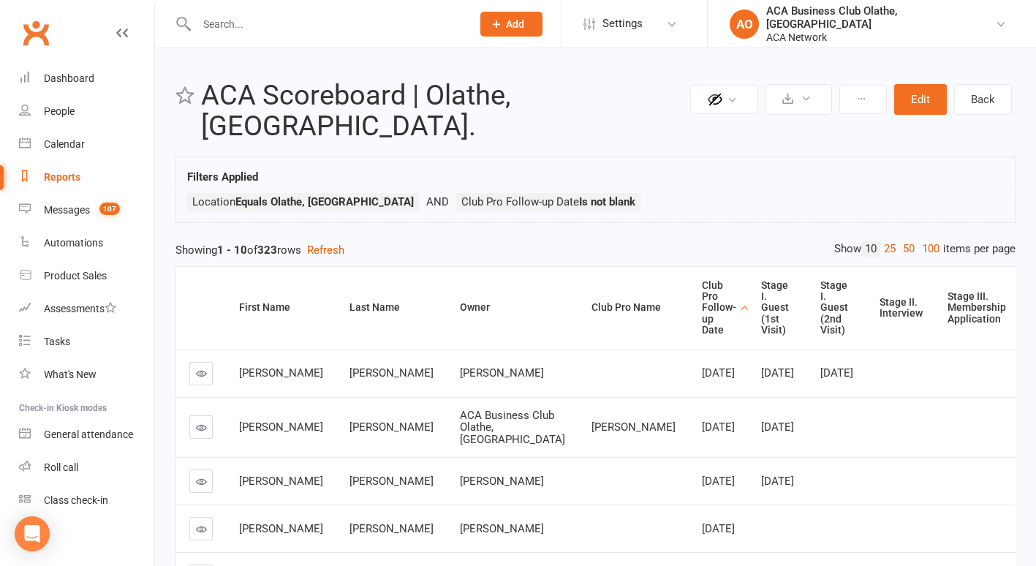
click at [207, 362] on link at bounding box center [200, 373] width 23 height 23
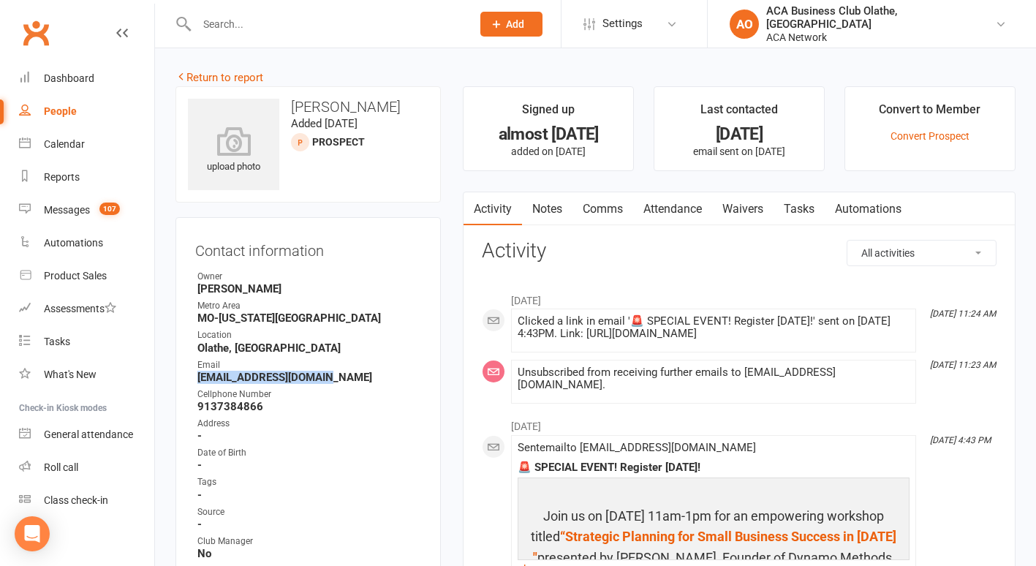
drag, startPoint x: 337, startPoint y: 377, endPoint x: 194, endPoint y: 374, distance: 143.3
click at [194, 374] on div "Contact information Owner Danielle Jenkerson Metro Area MO-Kansas City Location…" at bounding box center [307, 486] width 265 height 539
copy strong "info@memorymakerkc.com"
click at [250, 375] on strong "info@memorymakerkc.com" at bounding box center [309, 377] width 224 height 13
drag, startPoint x: 340, startPoint y: 379, endPoint x: 197, endPoint y: 374, distance: 142.6
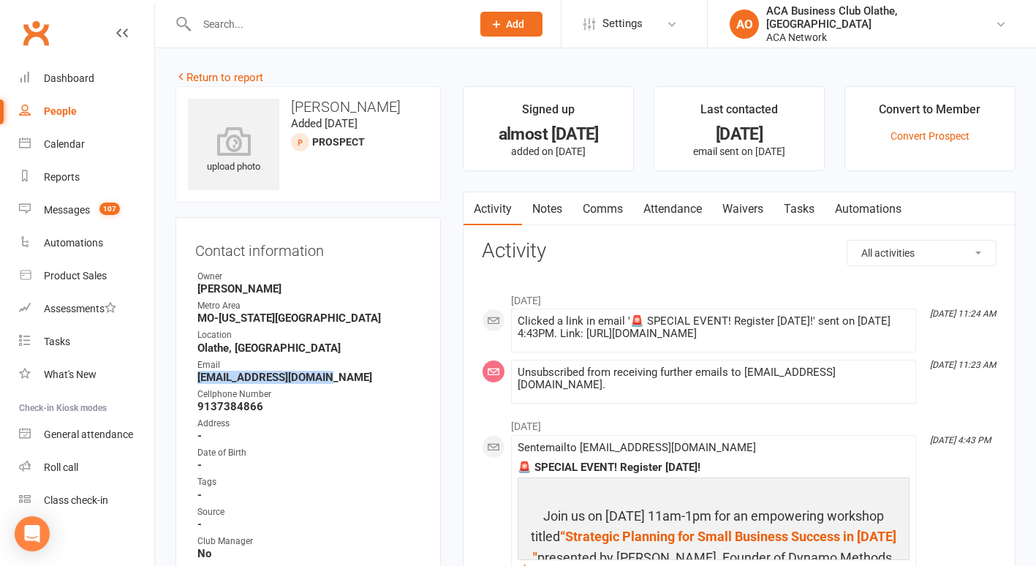
click at [197, 374] on strong "info@memorymakerkc.com" at bounding box center [309, 377] width 224 height 13
copy strong "info@memorymakerkc.com"
click at [541, 199] on link "Notes" at bounding box center [547, 209] width 50 height 34
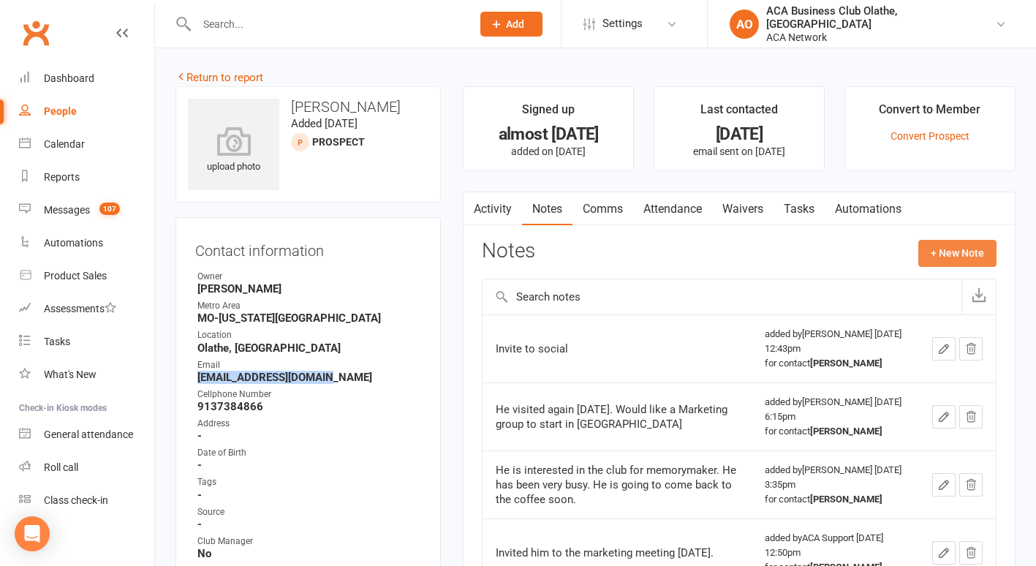
click at [953, 243] on button "+ New Note" at bounding box center [957, 253] width 78 height 26
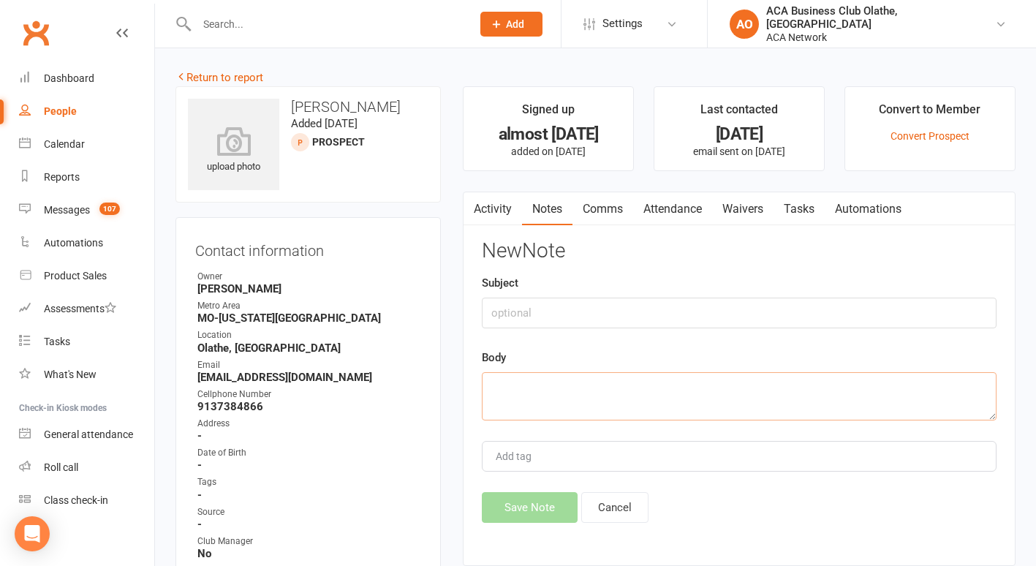
click at [560, 390] on textarea at bounding box center [739, 396] width 515 height 48
type textarea "sent email"
click at [514, 504] on button "Save Note" at bounding box center [530, 507] width 96 height 31
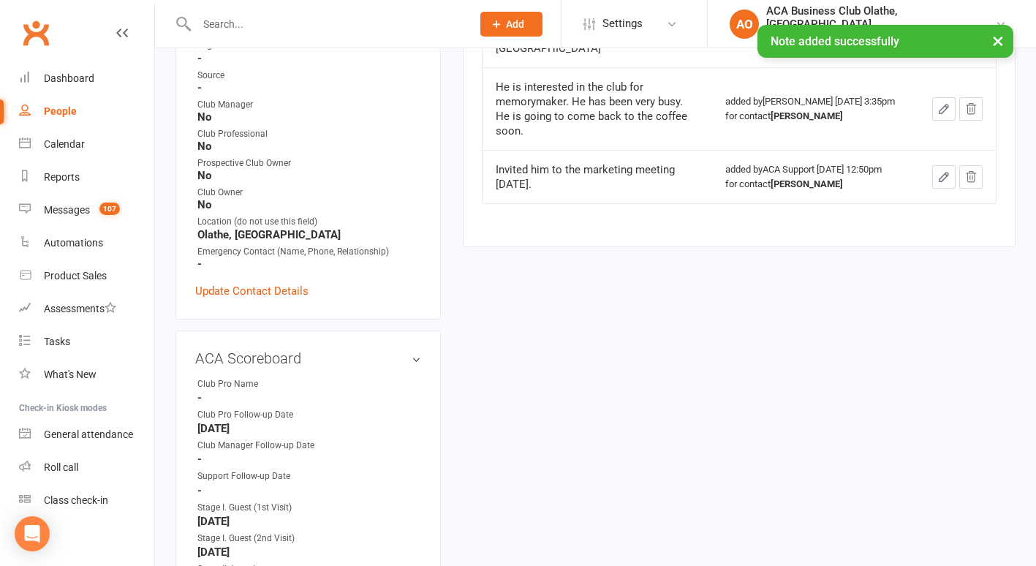
scroll to position [443, 0]
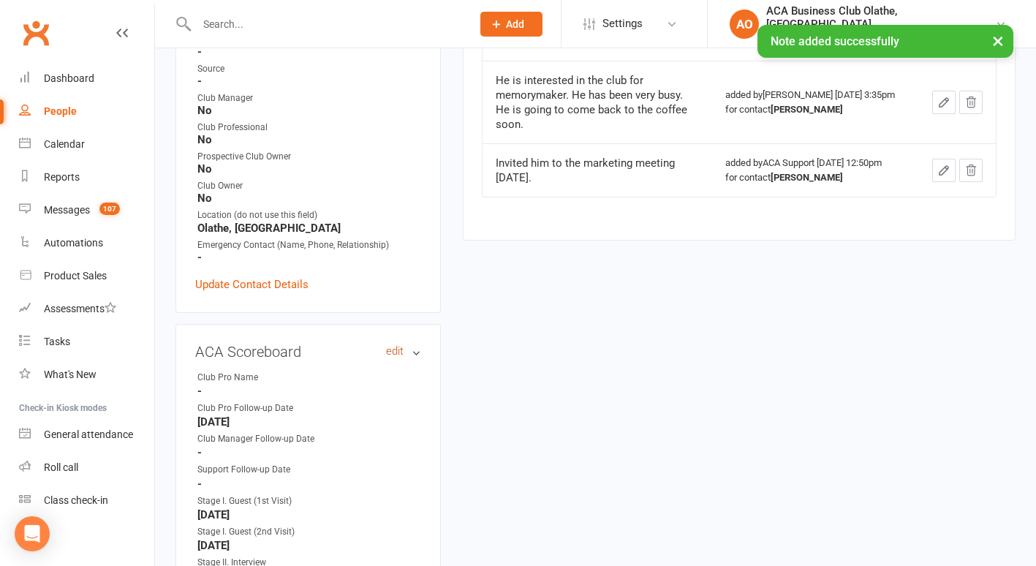
click at [401, 350] on link "edit" at bounding box center [395, 351] width 18 height 12
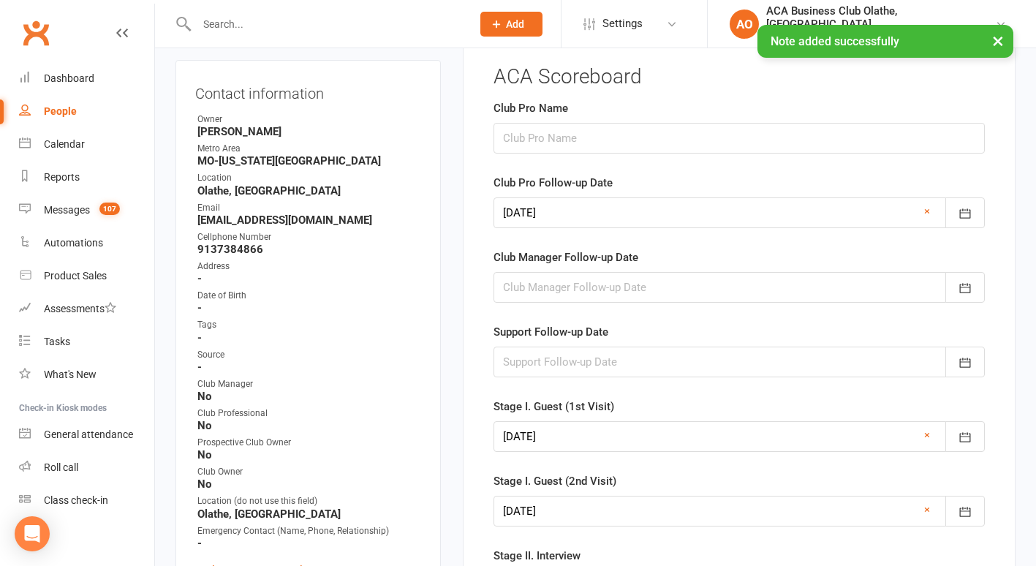
scroll to position [118, 0]
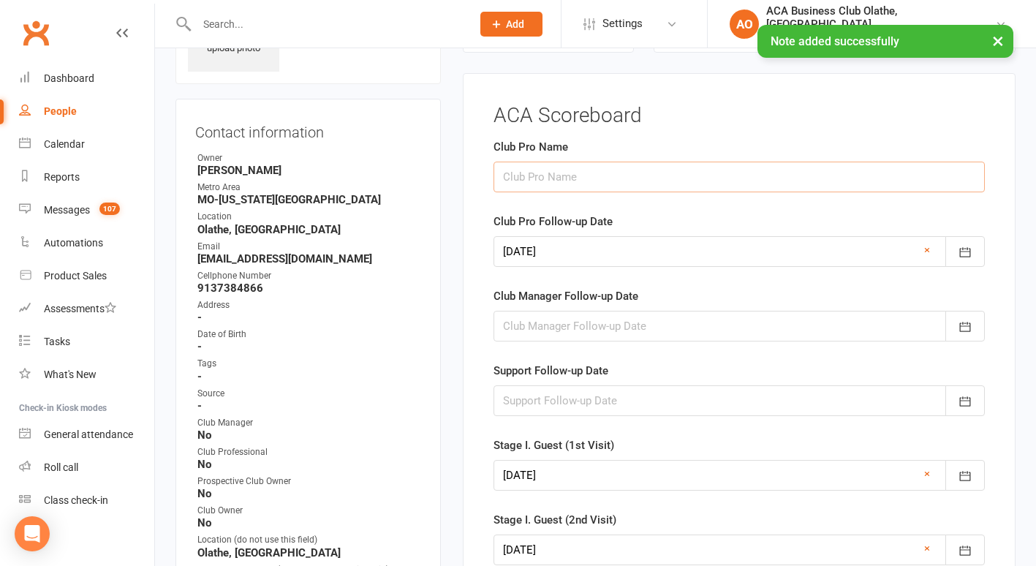
click at [573, 175] on input "text" at bounding box center [739, 177] width 491 height 31
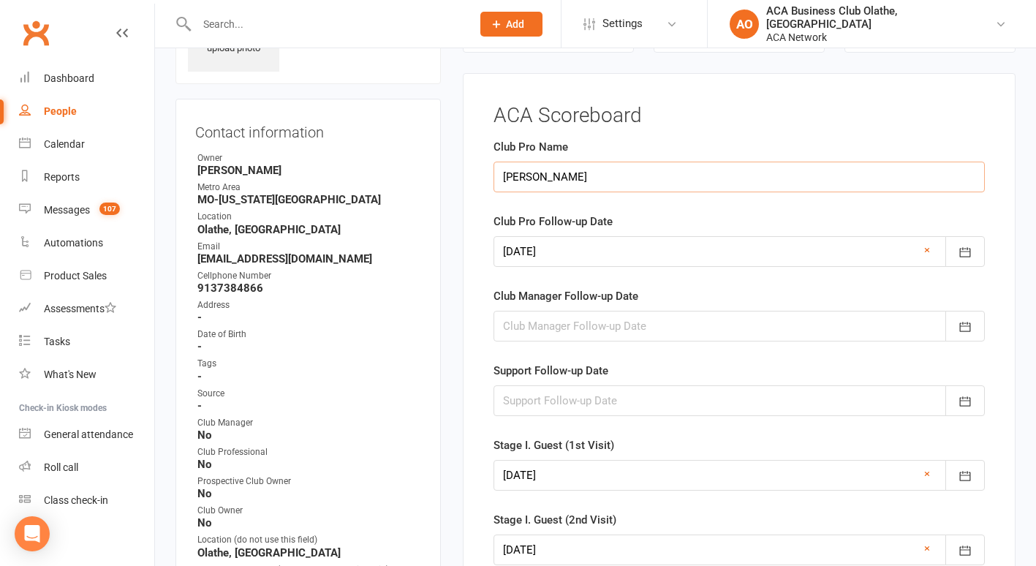
type input "[PERSON_NAME]"
click at [959, 251] on icon "button" at bounding box center [965, 252] width 15 height 15
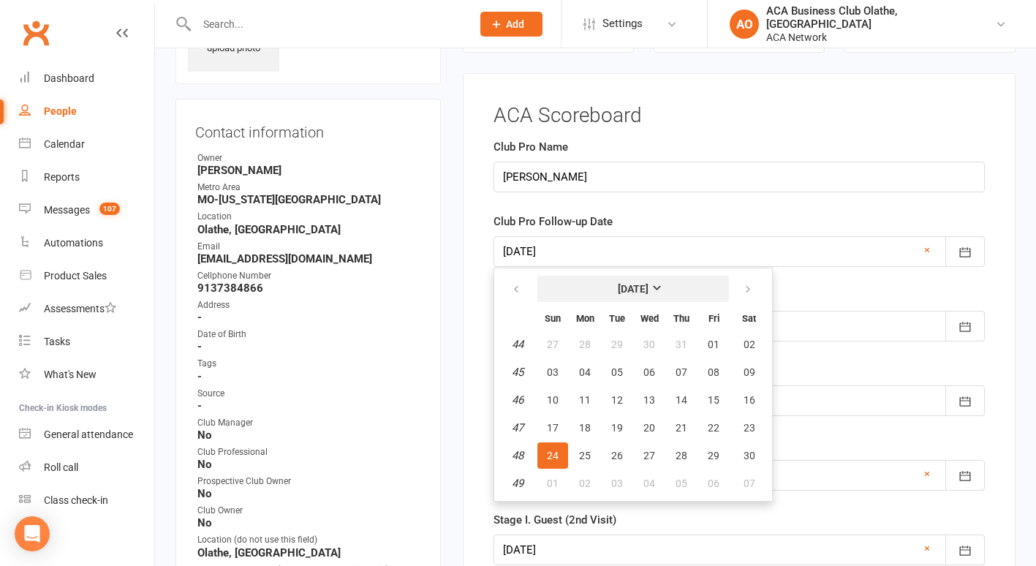
click at [649, 283] on strong "[DATE]" at bounding box center [633, 289] width 31 height 12
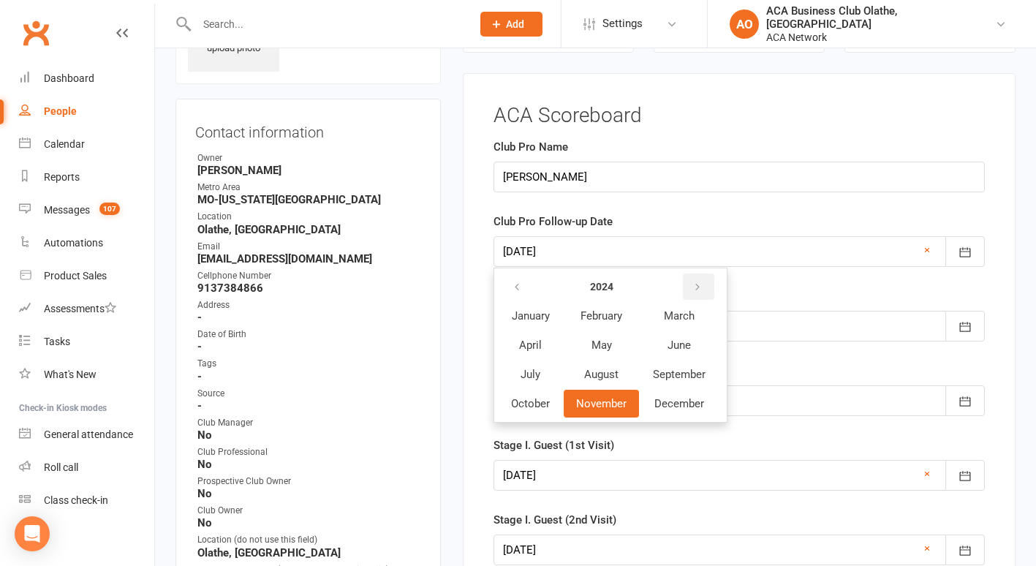
click at [700, 283] on icon "button" at bounding box center [697, 288] width 10 height 12
click at [531, 403] on span "October" at bounding box center [530, 403] width 39 height 13
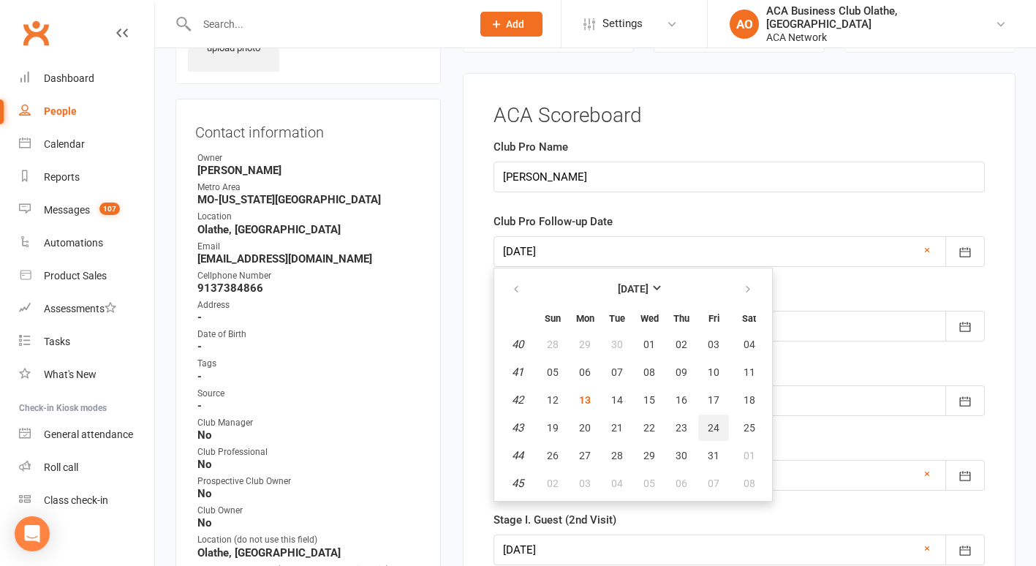
click at [709, 423] on span "24" at bounding box center [714, 428] width 12 height 12
type input "[DATE]"
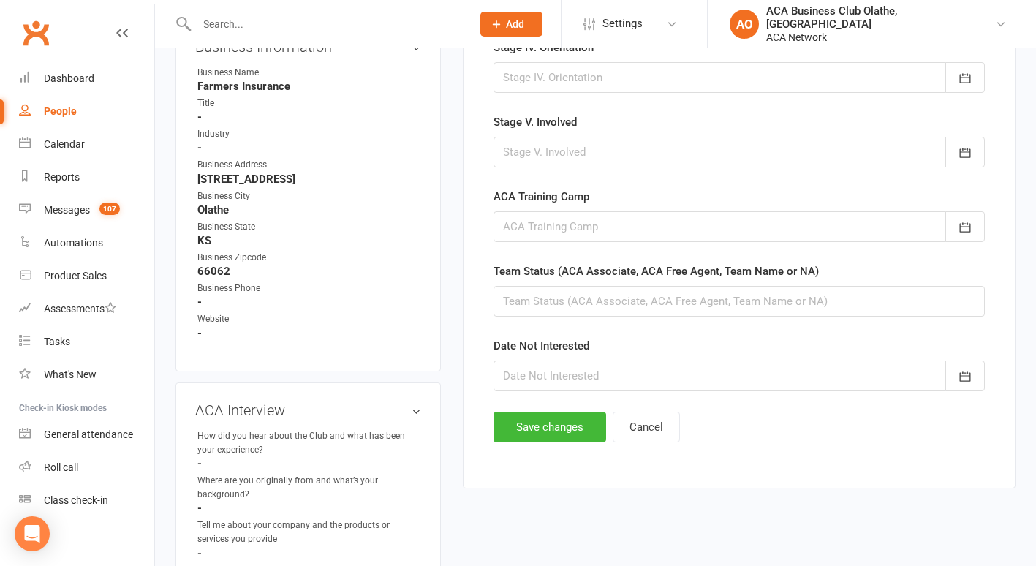
scroll to position [823, 0]
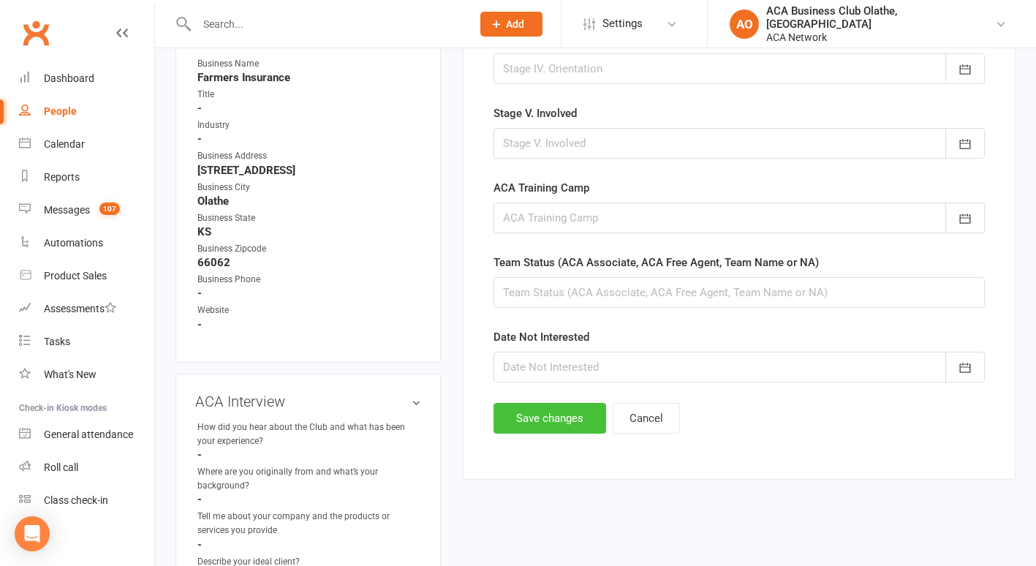
click at [568, 412] on button "Save changes" at bounding box center [550, 418] width 113 height 31
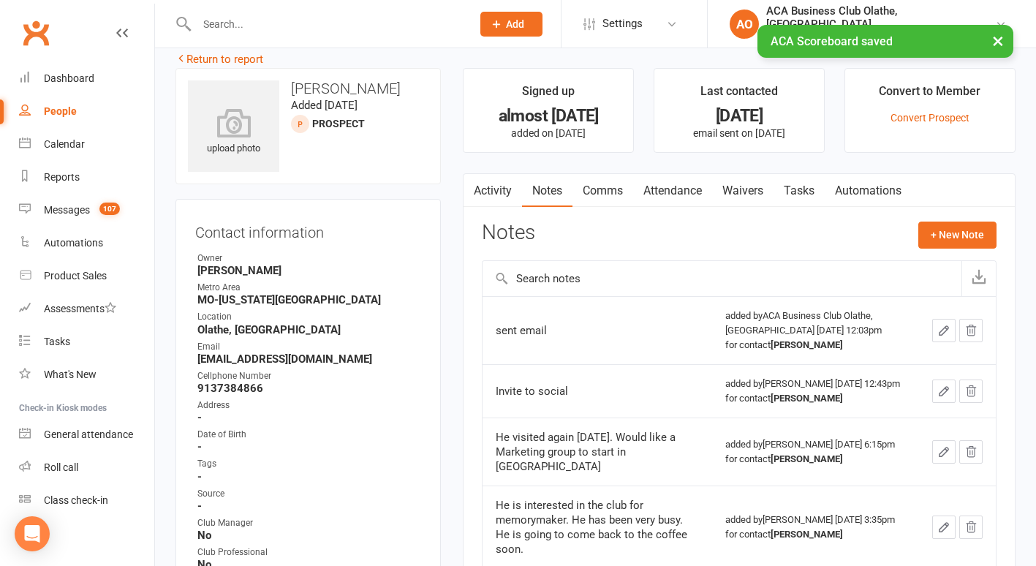
scroll to position [0, 0]
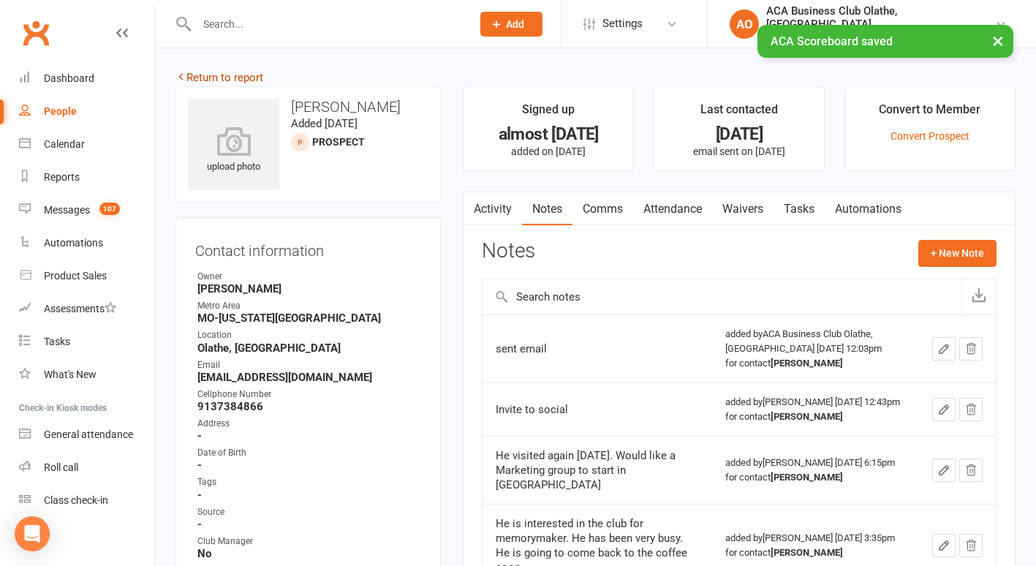
click at [191, 78] on link "Return to report" at bounding box center [219, 77] width 88 height 13
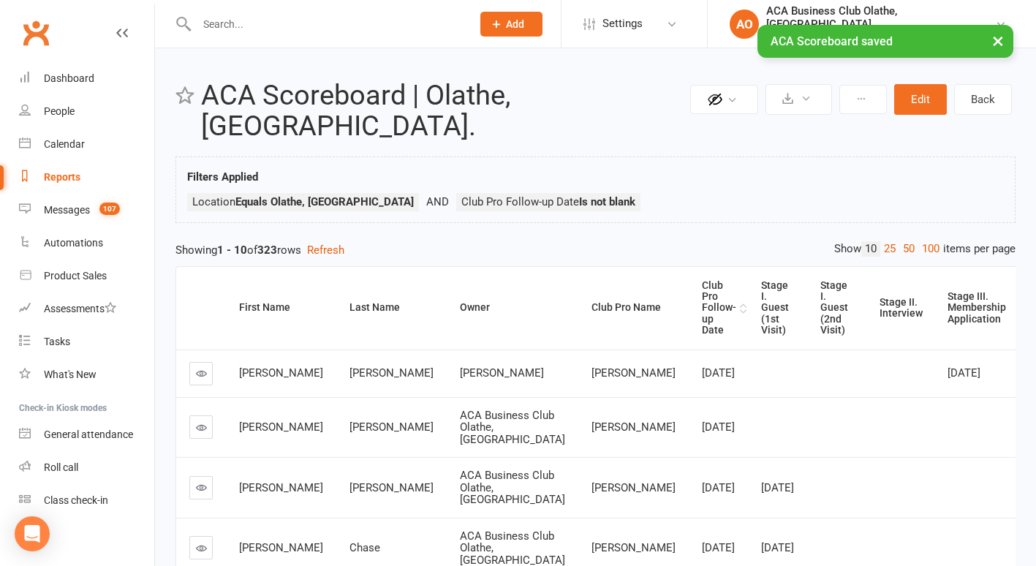
click at [702, 280] on div "Club Pro Follow-up Date" at bounding box center [719, 308] width 34 height 56
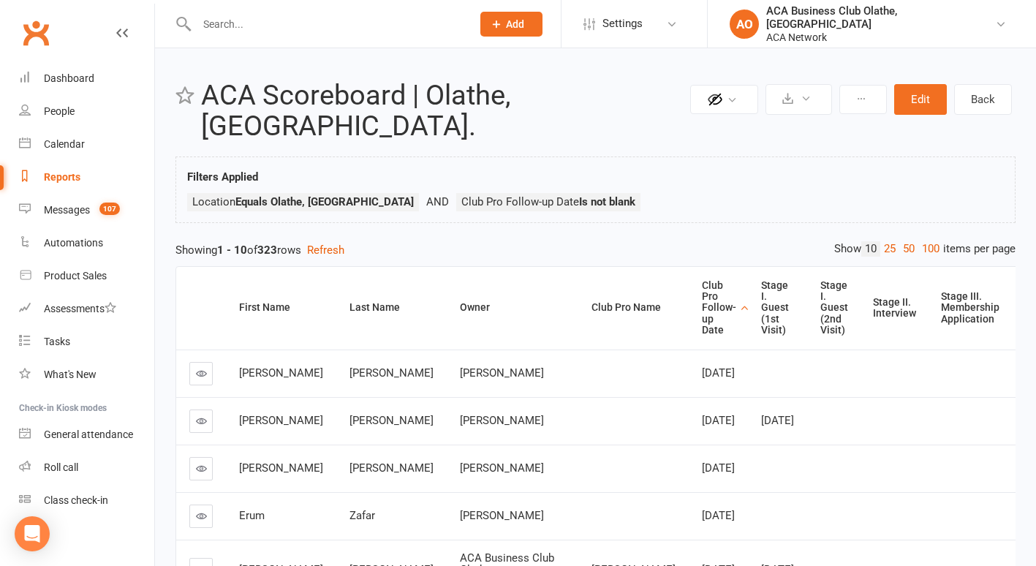
click at [198, 368] on icon at bounding box center [201, 373] width 11 height 11
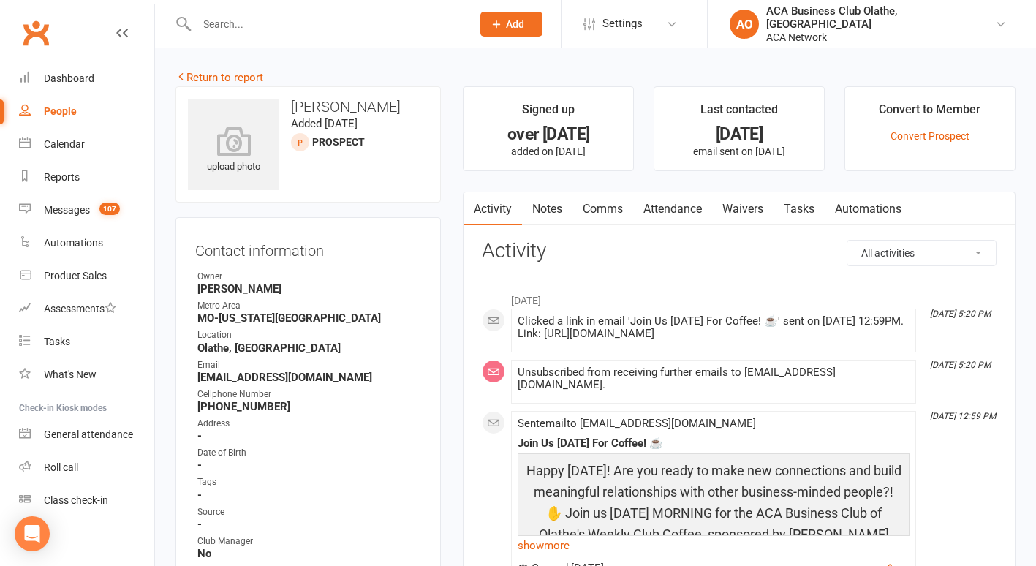
drag, startPoint x: 371, startPoint y: 379, endPoint x: 197, endPoint y: 373, distance: 174.1
click at [197, 373] on strong "gholton@sassafrasmarketing.com" at bounding box center [309, 377] width 224 height 13
copy strong "gholton@sassafrasmarketing.com"
click at [548, 209] on link "Notes" at bounding box center [547, 209] width 50 height 34
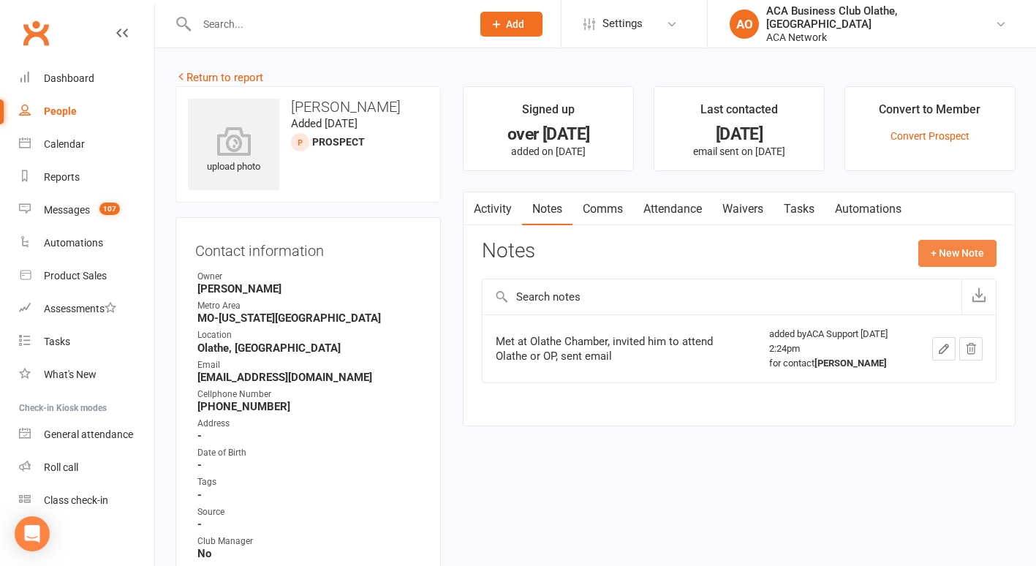
click at [938, 252] on button "+ New Note" at bounding box center [957, 253] width 78 height 26
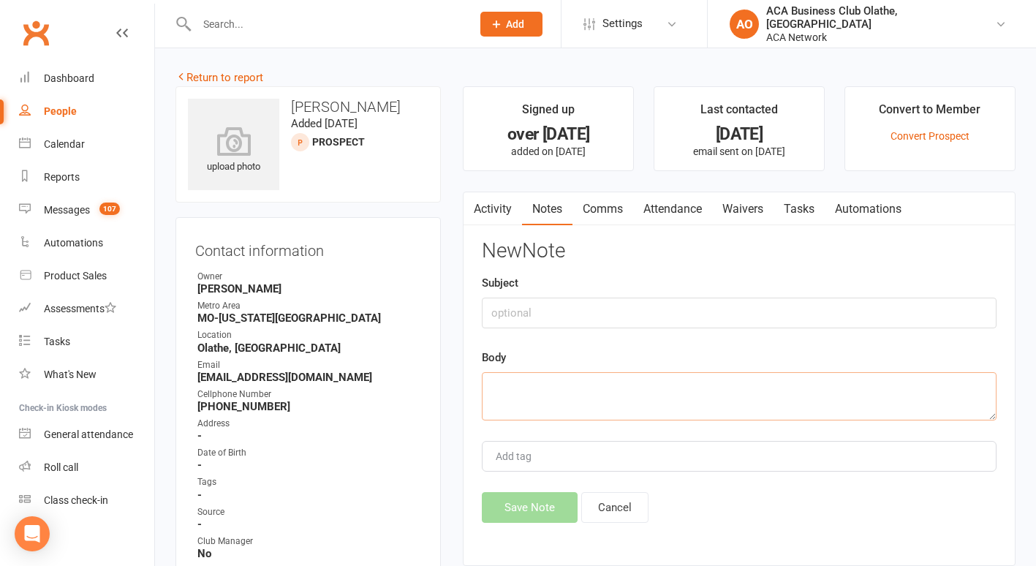
click at [585, 372] on textarea at bounding box center [739, 396] width 515 height 48
type textarea "sent email"
click at [534, 502] on button "Save Note" at bounding box center [530, 507] width 96 height 31
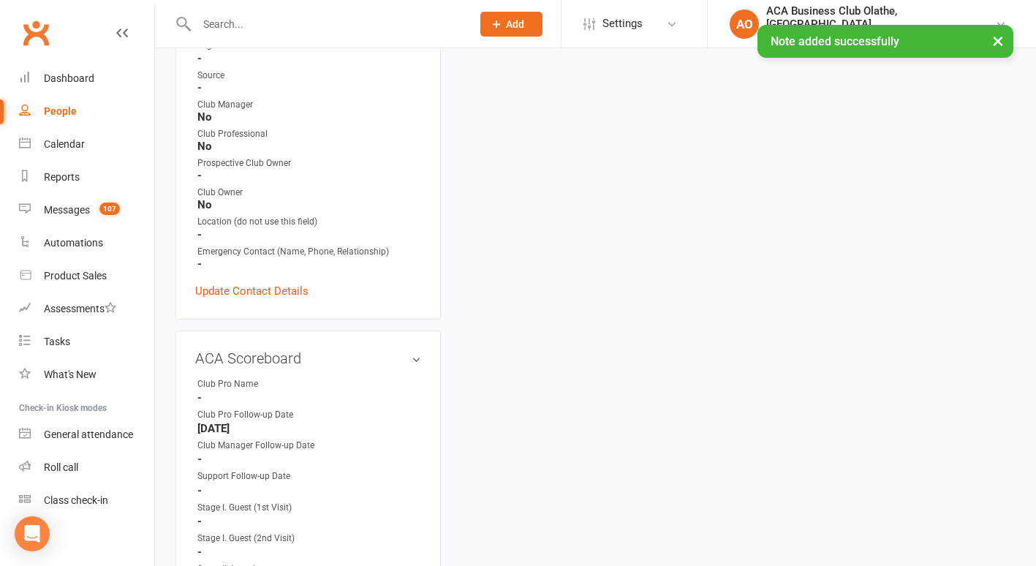
scroll to position [439, 0]
click at [396, 350] on link "edit" at bounding box center [395, 355] width 18 height 12
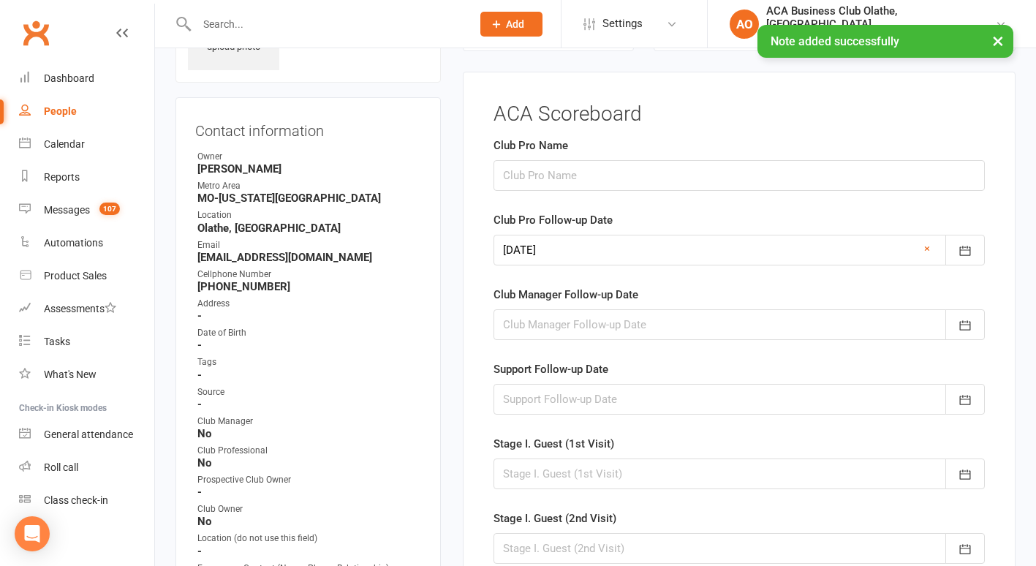
scroll to position [118, 0]
click at [559, 170] on input "text" at bounding box center [739, 177] width 491 height 31
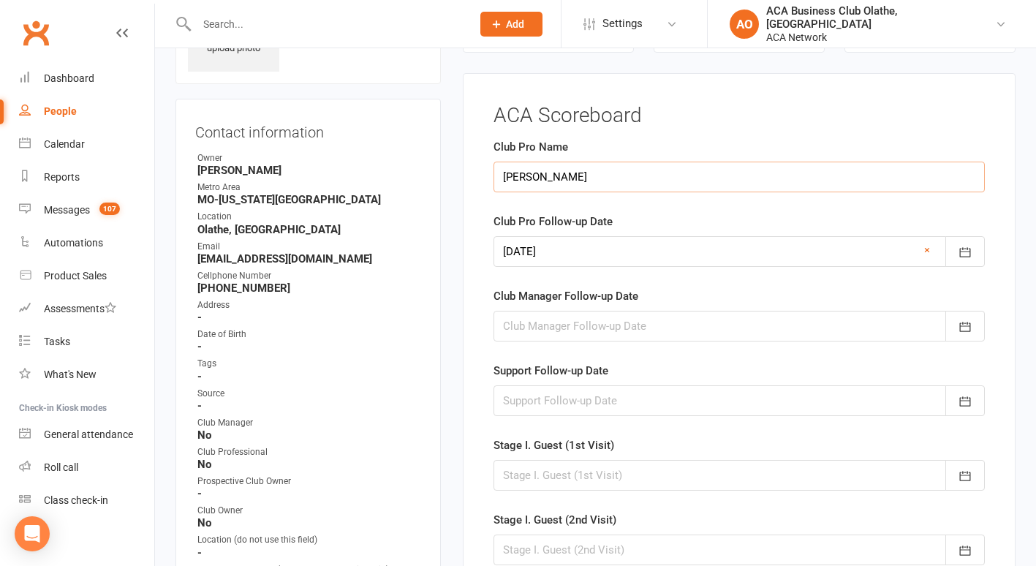
type input "[PERSON_NAME]"
click at [963, 250] on icon "button" at bounding box center [965, 253] width 11 height 10
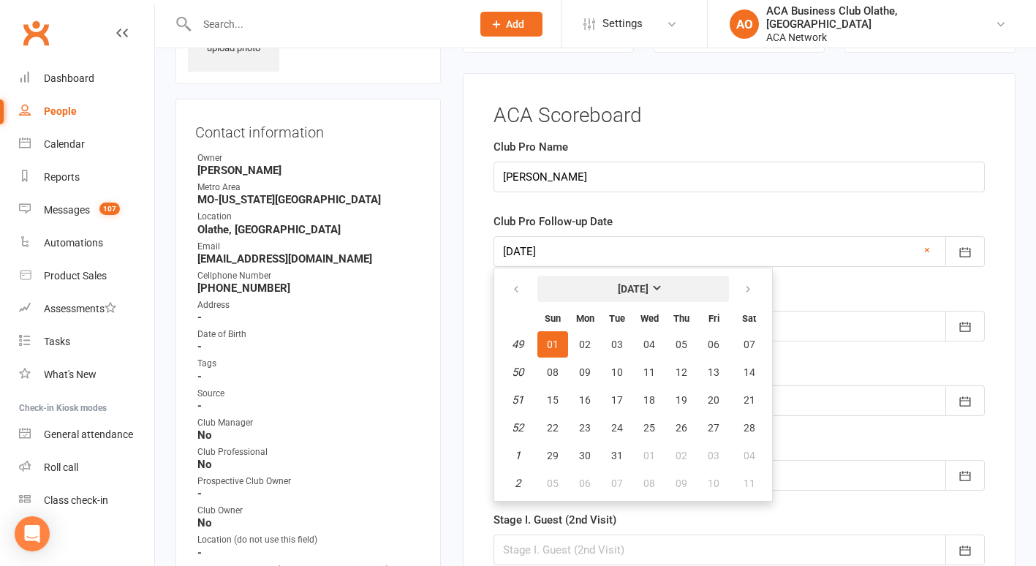
click at [670, 285] on button "[DATE]" at bounding box center [633, 289] width 192 height 26
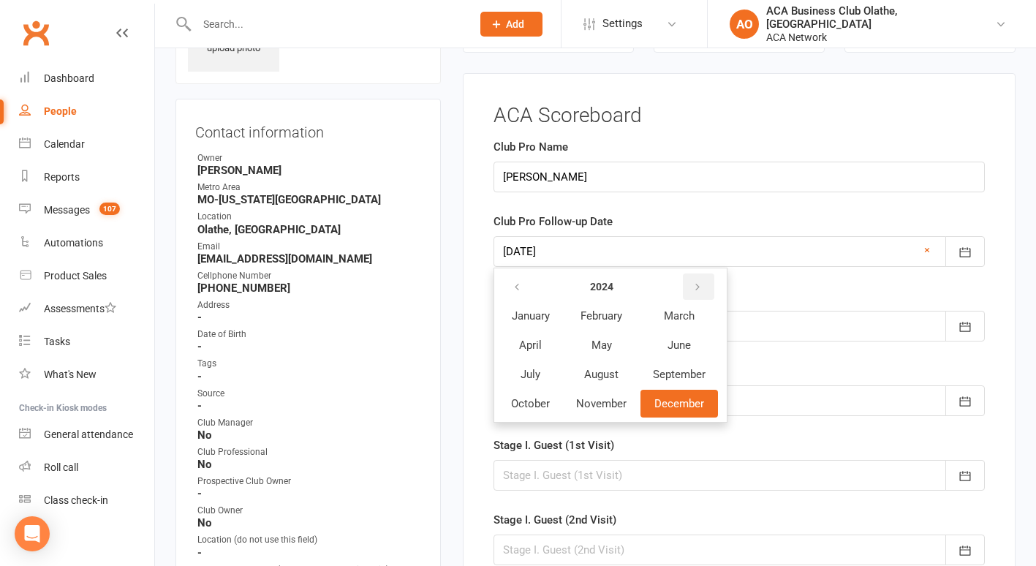
click at [698, 283] on icon "button" at bounding box center [697, 288] width 10 height 12
click at [526, 398] on span "October" at bounding box center [530, 403] width 39 height 13
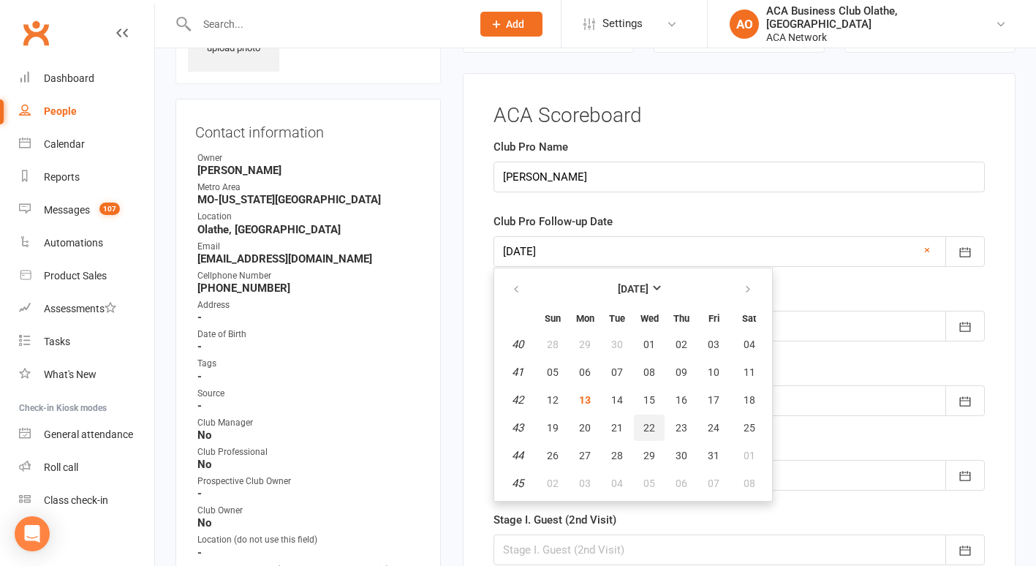
click at [649, 425] on span "22" at bounding box center [649, 428] width 12 height 12
type input "[DATE]"
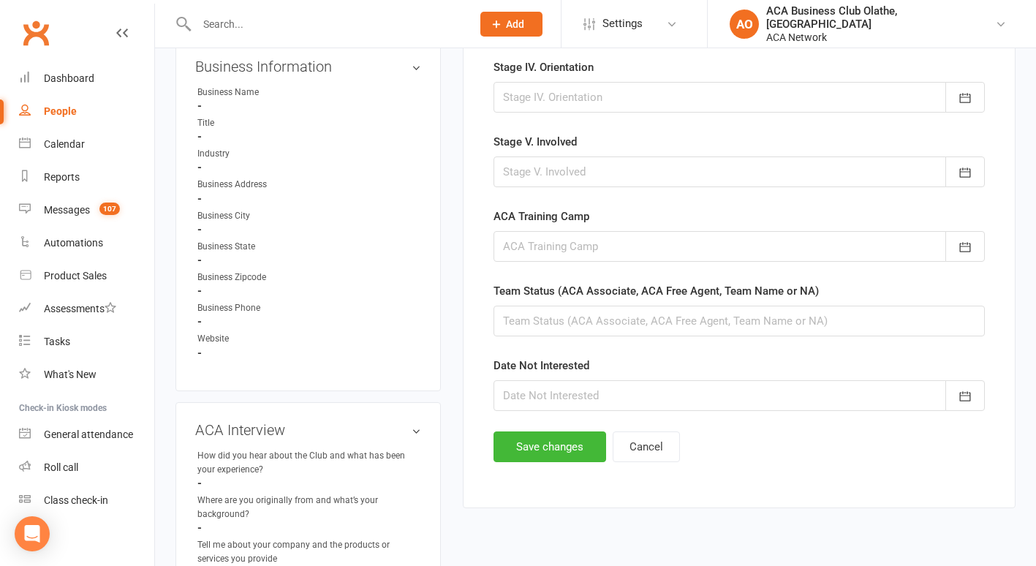
scroll to position [804, 0]
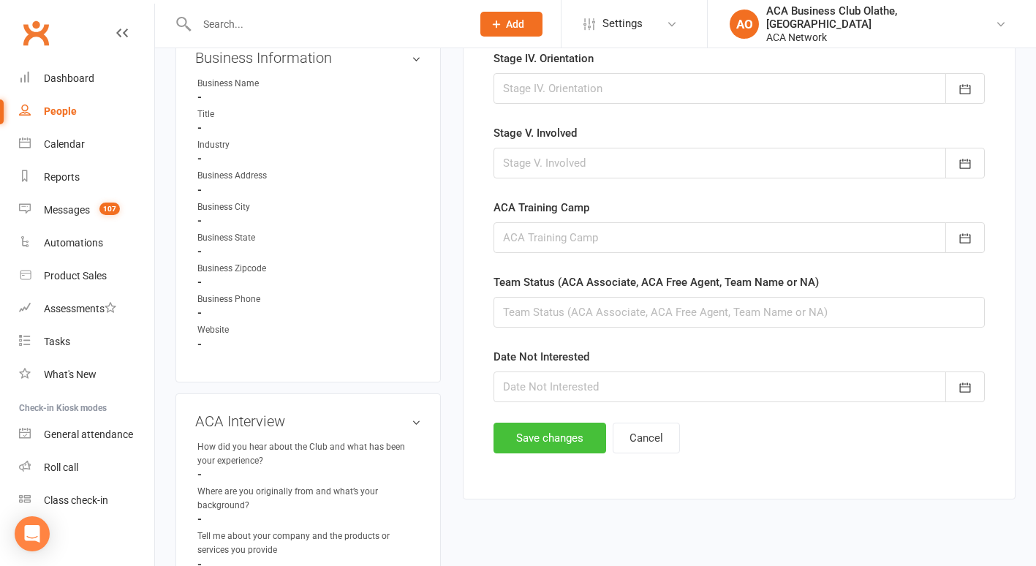
click at [573, 430] on button "Save changes" at bounding box center [550, 438] width 113 height 31
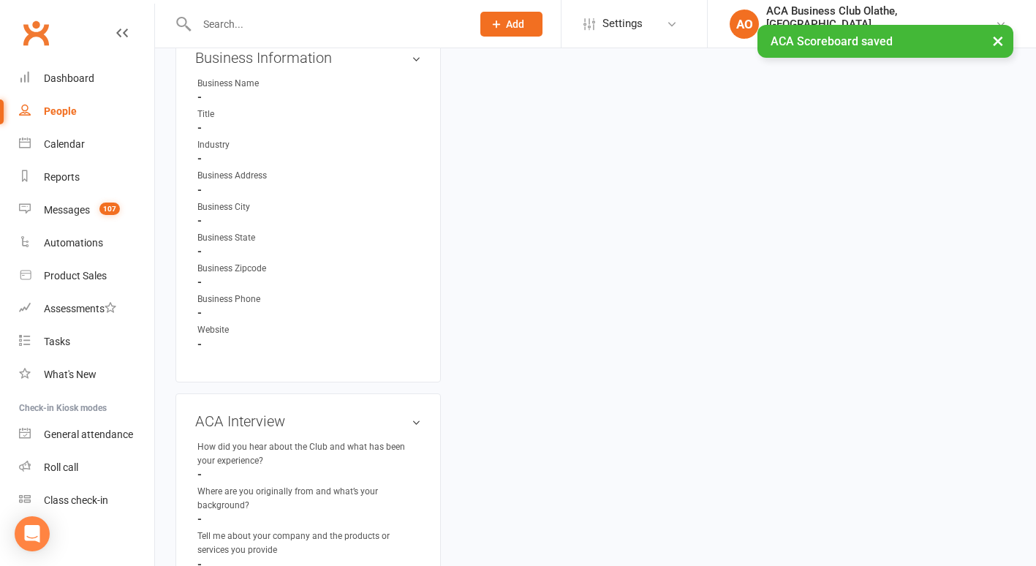
scroll to position [0, 0]
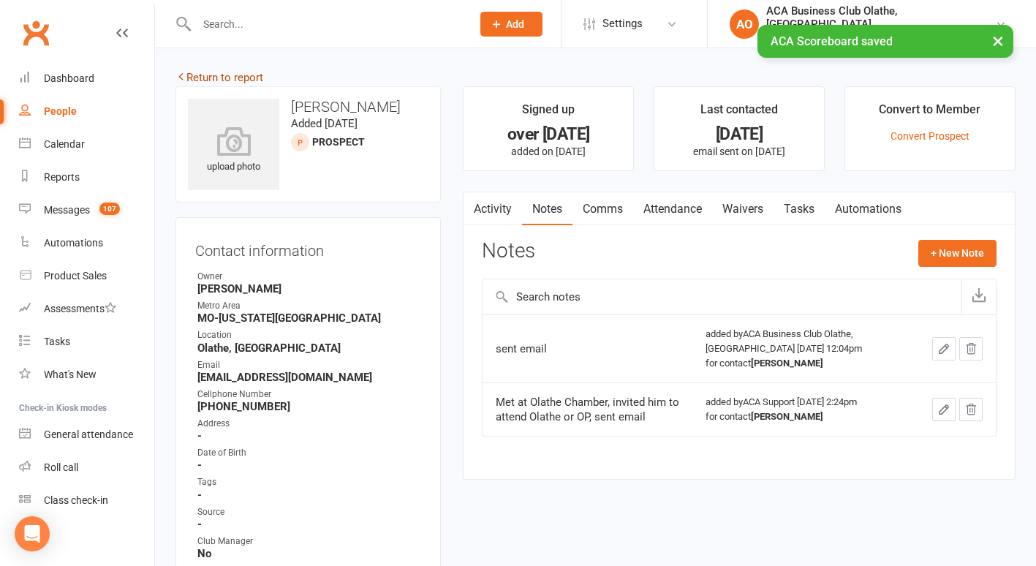
click at [192, 77] on link "Return to report" at bounding box center [219, 77] width 88 height 13
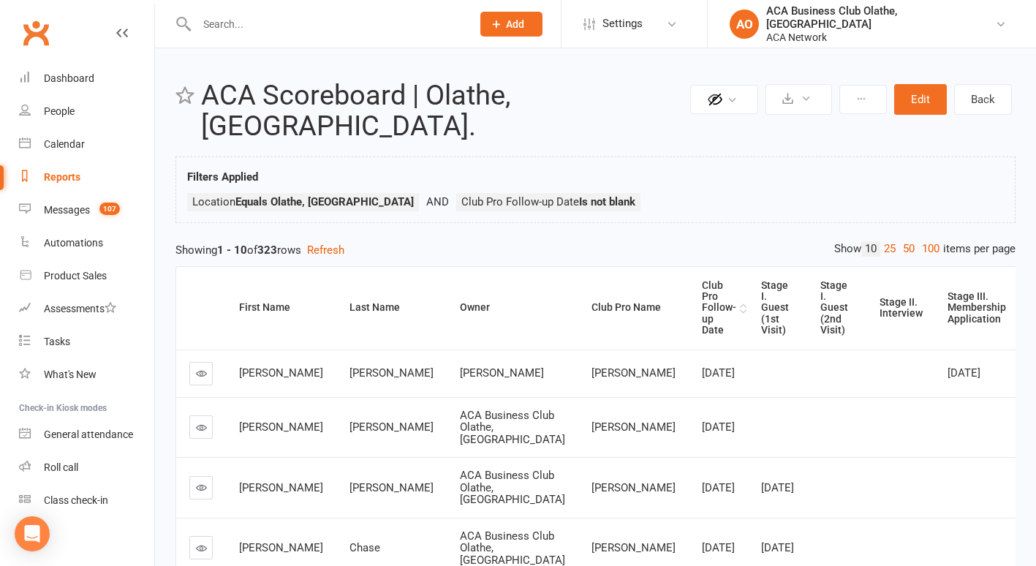
click at [702, 285] on div "Club Pro Follow-up Date" at bounding box center [719, 308] width 34 height 56
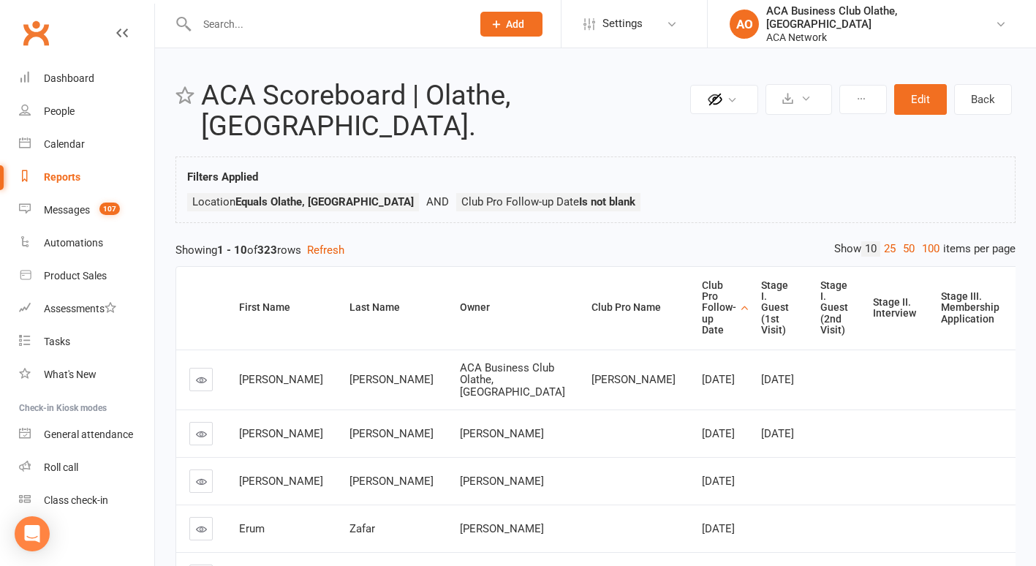
click at [205, 374] on icon at bounding box center [201, 379] width 11 height 11
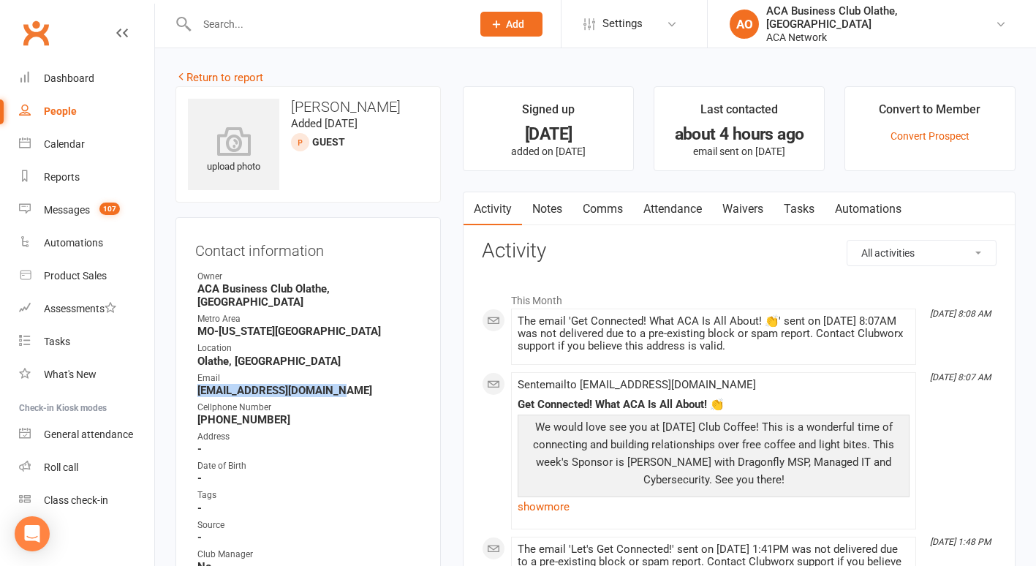
drag, startPoint x: 346, startPoint y: 375, endPoint x: 199, endPoint y: 374, distance: 147.0
click at [199, 384] on strong "rheinzeman@csa.canon.com" at bounding box center [309, 390] width 224 height 13
copy strong "rheinzeman@csa.canon.com"
click at [543, 203] on link "Notes" at bounding box center [547, 209] width 50 height 34
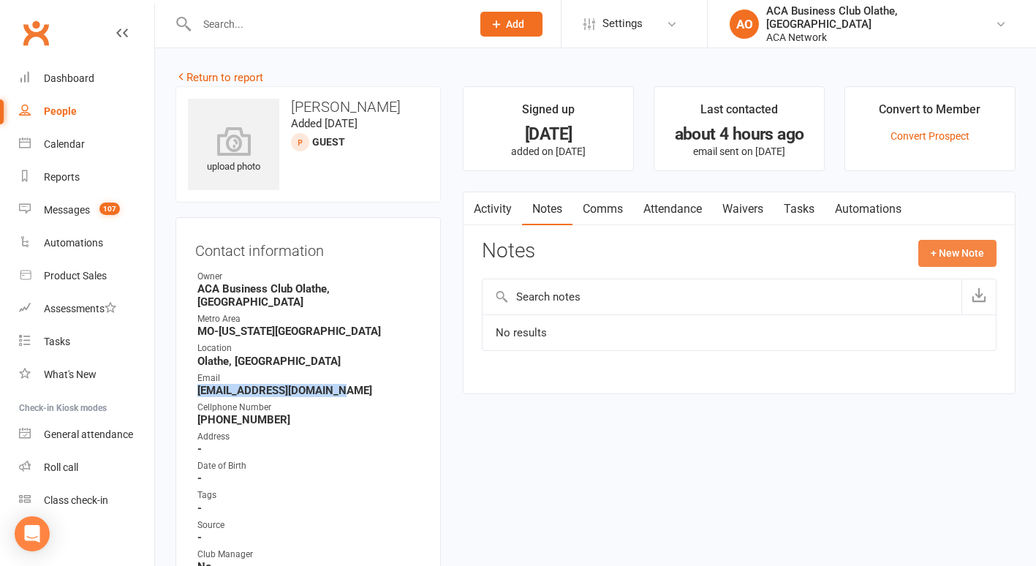
click at [941, 249] on button "+ New Note" at bounding box center [957, 253] width 78 height 26
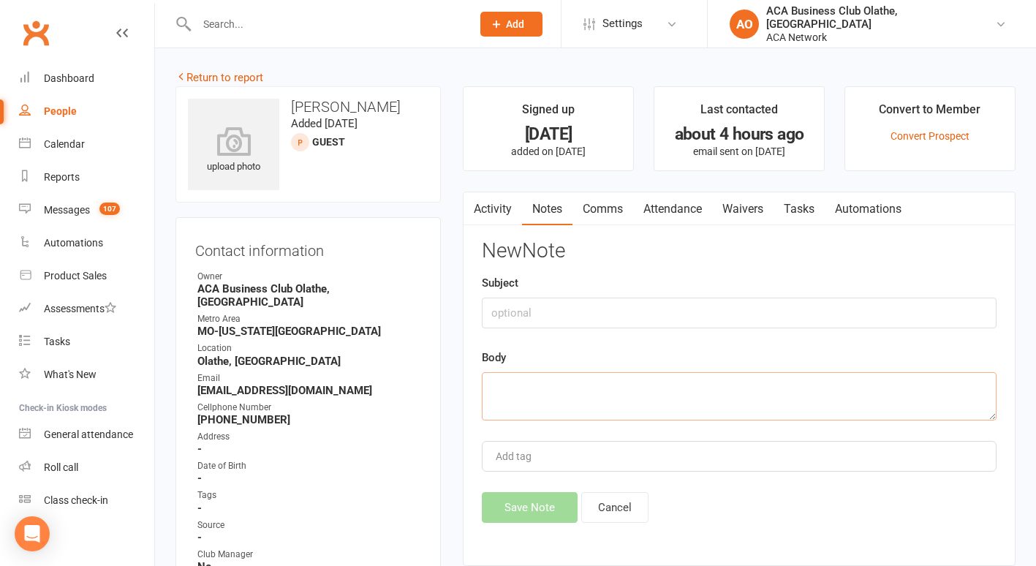
click at [590, 386] on textarea at bounding box center [739, 396] width 515 height 48
type textarea "sent email"
click at [524, 499] on button "Save Note" at bounding box center [530, 507] width 96 height 31
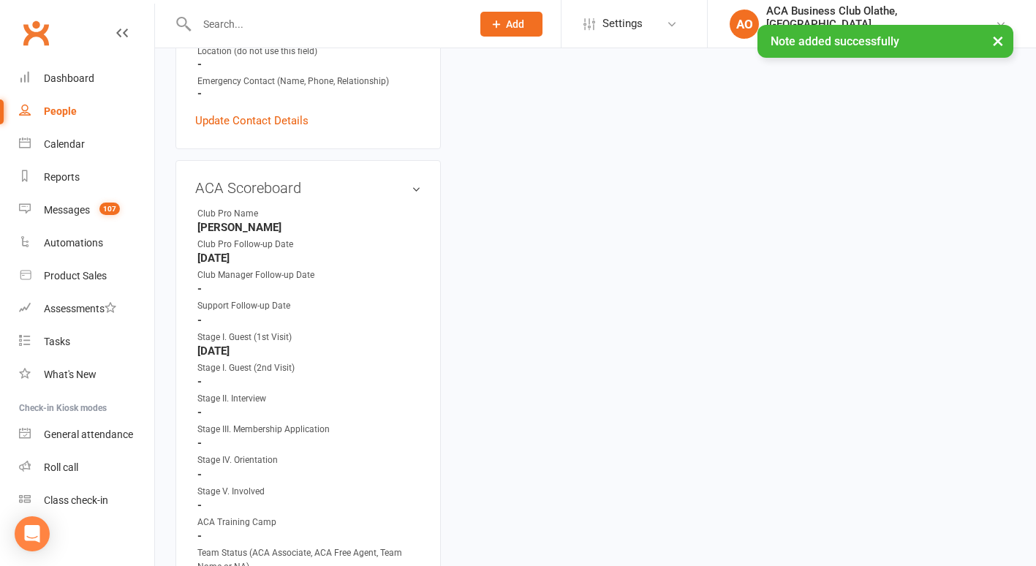
scroll to position [641, 0]
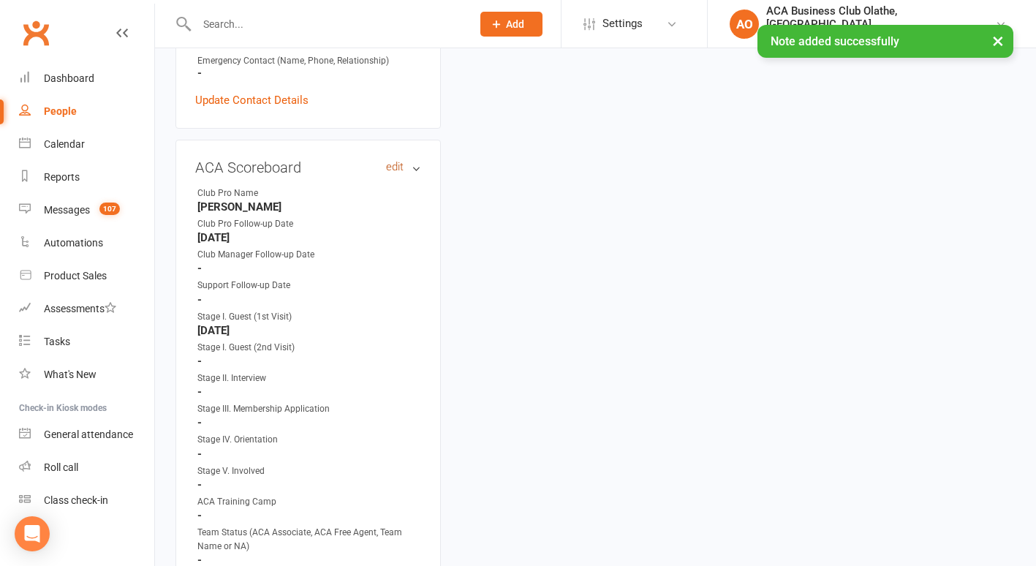
click at [388, 161] on link "edit" at bounding box center [395, 167] width 18 height 12
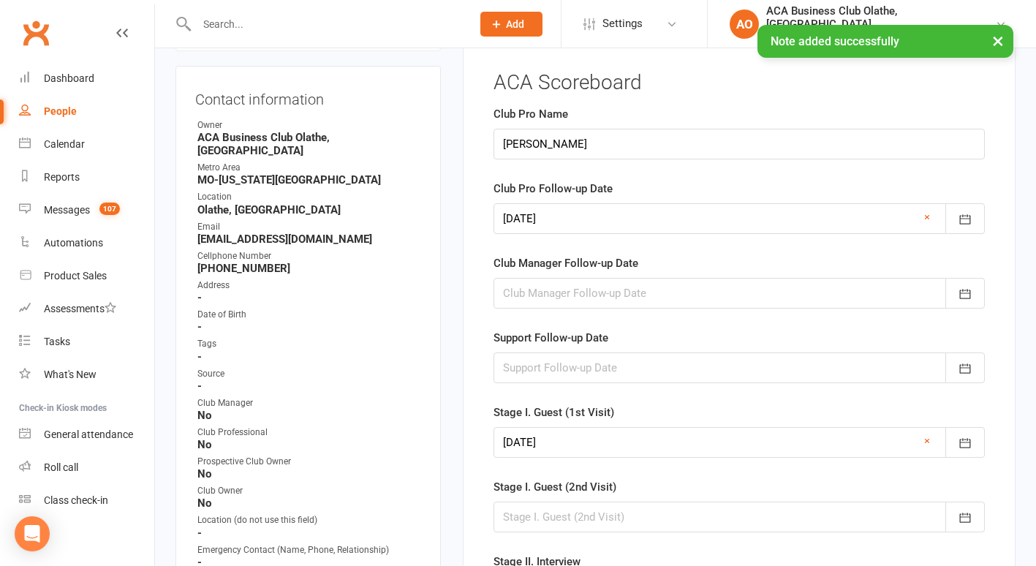
scroll to position [118, 0]
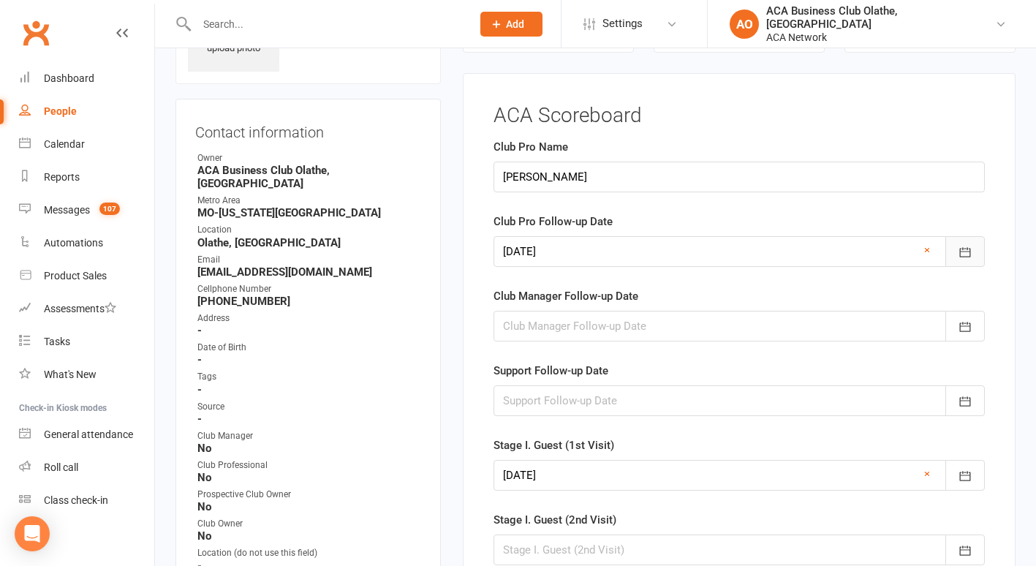
click at [964, 250] on icon "button" at bounding box center [965, 252] width 15 height 15
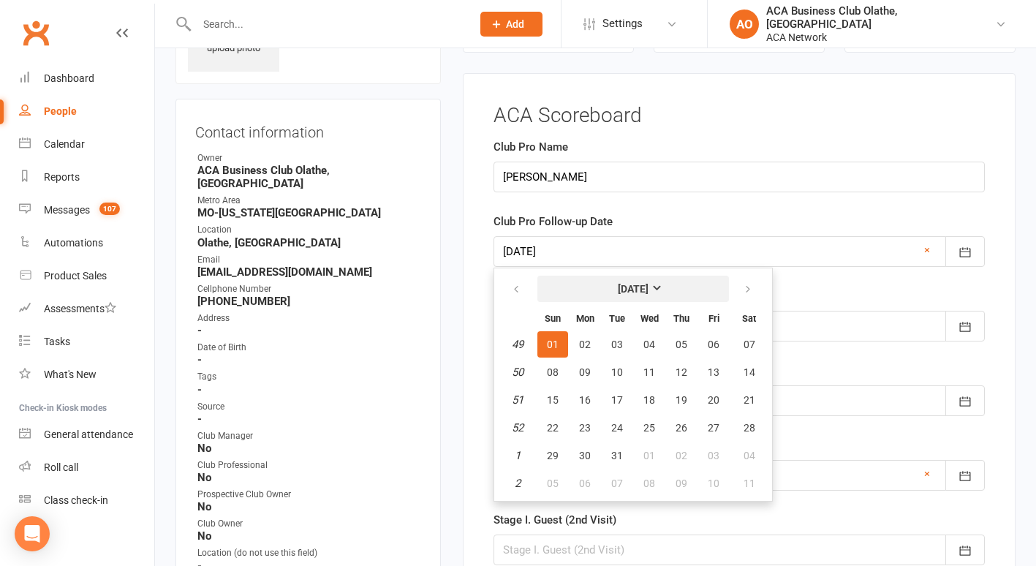
click at [649, 284] on strong "[DATE]" at bounding box center [633, 289] width 31 height 12
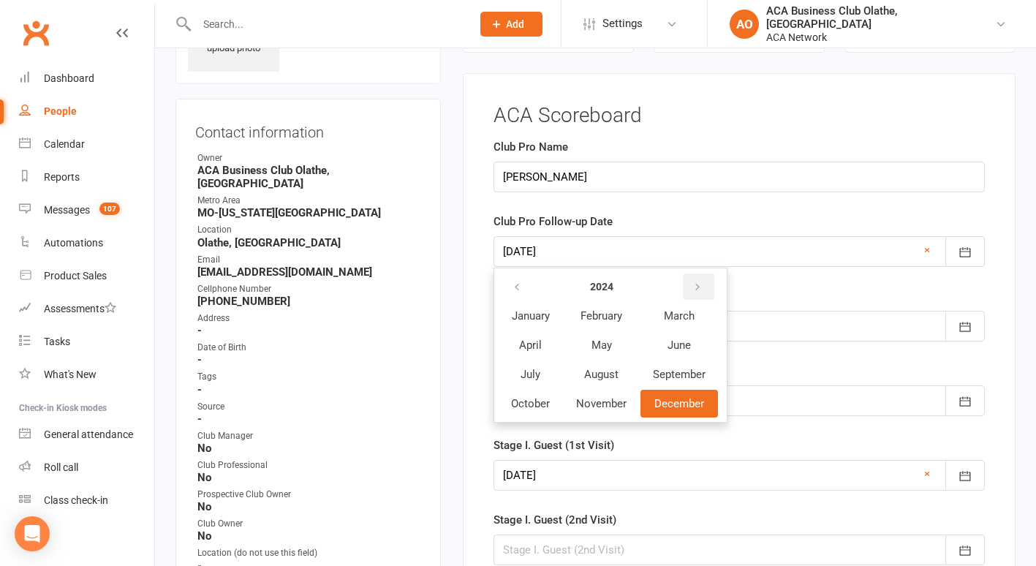
click at [698, 279] on button "button" at bounding box center [698, 286] width 31 height 26
click at [531, 394] on button "October" at bounding box center [531, 404] width 64 height 28
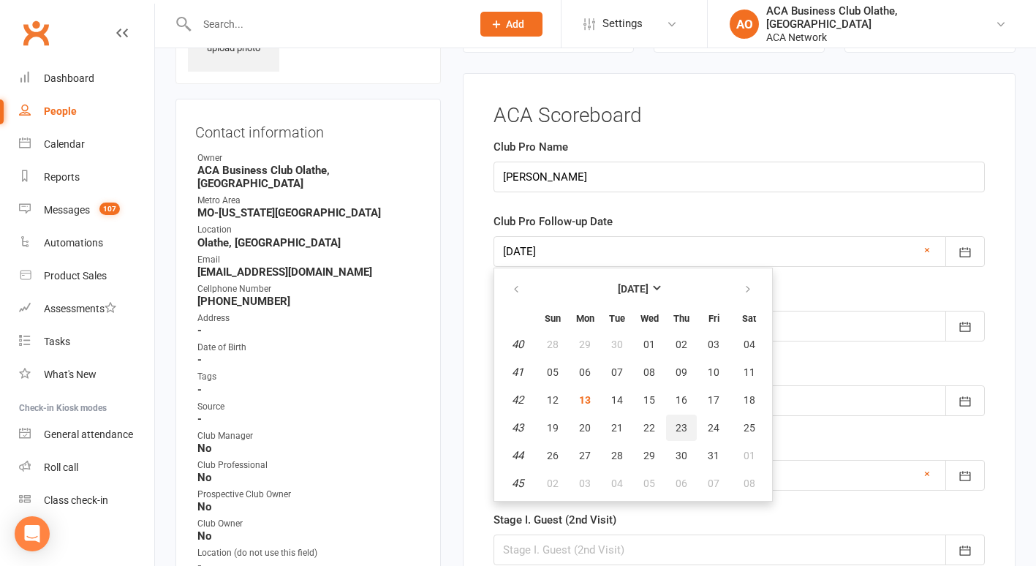
click at [687, 428] on span "23" at bounding box center [682, 428] width 12 height 12
type input "[DATE]"
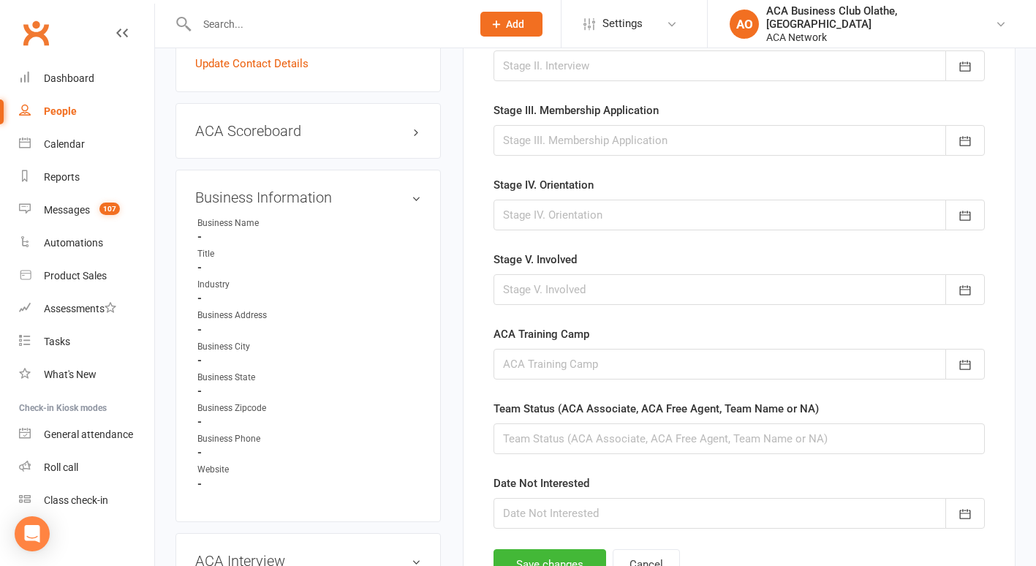
scroll to position [680, 0]
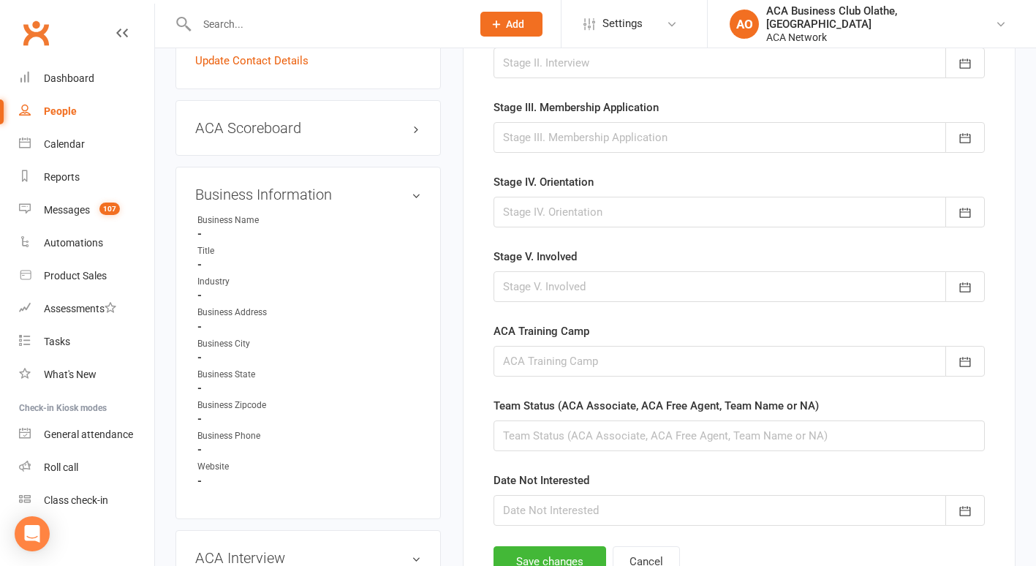
drag, startPoint x: 1029, startPoint y: 292, endPoint x: 1029, endPoint y: 304, distance: 11.7
click at [1029, 304] on div "Return to report upload photo Rob Heinzman Added 18 November, 2024 Guest prospe…" at bounding box center [595, 364] width 881 height 1992
click at [526, 555] on button "Save changes" at bounding box center [550, 561] width 113 height 31
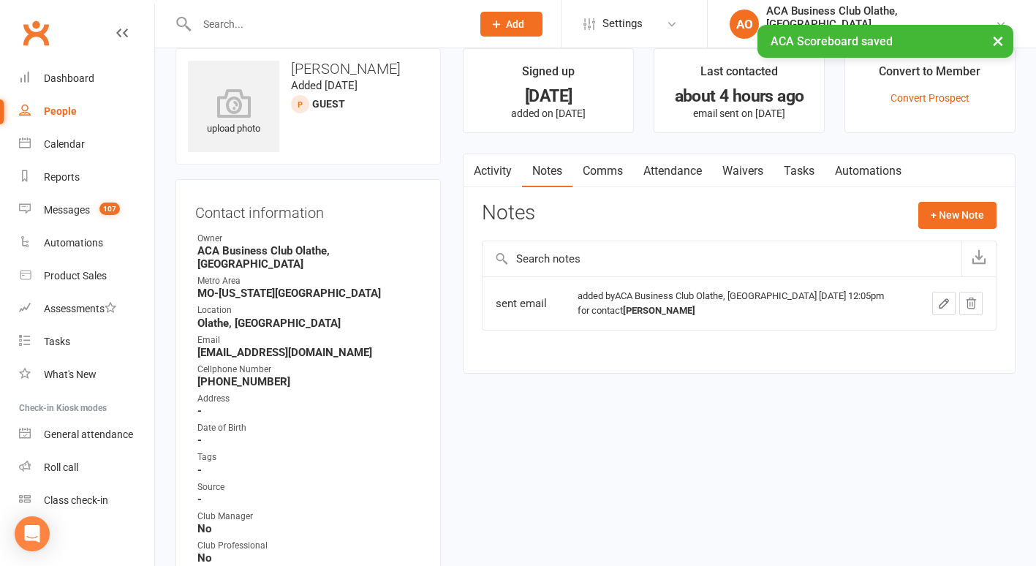
scroll to position [0, 0]
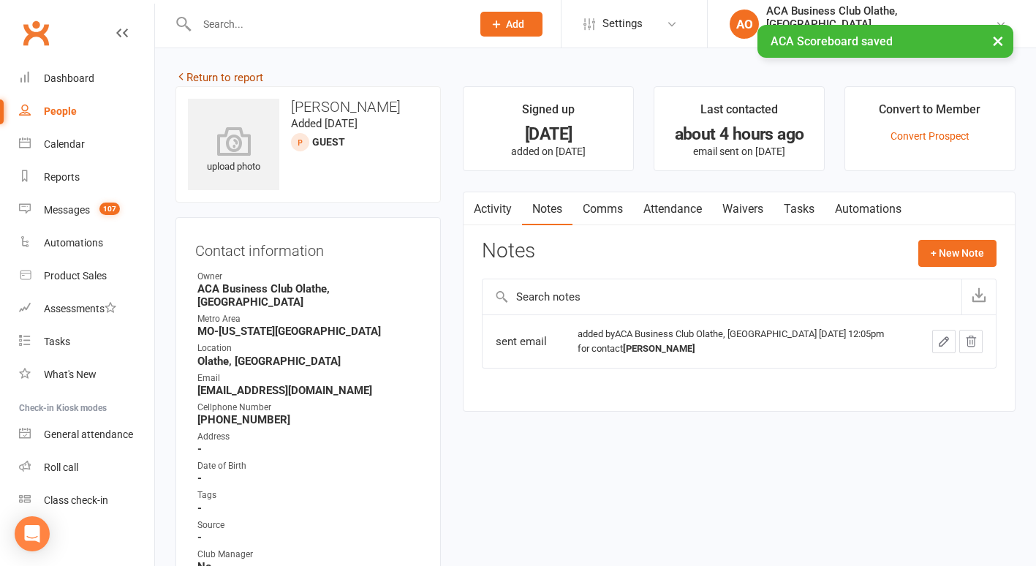
click at [195, 71] on link "Return to report" at bounding box center [219, 77] width 88 height 13
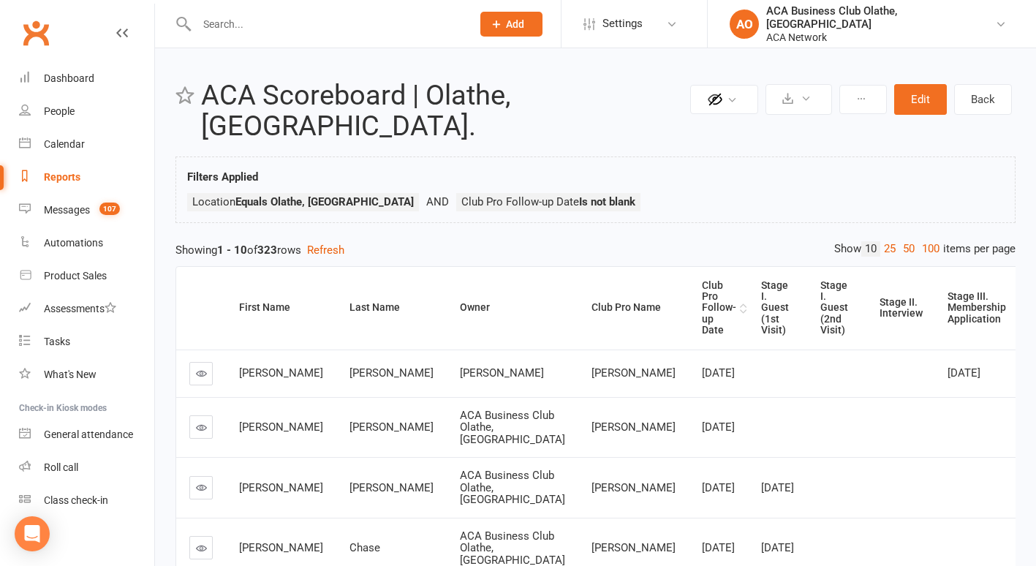
click at [702, 280] on div "Club Pro Follow-up Date" at bounding box center [719, 308] width 34 height 56
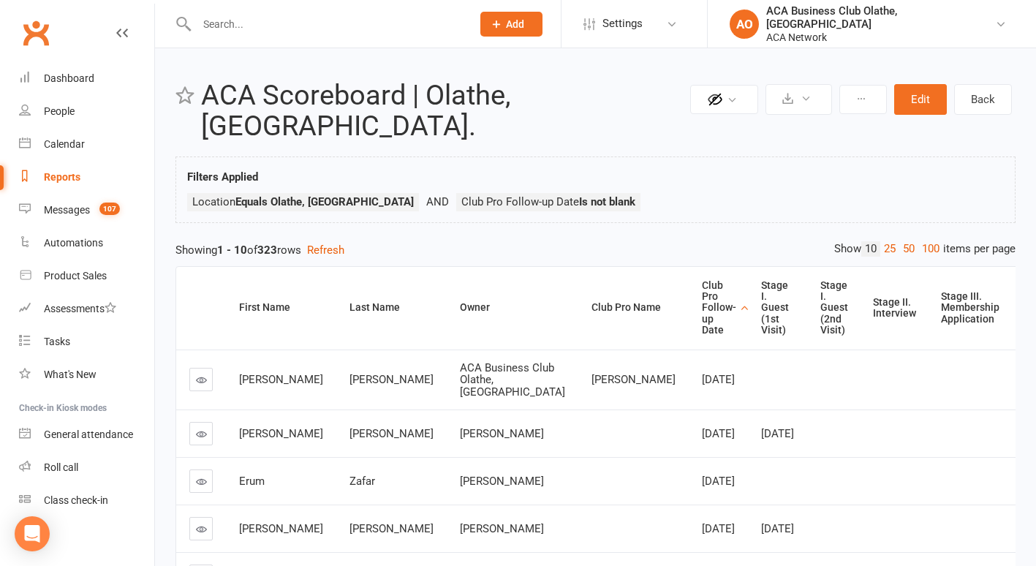
click at [201, 368] on link at bounding box center [200, 379] width 23 height 23
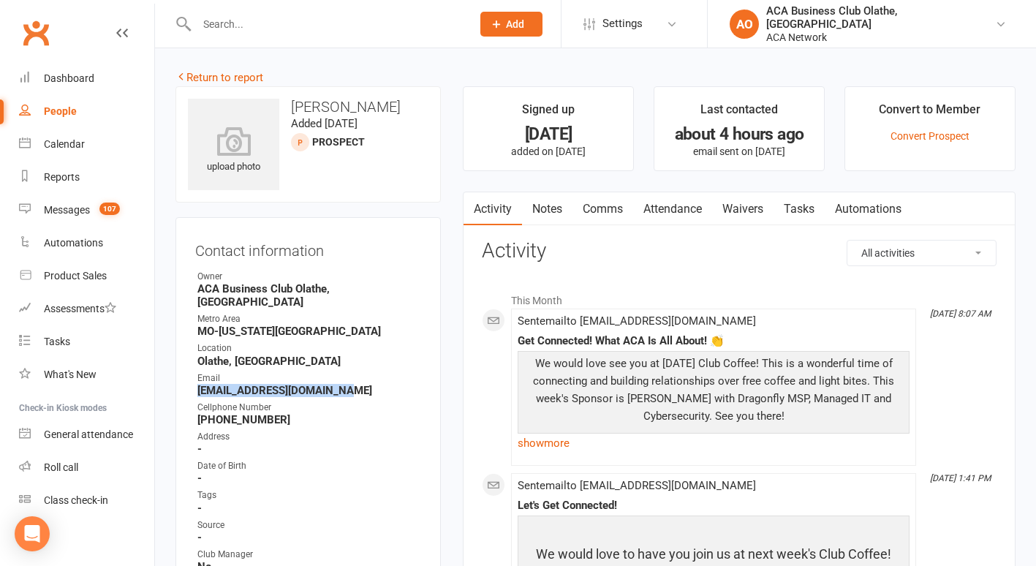
drag, startPoint x: 317, startPoint y: 379, endPoint x: 199, endPoint y: 375, distance: 118.5
click at [199, 384] on strong "swiftcleaningkc@gmail.com" at bounding box center [309, 390] width 224 height 13
copy strong "swiftcleaningkc@gmail.com"
click at [548, 211] on link "Notes" at bounding box center [547, 209] width 50 height 34
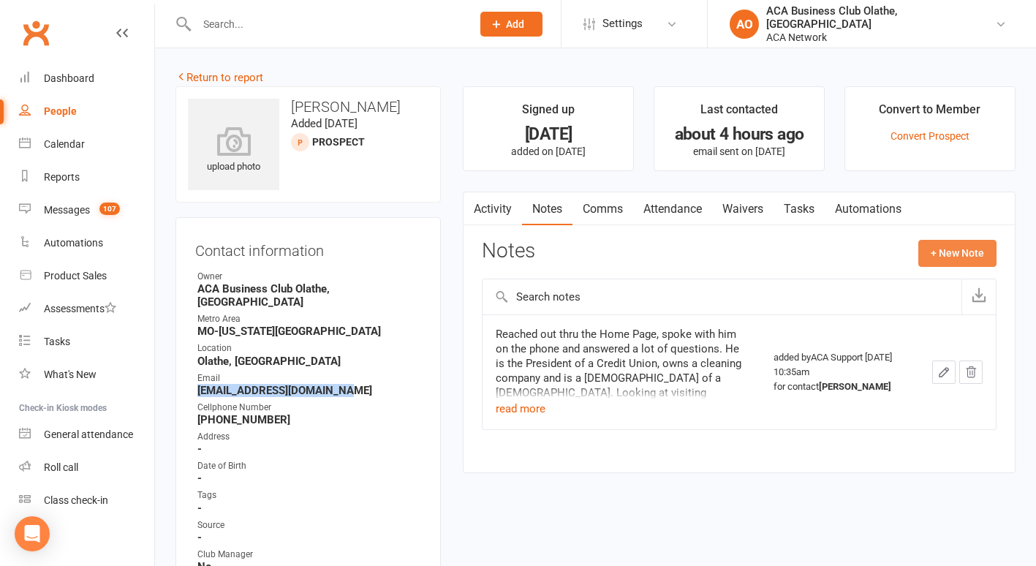
click at [950, 249] on button "+ New Note" at bounding box center [957, 253] width 78 height 26
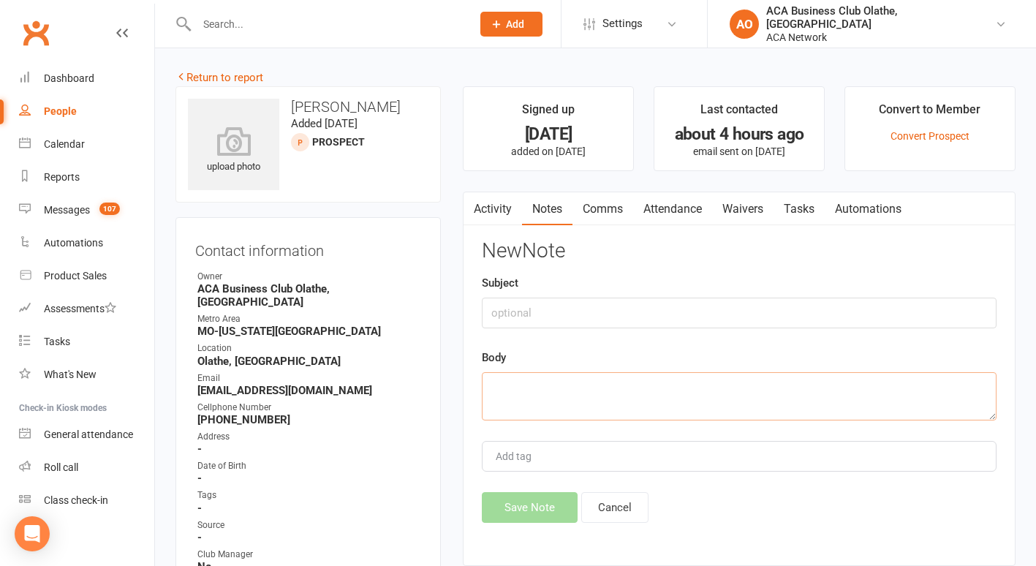
click at [522, 389] on textarea at bounding box center [739, 396] width 515 height 48
type textarea "sent email"
click at [518, 503] on button "Save Note" at bounding box center [530, 507] width 96 height 31
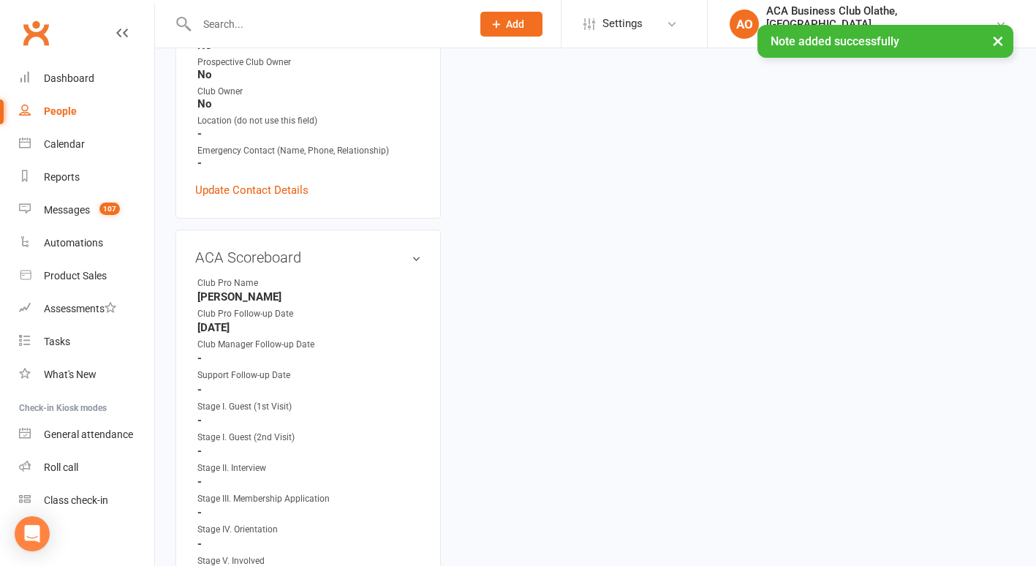
scroll to position [554, 0]
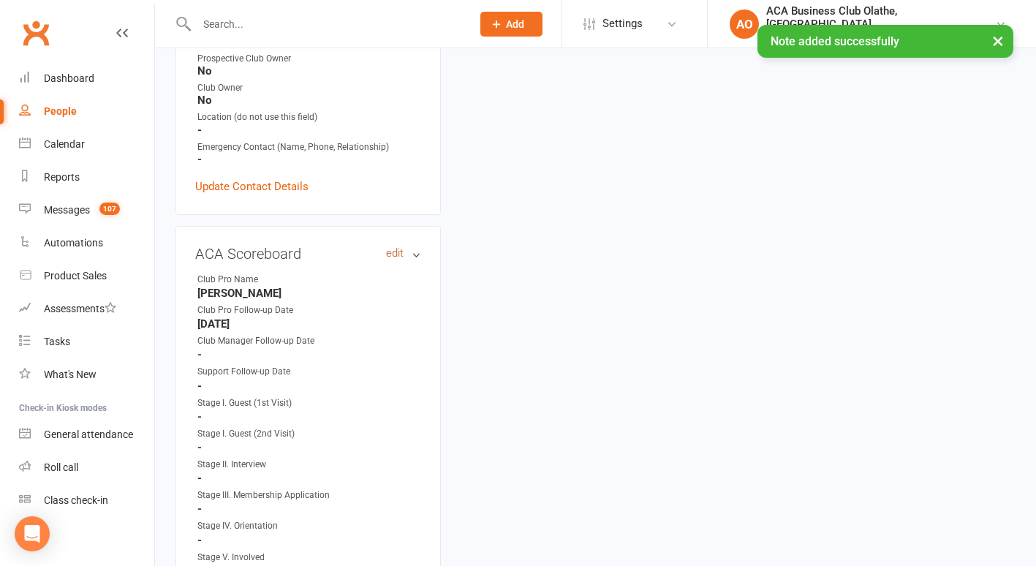
click at [393, 247] on link "edit" at bounding box center [395, 253] width 18 height 12
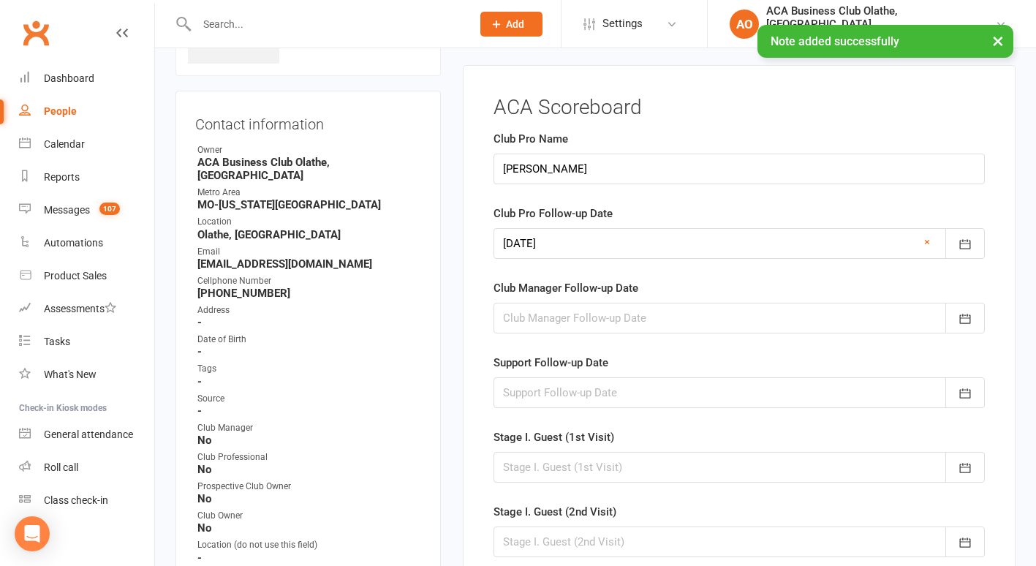
scroll to position [118, 0]
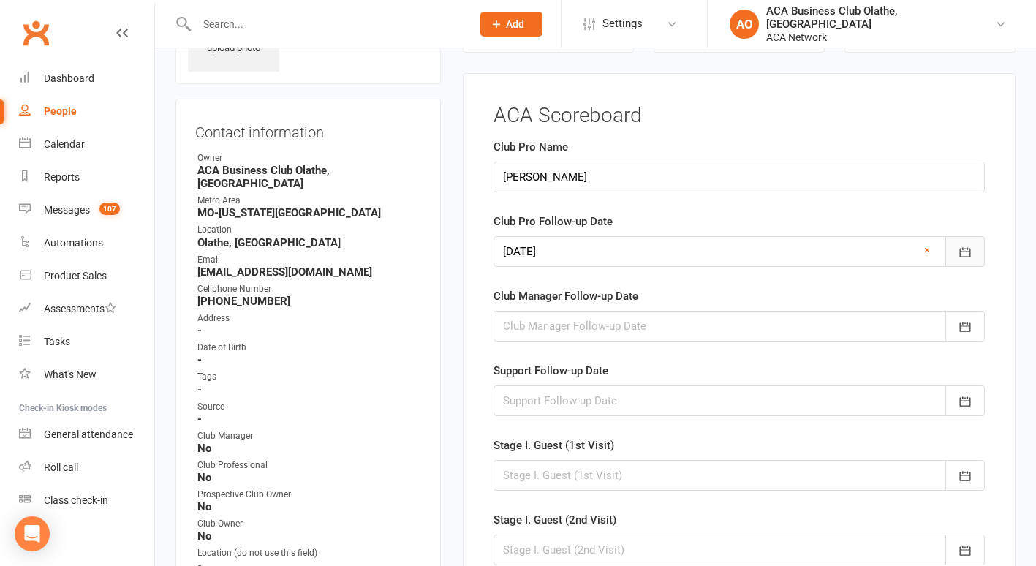
click at [964, 250] on icon "button" at bounding box center [965, 252] width 15 height 15
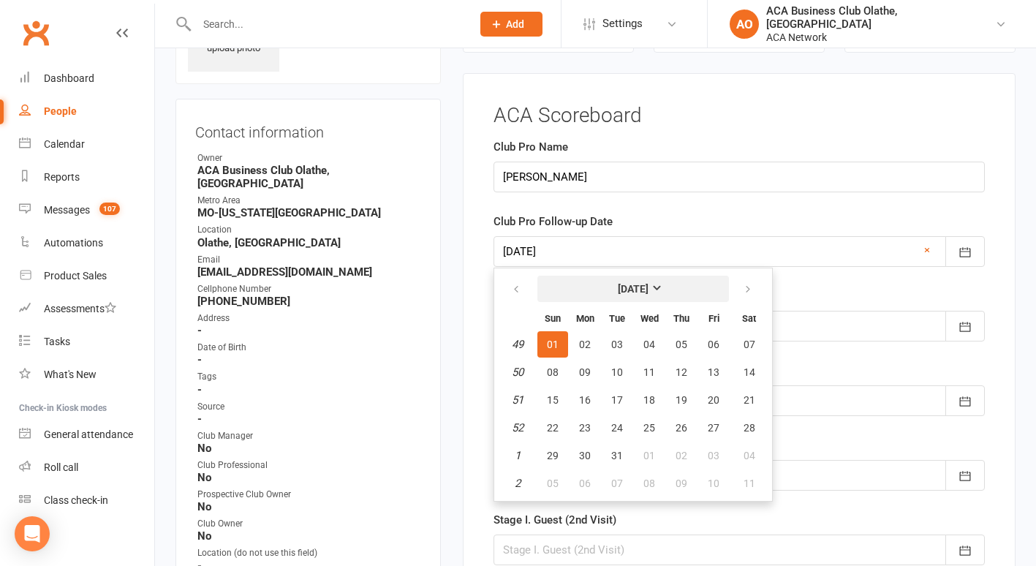
click at [649, 283] on strong "[DATE]" at bounding box center [633, 289] width 31 height 12
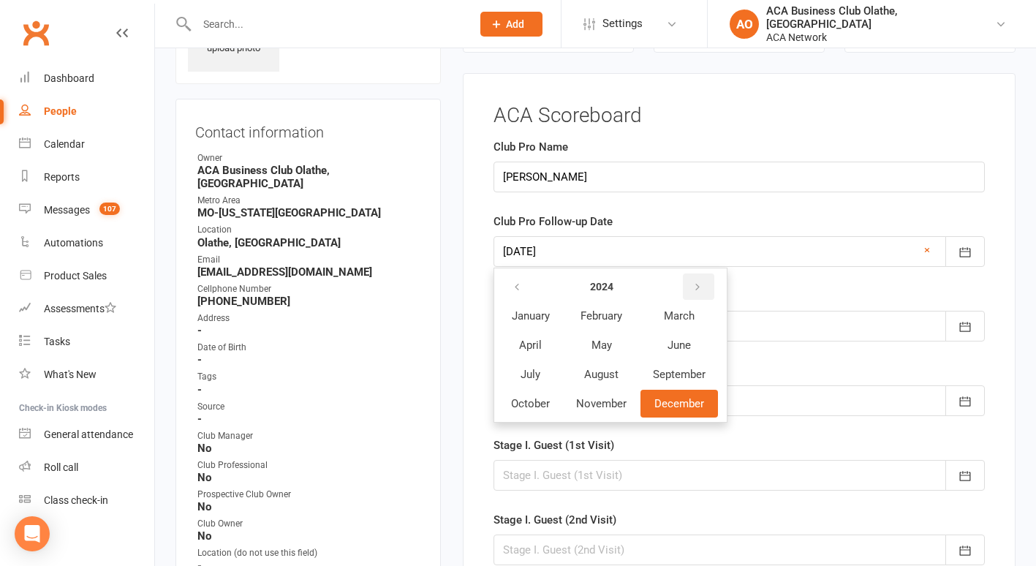
click at [698, 284] on icon "button" at bounding box center [697, 288] width 10 height 12
click at [535, 399] on span "October" at bounding box center [530, 403] width 39 height 13
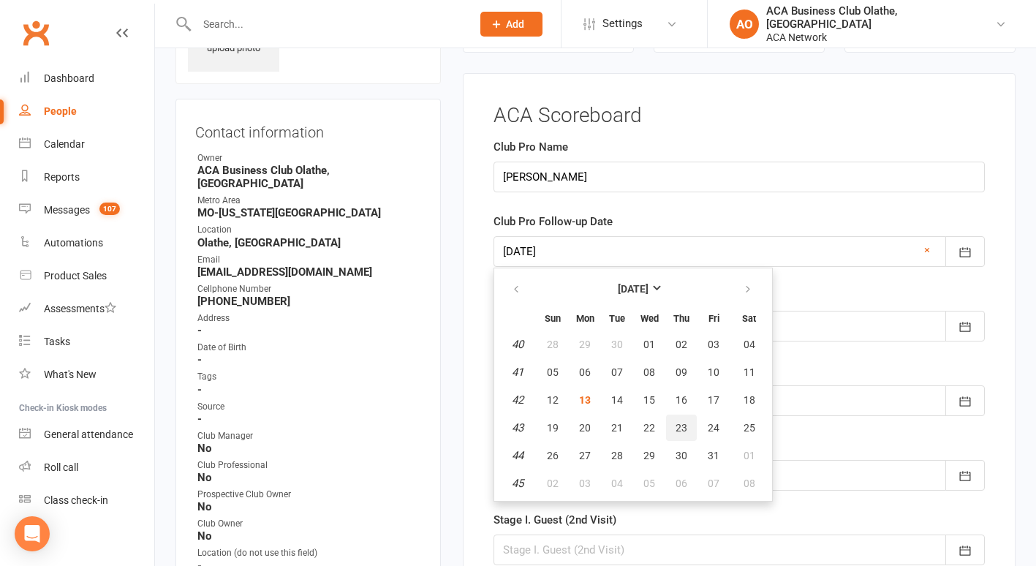
click at [683, 428] on span "23" at bounding box center [682, 428] width 12 height 12
type input "[DATE]"
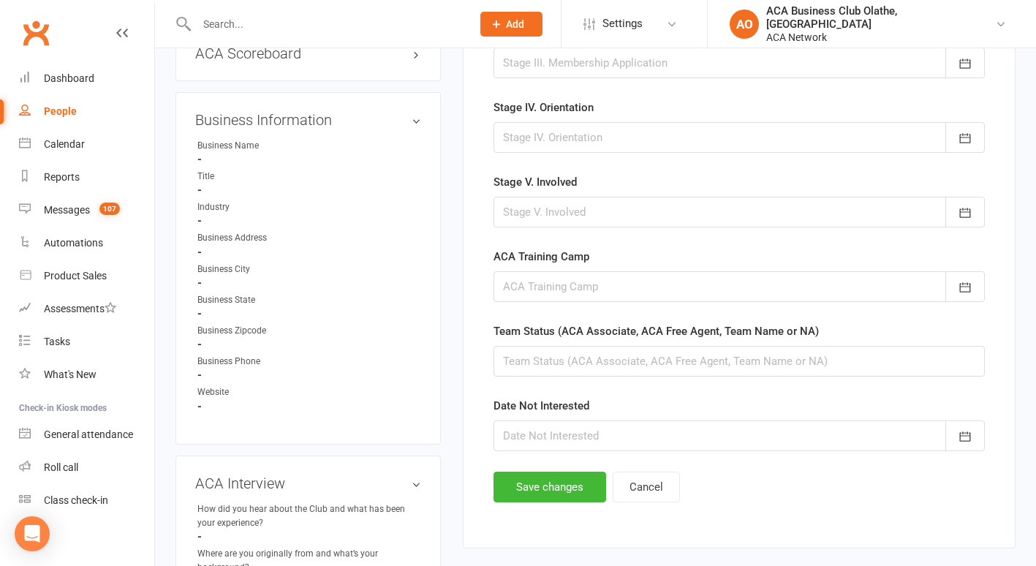
scroll to position [758, 0]
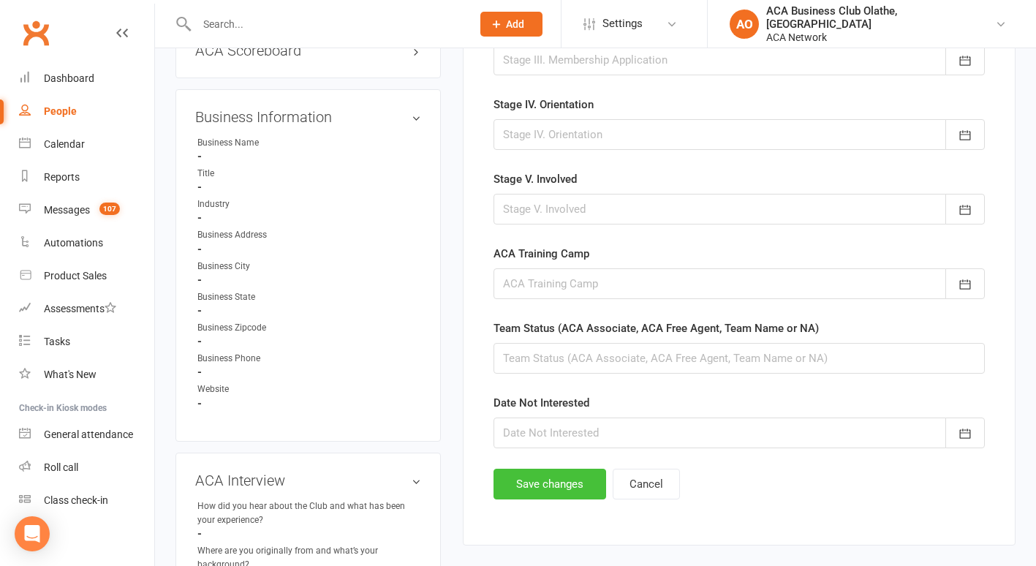
click at [539, 479] on button "Save changes" at bounding box center [550, 484] width 113 height 31
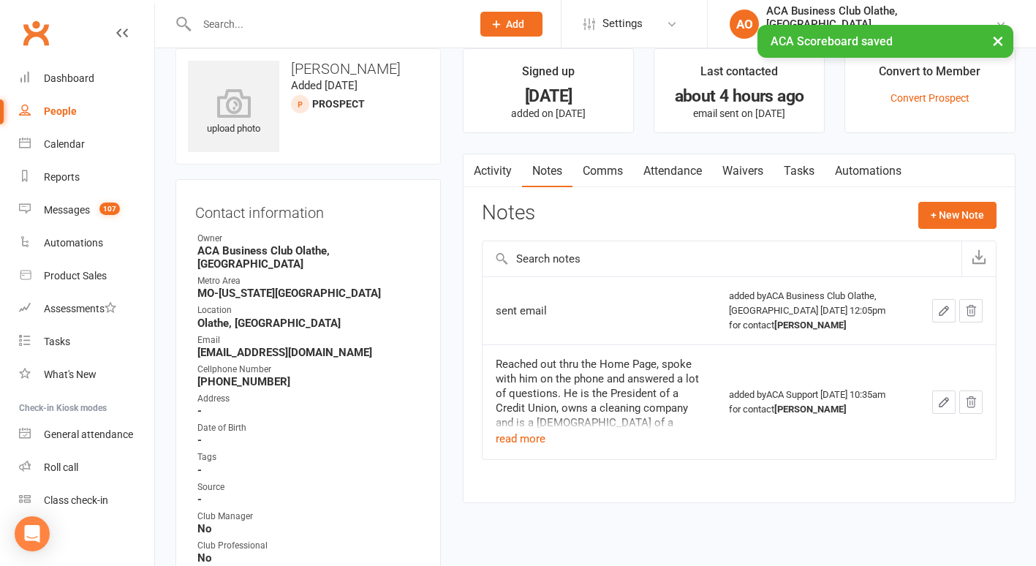
scroll to position [0, 0]
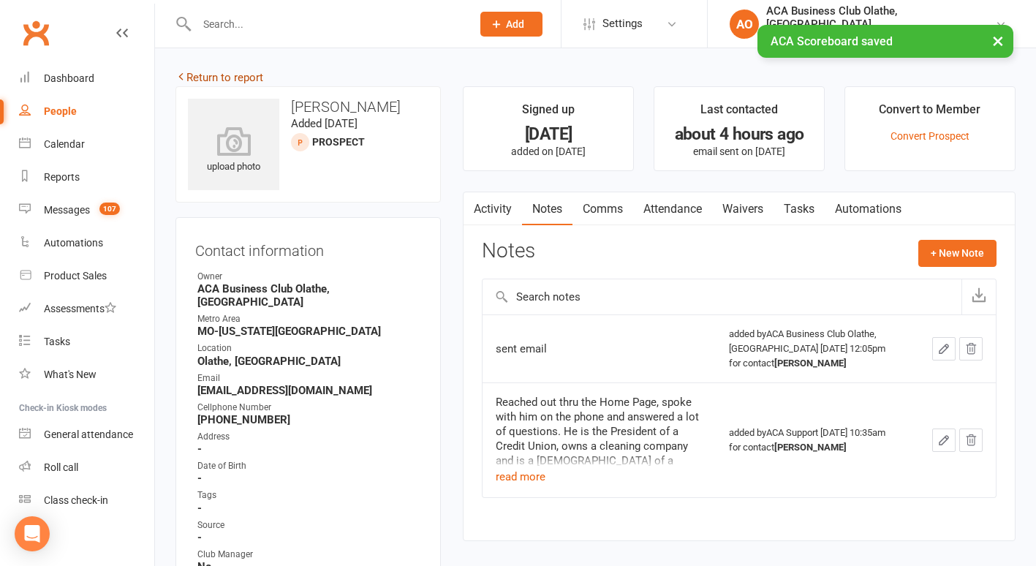
click at [229, 75] on link "Return to report" at bounding box center [219, 77] width 88 height 13
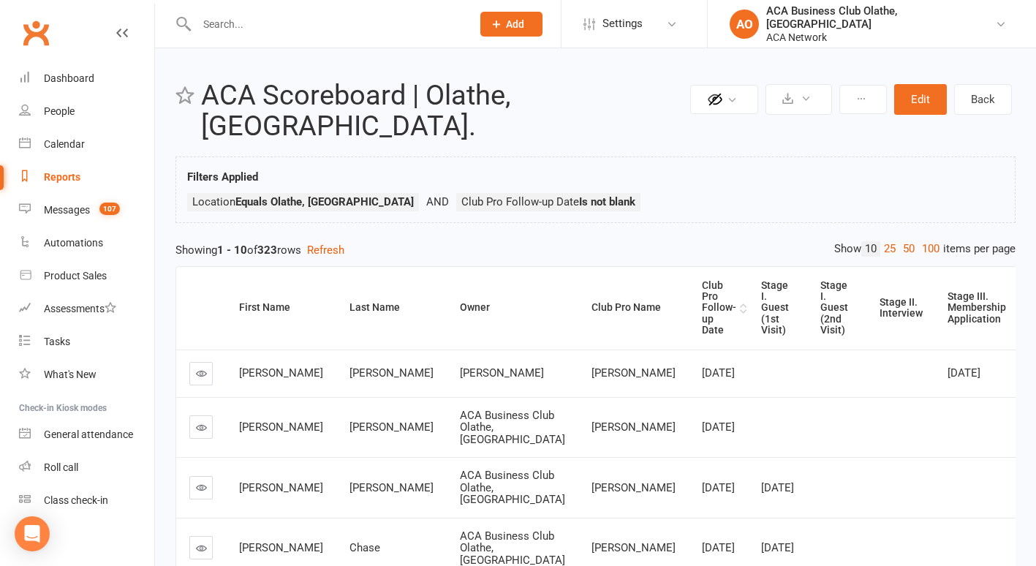
click at [702, 280] on div "Club Pro Follow-up Date" at bounding box center [719, 308] width 34 height 56
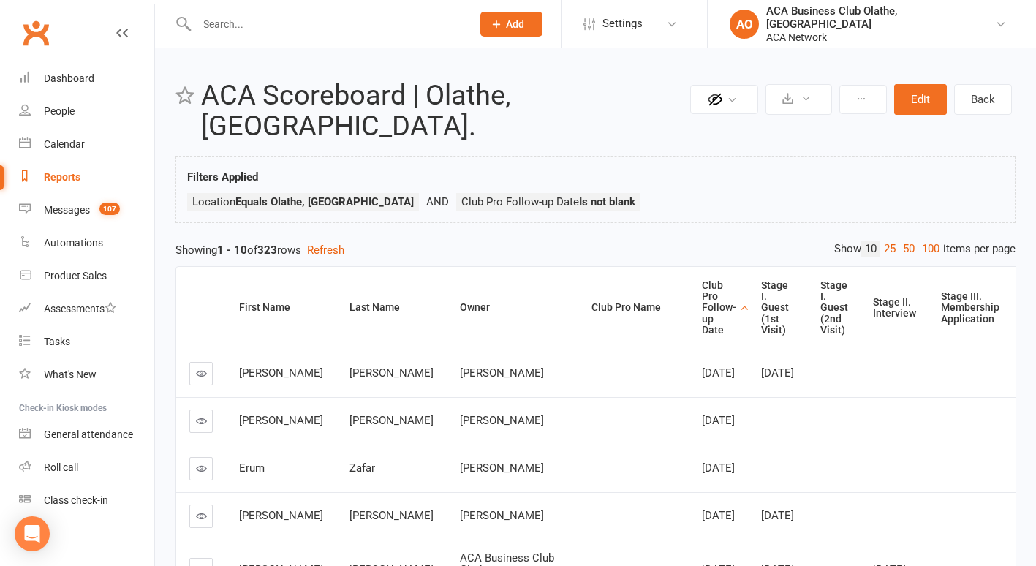
click at [205, 362] on link at bounding box center [200, 373] width 23 height 23
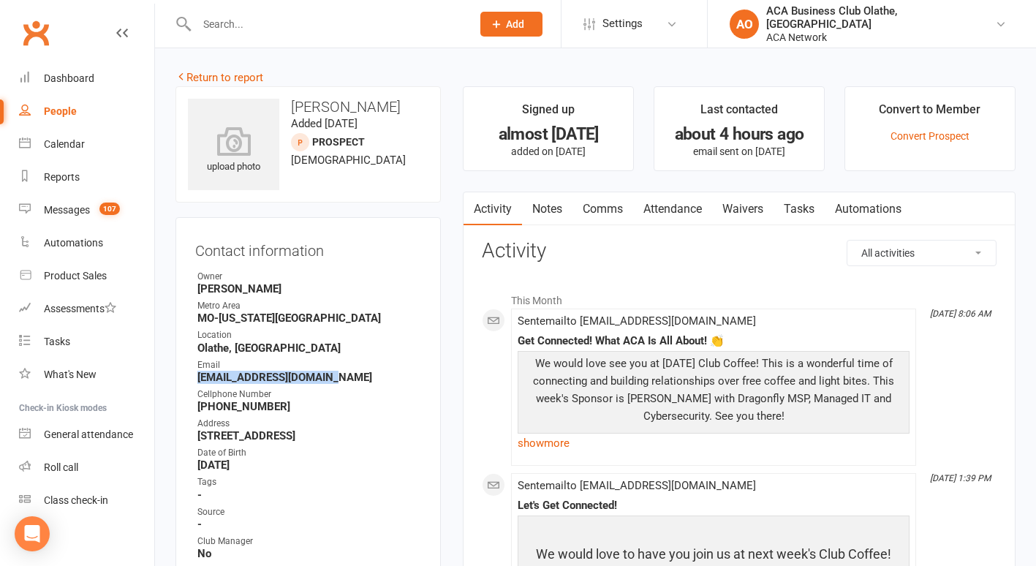
drag, startPoint x: 330, startPoint y: 377, endPoint x: 197, endPoint y: 381, distance: 133.1
click at [197, 381] on strong "matt@mytrioservices.com" at bounding box center [309, 377] width 224 height 13
copy strong "matt@mytrioservices.com"
click at [548, 203] on link "Notes" at bounding box center [547, 209] width 50 height 34
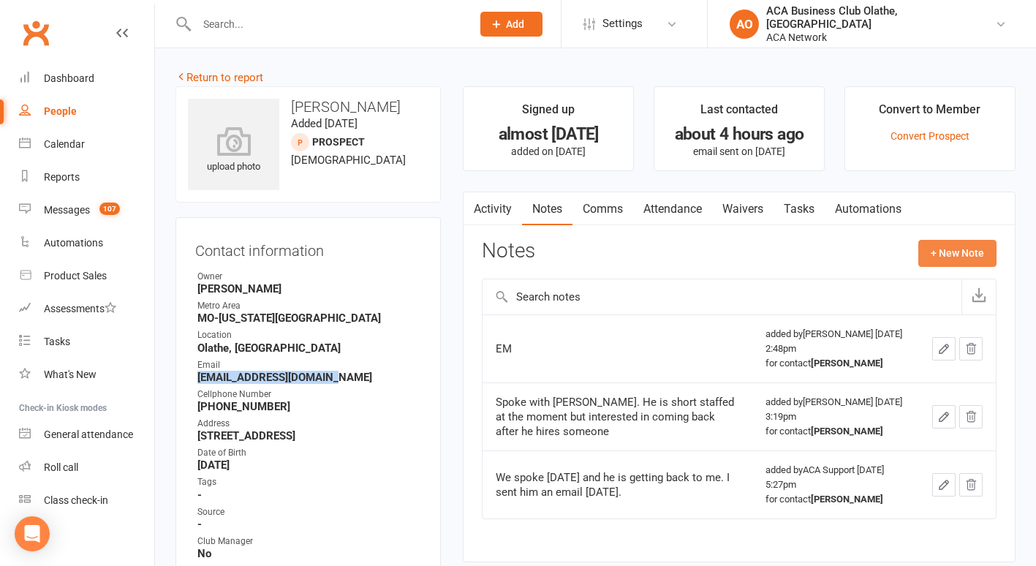
click at [954, 252] on button "+ New Note" at bounding box center [957, 253] width 78 height 26
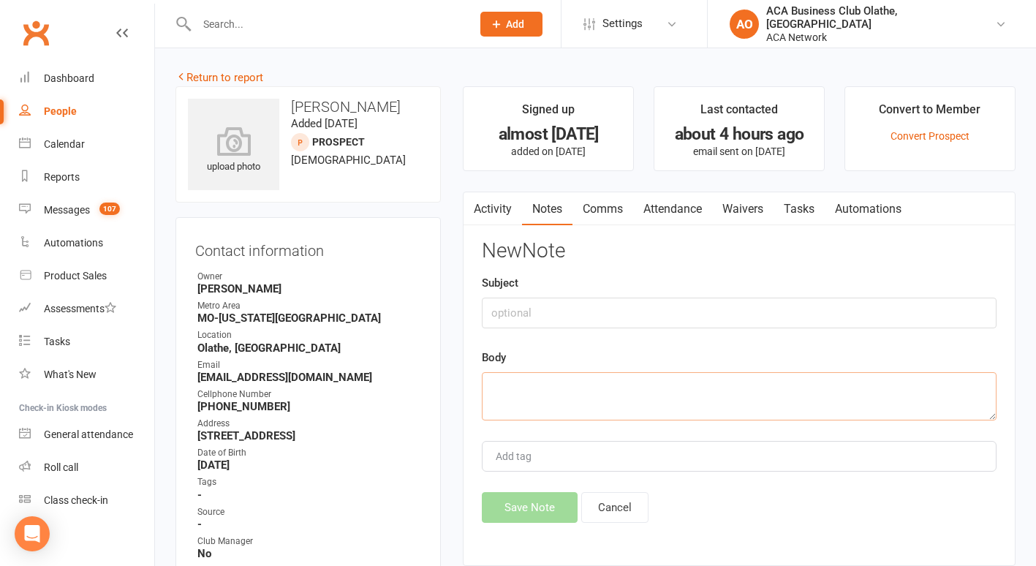
click at [550, 394] on textarea at bounding box center [739, 396] width 515 height 48
type textarea "sent email"
click at [534, 499] on button "Save Note" at bounding box center [530, 507] width 96 height 31
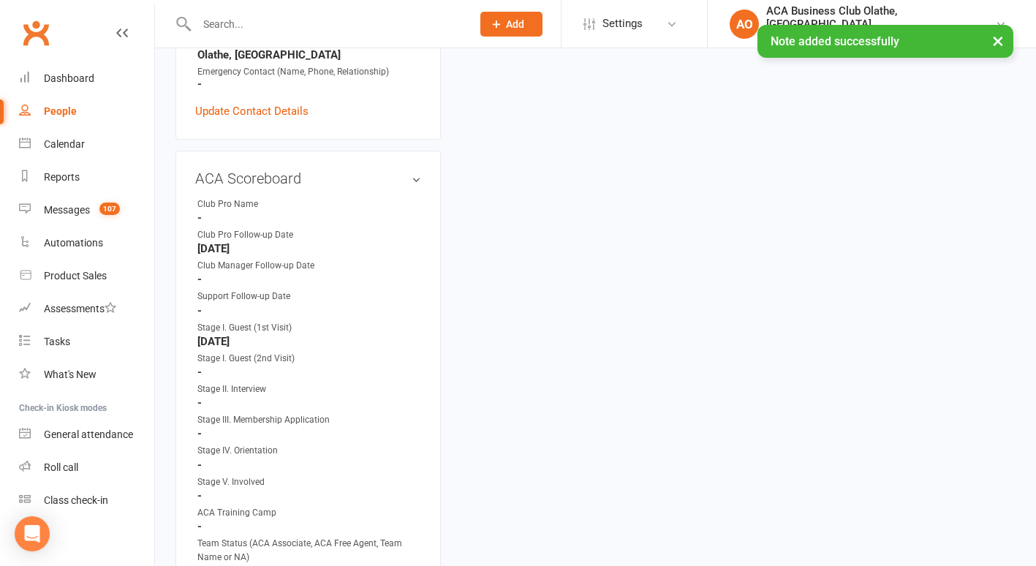
scroll to position [630, 0]
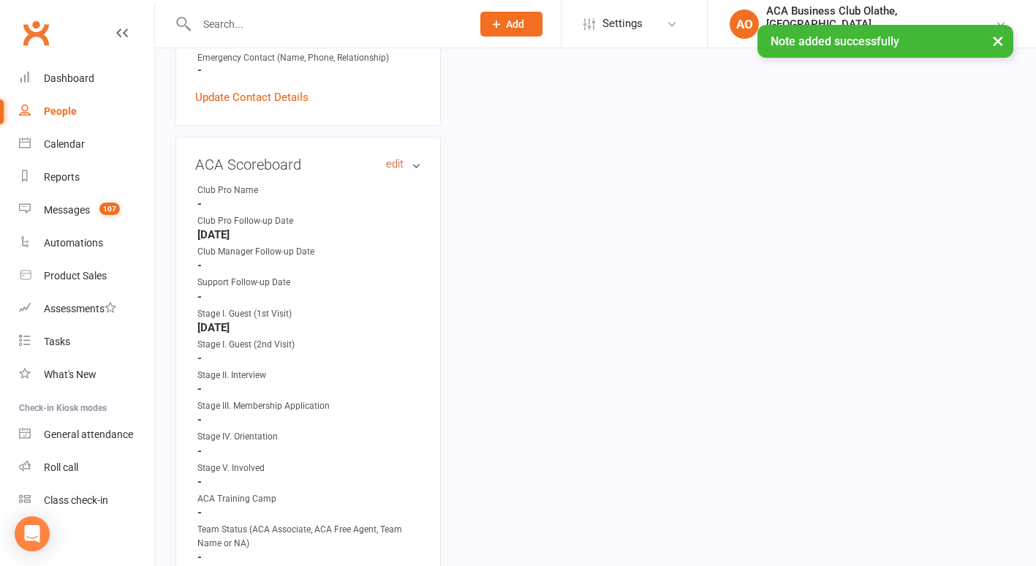
click at [389, 159] on link "edit" at bounding box center [395, 164] width 18 height 12
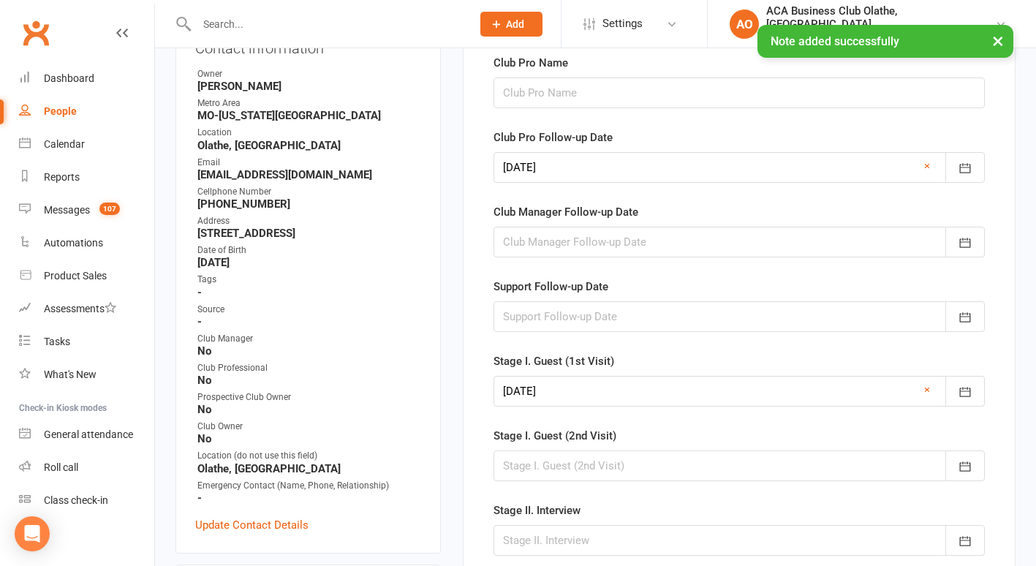
scroll to position [118, 0]
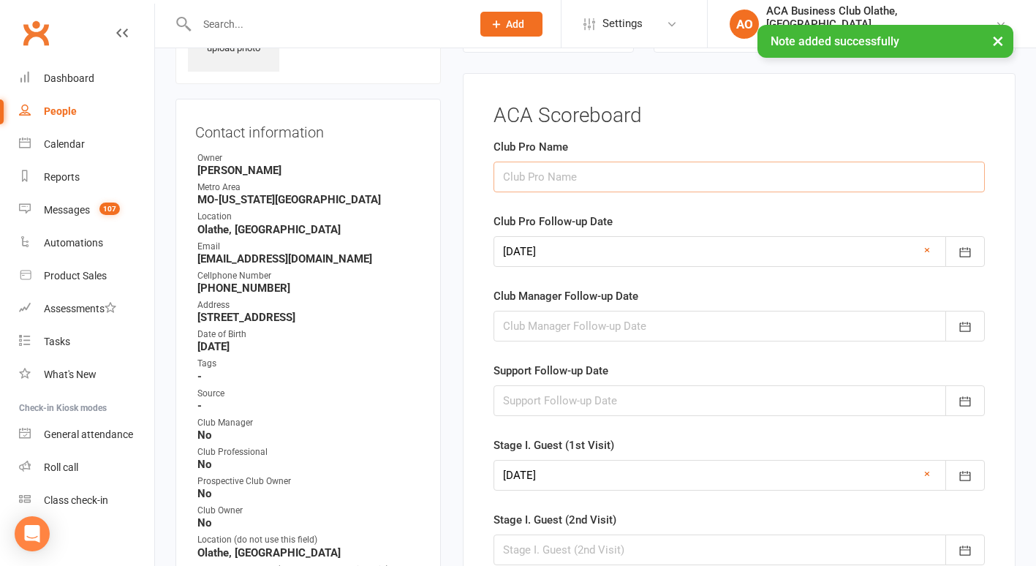
click at [565, 178] on input "text" at bounding box center [739, 177] width 491 height 31
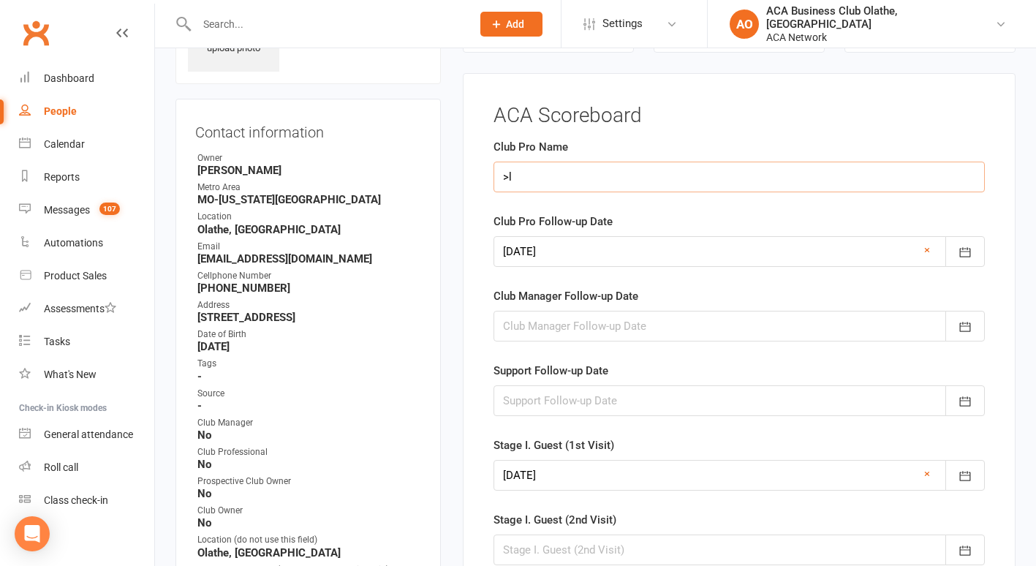
type input ">"
type input "[PERSON_NAME]"
click at [965, 248] on icon "button" at bounding box center [965, 252] width 15 height 15
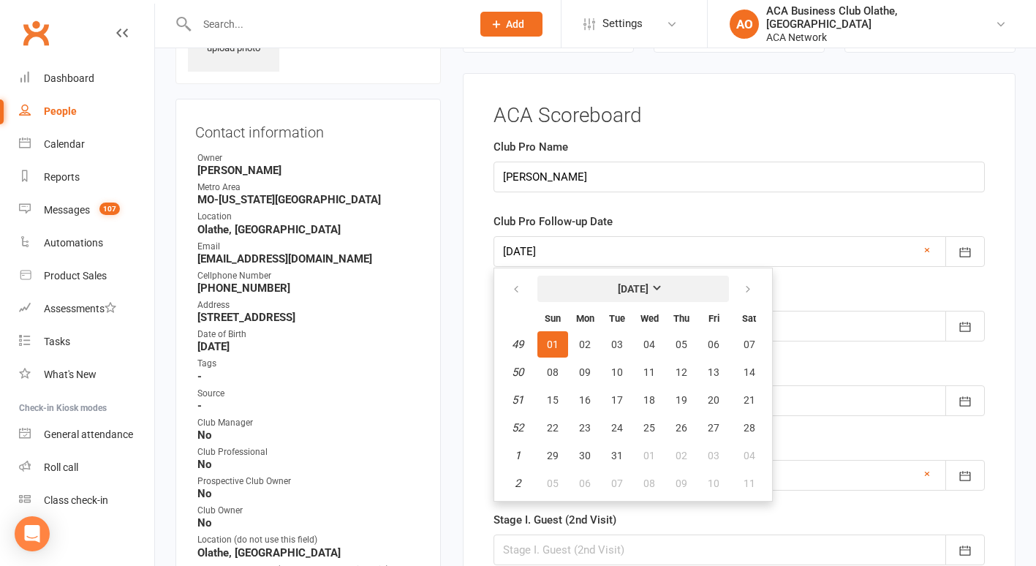
click at [649, 285] on strong "[DATE]" at bounding box center [633, 289] width 31 height 12
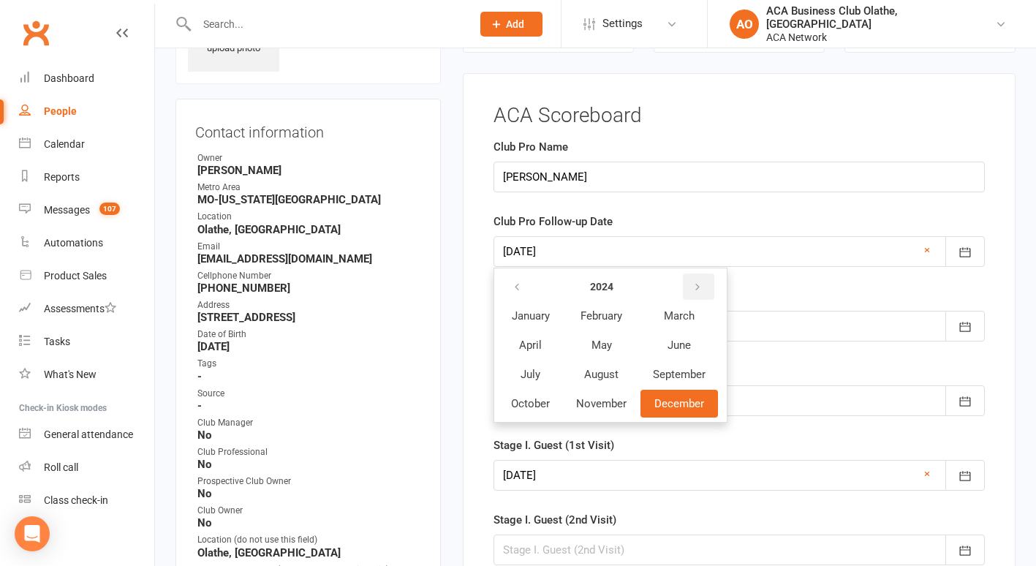
click at [695, 280] on button "button" at bounding box center [698, 286] width 31 height 26
click at [535, 410] on span "October" at bounding box center [530, 403] width 39 height 13
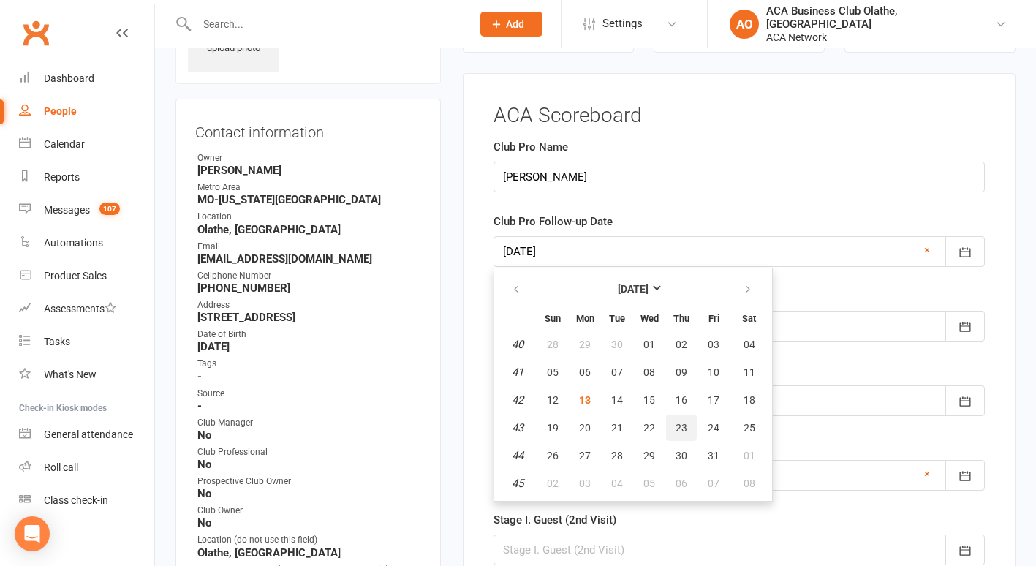
click at [681, 427] on span "23" at bounding box center [682, 428] width 12 height 12
type input "[DATE]"
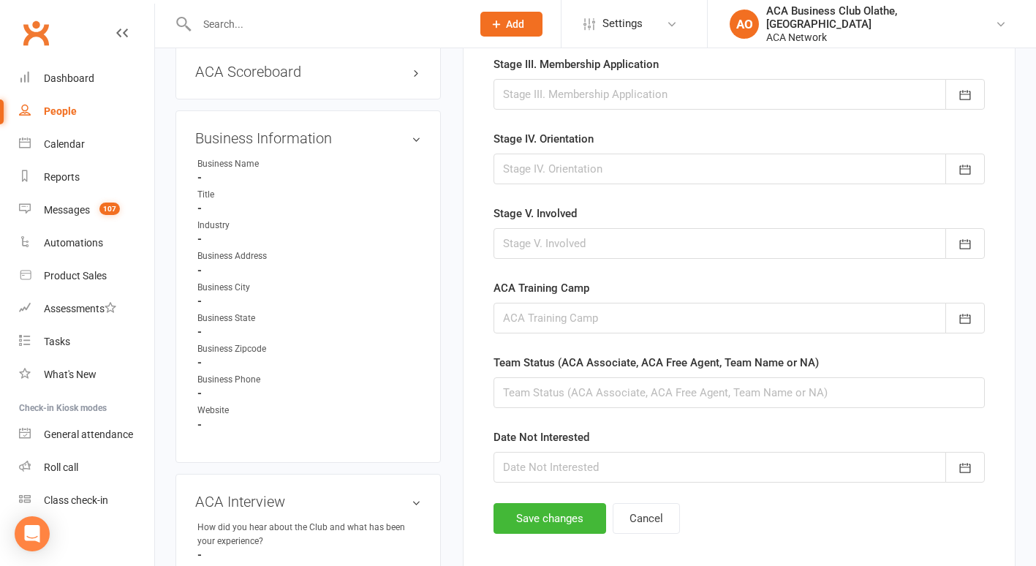
scroll to position [735, 0]
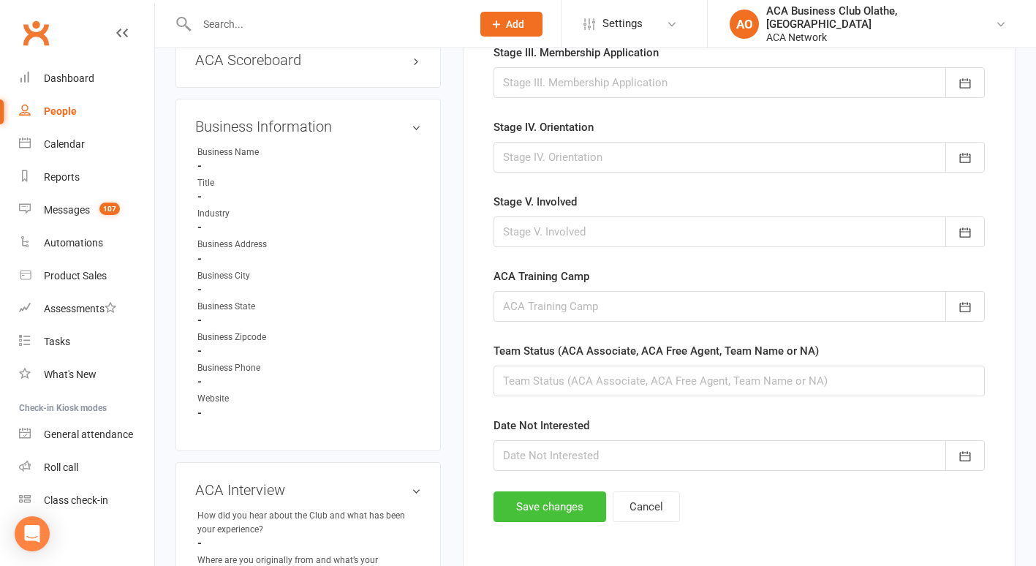
click at [531, 519] on button "Save changes" at bounding box center [550, 506] width 113 height 31
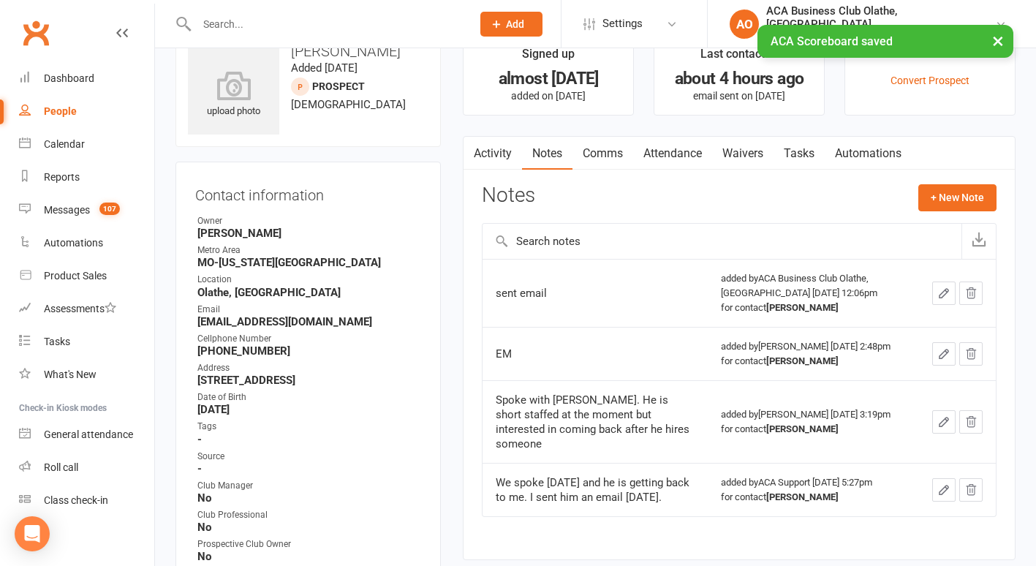
scroll to position [0, 0]
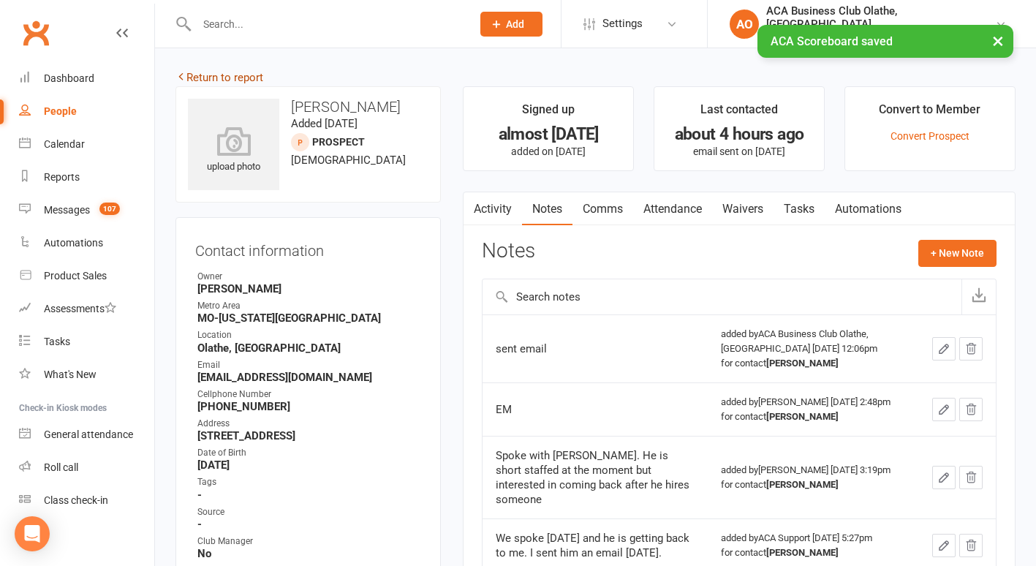
click at [205, 75] on link "Return to report" at bounding box center [219, 77] width 88 height 13
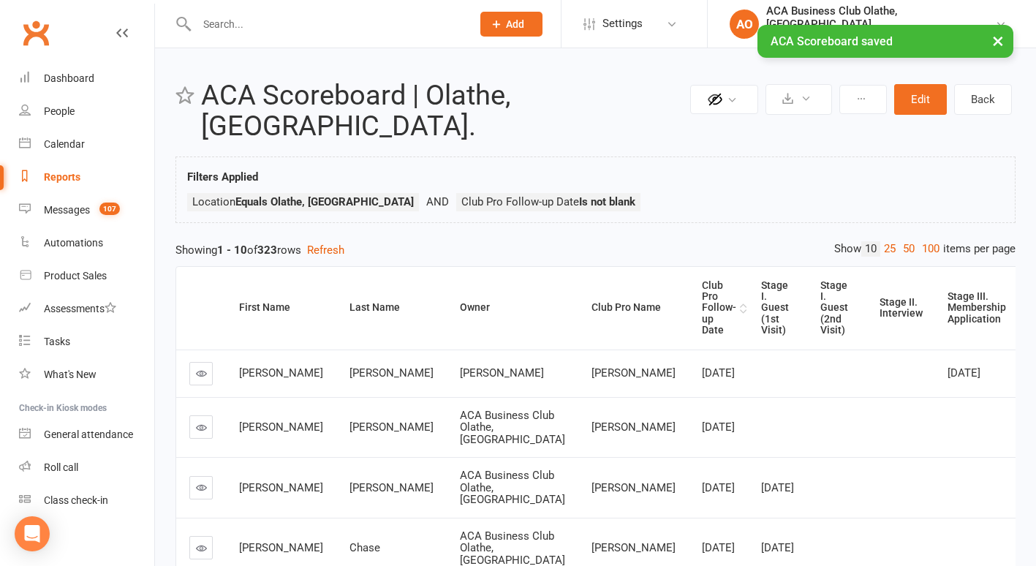
click at [702, 280] on div "Club Pro Follow-up Date" at bounding box center [719, 308] width 34 height 56
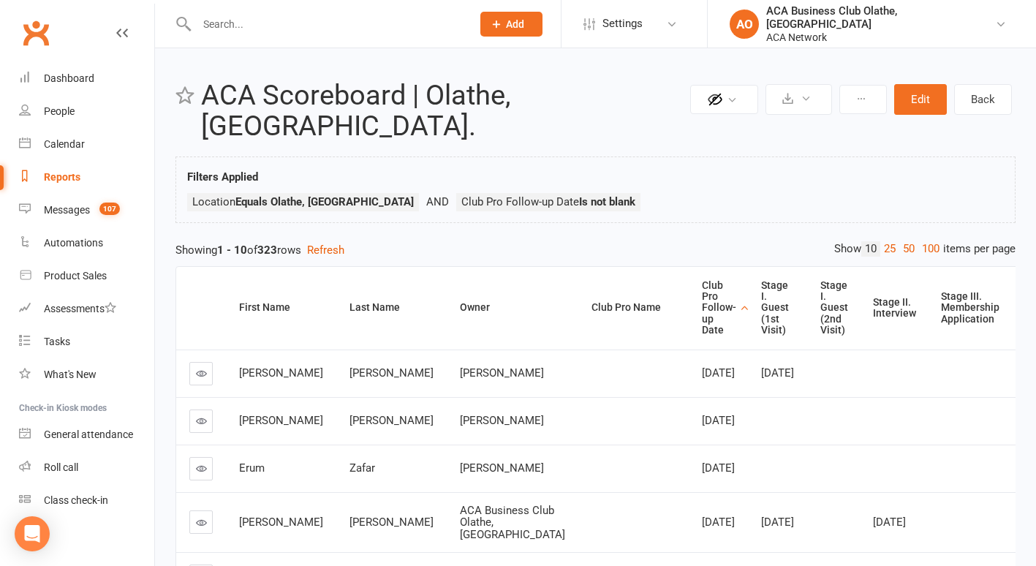
click at [204, 368] on icon at bounding box center [201, 373] width 11 height 11
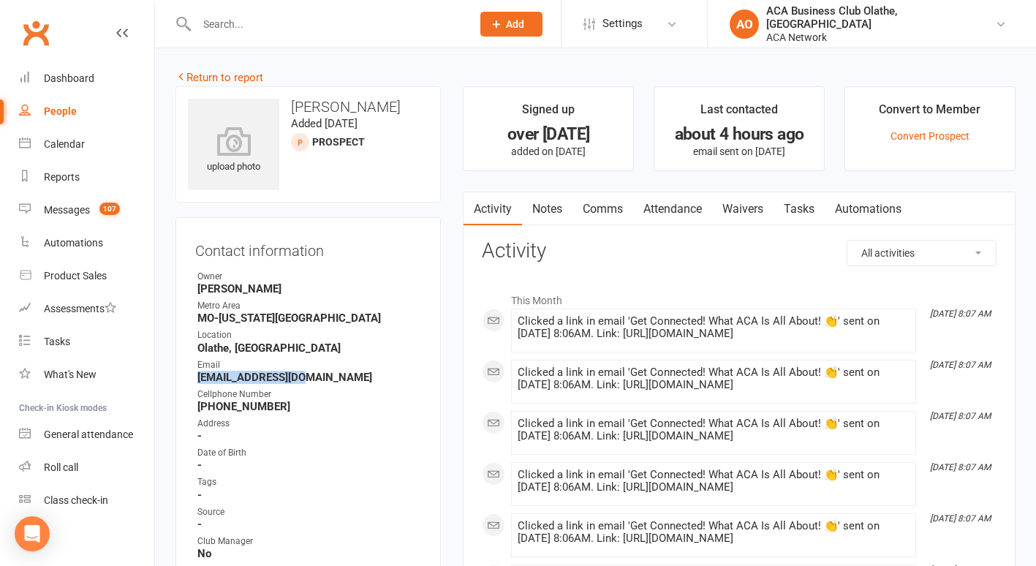
drag, startPoint x: 303, startPoint y: 377, endPoint x: 194, endPoint y: 374, distance: 109.0
click at [194, 374] on div "Contact information Owner Danielle Jenkerson Metro Area MO-Kansas City Location…" at bounding box center [307, 486] width 265 height 539
drag, startPoint x: 194, startPoint y: 374, endPoint x: 203, endPoint y: 375, distance: 9.6
copy strong "lrogers@cos-kc.com"
click at [546, 213] on link "Notes" at bounding box center [547, 209] width 50 height 34
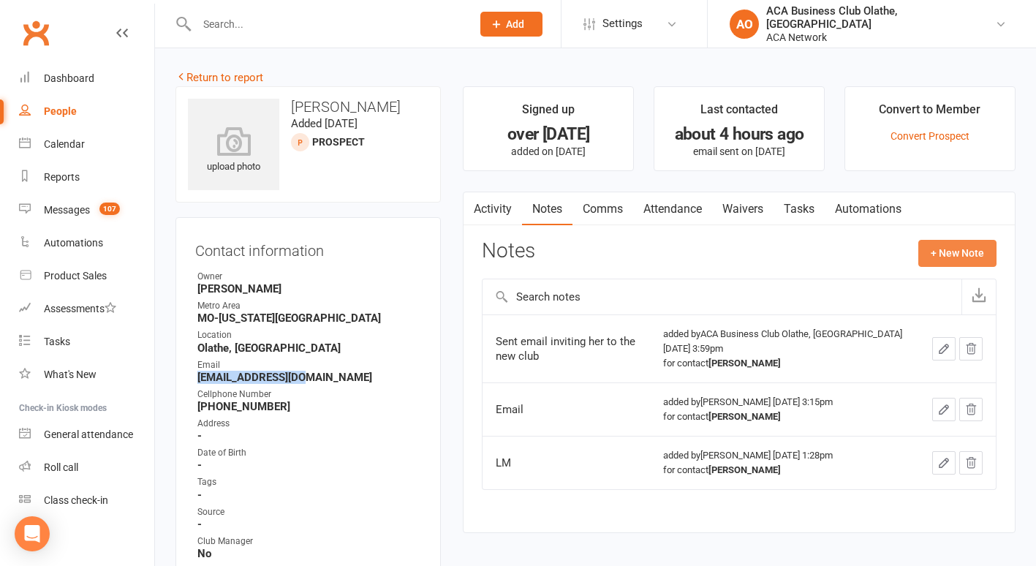
click at [948, 246] on button "+ New Note" at bounding box center [957, 253] width 78 height 26
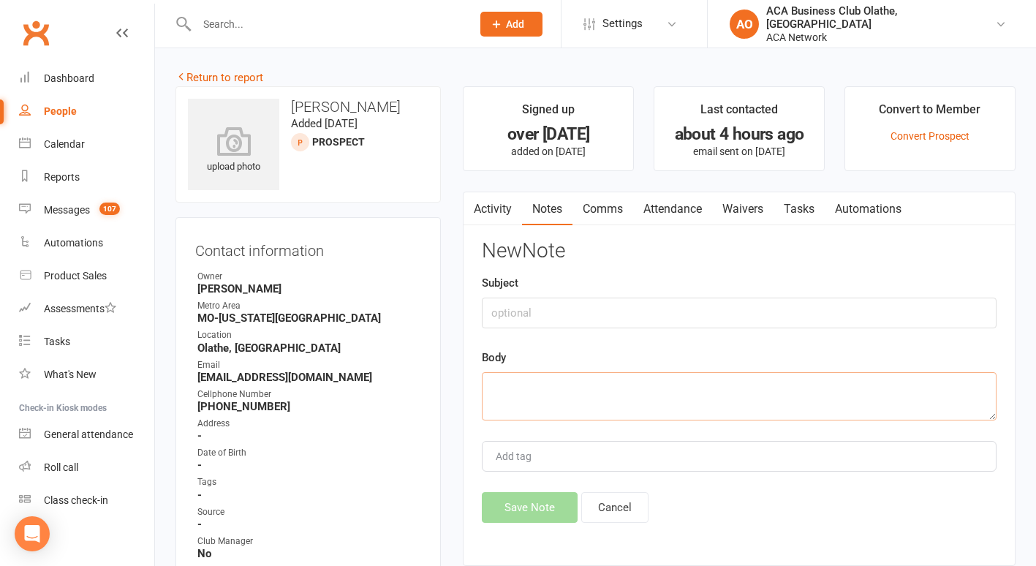
click at [552, 386] on textarea at bounding box center [739, 396] width 515 height 48
type textarea "sent email"
click at [509, 513] on button "Save Note" at bounding box center [530, 507] width 96 height 31
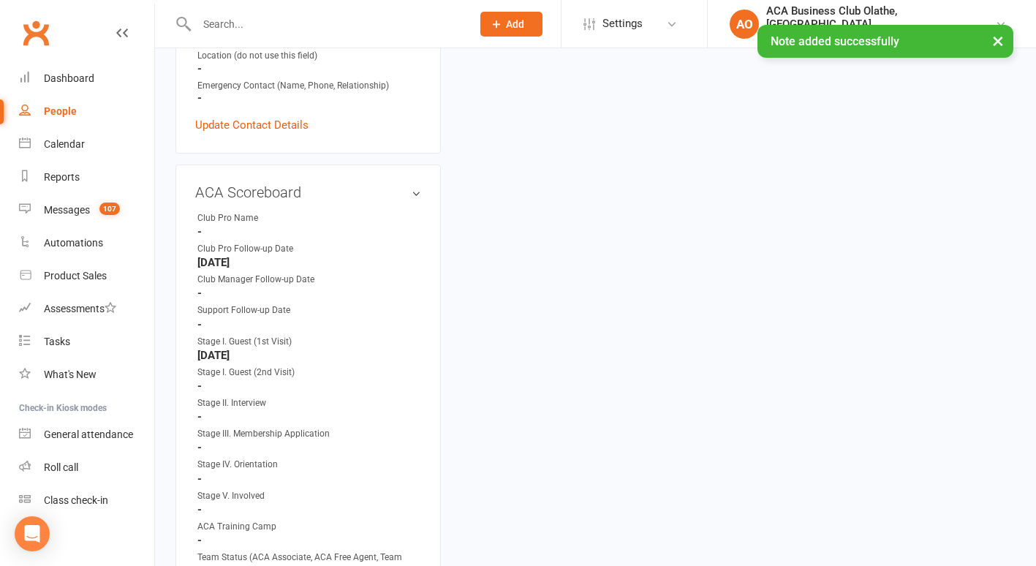
scroll to position [620, 0]
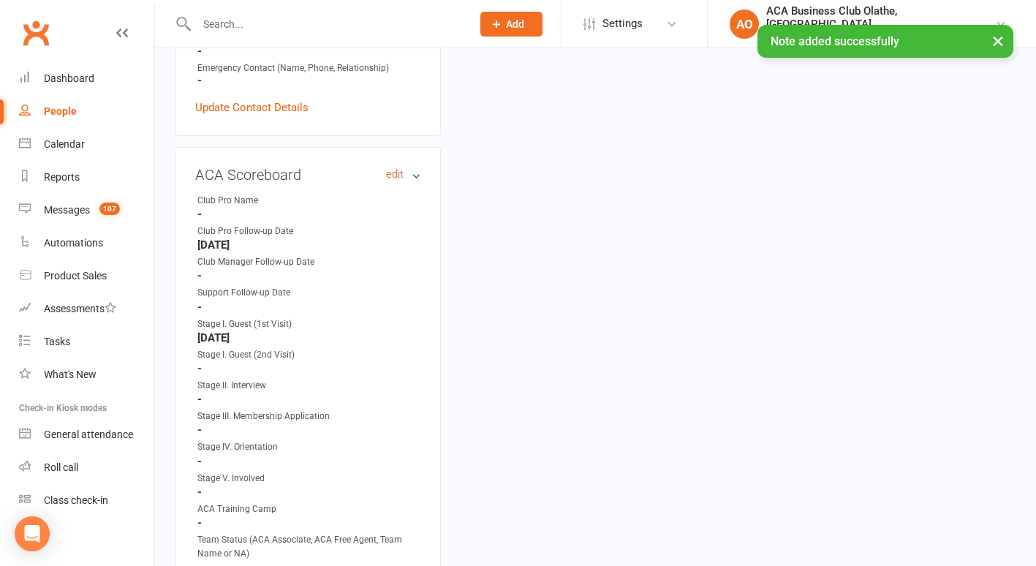
click at [394, 172] on link "edit" at bounding box center [395, 174] width 18 height 12
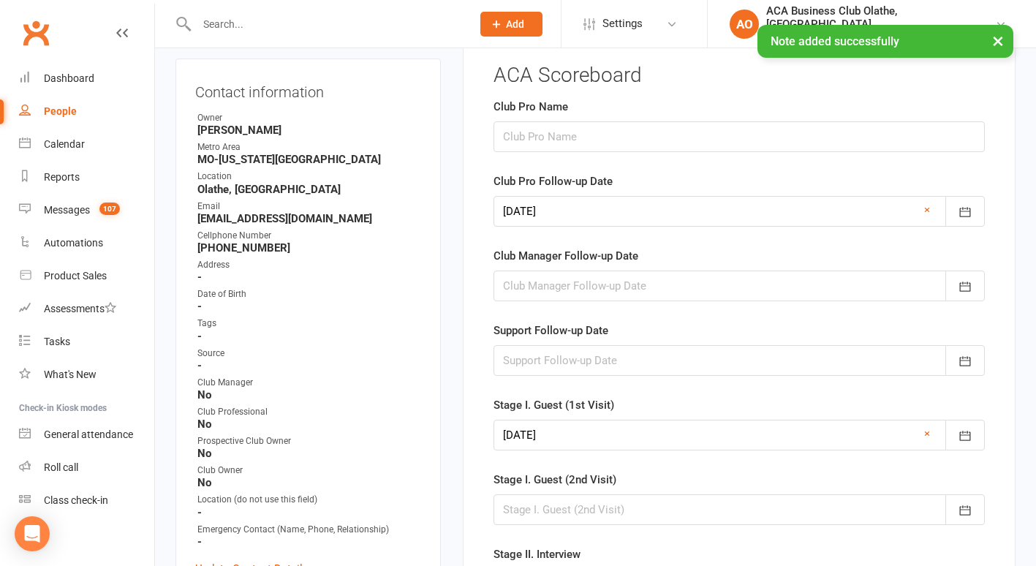
scroll to position [118, 0]
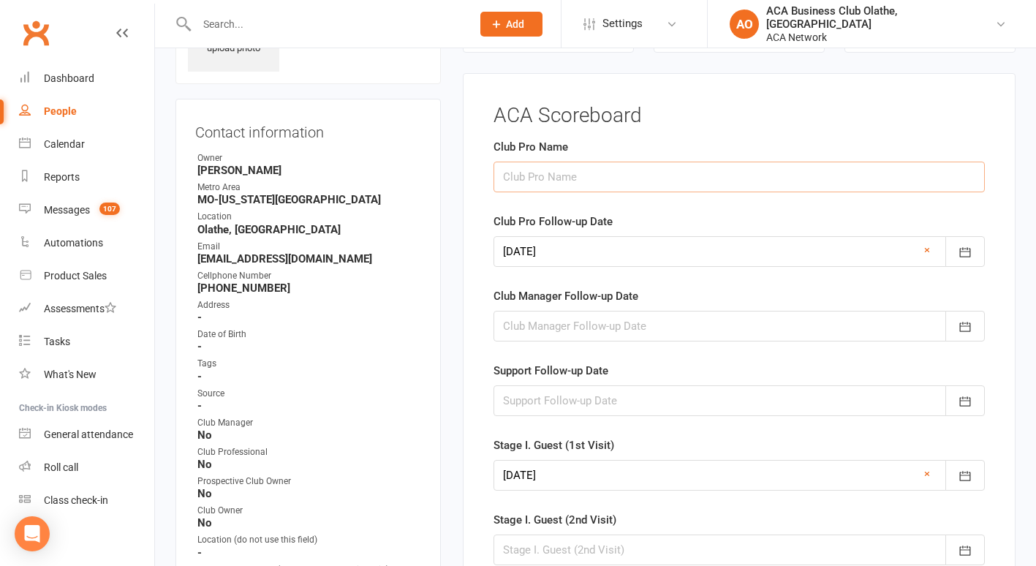
click at [562, 177] on input "text" at bounding box center [739, 177] width 491 height 31
type input "Elizabeth cowan"
click at [969, 256] on icon "button" at bounding box center [965, 252] width 15 height 15
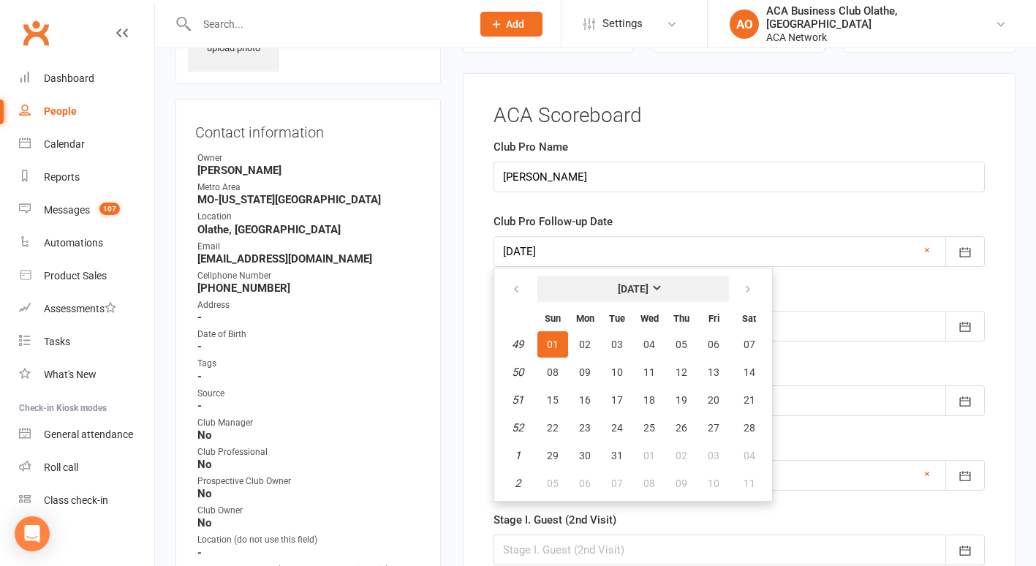
click at [649, 284] on strong "[DATE]" at bounding box center [633, 289] width 31 height 12
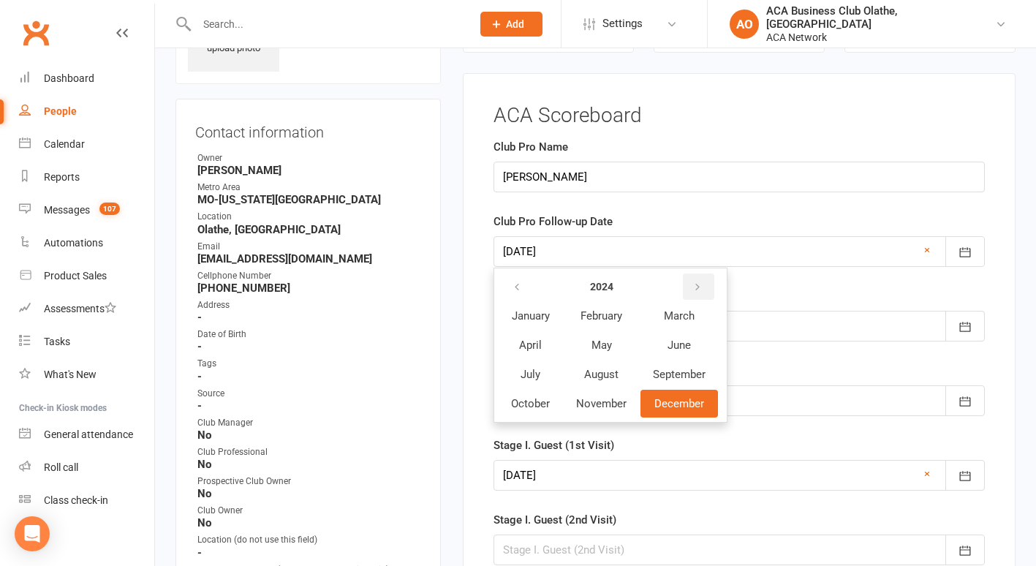
click at [691, 277] on button "button" at bounding box center [698, 286] width 31 height 26
click at [527, 407] on span "October" at bounding box center [530, 403] width 39 height 13
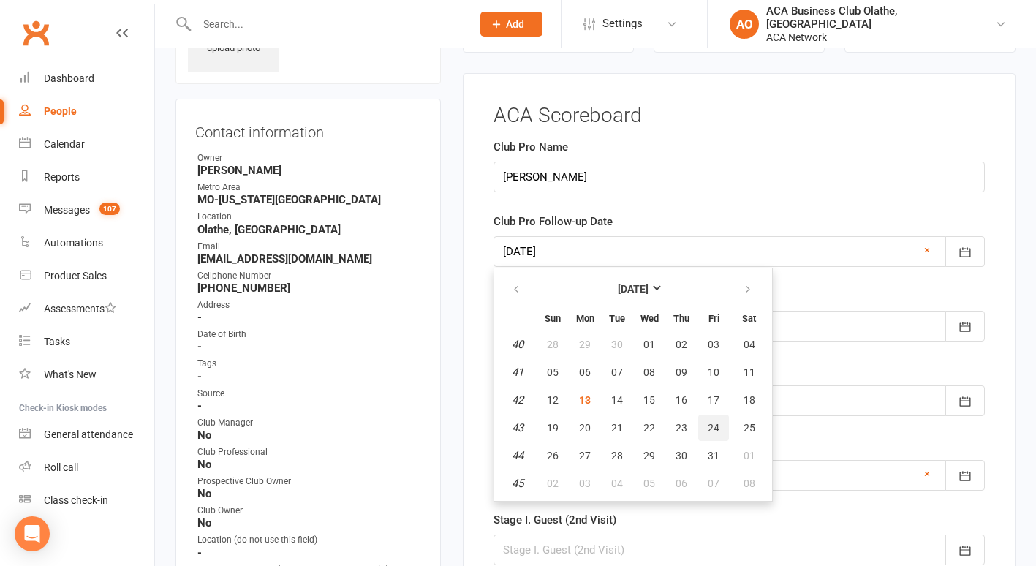
click at [712, 426] on span "24" at bounding box center [714, 428] width 12 height 12
type input "[DATE]"
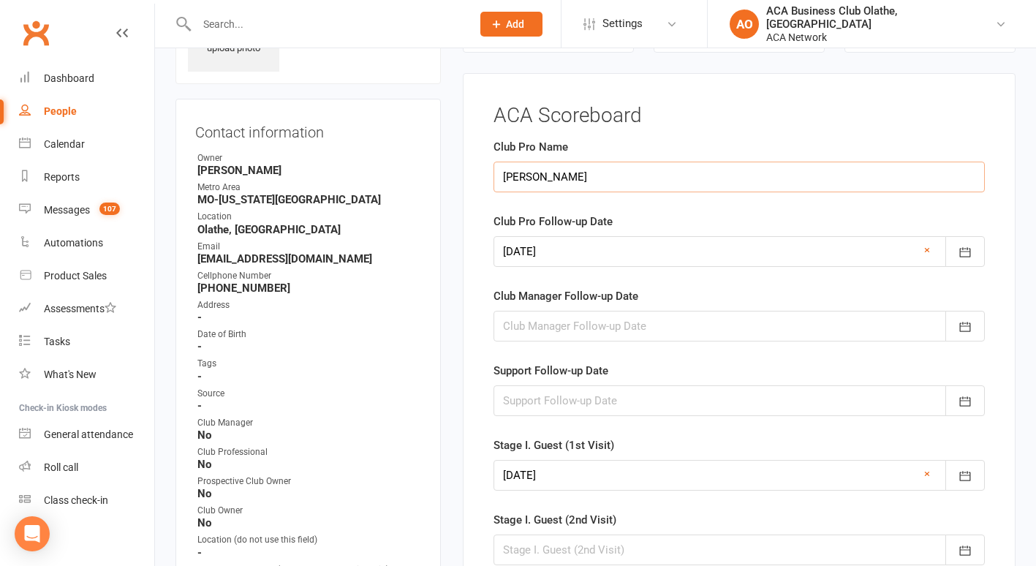
click at [554, 176] on input "Elizabeth cowan" at bounding box center [739, 177] width 491 height 31
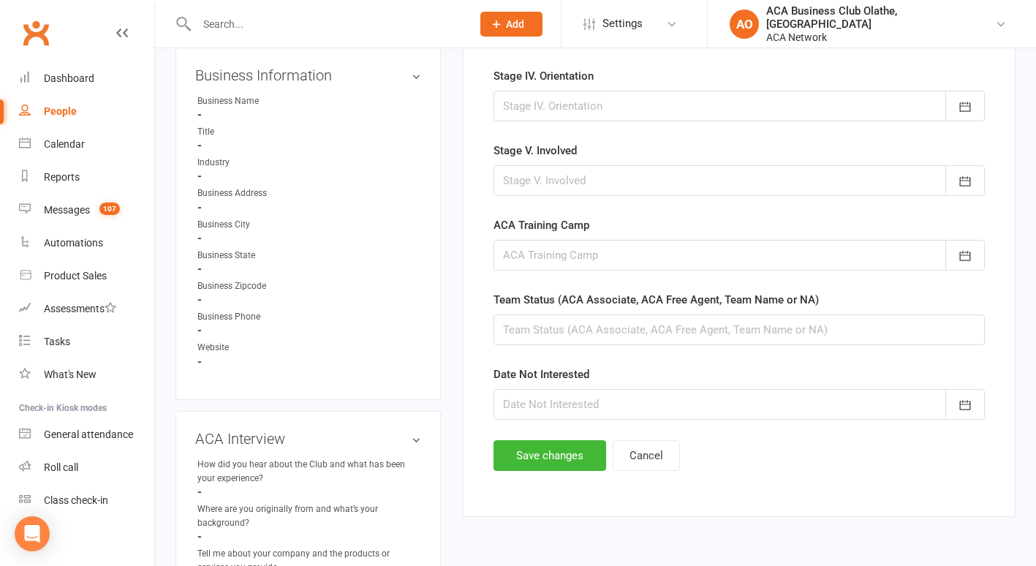
scroll to position [789, 0]
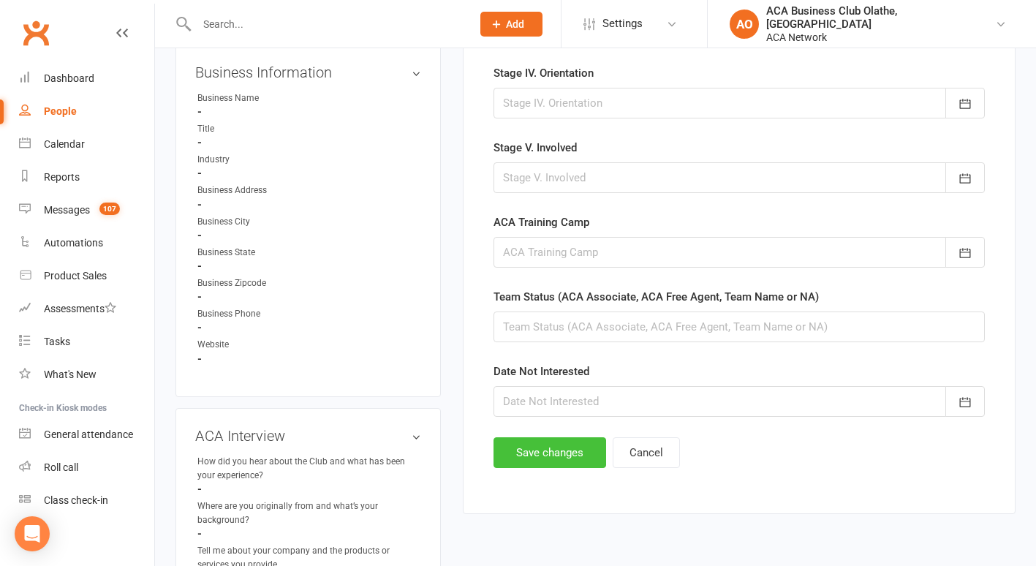
type input "[PERSON_NAME]"
click at [520, 459] on button "Save changes" at bounding box center [550, 452] width 113 height 31
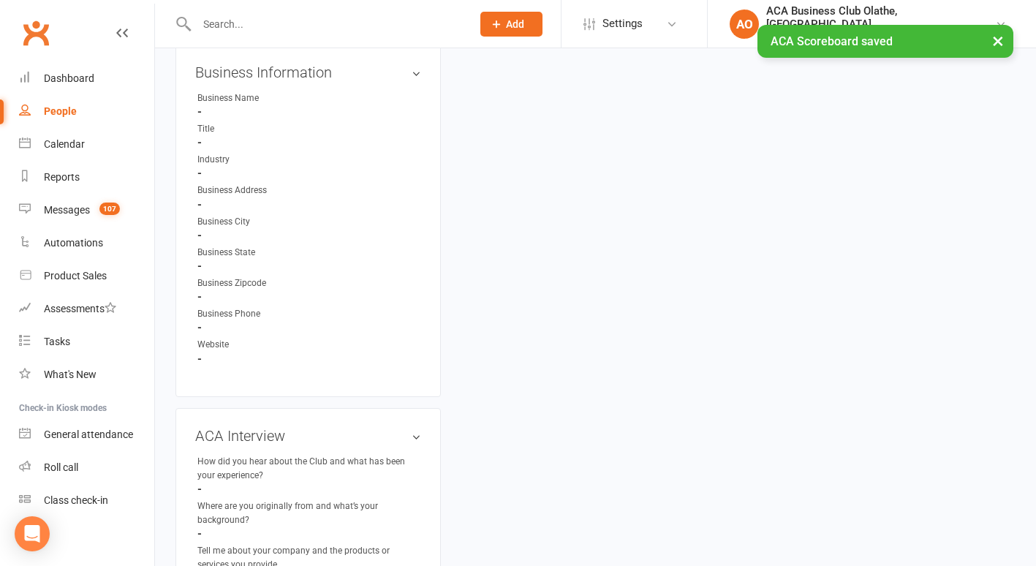
scroll to position [0, 0]
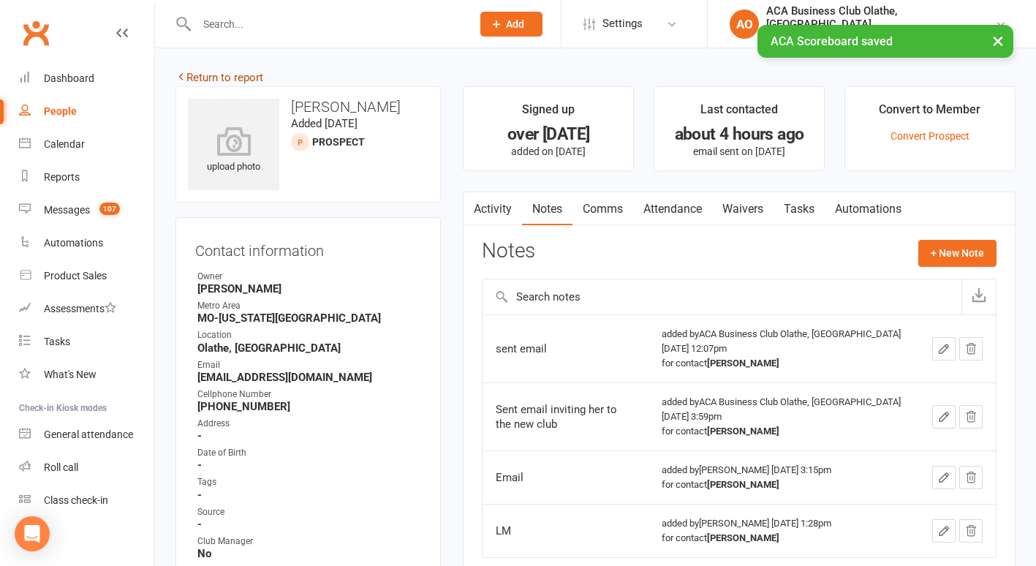
click at [189, 75] on link "Return to report" at bounding box center [219, 77] width 88 height 13
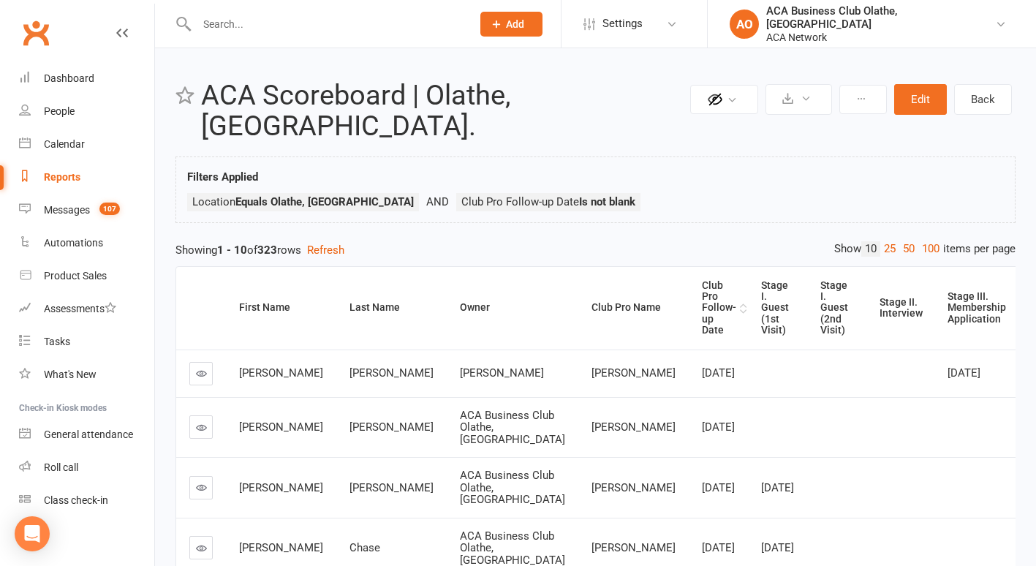
click at [702, 280] on div "Club Pro Follow-up Date" at bounding box center [719, 308] width 34 height 56
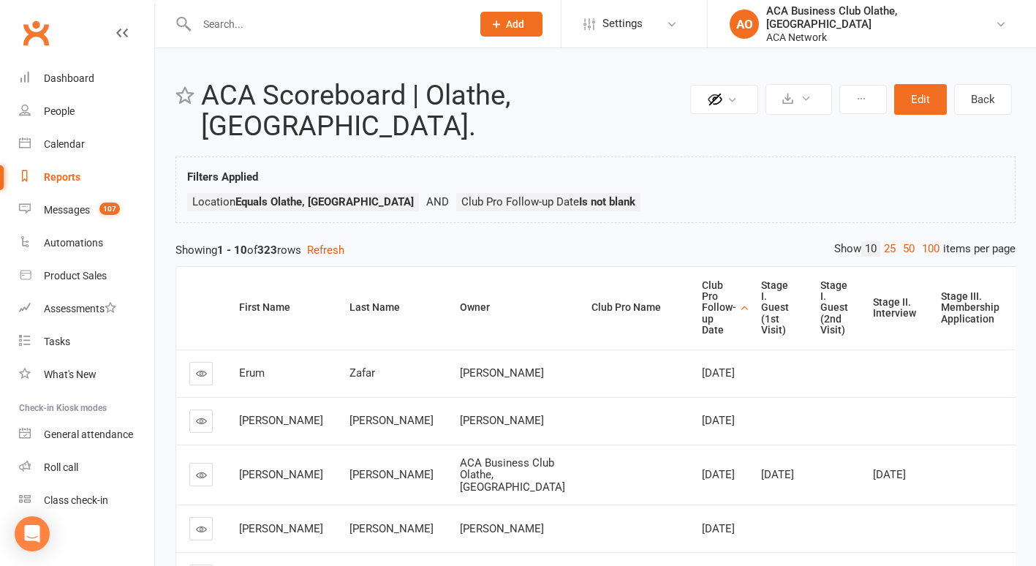
click at [203, 368] on icon at bounding box center [201, 373] width 11 height 11
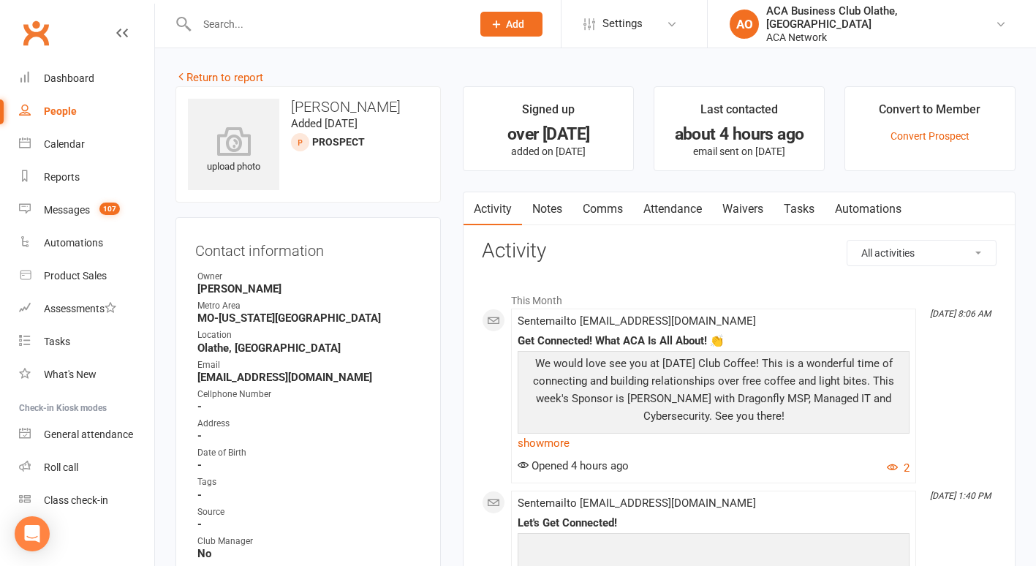
drag, startPoint x: 374, startPoint y: 377, endPoint x: 198, endPoint y: 374, distance: 175.5
click at [198, 374] on strong "erum.zafar@imagestudios360.com" at bounding box center [309, 377] width 224 height 13
copy strong "erum.zafar@imagestudios360.com"
click at [551, 206] on link "Notes" at bounding box center [547, 209] width 50 height 34
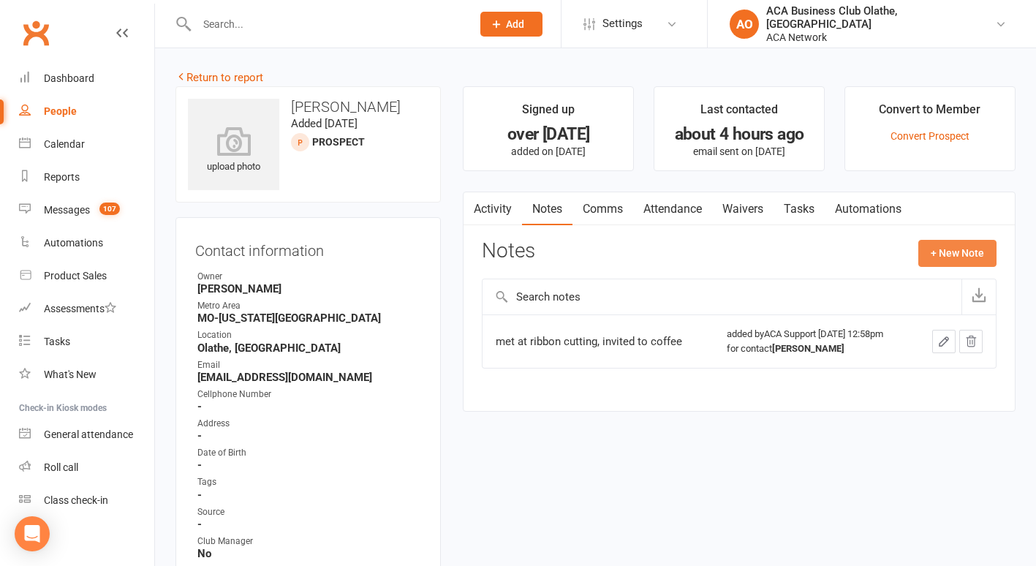
click at [959, 250] on button "+ New Note" at bounding box center [957, 253] width 78 height 26
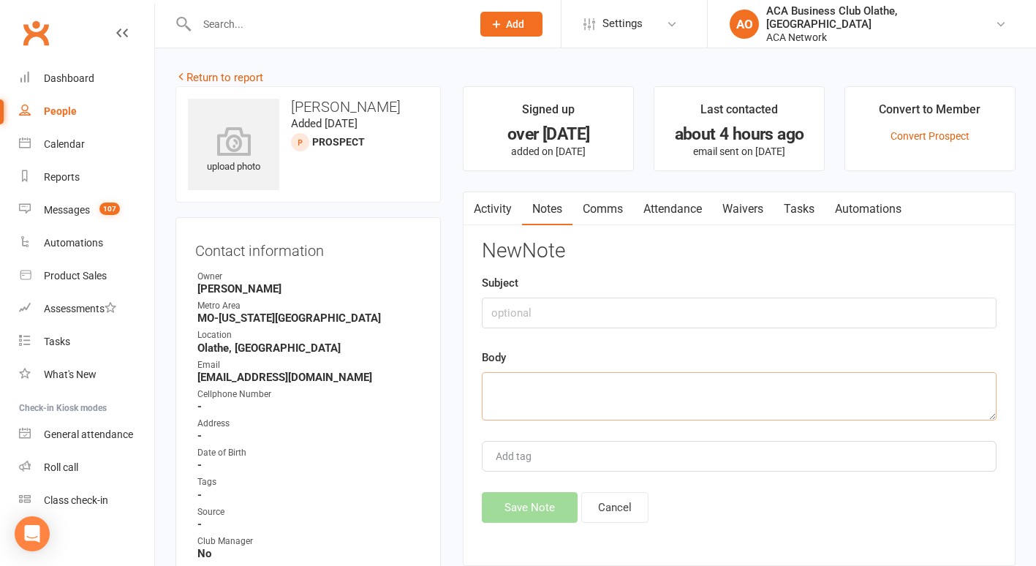
click at [537, 382] on textarea at bounding box center [739, 396] width 515 height 48
type textarea "Sent email"
click at [523, 501] on button "Save Note" at bounding box center [530, 507] width 96 height 31
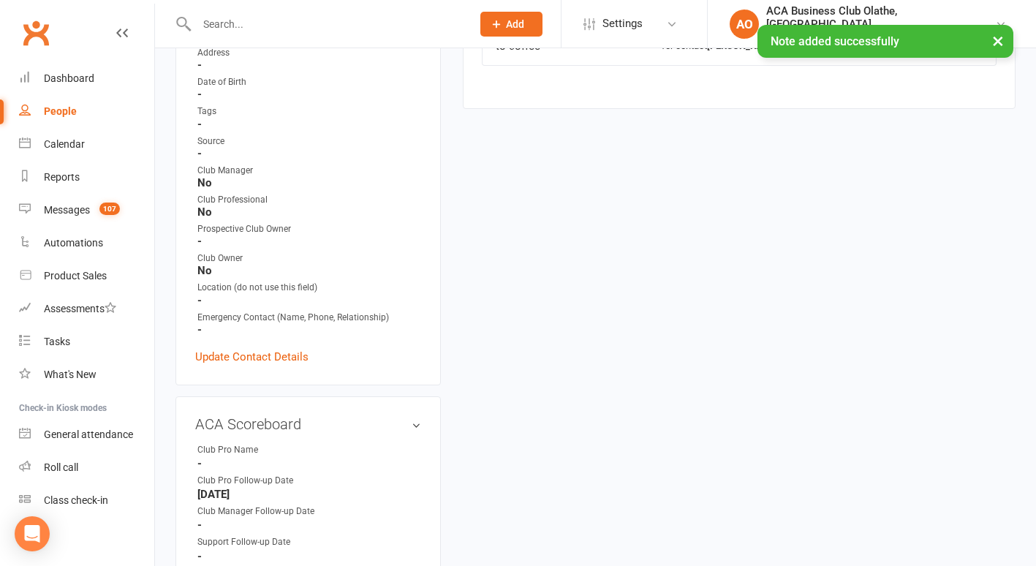
scroll to position [495, 0]
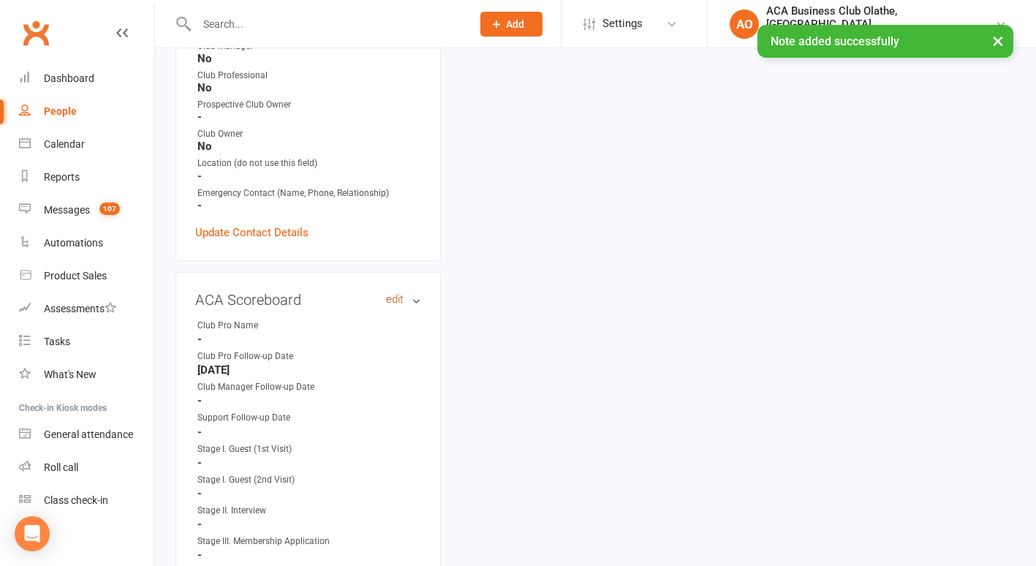
click at [386, 299] on link "edit" at bounding box center [395, 299] width 18 height 12
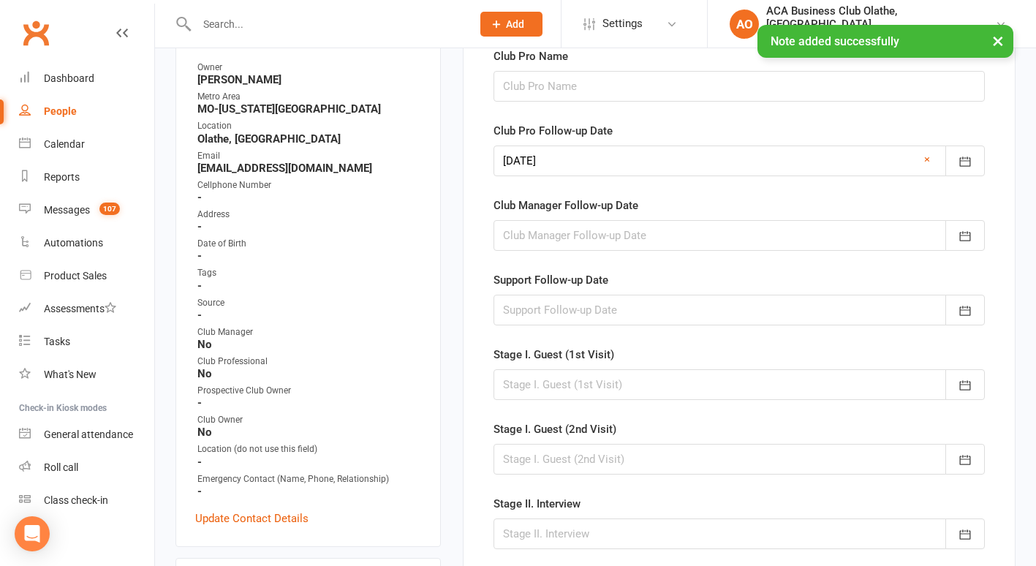
scroll to position [118, 0]
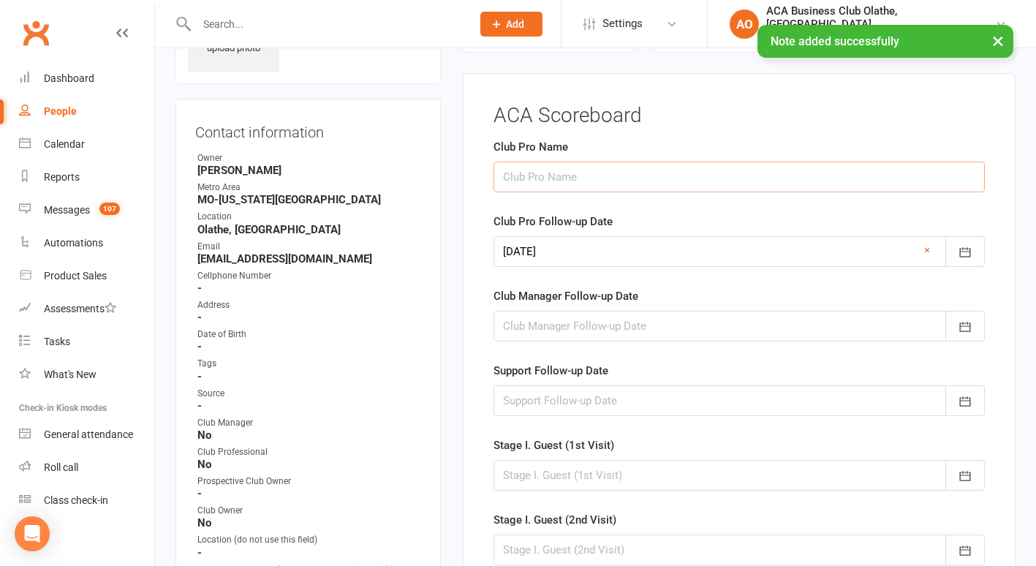
click at [585, 178] on input "text" at bounding box center [739, 177] width 491 height 31
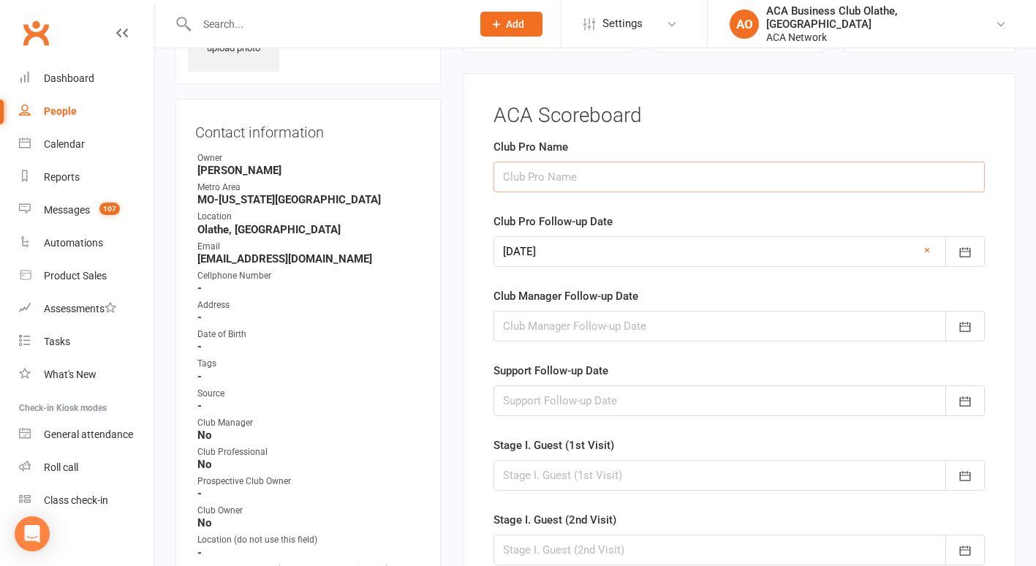
type input "[PERSON_NAME]"
click at [956, 245] on button "button" at bounding box center [964, 251] width 39 height 31
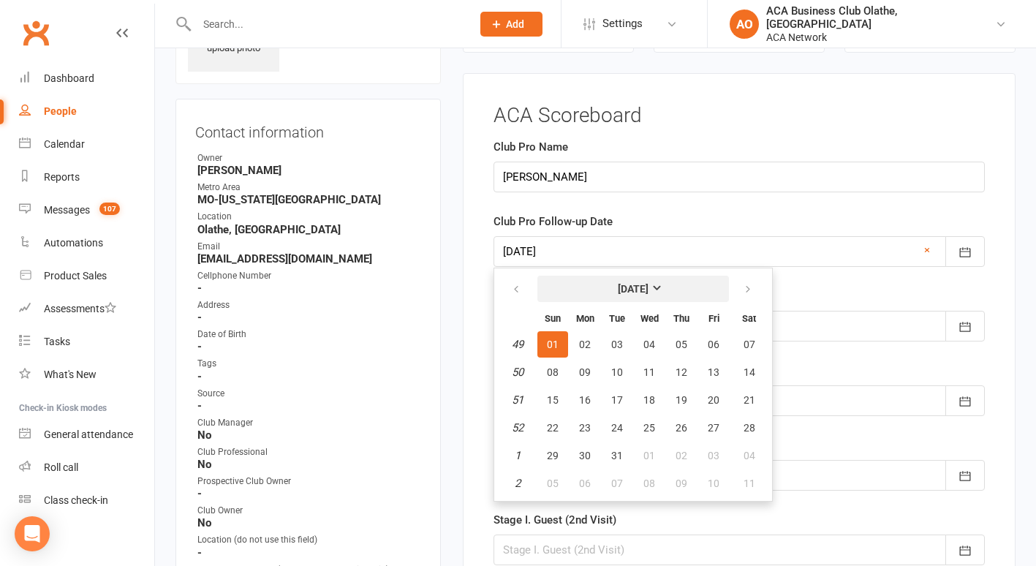
click at [649, 285] on strong "[DATE]" at bounding box center [633, 289] width 31 height 12
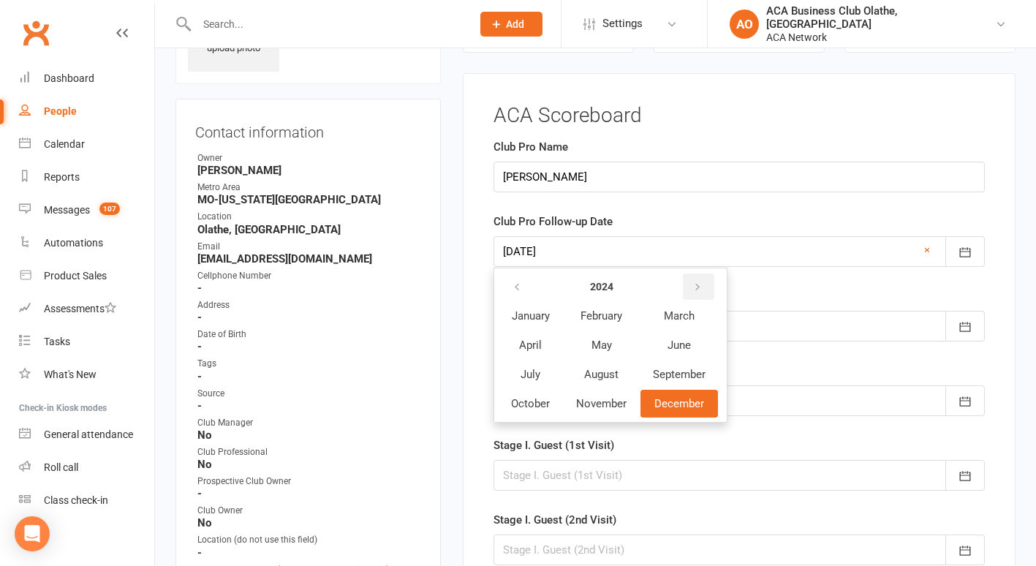
click at [699, 285] on icon "button" at bounding box center [697, 288] width 10 height 12
click at [521, 400] on span "October" at bounding box center [530, 403] width 39 height 13
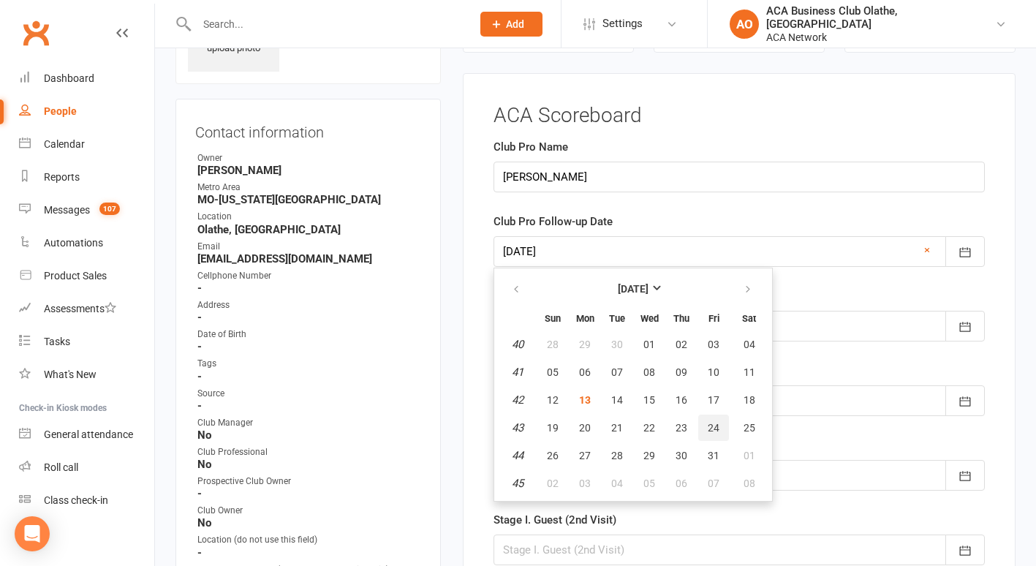
click at [718, 428] on span "24" at bounding box center [714, 428] width 12 height 12
type input "[DATE]"
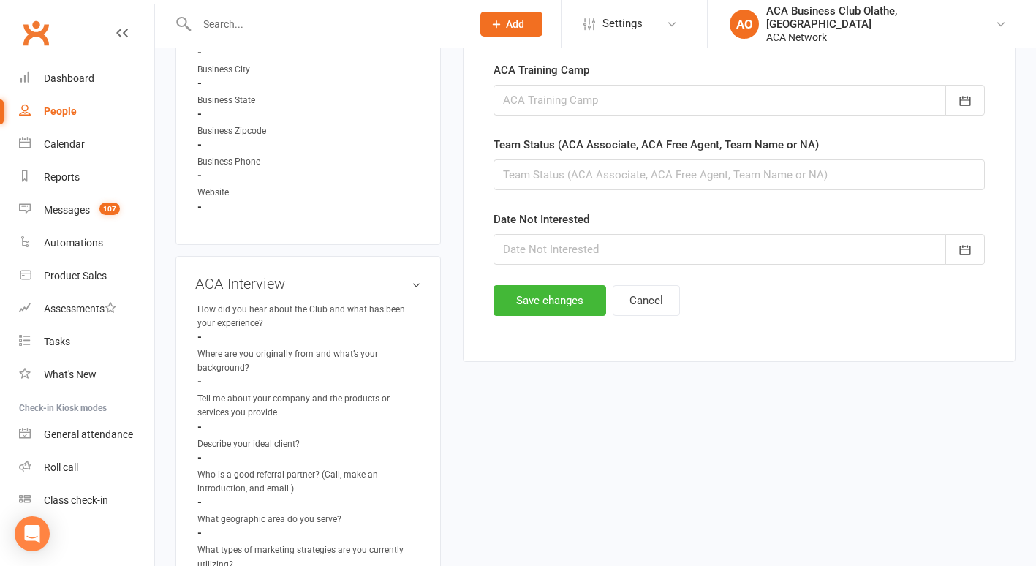
scroll to position [947, 0]
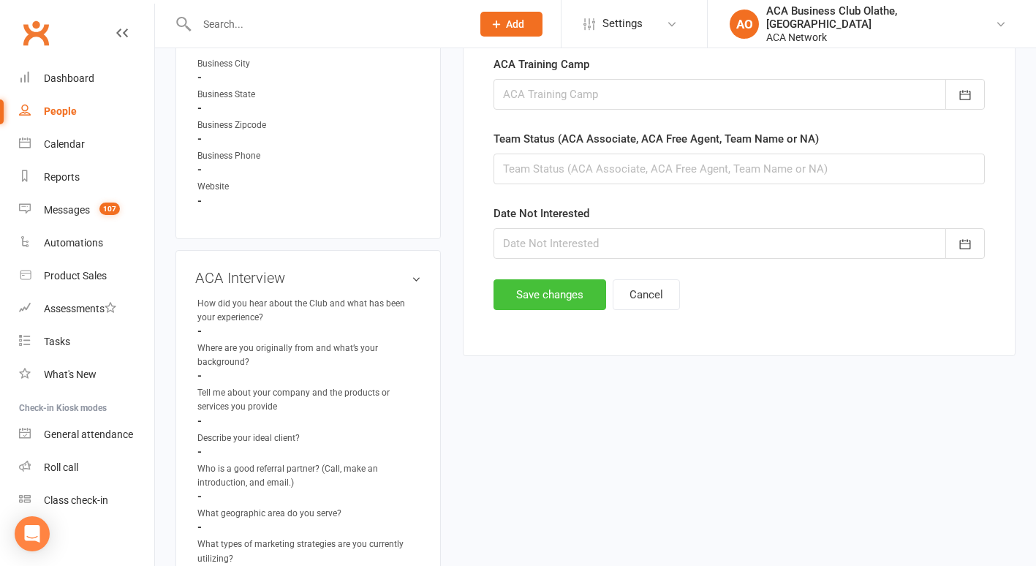
click at [572, 282] on button "Save changes" at bounding box center [550, 294] width 113 height 31
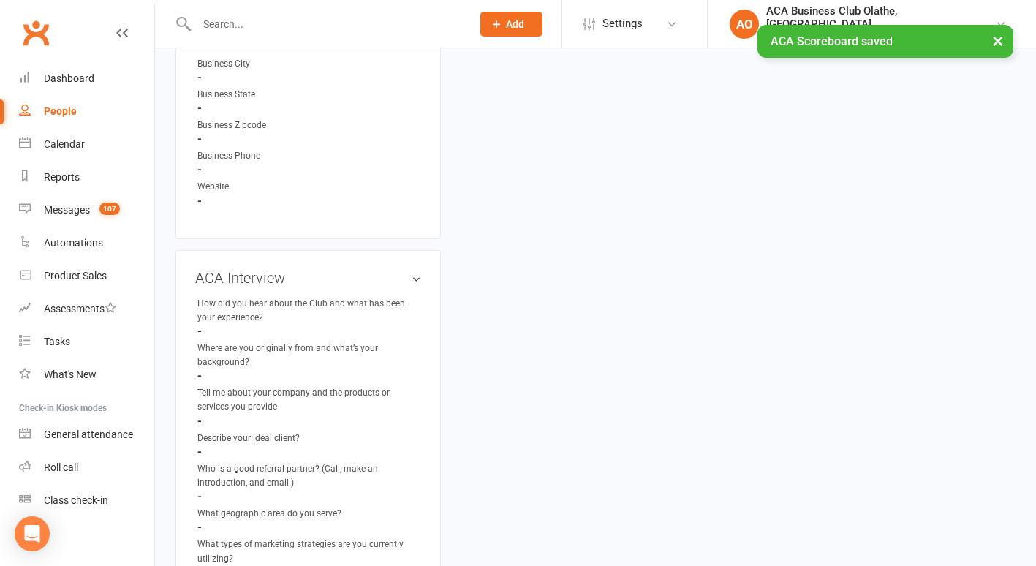
scroll to position [0, 0]
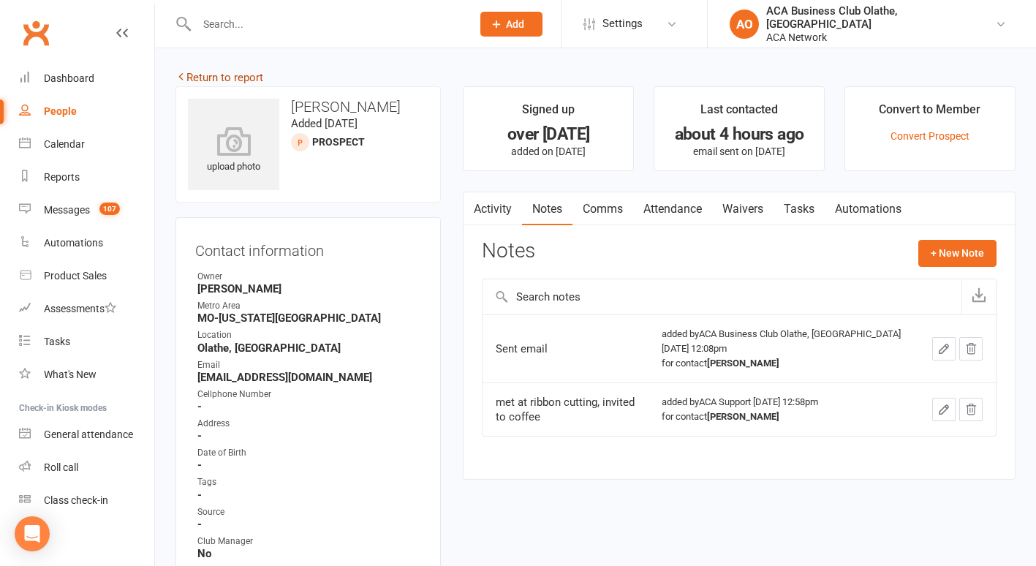
click at [204, 73] on link "Return to report" at bounding box center [219, 77] width 88 height 13
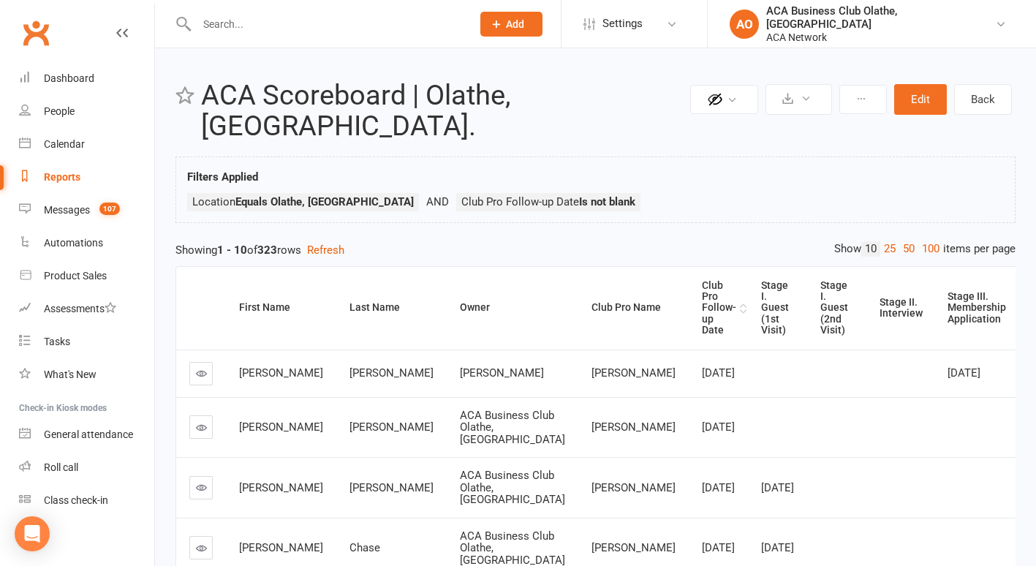
click at [702, 281] on div "Club Pro Follow-up Date" at bounding box center [719, 308] width 34 height 56
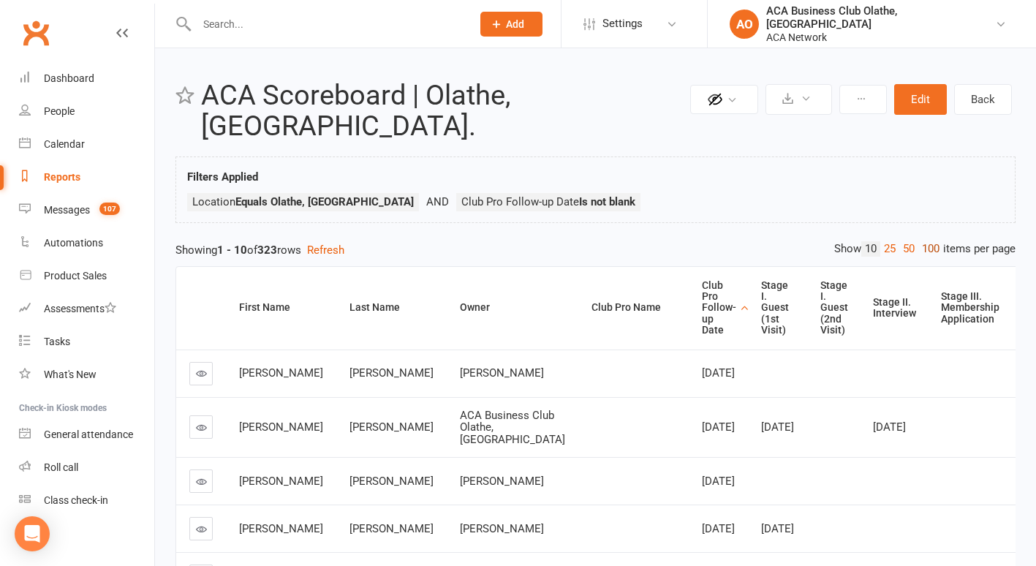
click at [938, 241] on link "100" at bounding box center [930, 248] width 25 height 15
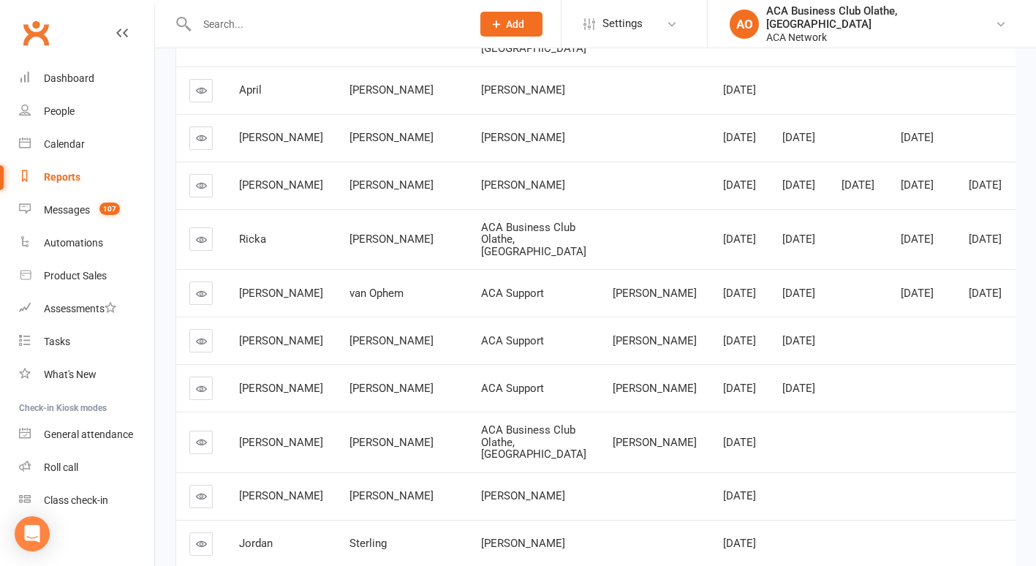
scroll to position [2681, 0]
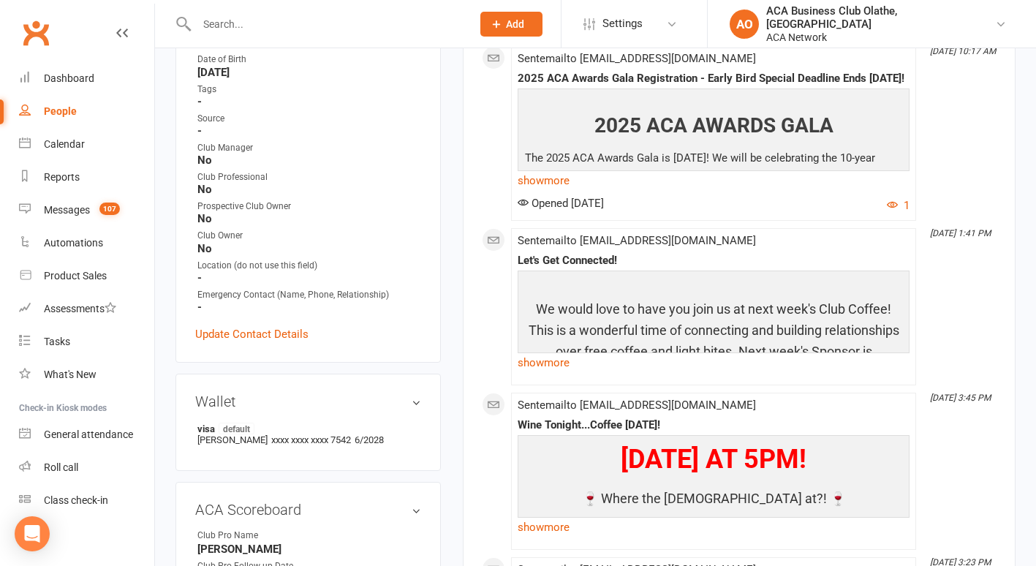
scroll to position [449, 0]
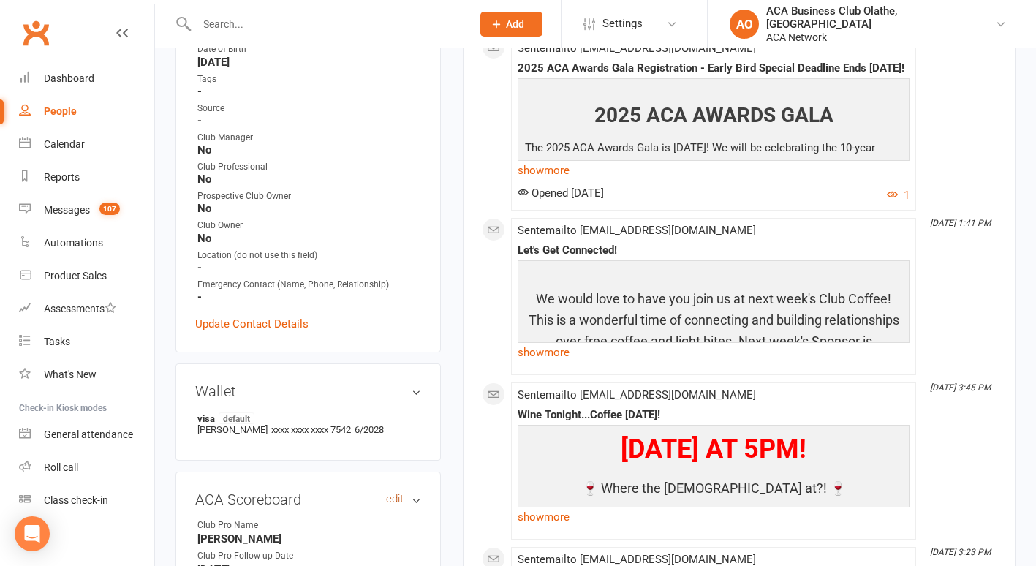
click at [398, 496] on link "edit" at bounding box center [395, 499] width 18 height 12
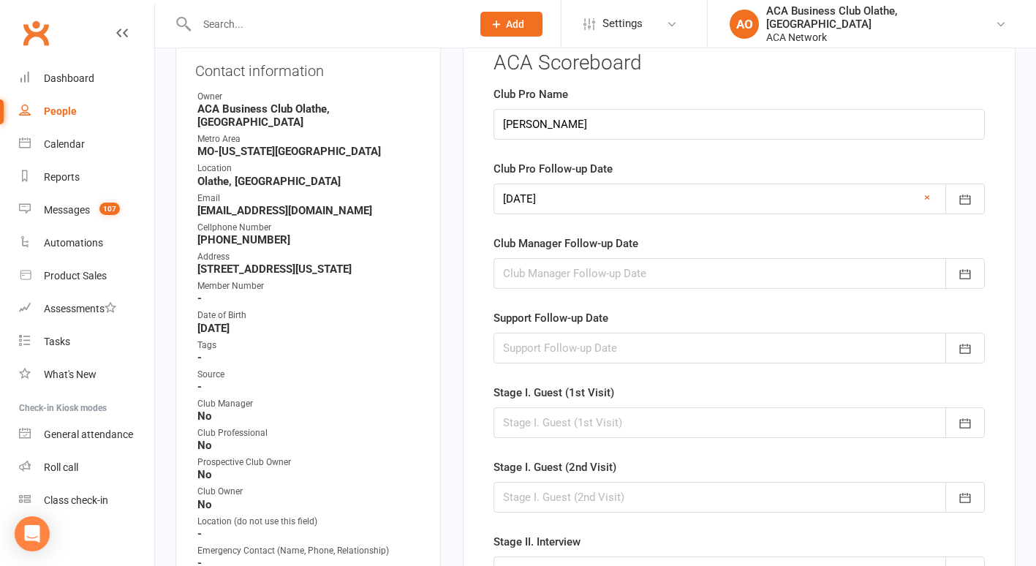
scroll to position [130, 0]
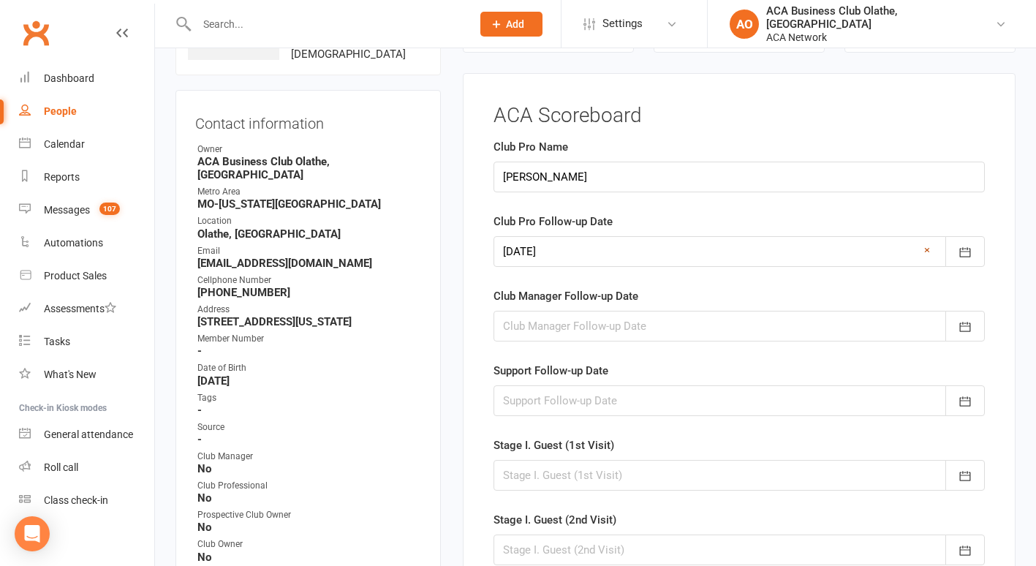
click at [926, 249] on link "×" at bounding box center [927, 250] width 6 height 18
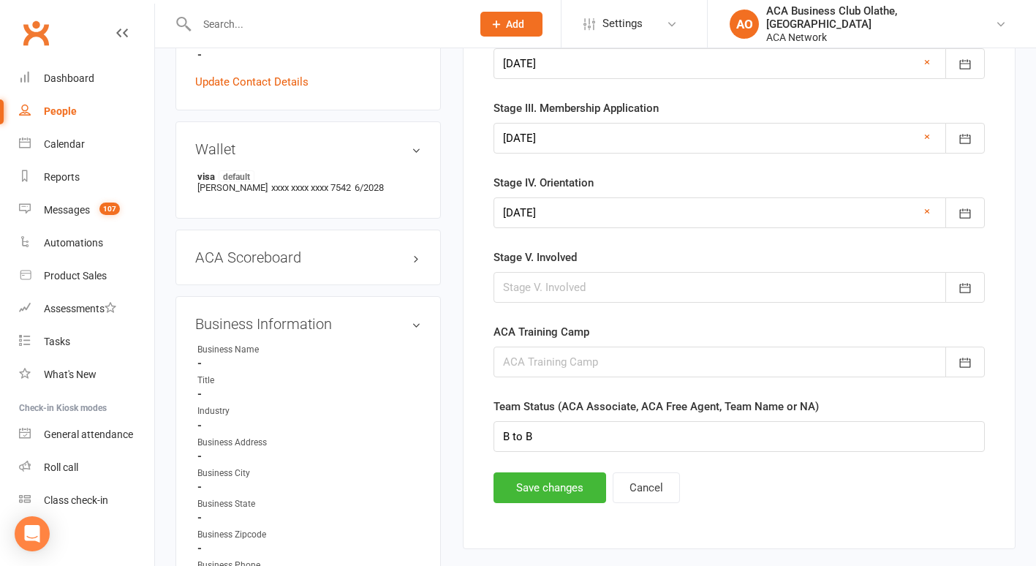
scroll to position [739, 0]
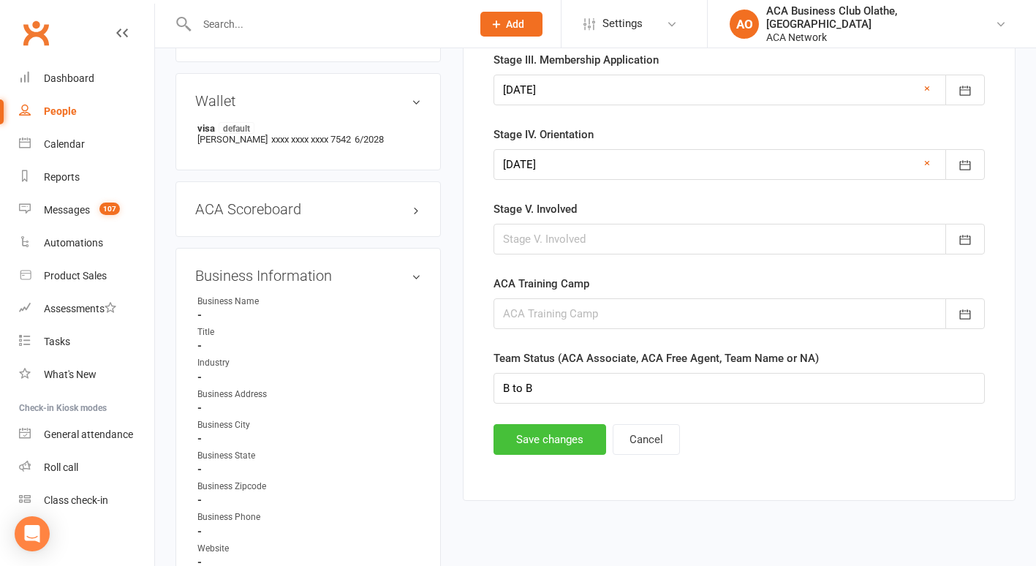
click at [545, 437] on button "Save changes" at bounding box center [550, 439] width 113 height 31
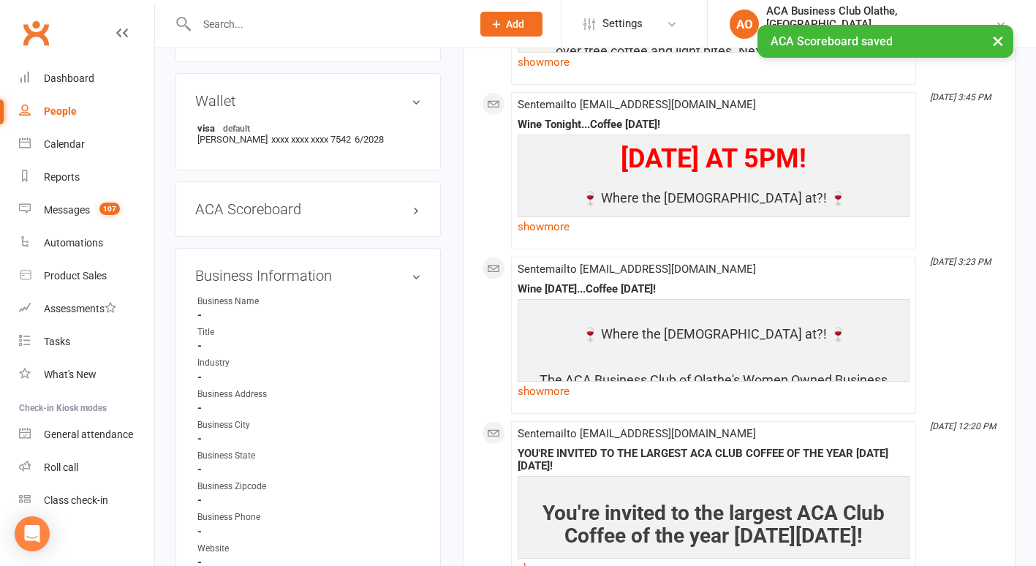
scroll to position [0, 0]
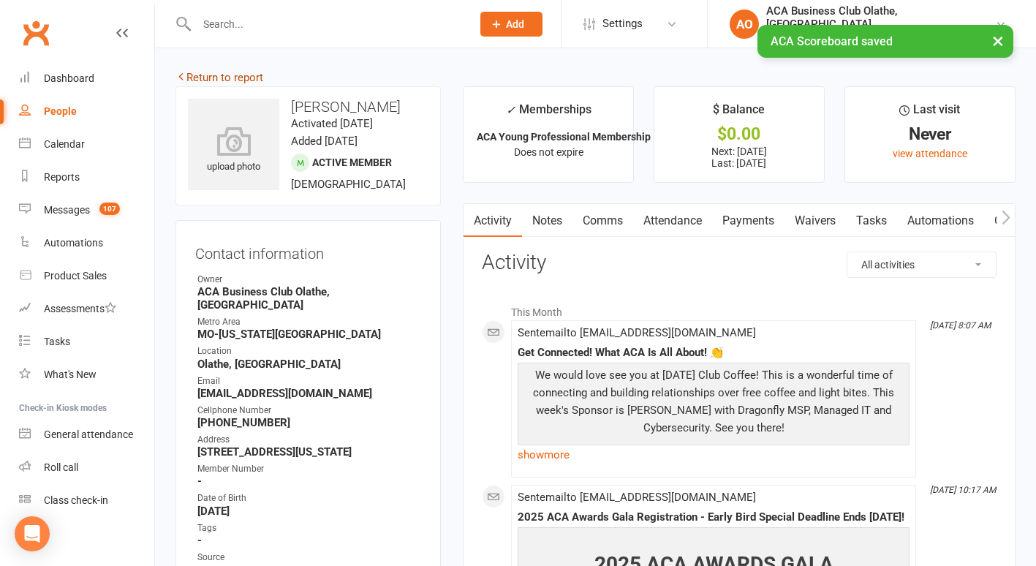
click at [208, 76] on link "Return to report" at bounding box center [219, 77] width 88 height 13
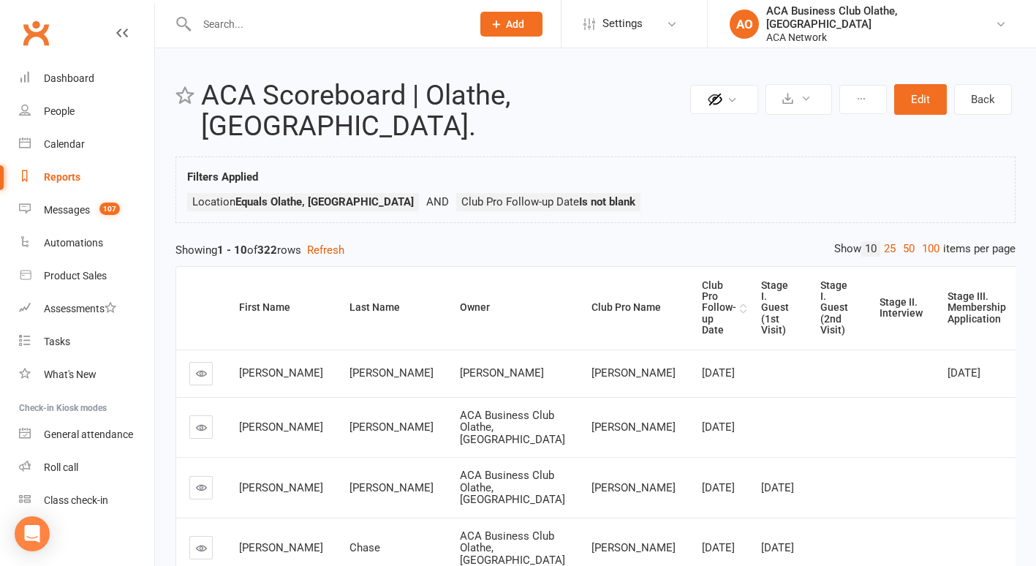
click at [702, 290] on div "Club Pro Follow-up Date" at bounding box center [719, 308] width 34 height 56
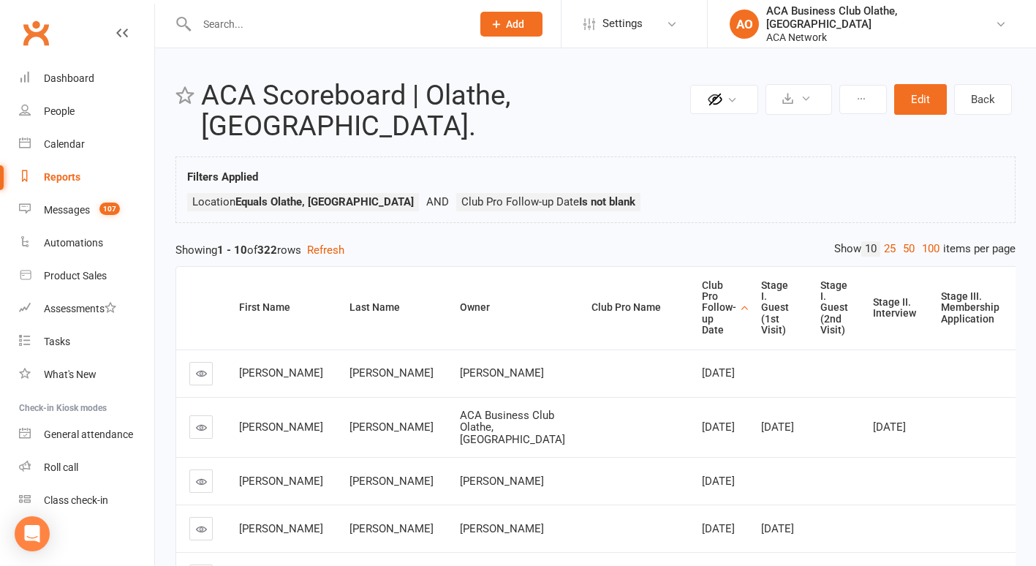
click at [199, 368] on icon at bounding box center [201, 373] width 11 height 11
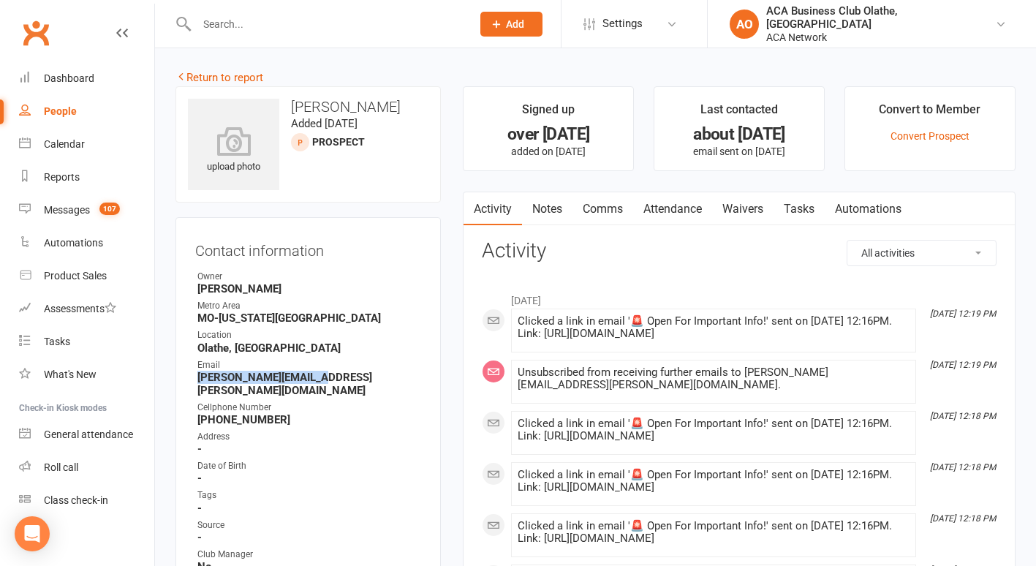
drag, startPoint x: 316, startPoint y: 378, endPoint x: 192, endPoint y: 379, distance: 124.3
click at [192, 379] on div "Contact information Owner Elizabeth Cowan Metro Area MO-Kansas City Location Ol…" at bounding box center [307, 493] width 265 height 552
drag, startPoint x: 192, startPoint y: 379, endPoint x: 210, endPoint y: 374, distance: 19.0
click at [550, 203] on link "Notes" at bounding box center [547, 209] width 50 height 34
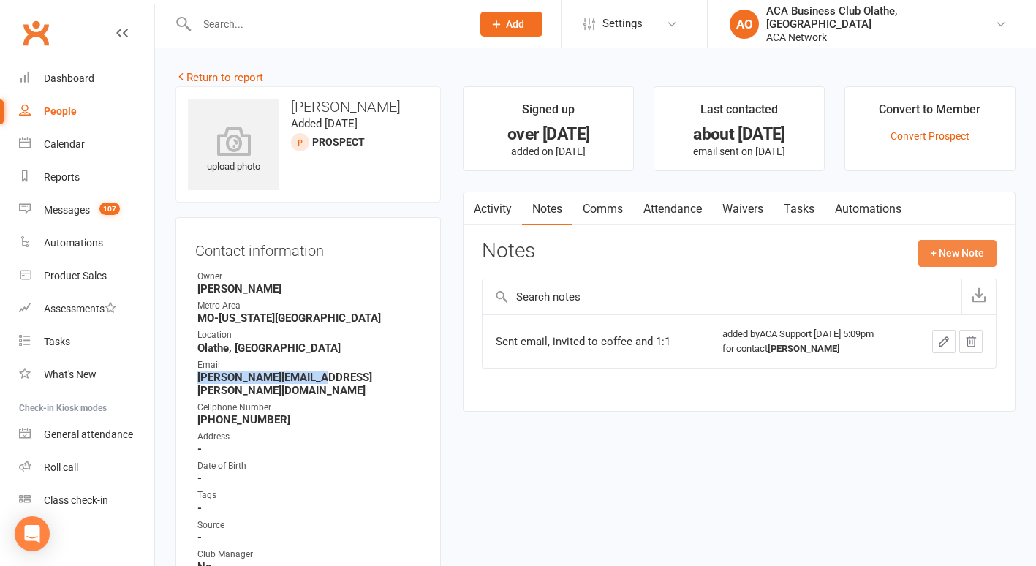
click at [975, 252] on button "+ New Note" at bounding box center [957, 253] width 78 height 26
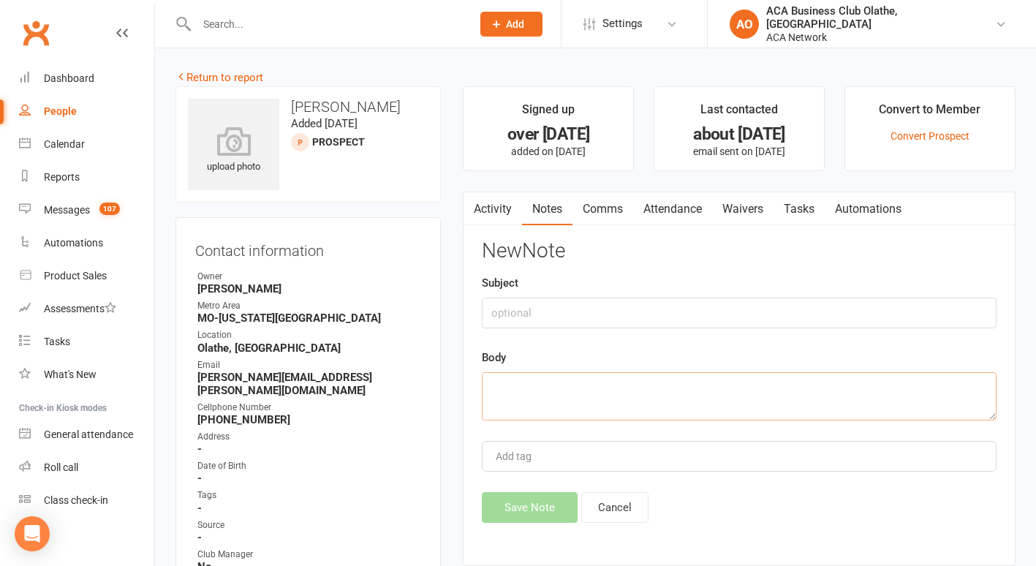
click at [573, 392] on textarea at bounding box center [739, 396] width 515 height 48
type textarea "sent email"
click at [529, 494] on button "Save Note" at bounding box center [530, 507] width 96 height 31
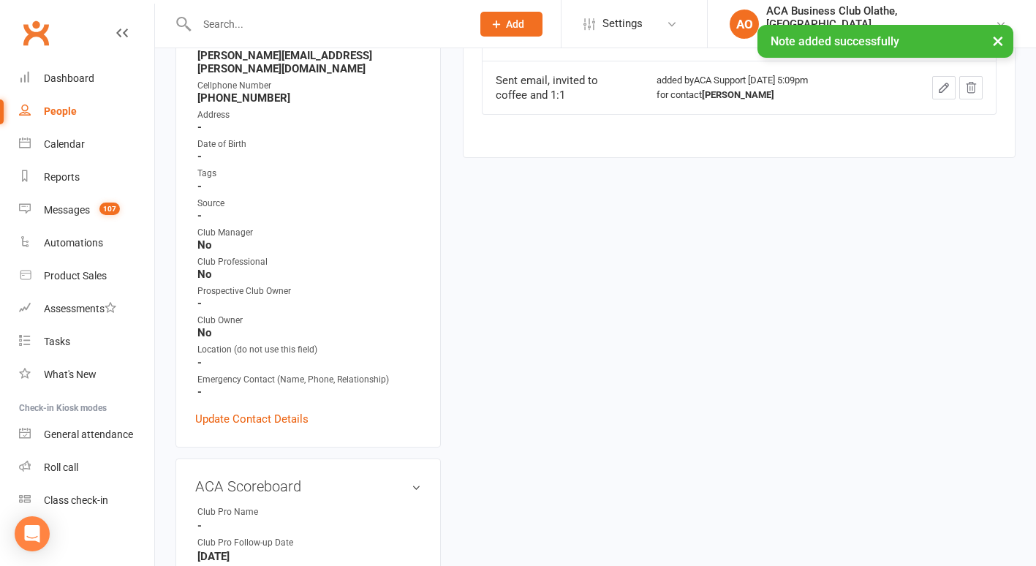
scroll to position [471, 0]
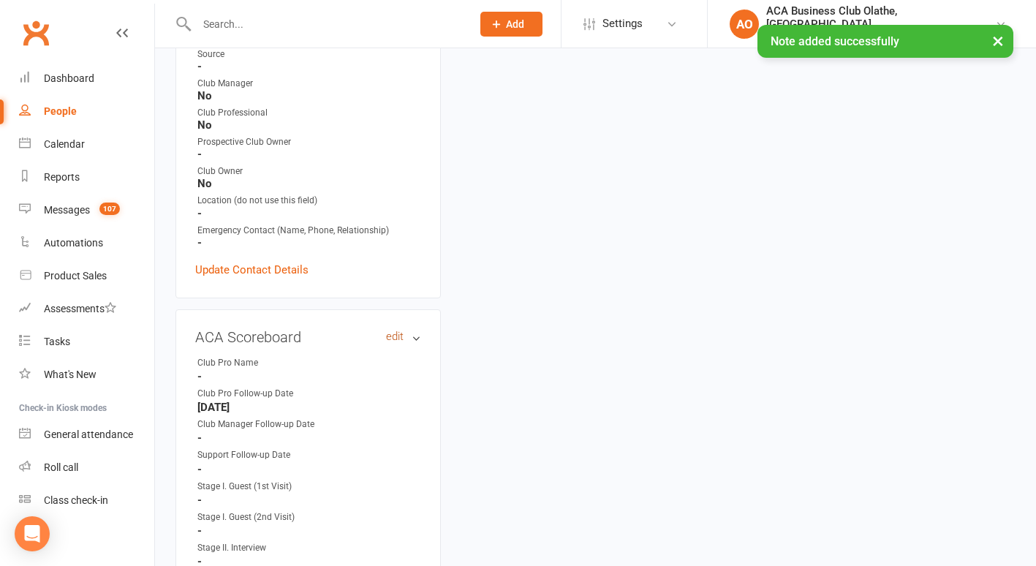
click at [388, 330] on link "edit" at bounding box center [395, 336] width 18 height 12
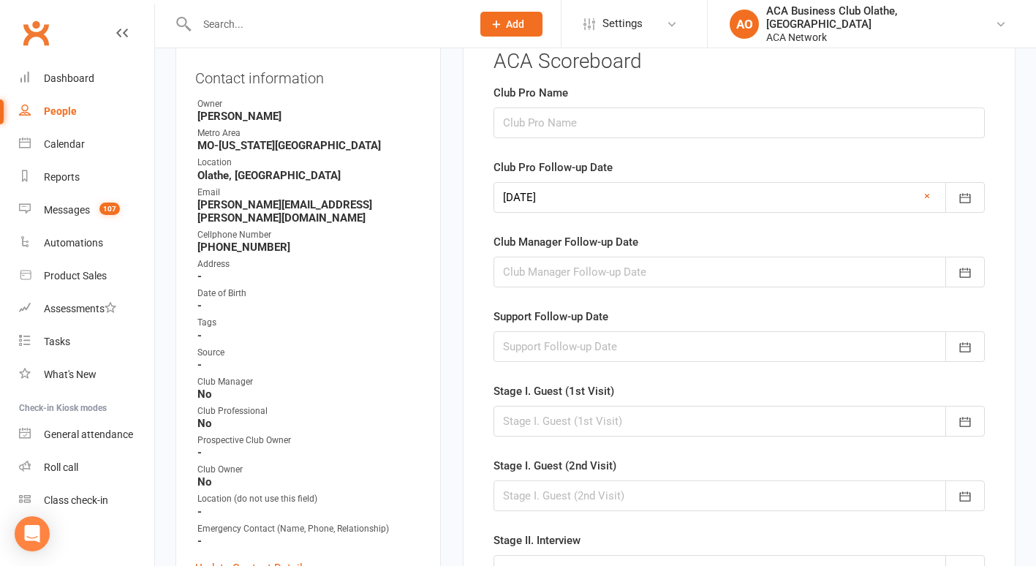
scroll to position [118, 0]
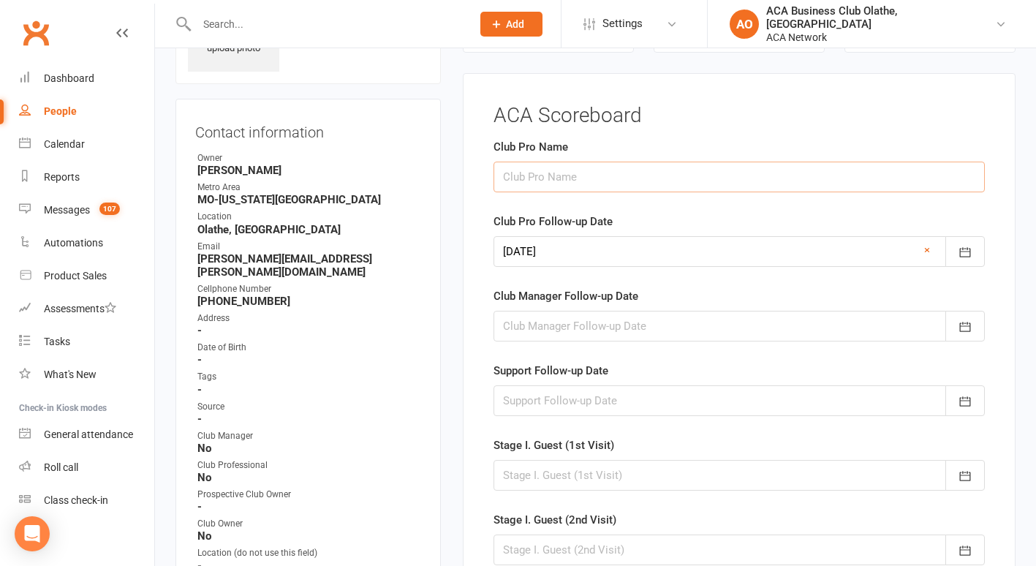
click at [556, 167] on input "text" at bounding box center [739, 177] width 491 height 31
type input "[PERSON_NAME]"
click at [971, 246] on icon "button" at bounding box center [965, 252] width 15 height 15
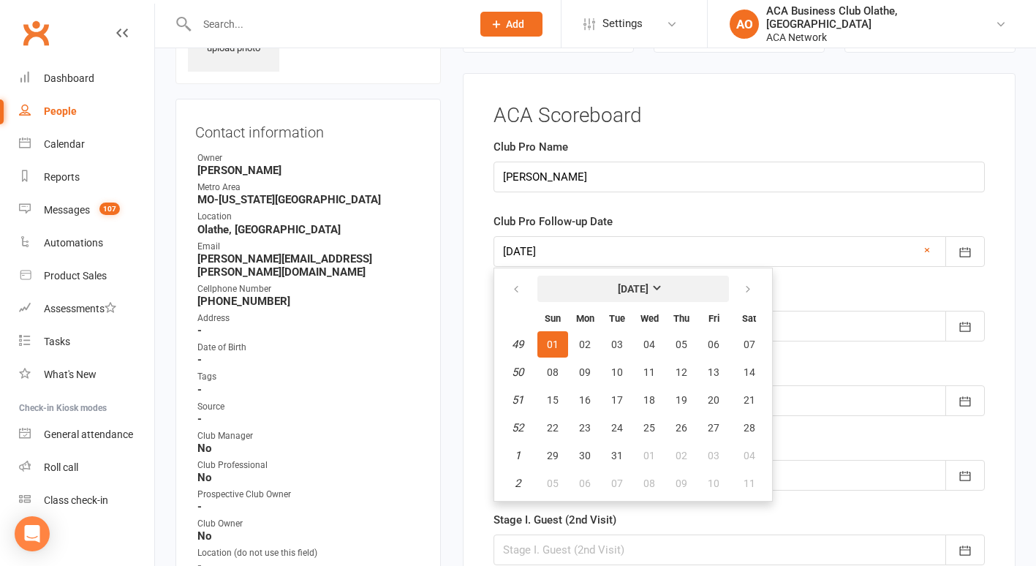
click at [649, 285] on strong "[DATE]" at bounding box center [633, 289] width 31 height 12
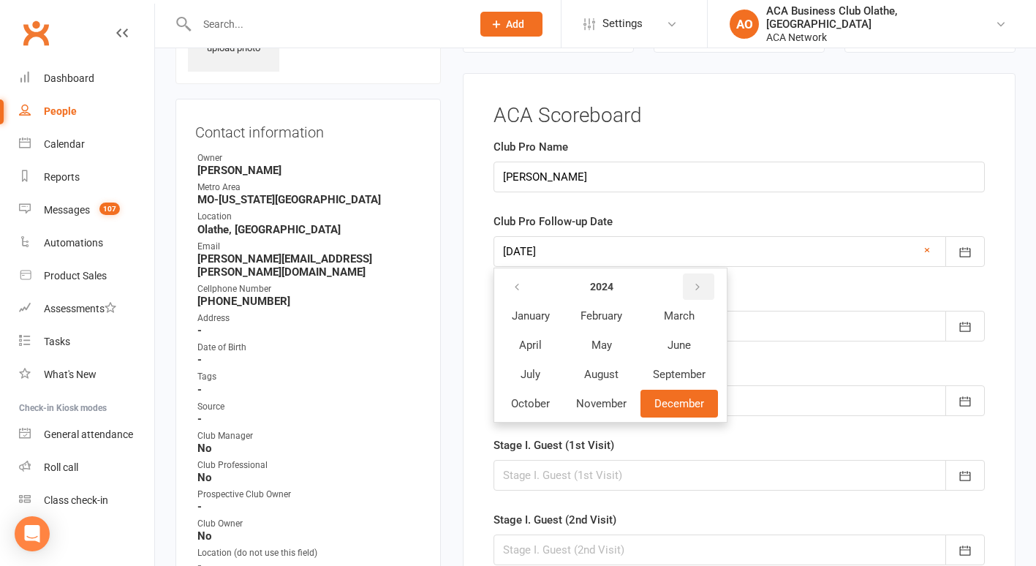
click at [697, 287] on icon "button" at bounding box center [697, 288] width 10 height 12
click at [517, 407] on span "October" at bounding box center [530, 403] width 39 height 13
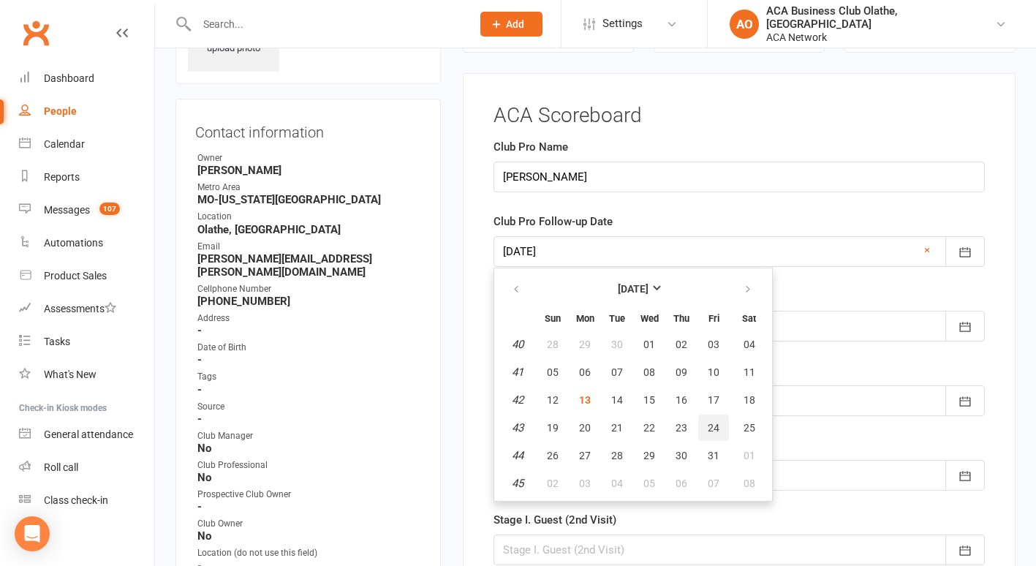
click at [714, 425] on span "24" at bounding box center [714, 428] width 12 height 12
type input "[DATE]"
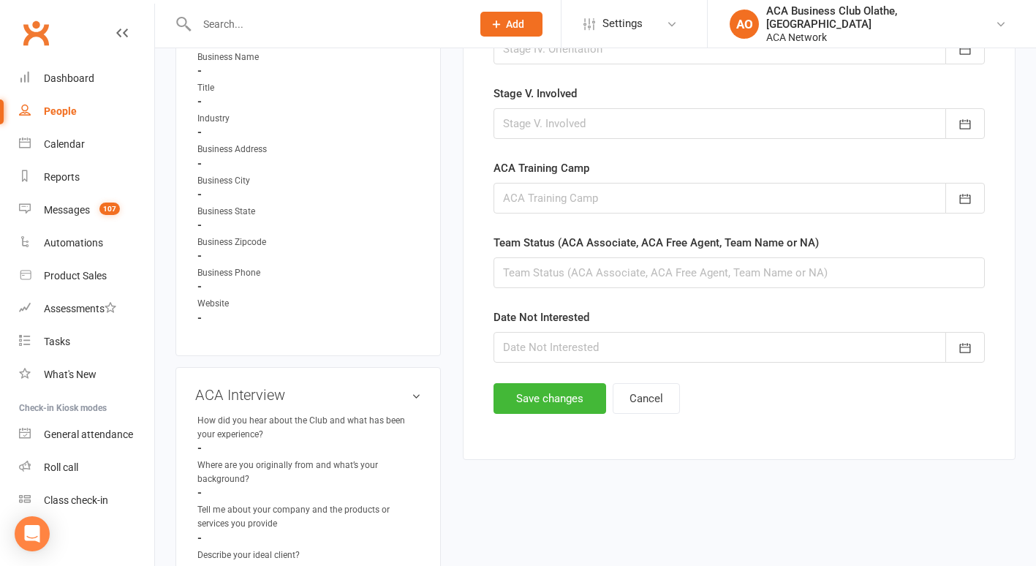
scroll to position [872, 0]
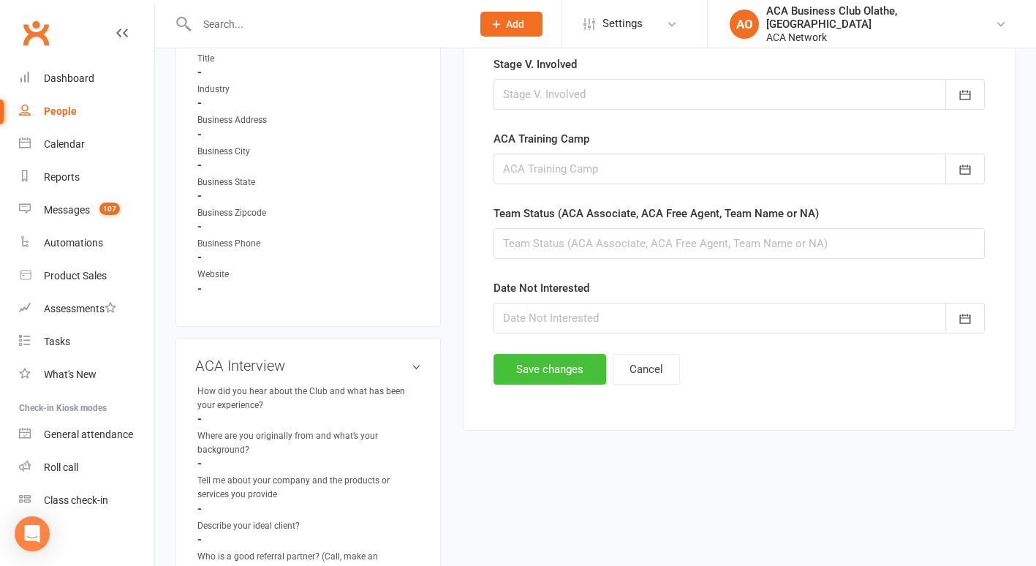
click at [531, 366] on button "Save changes" at bounding box center [550, 369] width 113 height 31
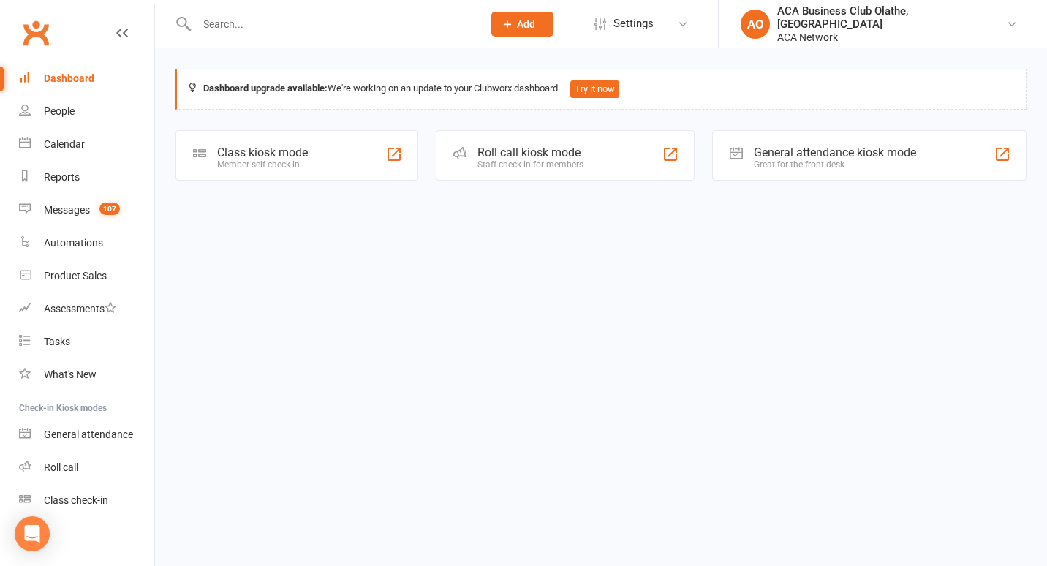
click at [285, 17] on input "text" at bounding box center [332, 24] width 280 height 20
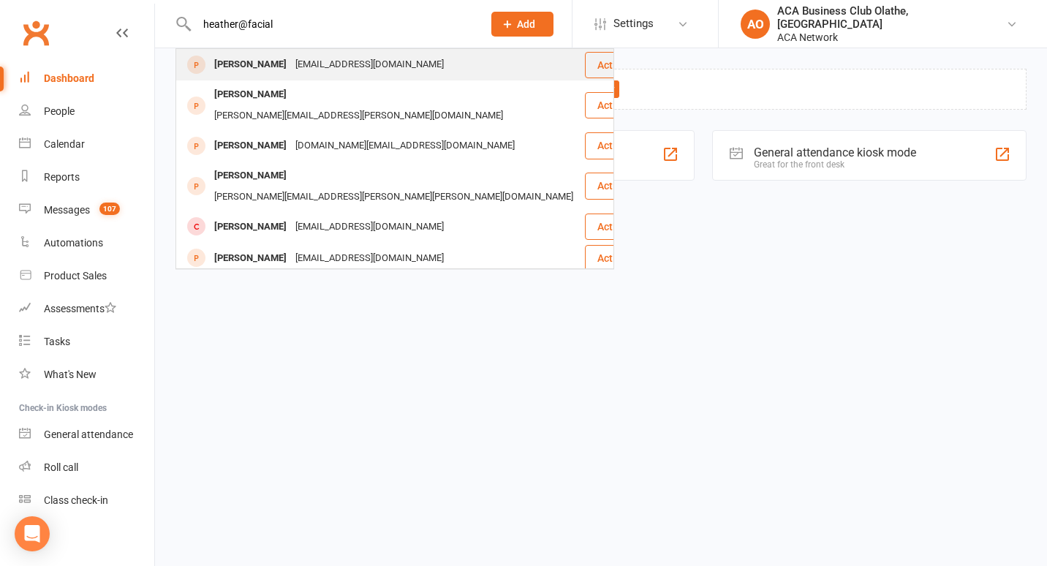
type input "heather@facial"
click at [318, 61] on div "[EMAIL_ADDRESS][DOMAIN_NAME]" at bounding box center [369, 64] width 157 height 21
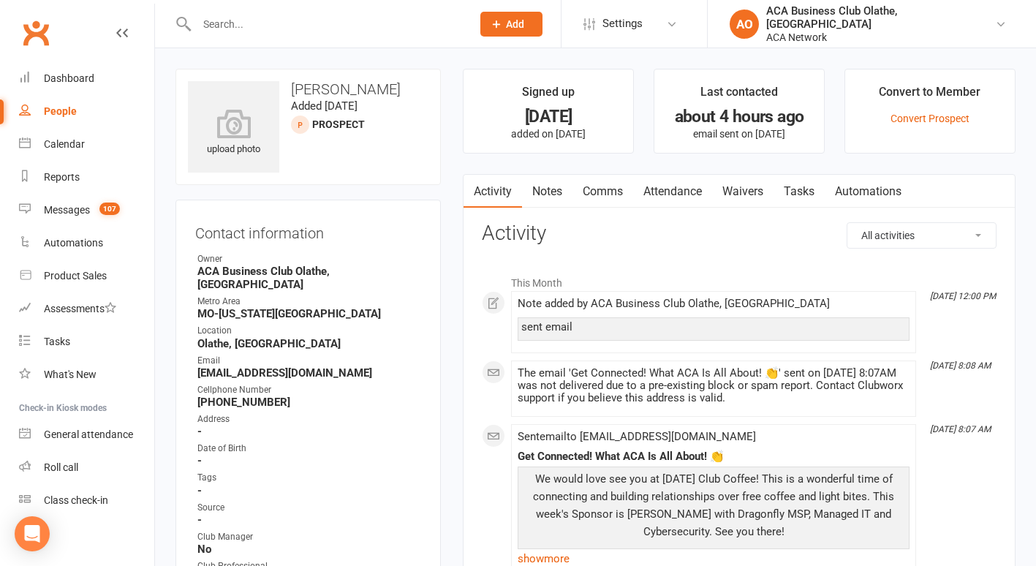
click at [543, 189] on link "Notes" at bounding box center [547, 192] width 50 height 34
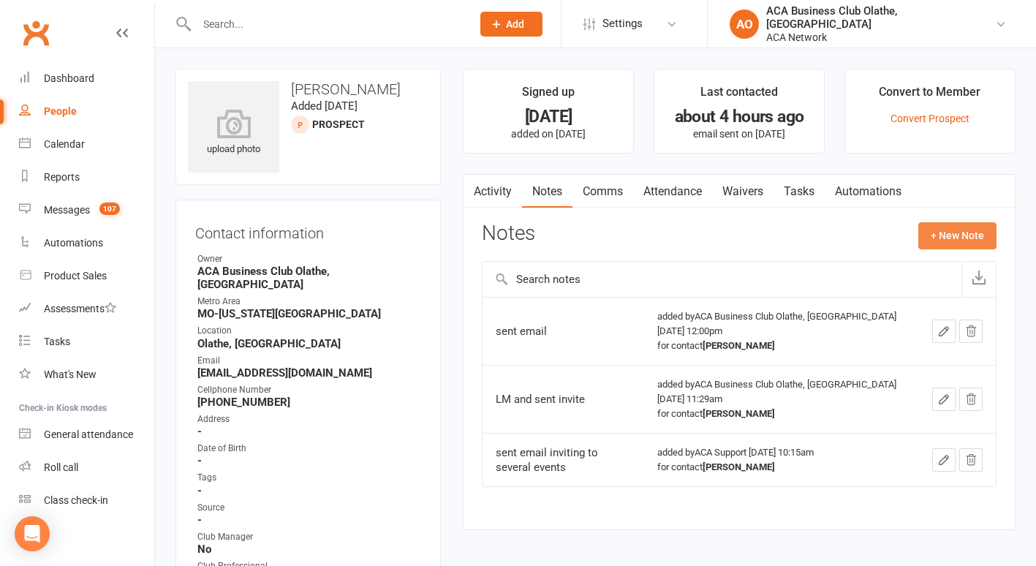
click at [959, 230] on button "+ New Note" at bounding box center [957, 235] width 78 height 26
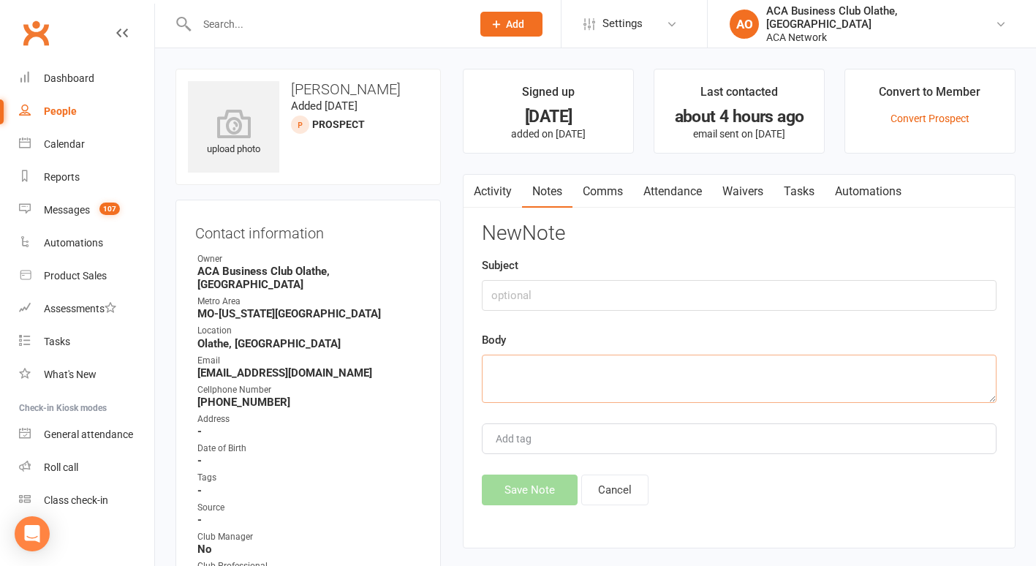
click at [522, 377] on textarea at bounding box center [739, 379] width 515 height 48
click at [524, 375] on textarea "email bounced back" at bounding box center [739, 379] width 515 height 48
type textarea "email bounced back"
click at [521, 494] on button "Save Note" at bounding box center [530, 490] width 96 height 31
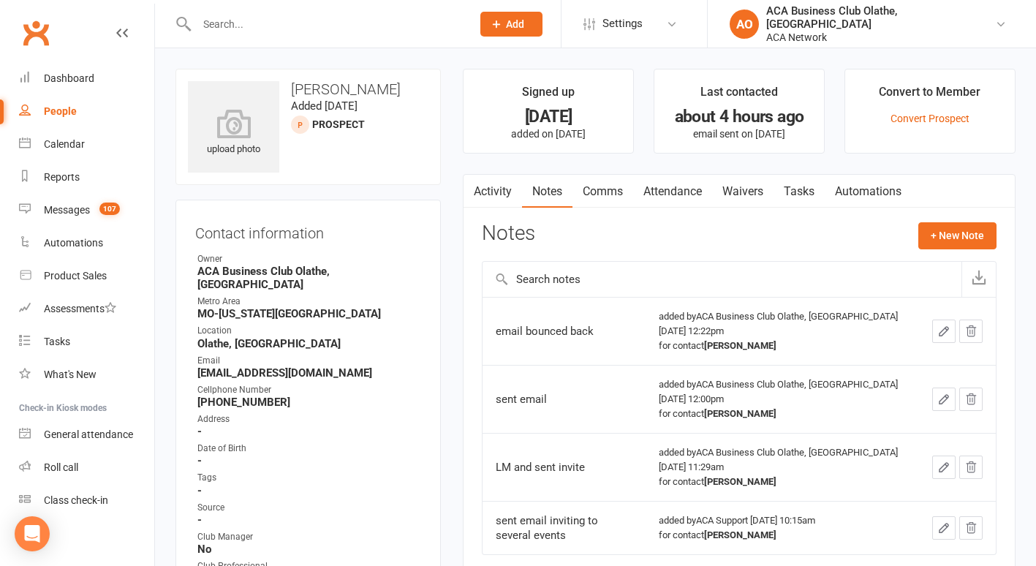
click at [220, 28] on input "text" at bounding box center [327, 24] width 270 height 20
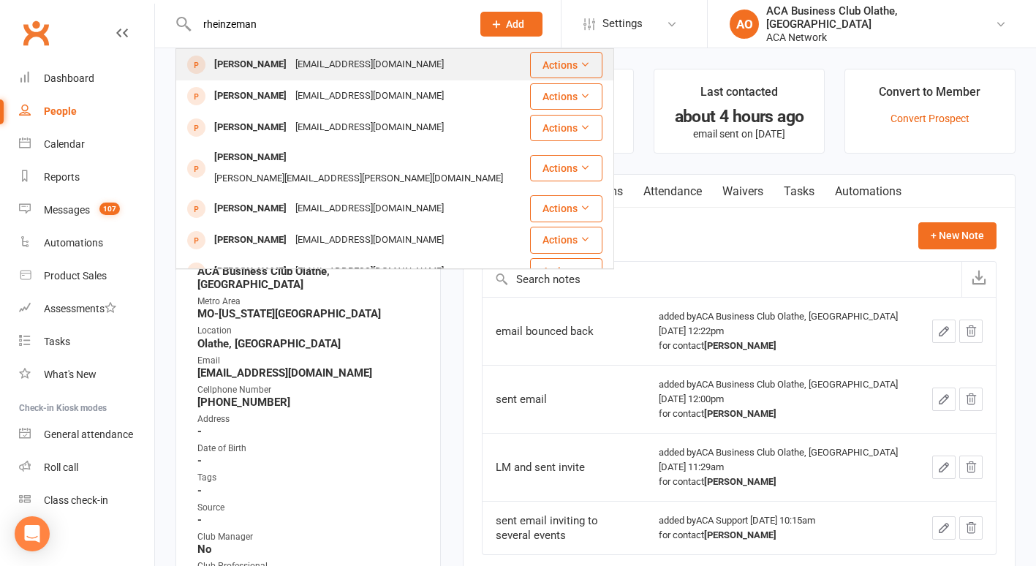
type input "rheinzeman"
click at [262, 62] on div "Rob Heinzman" at bounding box center [250, 64] width 81 height 21
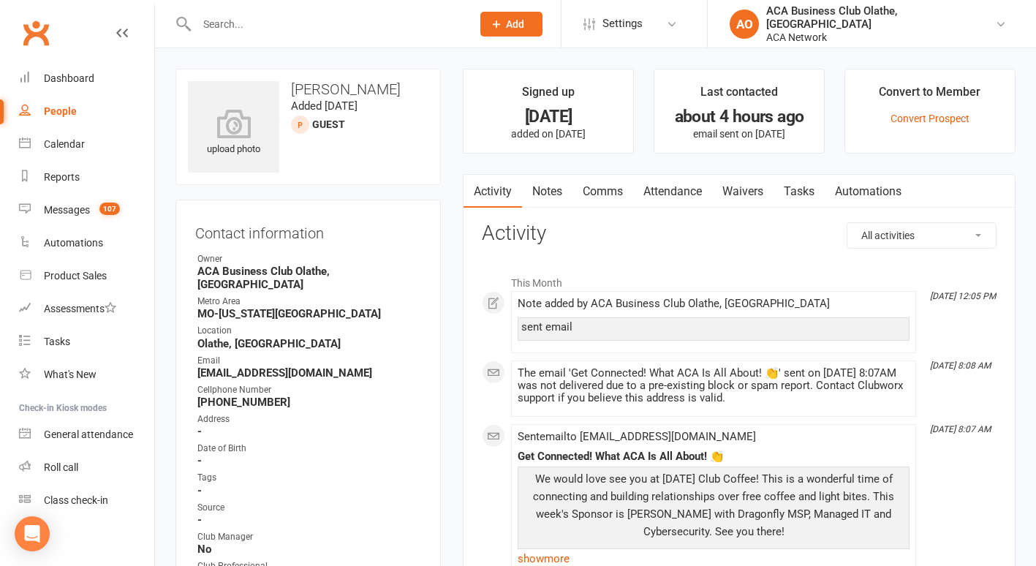
click at [544, 188] on link "Notes" at bounding box center [547, 192] width 50 height 34
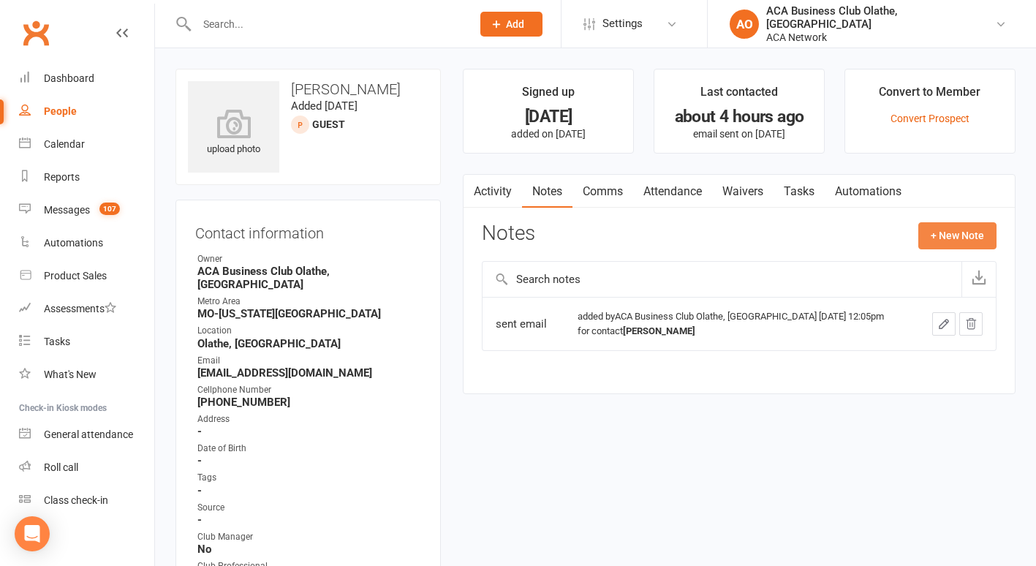
click at [956, 233] on button "+ New Note" at bounding box center [957, 235] width 78 height 26
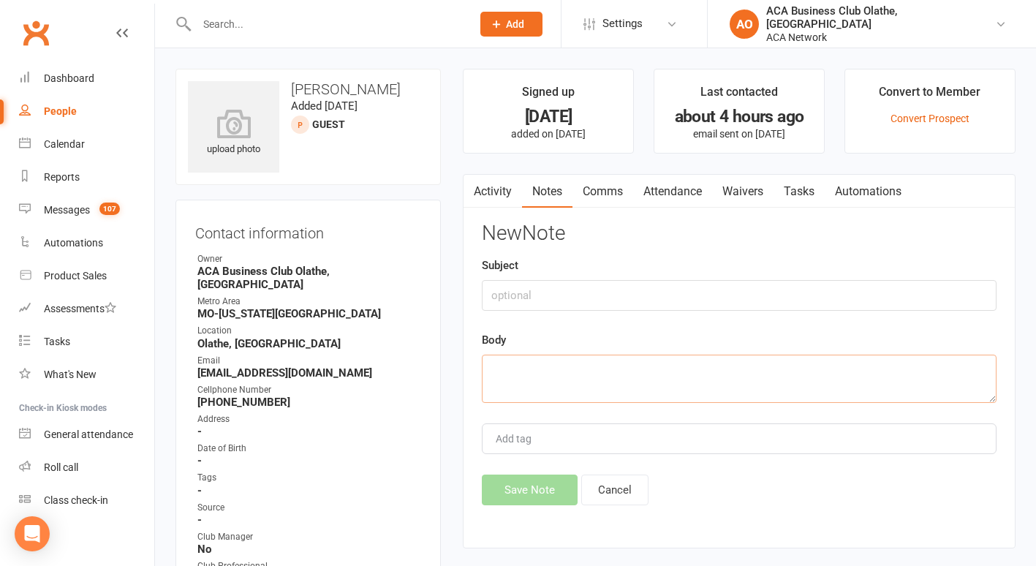
click at [556, 373] on textarea at bounding box center [739, 379] width 515 height 48
type textarea "email bounced back"
click at [531, 499] on button "Save Note" at bounding box center [530, 490] width 96 height 31
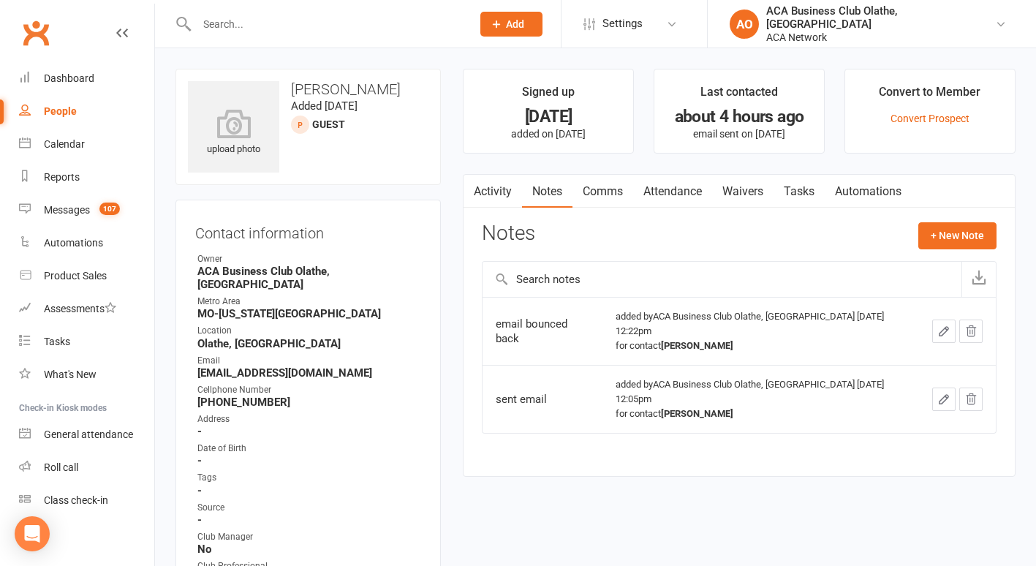
click at [258, 23] on input "text" at bounding box center [327, 24] width 270 height 20
click at [258, 23] on input "j" at bounding box center [327, 24] width 270 height 20
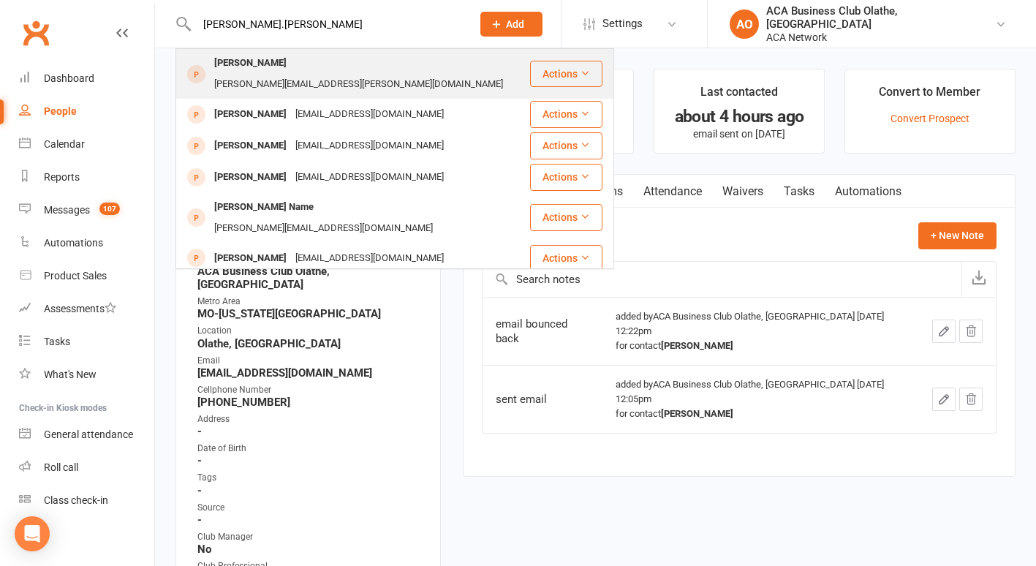
type input "joanne.raines"
click at [309, 74] on div "joanne.raines@rbc.com" at bounding box center [359, 84] width 298 height 21
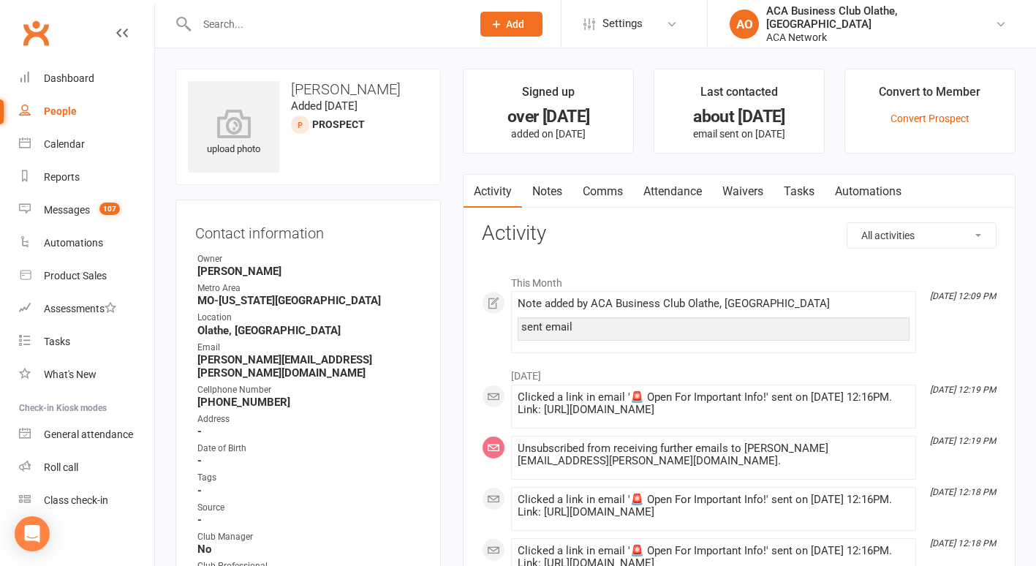
click at [551, 193] on link "Notes" at bounding box center [547, 192] width 50 height 34
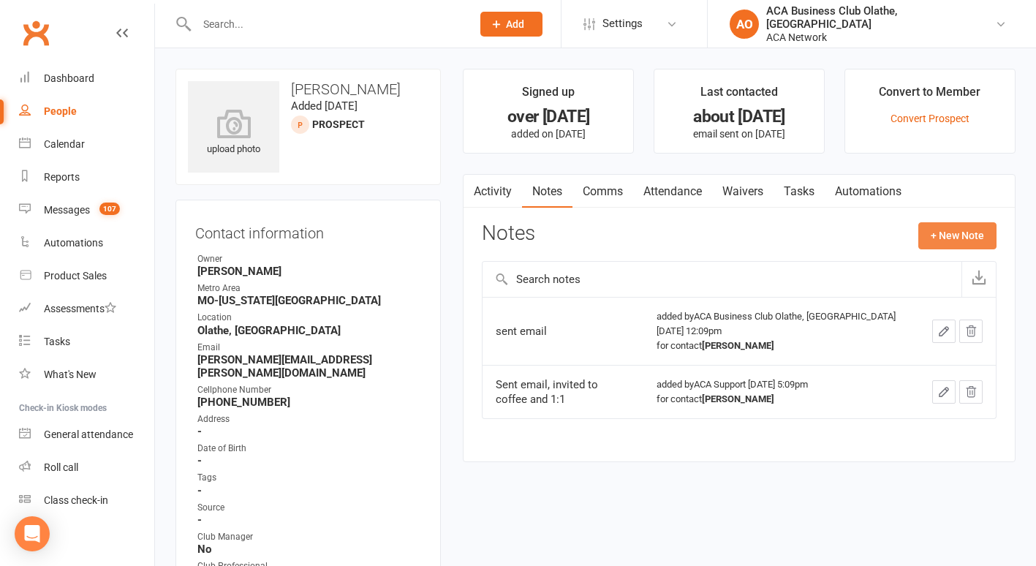
click at [945, 230] on button "+ New Note" at bounding box center [957, 235] width 78 height 26
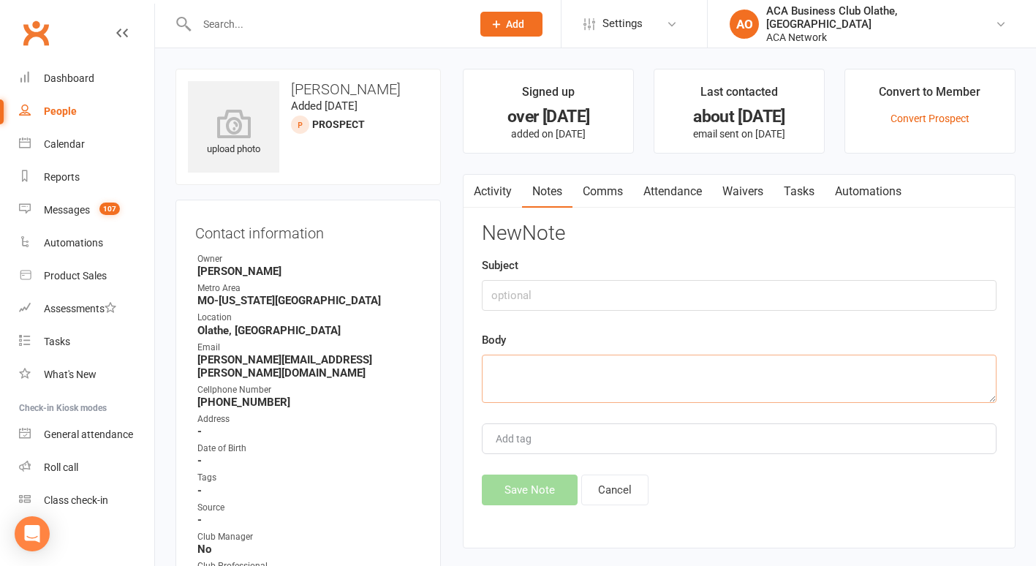
click at [502, 372] on textarea at bounding box center [739, 379] width 515 height 48
type textarea "email bounced back"
click at [526, 493] on button "Save Note" at bounding box center [530, 490] width 96 height 31
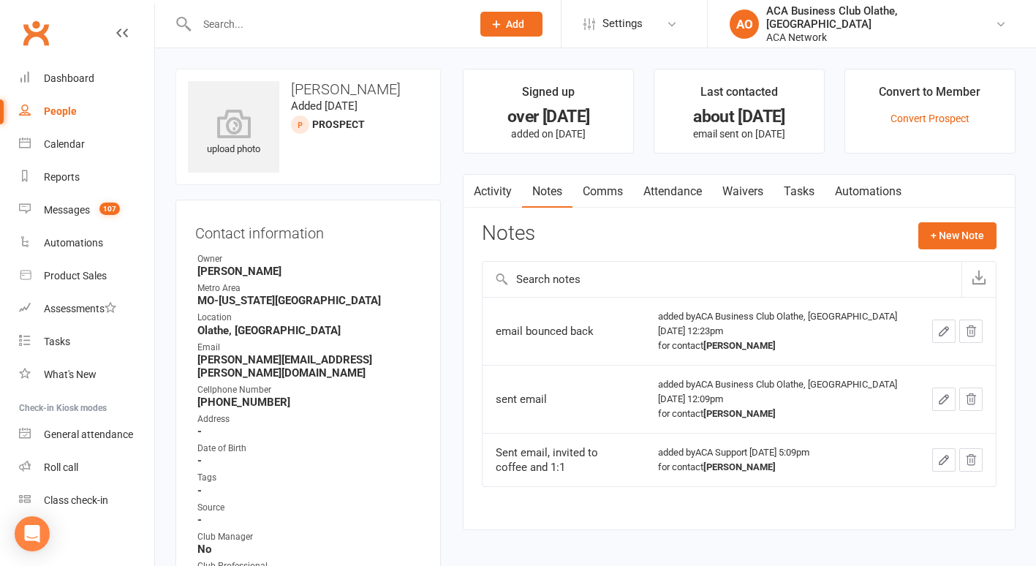
click at [224, 27] on input "text" at bounding box center [327, 24] width 270 height 20
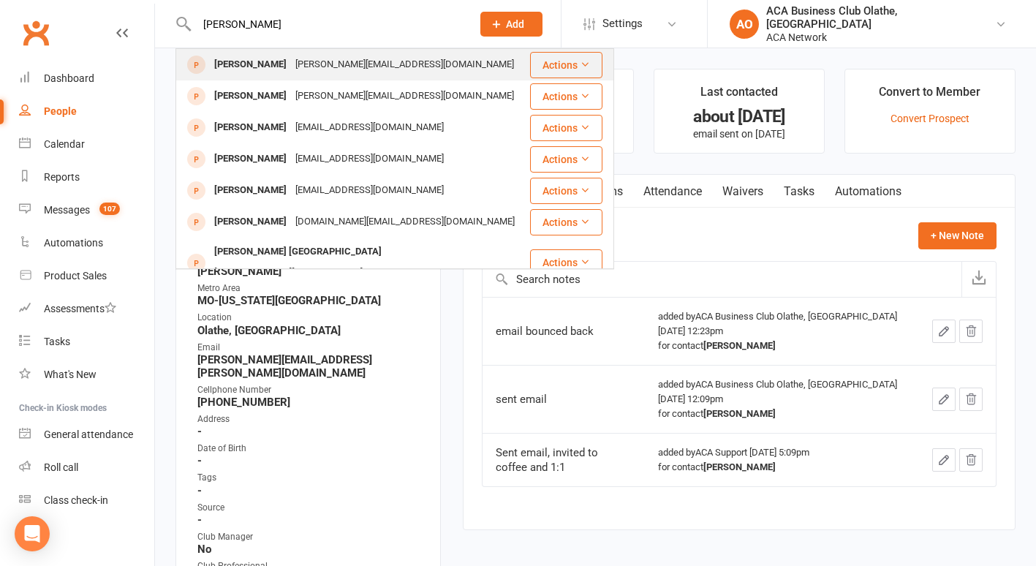
type input "o.romero"
click at [258, 63] on div "[PERSON_NAME]" at bounding box center [250, 64] width 81 height 21
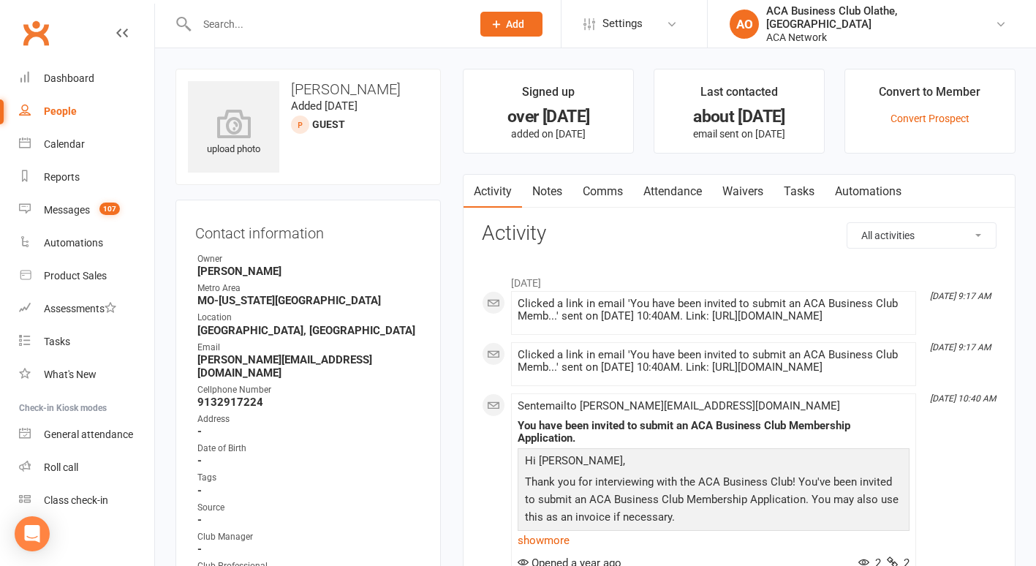
click at [277, 17] on input "text" at bounding box center [327, 24] width 270 height 20
click at [276, 15] on input "text" at bounding box center [327, 24] width 270 height 20
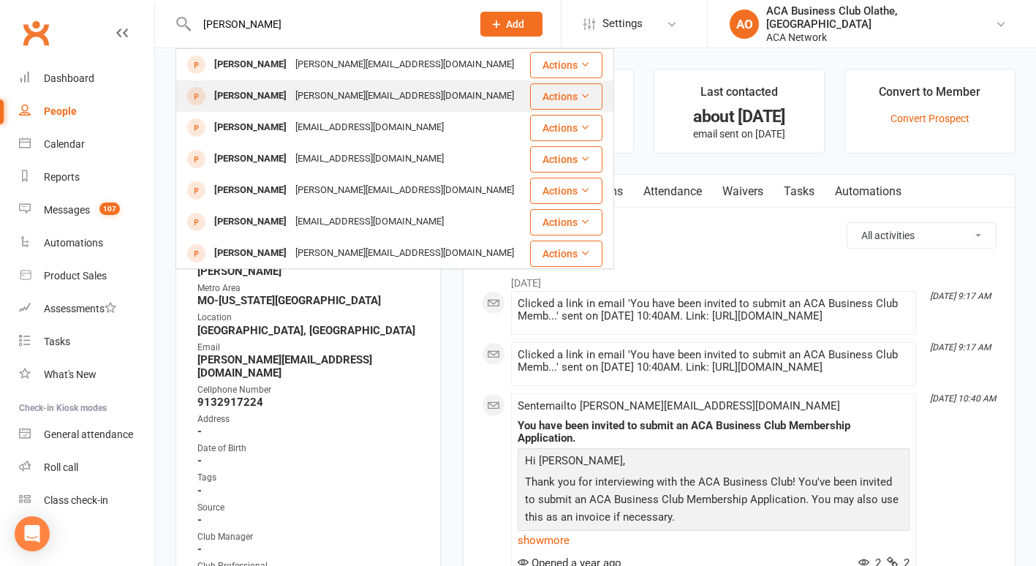
type input "oswaldo"
click at [273, 91] on div "[PERSON_NAME]" at bounding box center [250, 96] width 81 height 21
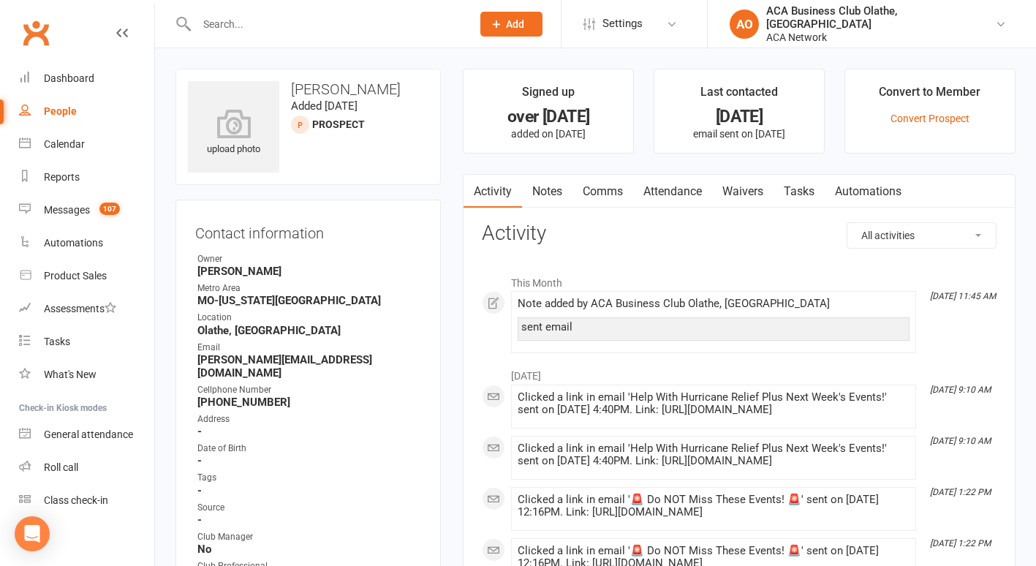
click at [548, 182] on link "Notes" at bounding box center [547, 192] width 50 height 34
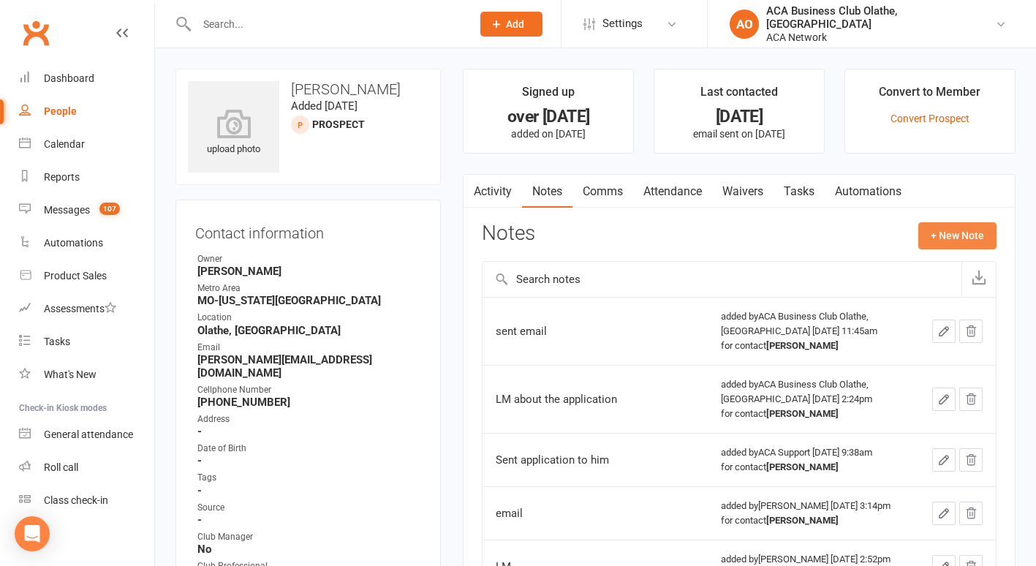
click at [941, 237] on button "+ New Note" at bounding box center [957, 235] width 78 height 26
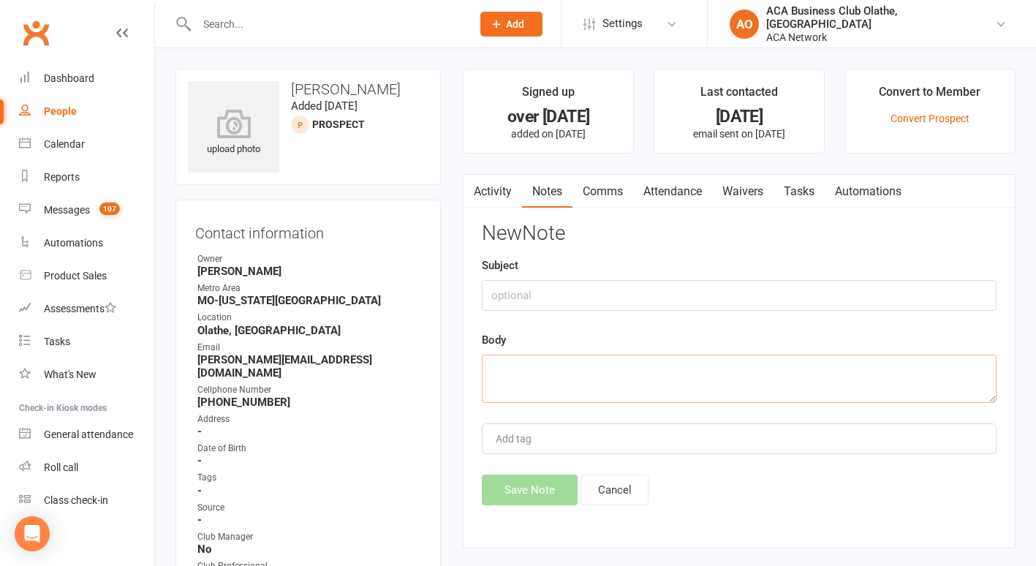
click at [543, 377] on textarea at bounding box center [739, 379] width 515 height 48
type textarea "email bounced back"
click at [516, 485] on button "Save Note" at bounding box center [530, 490] width 96 height 31
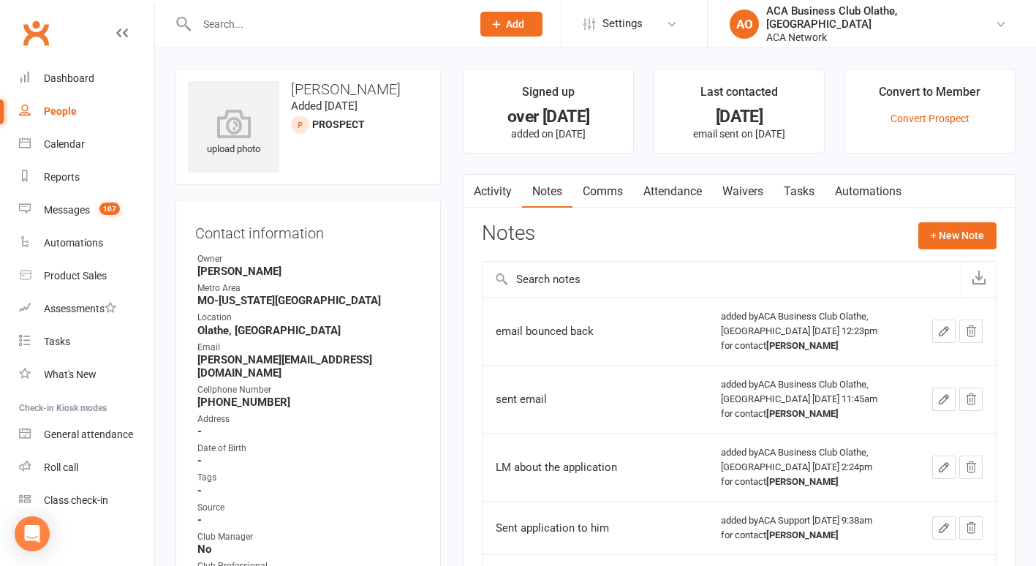
click at [268, 21] on input "text" at bounding box center [327, 24] width 270 height 20
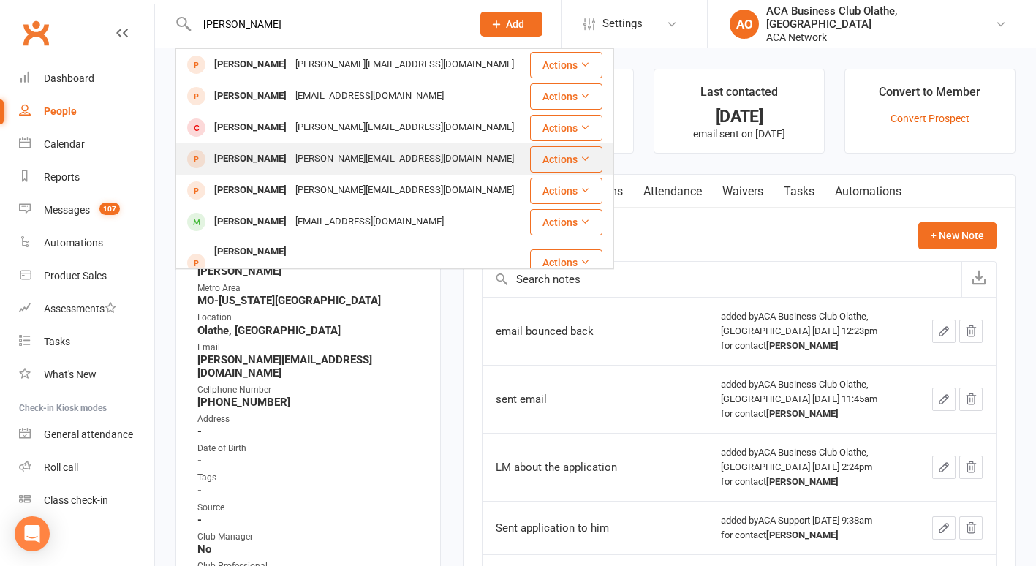
type input "Karen crnk"
click at [266, 150] on div "Karen Crnkovich" at bounding box center [250, 158] width 81 height 21
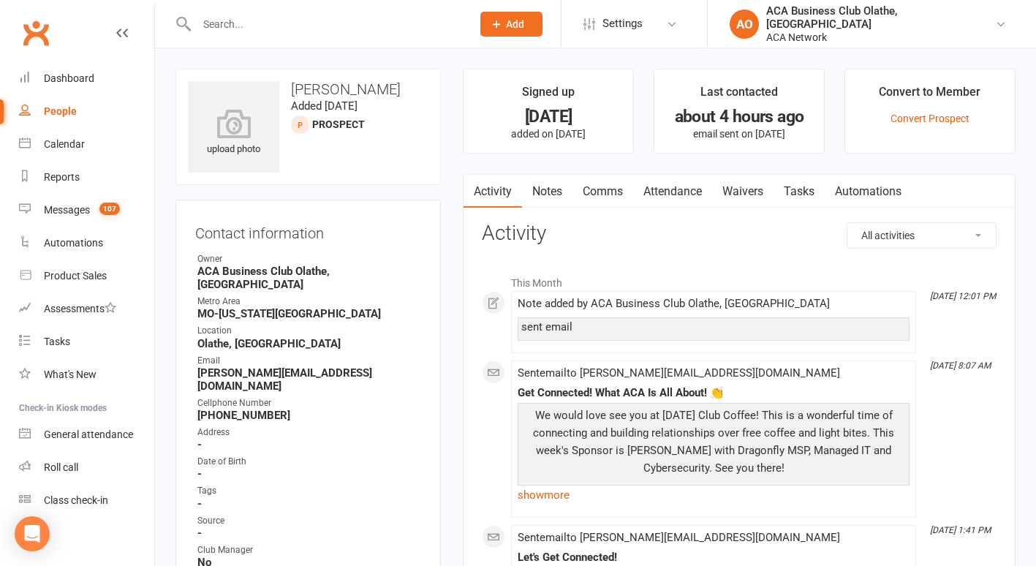
click at [552, 188] on link "Notes" at bounding box center [547, 192] width 50 height 34
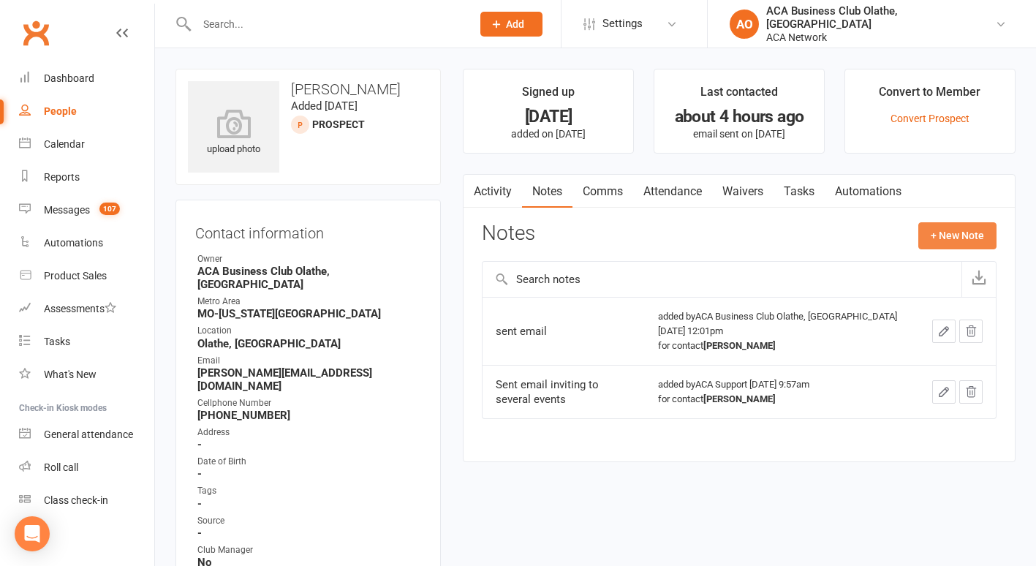
click at [949, 233] on button "+ New Note" at bounding box center [957, 235] width 78 height 26
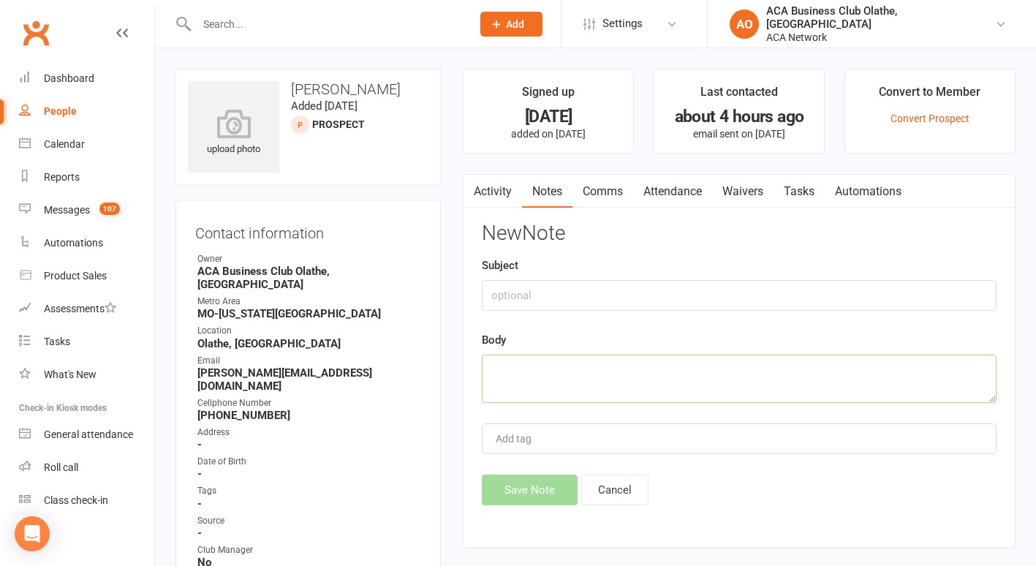
click at [494, 367] on textarea at bounding box center [739, 379] width 515 height 48
click at [494, 366] on textarea at bounding box center [739, 379] width 515 height 48
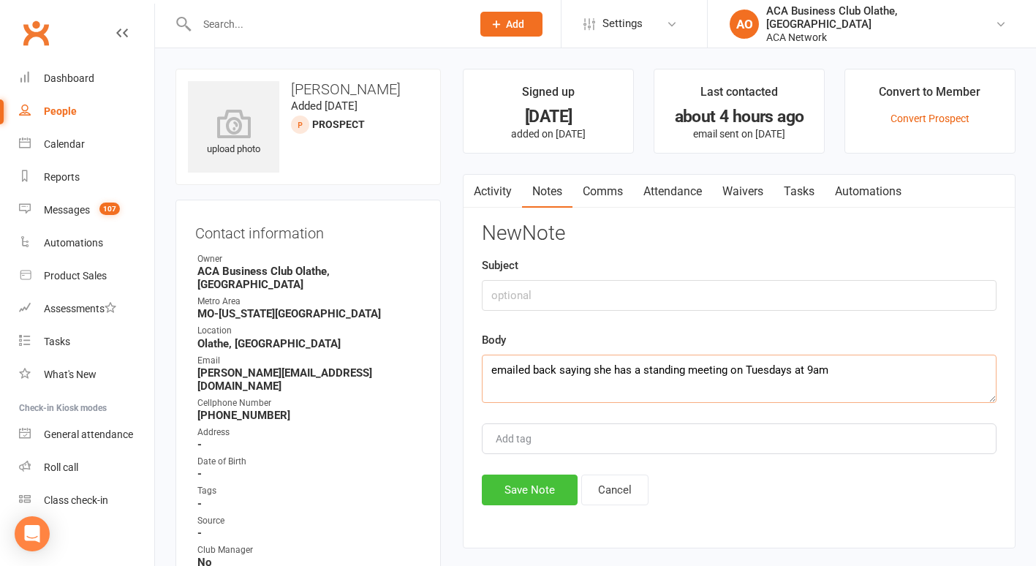
type textarea "emailed back saying she has a standing meeting on Tuesdays at 9am"
click at [522, 496] on button "Save Note" at bounding box center [530, 490] width 96 height 31
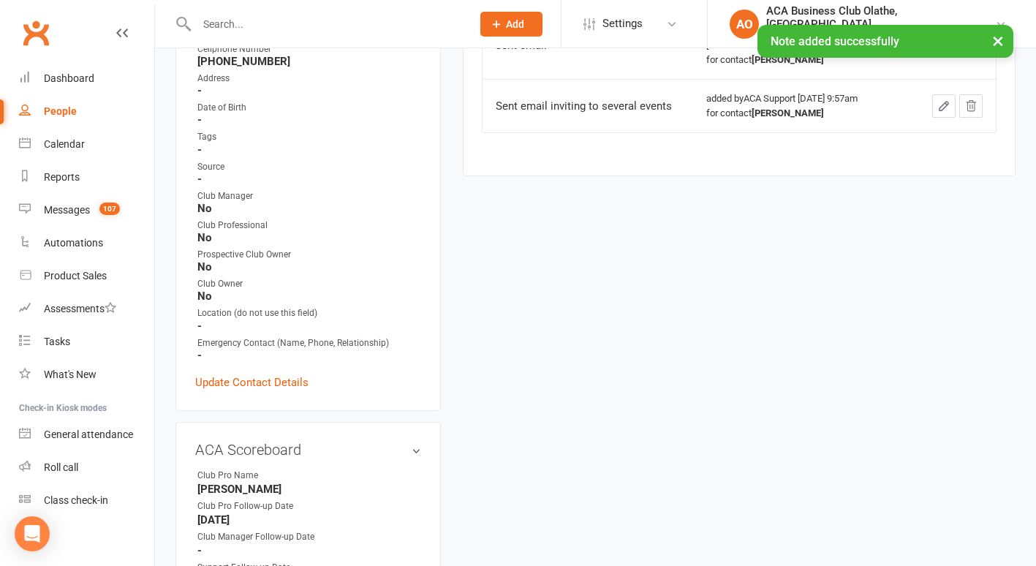
scroll to position [602, 0]
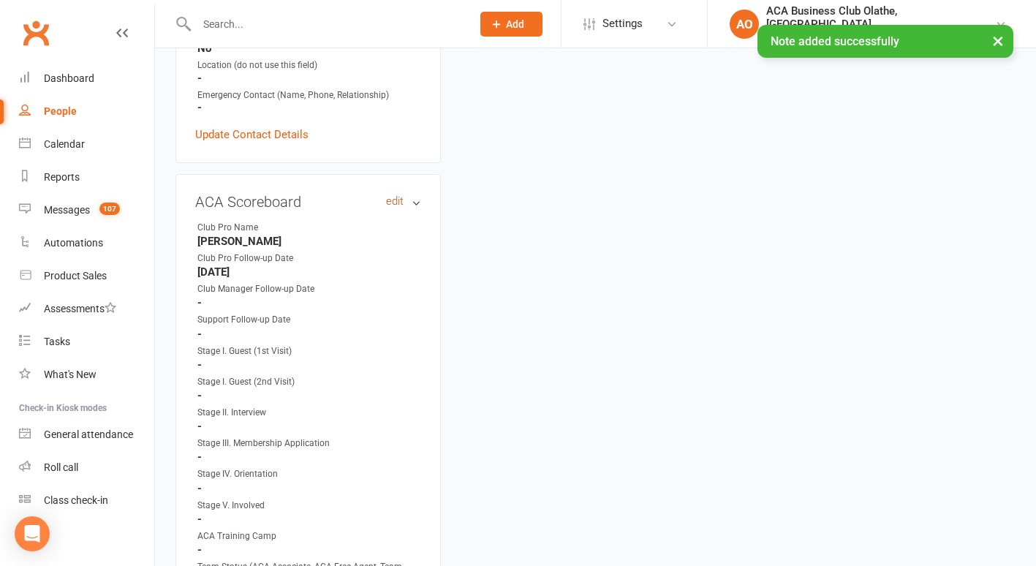
click at [396, 195] on link "edit" at bounding box center [395, 201] width 18 height 12
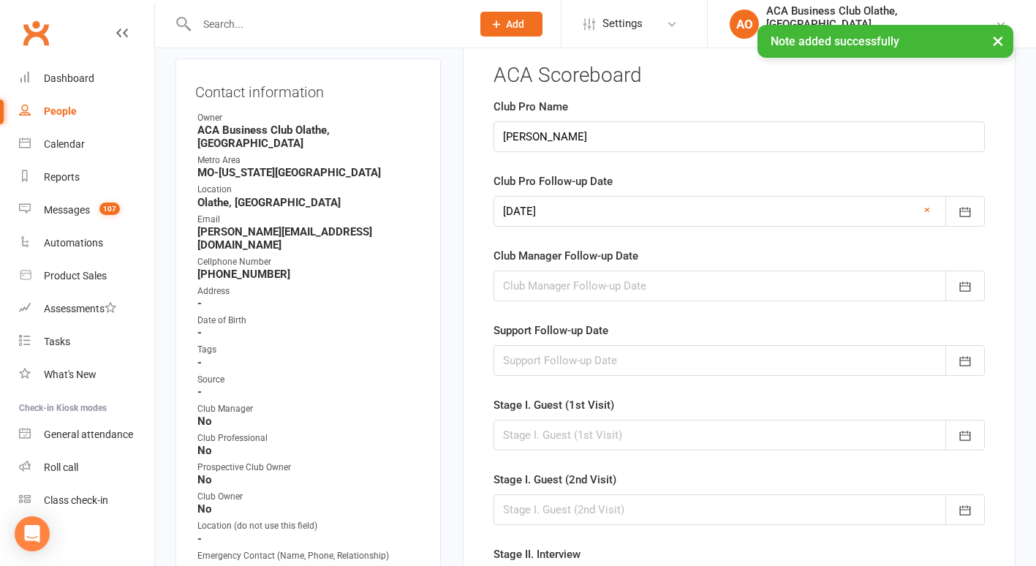
scroll to position [101, 0]
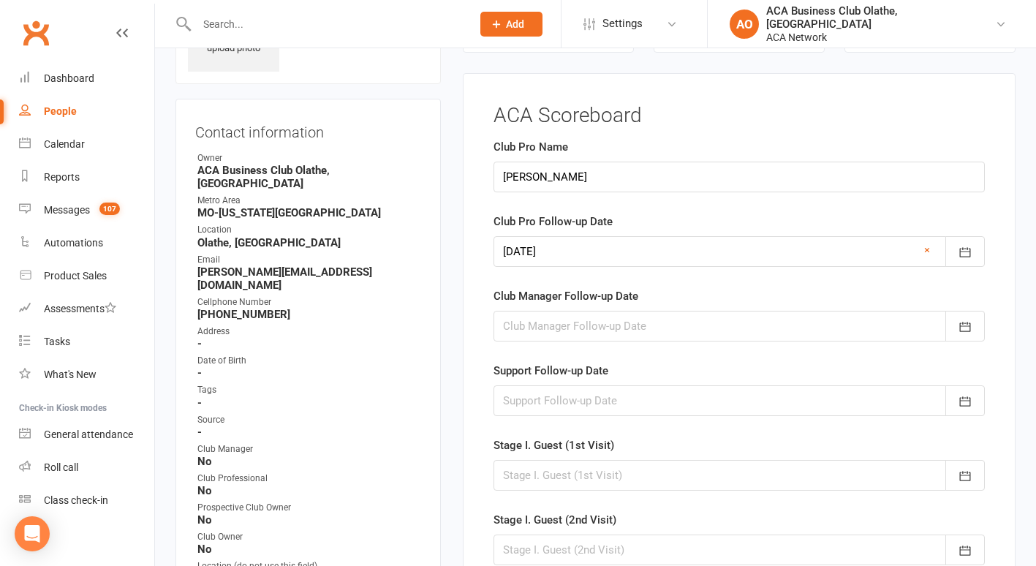
click at [931, 250] on div at bounding box center [739, 251] width 491 height 31
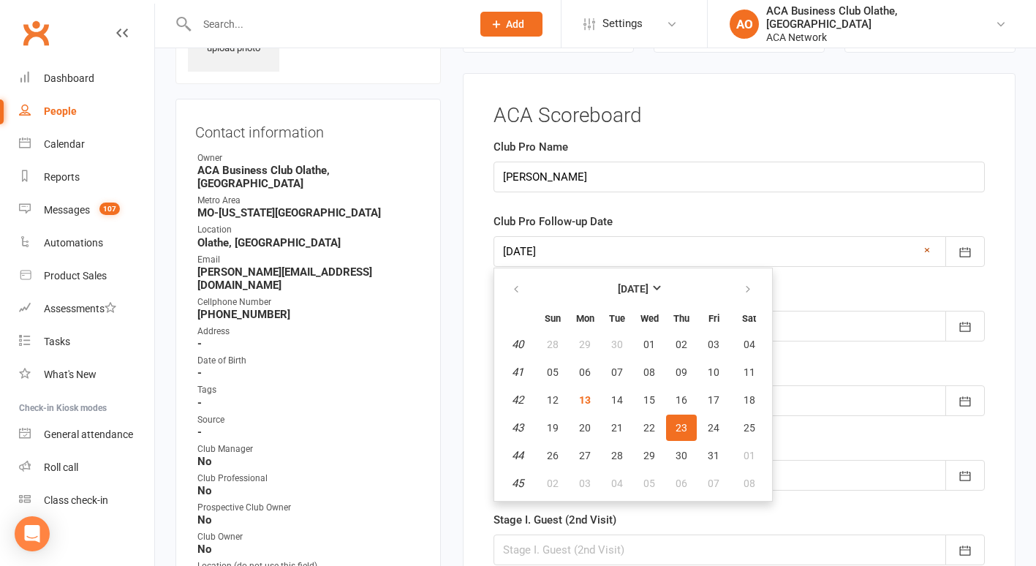
click at [929, 248] on link "×" at bounding box center [927, 250] width 6 height 18
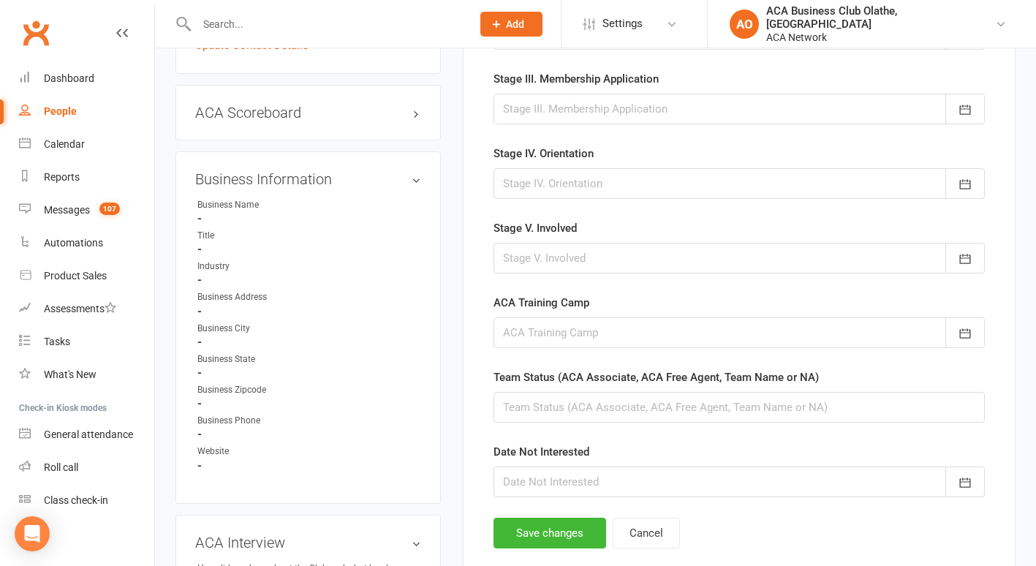
scroll to position [714, 0]
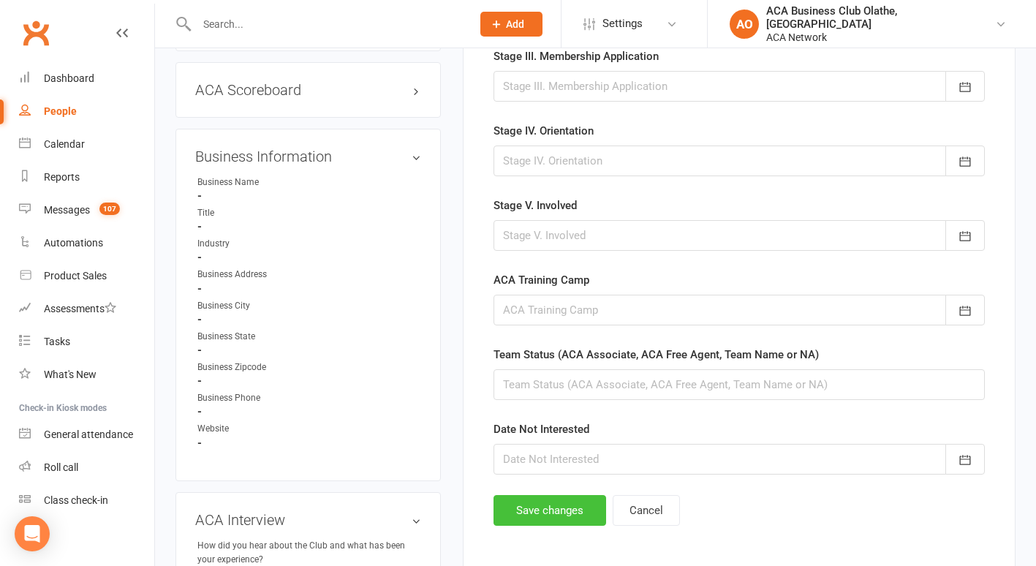
click at [534, 507] on button "Save changes" at bounding box center [550, 510] width 113 height 31
